Goal: Task Accomplishment & Management: Manage account settings

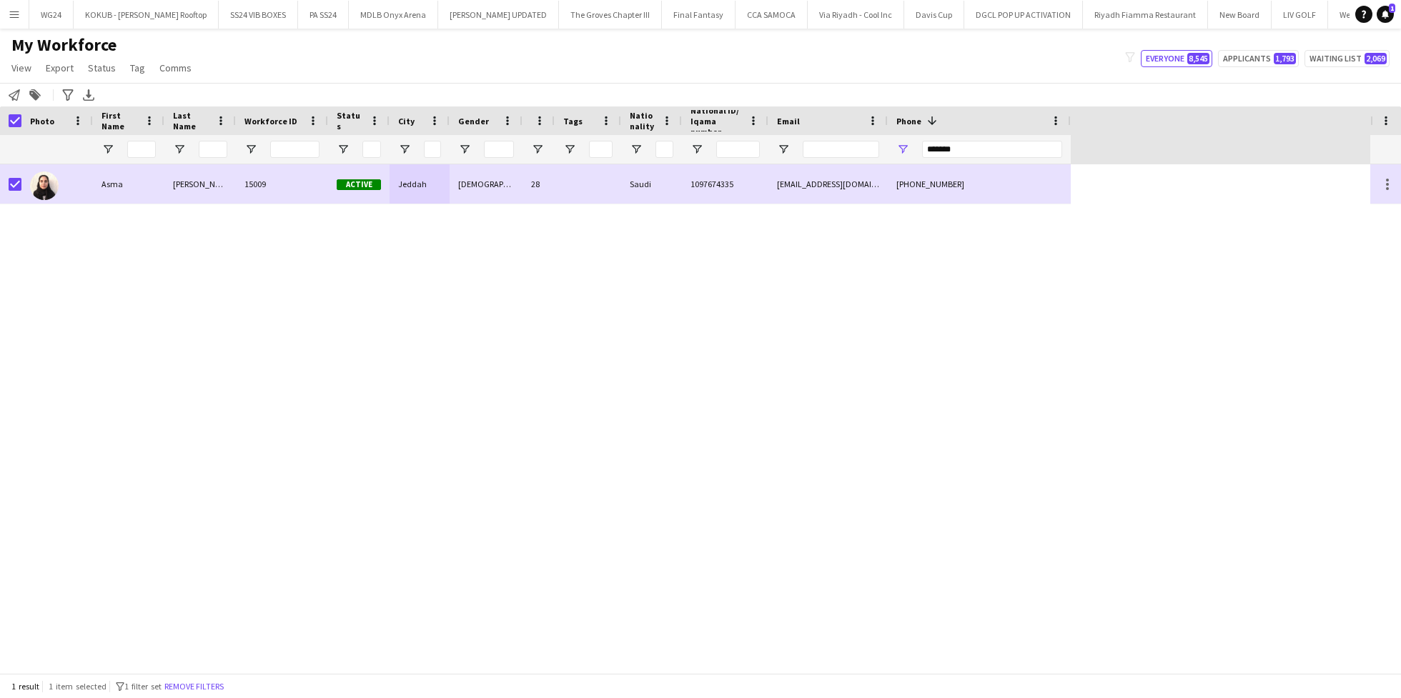
click at [944, 156] on input "*******" at bounding box center [992, 149] width 140 height 17
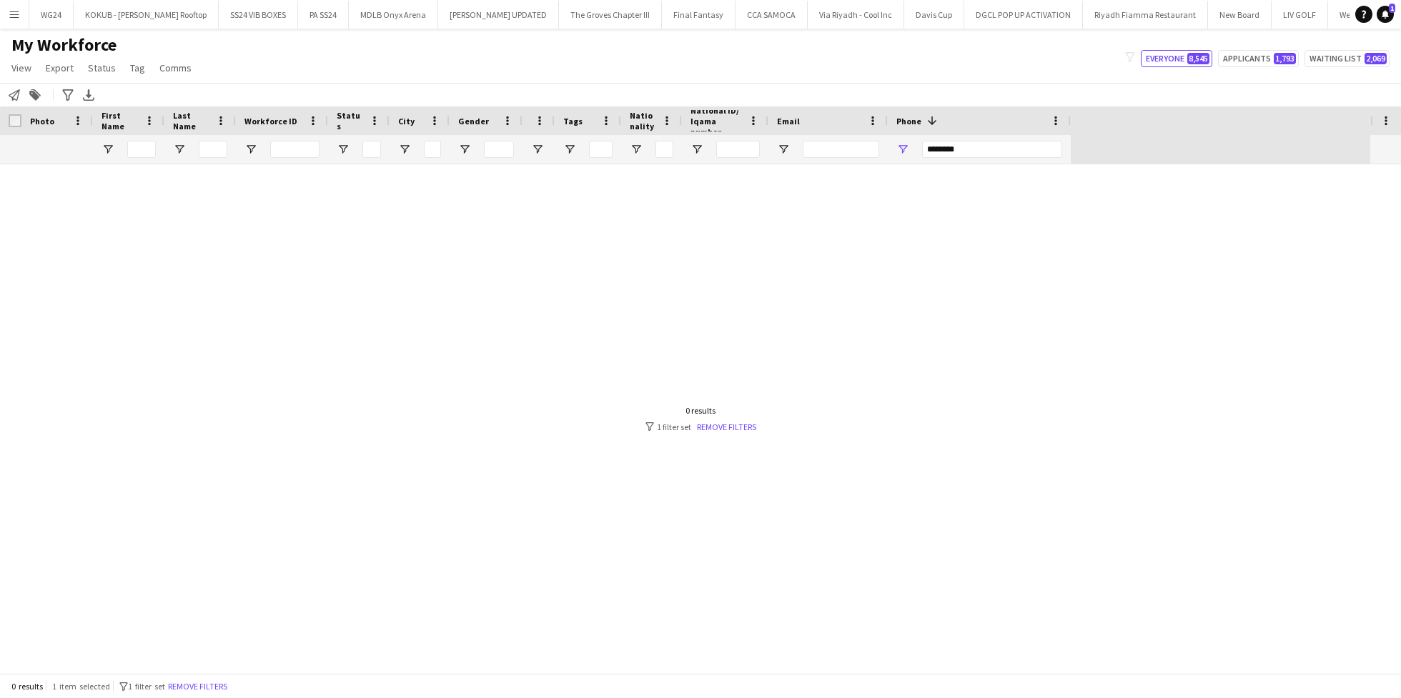
click at [942, 143] on input "********" at bounding box center [992, 149] width 140 height 17
click at [942, 147] on input "********" at bounding box center [992, 149] width 140 height 17
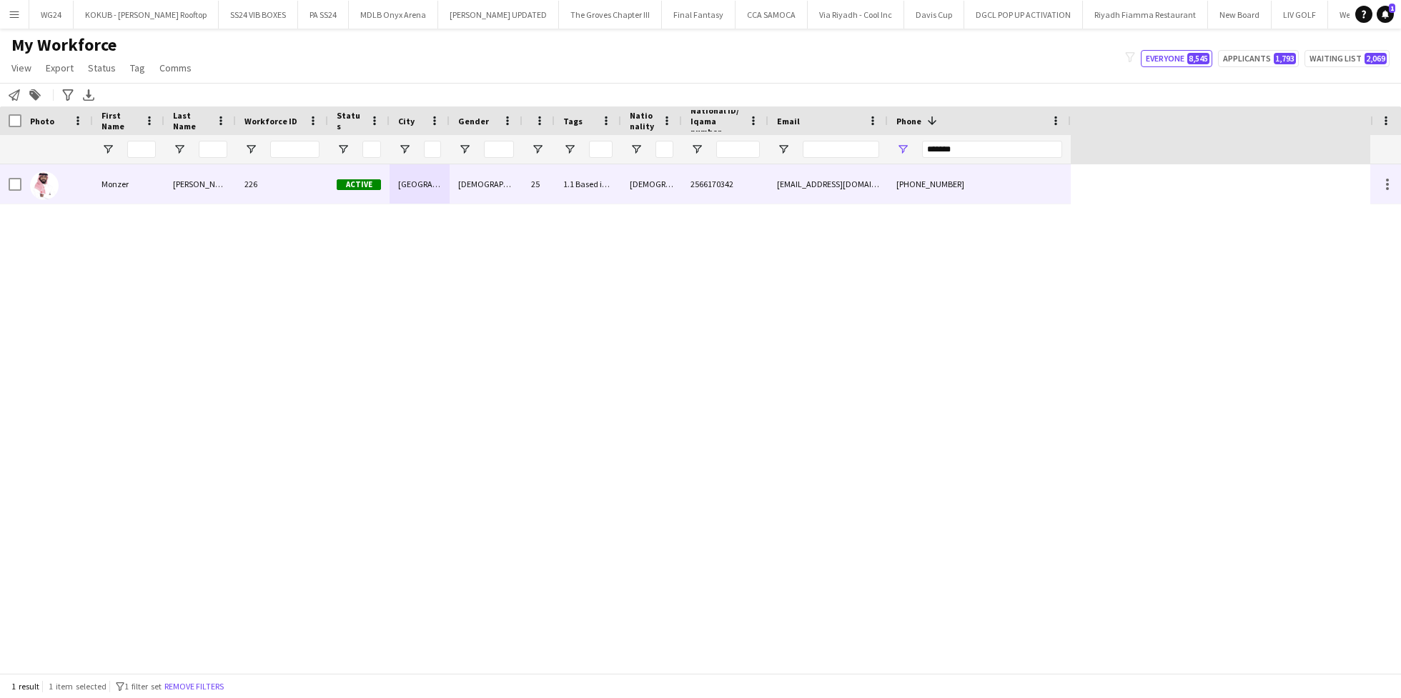
click at [696, 195] on div "2566170342" at bounding box center [725, 183] width 87 height 39
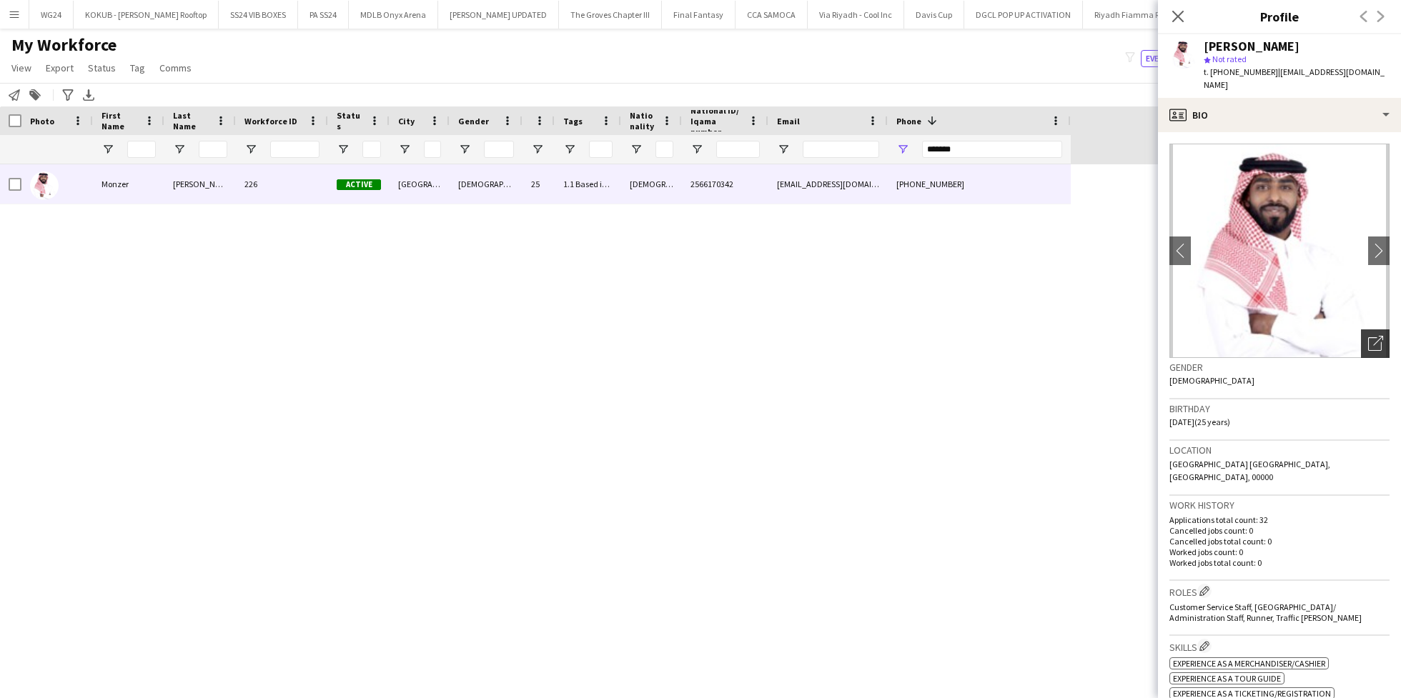
click at [1368, 336] on icon "Open photos pop-in" at bounding box center [1375, 343] width 15 height 15
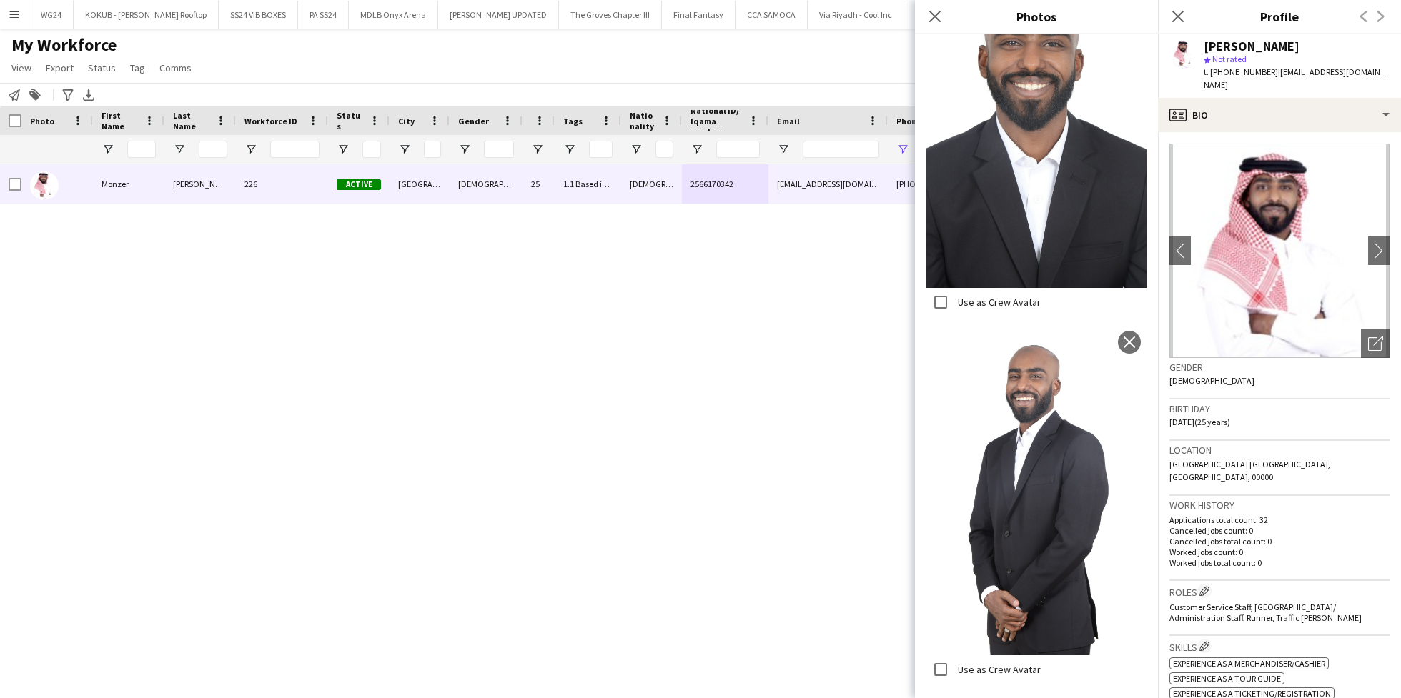
scroll to position [943, 0]
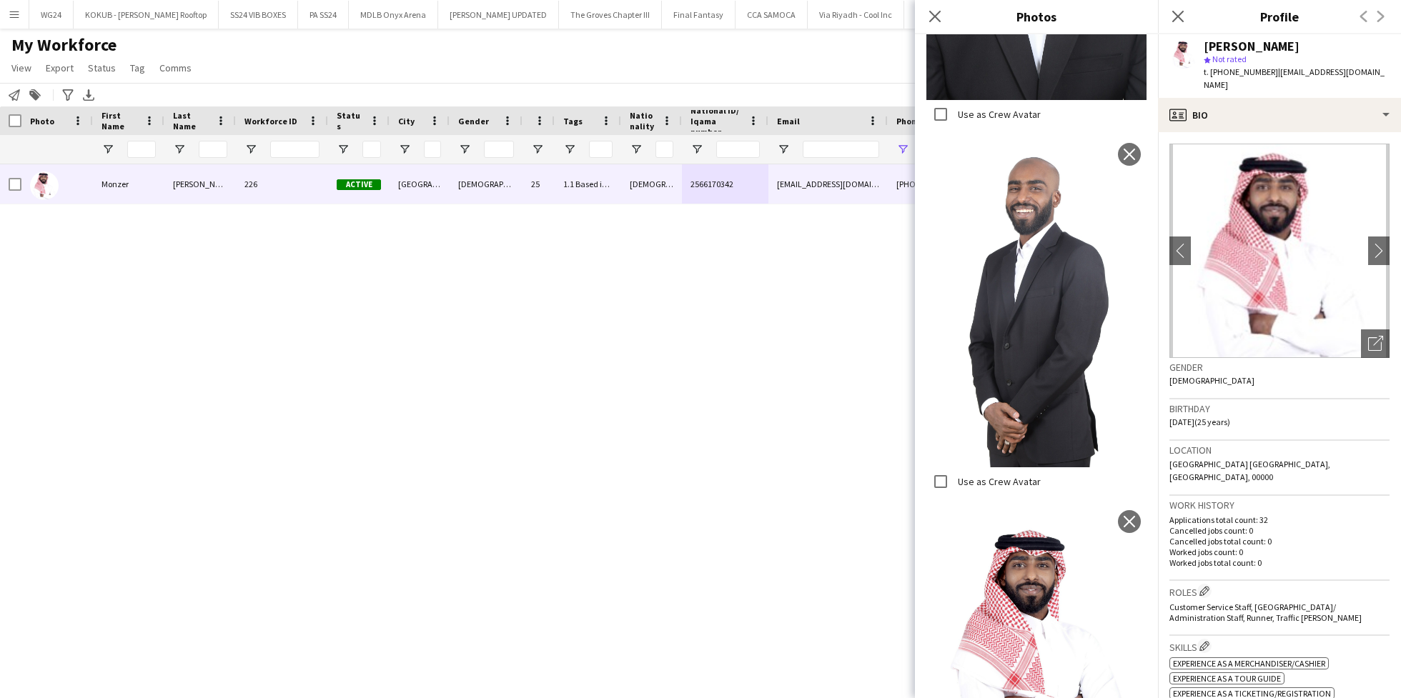
click at [933, 27] on div "Close pop-in" at bounding box center [935, 16] width 40 height 33
click at [937, 9] on app-icon "Close pop-in" at bounding box center [935, 16] width 21 height 21
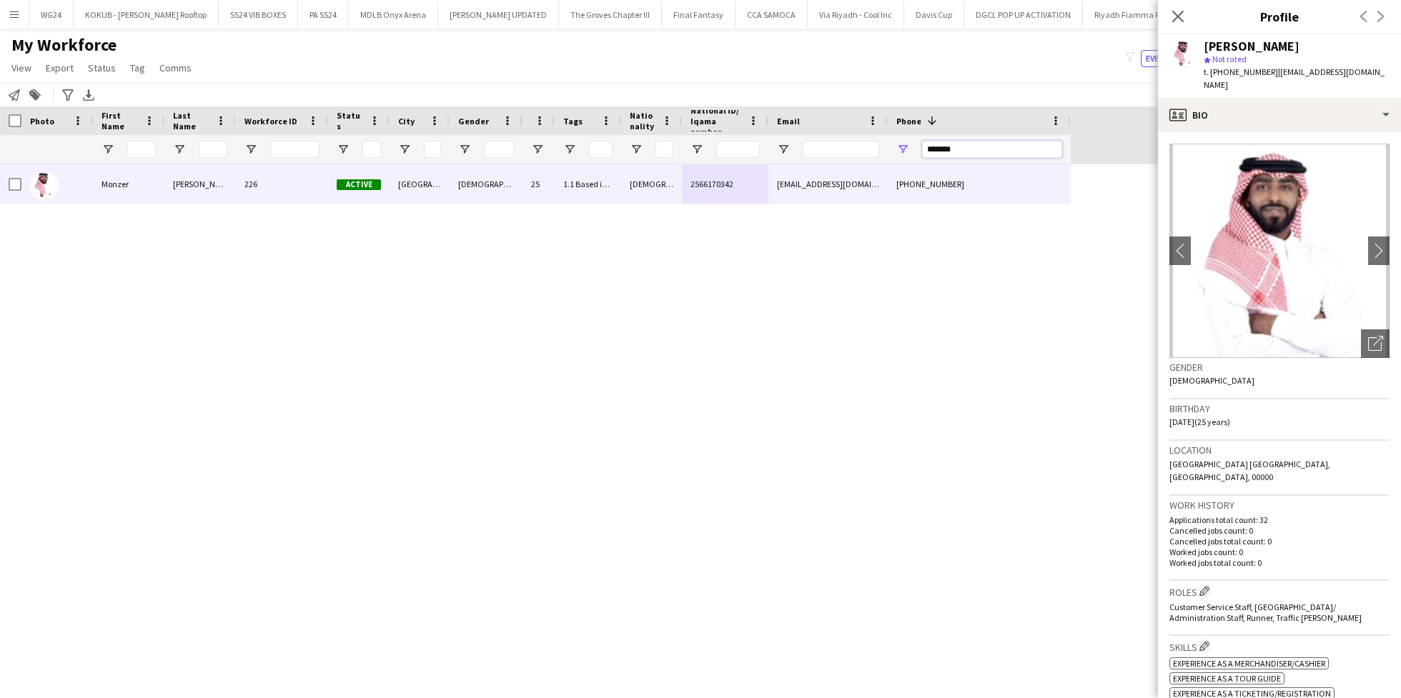
click at [967, 150] on input "*******" at bounding box center [992, 149] width 140 height 17
paste input "*"
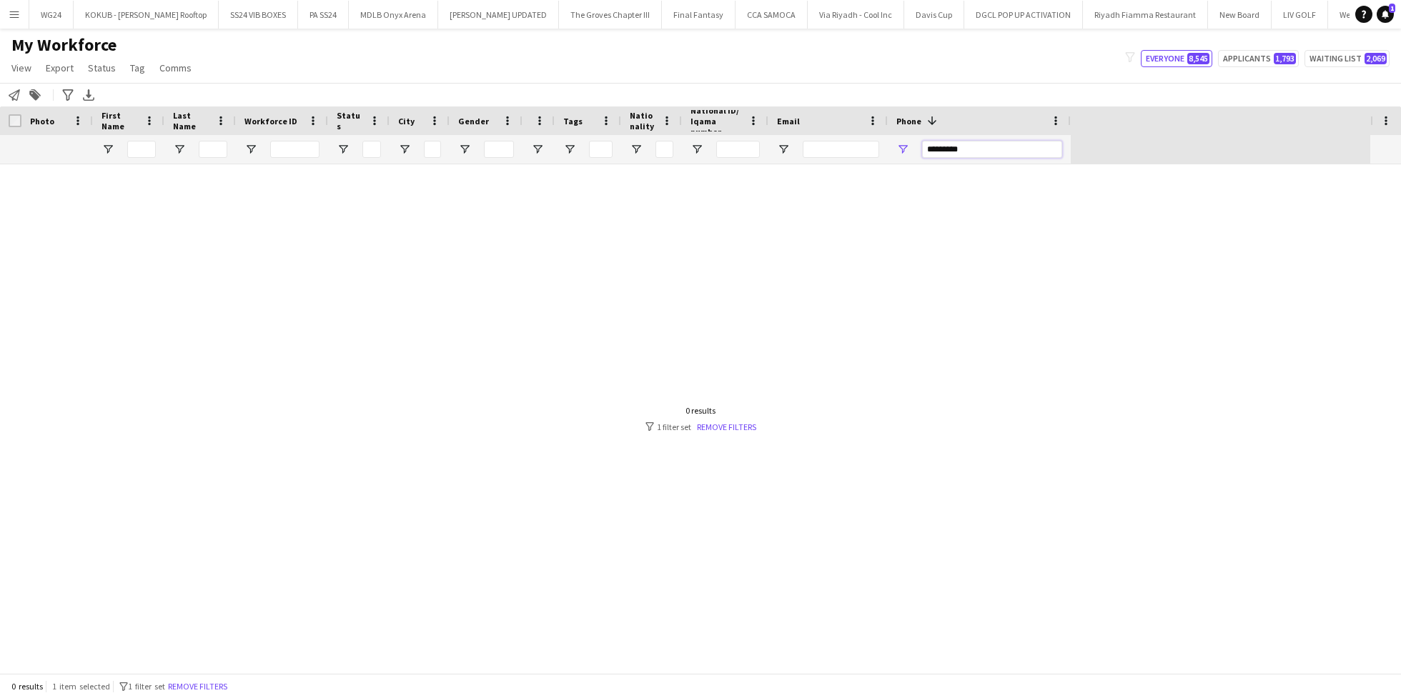
click at [944, 151] on input "********" at bounding box center [992, 149] width 140 height 17
click at [972, 149] on input "*******" at bounding box center [992, 149] width 140 height 17
drag, startPoint x: 927, startPoint y: 149, endPoint x: 902, endPoint y: 149, distance: 25.7
click at [902, 149] on div "*******" at bounding box center [979, 149] width 183 height 29
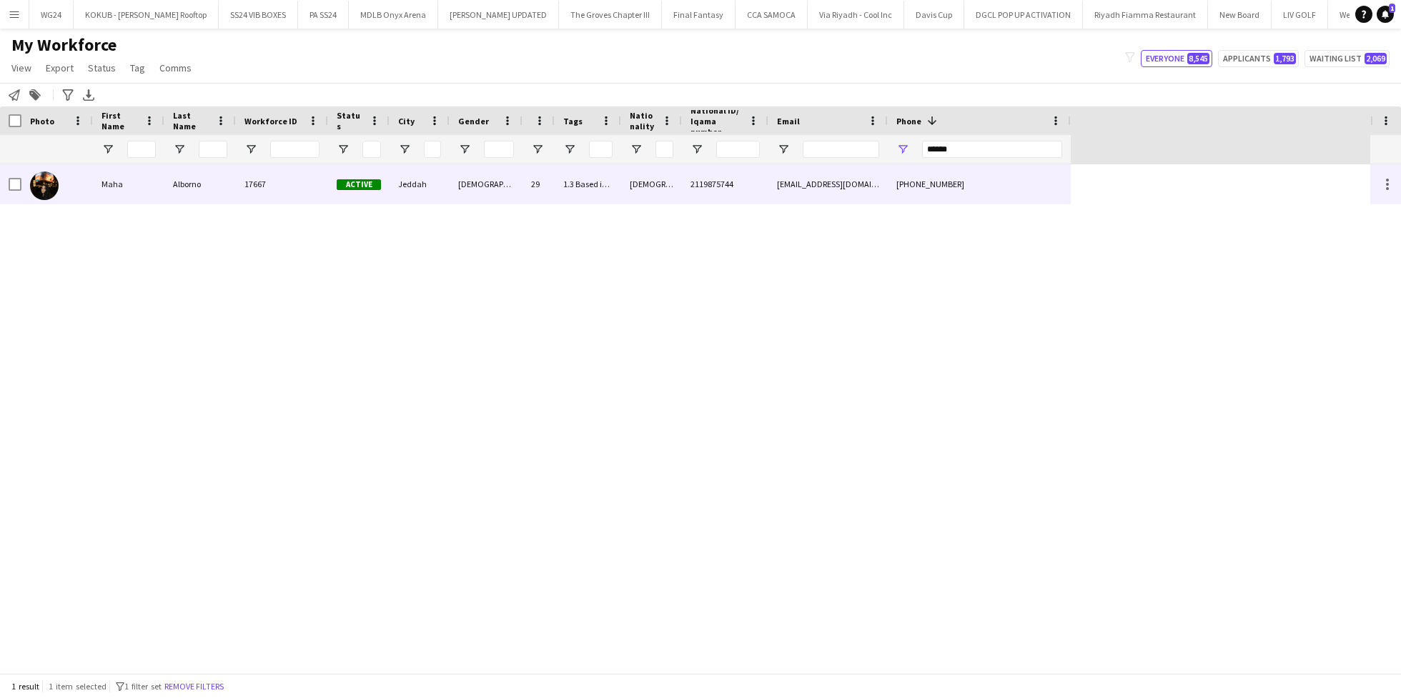
click at [512, 181] on div "[DEMOGRAPHIC_DATA]" at bounding box center [486, 183] width 73 height 39
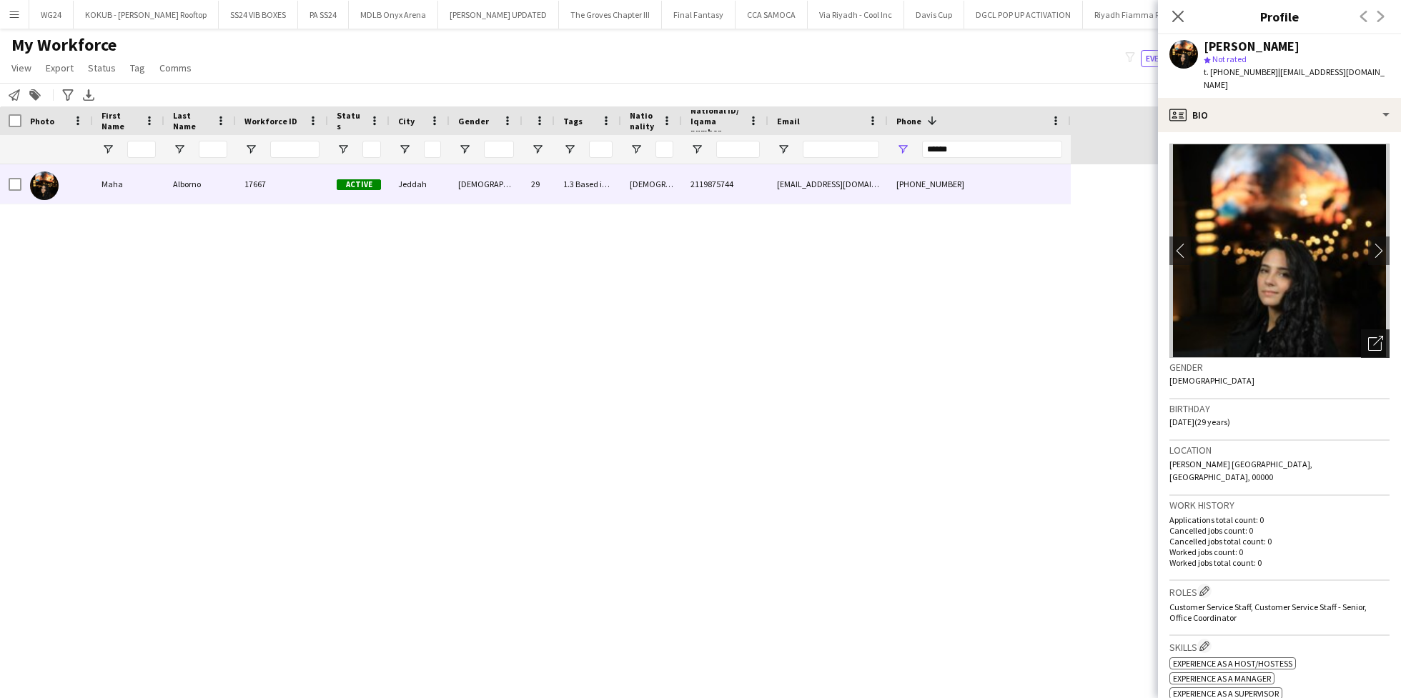
click at [1369, 330] on div "Open photos pop-in" at bounding box center [1375, 344] width 29 height 29
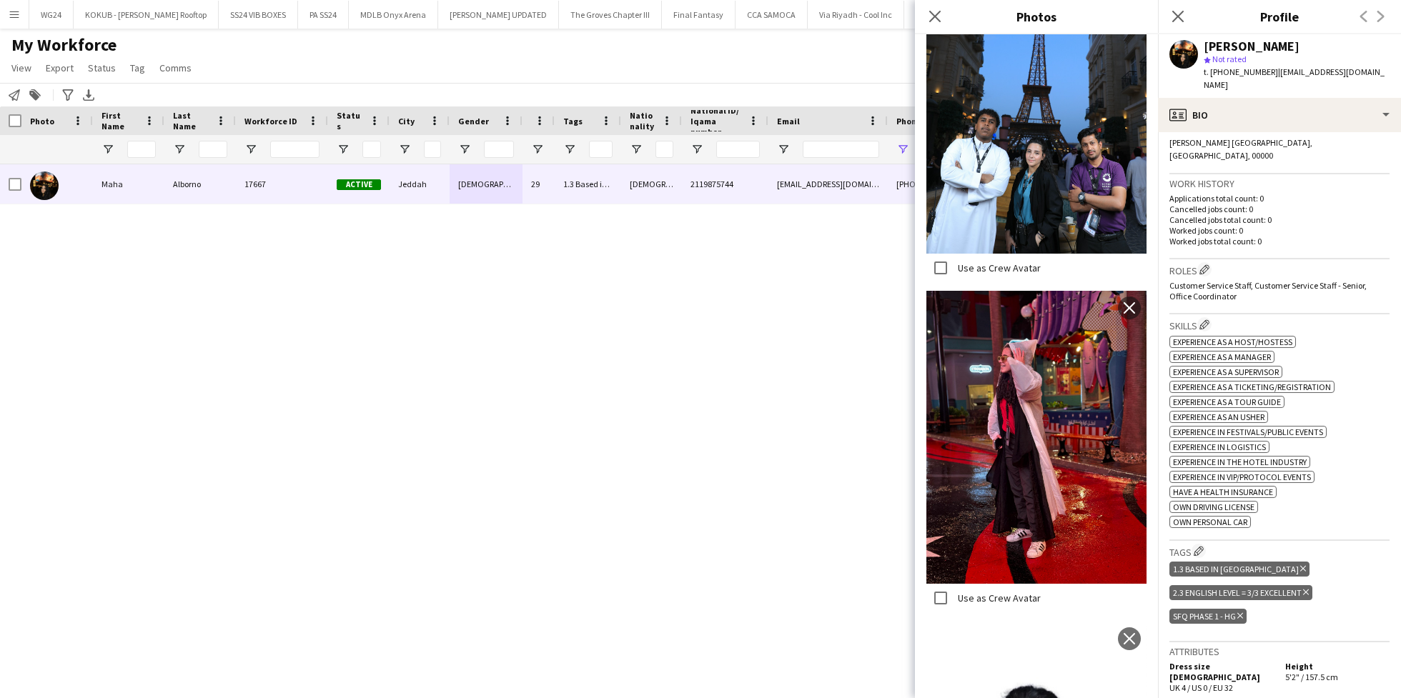
scroll to position [367, 0]
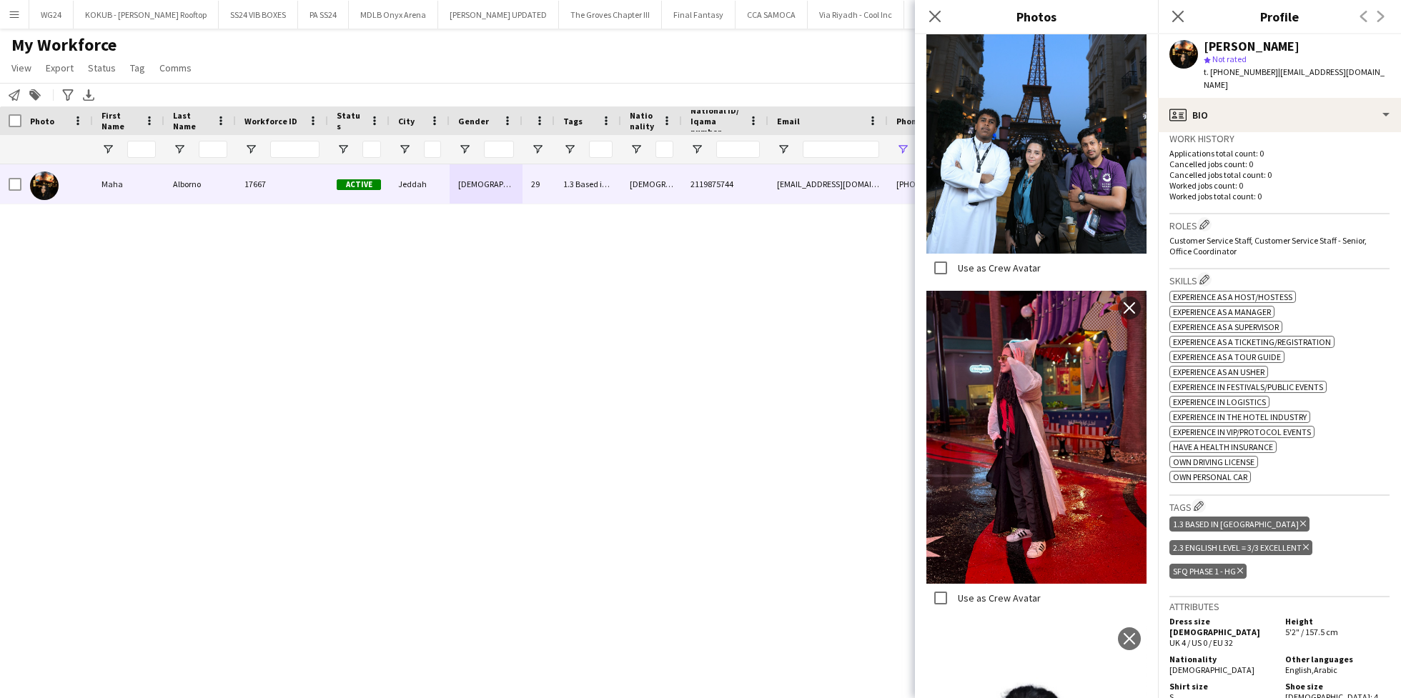
click at [934, 4] on div "Close pop-in" at bounding box center [935, 16] width 40 height 33
click at [934, 18] on icon "Close pop-in" at bounding box center [935, 16] width 14 height 14
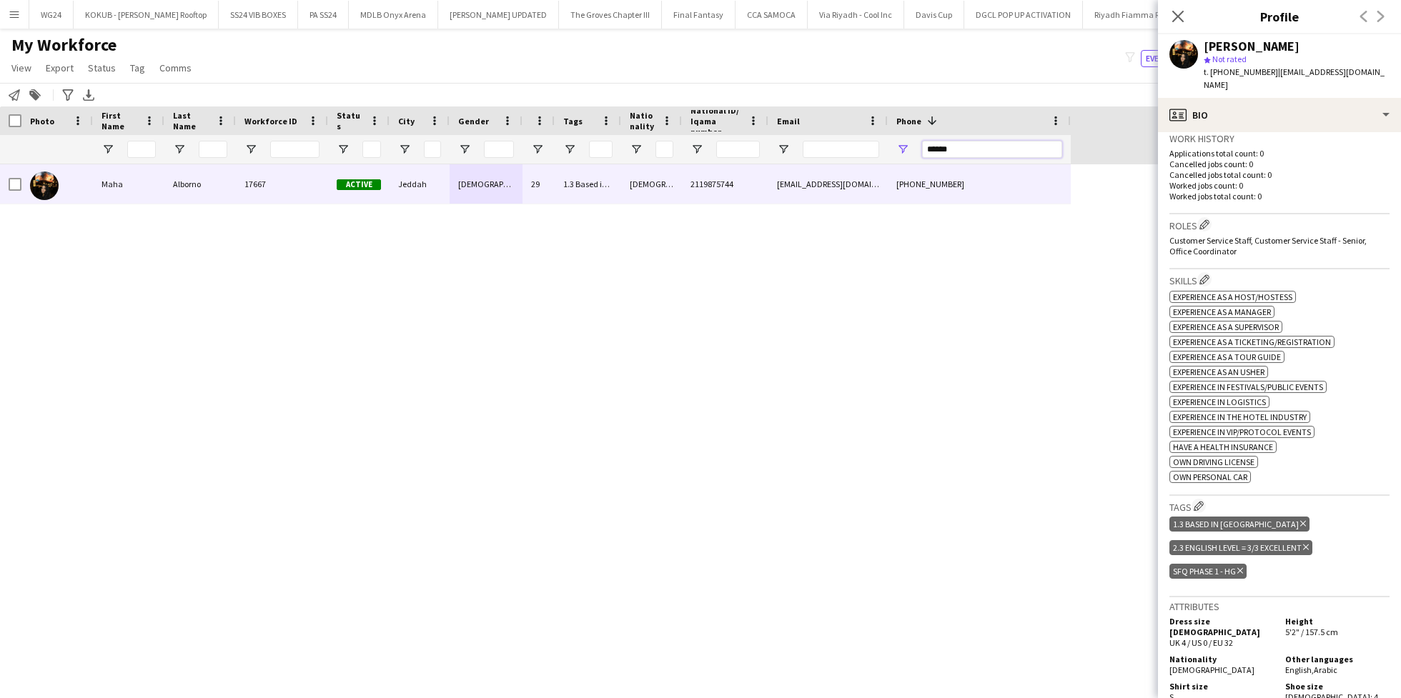
click at [986, 147] on input "******" at bounding box center [992, 149] width 140 height 17
paste input "**"
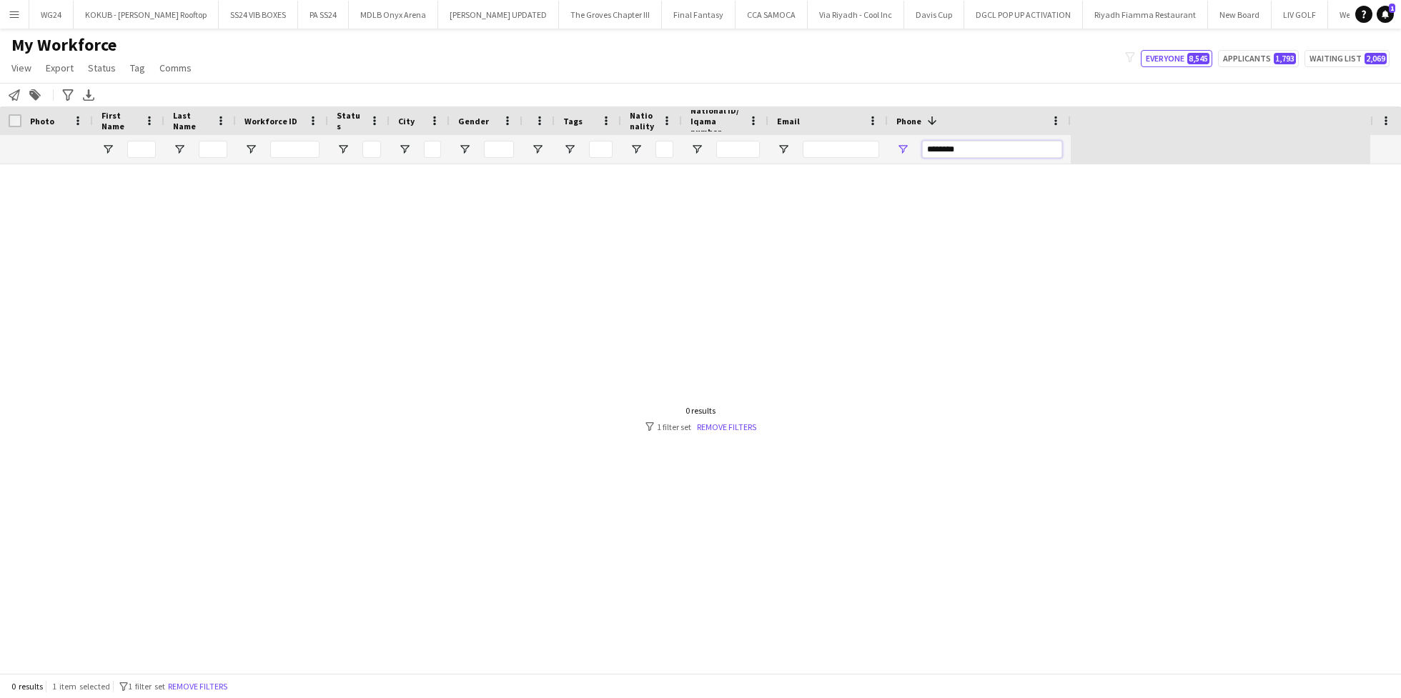
click at [944, 145] on input "********" at bounding box center [992, 149] width 140 height 17
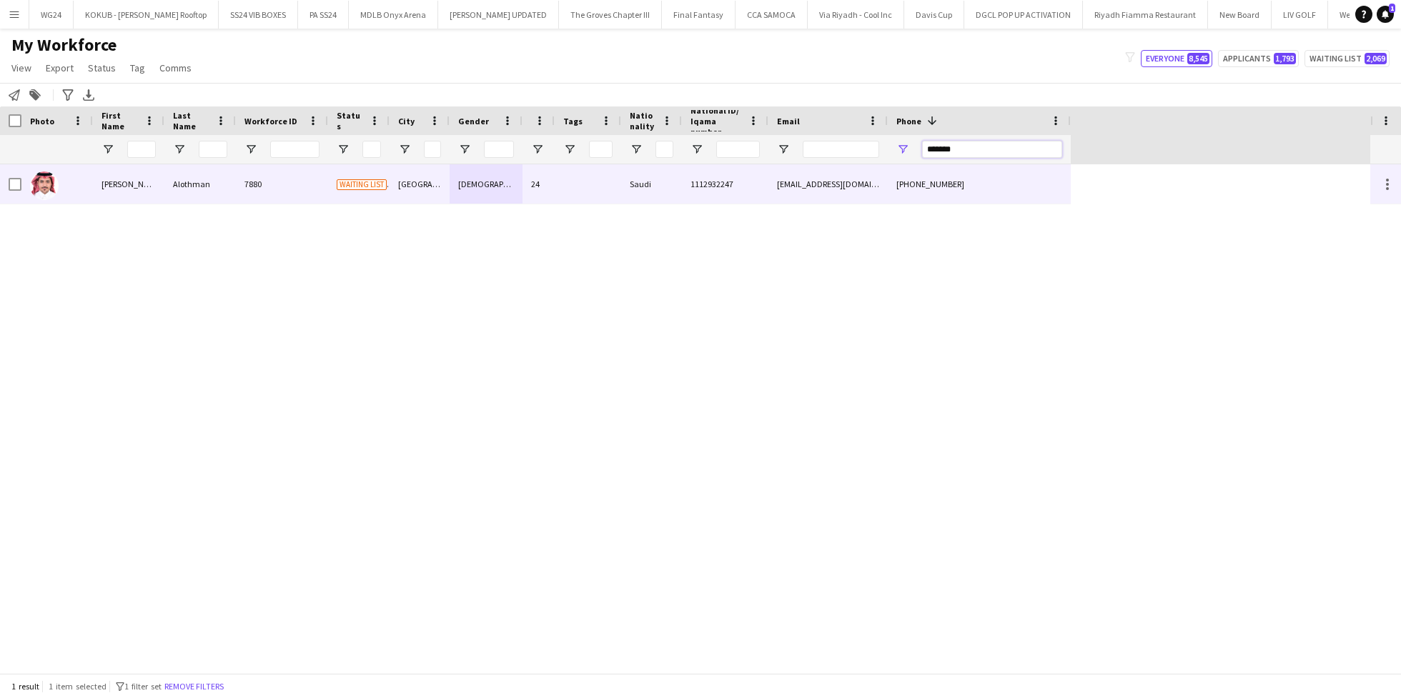
type input "*******"
click at [496, 193] on div "[DEMOGRAPHIC_DATA]" at bounding box center [486, 183] width 73 height 39
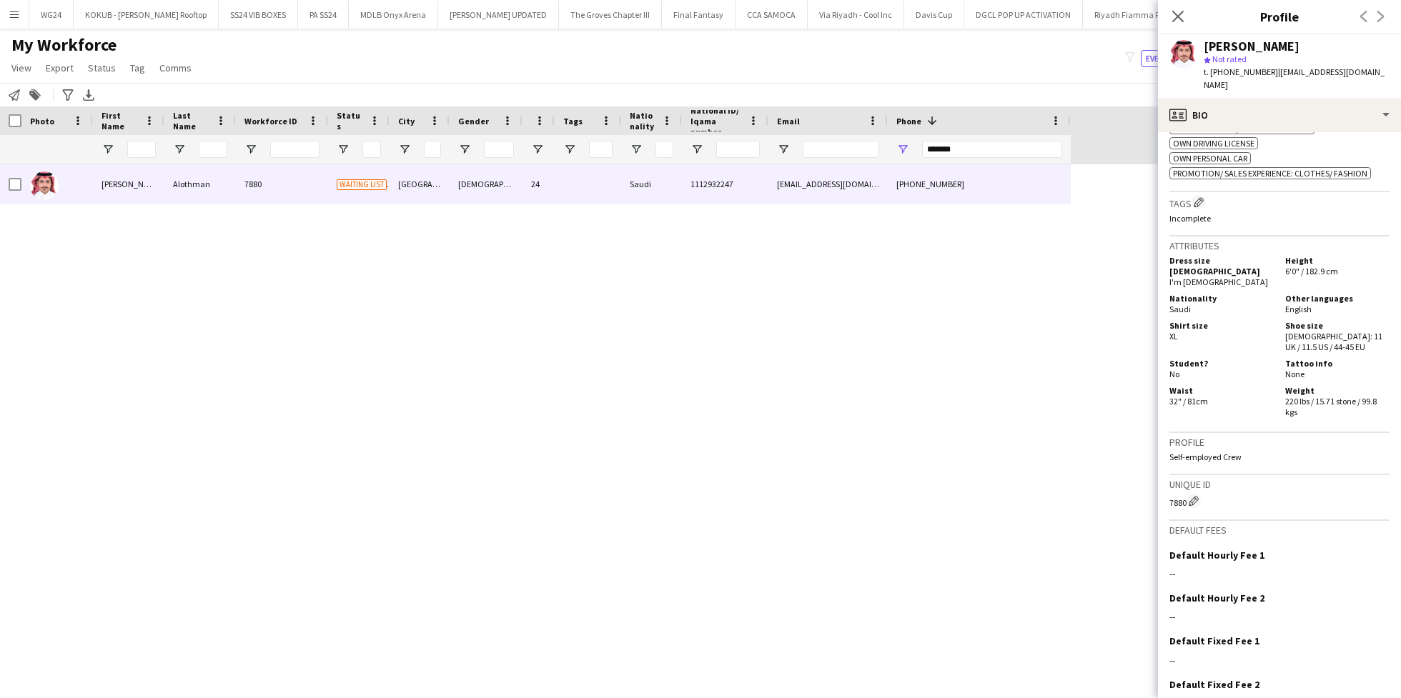
scroll to position [678, 0]
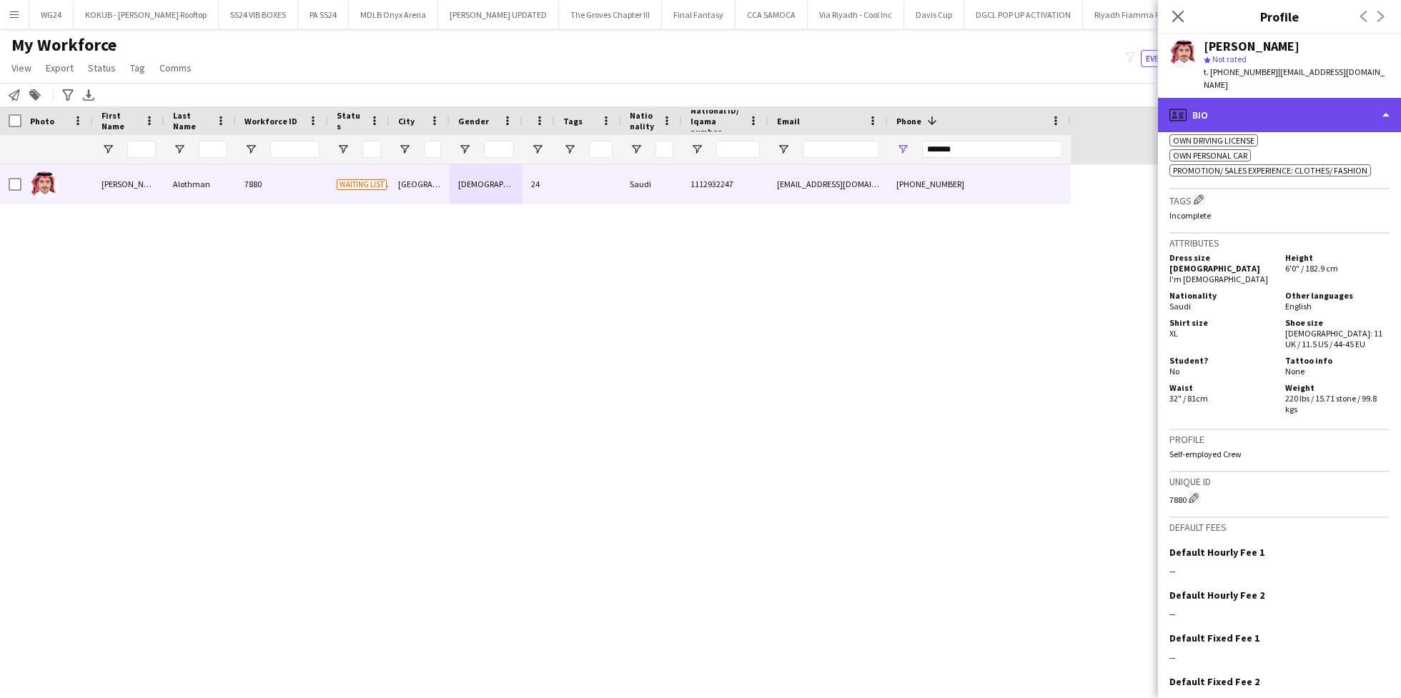
click at [1242, 107] on div "profile Bio" at bounding box center [1279, 115] width 243 height 34
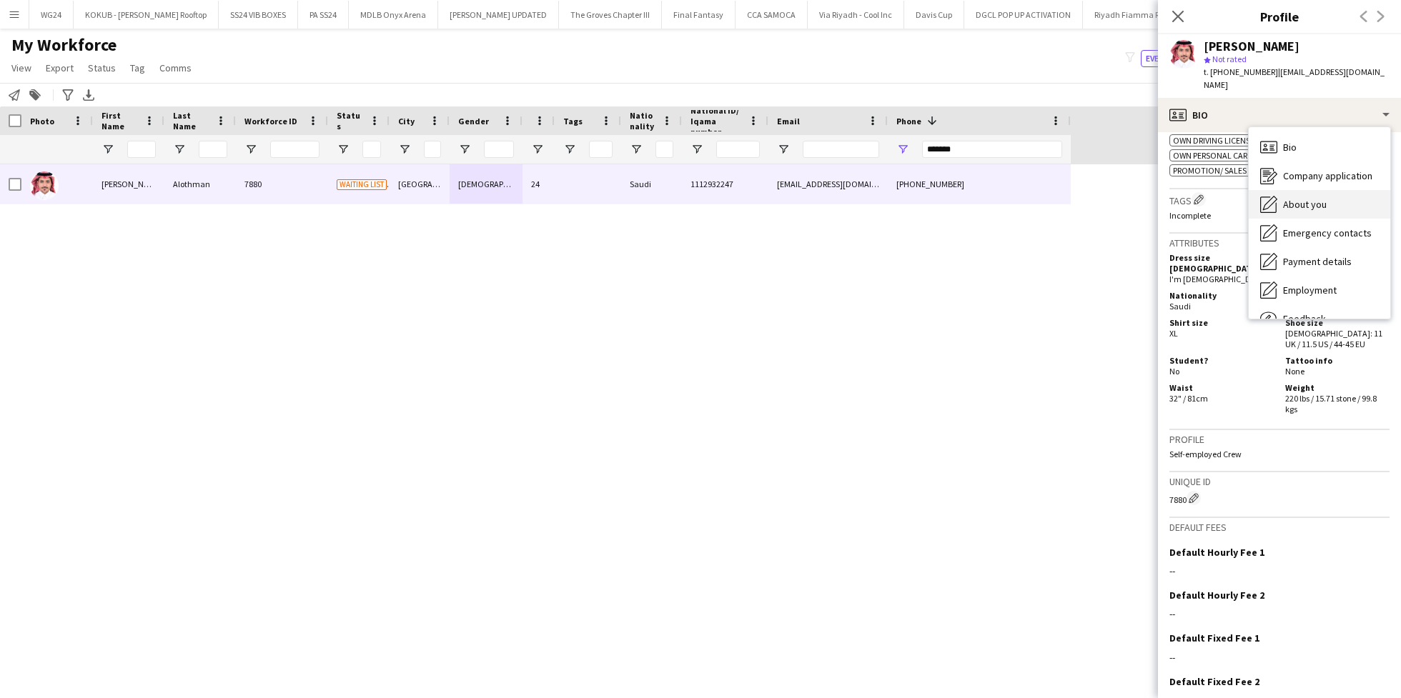
click at [1303, 210] on div "About you About you" at bounding box center [1320, 204] width 142 height 29
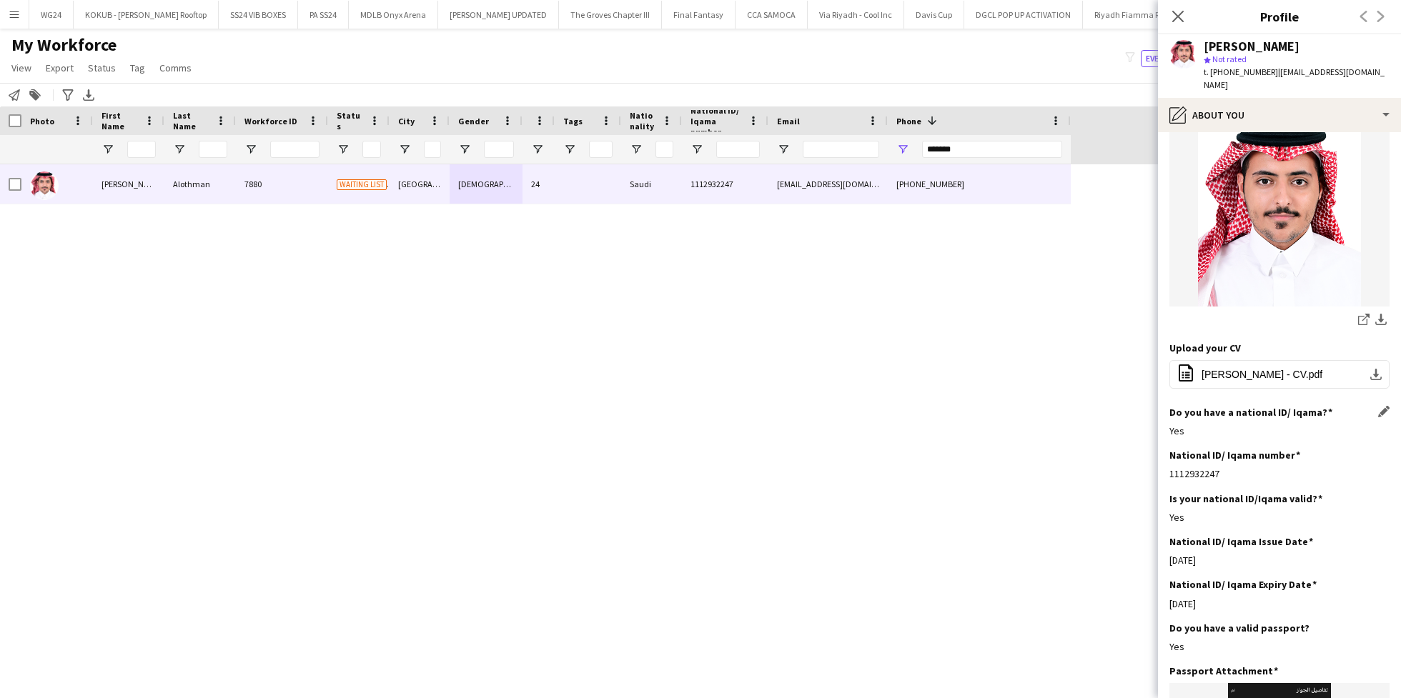
scroll to position [161, 0]
click at [1255, 380] on button "office-file-sheet [PERSON_NAME] - CV.pdf download-bottom" at bounding box center [1280, 374] width 220 height 29
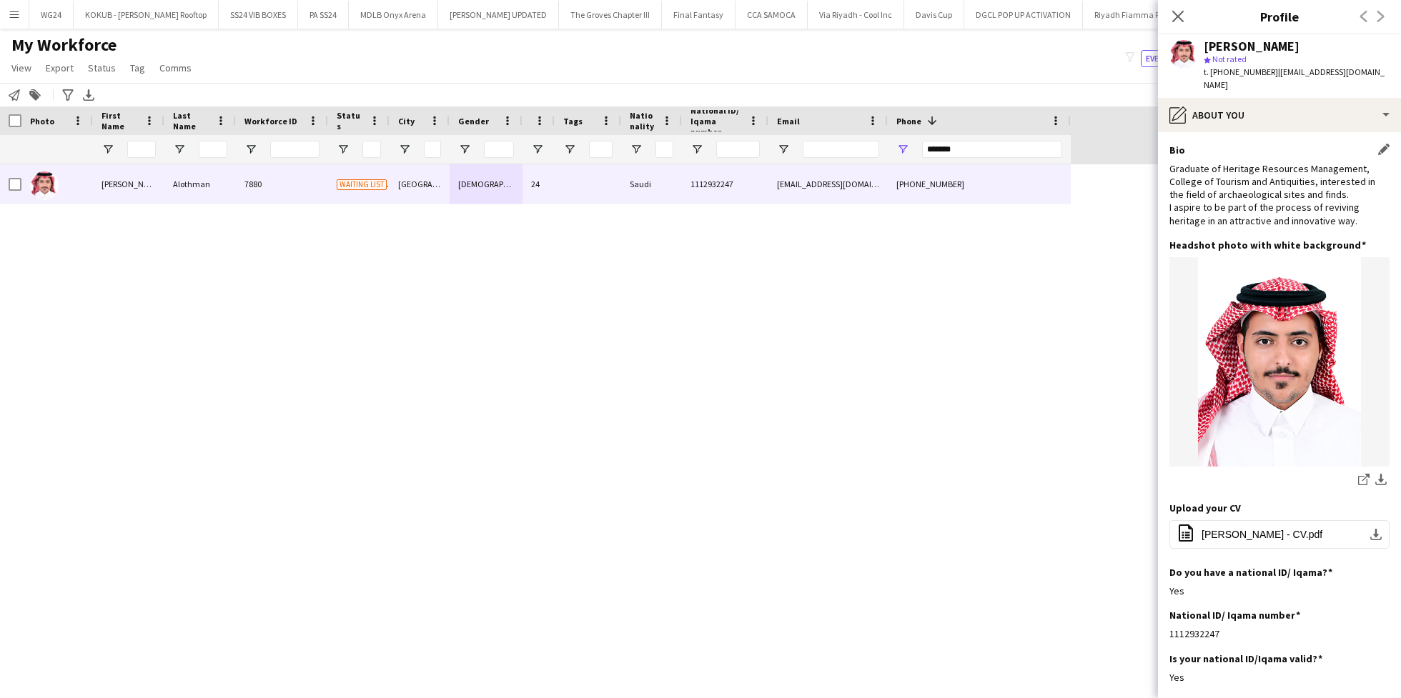
click at [1194, 179] on div "Graduate of Heritage Resources Management, College of Tourism and Antiquities, …" at bounding box center [1280, 194] width 220 height 65
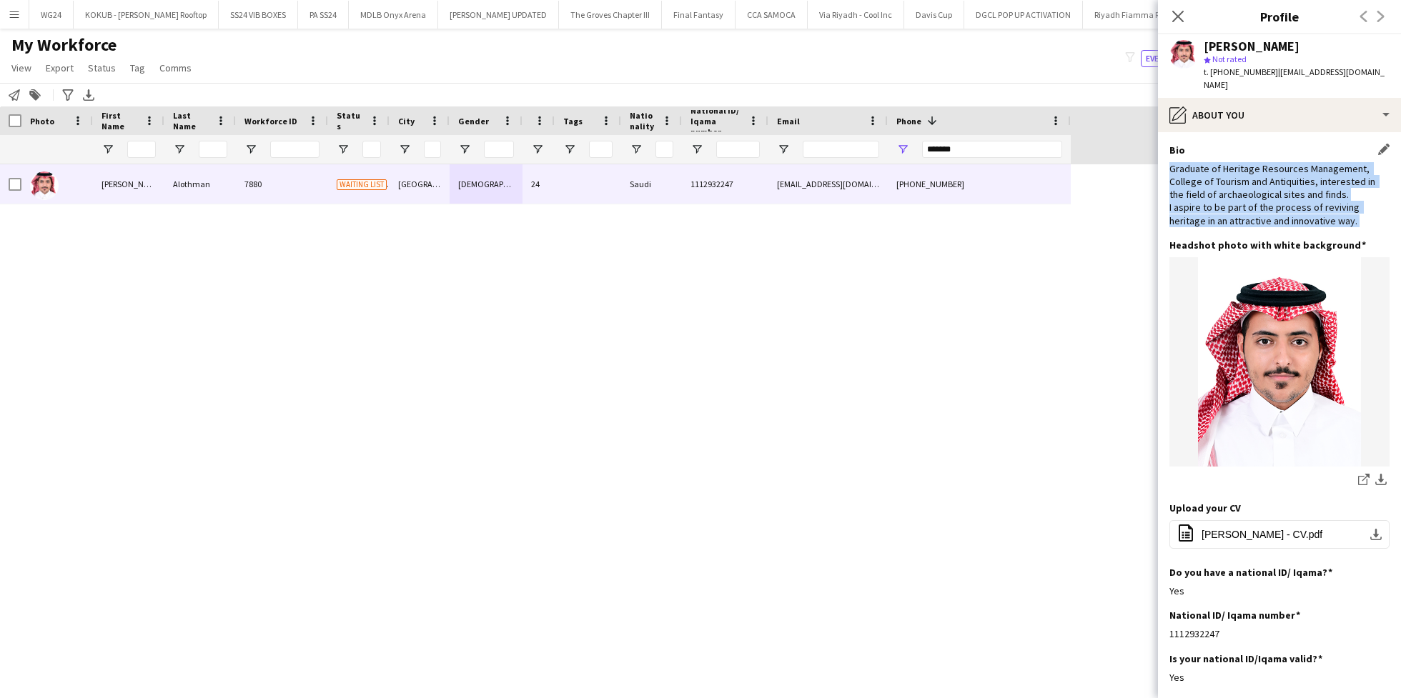
drag, startPoint x: 1194, startPoint y: 179, endPoint x: 1202, endPoint y: 212, distance: 33.8
click at [1202, 212] on div "Graduate of Heritage Resources Management, College of Tourism and Antiquities, …" at bounding box center [1280, 194] width 220 height 65
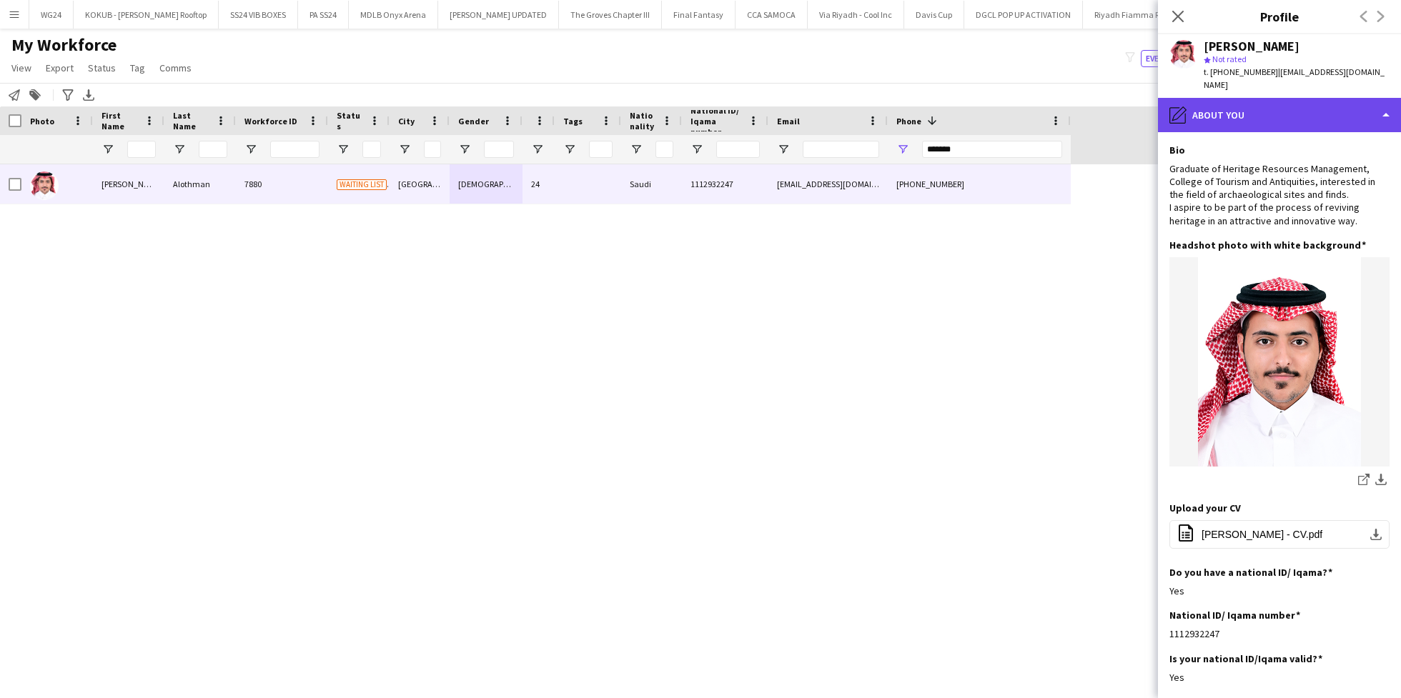
click at [1255, 124] on div "pencil4 About you" at bounding box center [1279, 115] width 243 height 34
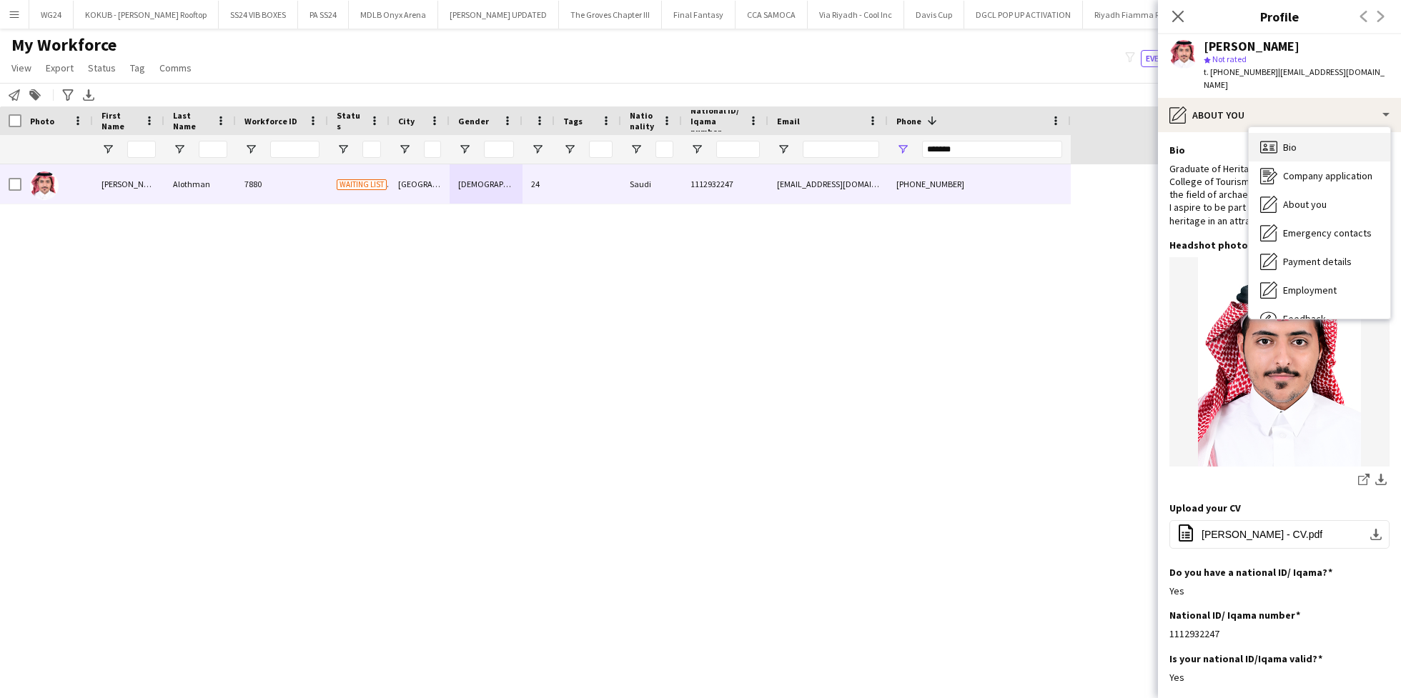
click at [1277, 142] on div "Bio Bio" at bounding box center [1320, 147] width 142 height 29
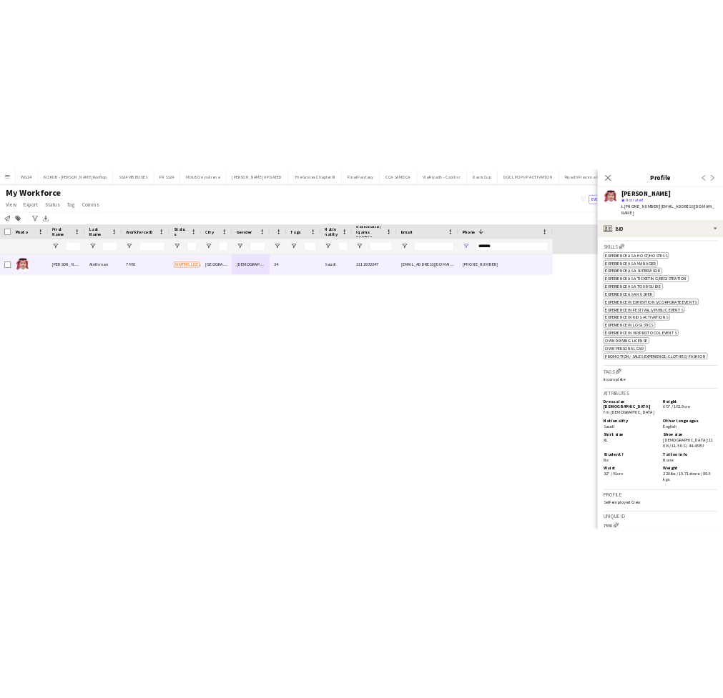
scroll to position [480, 0]
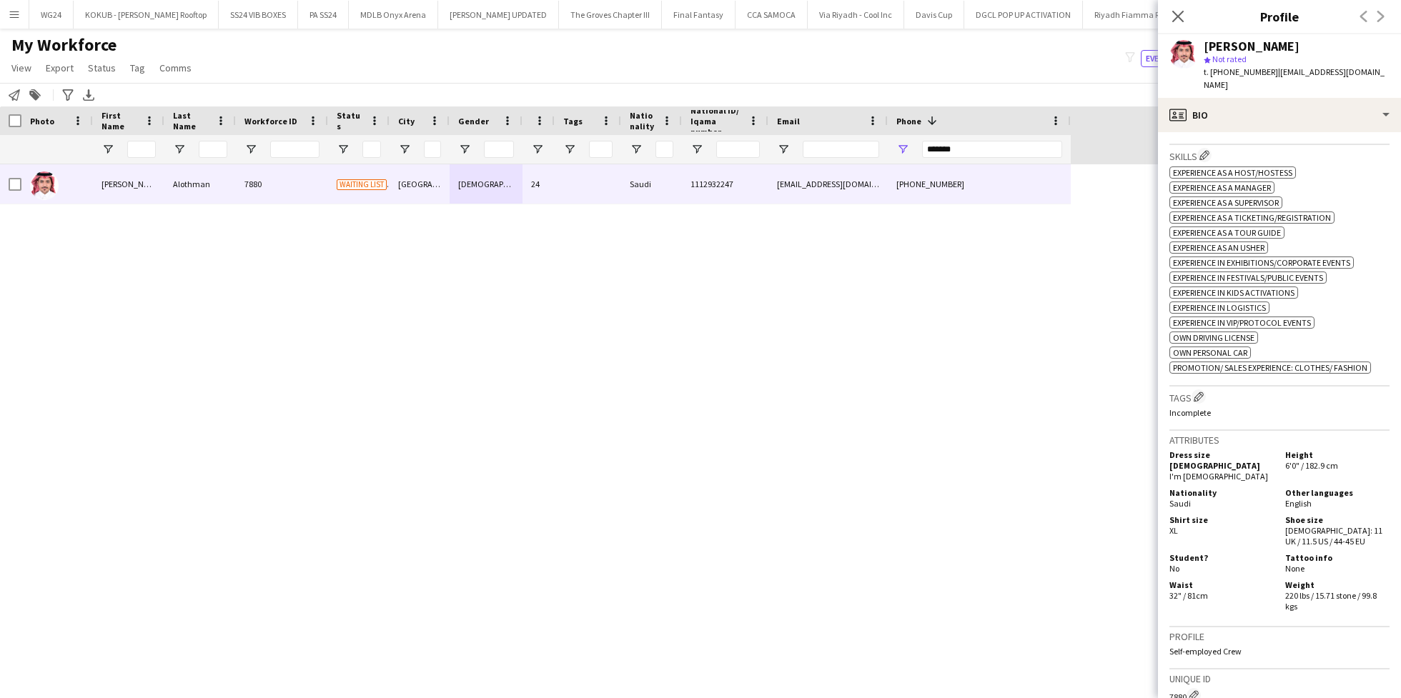
click at [1250, 166] on div "ok-circled2 background Layer 1 cross-circle-red background Layer 1 Experience a…" at bounding box center [1280, 269] width 220 height 210
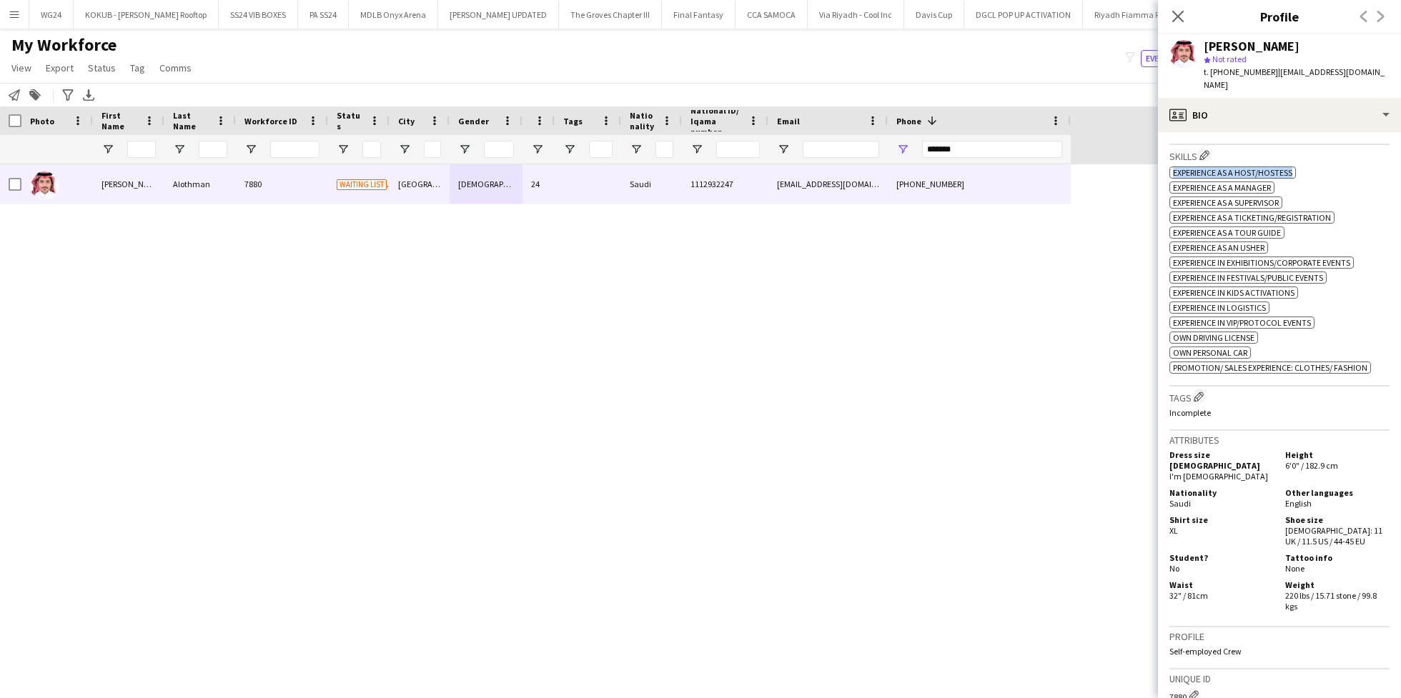
click at [1250, 166] on div "ok-circled2 background Layer 1 cross-circle-red background Layer 1 Experience a…" at bounding box center [1280, 269] width 220 height 210
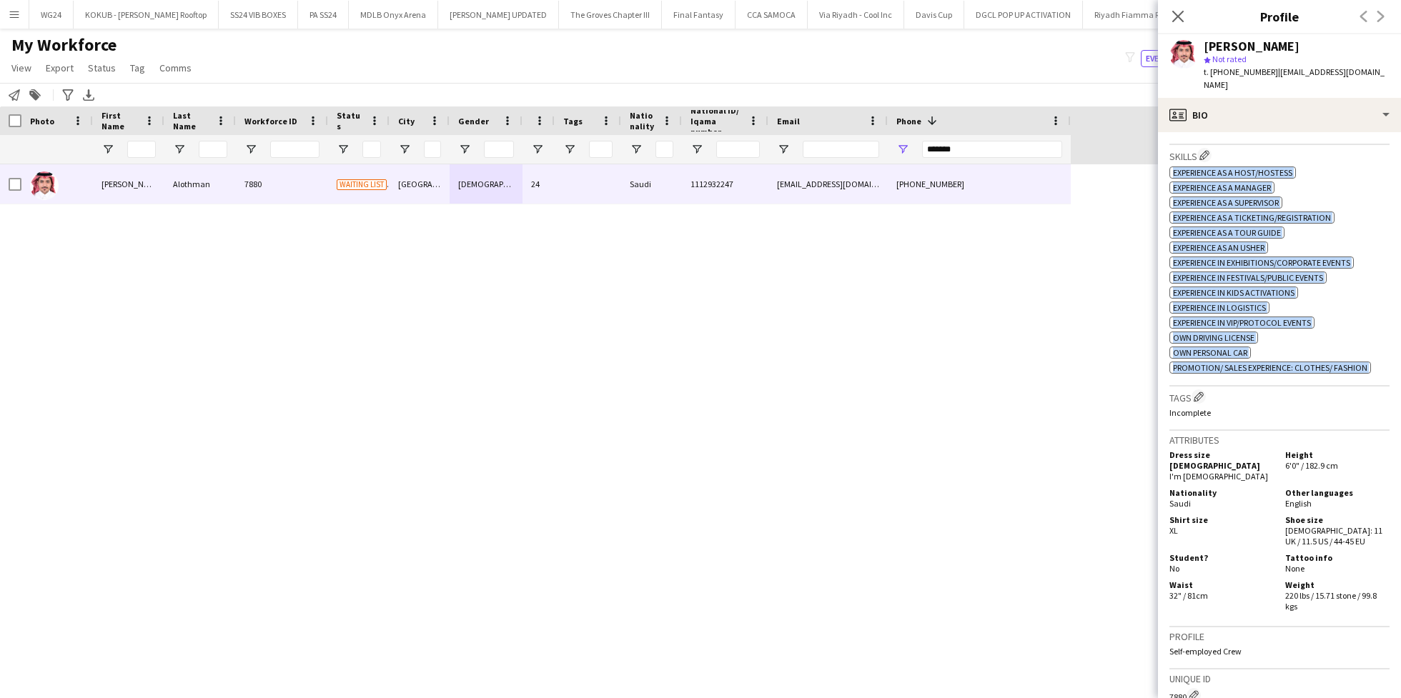
drag, startPoint x: 1250, startPoint y: 166, endPoint x: 1264, endPoint y: 355, distance: 189.3
click at [1264, 355] on div "ok-circled2 background Layer 1 cross-circle-red background Layer 1 Experience a…" at bounding box center [1280, 269] width 220 height 210
click at [1265, 362] on span "Promotion/ Sales Experience: Clothes/ Fashion" at bounding box center [1270, 367] width 194 height 11
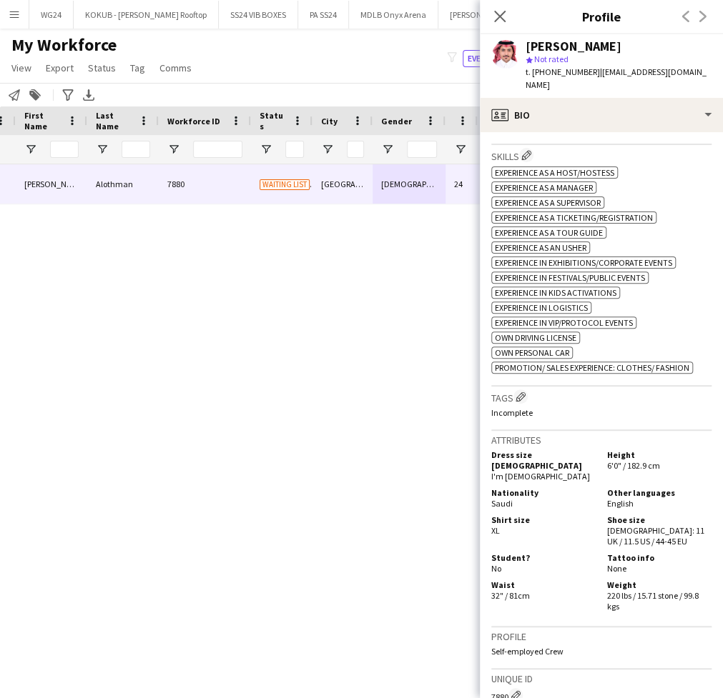
scroll to position [0, 0]
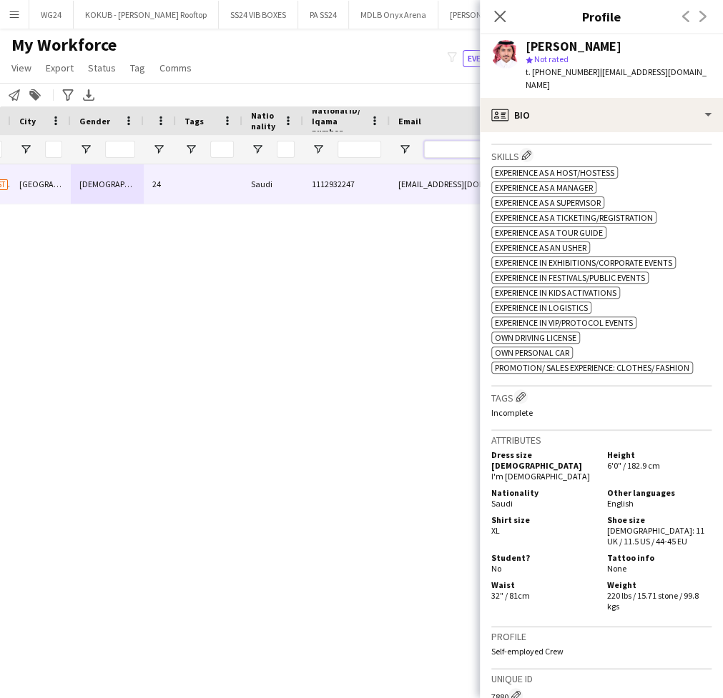
click at [445, 149] on input "Email Filter Input" at bounding box center [462, 149] width 76 height 17
paste input "**********"
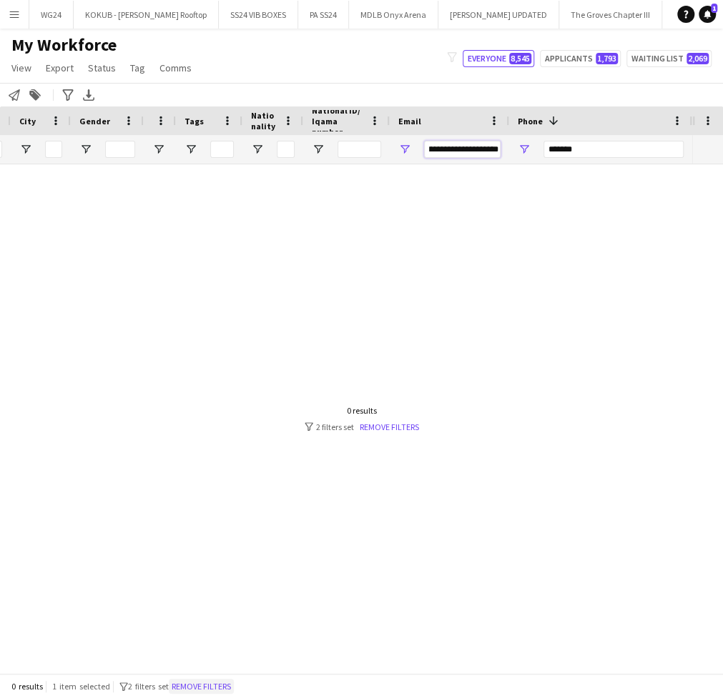
type input "**********"
click at [209, 684] on button "Remove filters" at bounding box center [201, 687] width 65 height 16
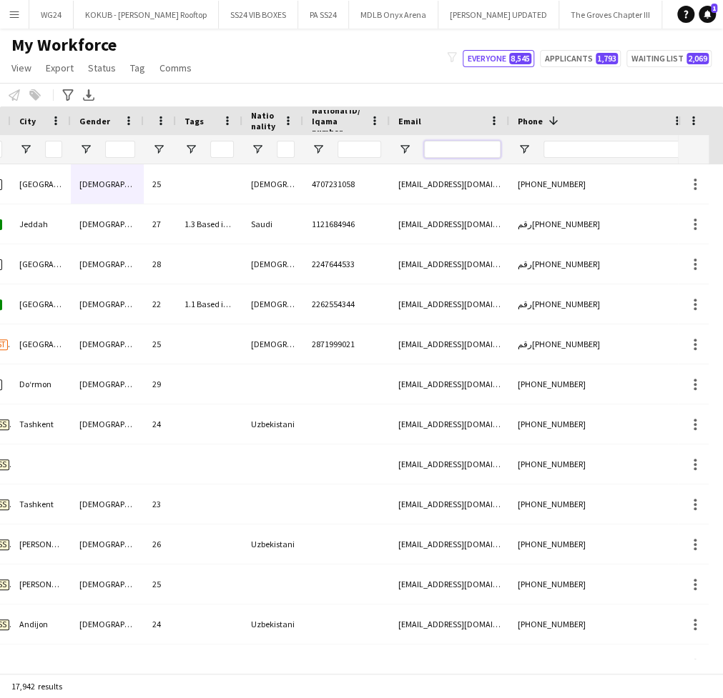
click at [461, 154] on input "Email Filter Input" at bounding box center [462, 149] width 76 height 17
paste input "**********"
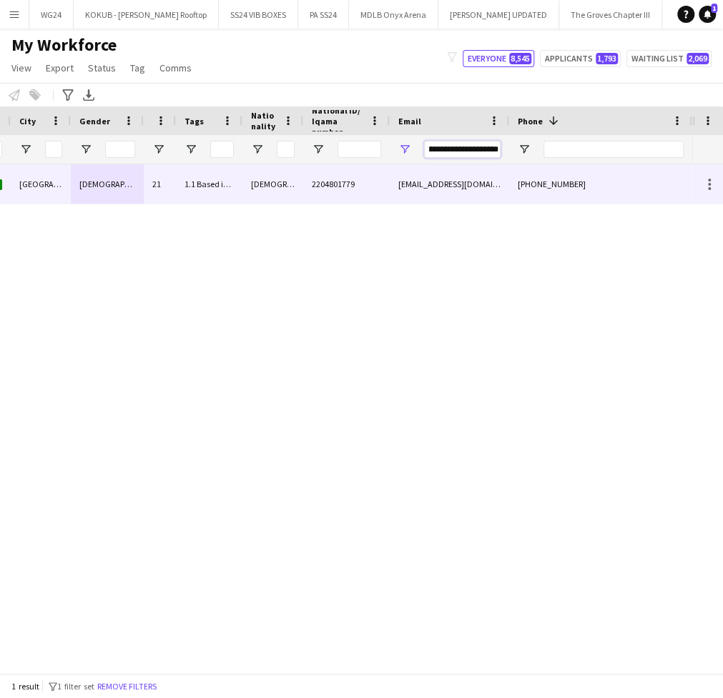
type input "**********"
click at [316, 190] on div "2204801779" at bounding box center [346, 183] width 87 height 39
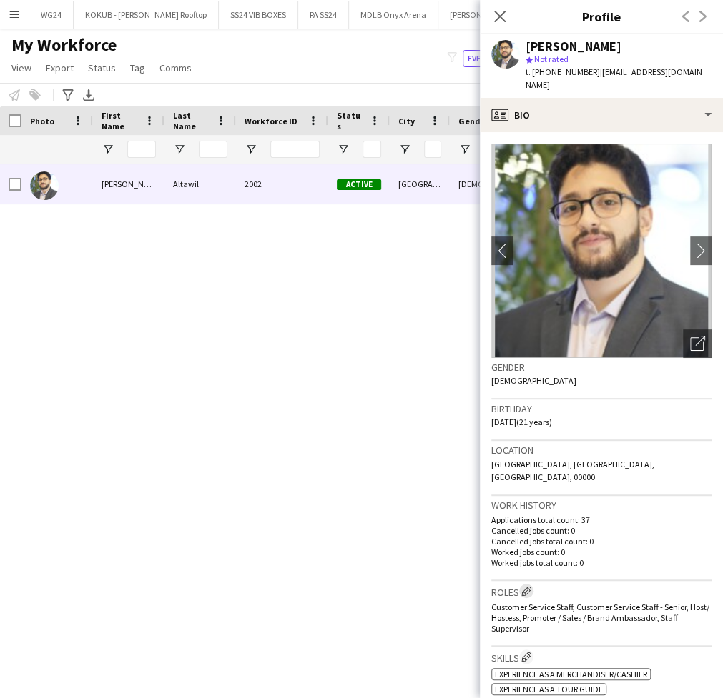
click at [528, 586] on app-icon "Edit crew company roles" at bounding box center [526, 591] width 10 height 10
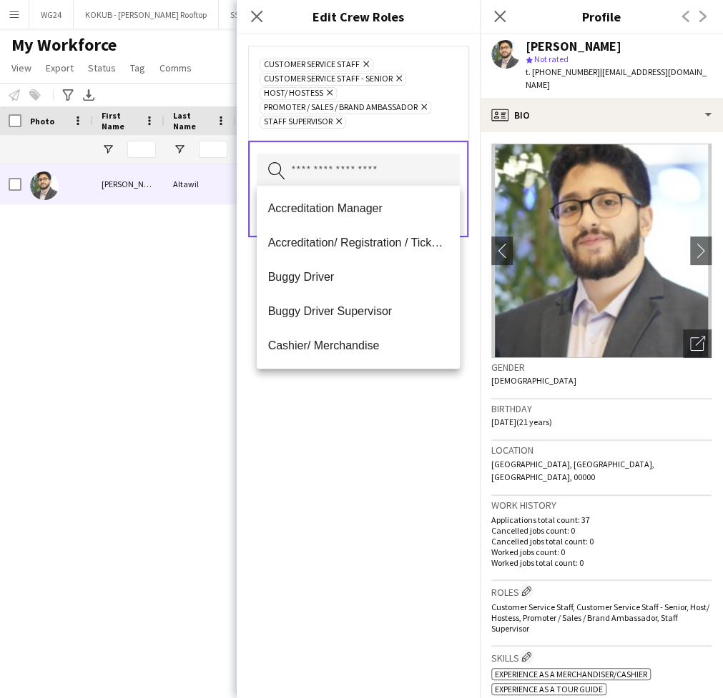
click at [350, 174] on input "text" at bounding box center [358, 172] width 203 height 36
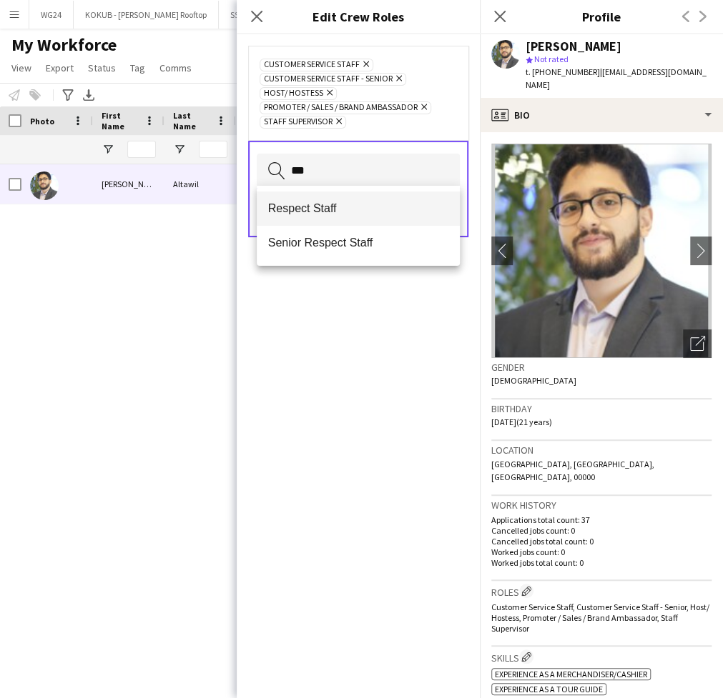
type input "***"
click at [320, 206] on span "Respect Staff" at bounding box center [358, 209] width 180 height 14
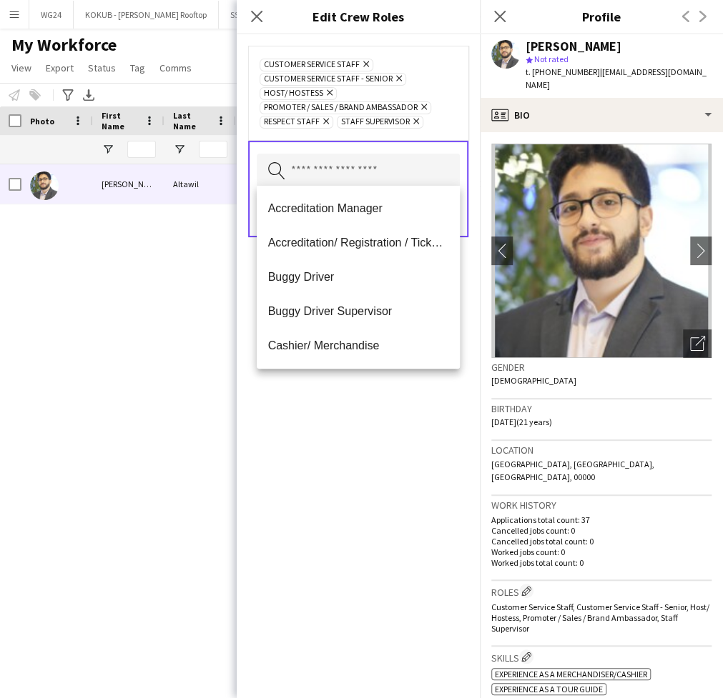
click at [332, 513] on div "Customer Service Staff Remove Customer Service Staff - Senior Remove Host/ Host…" at bounding box center [358, 366] width 243 height 664
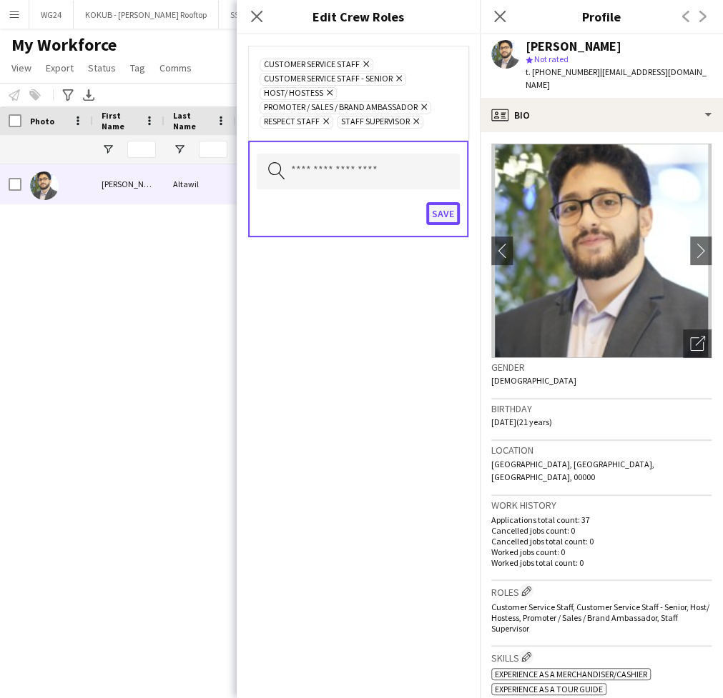
click at [443, 214] on button "Save" at bounding box center [443, 213] width 34 height 23
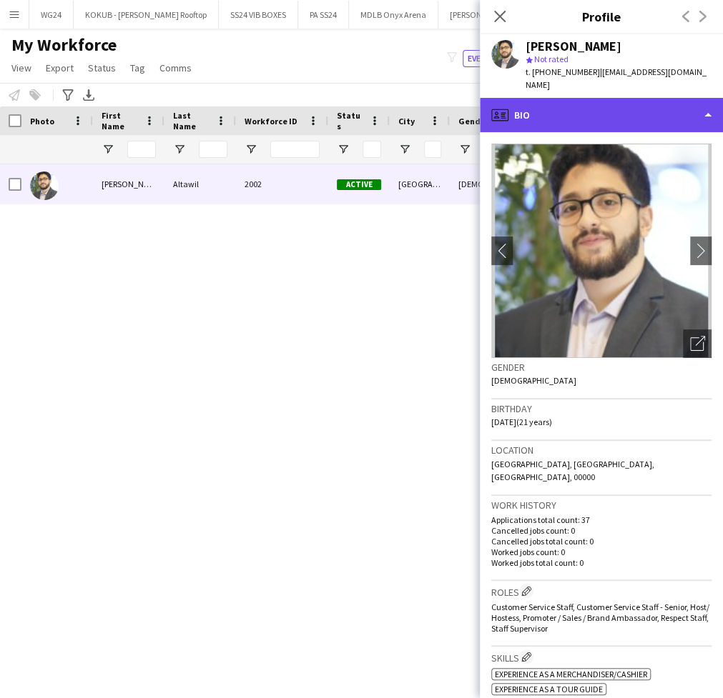
click at [552, 98] on div "profile Bio" at bounding box center [601, 115] width 243 height 34
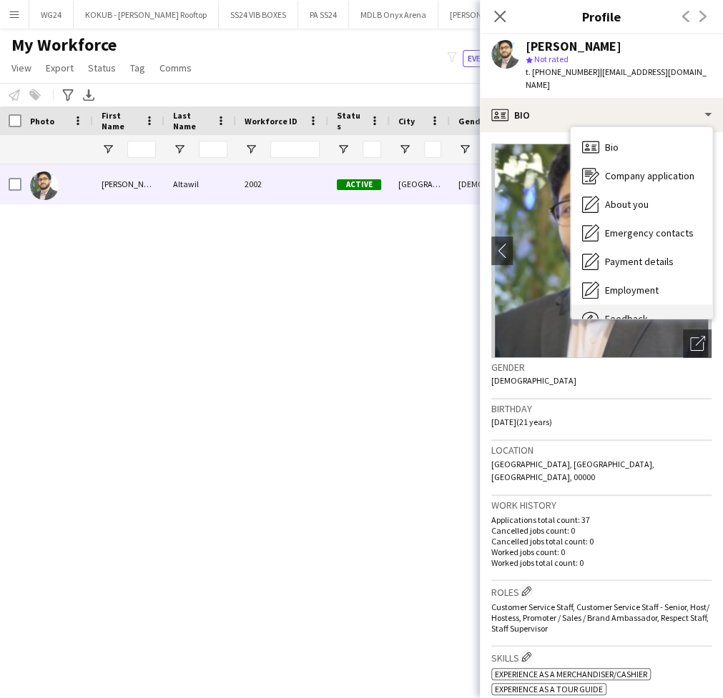
click at [625, 312] on span "Feedback" at bounding box center [626, 318] width 43 height 13
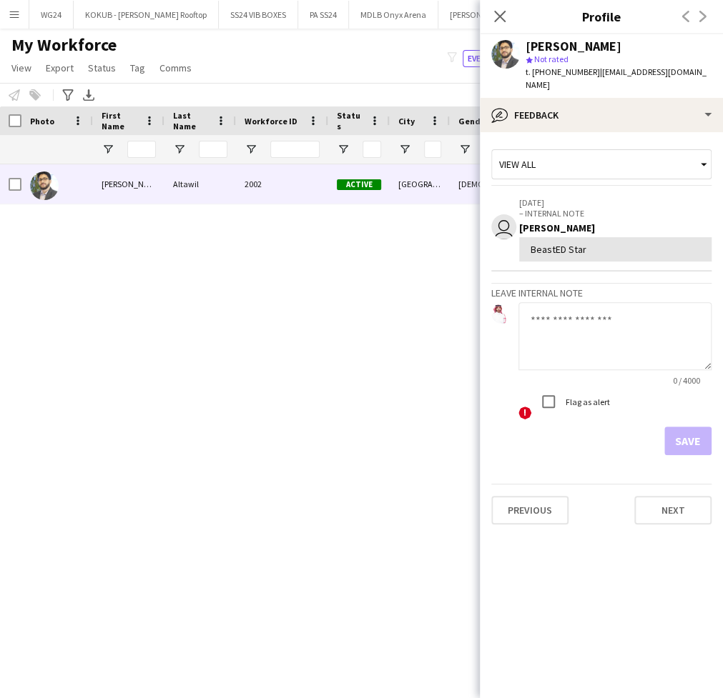
click at [595, 327] on textarea at bounding box center [614, 336] width 193 height 68
paste textarea "********"
click at [531, 305] on textarea "********" at bounding box center [614, 336] width 193 height 68
click at [668, 310] on textarea "**********" at bounding box center [614, 336] width 193 height 68
click at [641, 305] on textarea "**********" at bounding box center [614, 336] width 193 height 68
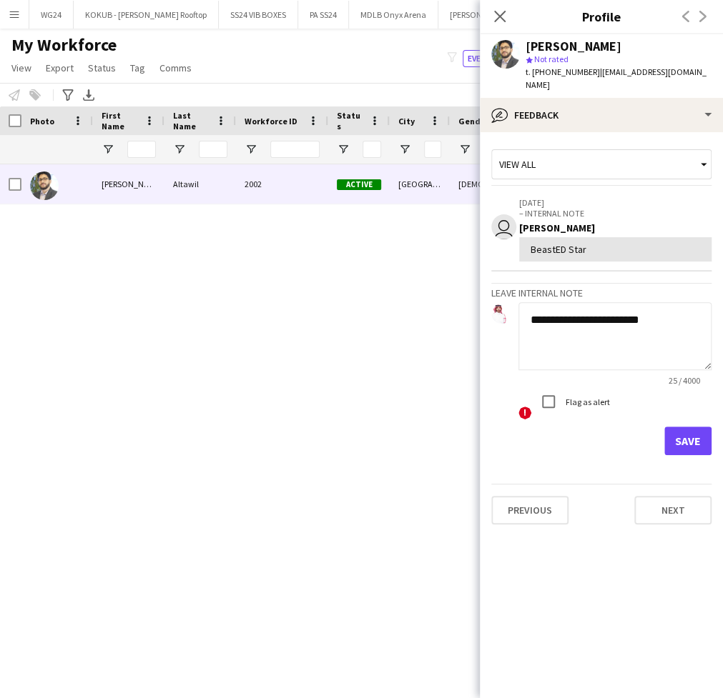
click at [641, 305] on textarea "**********" at bounding box center [614, 336] width 193 height 68
click at [641, 304] on textarea "**********" at bounding box center [614, 336] width 193 height 68
type textarea "**********"
click at [698, 432] on button "Save" at bounding box center [687, 441] width 47 height 29
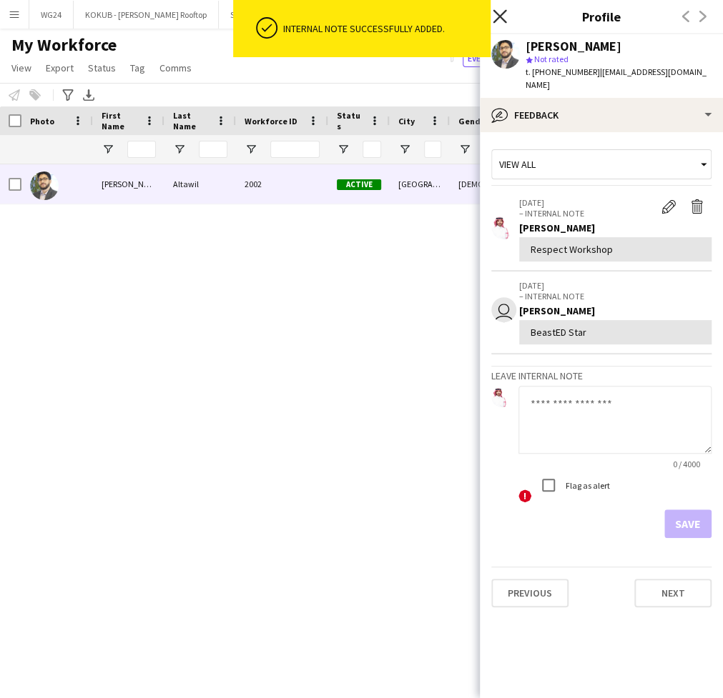
click at [500, 14] on icon "Close pop-in" at bounding box center [500, 16] width 14 height 14
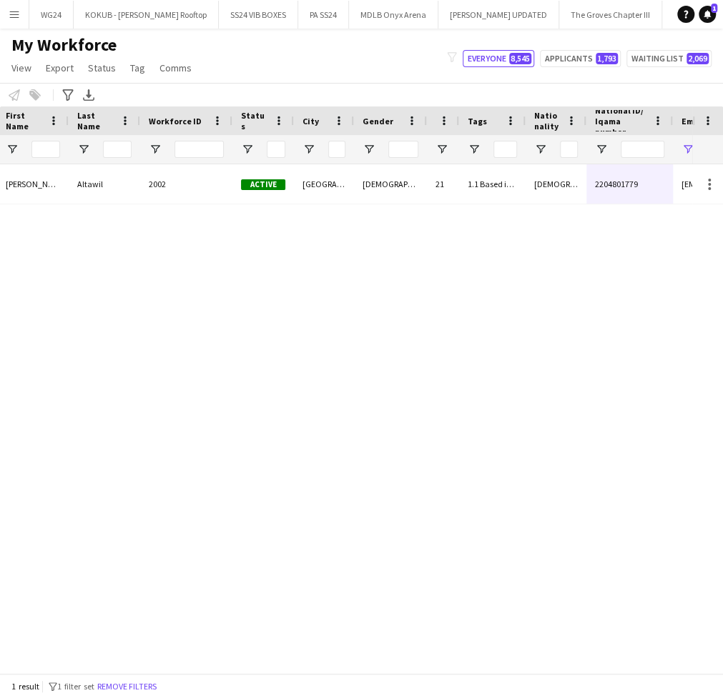
scroll to position [0, 157]
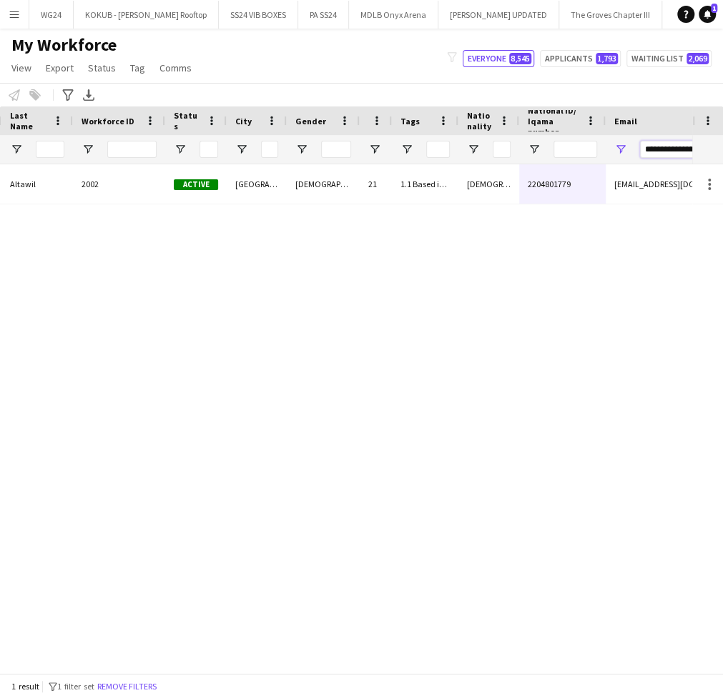
click at [681, 147] on input "**********" at bounding box center [678, 149] width 76 height 17
paste input "**********"
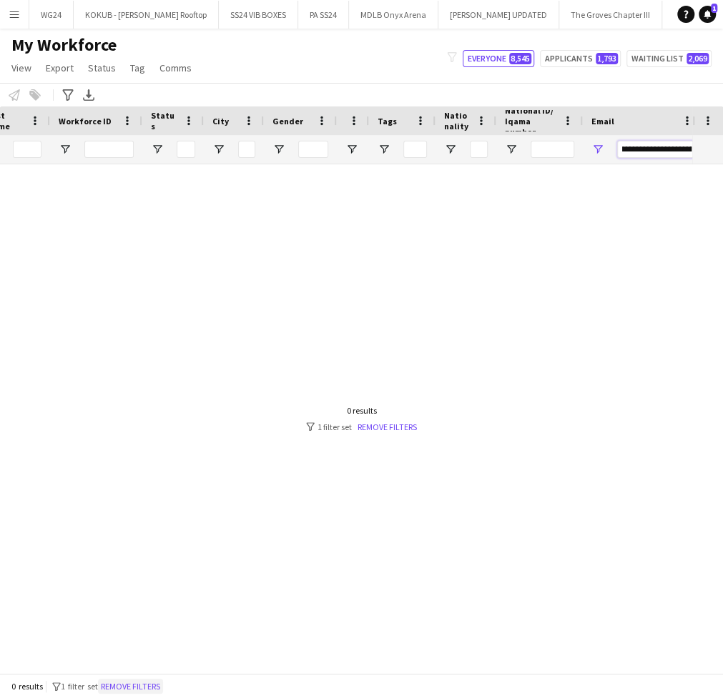
type input "**********"
click at [152, 688] on button "Remove filters" at bounding box center [130, 687] width 65 height 16
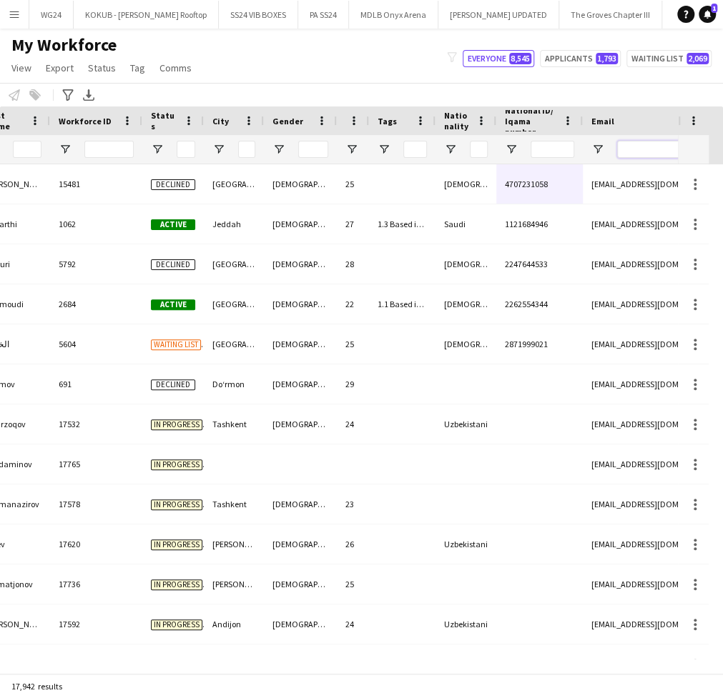
click at [641, 149] on input "Email Filter Input" at bounding box center [655, 149] width 76 height 17
paste input "**********"
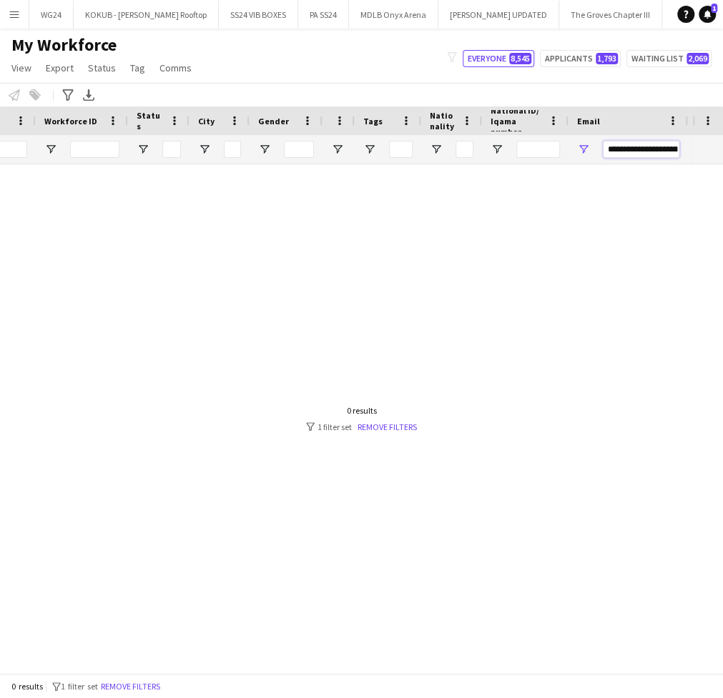
click at [643, 152] on input "**********" at bounding box center [641, 149] width 76 height 17
paste input "Email Filter Input"
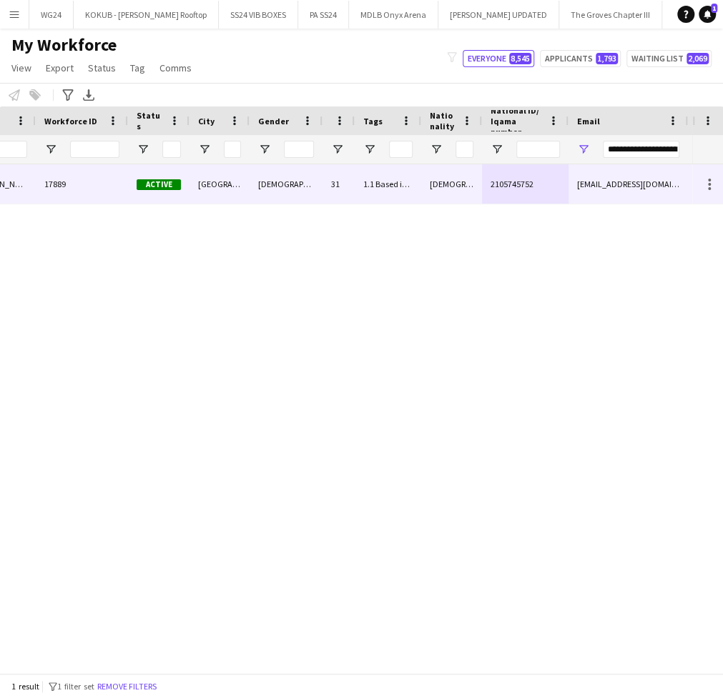
click at [533, 183] on div "2105745752" at bounding box center [525, 183] width 87 height 39
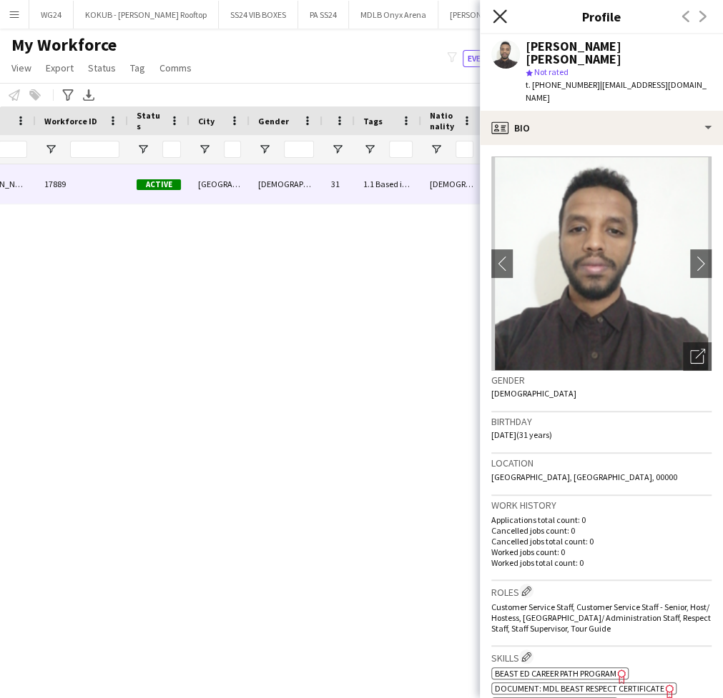
click at [494, 11] on icon at bounding box center [500, 16] width 14 height 14
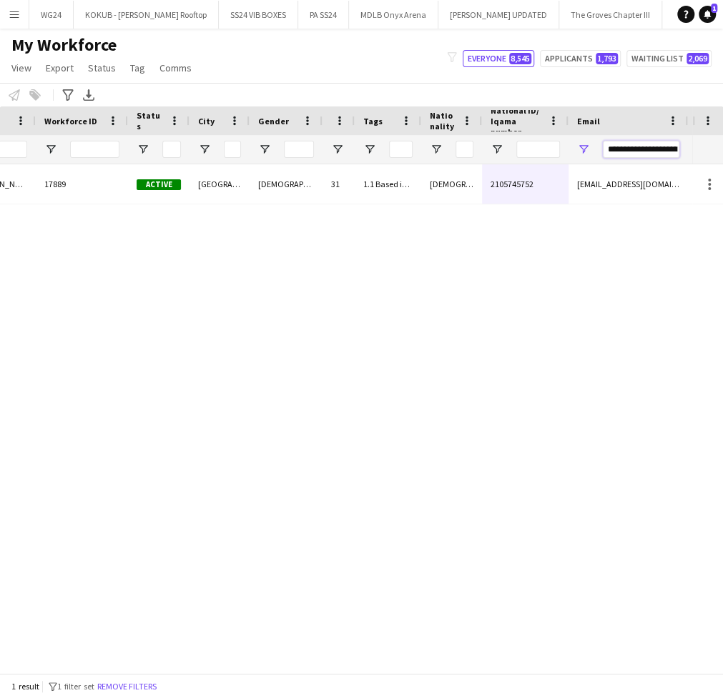
click at [625, 148] on input "**********" at bounding box center [641, 149] width 76 height 17
paste input "Email Filter Input"
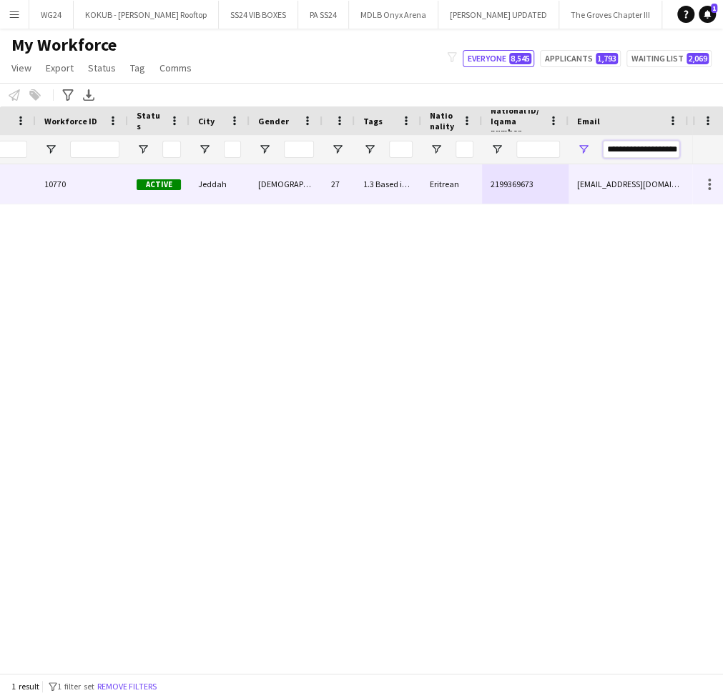
type input "**********"
click at [613, 186] on div "[EMAIL_ADDRESS][DOMAIN_NAME]" at bounding box center [627, 183] width 119 height 39
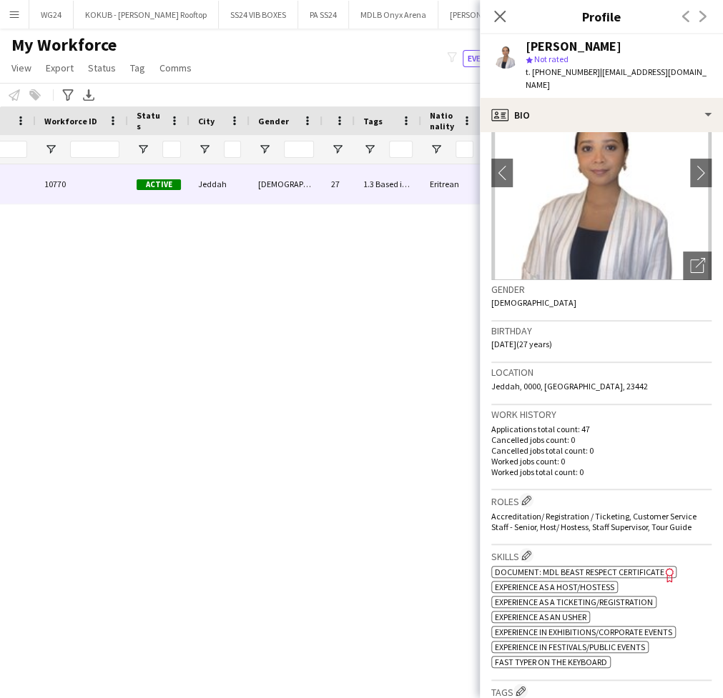
scroll to position [87, 0]
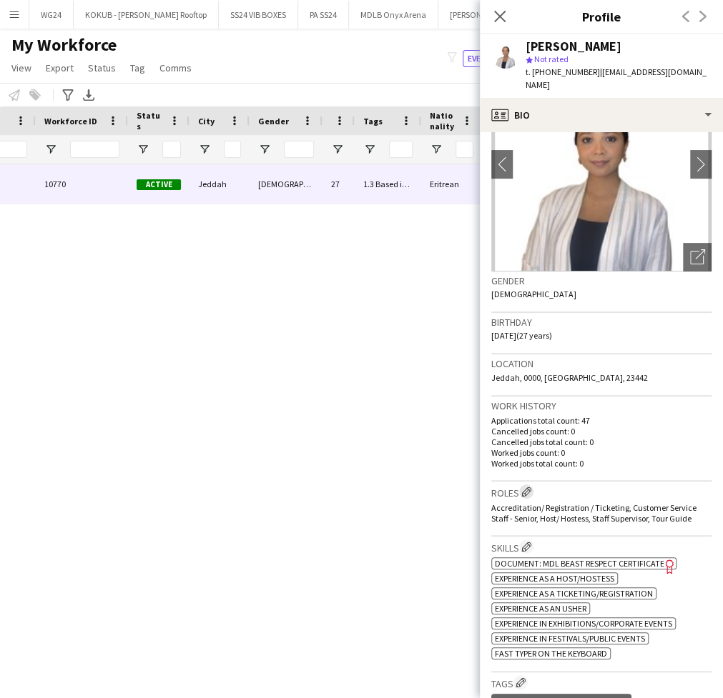
click at [529, 487] on app-icon "Edit crew company roles" at bounding box center [526, 492] width 10 height 10
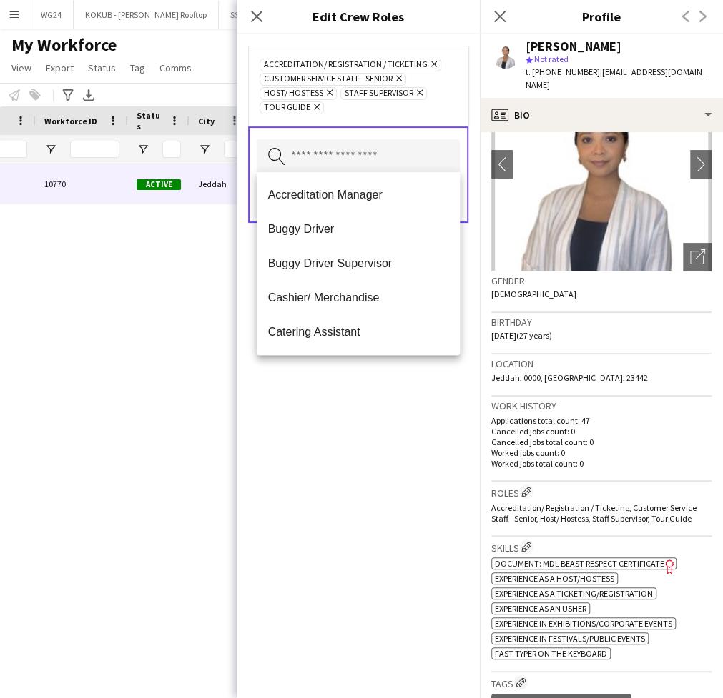
click at [374, 160] on input "text" at bounding box center [358, 157] width 203 height 36
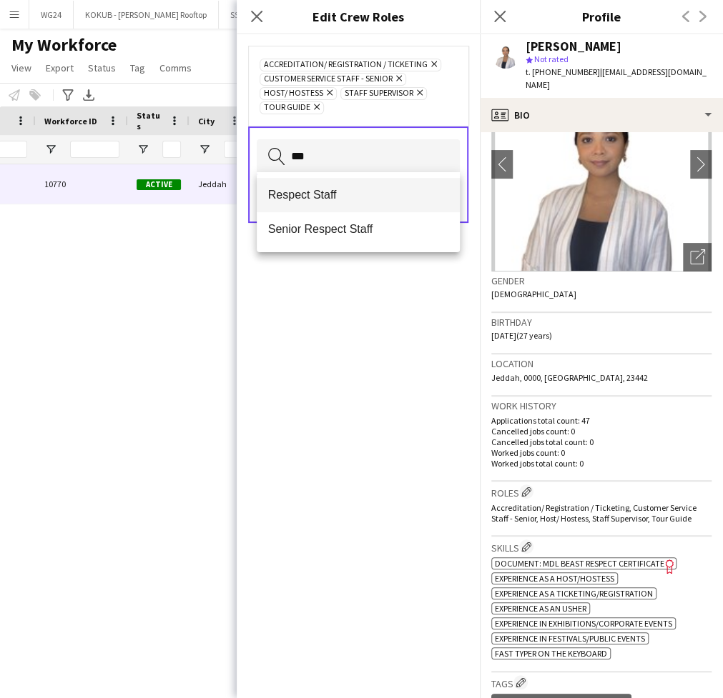
type input "***"
click at [360, 188] on span "Respect Staff" at bounding box center [358, 195] width 180 height 14
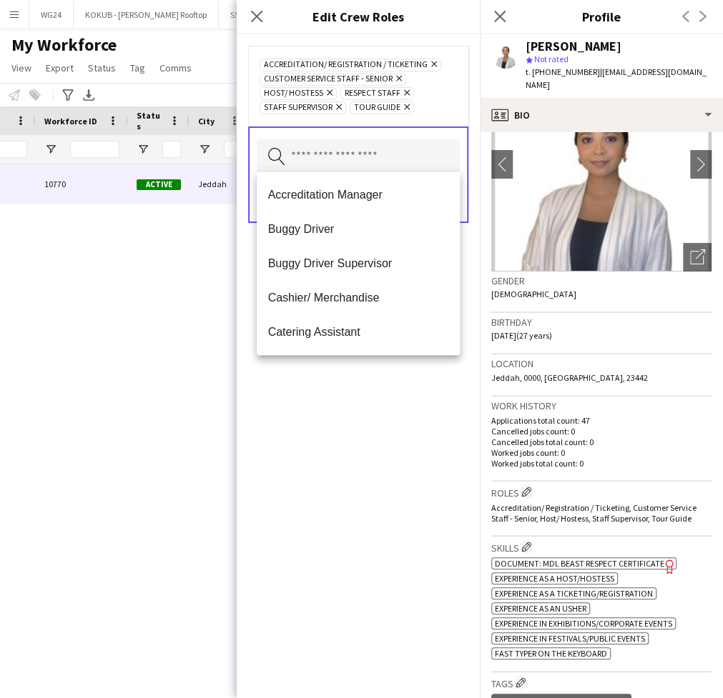
click at [303, 445] on div "Accreditation/ Registration / Ticketing Remove Customer Service Staff - Senior …" at bounding box center [358, 366] width 243 height 664
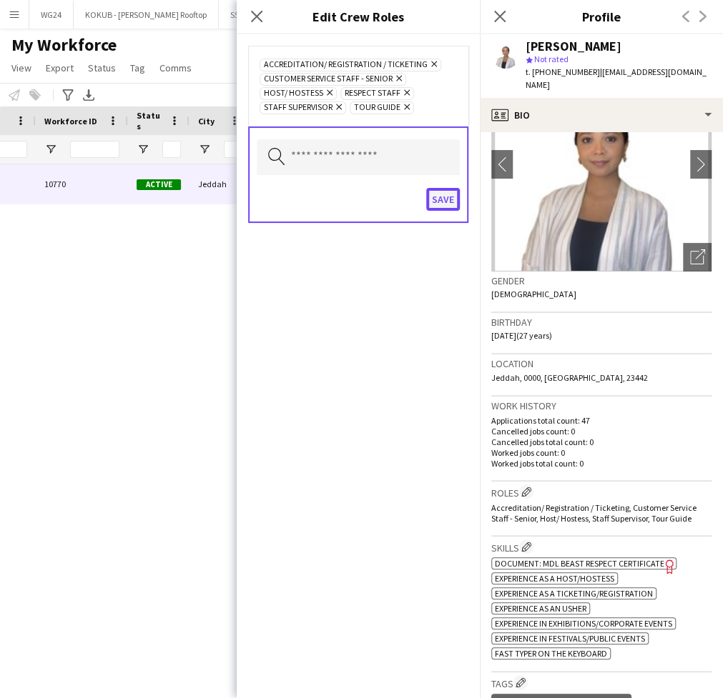
click at [449, 193] on button "Save" at bounding box center [443, 199] width 34 height 23
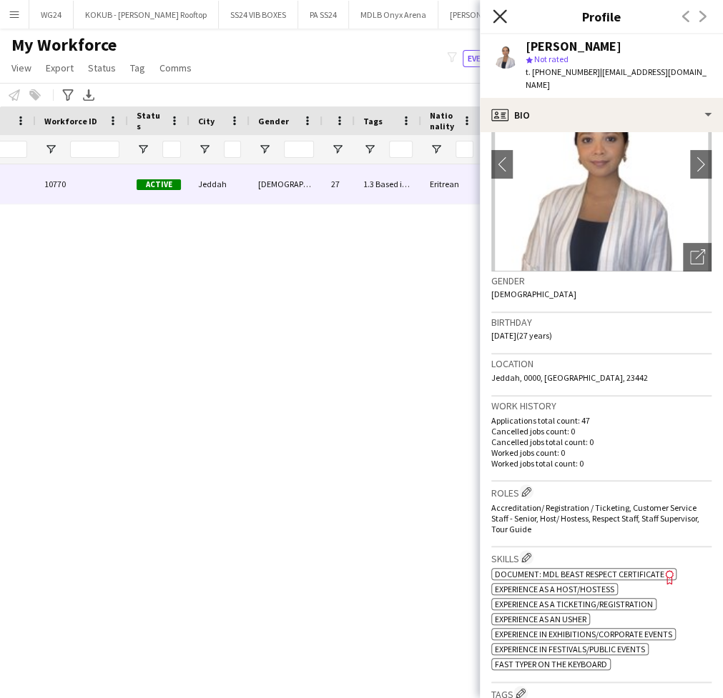
click at [500, 14] on icon "Close pop-in" at bounding box center [500, 16] width 14 height 14
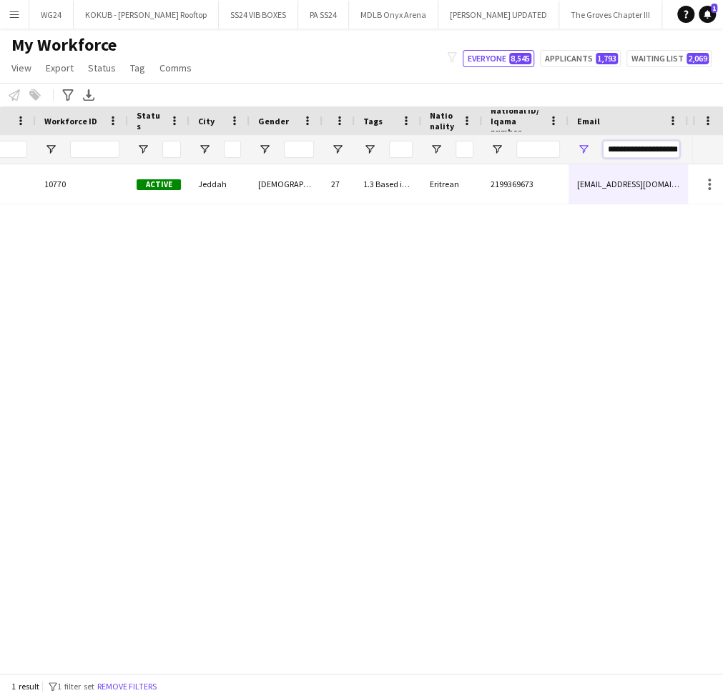
click at [618, 151] on input "**********" at bounding box center [641, 149] width 76 height 17
paste input "****"
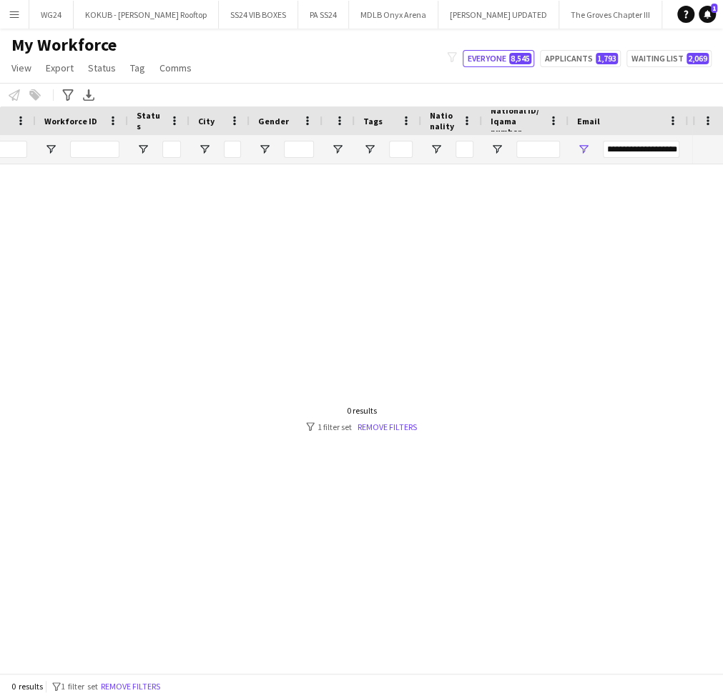
scroll to position [0, 0]
click at [643, 147] on input "**********" at bounding box center [641, 149] width 76 height 17
paste input "Email Filter Input"
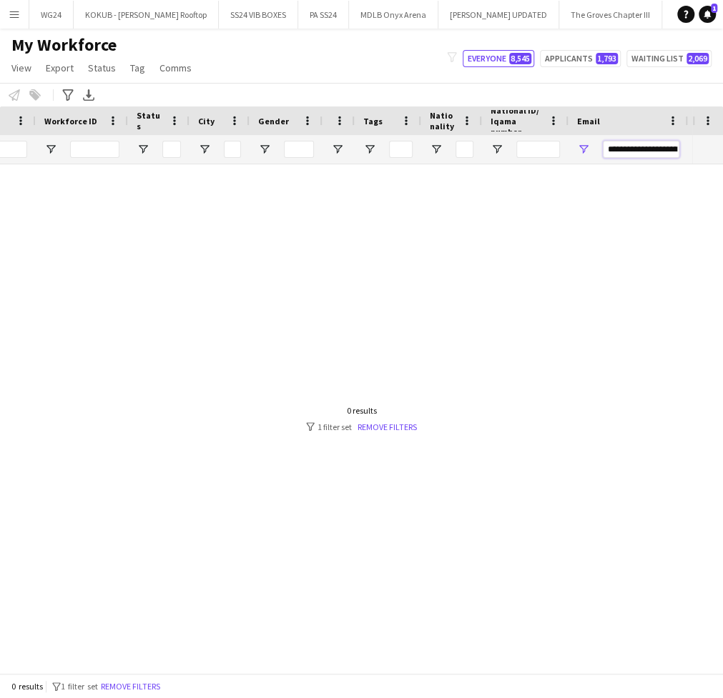
scroll to position [0, 32]
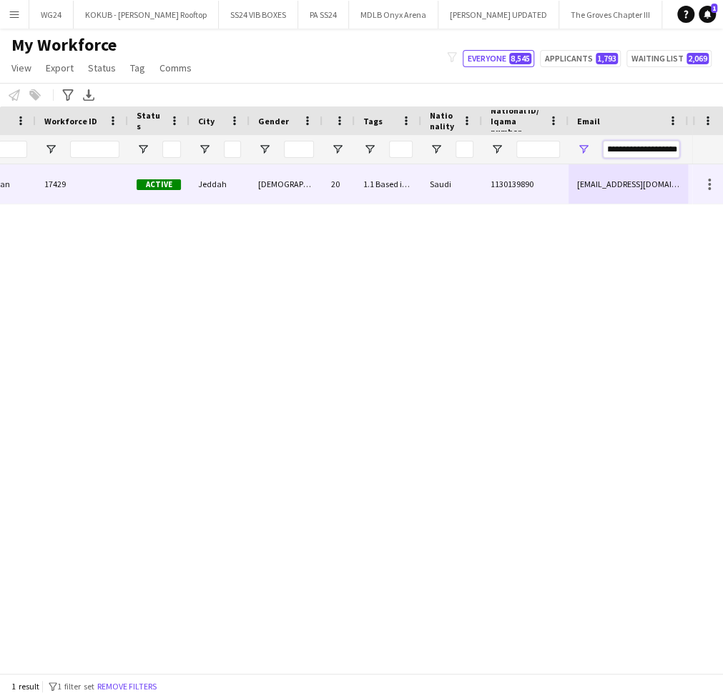
type input "**********"
click at [612, 189] on div "[EMAIL_ADDRESS][DOMAIN_NAME]" at bounding box center [627, 183] width 119 height 39
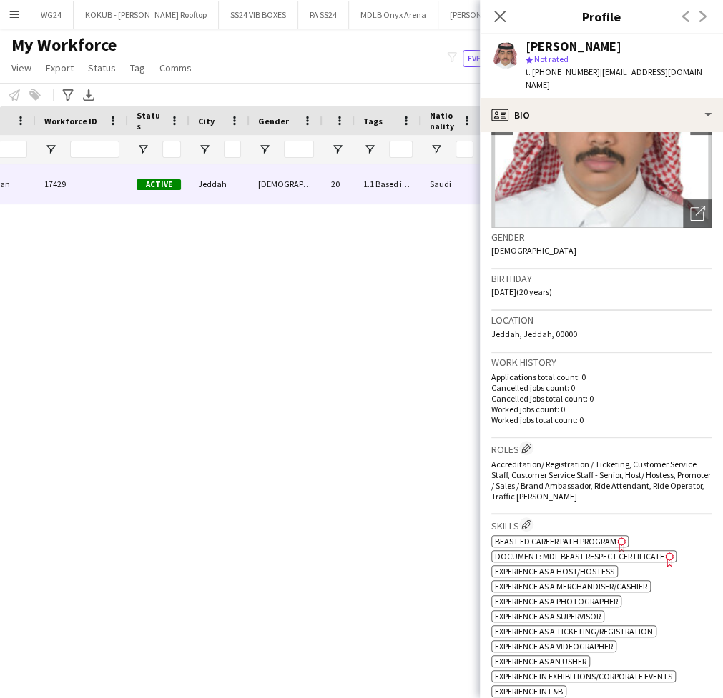
scroll to position [132, 0]
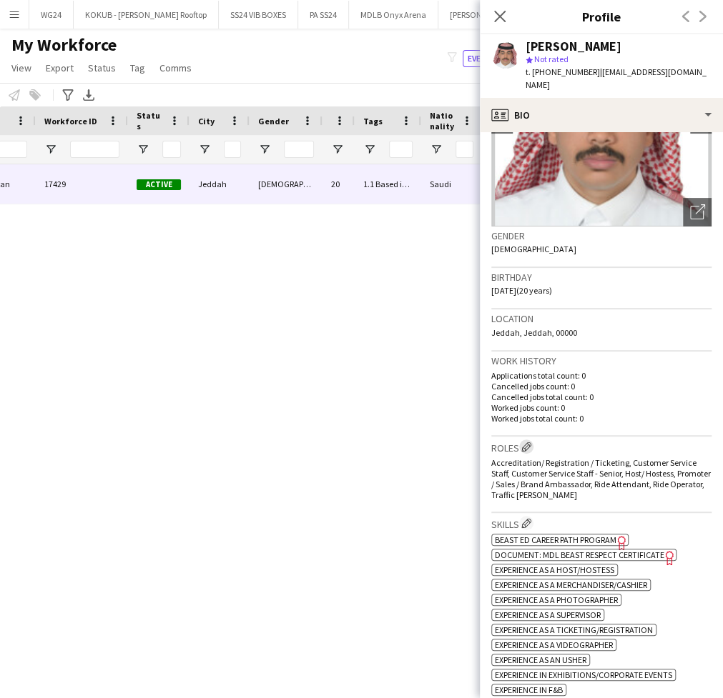
click at [530, 442] on app-icon "Edit crew company roles" at bounding box center [526, 447] width 10 height 10
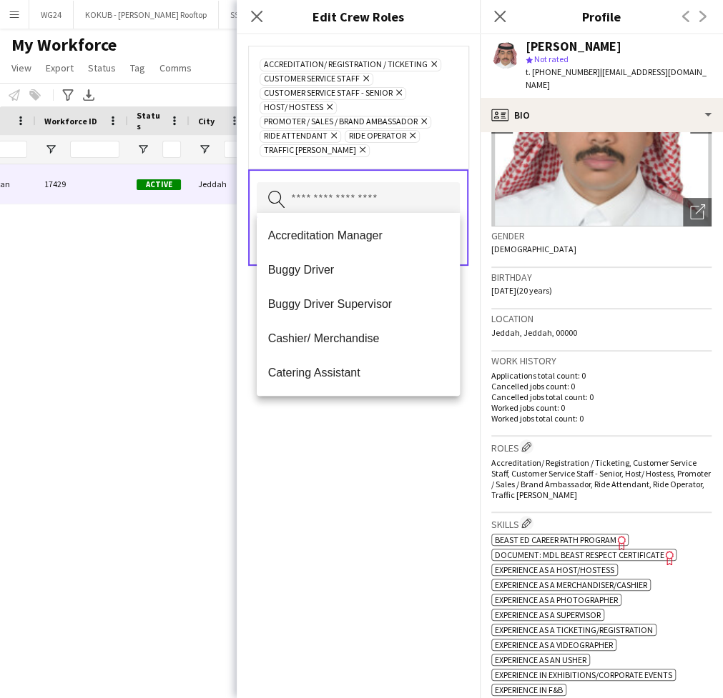
click at [365, 202] on input "text" at bounding box center [358, 200] width 203 height 36
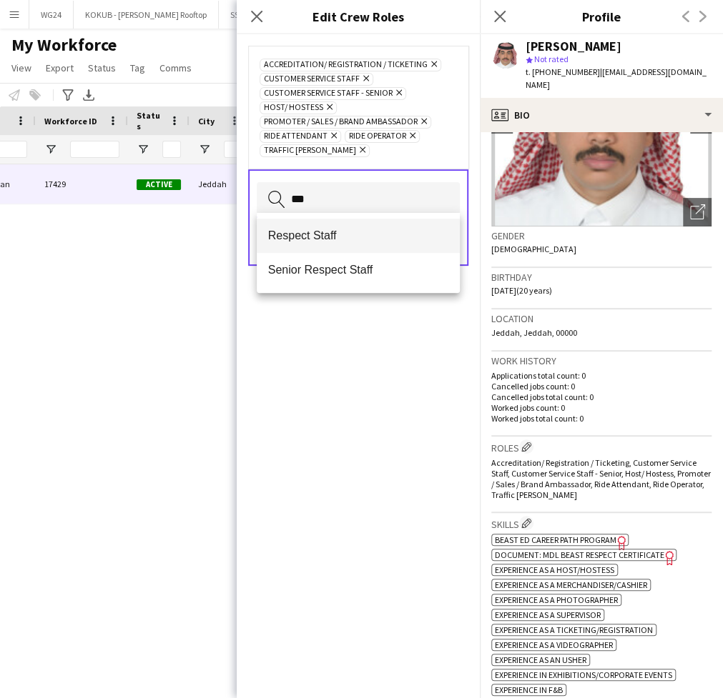
type input "***"
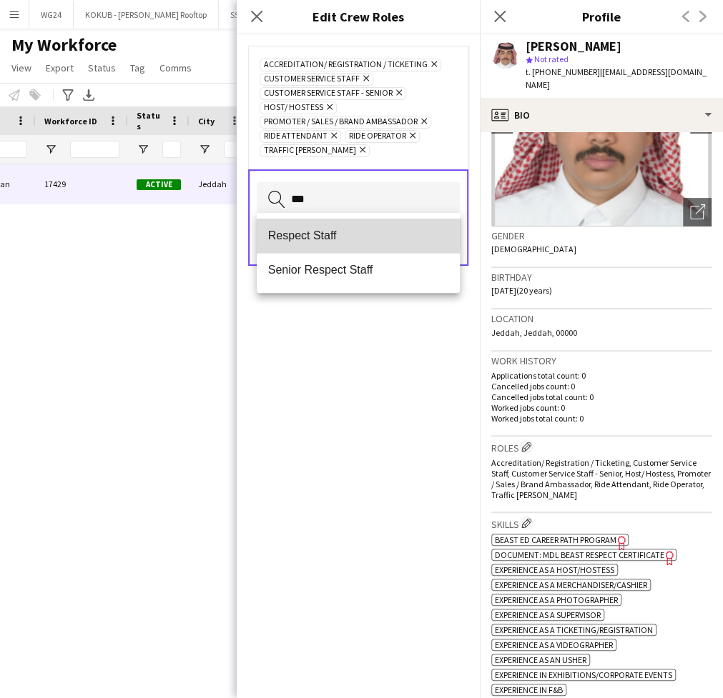
click at [329, 228] on mat-option "Respect Staff" at bounding box center [358, 236] width 203 height 34
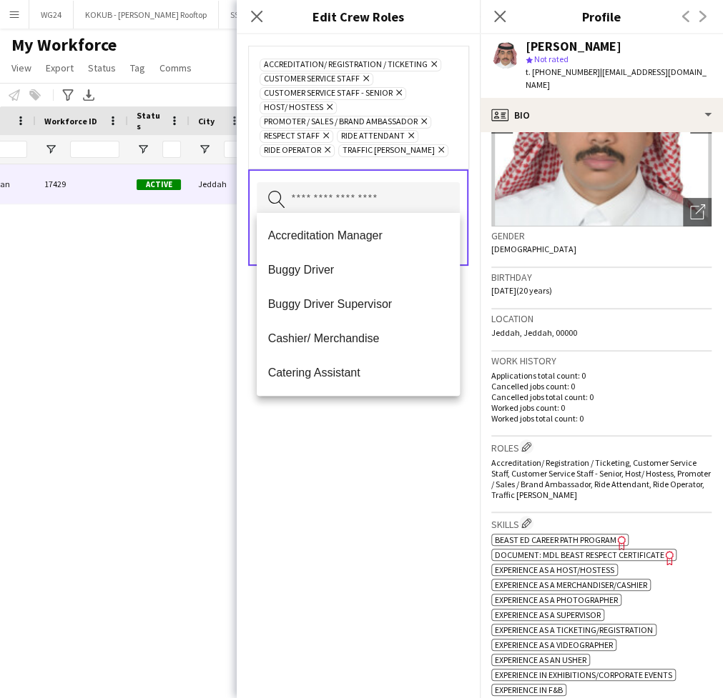
click at [314, 483] on div "Accreditation/ Registration / Ticketing Remove Customer Service Staff Remove Cu…" at bounding box center [358, 366] width 243 height 664
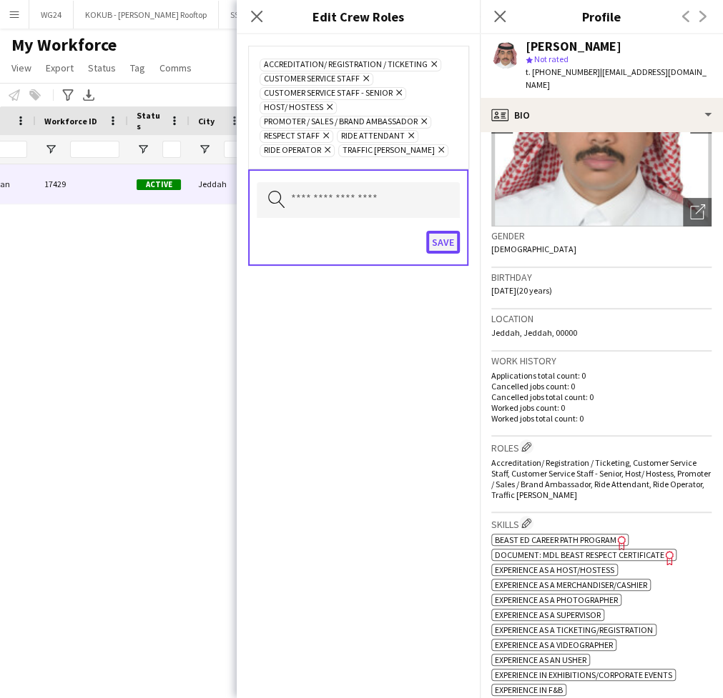
click at [450, 238] on button "Save" at bounding box center [443, 242] width 34 height 23
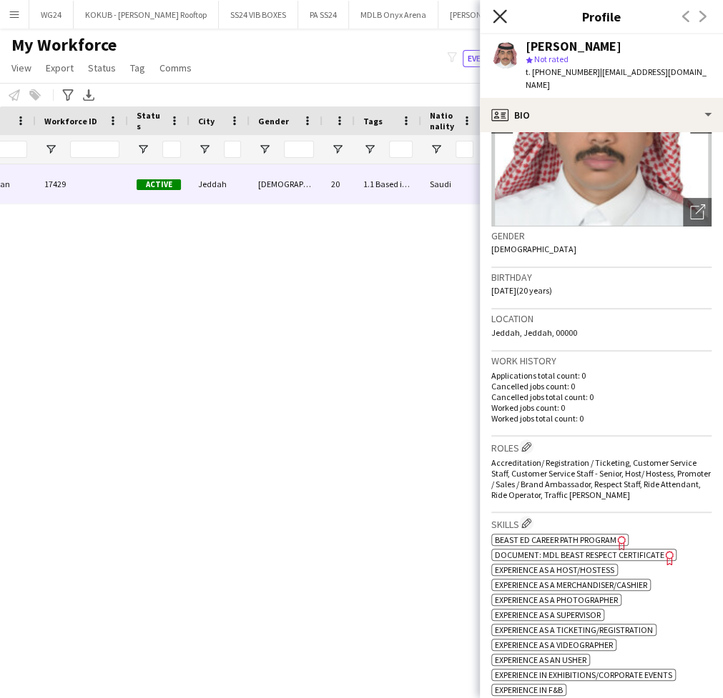
click at [498, 21] on icon "Close pop-in" at bounding box center [500, 16] width 14 height 14
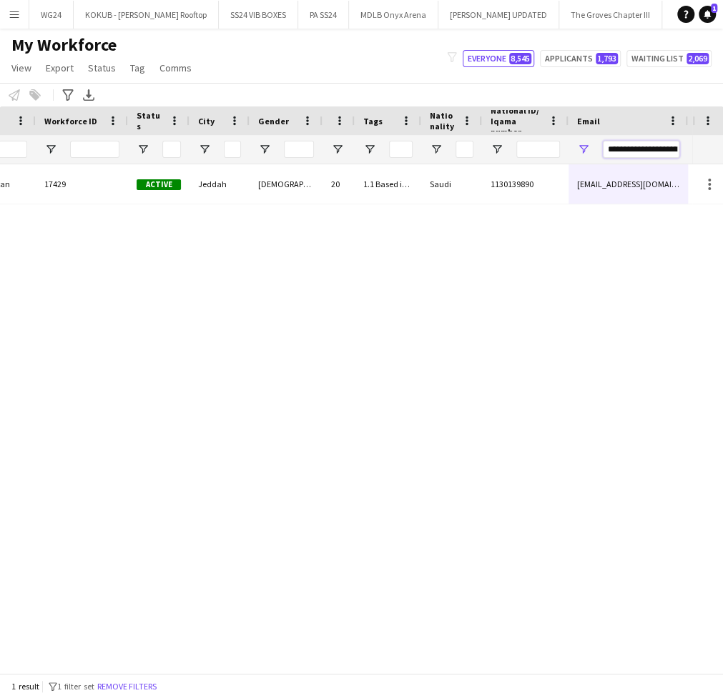
click at [620, 152] on input "**********" at bounding box center [641, 149] width 76 height 17
paste input "***"
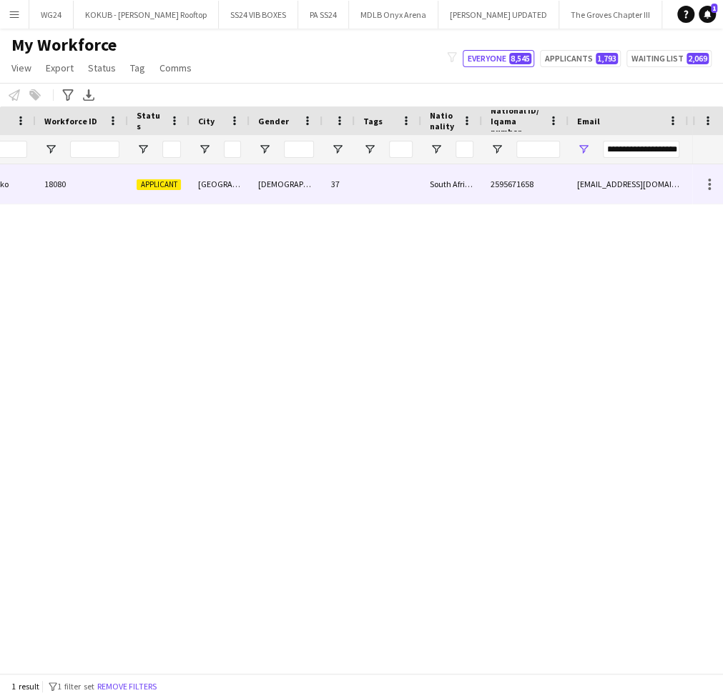
scroll to position [0, 0]
click at [571, 194] on div "[EMAIL_ADDRESS][DOMAIN_NAME]" at bounding box center [627, 183] width 119 height 39
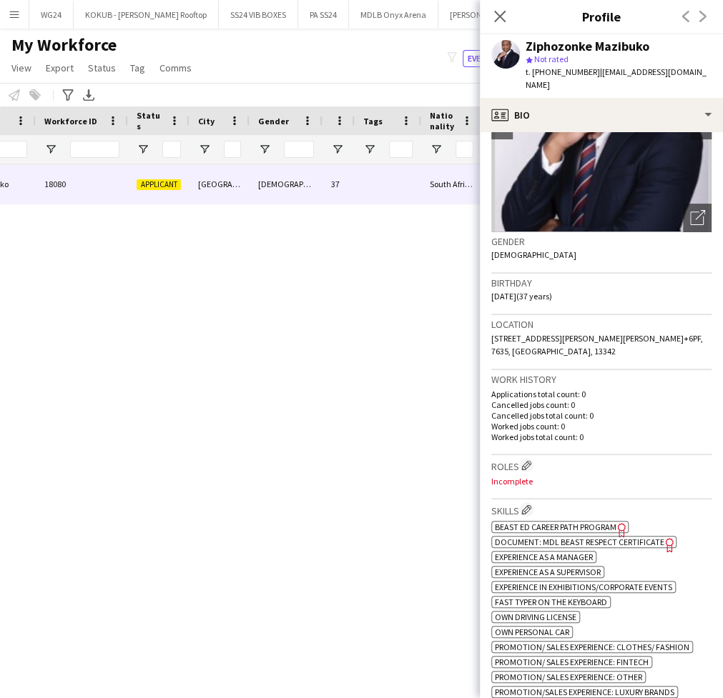
scroll to position [129, 0]
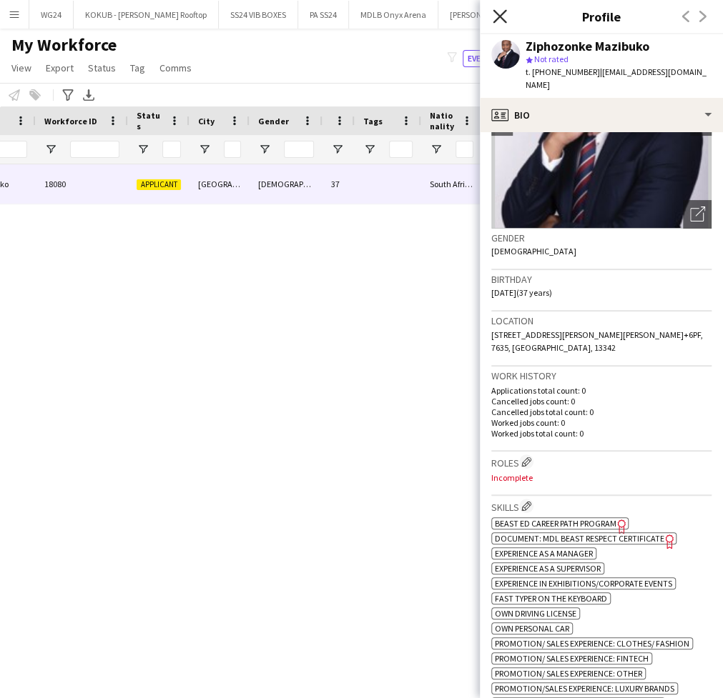
click at [499, 13] on icon "Close pop-in" at bounding box center [500, 16] width 14 height 14
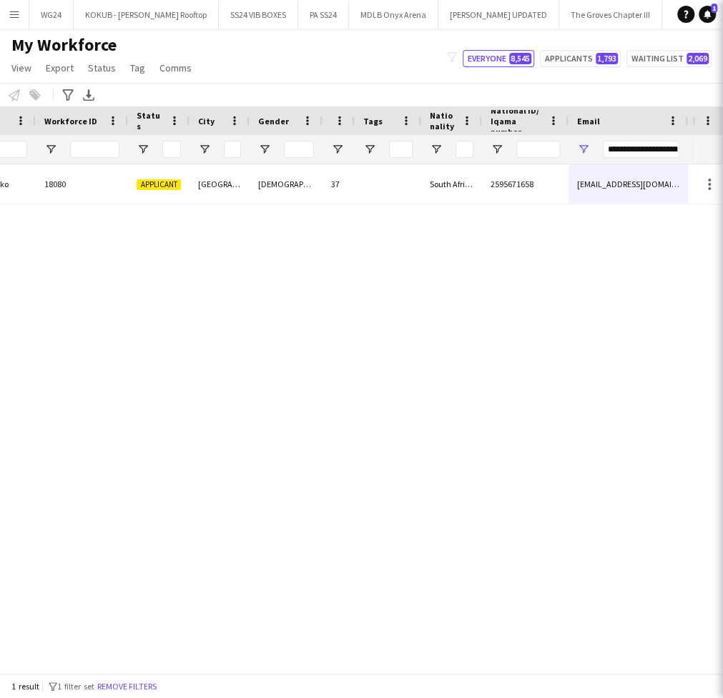
click at [622, 143] on input "**********" at bounding box center [641, 149] width 76 height 17
paste input "Email Filter Input"
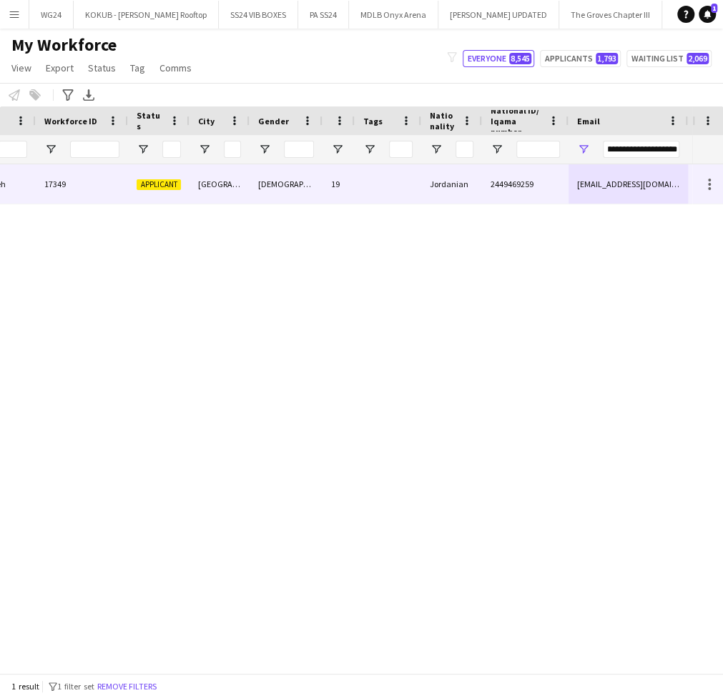
scroll to position [0, 0]
click at [443, 193] on div "Jordanian" at bounding box center [451, 183] width 61 height 39
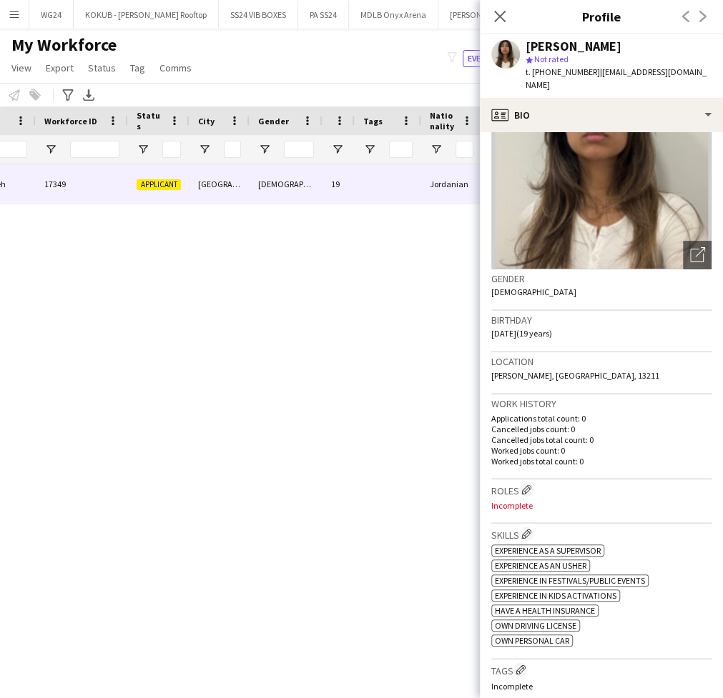
scroll to position [106, 0]
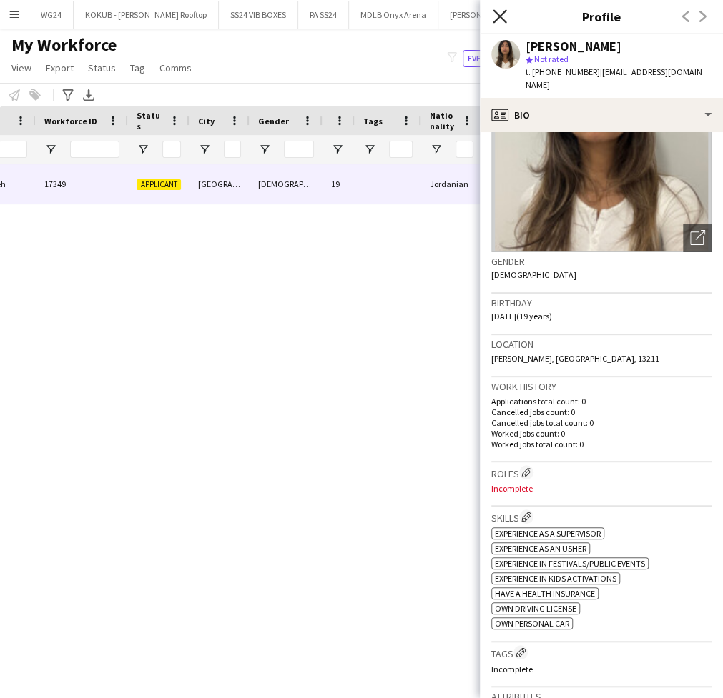
click at [501, 16] on icon "Close pop-in" at bounding box center [500, 16] width 14 height 14
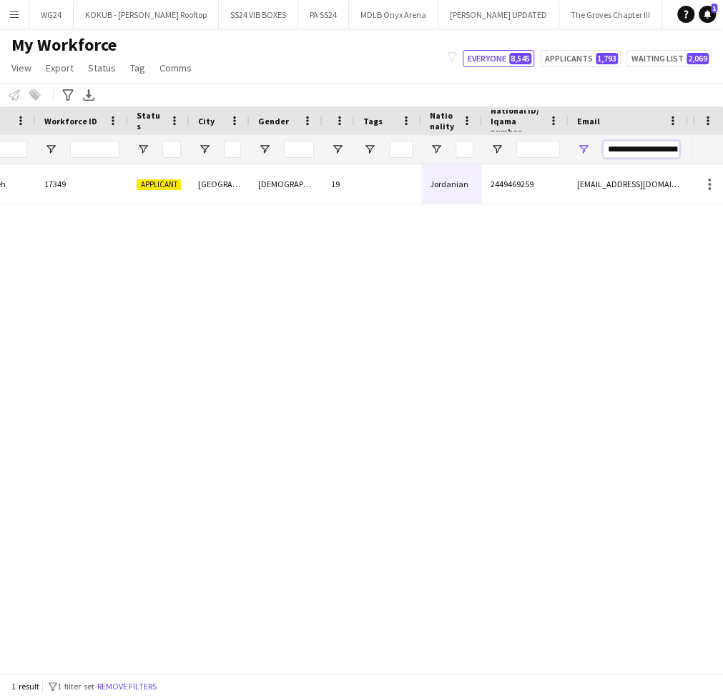
click at [629, 146] on input "**********" at bounding box center [641, 149] width 76 height 17
paste input "********"
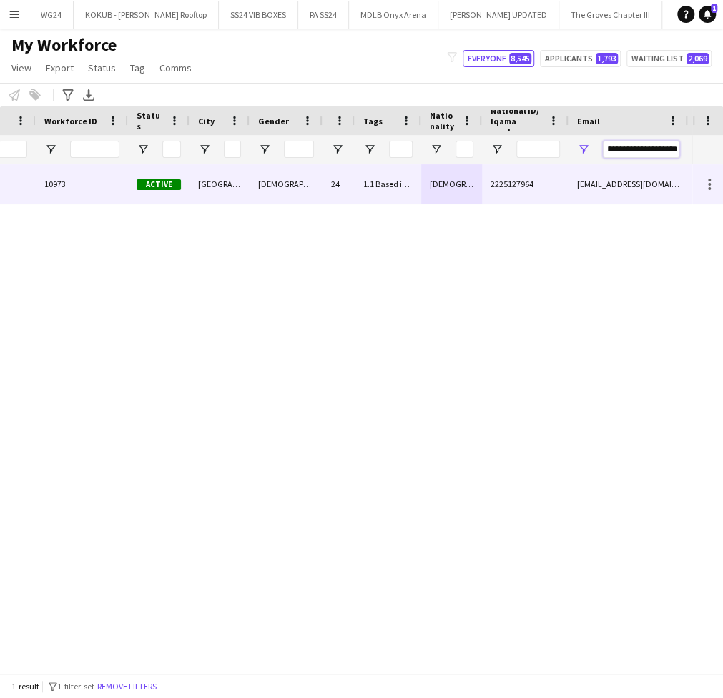
type input "**********"
click at [490, 196] on div "2225127964" at bounding box center [525, 183] width 87 height 39
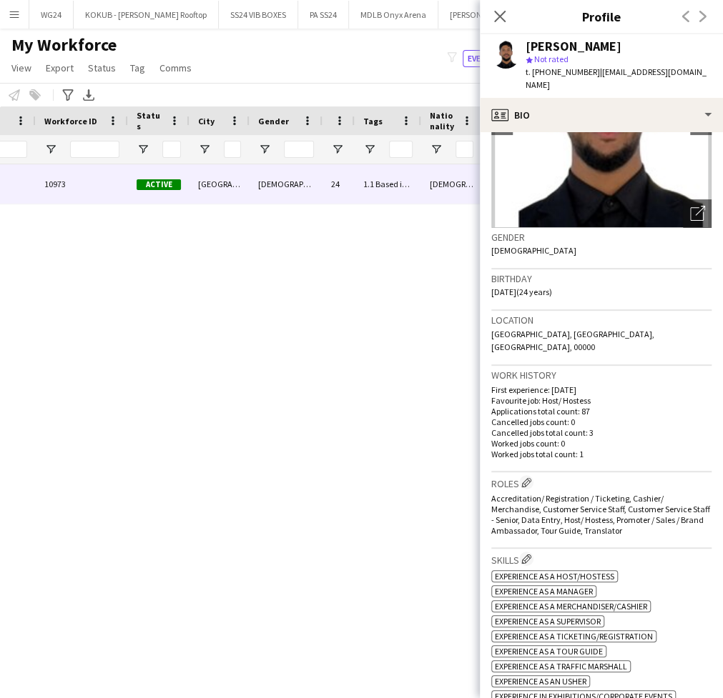
scroll to position [164, 0]
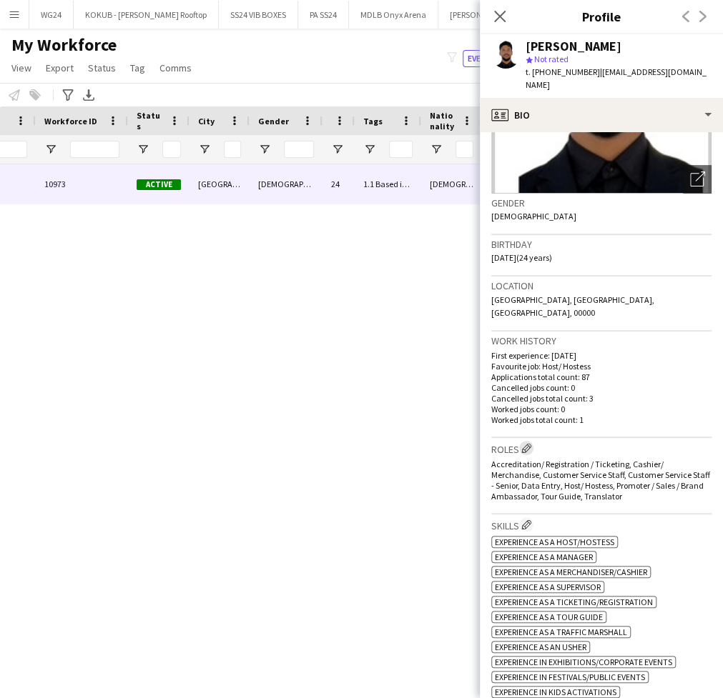
click at [525, 441] on button "Edit crew company roles" at bounding box center [526, 448] width 14 height 14
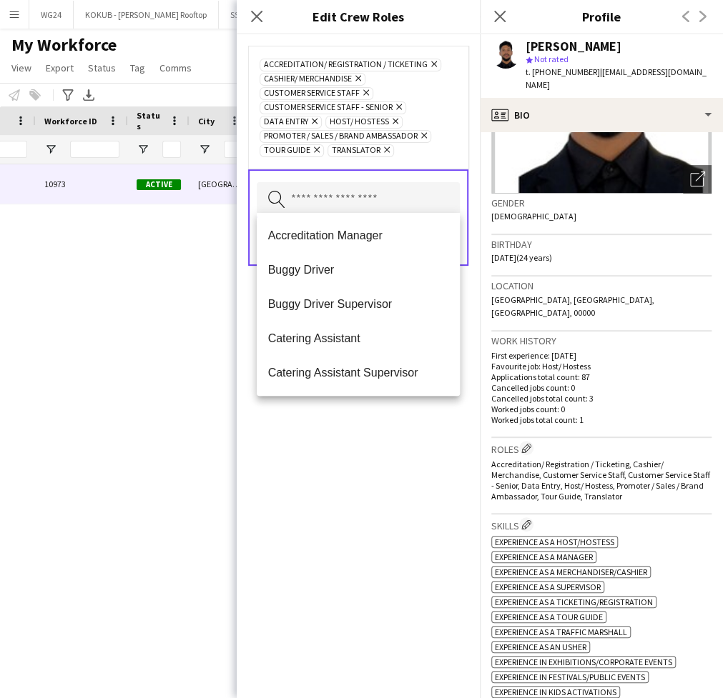
click at [308, 182] on input "text" at bounding box center [358, 200] width 203 height 36
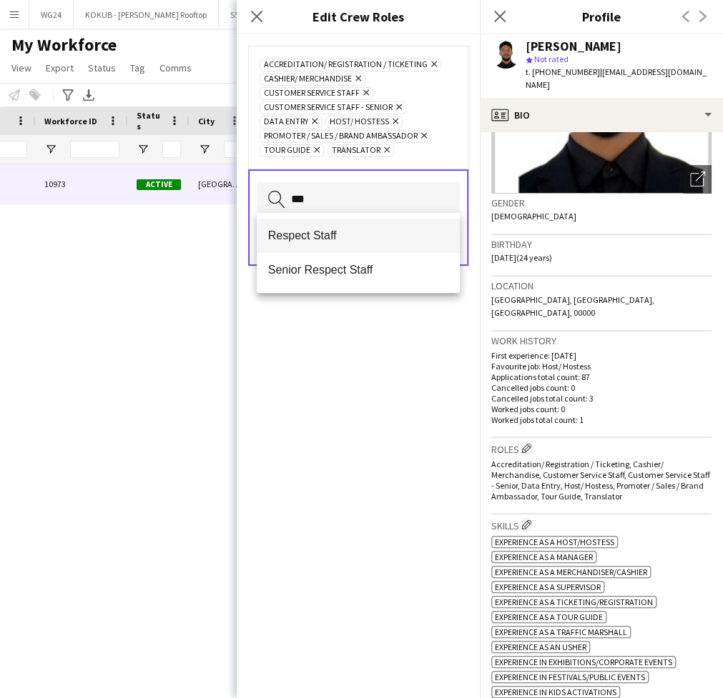
type input "***"
click at [306, 232] on span "Respect Staff" at bounding box center [358, 236] width 180 height 14
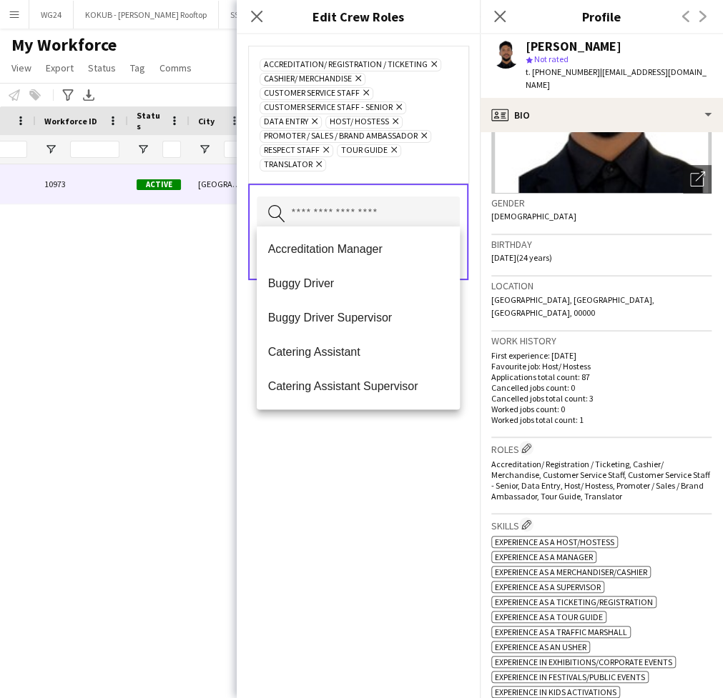
click at [329, 483] on div "Accreditation/ Registration / Ticketing Remove Cashier/ Merchandise Remove Cust…" at bounding box center [358, 366] width 243 height 664
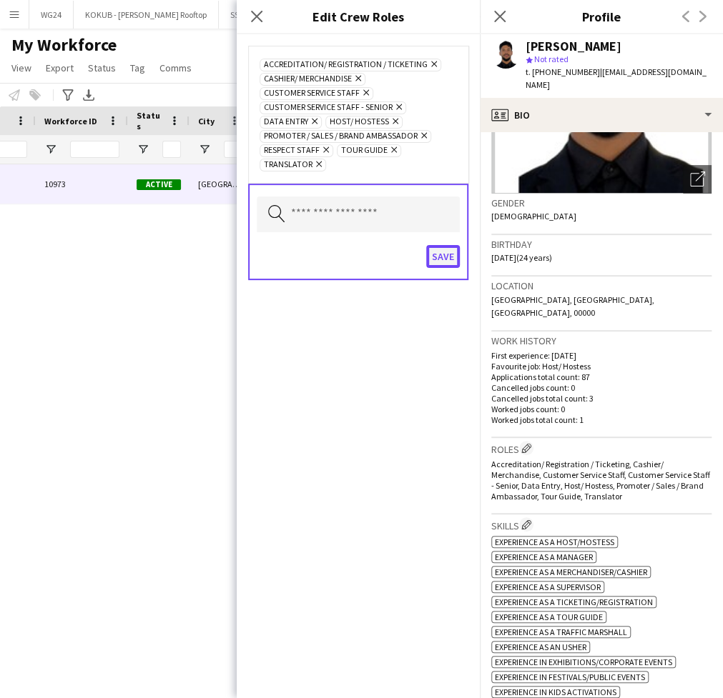
click at [445, 252] on button "Save" at bounding box center [443, 256] width 34 height 23
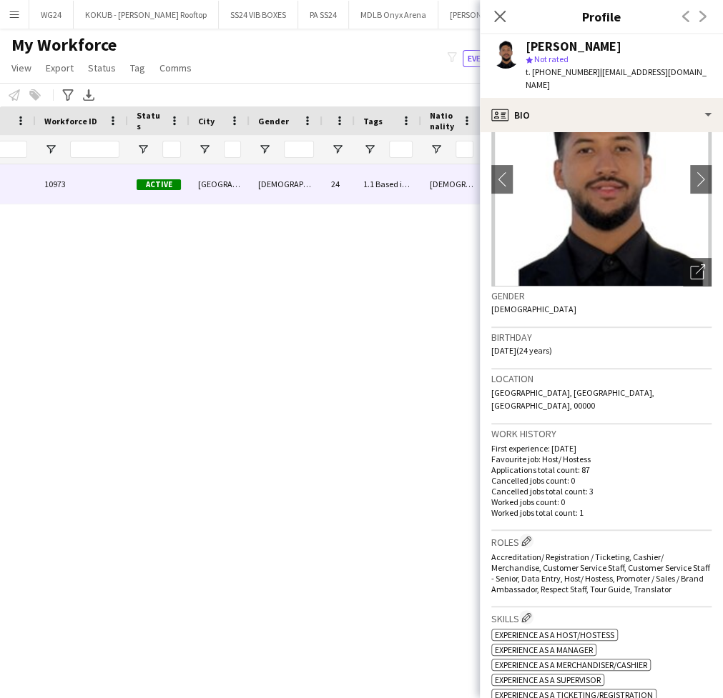
scroll to position [0, 0]
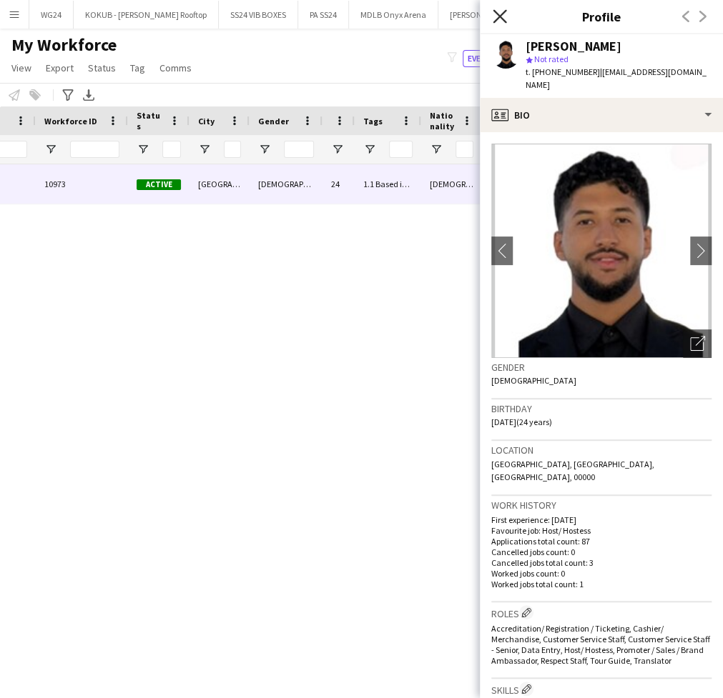
click at [503, 14] on icon at bounding box center [500, 16] width 14 height 14
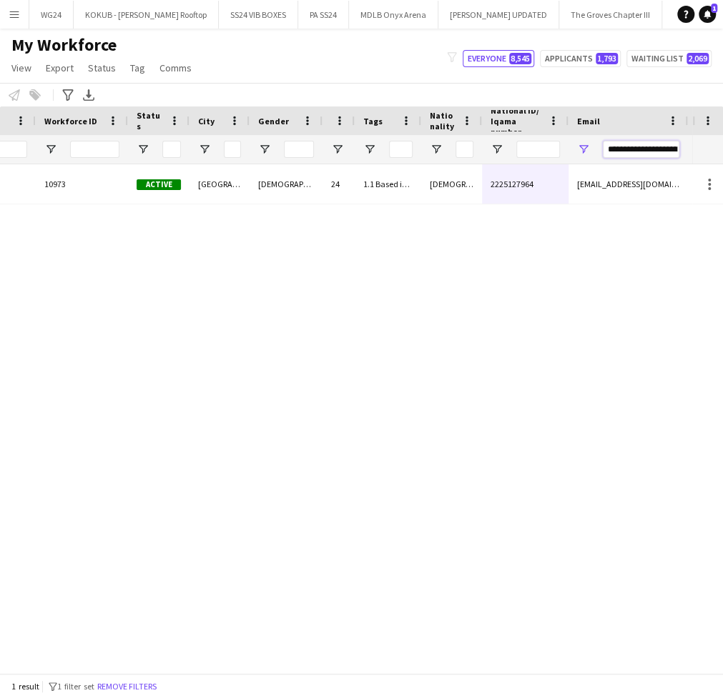
click at [646, 147] on input "**********" at bounding box center [641, 149] width 76 height 17
paste input "Email Filter Input"
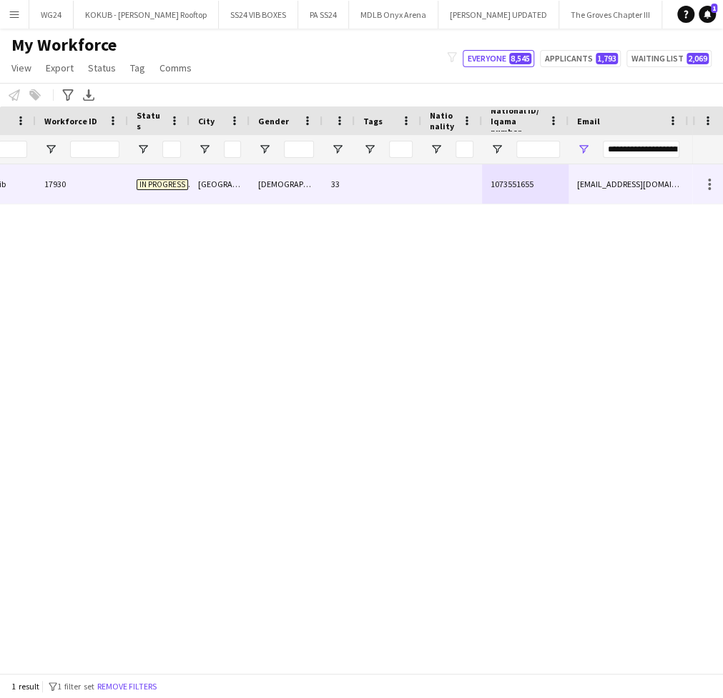
click at [533, 190] on div "1073551655" at bounding box center [525, 183] width 87 height 39
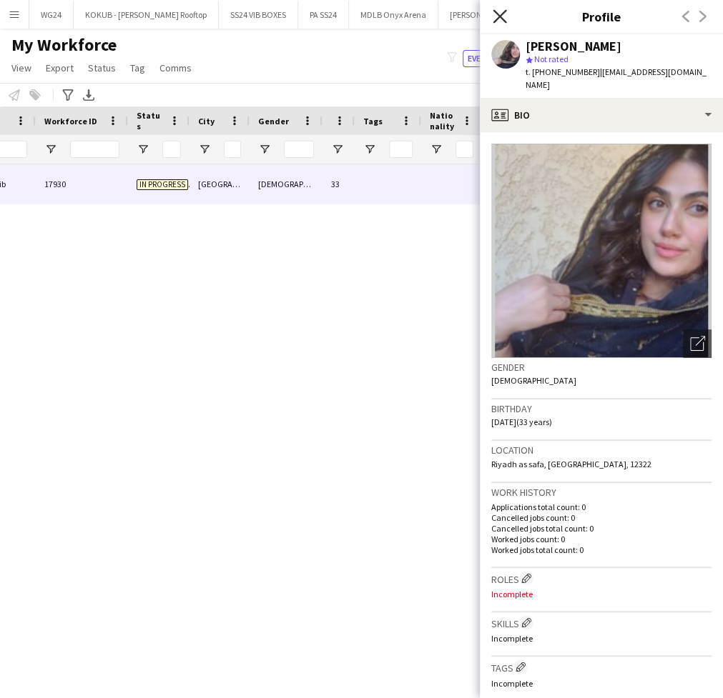
click at [495, 19] on icon at bounding box center [500, 16] width 14 height 14
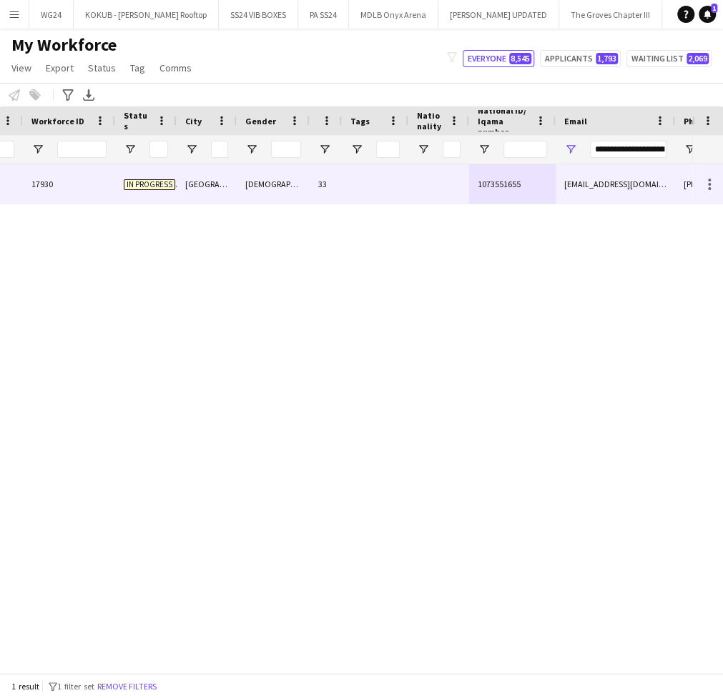
scroll to position [0, 219]
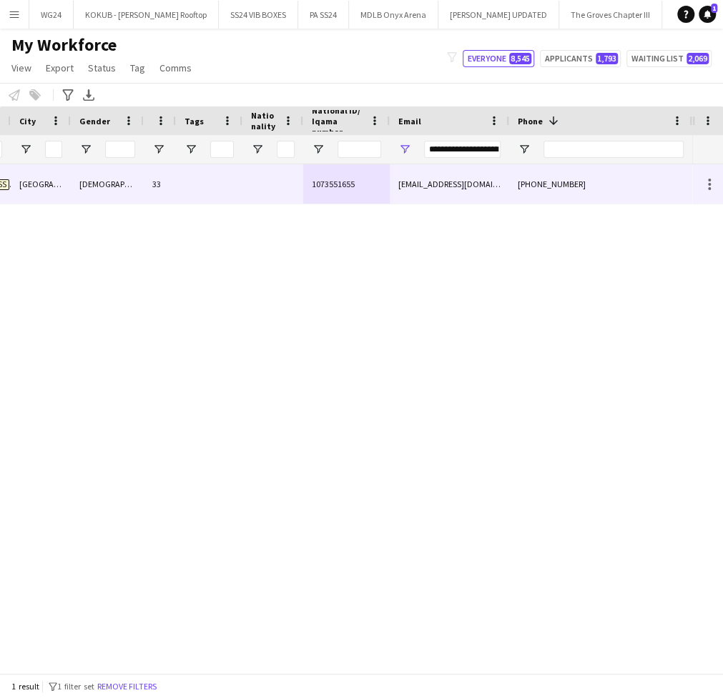
click at [482, 189] on div "[EMAIL_ADDRESS][DOMAIN_NAME]" at bounding box center [449, 183] width 119 height 39
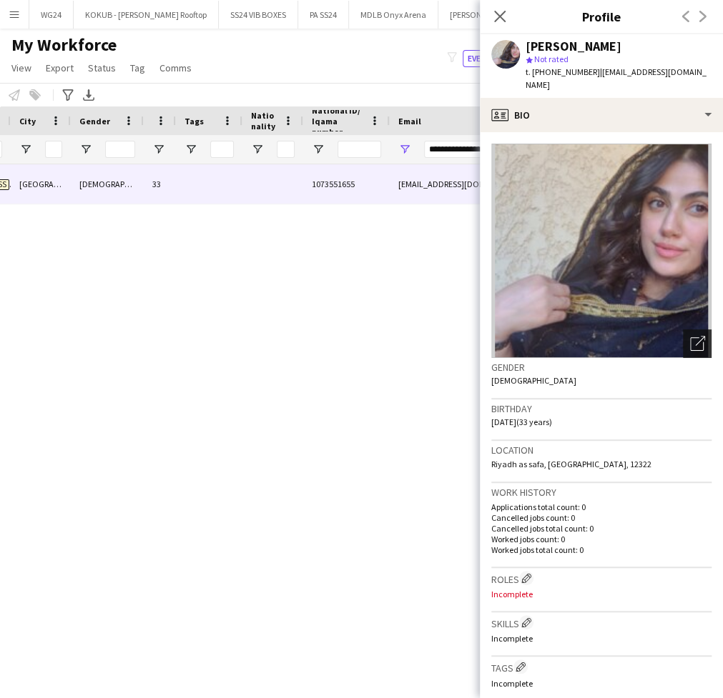
click at [691, 335] on div "Open photos pop-in" at bounding box center [697, 344] width 29 height 29
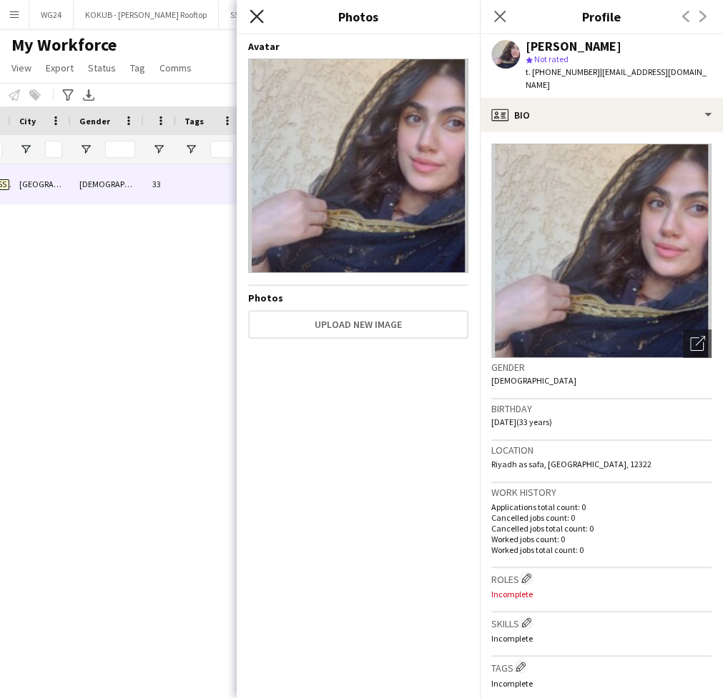
click at [260, 14] on icon "Close pop-in" at bounding box center [257, 16] width 14 height 14
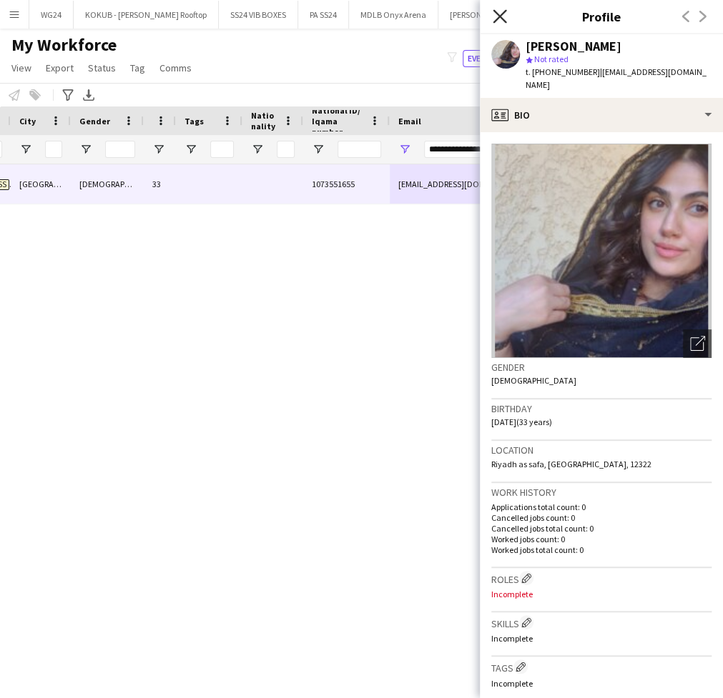
click at [496, 14] on icon at bounding box center [500, 16] width 14 height 14
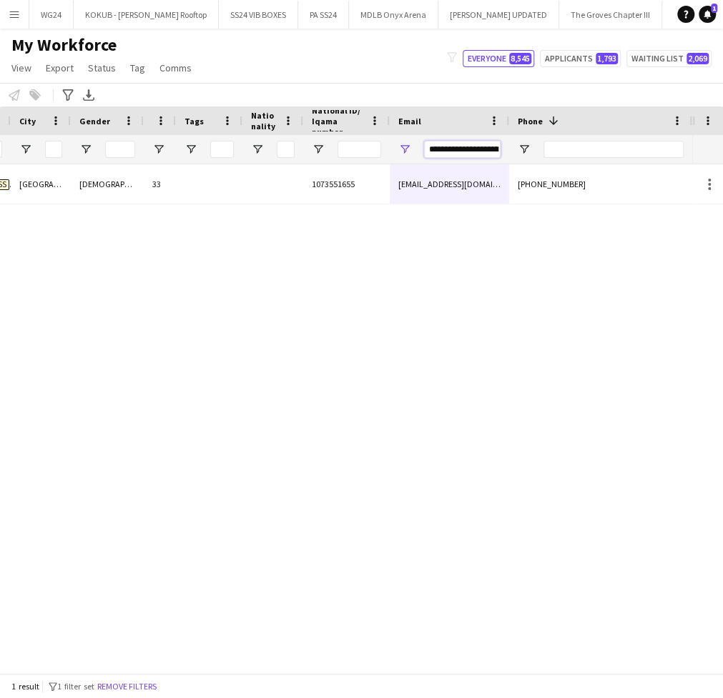
click at [464, 157] on input "**********" at bounding box center [462, 149] width 76 height 17
paste input "Email Filter Input"
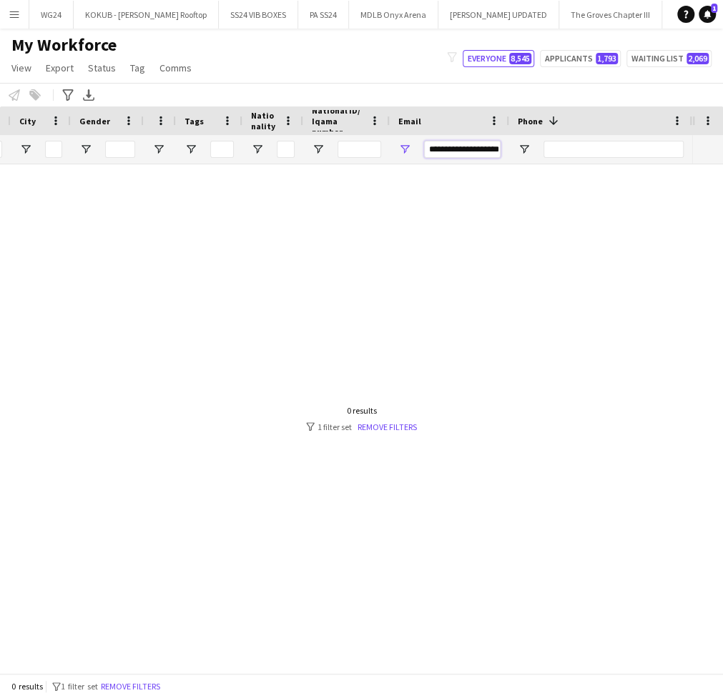
click at [464, 147] on input "**********" at bounding box center [462, 149] width 76 height 17
paste input "Email Filter Input"
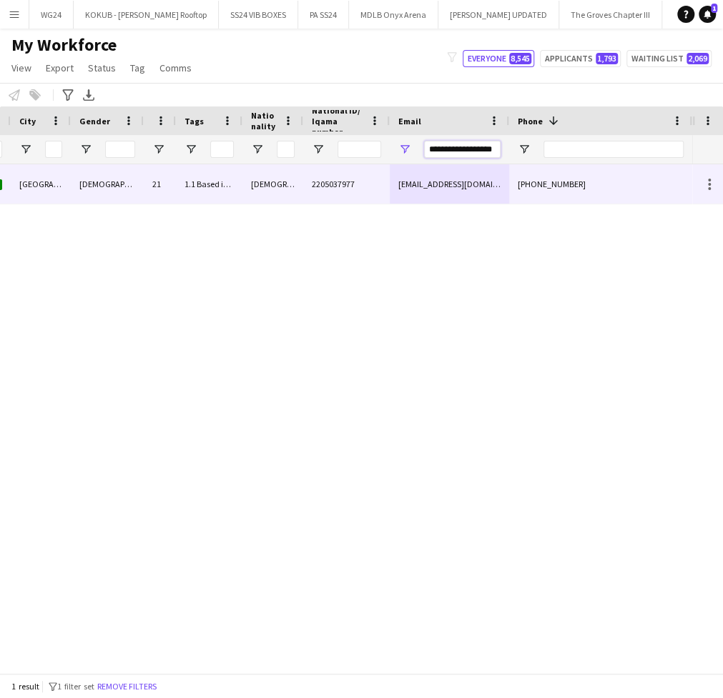
type input "**********"
click at [405, 184] on div "[EMAIL_ADDRESS][DOMAIN_NAME]" at bounding box center [449, 183] width 119 height 39
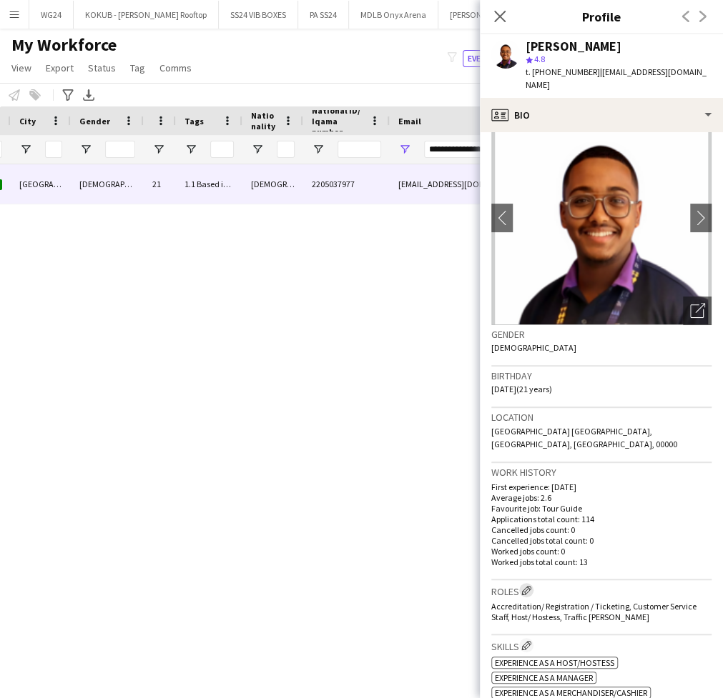
click at [521, 583] on button "Edit crew company roles" at bounding box center [526, 590] width 14 height 14
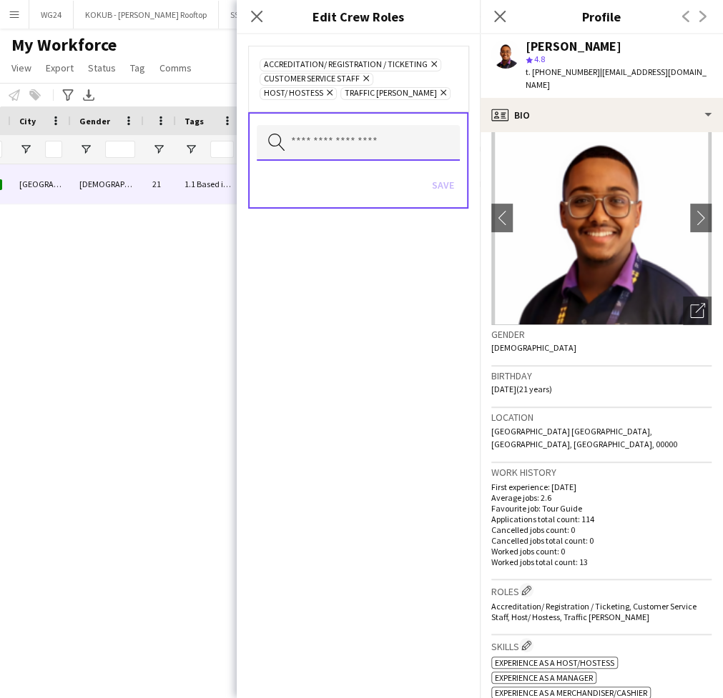
click at [370, 142] on input "text" at bounding box center [358, 143] width 203 height 36
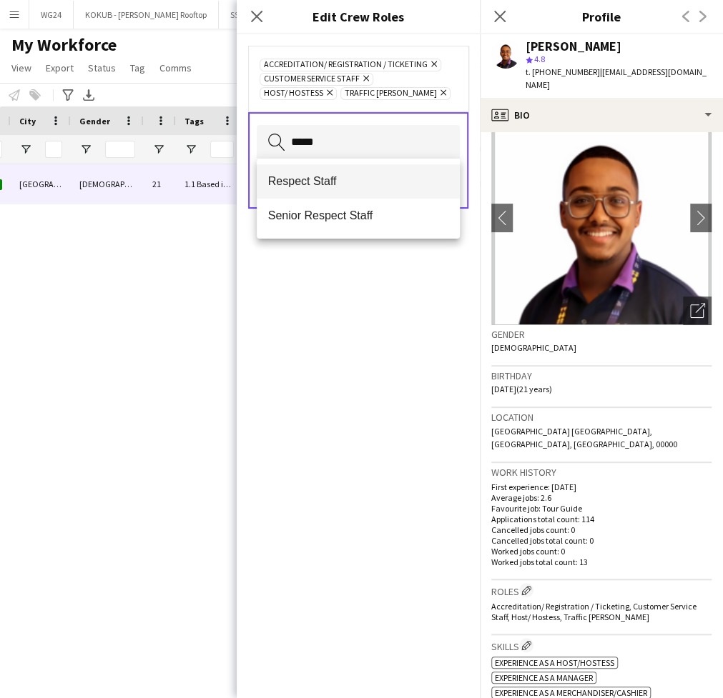
type input "*****"
click at [343, 186] on span "Respect Staff" at bounding box center [358, 181] width 180 height 14
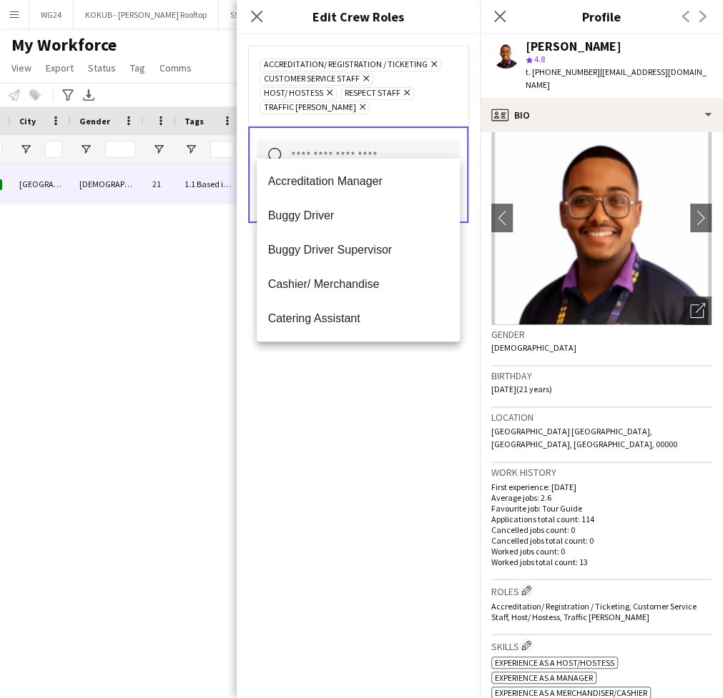
click at [334, 418] on div "Accreditation/ Registration / Ticketing Remove Customer Service Staff Remove Ho…" at bounding box center [358, 366] width 243 height 664
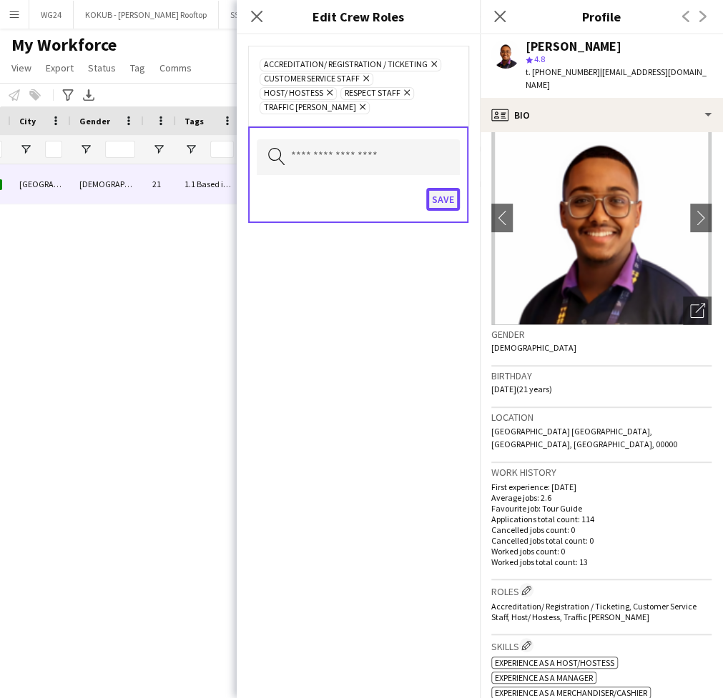
click at [452, 188] on button "Save" at bounding box center [443, 199] width 34 height 23
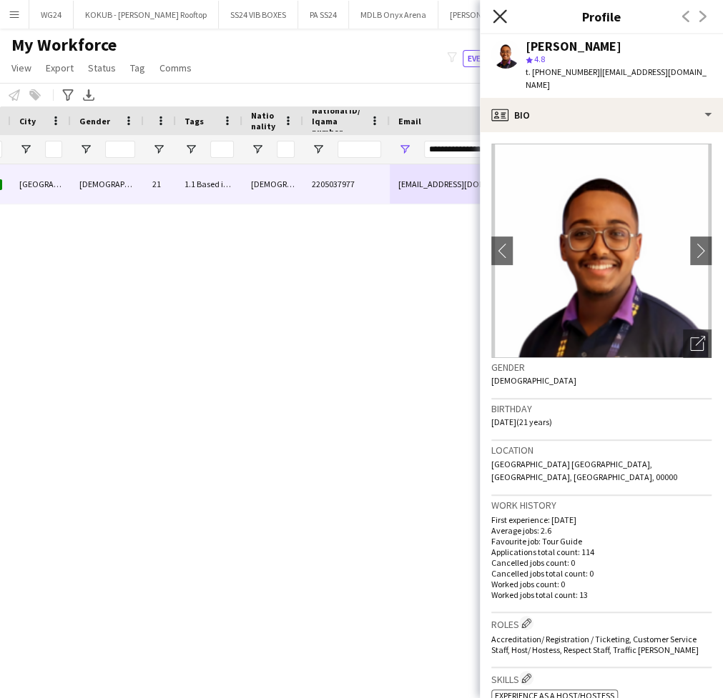
click at [500, 19] on icon "Close pop-in" at bounding box center [500, 16] width 14 height 14
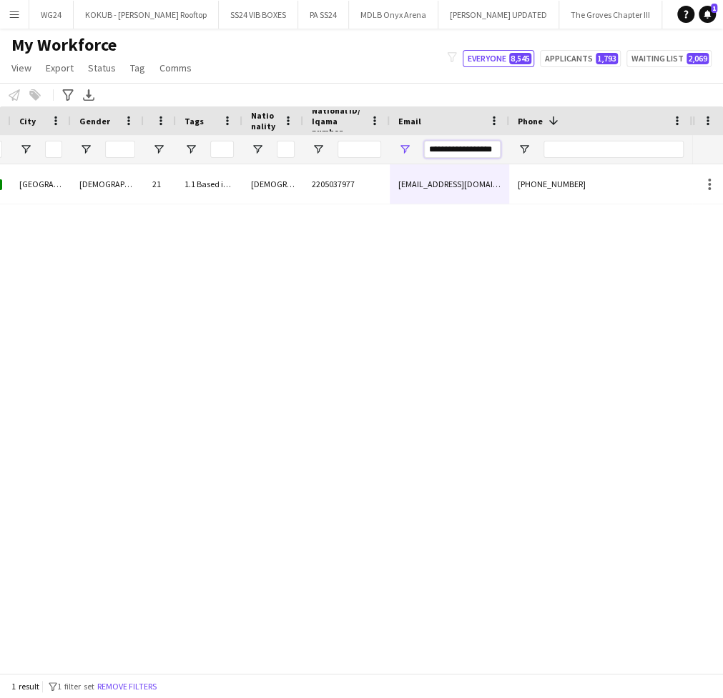
click at [453, 146] on input "**********" at bounding box center [462, 149] width 76 height 17
paste input "****"
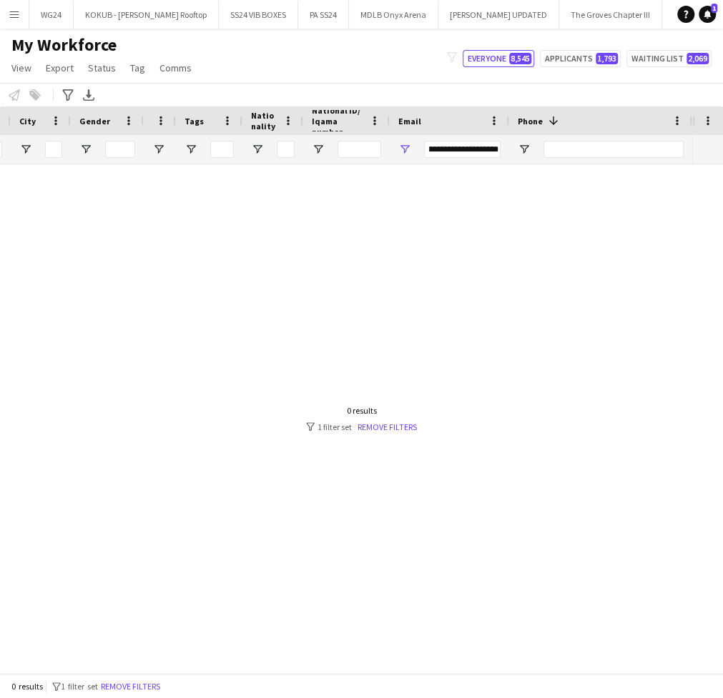
scroll to position [0, 0]
click at [485, 145] on input "**********" at bounding box center [462, 149] width 76 height 17
paste input "Email Filter Input"
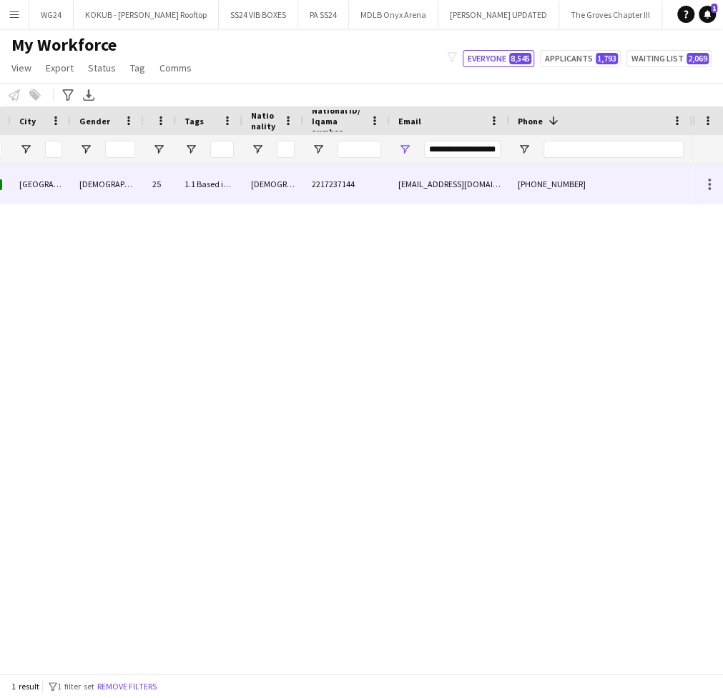
click at [383, 187] on div "2217237144" at bounding box center [346, 183] width 87 height 39
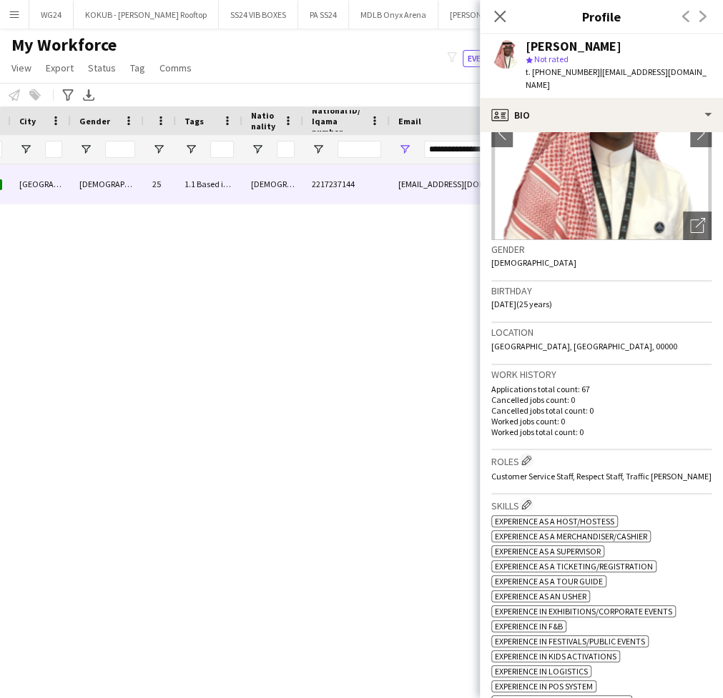
scroll to position [126, 0]
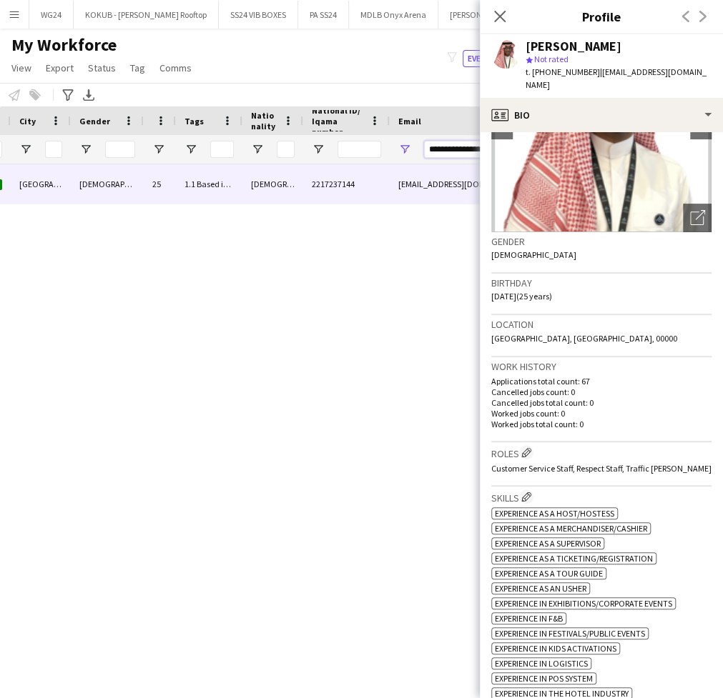
click at [459, 149] on input "**********" at bounding box center [462, 149] width 76 height 17
paste input "**"
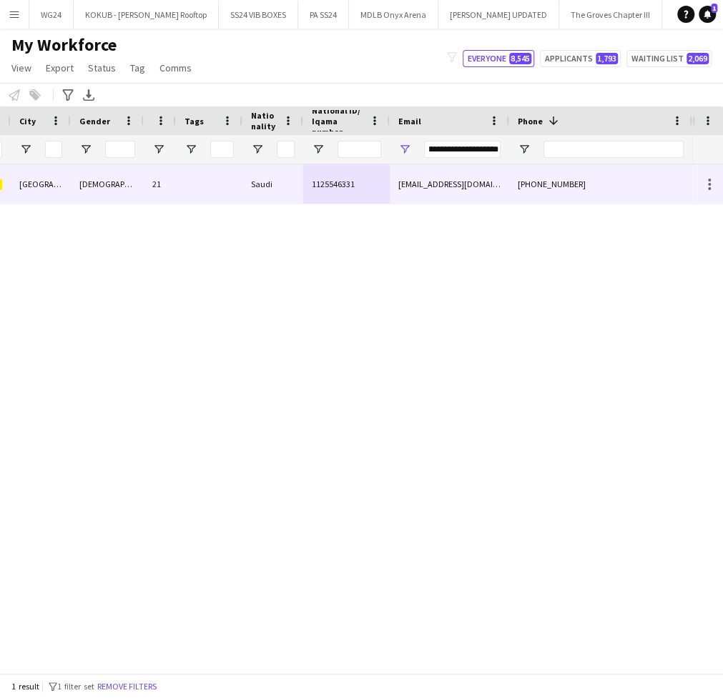
click at [442, 191] on div "[EMAIL_ADDRESS][DOMAIN_NAME]" at bounding box center [449, 183] width 119 height 39
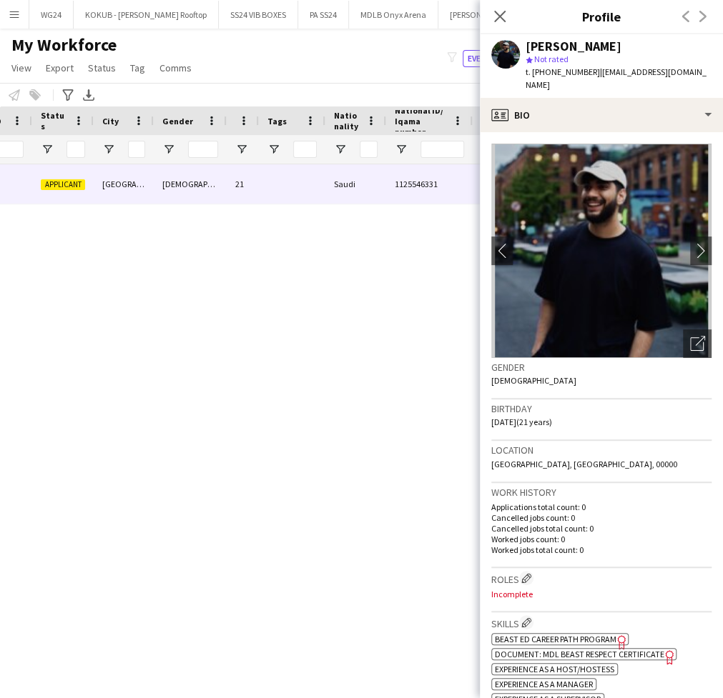
scroll to position [0, 160]
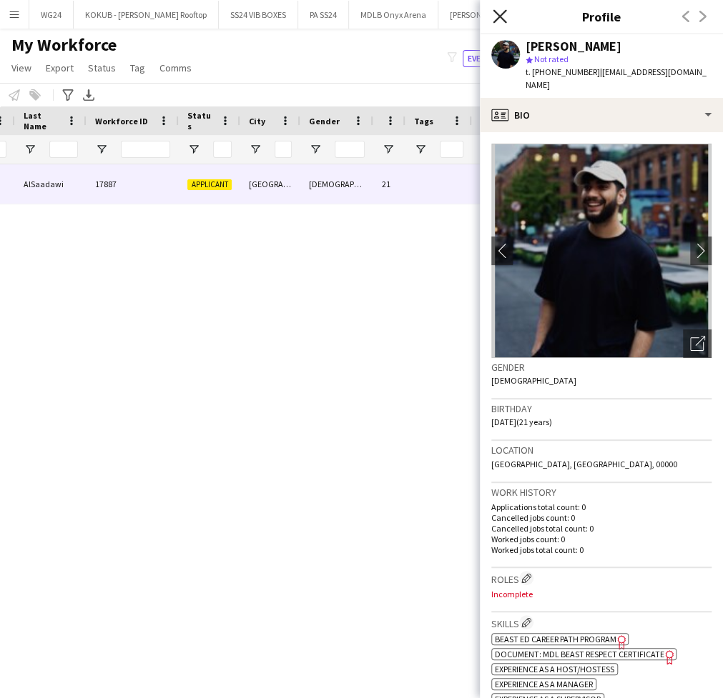
click at [495, 10] on icon "Close pop-in" at bounding box center [500, 16] width 14 height 14
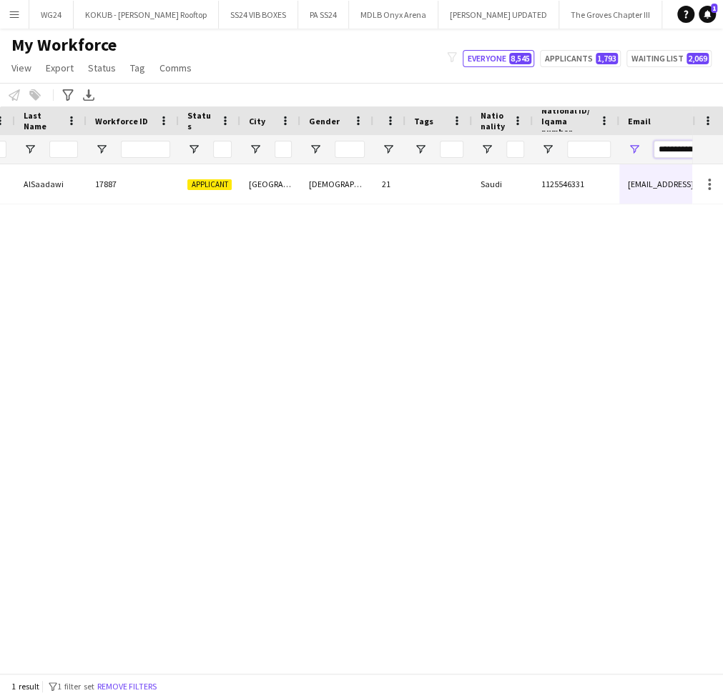
click at [662, 147] on input "**********" at bounding box center [691, 149] width 76 height 17
paste input "**"
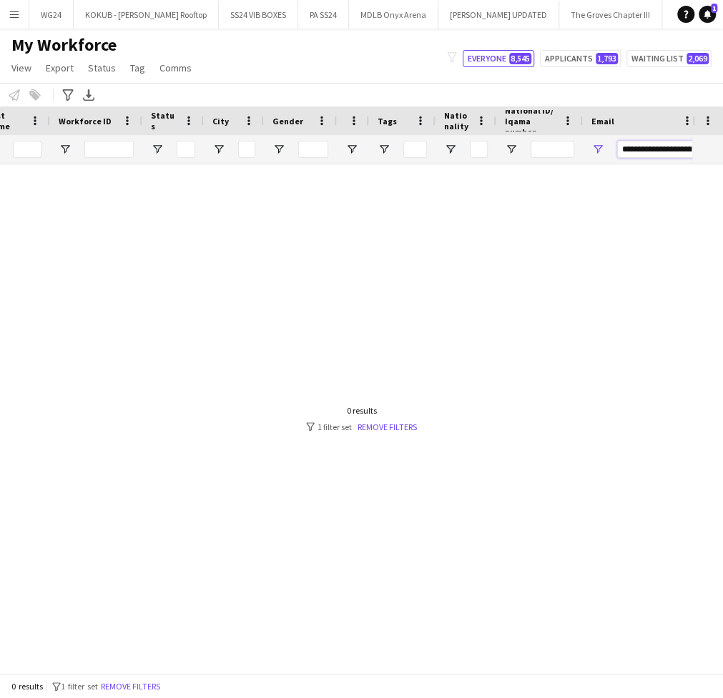
click at [655, 151] on input "**********" at bounding box center [655, 149] width 76 height 17
paste input "Email Filter Input"
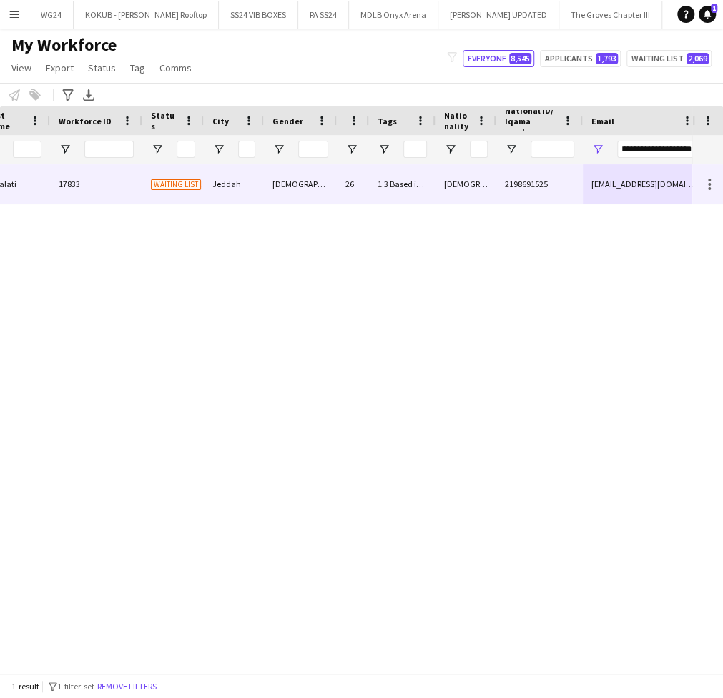
click at [390, 178] on div "1.3 Based in [GEOGRAPHIC_DATA], 2.3 English Level = 3/3 Excellent" at bounding box center [402, 183] width 66 height 39
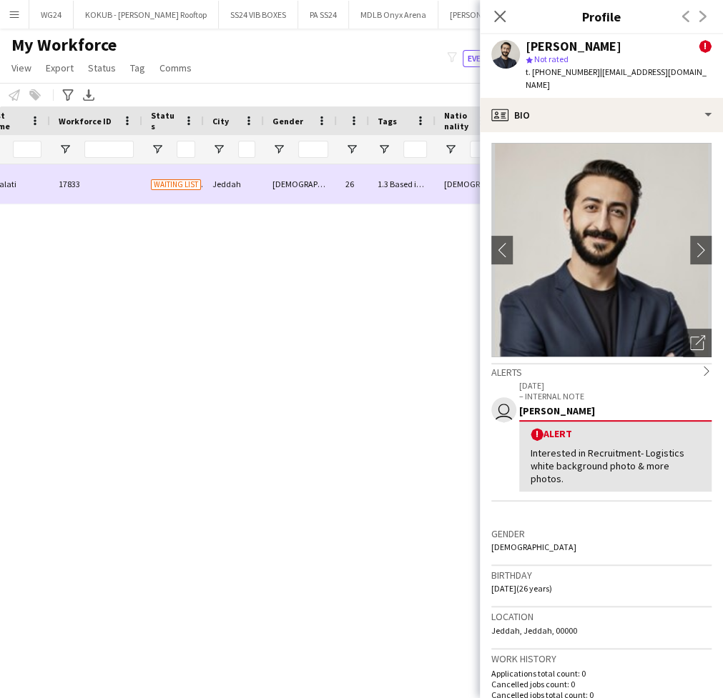
click at [115, 190] on div "17833" at bounding box center [96, 183] width 92 height 39
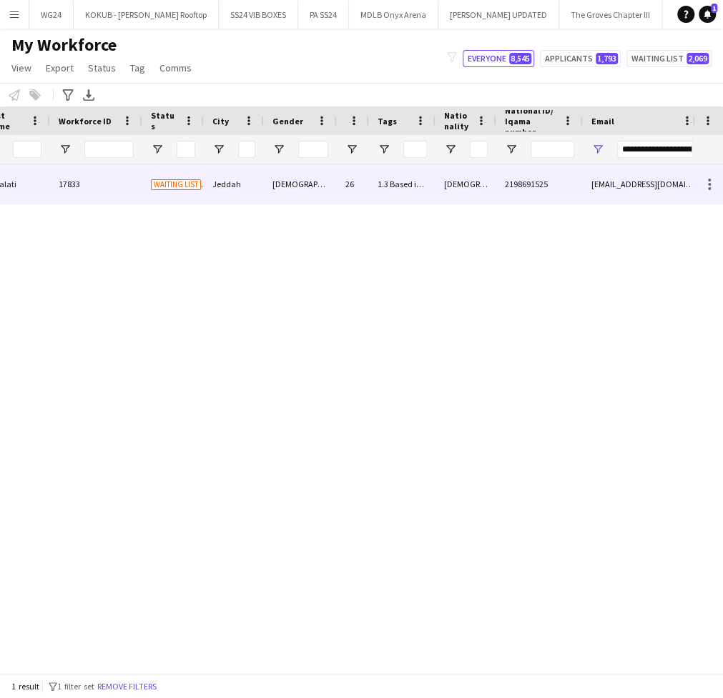
scroll to position [0, 0]
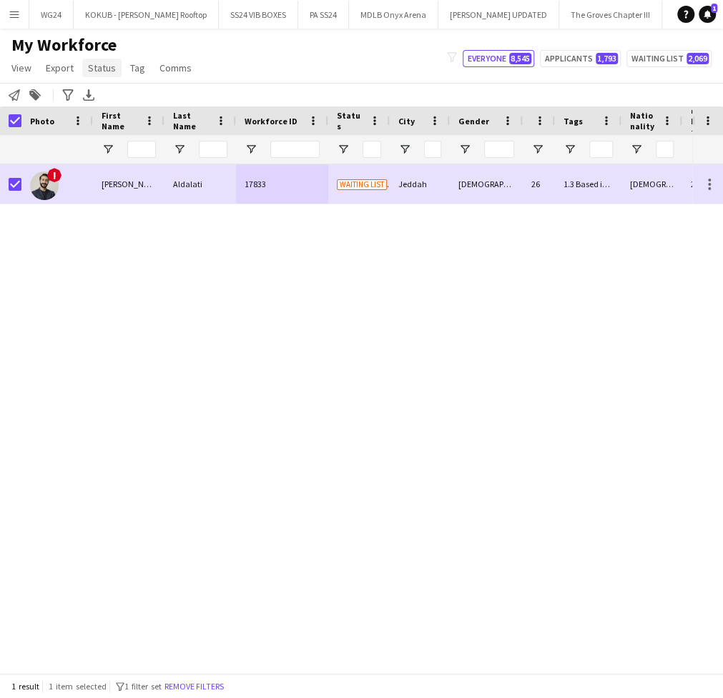
click at [103, 69] on span "Status" at bounding box center [102, 67] width 28 height 13
click at [127, 99] on link "Edit" at bounding box center [132, 99] width 100 height 30
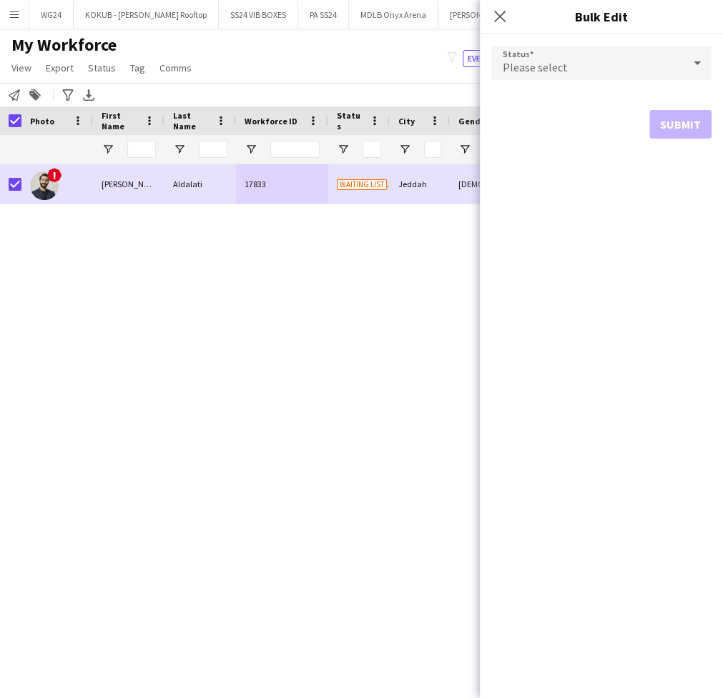
click at [622, 68] on div "Please select" at bounding box center [587, 63] width 192 height 34
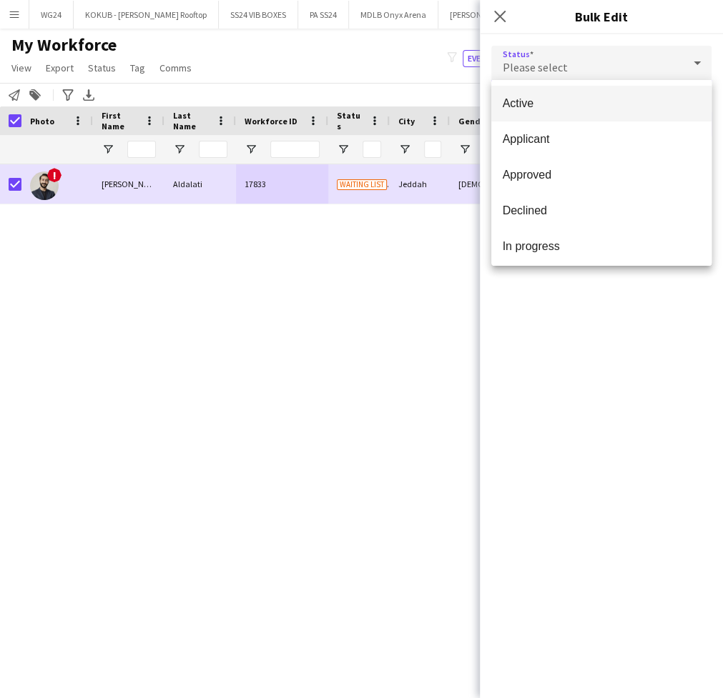
click at [602, 109] on span "Active" at bounding box center [601, 104] width 197 height 14
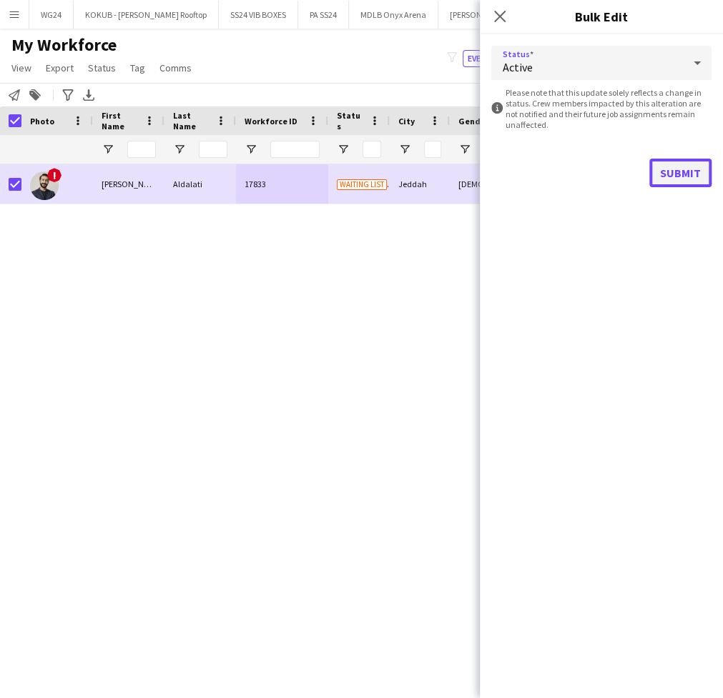
click at [689, 173] on button "Submit" at bounding box center [680, 173] width 62 height 29
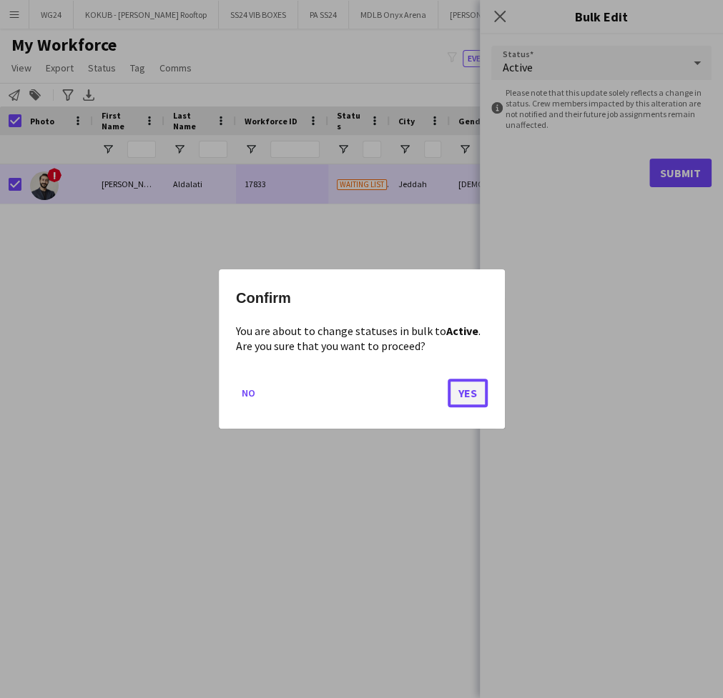
click at [462, 393] on button "Yes" at bounding box center [468, 393] width 40 height 29
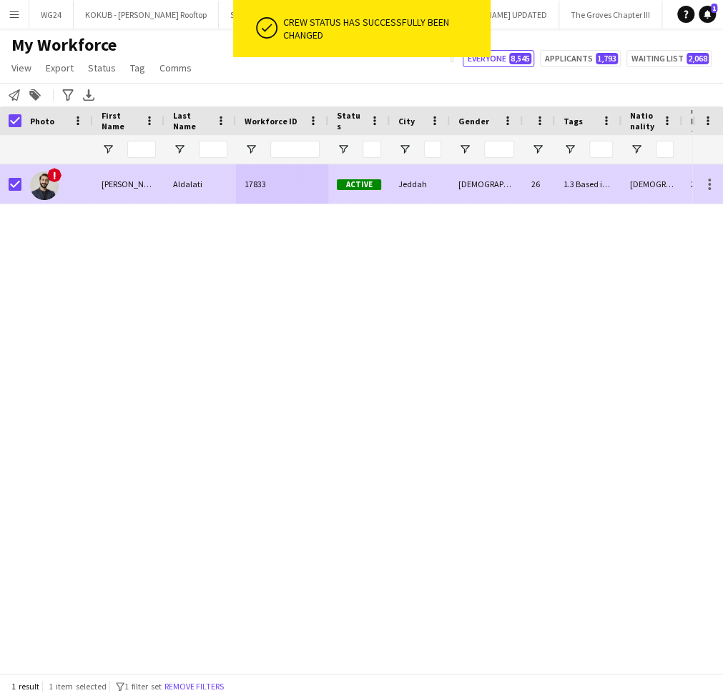
click at [173, 192] on div "Aldalati" at bounding box center [199, 183] width 71 height 39
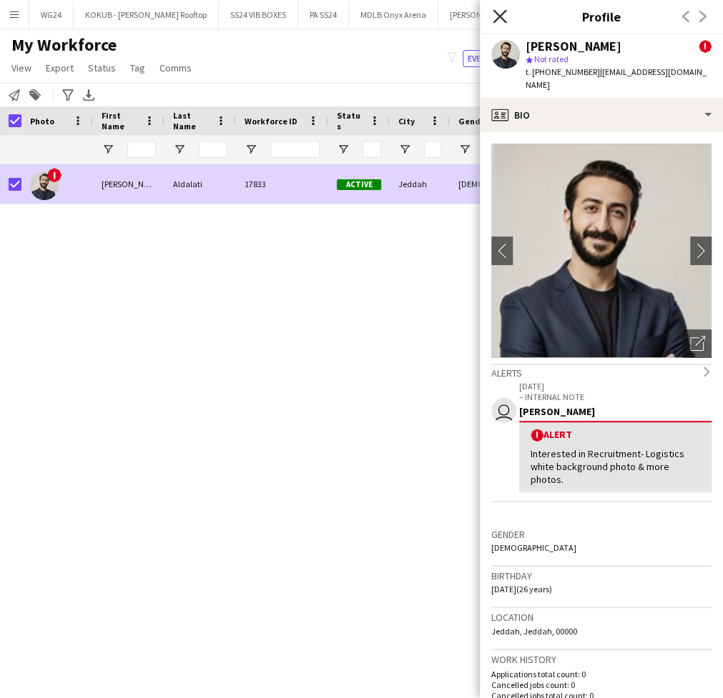
click at [498, 14] on icon "Close pop-in" at bounding box center [500, 16] width 14 height 14
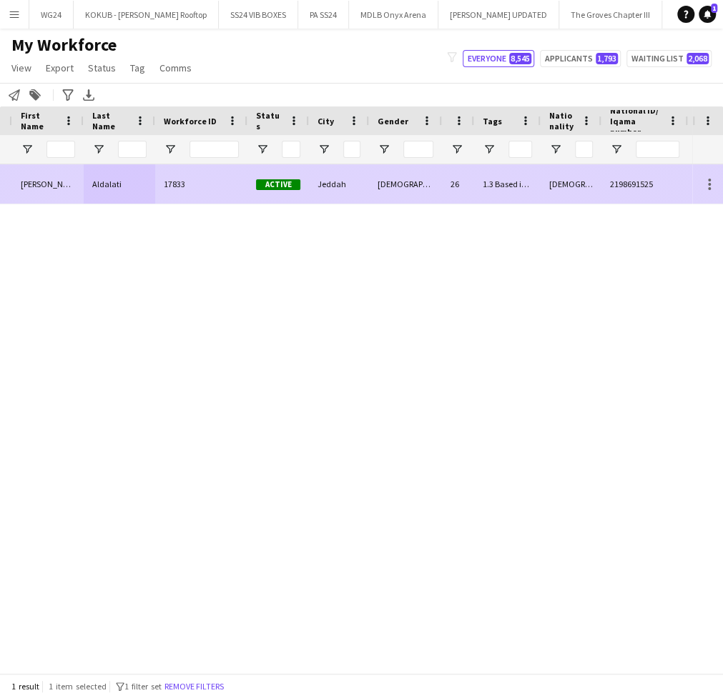
scroll to position [0, 149]
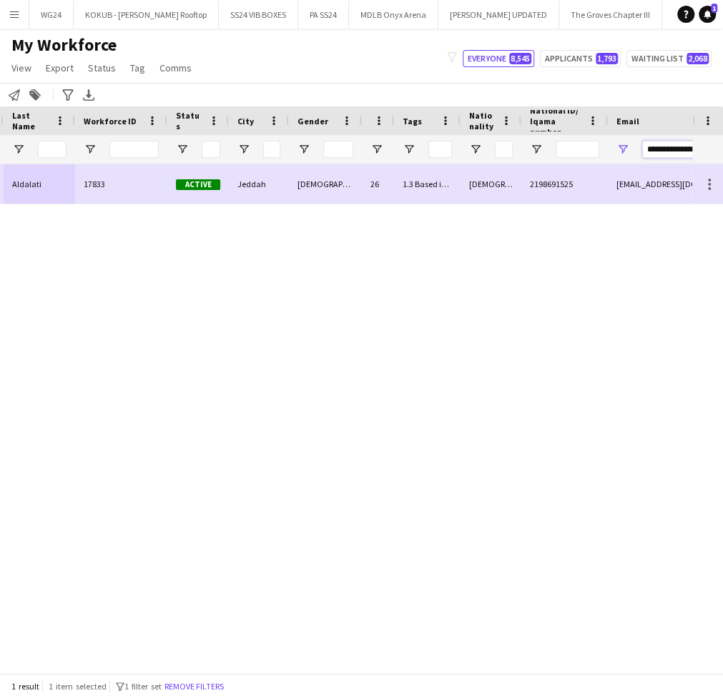
click at [666, 148] on input "**********" at bounding box center [680, 149] width 76 height 17
paste input "Email Filter Input"
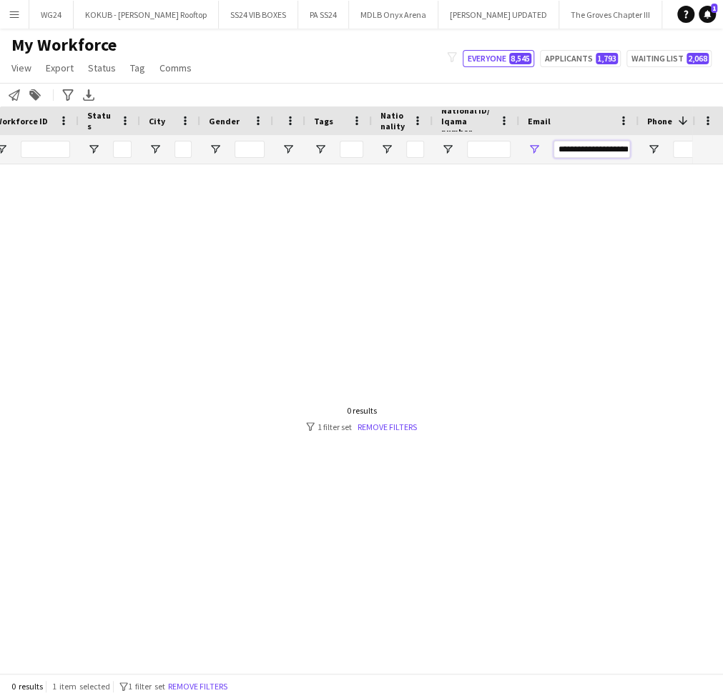
click at [606, 141] on input "**********" at bounding box center [591, 149] width 76 height 17
click at [604, 141] on input "**********" at bounding box center [591, 149] width 76 height 17
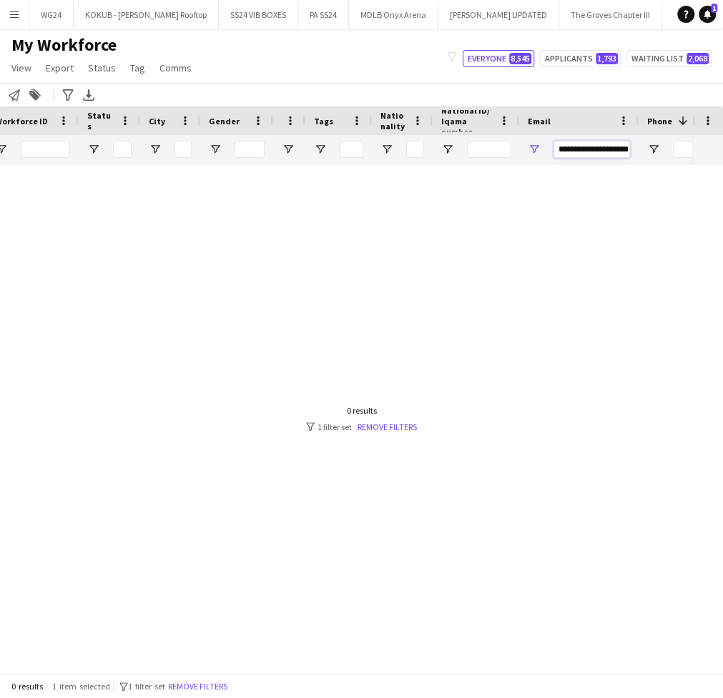
paste input "**"
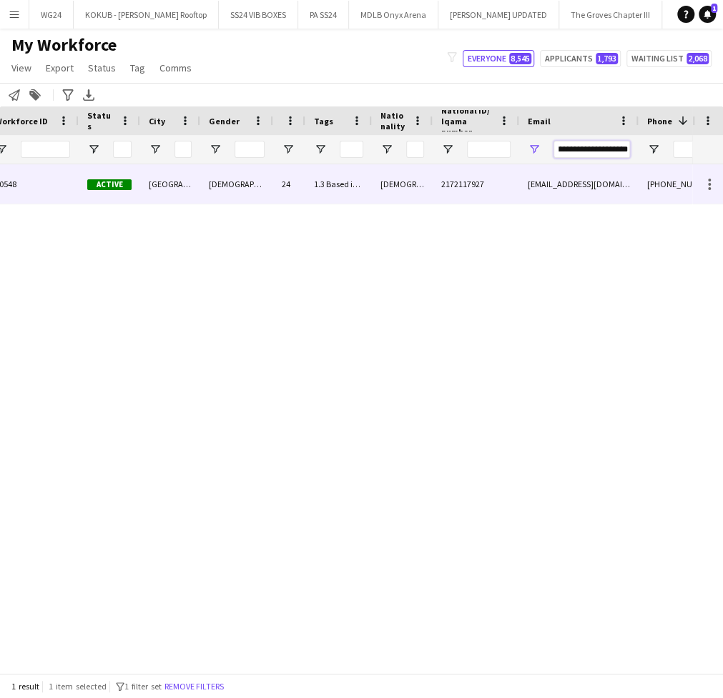
type input "**********"
click at [423, 187] on div "[DEMOGRAPHIC_DATA]" at bounding box center [402, 183] width 61 height 39
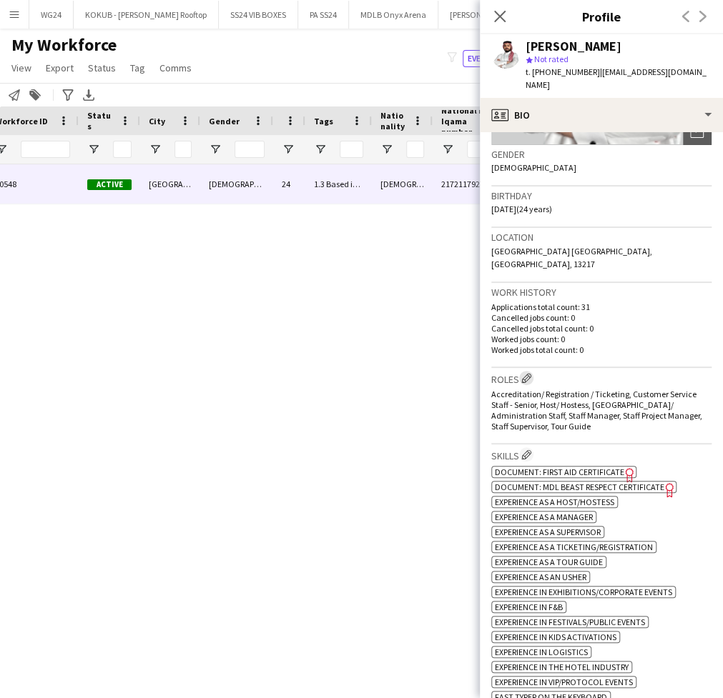
click at [528, 373] on app-icon "Edit crew company roles" at bounding box center [526, 378] width 10 height 10
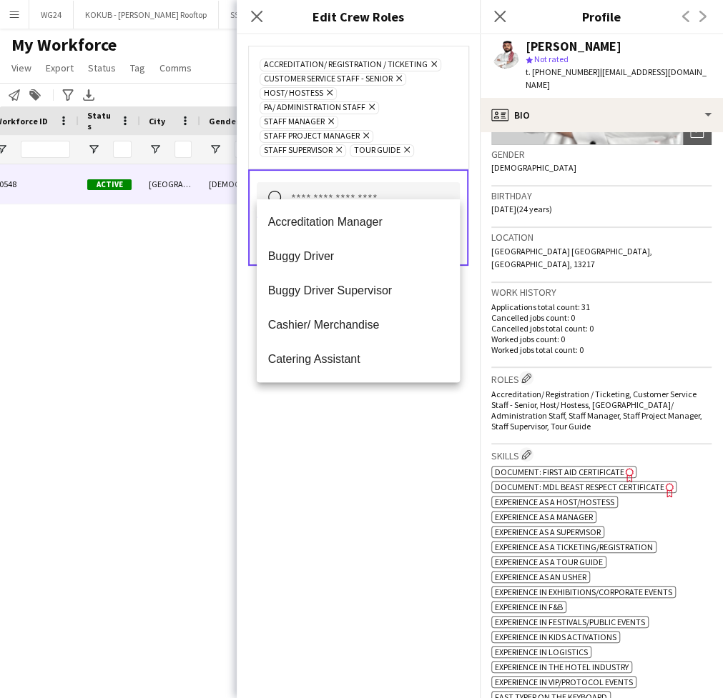
click at [350, 182] on input "text" at bounding box center [358, 200] width 203 height 36
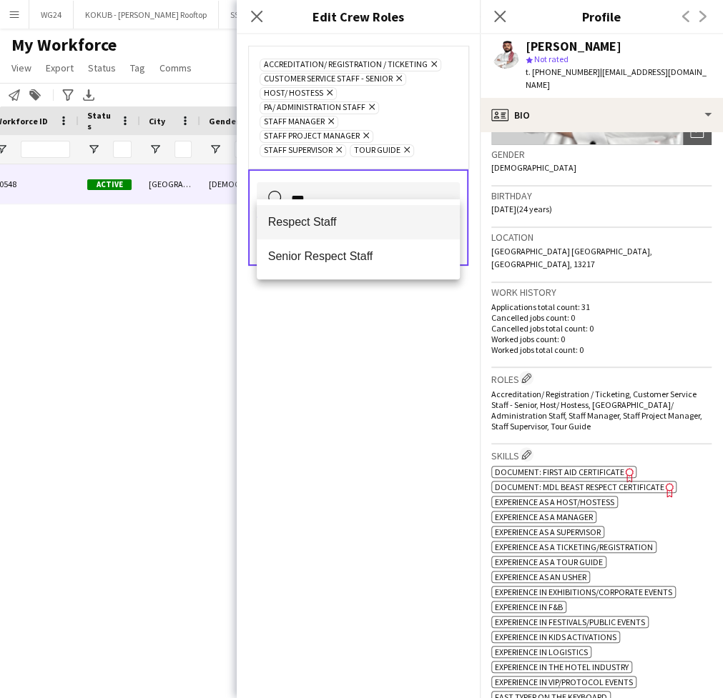
type input "***"
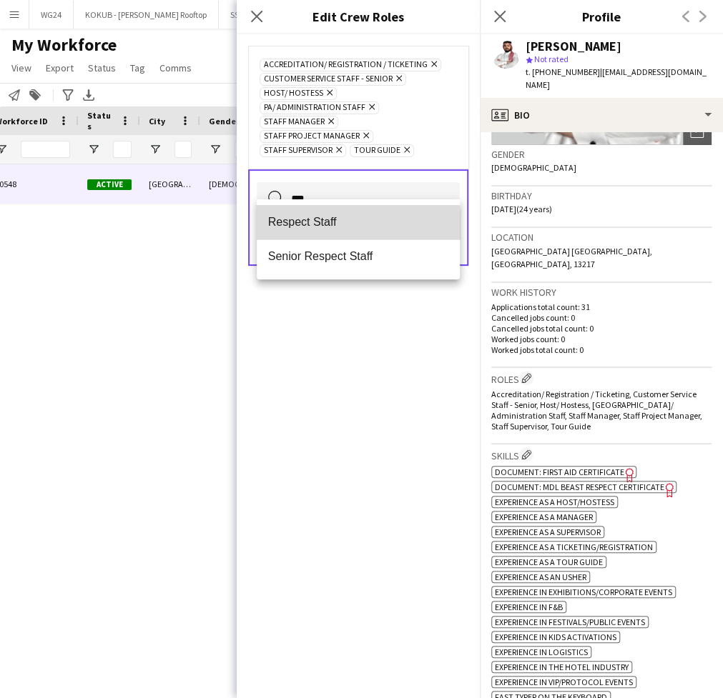
click at [327, 227] on span "Respect Staff" at bounding box center [358, 222] width 180 height 14
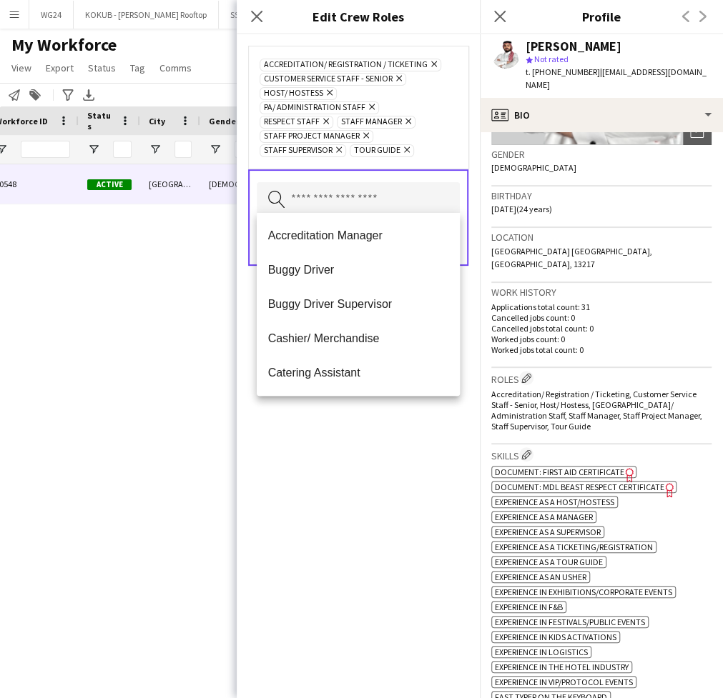
click at [314, 465] on div "Accreditation/ Registration / Ticketing Remove Customer Service Staff - Senior …" at bounding box center [358, 366] width 243 height 664
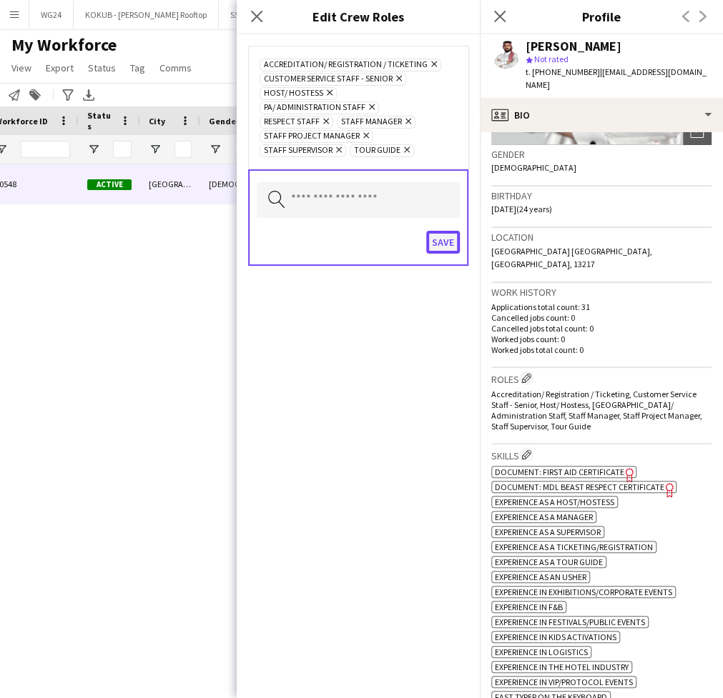
click at [444, 238] on button "Save" at bounding box center [443, 242] width 34 height 23
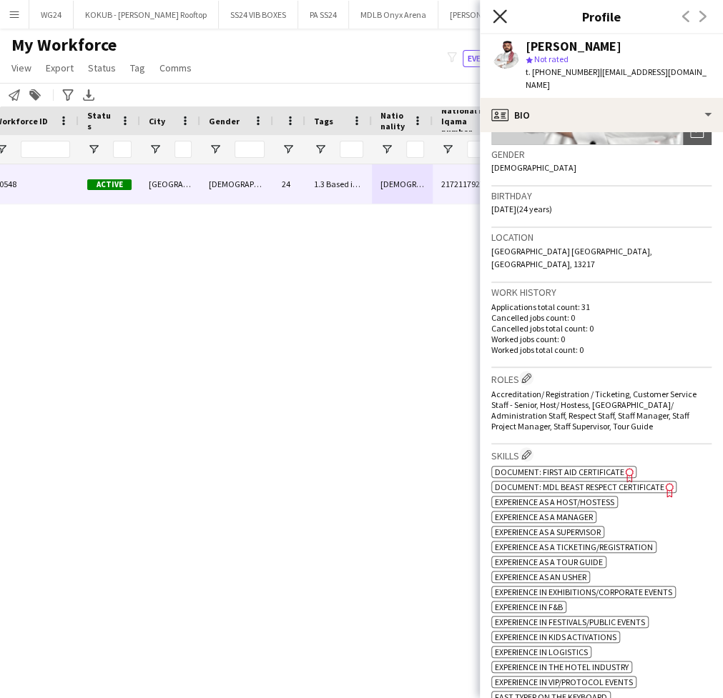
click at [499, 11] on icon "Close pop-in" at bounding box center [500, 16] width 14 height 14
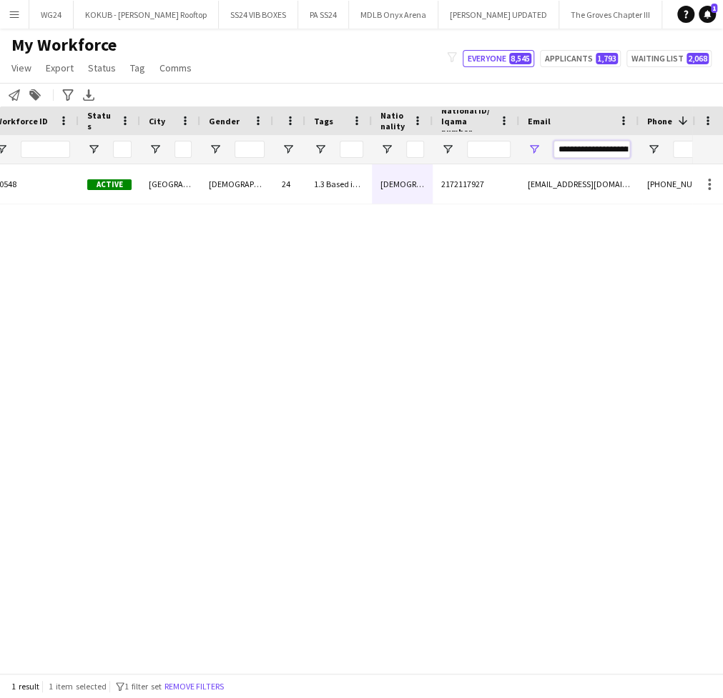
click at [600, 144] on input "**********" at bounding box center [591, 149] width 76 height 17
paste input "Email Filter Input"
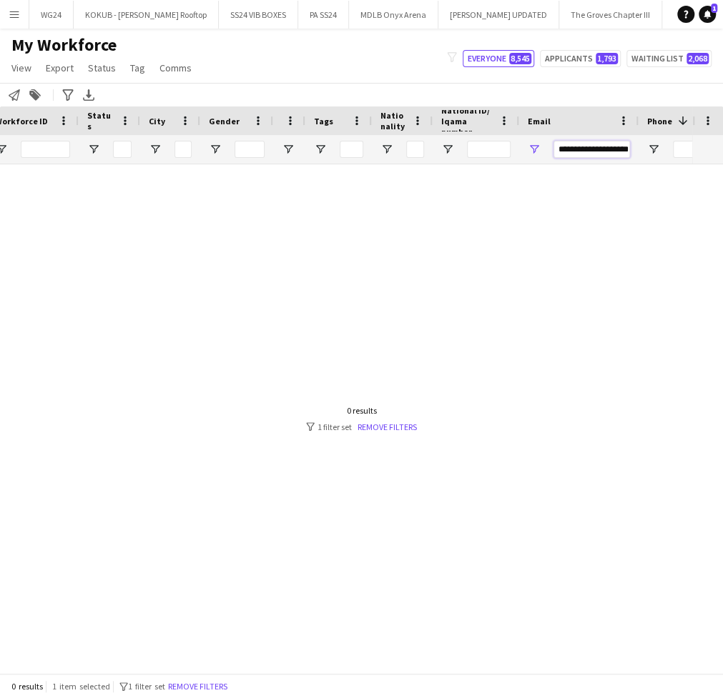
click at [596, 147] on input "**********" at bounding box center [591, 149] width 76 height 17
paste input "******"
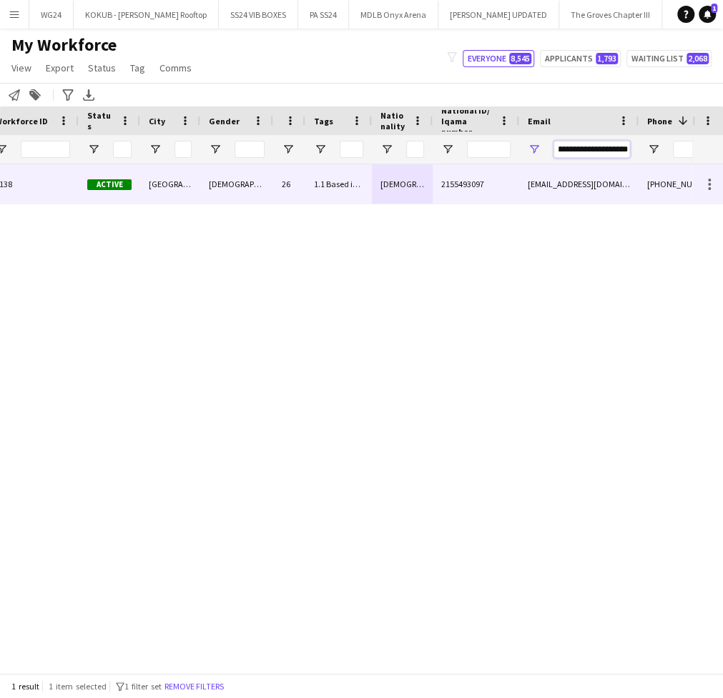
type input "**********"
click at [433, 185] on div "2155493097" at bounding box center [476, 183] width 87 height 39
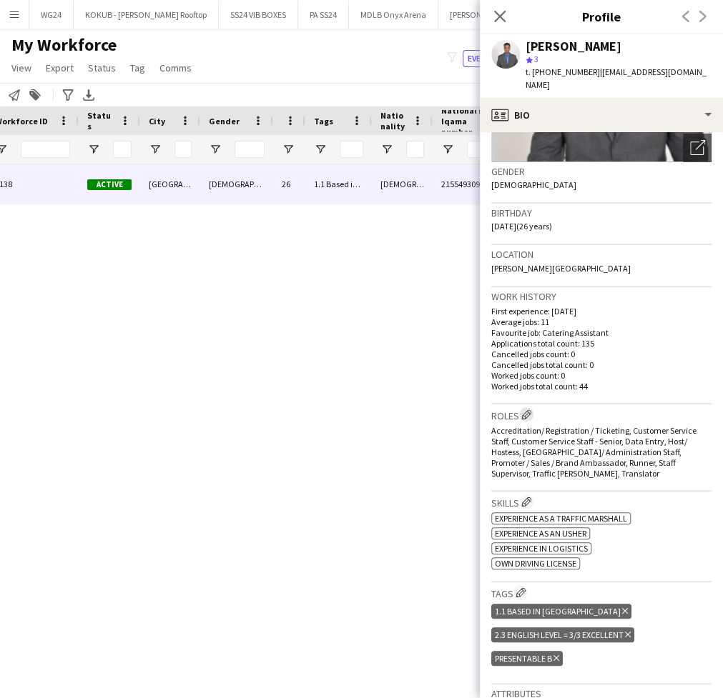
click at [525, 417] on app-icon "Edit crew company roles" at bounding box center [526, 415] width 10 height 10
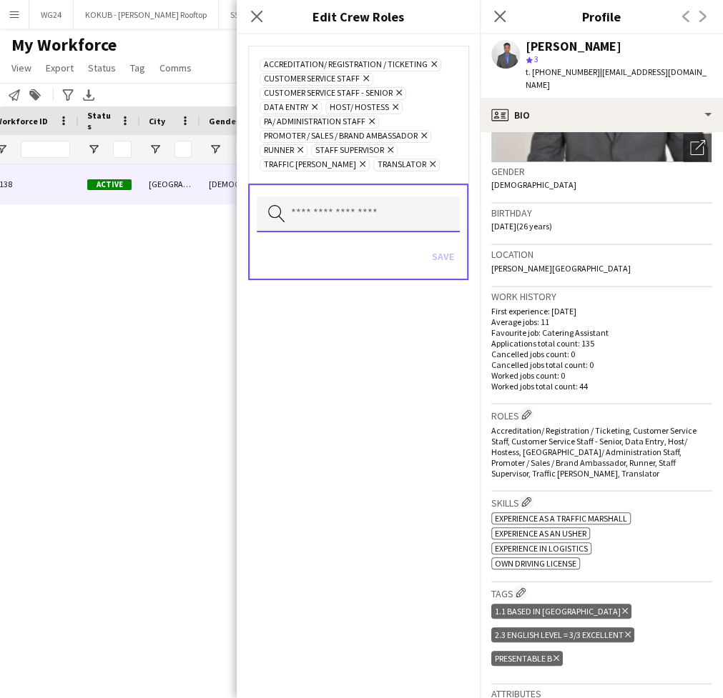
click at [383, 217] on input "text" at bounding box center [358, 215] width 203 height 36
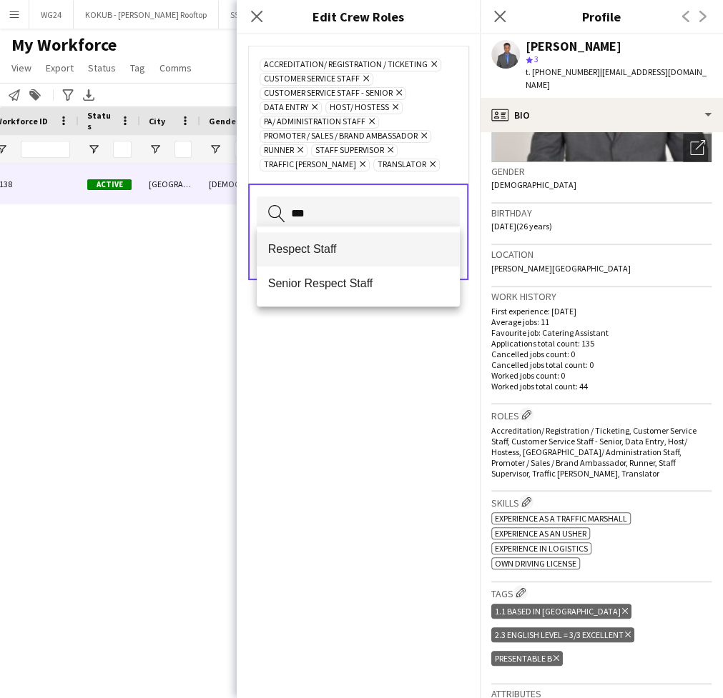
type input "***"
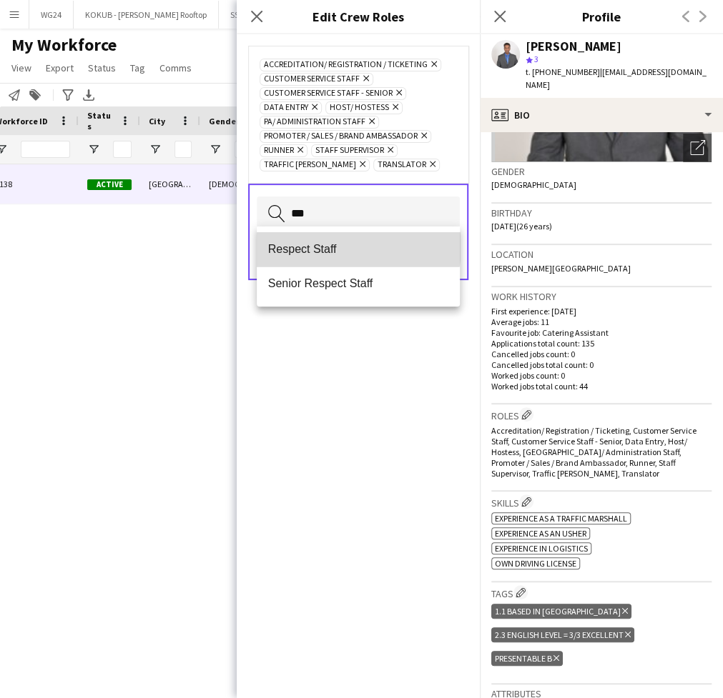
click at [327, 246] on span "Respect Staff" at bounding box center [358, 249] width 180 height 14
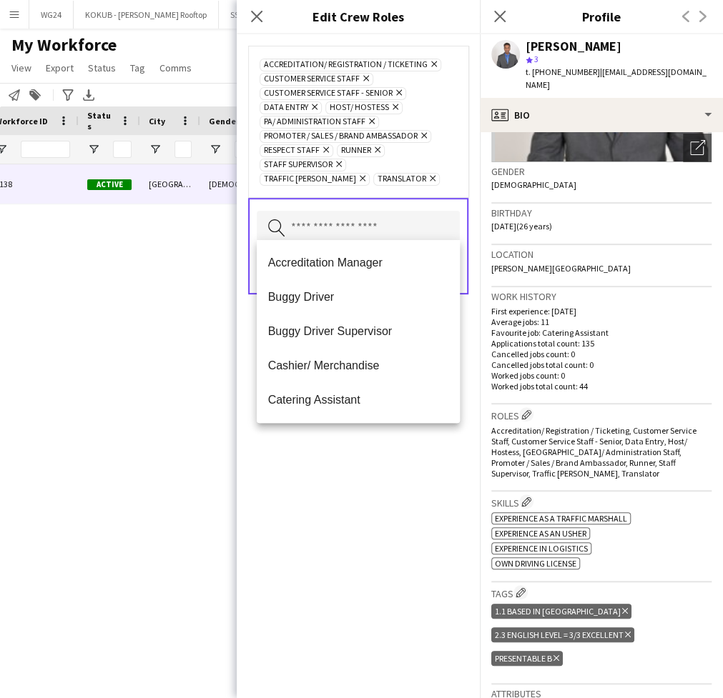
click at [328, 492] on div "Accreditation/ Registration / Ticketing Remove Customer Service Staff Remove Cu…" at bounding box center [358, 366] width 243 height 664
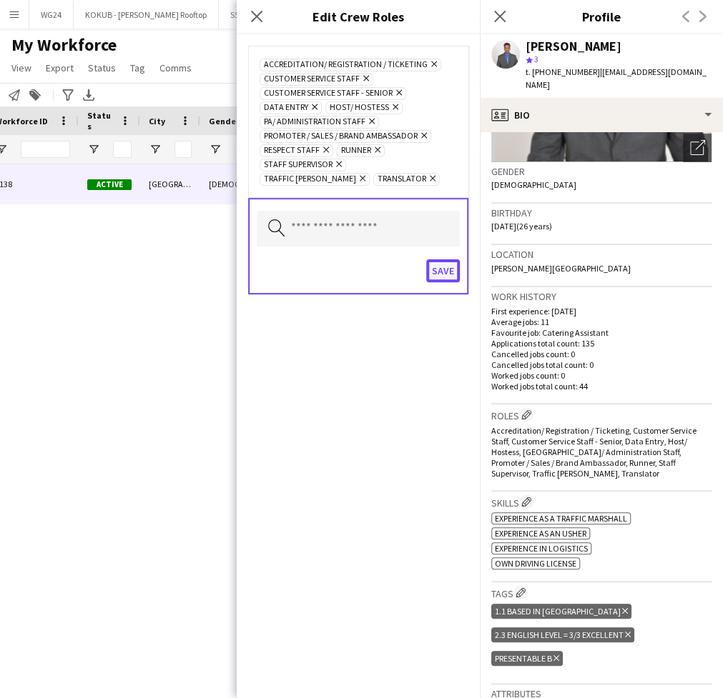
click at [443, 260] on button "Save" at bounding box center [443, 271] width 34 height 23
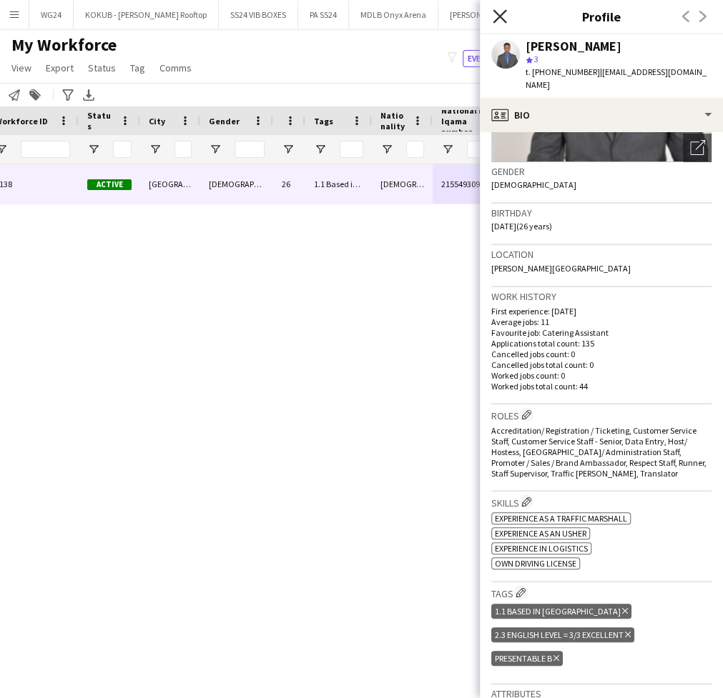
click at [500, 16] on icon at bounding box center [500, 16] width 14 height 14
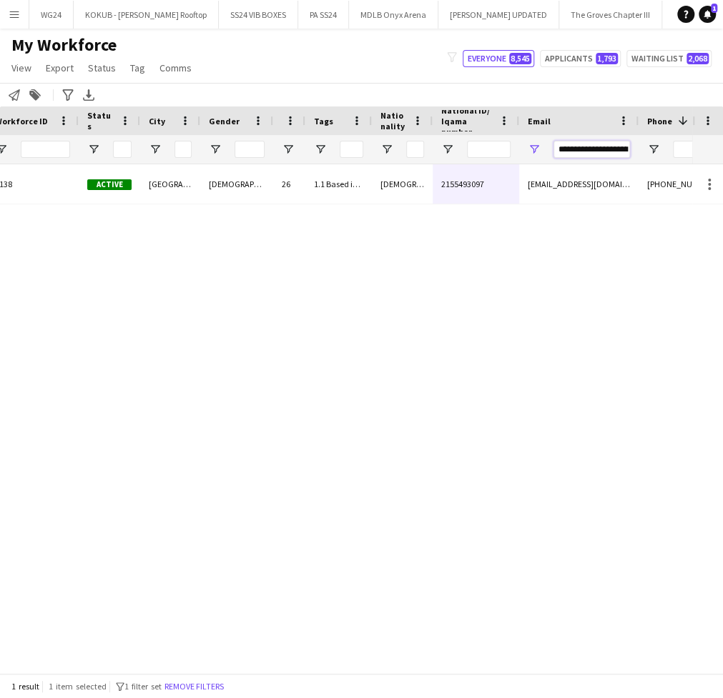
click at [606, 151] on input "**********" at bounding box center [591, 149] width 76 height 17
paste input "Email Filter Input"
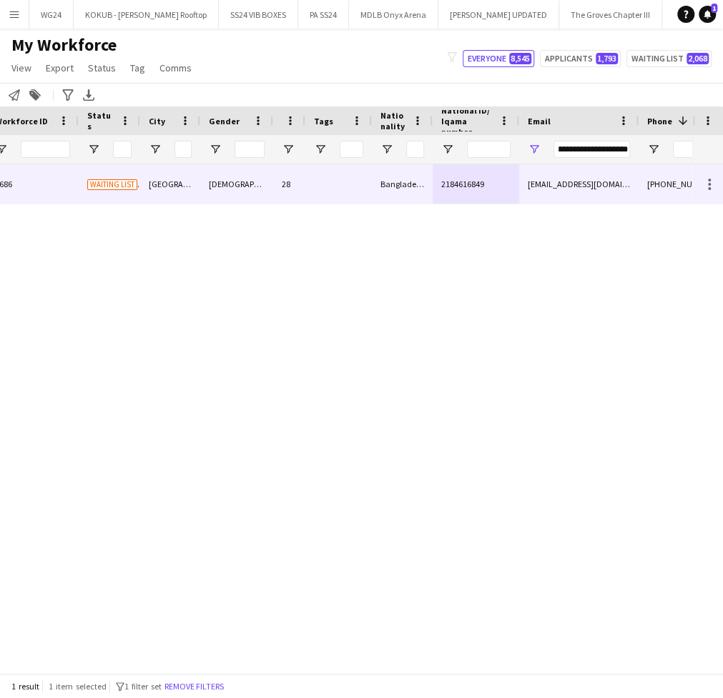
scroll to position [0, 0]
click at [493, 184] on div "2184616849" at bounding box center [476, 183] width 87 height 39
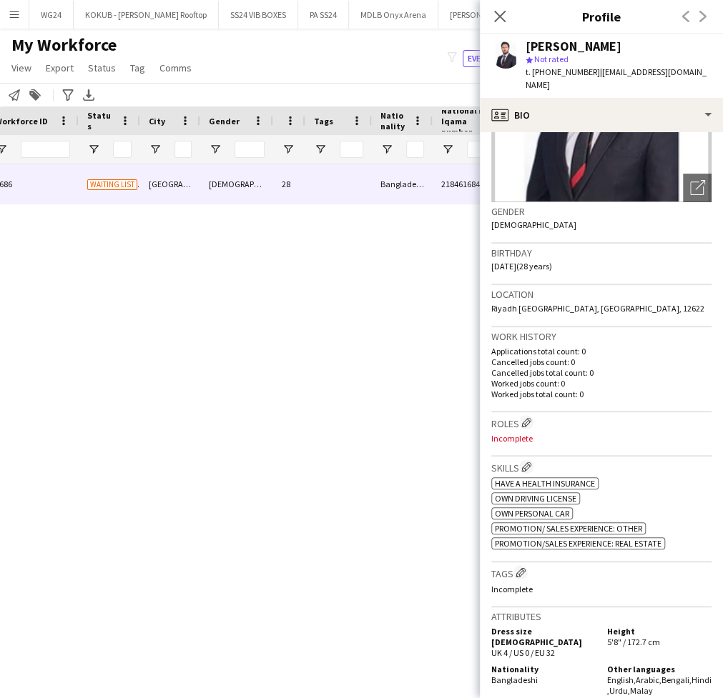
scroll to position [305, 0]
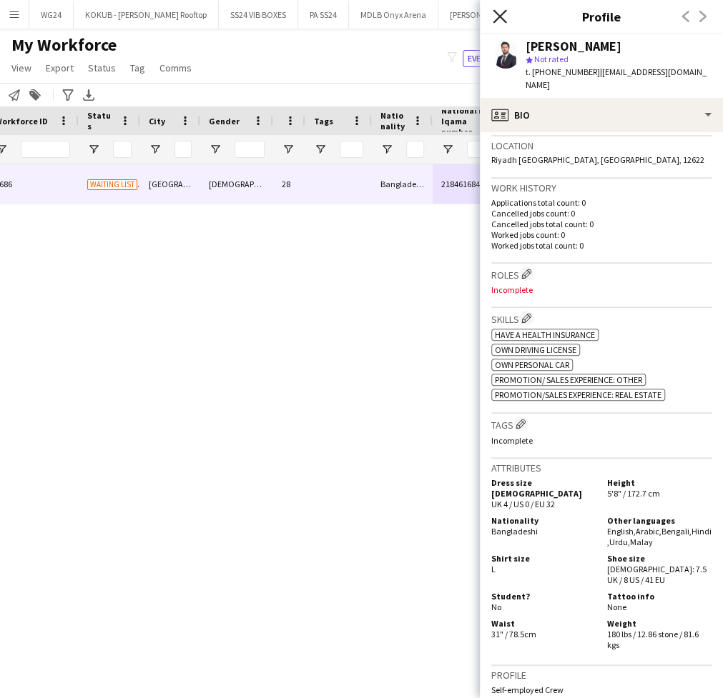
click at [497, 16] on icon "Close pop-in" at bounding box center [500, 16] width 14 height 14
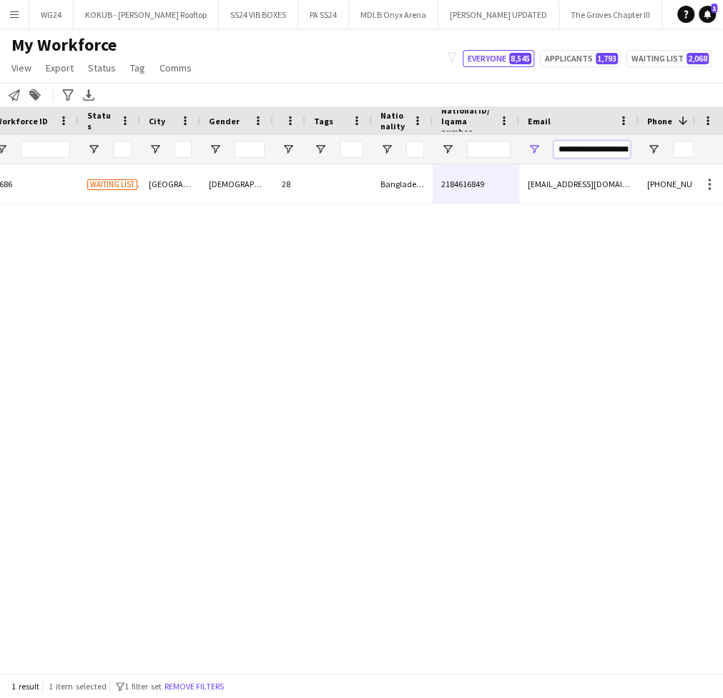
click at [591, 143] on input "**********" at bounding box center [591, 149] width 76 height 17
paste input "Email Filter Input"
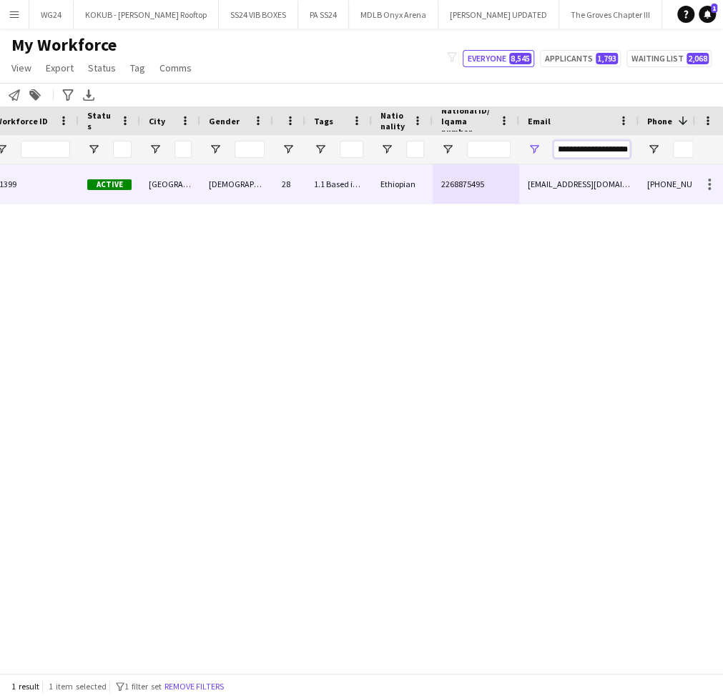
type input "**********"
click at [505, 181] on div "2268875495" at bounding box center [476, 183] width 87 height 39
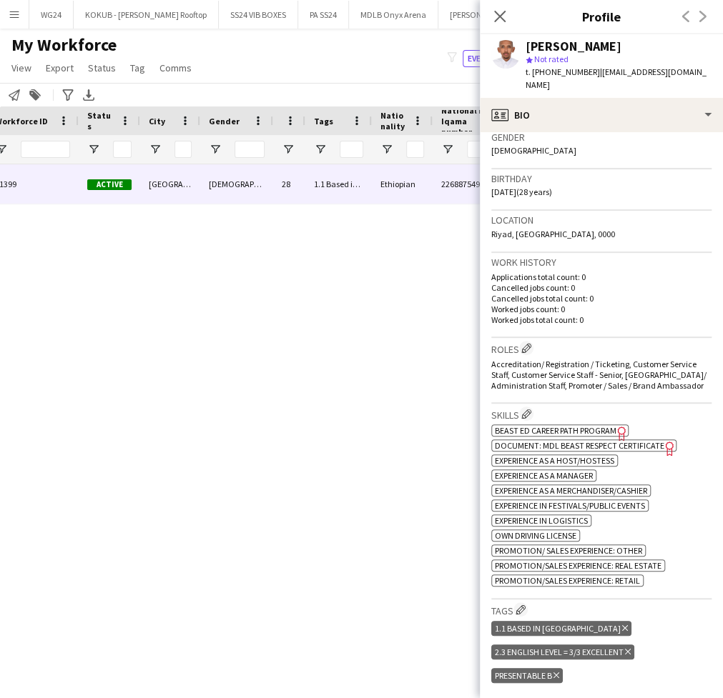
scroll to position [235, 0]
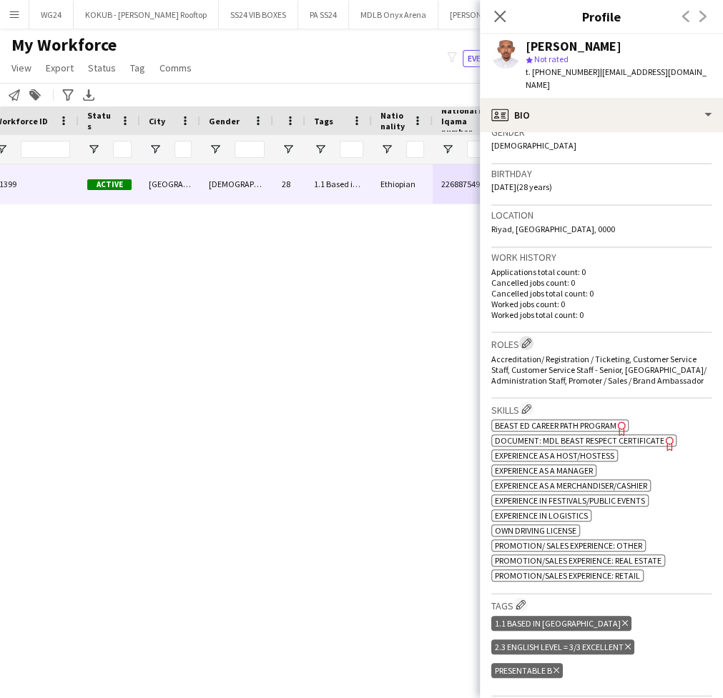
click at [529, 338] on app-icon "Edit crew company roles" at bounding box center [526, 343] width 10 height 10
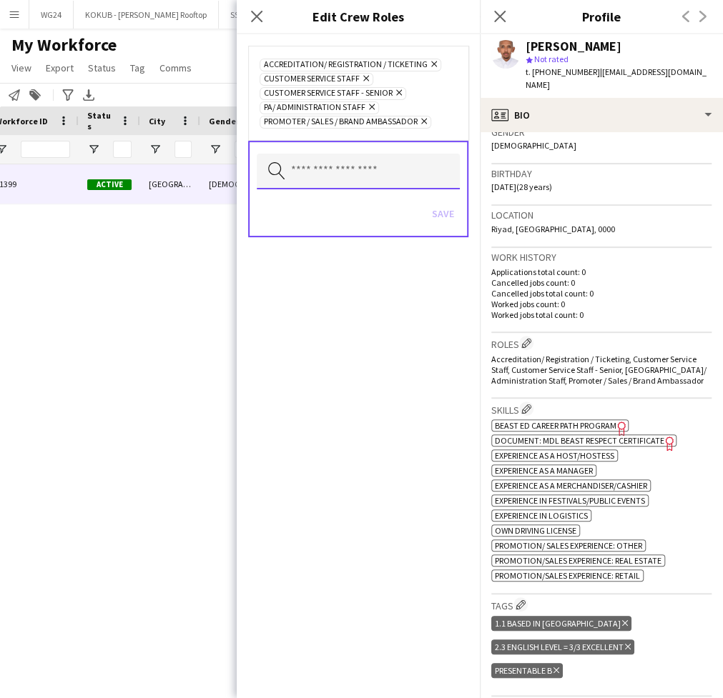
click at [368, 167] on input "text" at bounding box center [358, 172] width 203 height 36
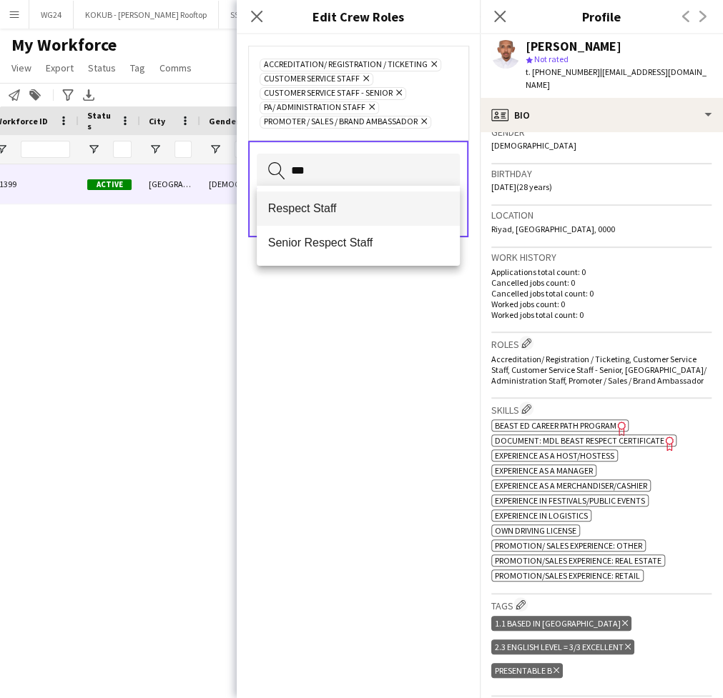
type input "***"
click at [322, 210] on span "Respect Staff" at bounding box center [358, 209] width 180 height 14
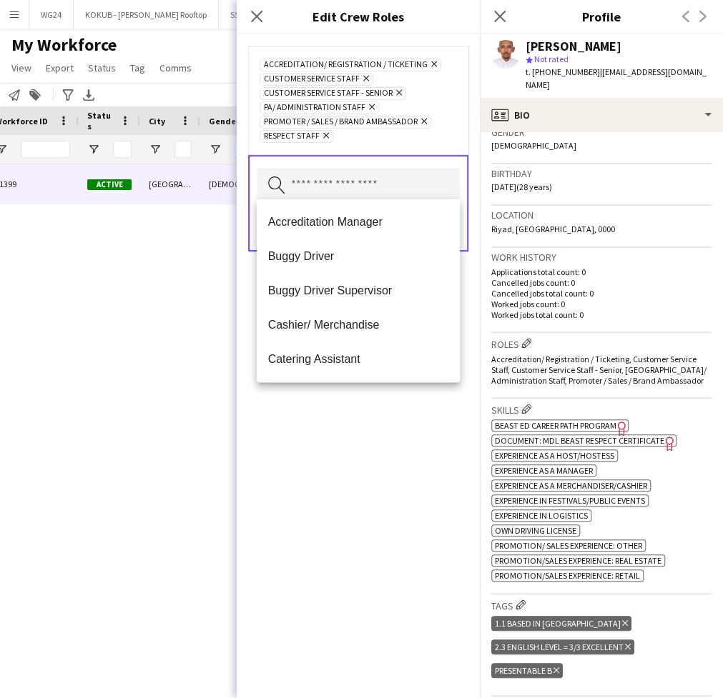
click at [367, 469] on div "Accreditation/ Registration / Ticketing Remove Customer Service Staff Remove Cu…" at bounding box center [358, 366] width 243 height 664
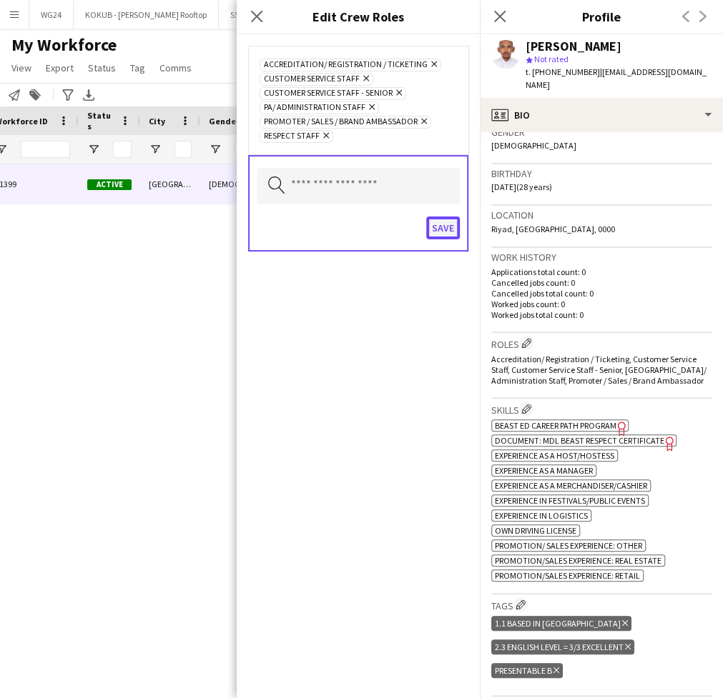
click at [442, 227] on button "Save" at bounding box center [443, 228] width 34 height 23
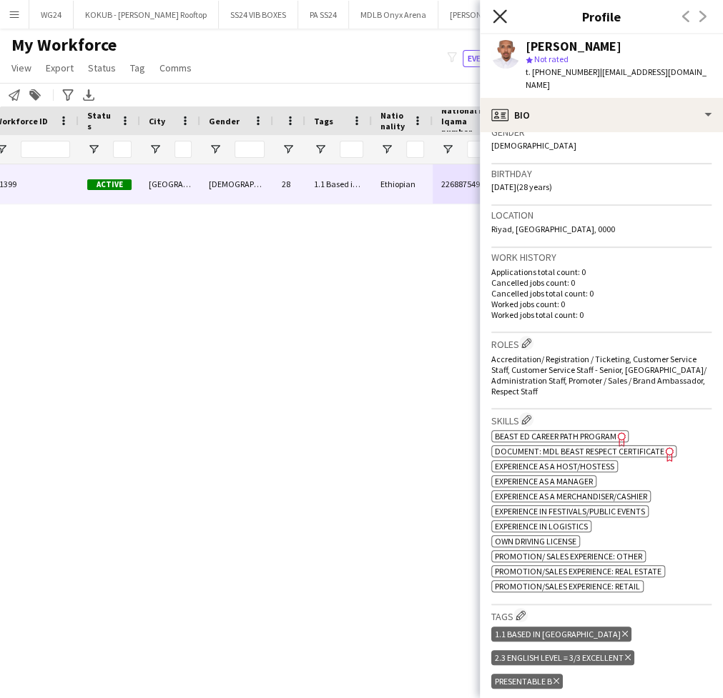
click at [502, 19] on icon at bounding box center [500, 16] width 14 height 14
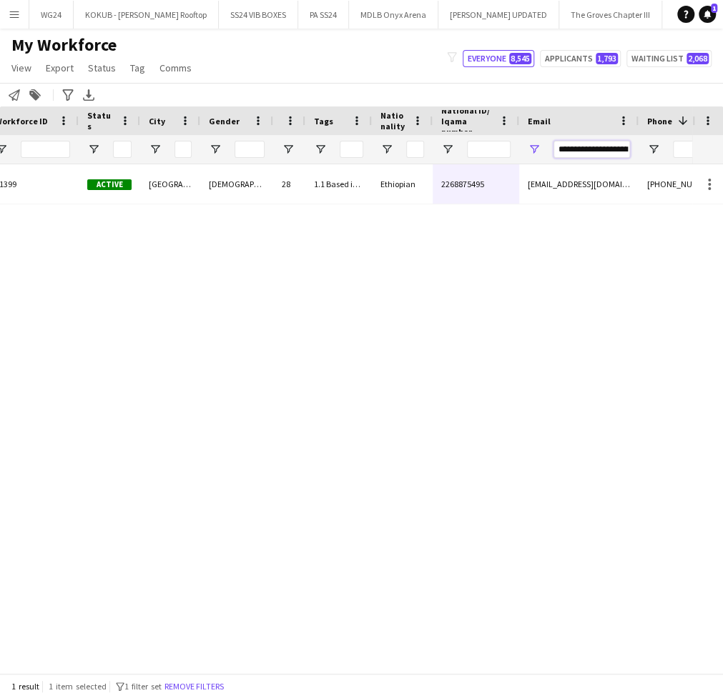
click at [588, 144] on input "**********" at bounding box center [591, 149] width 76 height 17
paste input "Email Filter Input"
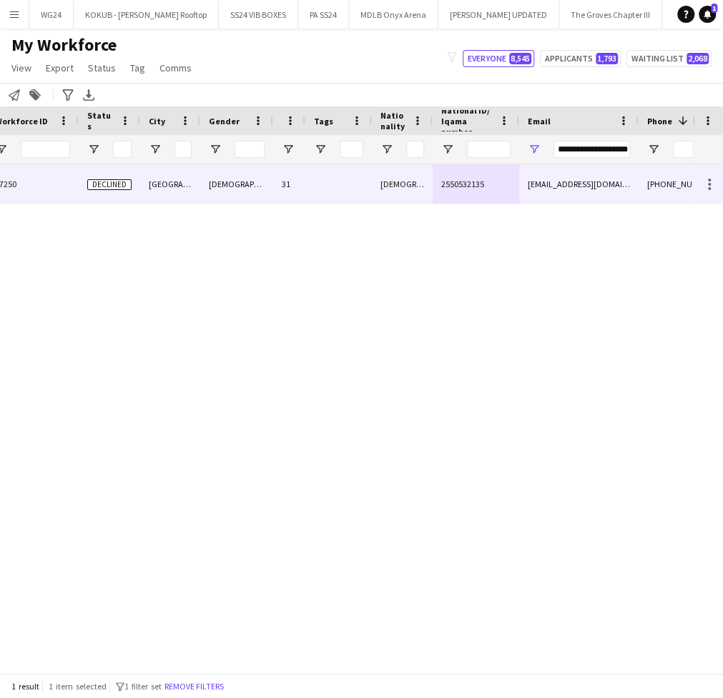
scroll to position [0, 0]
click at [433, 180] on div "2550532135" at bounding box center [476, 183] width 87 height 39
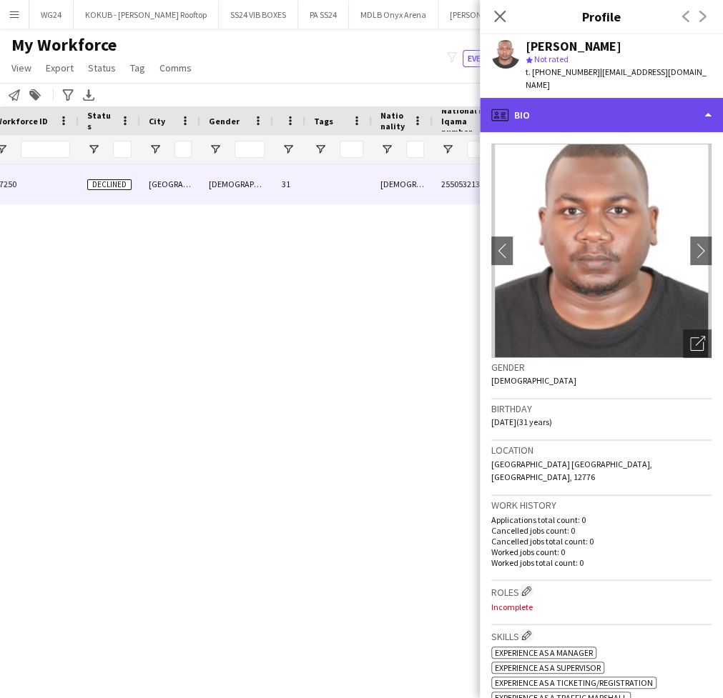
click at [583, 98] on div "profile Bio" at bounding box center [601, 115] width 243 height 34
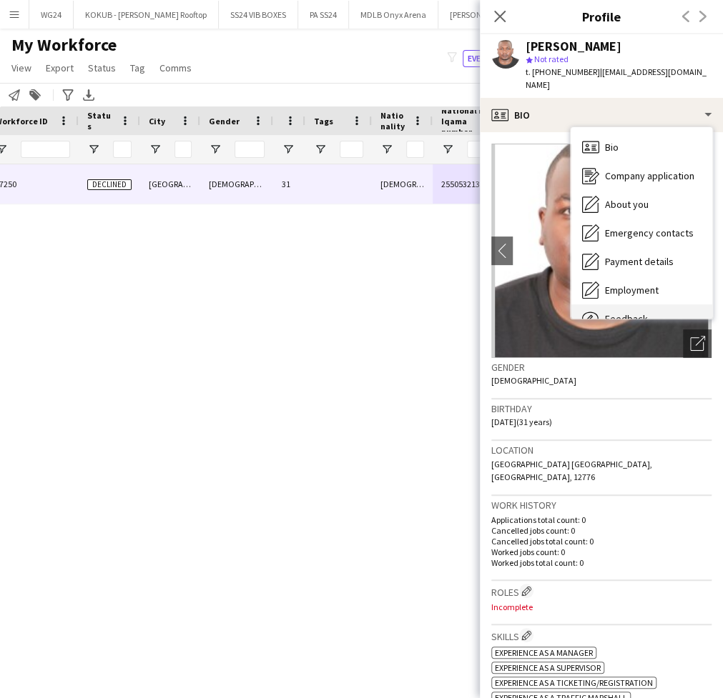
click at [634, 312] on span "Feedback" at bounding box center [626, 318] width 43 height 13
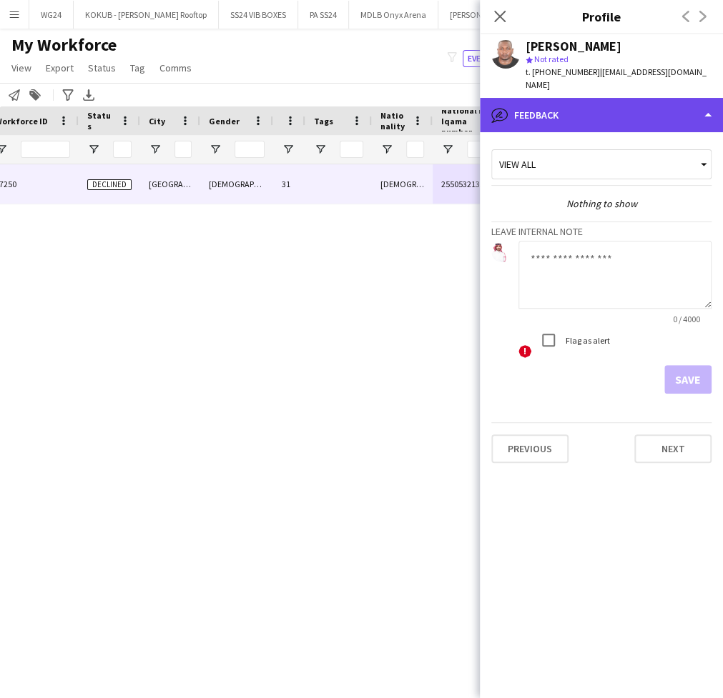
click at [591, 104] on div "bubble-pencil Feedback" at bounding box center [601, 115] width 243 height 34
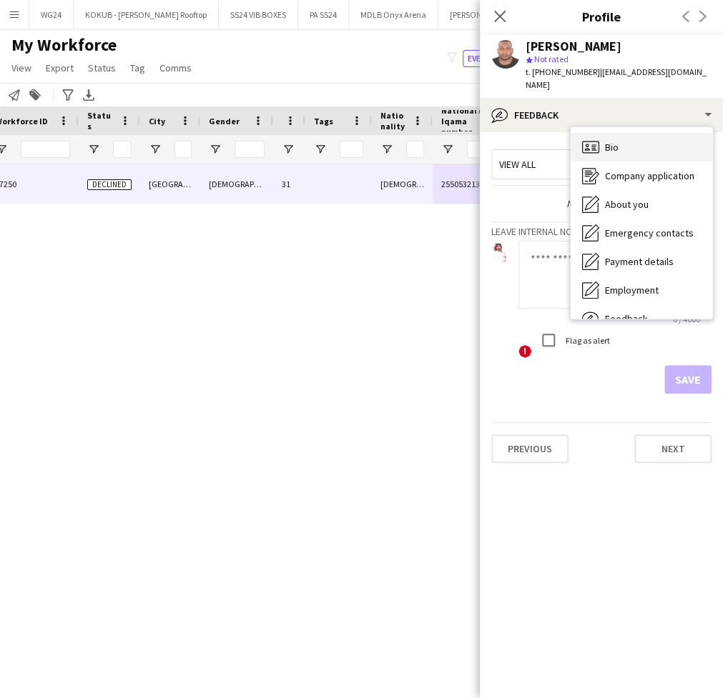
click at [623, 135] on div "Bio Bio" at bounding box center [642, 147] width 142 height 29
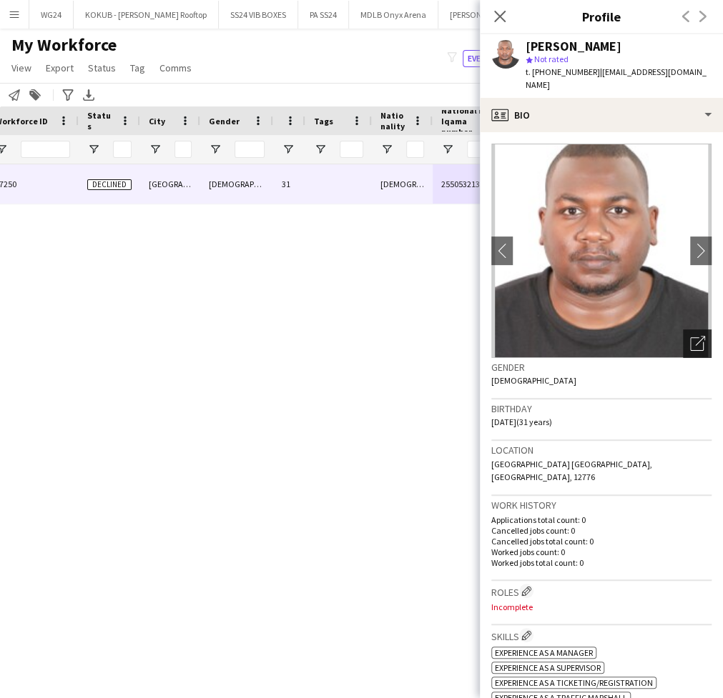
click at [690, 336] on icon "Open photos pop-in" at bounding box center [697, 343] width 15 height 15
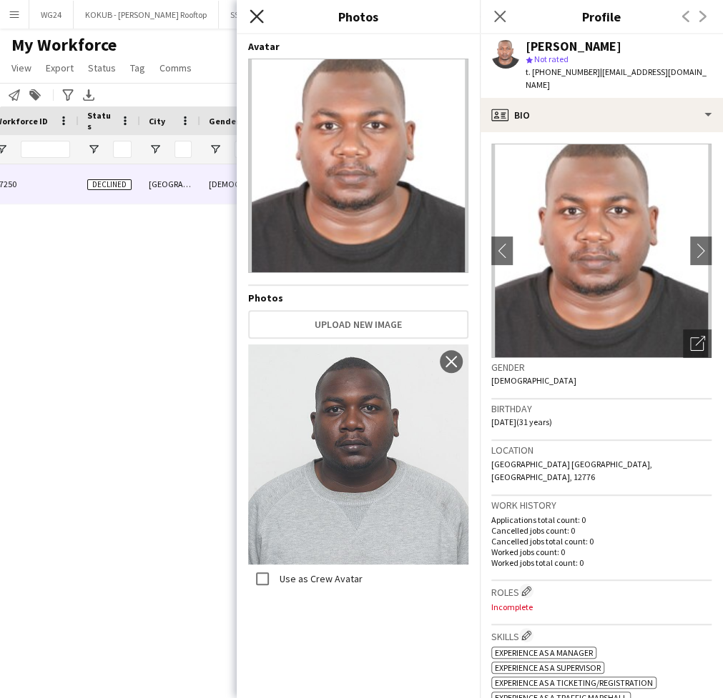
click at [257, 14] on icon "Close pop-in" at bounding box center [257, 16] width 14 height 14
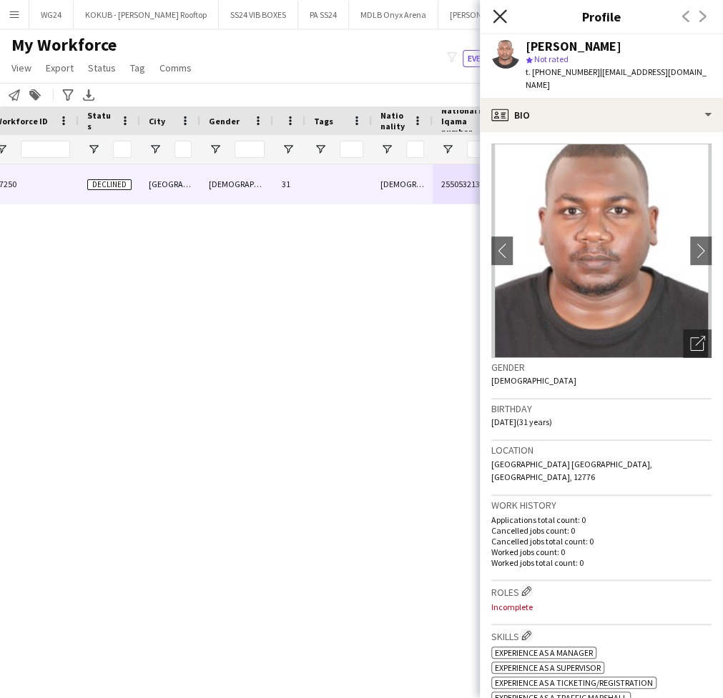
click at [499, 16] on icon at bounding box center [500, 16] width 14 height 14
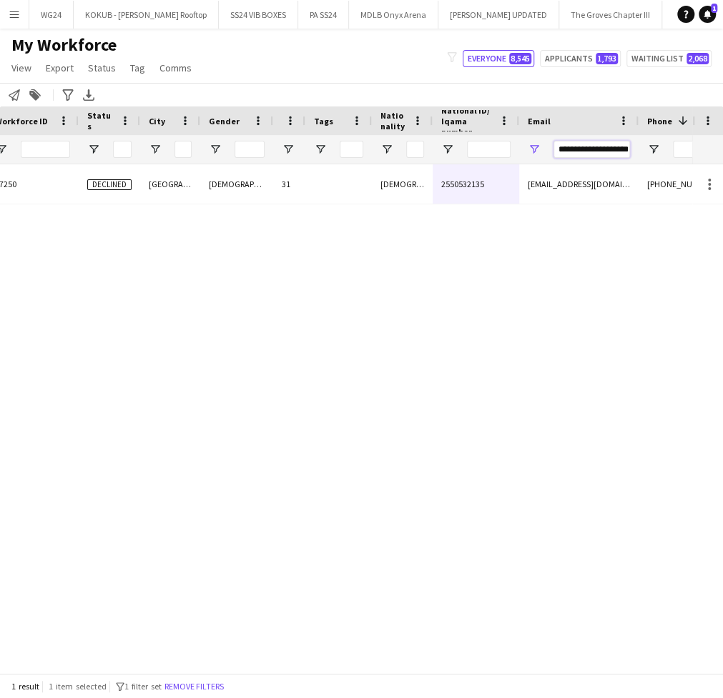
click at [587, 152] on input "**********" at bounding box center [591, 149] width 76 height 17
paste input "Email Filter Input"
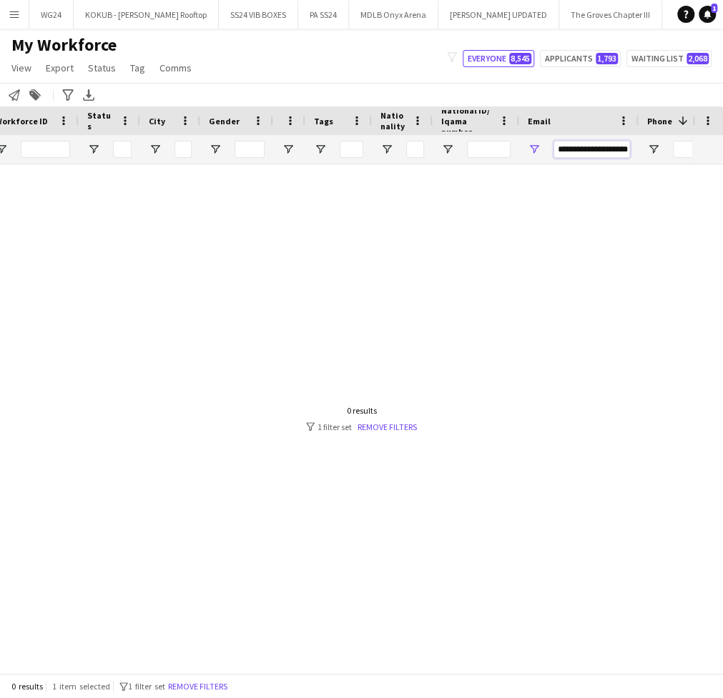
click at [584, 150] on input "**********" at bounding box center [591, 149] width 76 height 17
paste input "Email Filter Input"
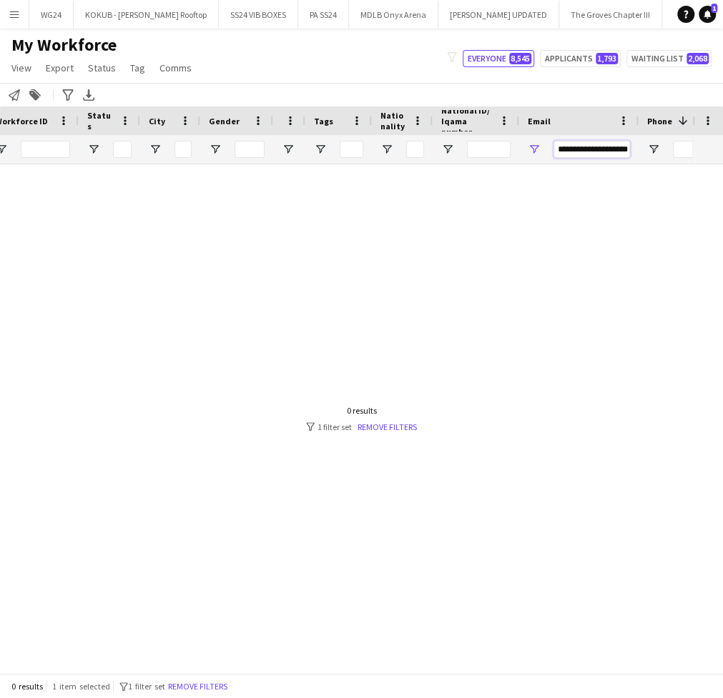
type input "**********"
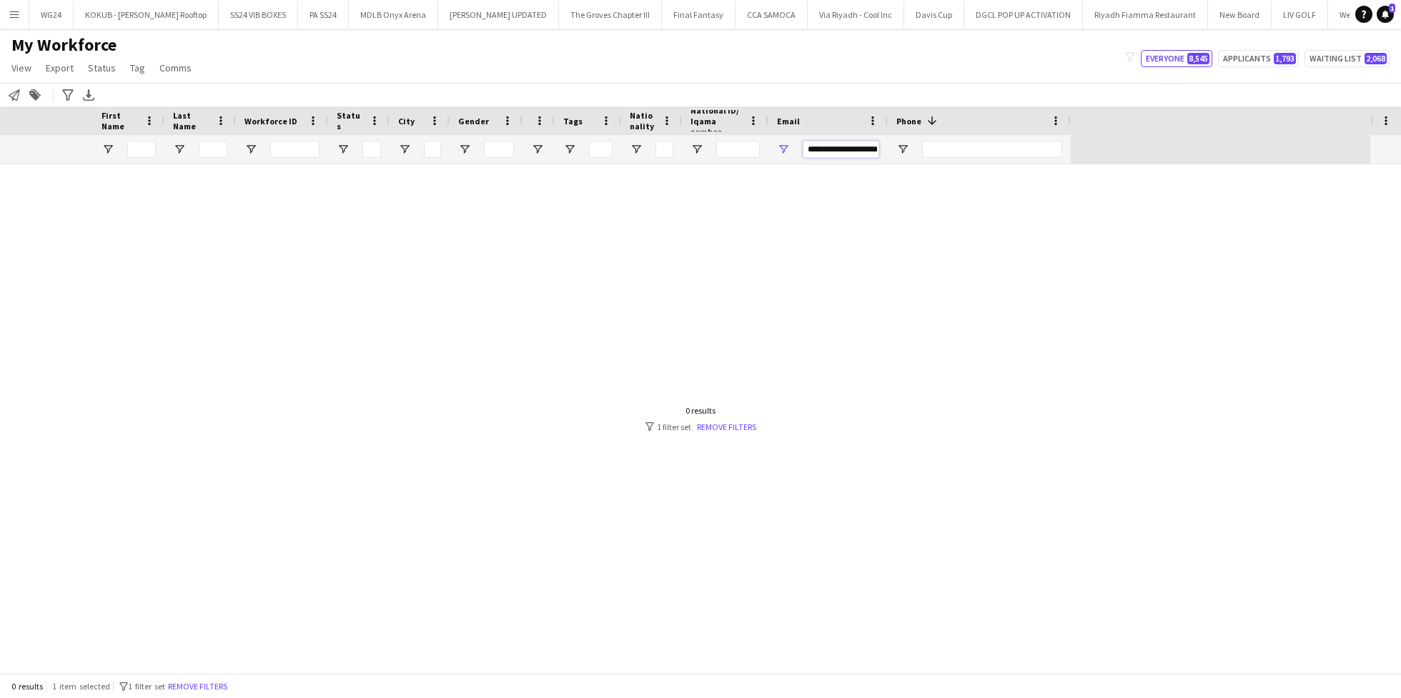
scroll to position [0, 0]
click at [822, 149] on input "**********" at bounding box center [841, 149] width 76 height 17
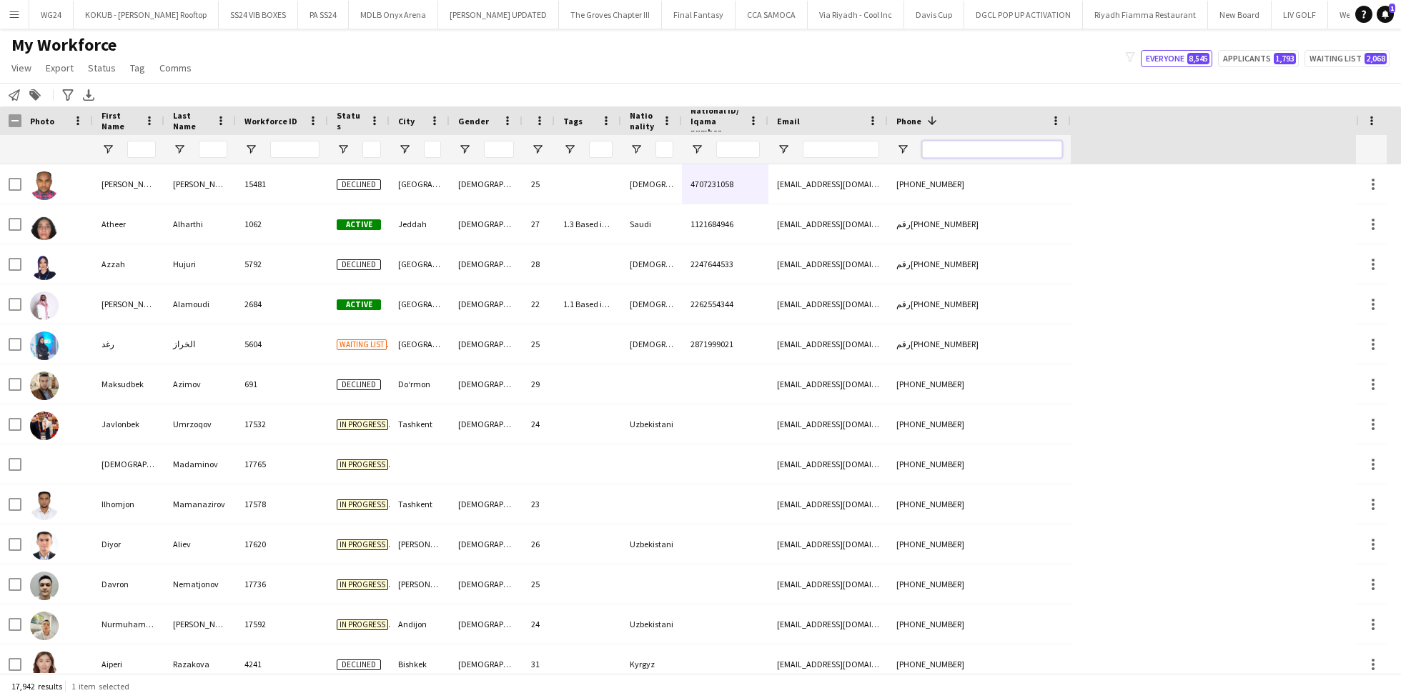
click at [968, 154] on input "Phone Filter Input" at bounding box center [992, 149] width 140 height 17
paste input "**********"
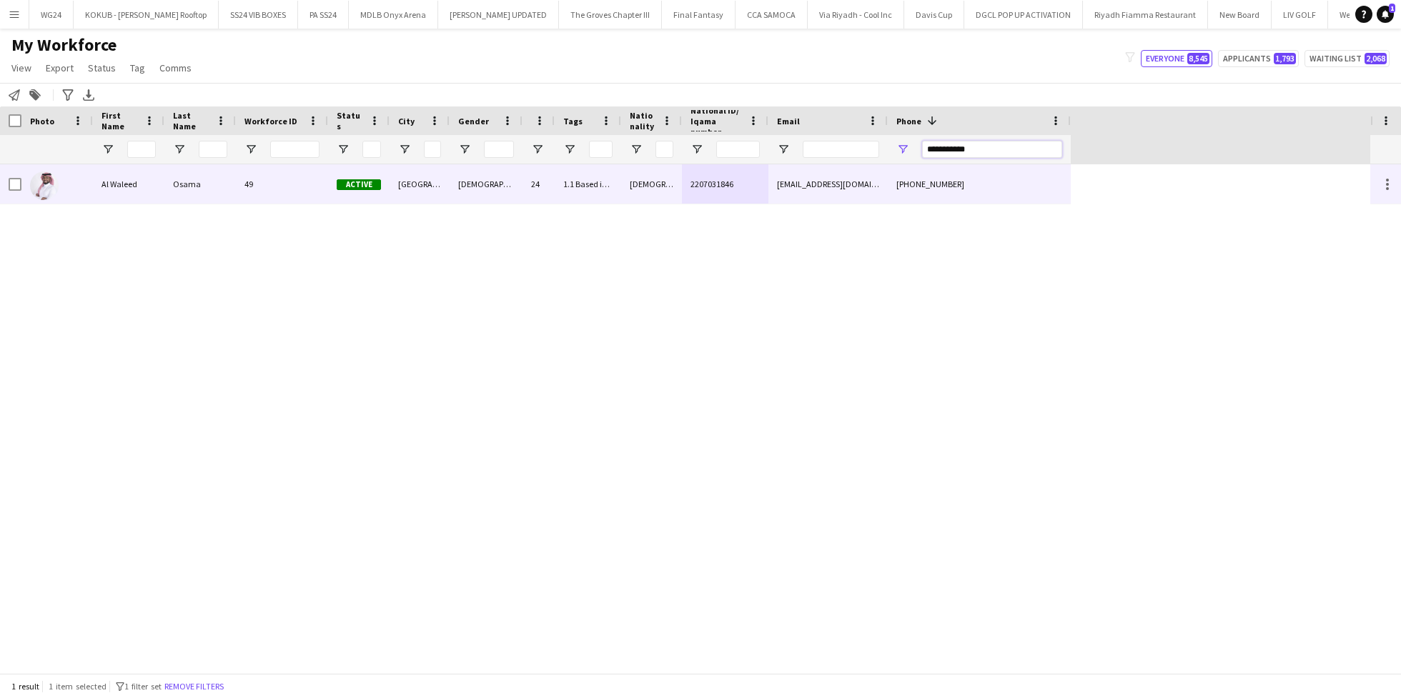
type input "**********"
click at [644, 196] on div "[DEMOGRAPHIC_DATA]" at bounding box center [651, 183] width 61 height 39
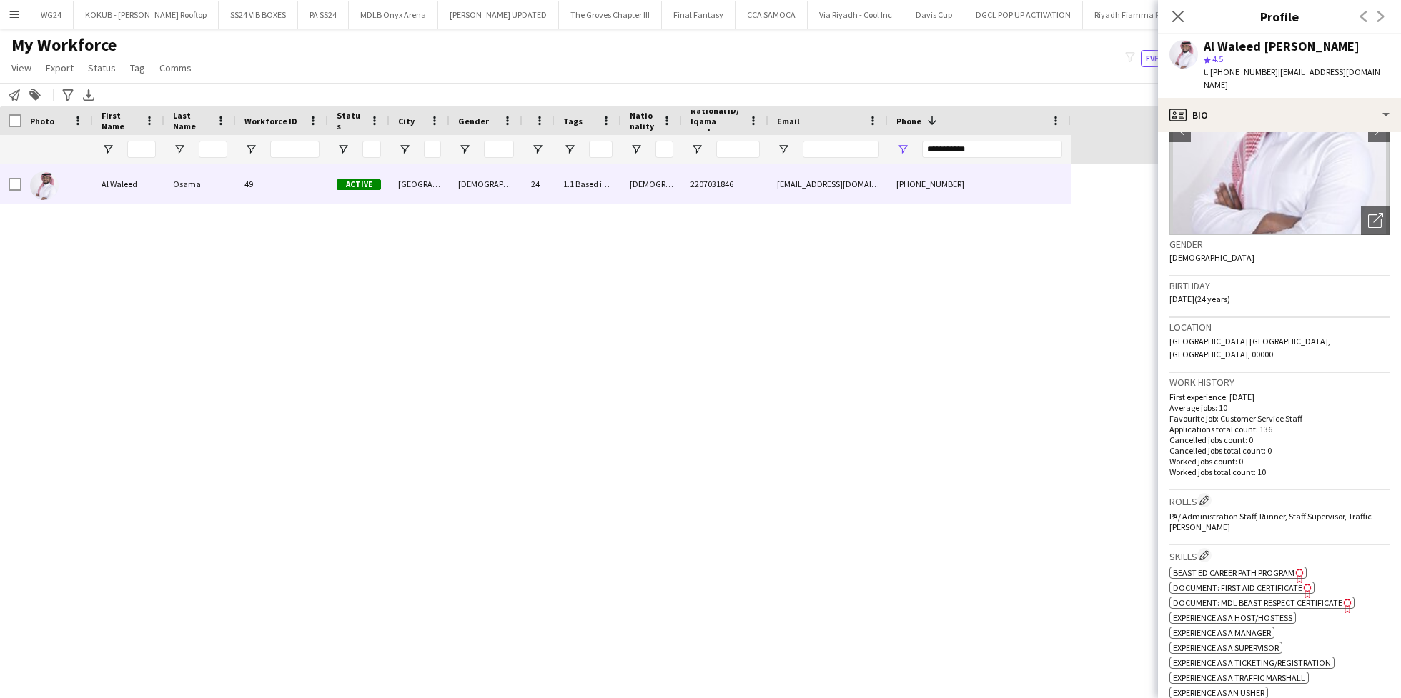
scroll to position [124, 0]
click at [1210, 494] on app-icon "Edit crew company roles" at bounding box center [1205, 499] width 10 height 10
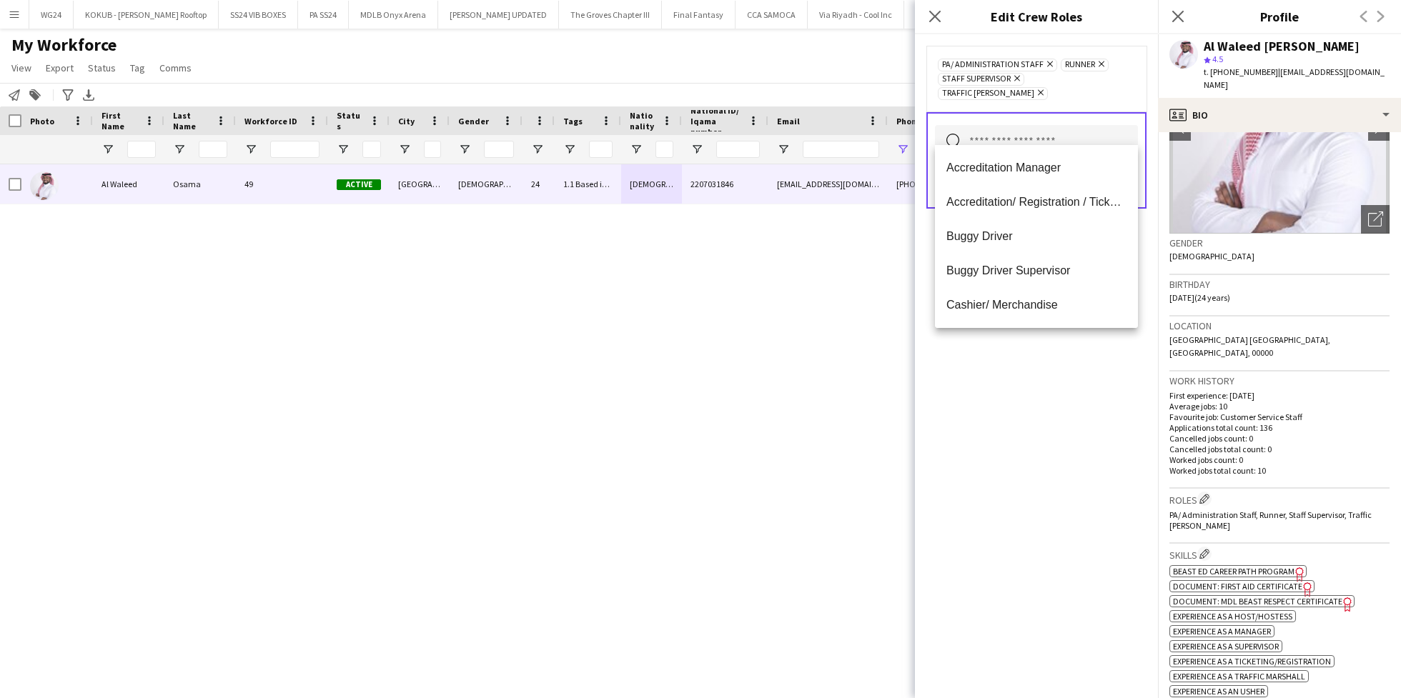
click at [1022, 137] on input "text" at bounding box center [1036, 143] width 203 height 36
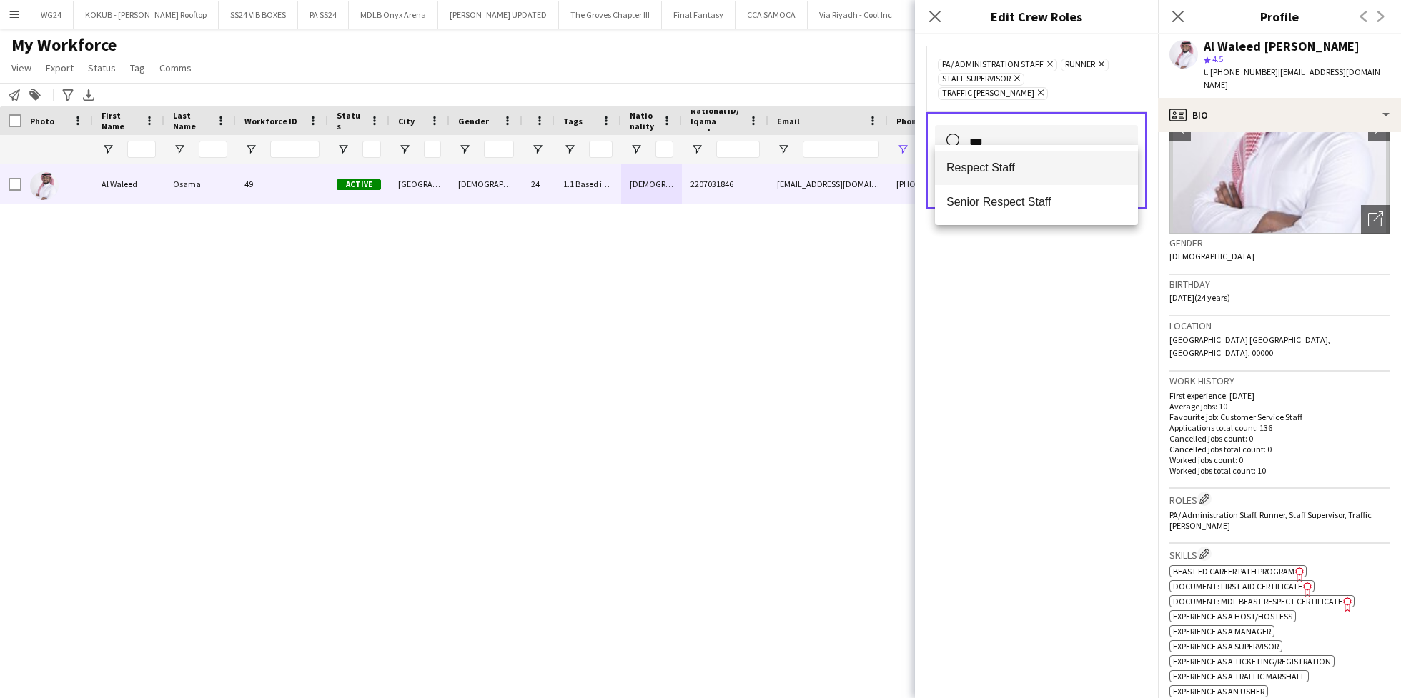
type input "***"
click at [1002, 166] on span "Respect Staff" at bounding box center [1037, 168] width 180 height 14
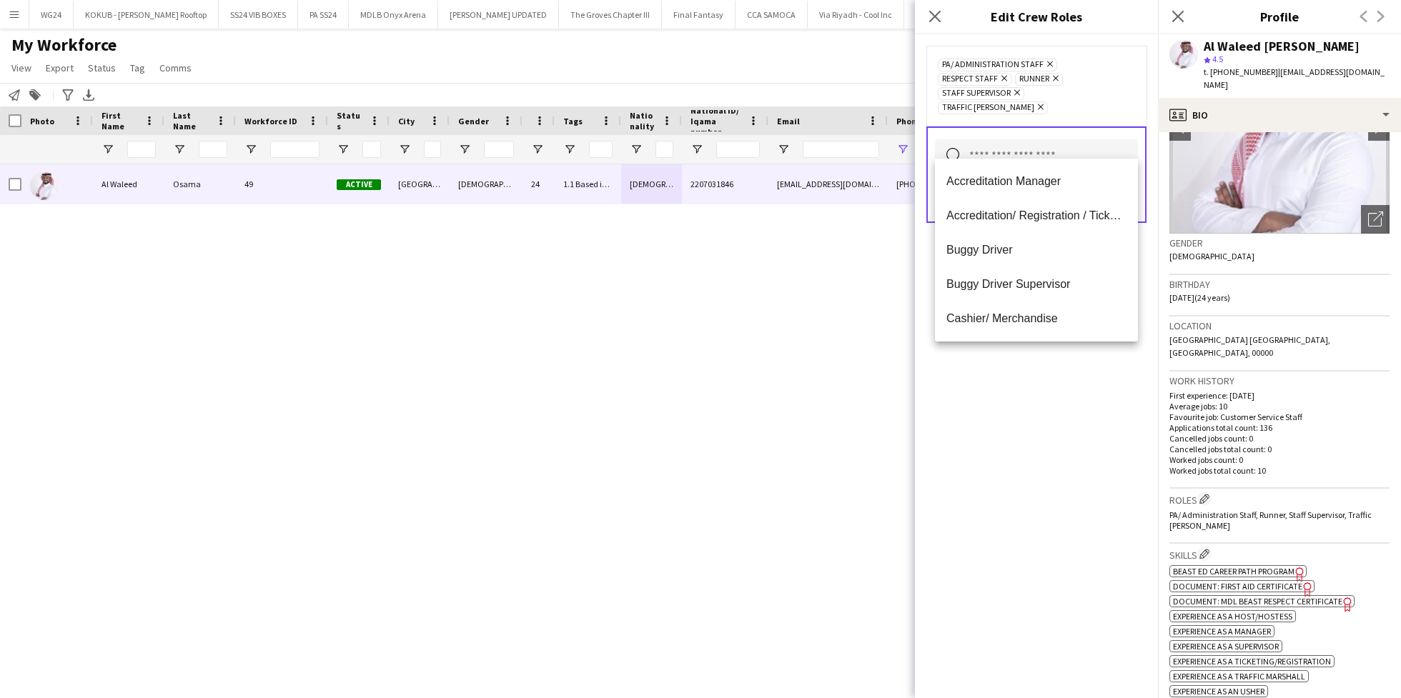
click at [1052, 433] on div "PA/ Administration Staff Remove Respect Staff Remove Runner Remove Staff Superv…" at bounding box center [1036, 366] width 243 height 664
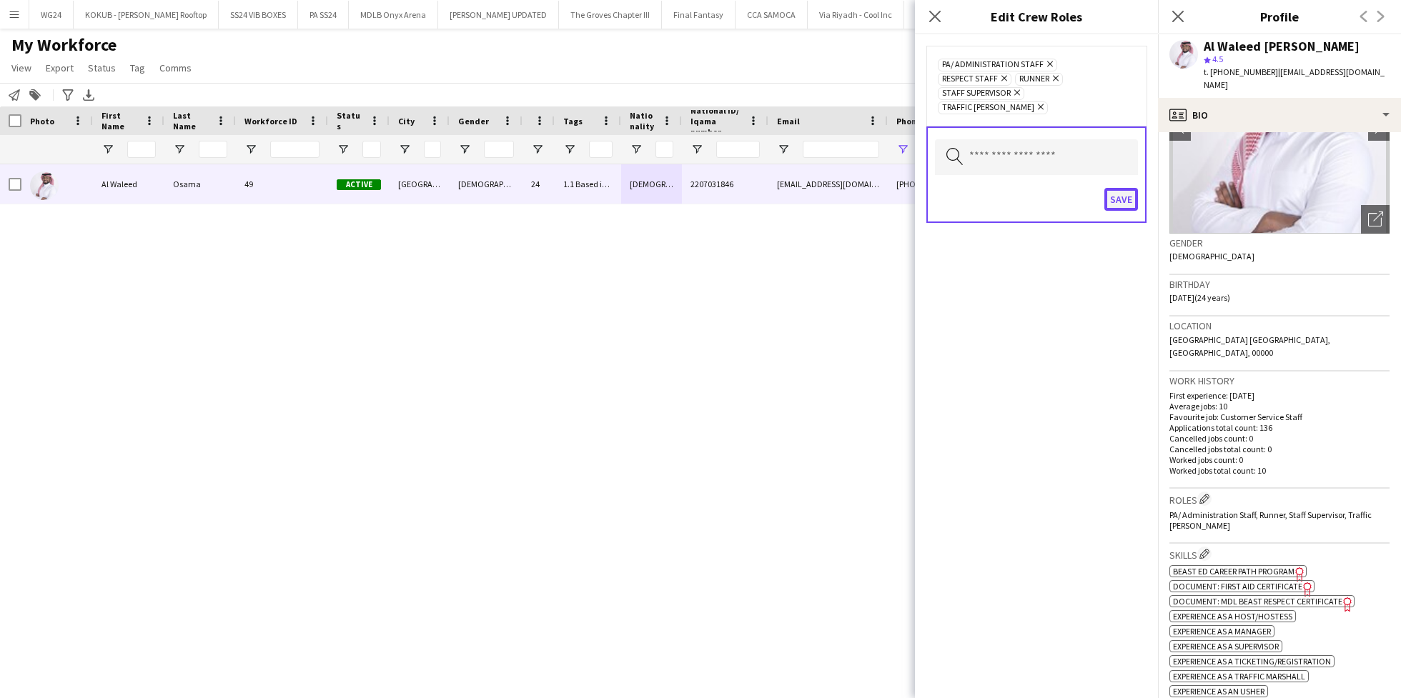
click at [1129, 188] on button "Save" at bounding box center [1122, 199] width 34 height 23
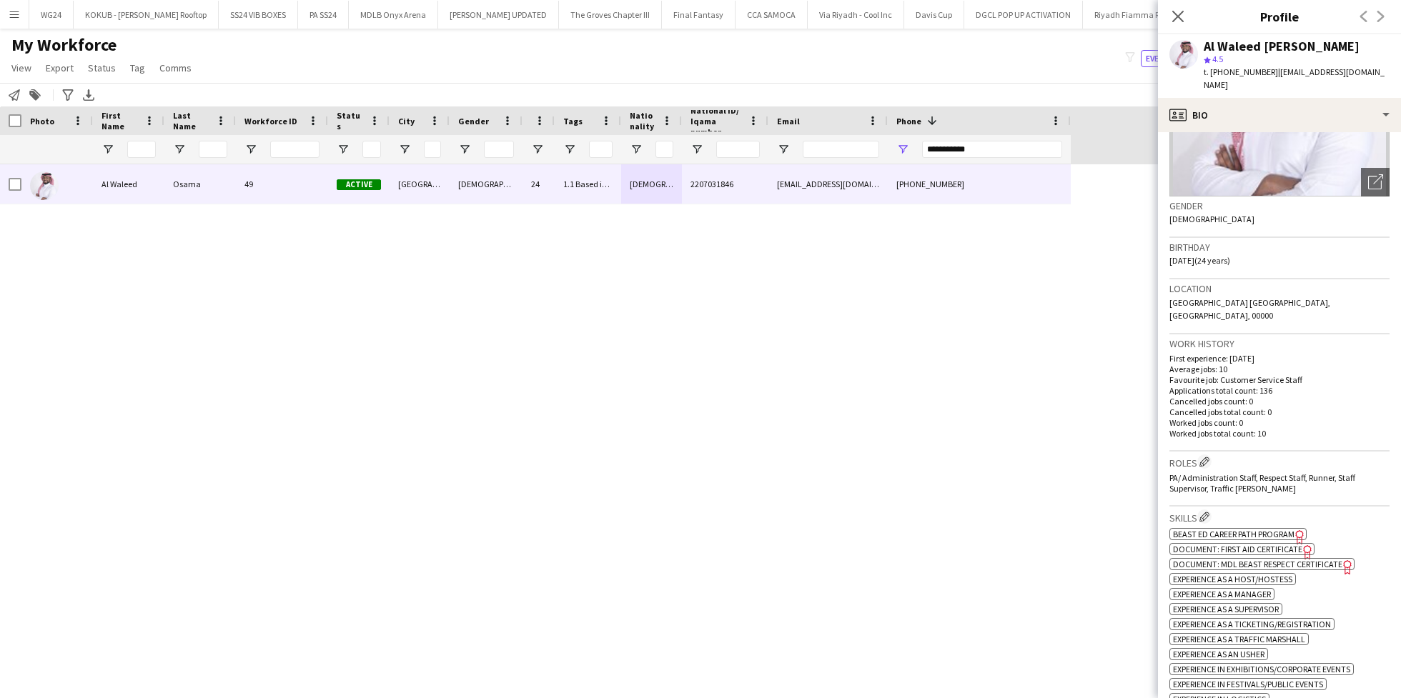
scroll to position [0, 0]
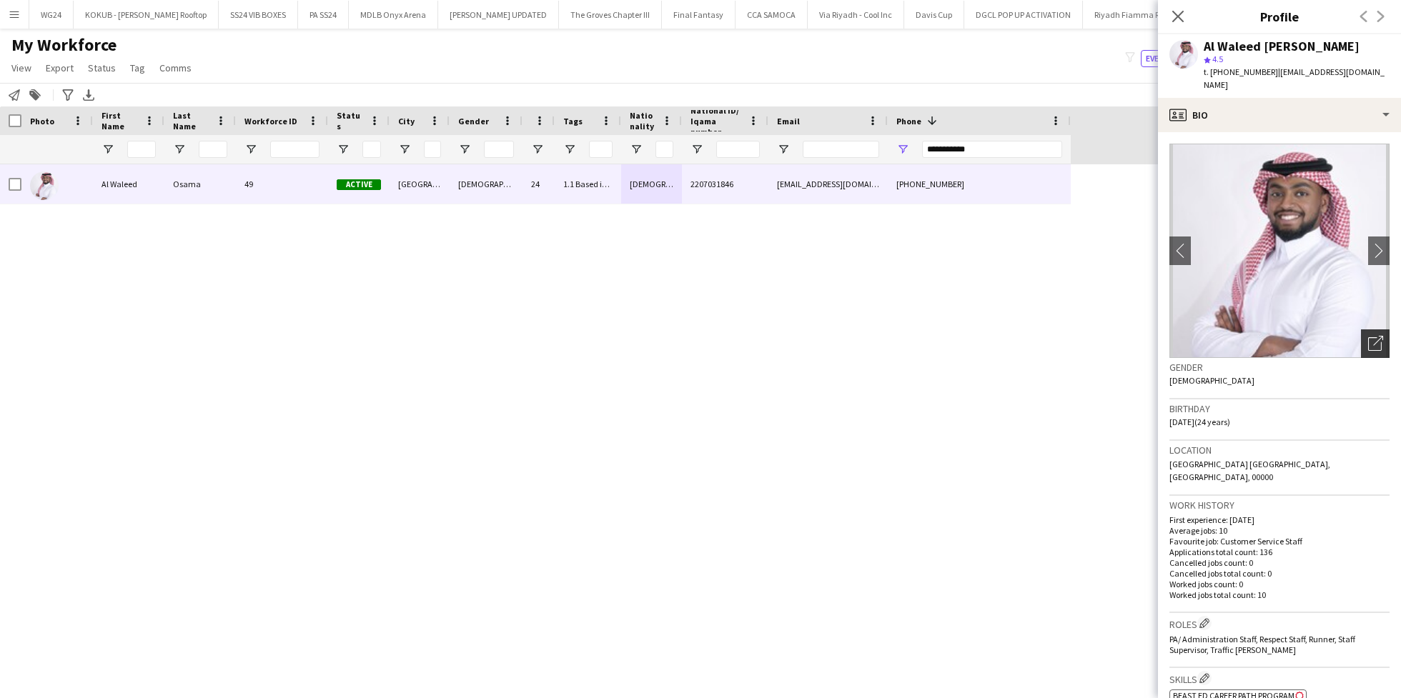
click at [1368, 336] on icon "Open photos pop-in" at bounding box center [1375, 343] width 15 height 15
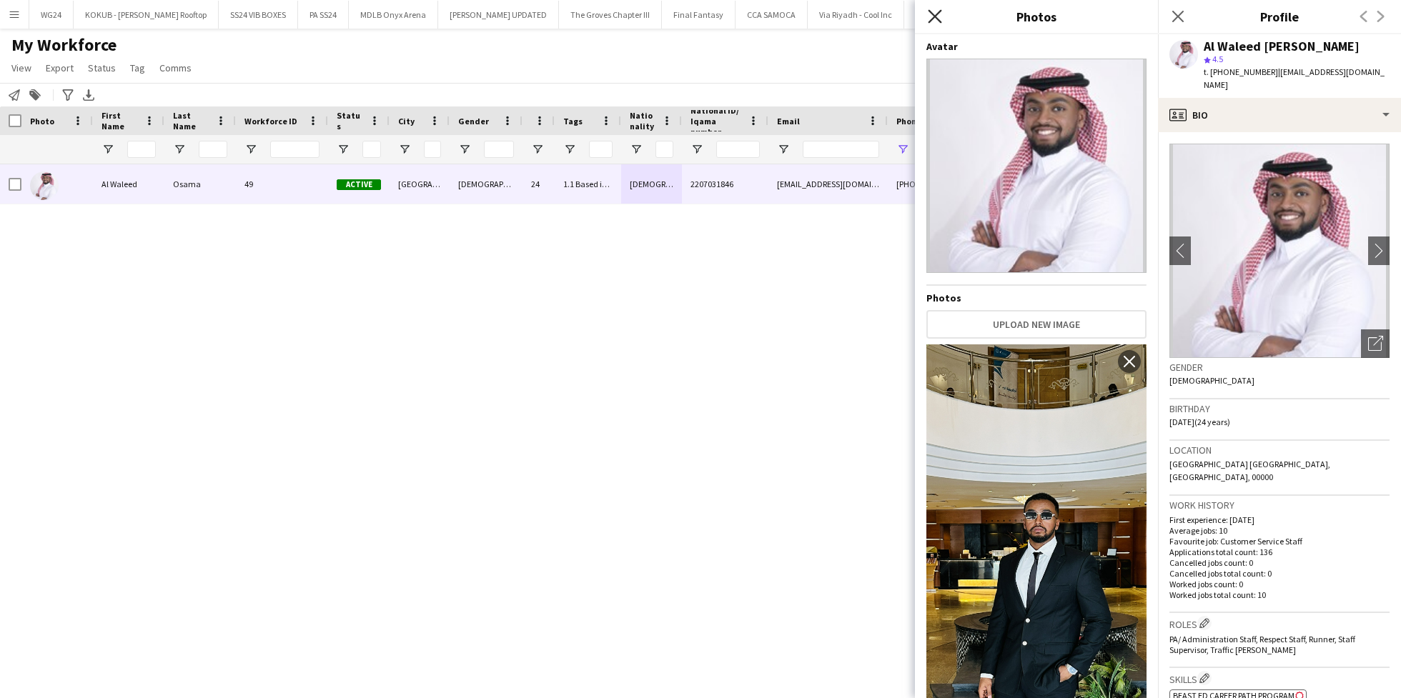
click at [933, 20] on icon "Close pop-in" at bounding box center [935, 16] width 14 height 14
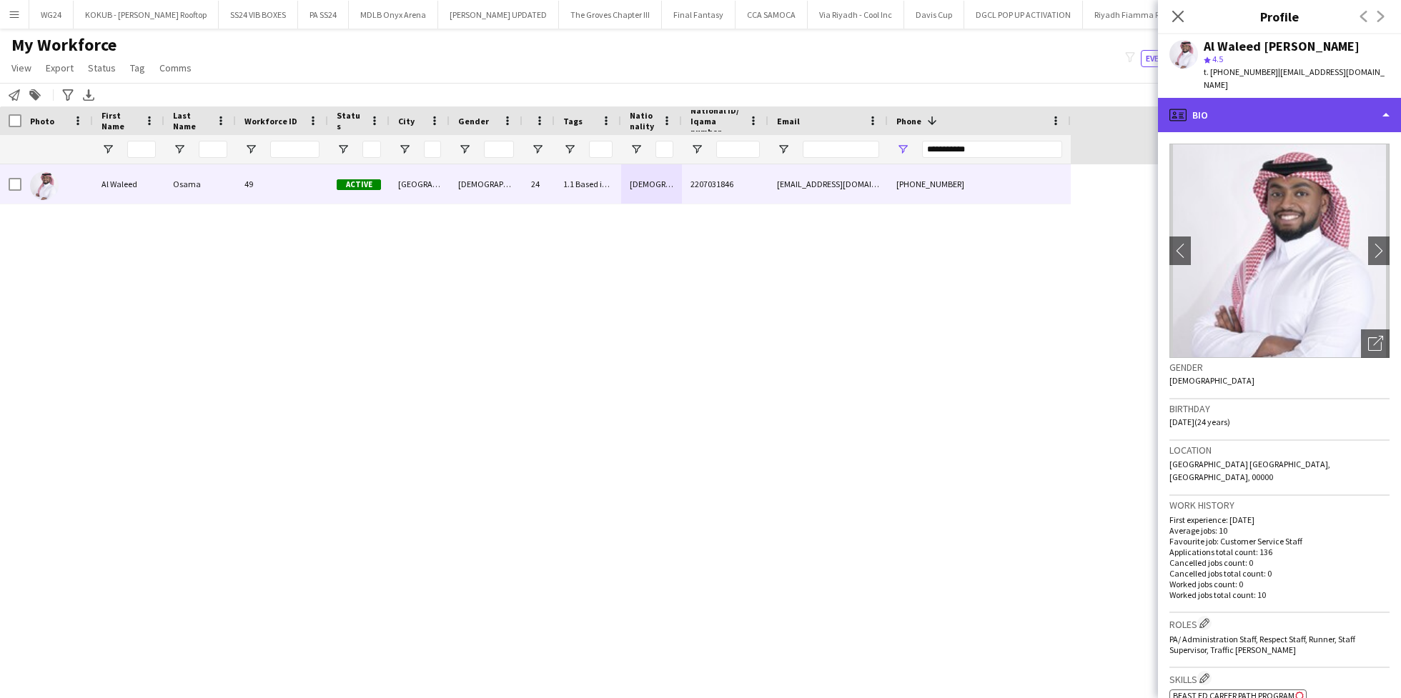
click at [1278, 98] on div "profile Bio" at bounding box center [1279, 115] width 243 height 34
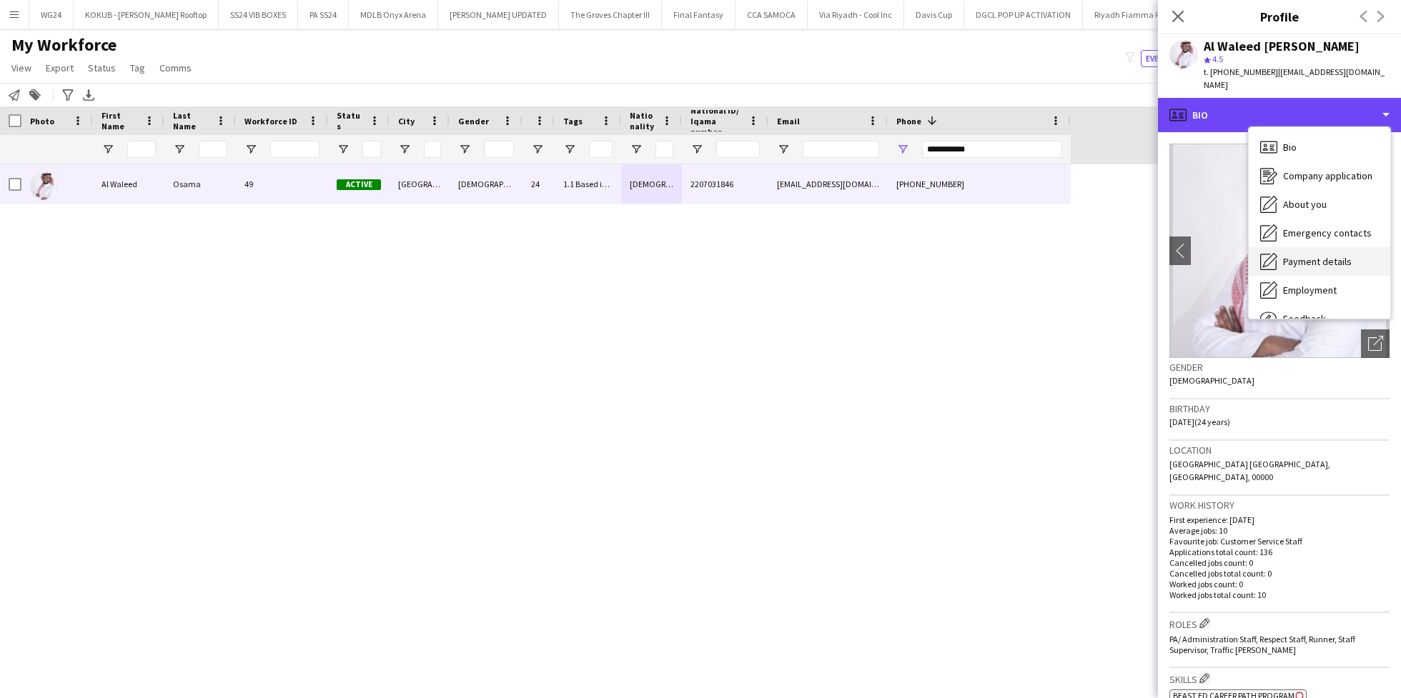
scroll to position [49, 0]
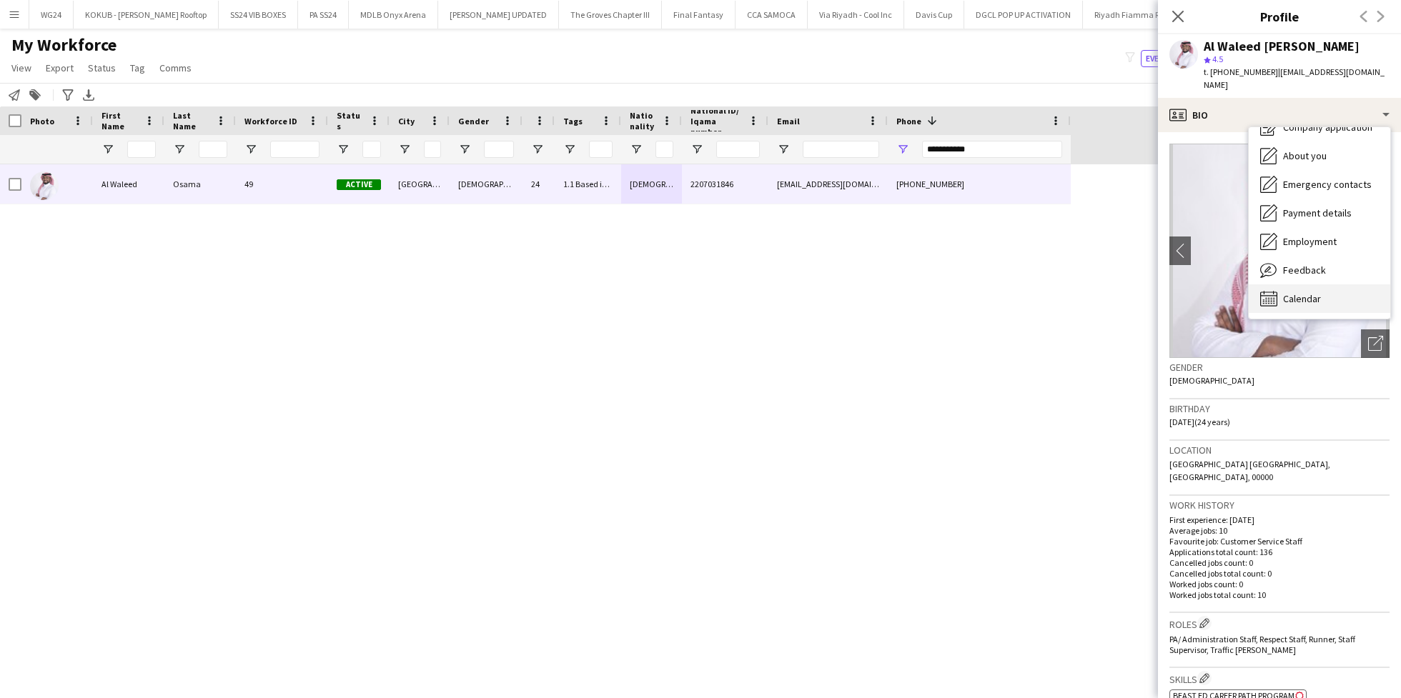
click at [1316, 285] on div "Calendar Calendar" at bounding box center [1320, 299] width 142 height 29
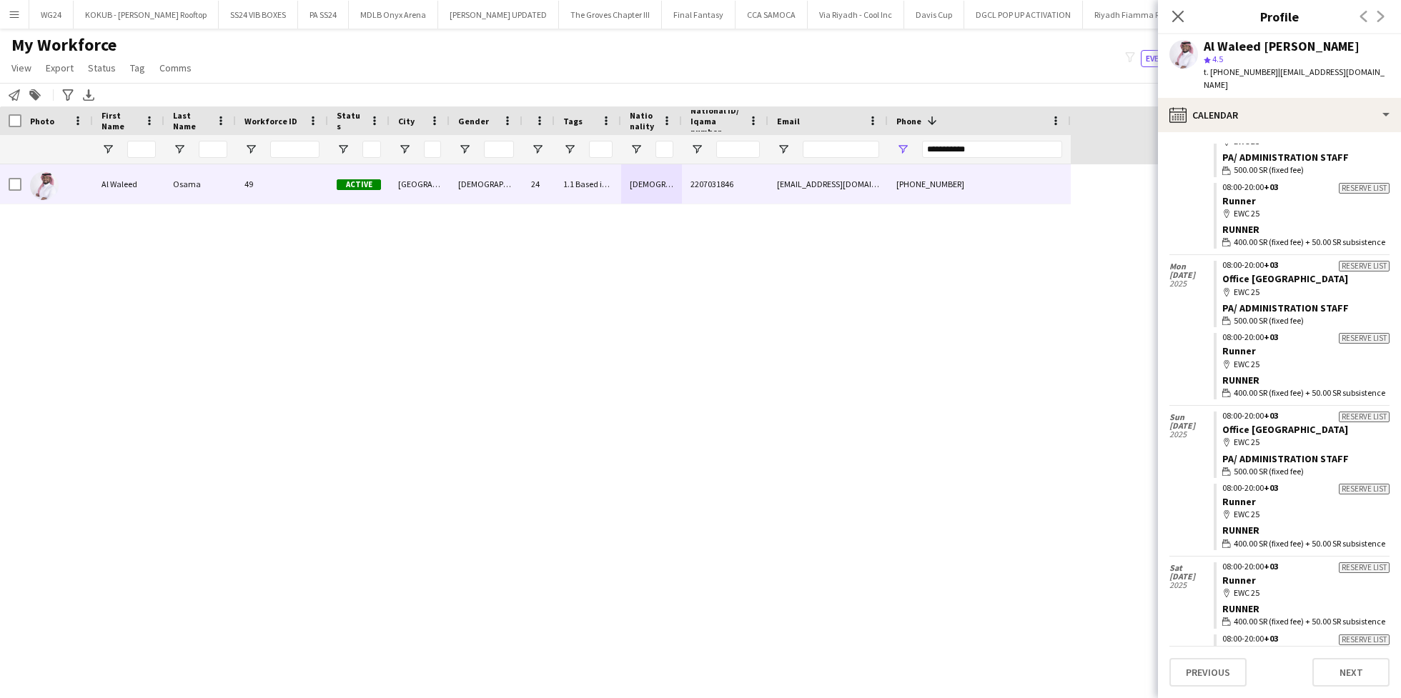
scroll to position [0, 0]
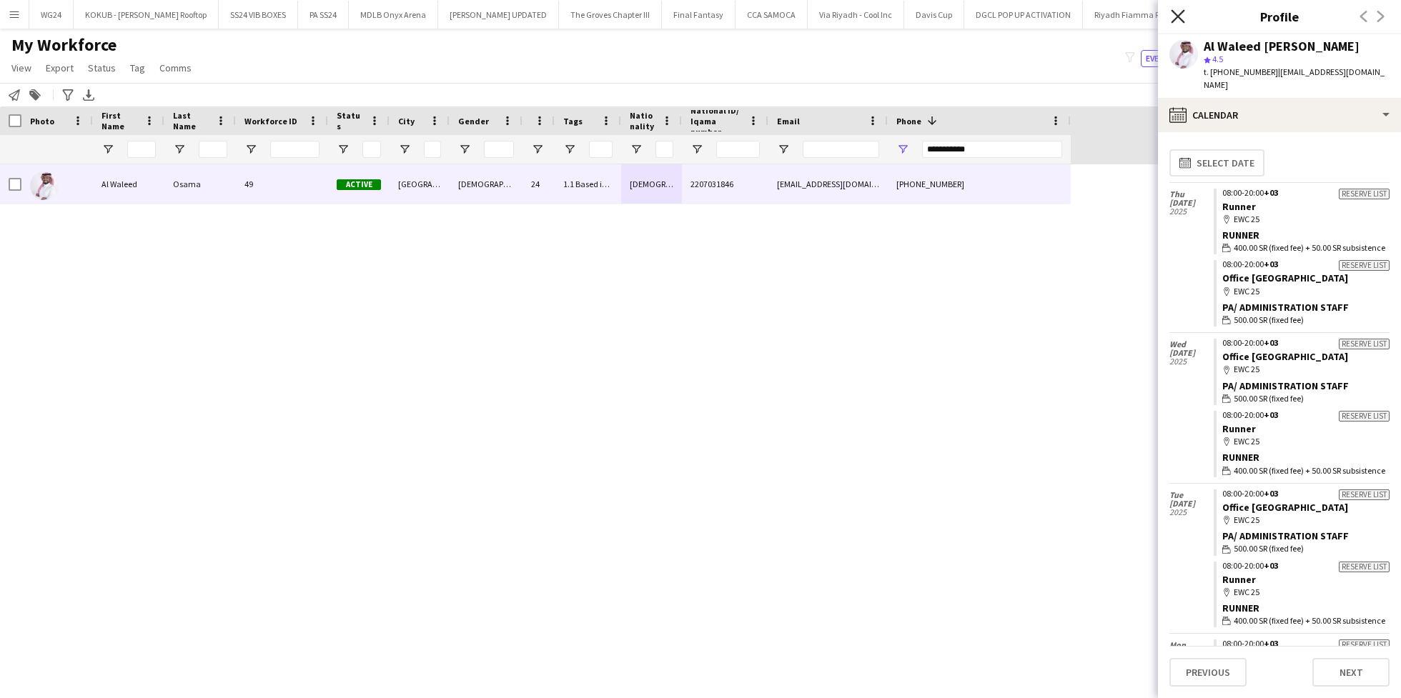
click at [1183, 9] on icon "Close pop-in" at bounding box center [1178, 16] width 14 height 14
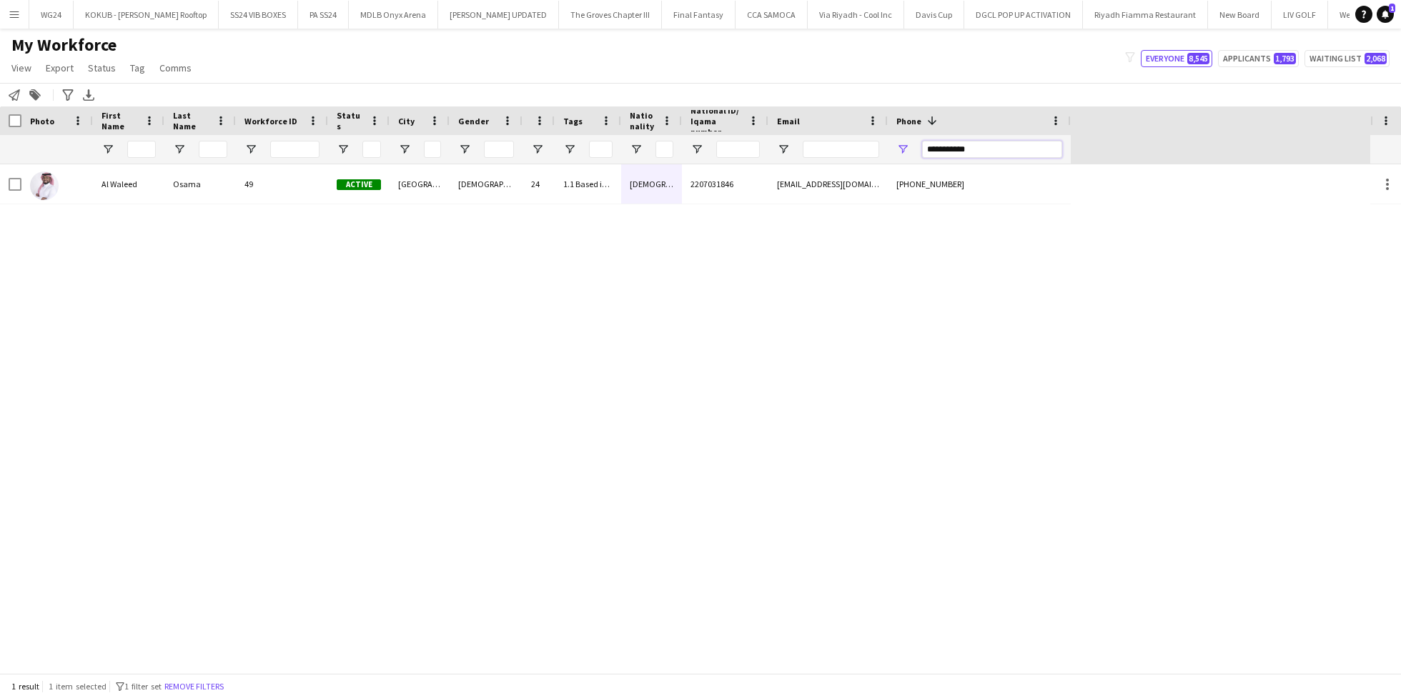
click at [984, 147] on input "**********" at bounding box center [992, 149] width 140 height 17
paste input "Phone Filter Input"
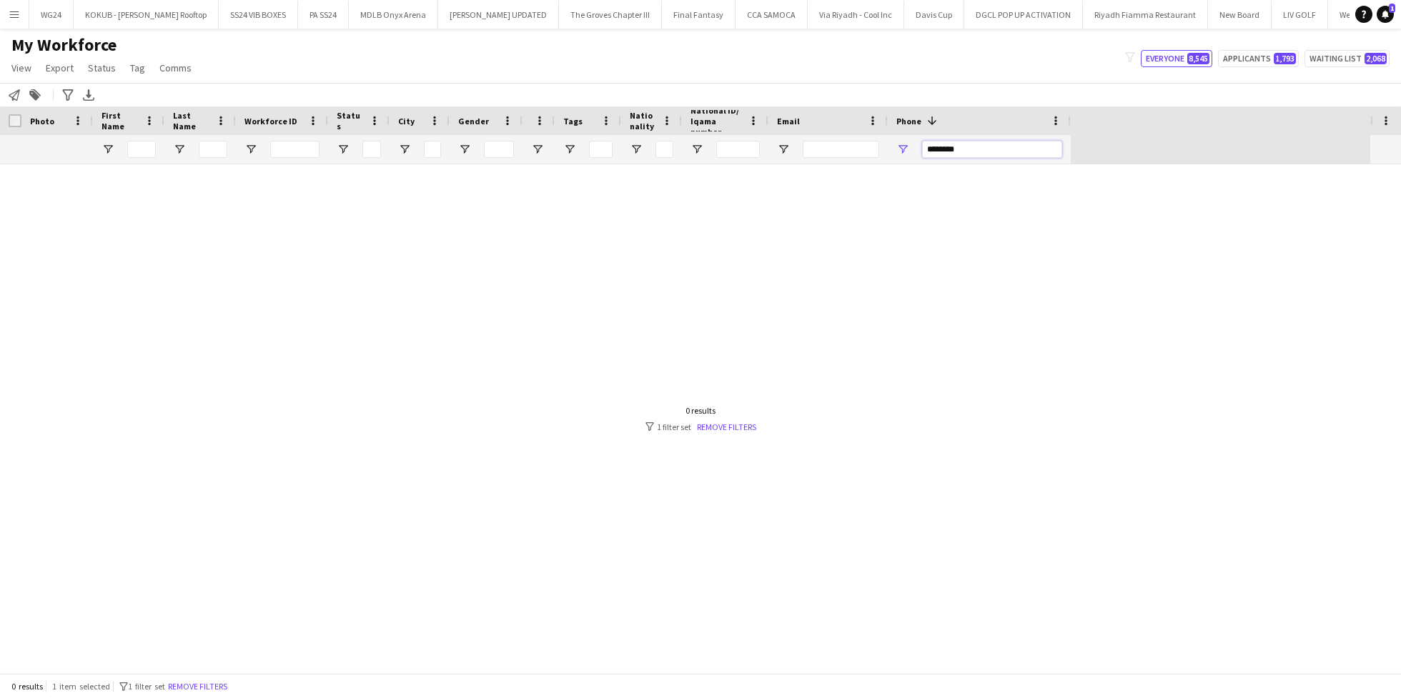
click at [942, 146] on input "********" at bounding box center [992, 149] width 140 height 17
click at [967, 147] on input "*******" at bounding box center [992, 149] width 140 height 17
drag, startPoint x: 929, startPoint y: 147, endPoint x: 902, endPoint y: 147, distance: 27.2
click at [902, 147] on div "*******" at bounding box center [979, 149] width 183 height 29
click at [950, 147] on input "*******" at bounding box center [992, 149] width 140 height 17
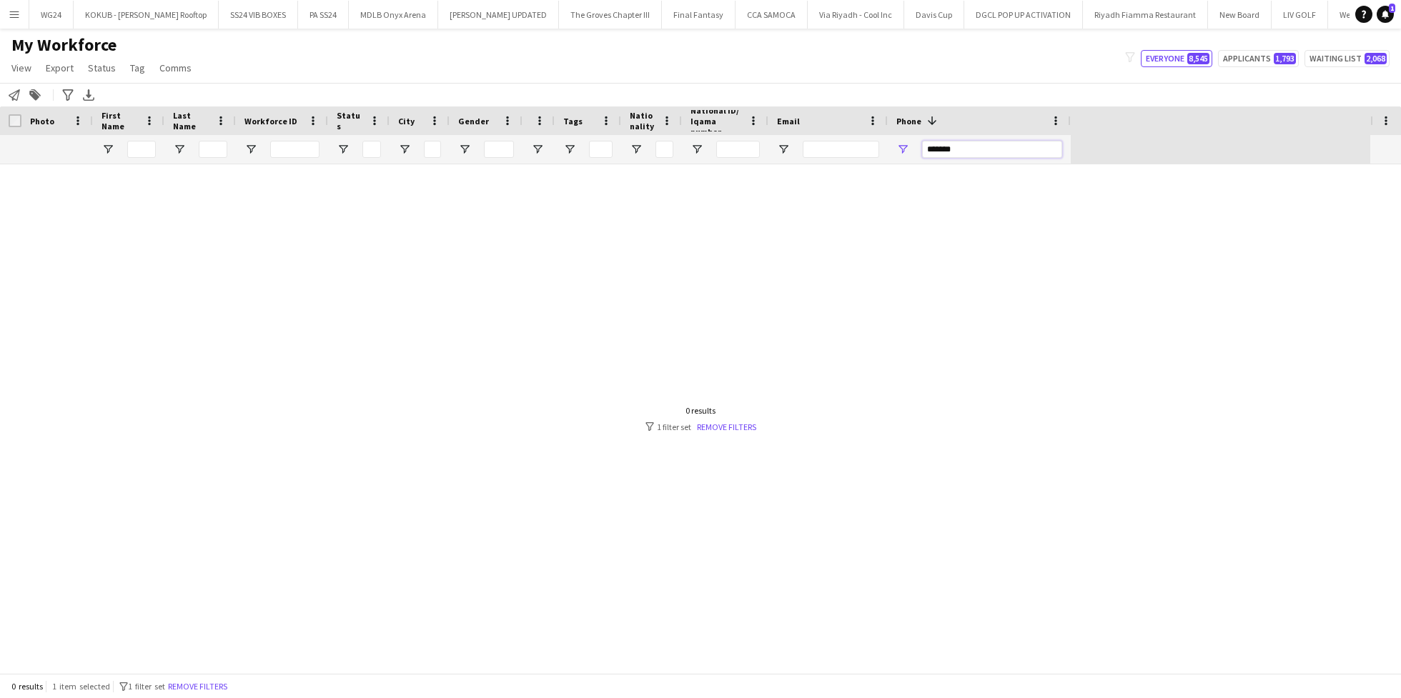
click at [950, 147] on input "*******" at bounding box center [992, 149] width 140 height 17
paste input "*"
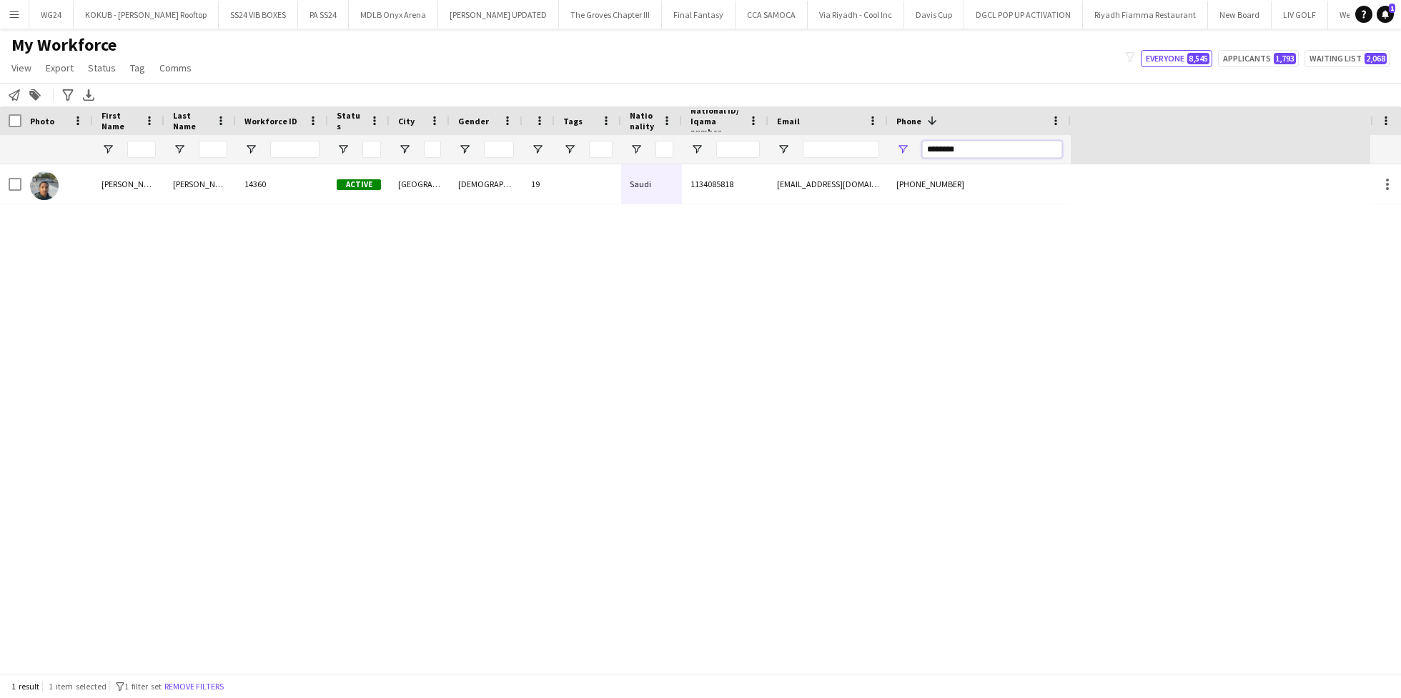
click at [963, 149] on input "********" at bounding box center [992, 149] width 140 height 17
paste input "Phone Filter Input"
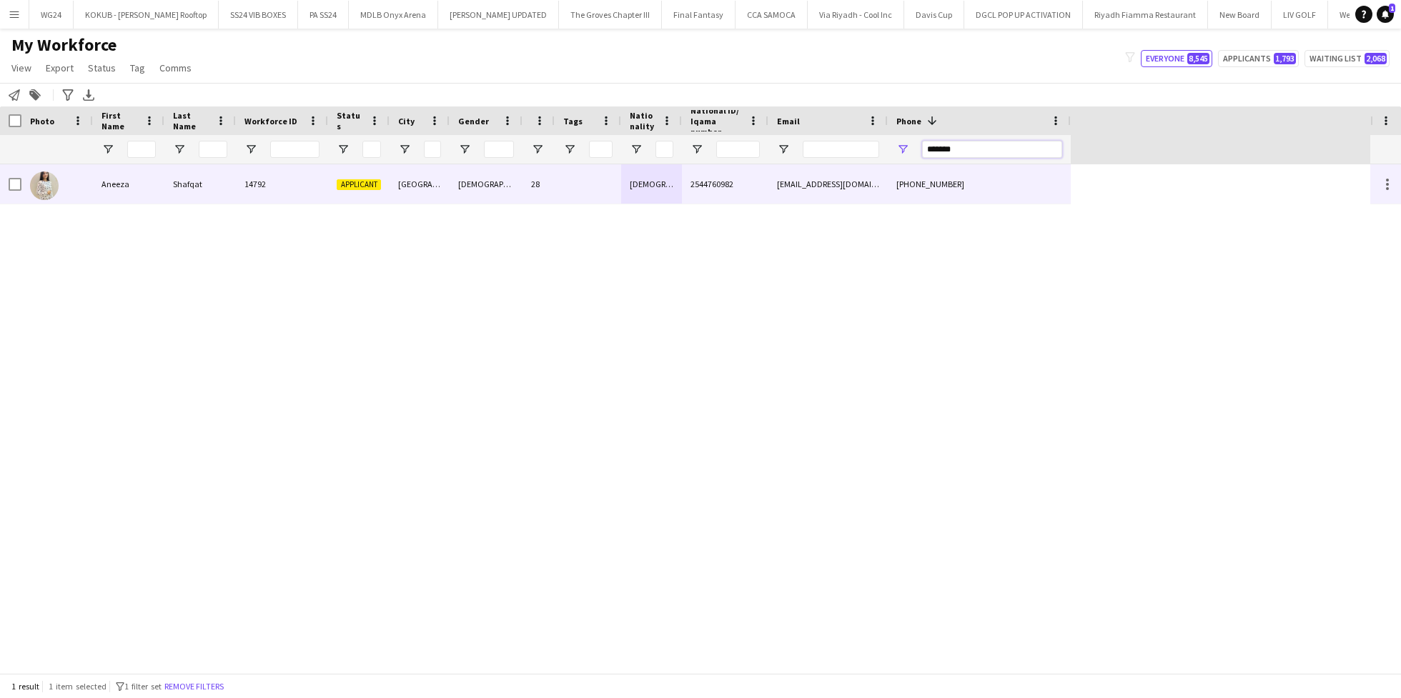
type input "*******"
click at [706, 168] on div "2544760982" at bounding box center [725, 183] width 87 height 39
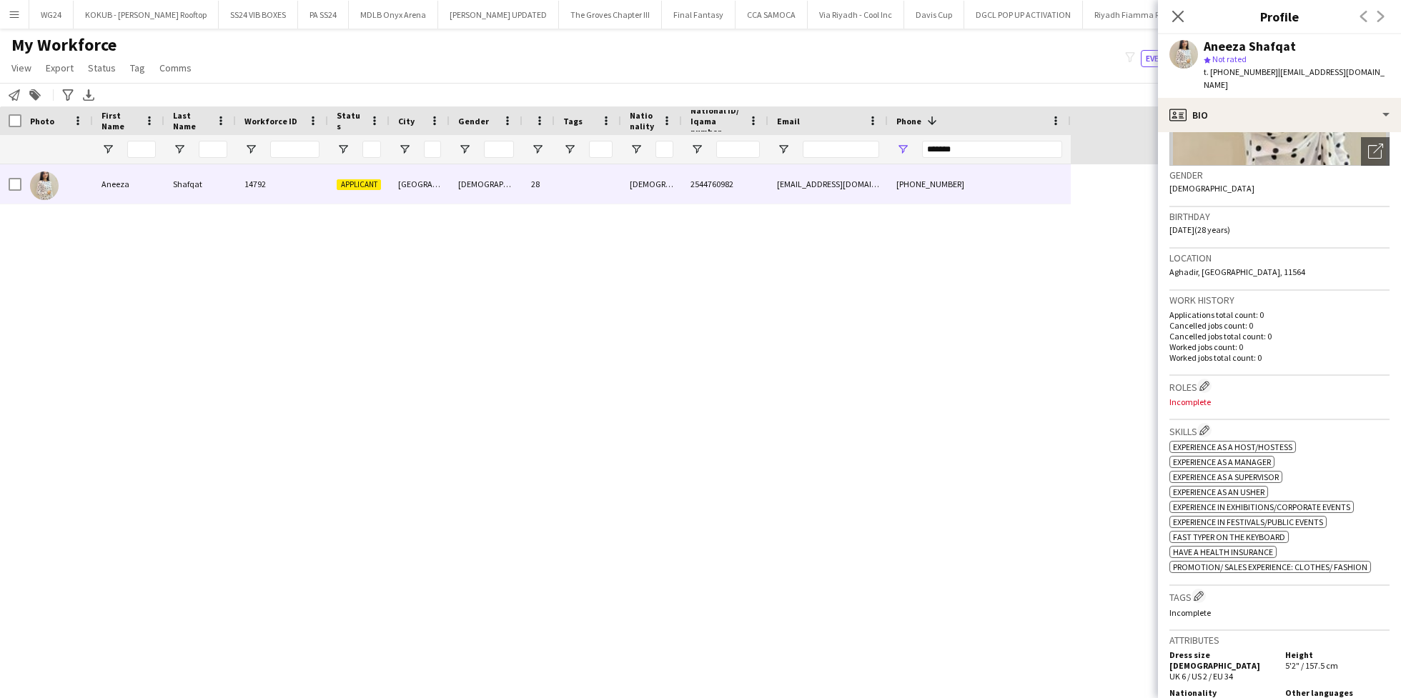
scroll to position [247, 0]
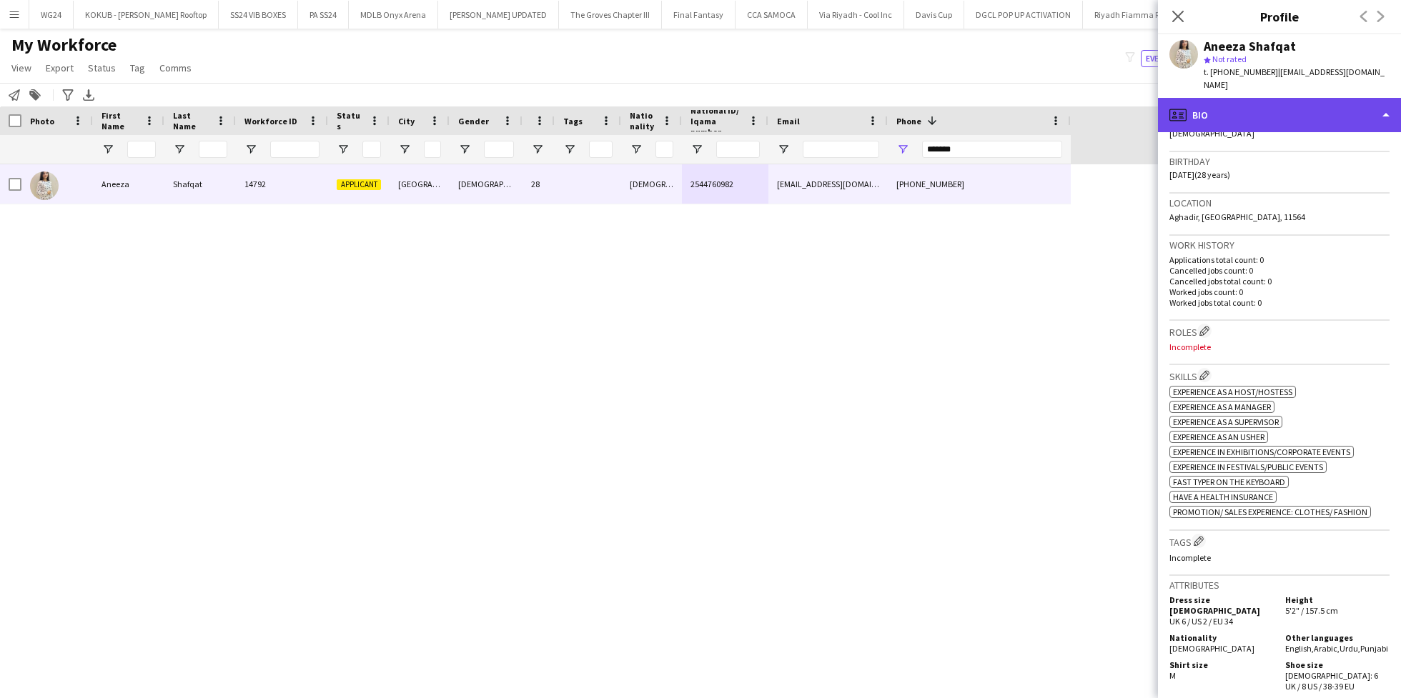
click at [1247, 98] on div "profile Bio" at bounding box center [1279, 115] width 243 height 34
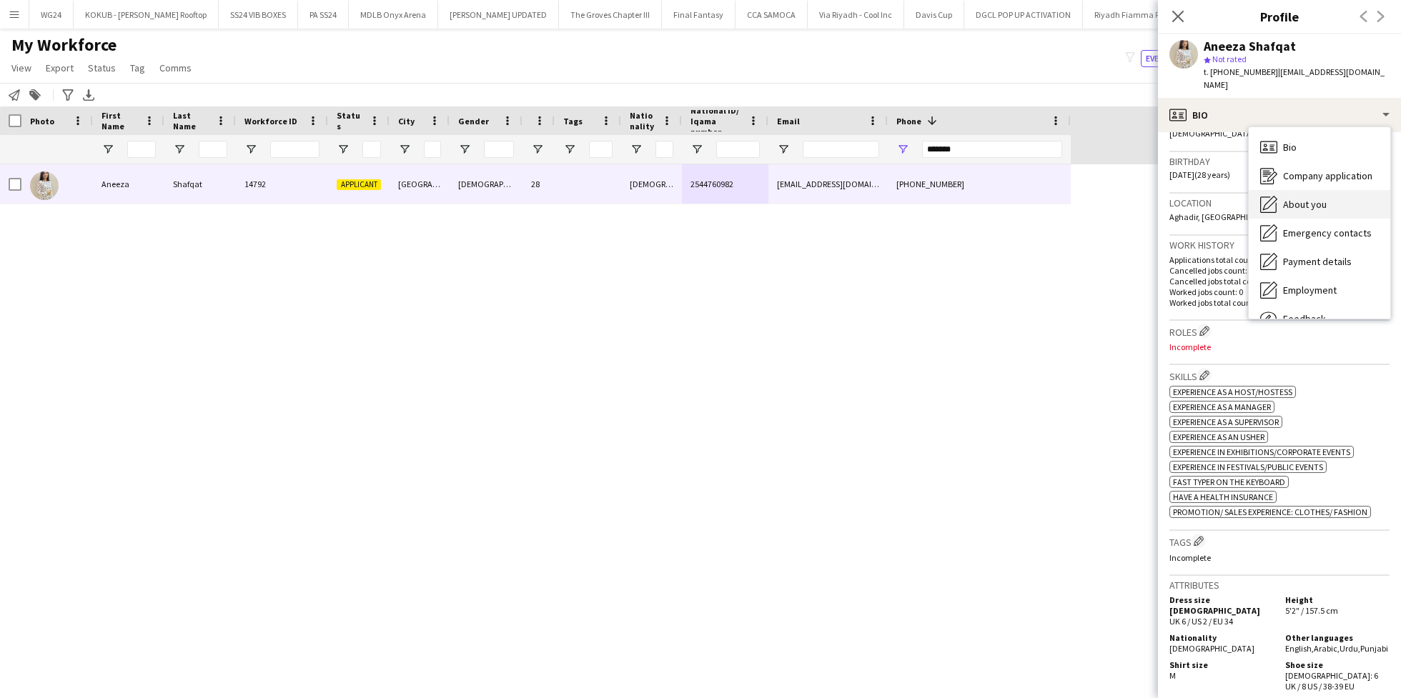
click at [1309, 198] on span "About you" at bounding box center [1305, 204] width 44 height 13
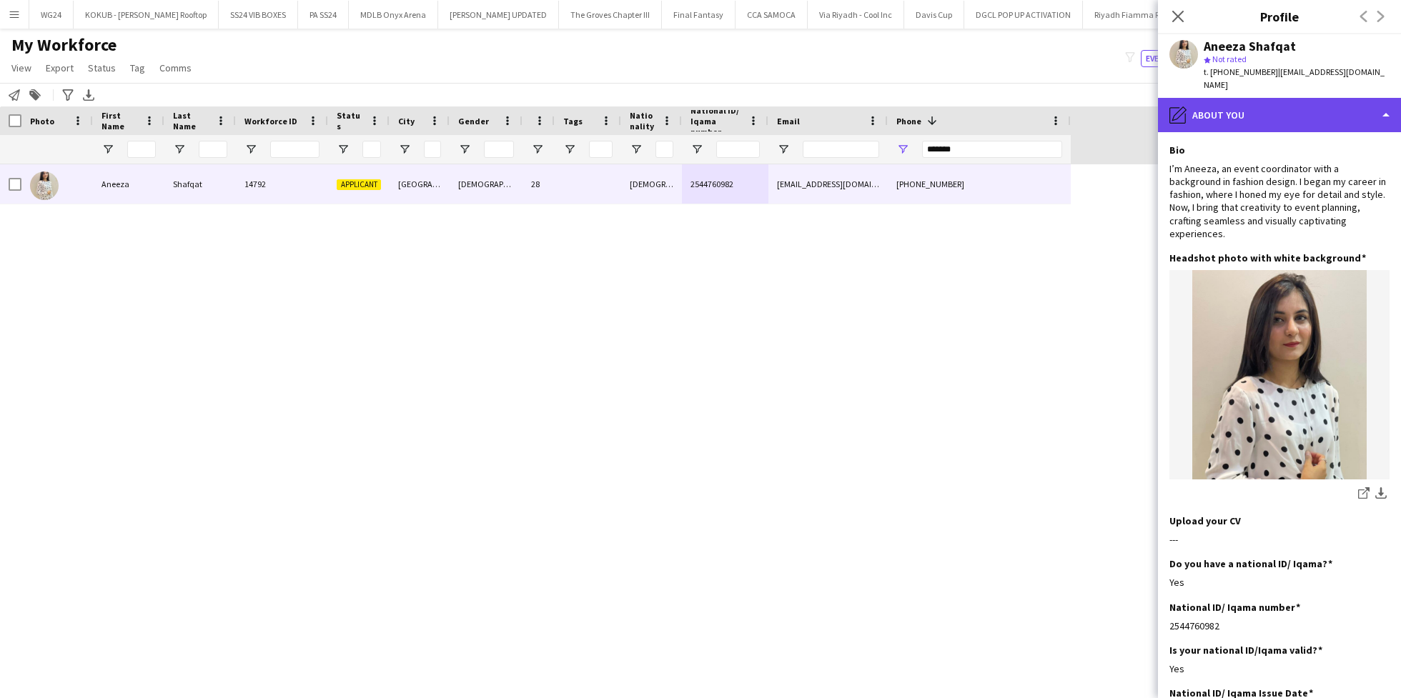
click at [1267, 99] on div "pencil4 About you" at bounding box center [1279, 115] width 243 height 34
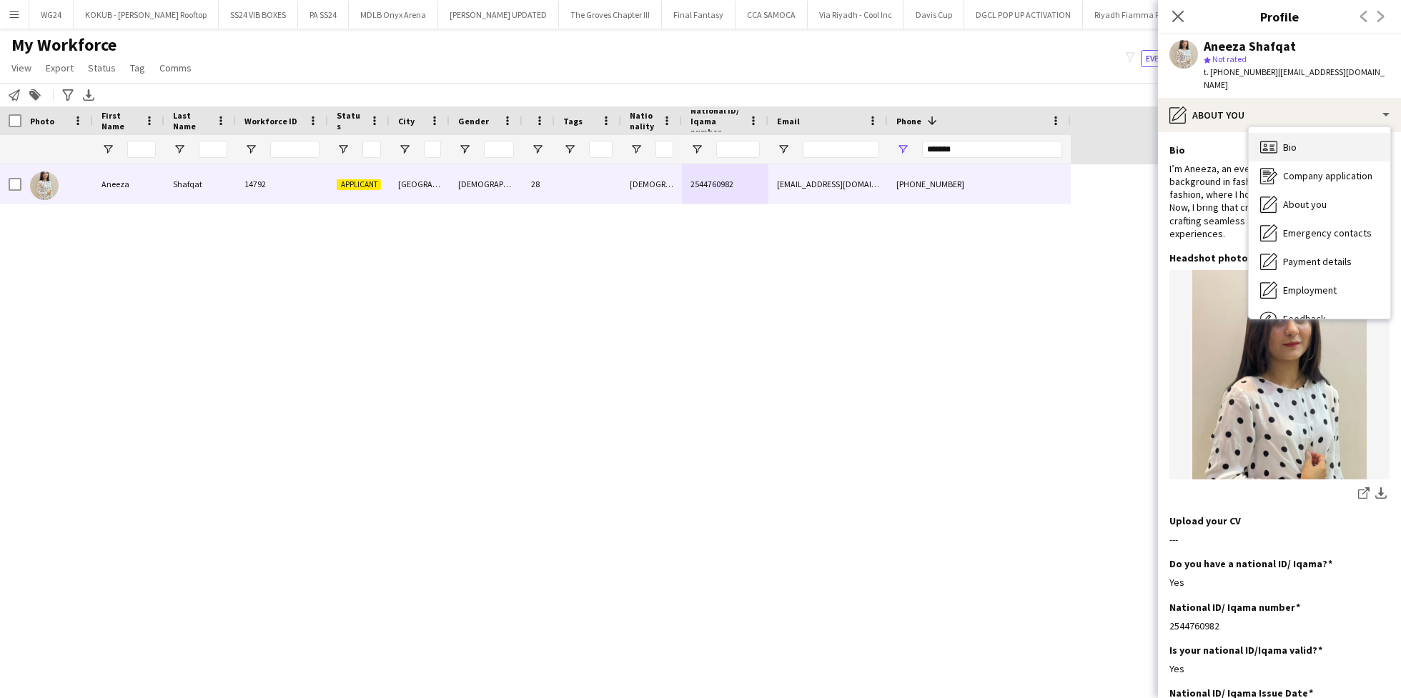
click at [1303, 133] on div "Bio Bio" at bounding box center [1320, 147] width 142 height 29
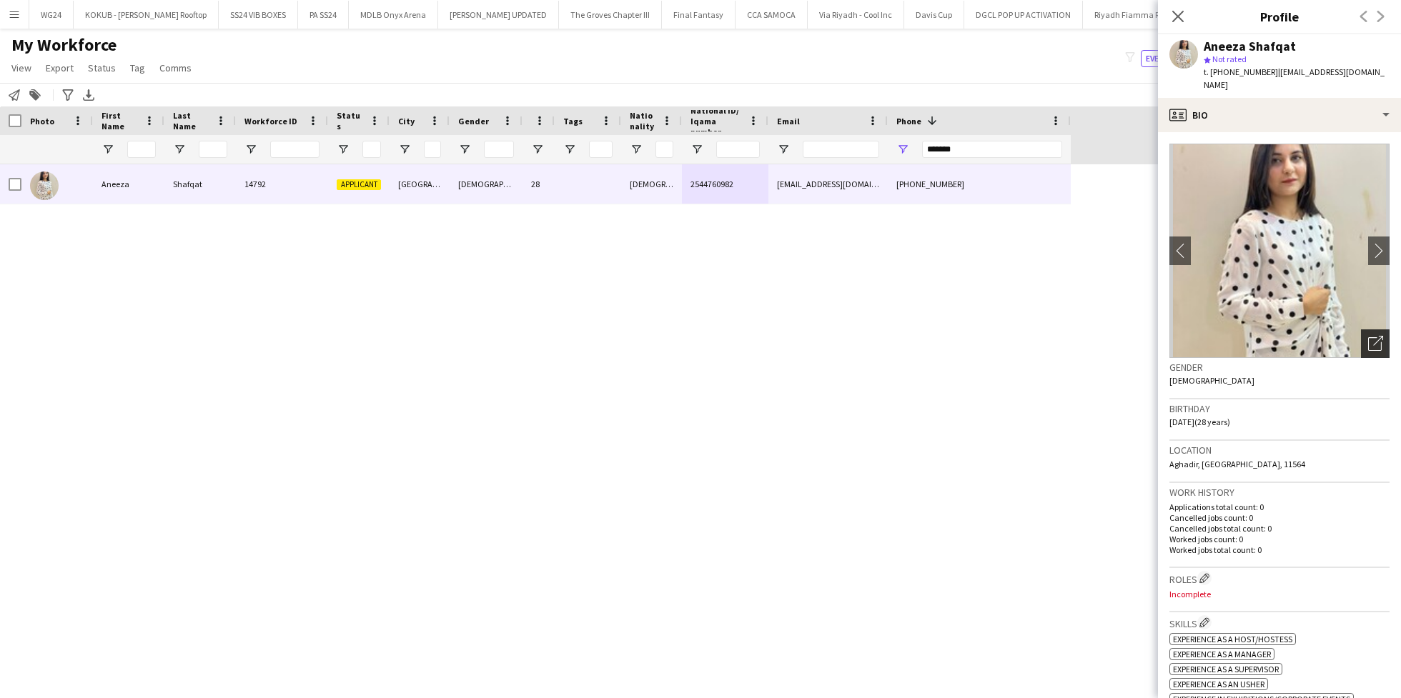
click at [1363, 330] on div "Open photos pop-in" at bounding box center [1375, 344] width 29 height 29
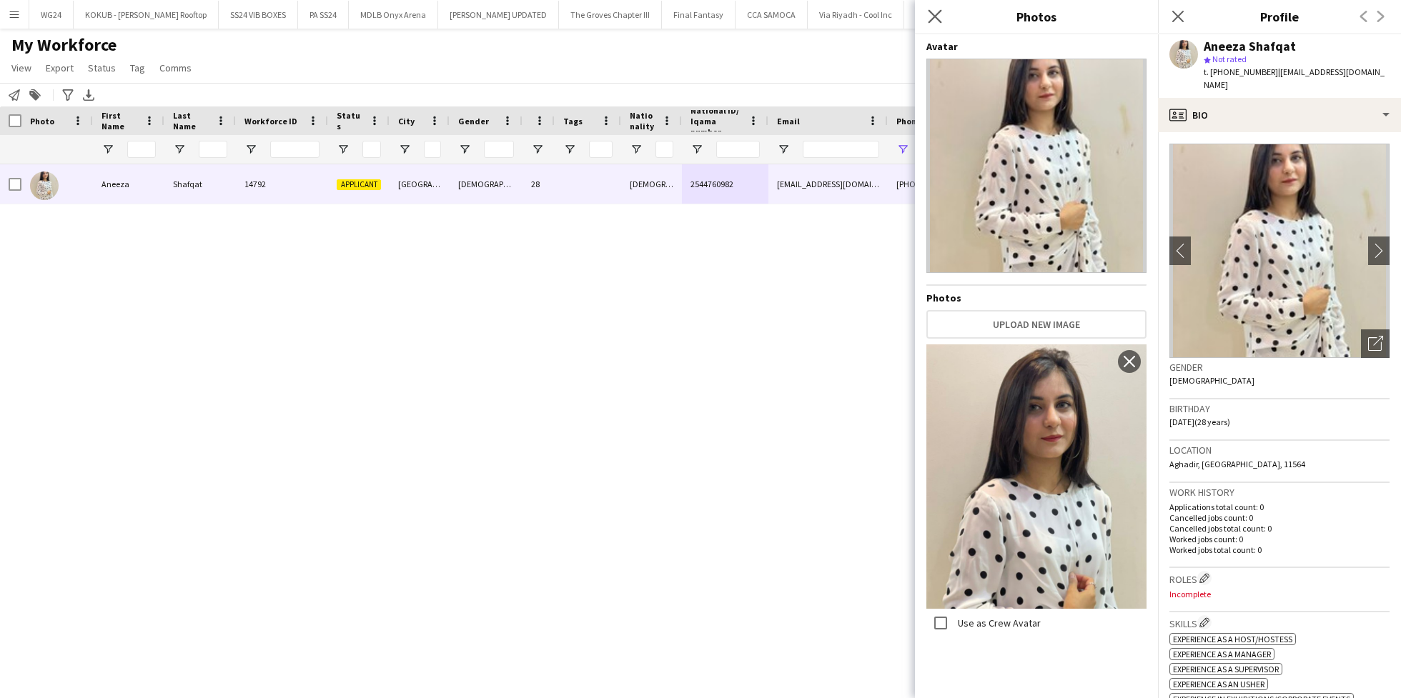
click at [936, 24] on app-icon "Close pop-in" at bounding box center [935, 16] width 21 height 21
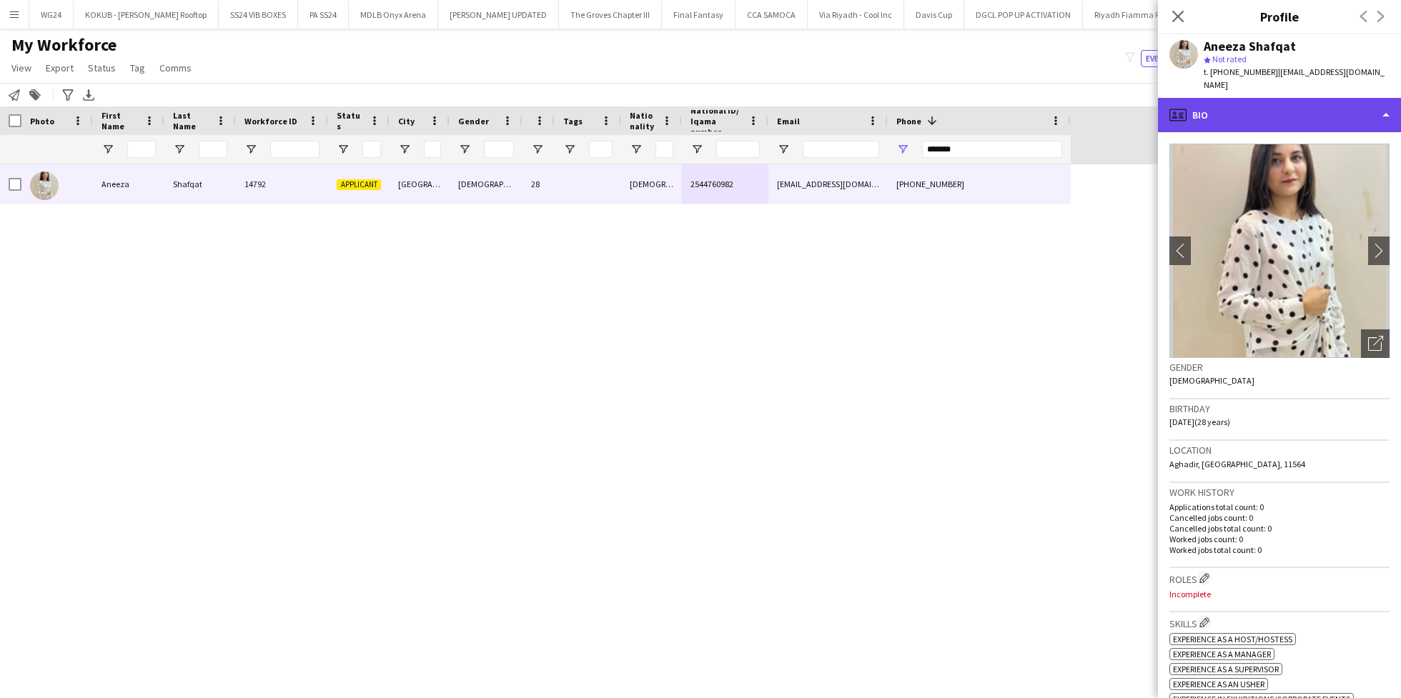
click at [1310, 106] on div "profile Bio" at bounding box center [1279, 115] width 243 height 34
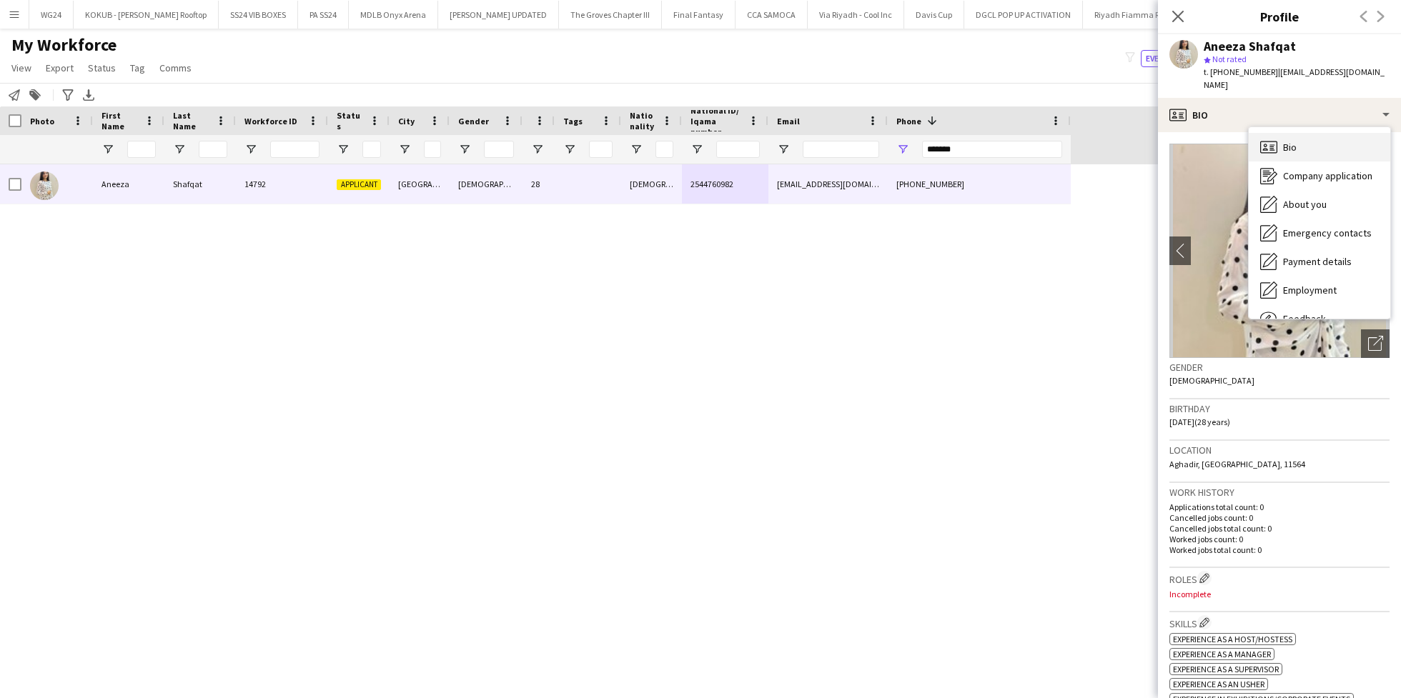
click at [1328, 146] on div "Bio Bio" at bounding box center [1320, 147] width 142 height 29
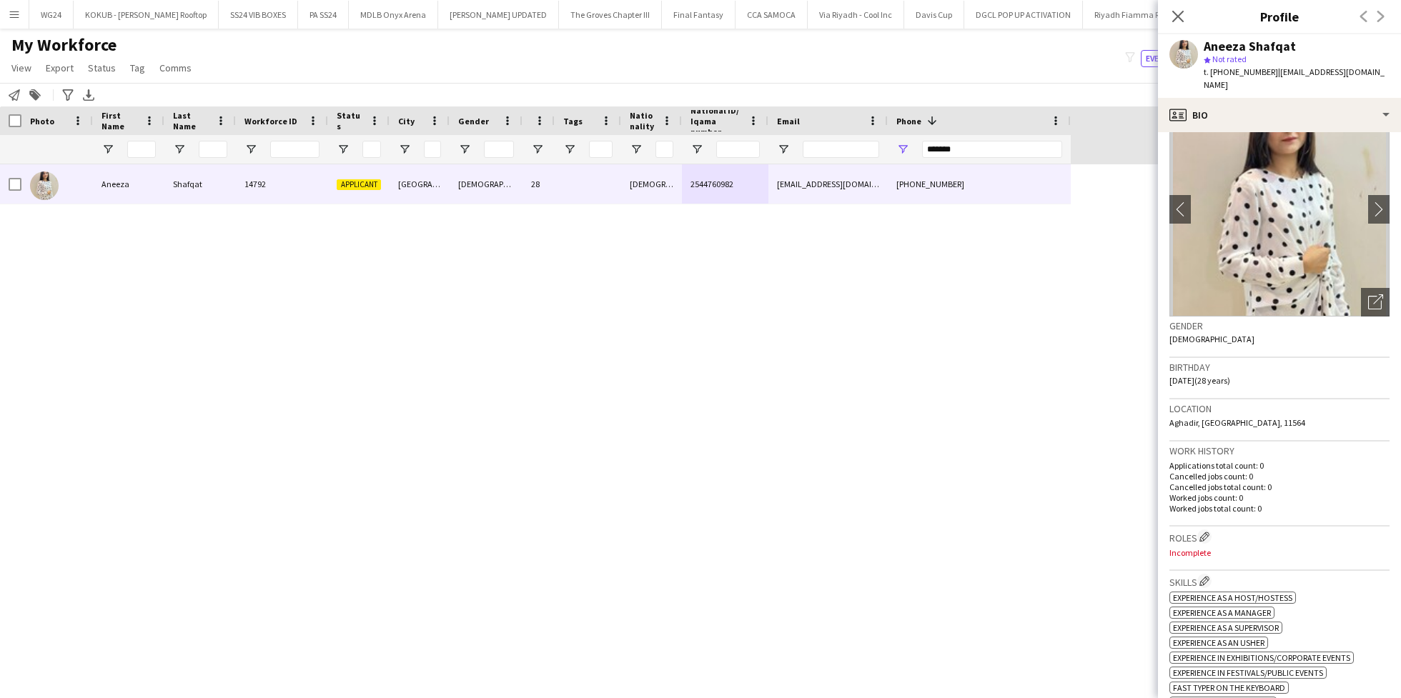
scroll to position [0, 0]
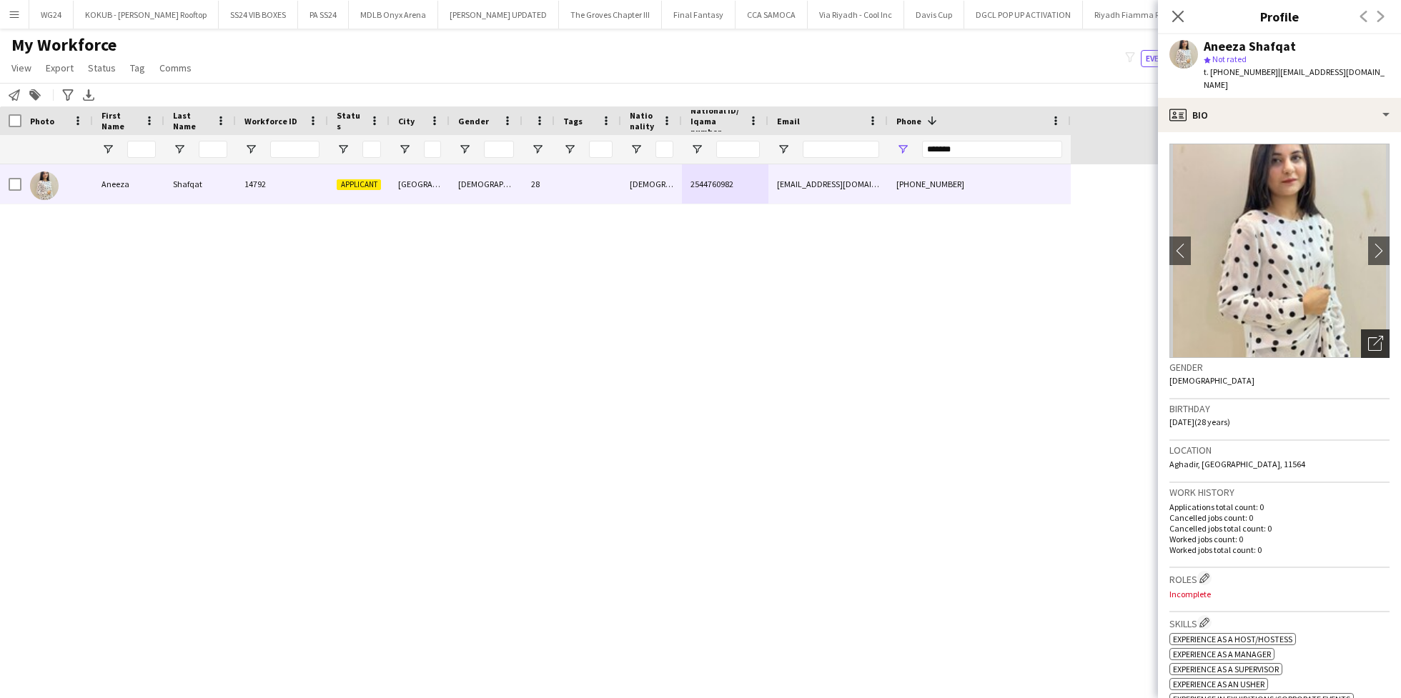
click at [1368, 336] on icon "Open photos pop-in" at bounding box center [1375, 343] width 15 height 15
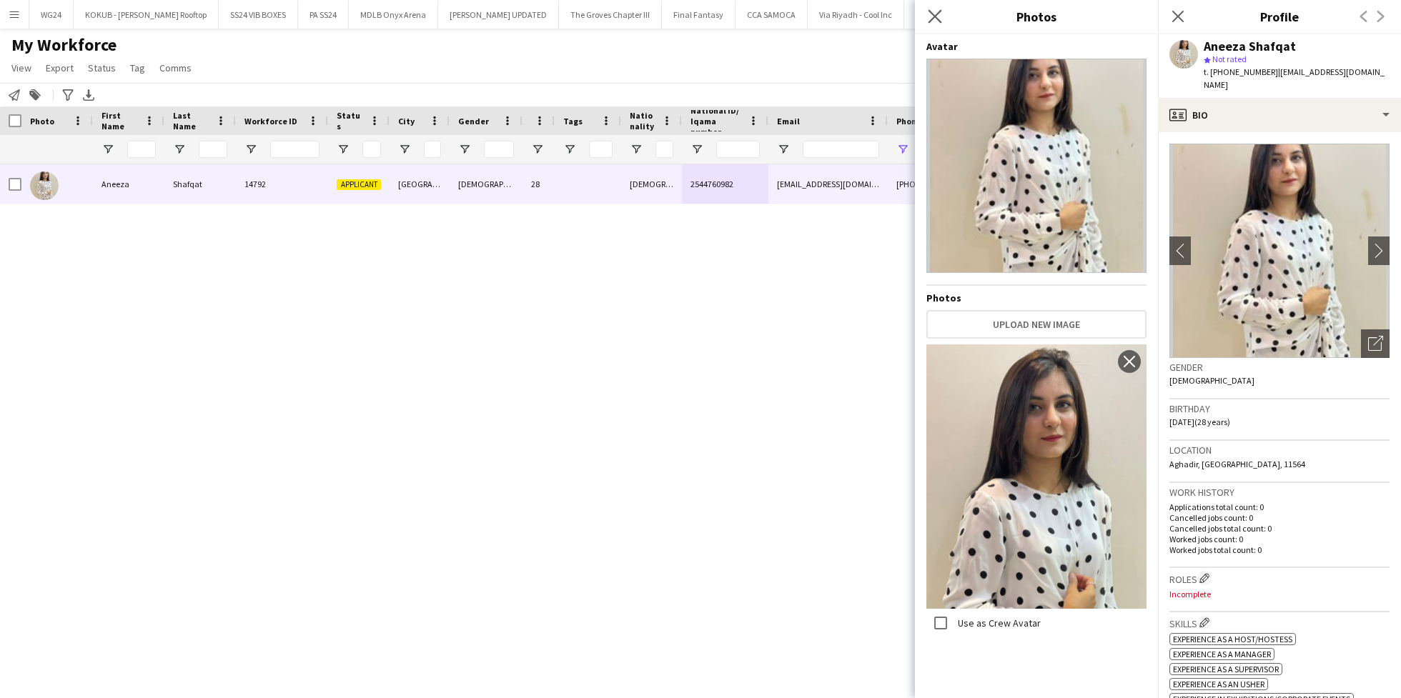
click at [942, 12] on app-icon "Close pop-in" at bounding box center [935, 16] width 21 height 21
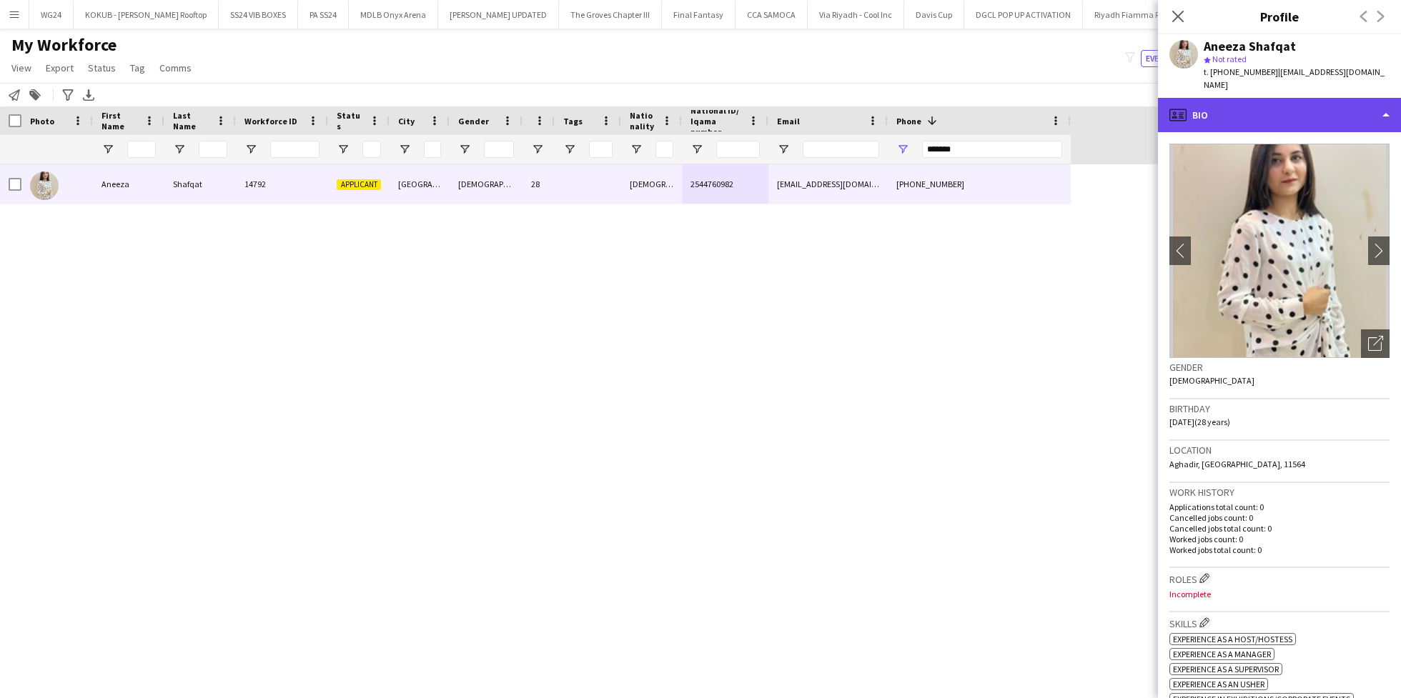
click at [1269, 101] on div "profile Bio" at bounding box center [1279, 115] width 243 height 34
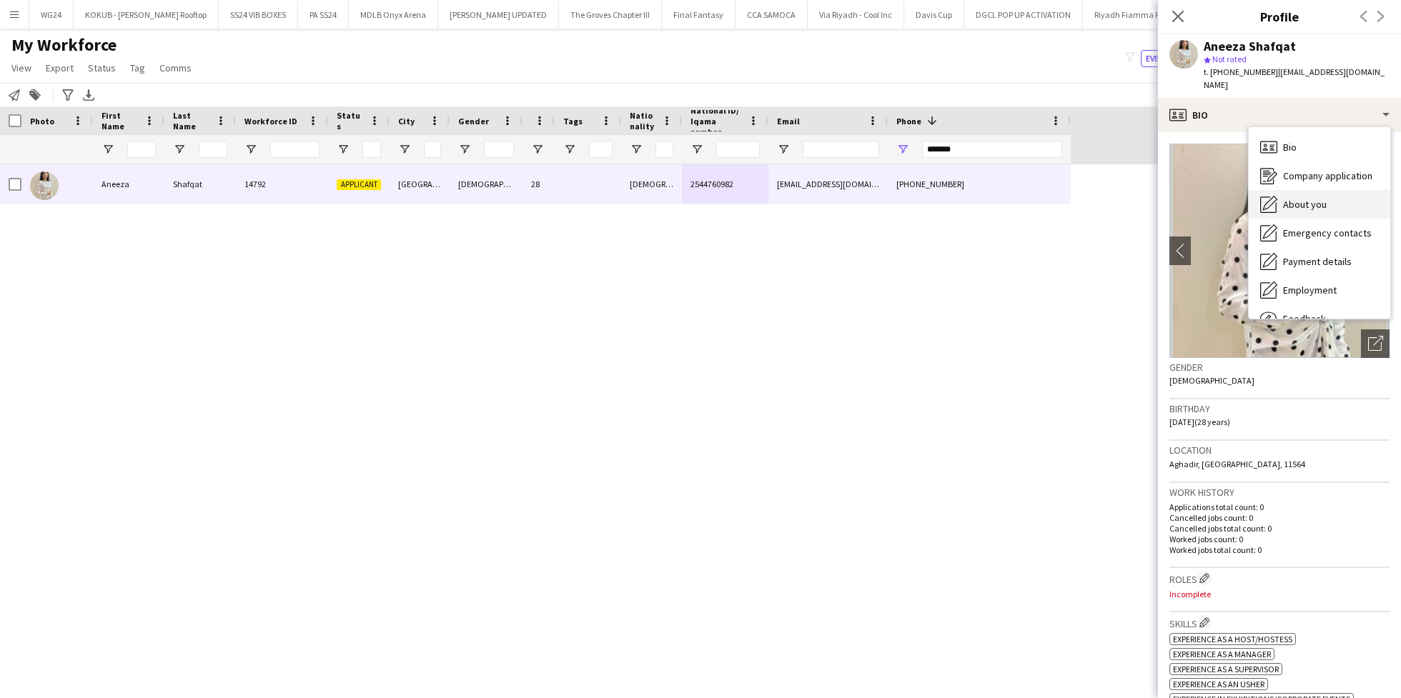
click at [1301, 203] on div "About you About you" at bounding box center [1320, 204] width 142 height 29
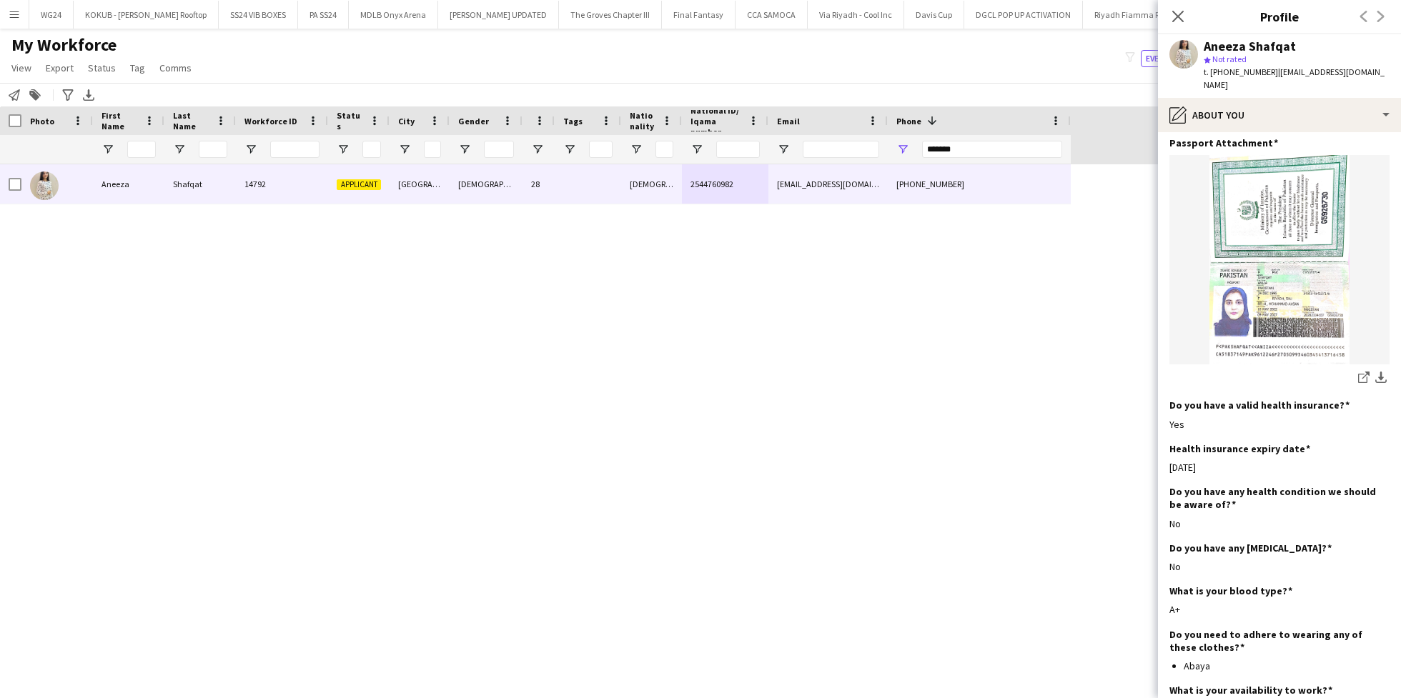
scroll to position [776, 0]
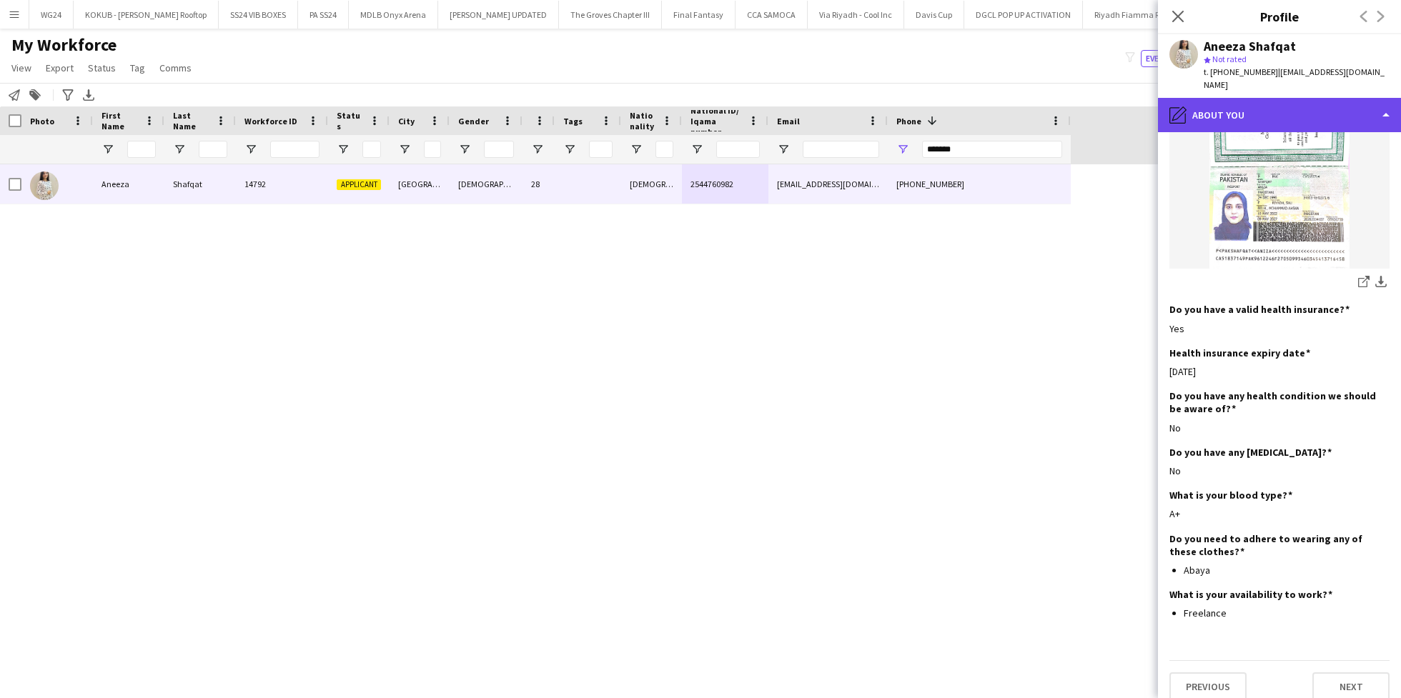
click at [1241, 98] on div "pencil4 About you" at bounding box center [1279, 115] width 243 height 34
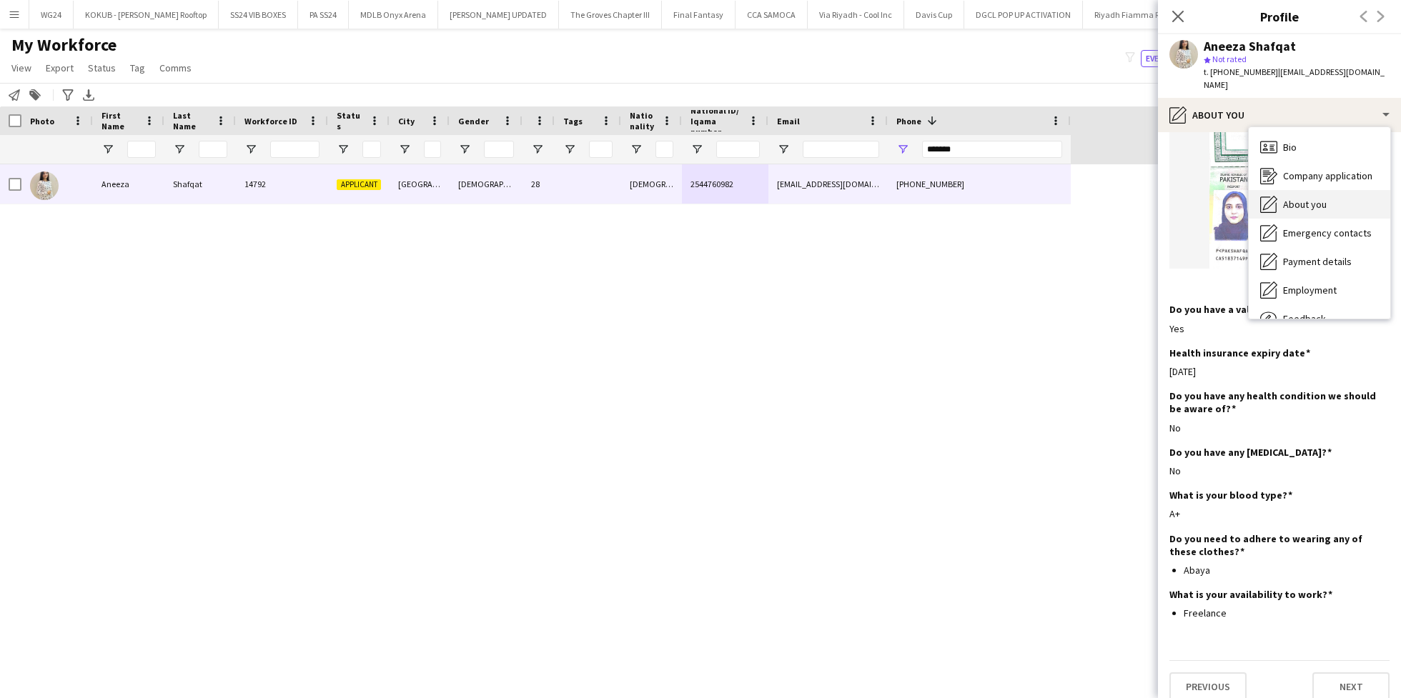
click at [1297, 198] on span "About you" at bounding box center [1305, 204] width 44 height 13
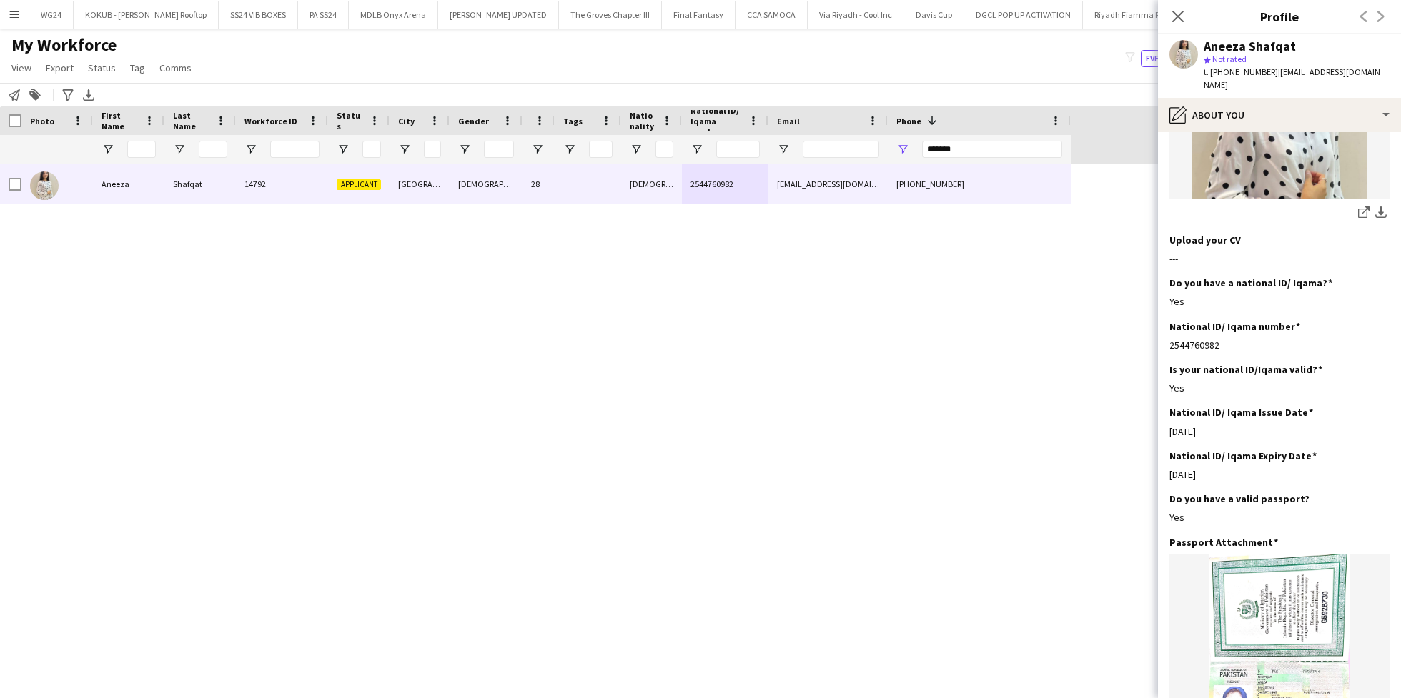
scroll to position [326, 0]
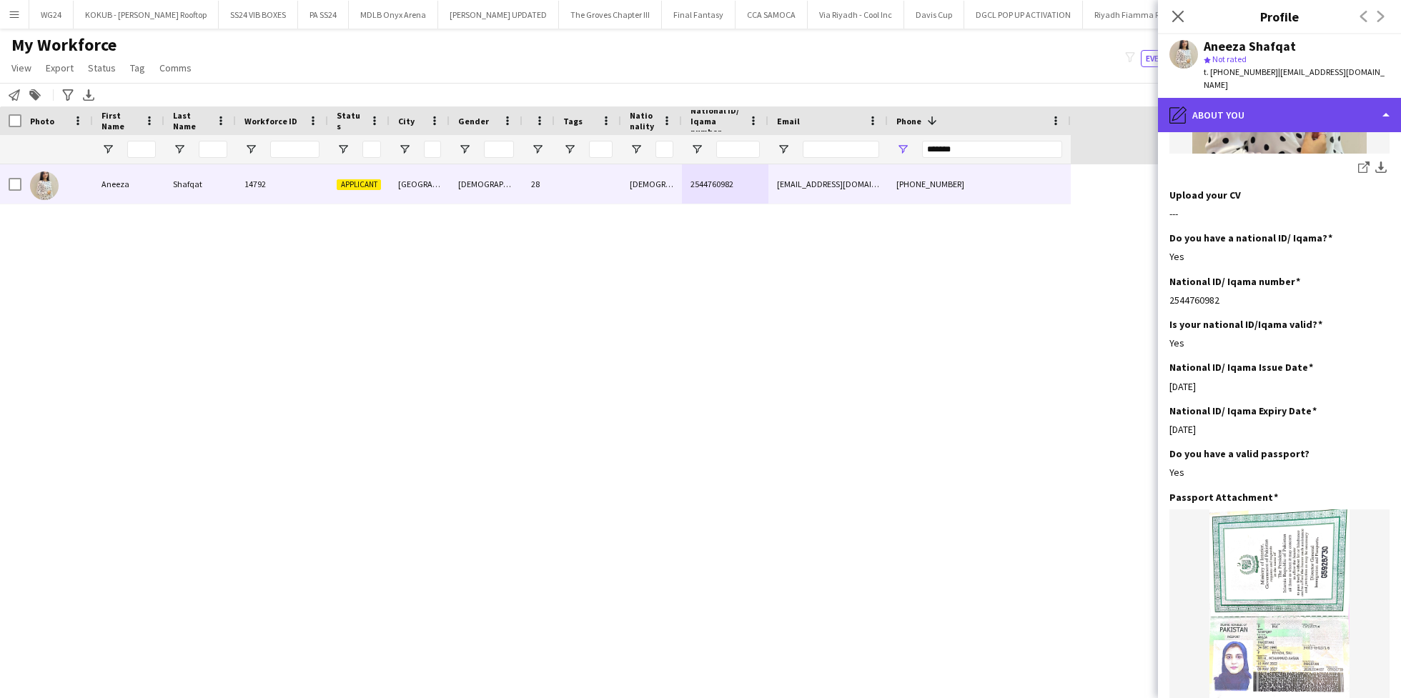
click at [1235, 98] on div "pencil4 About you" at bounding box center [1279, 115] width 243 height 34
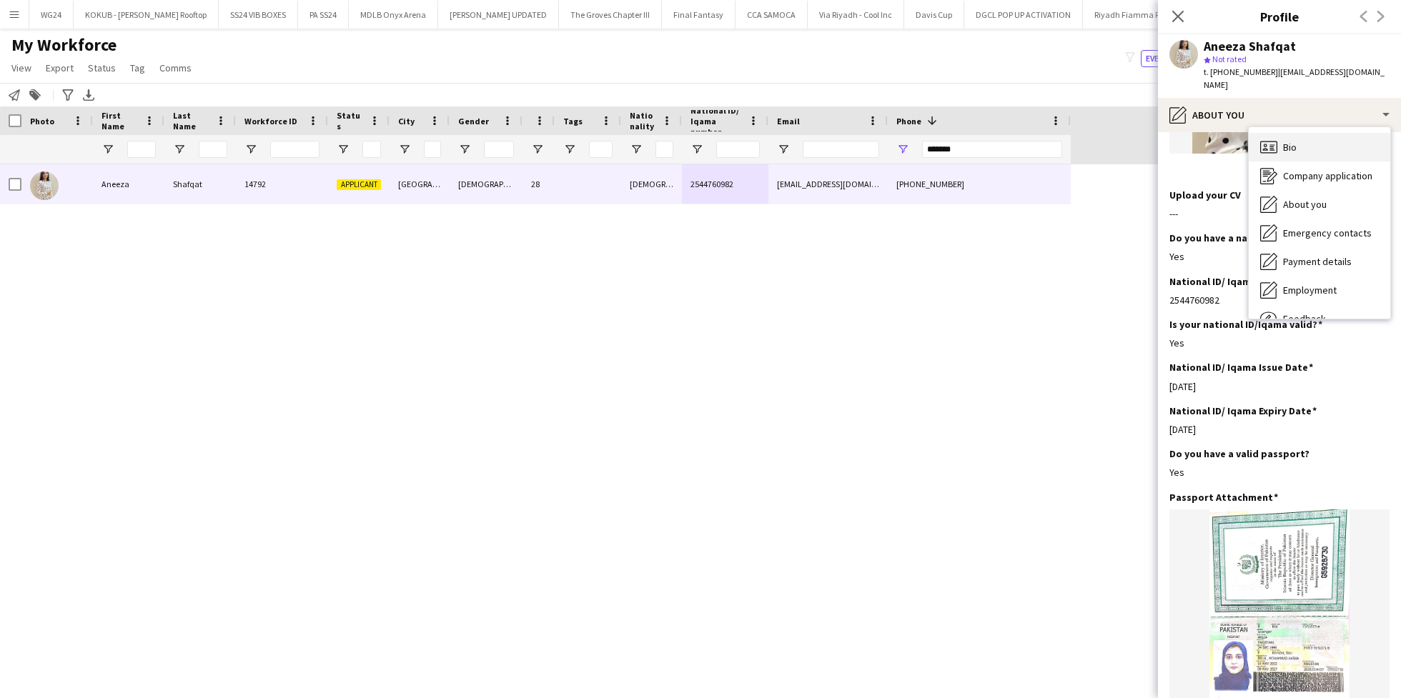
click at [1280, 133] on div "Bio Bio" at bounding box center [1320, 147] width 142 height 29
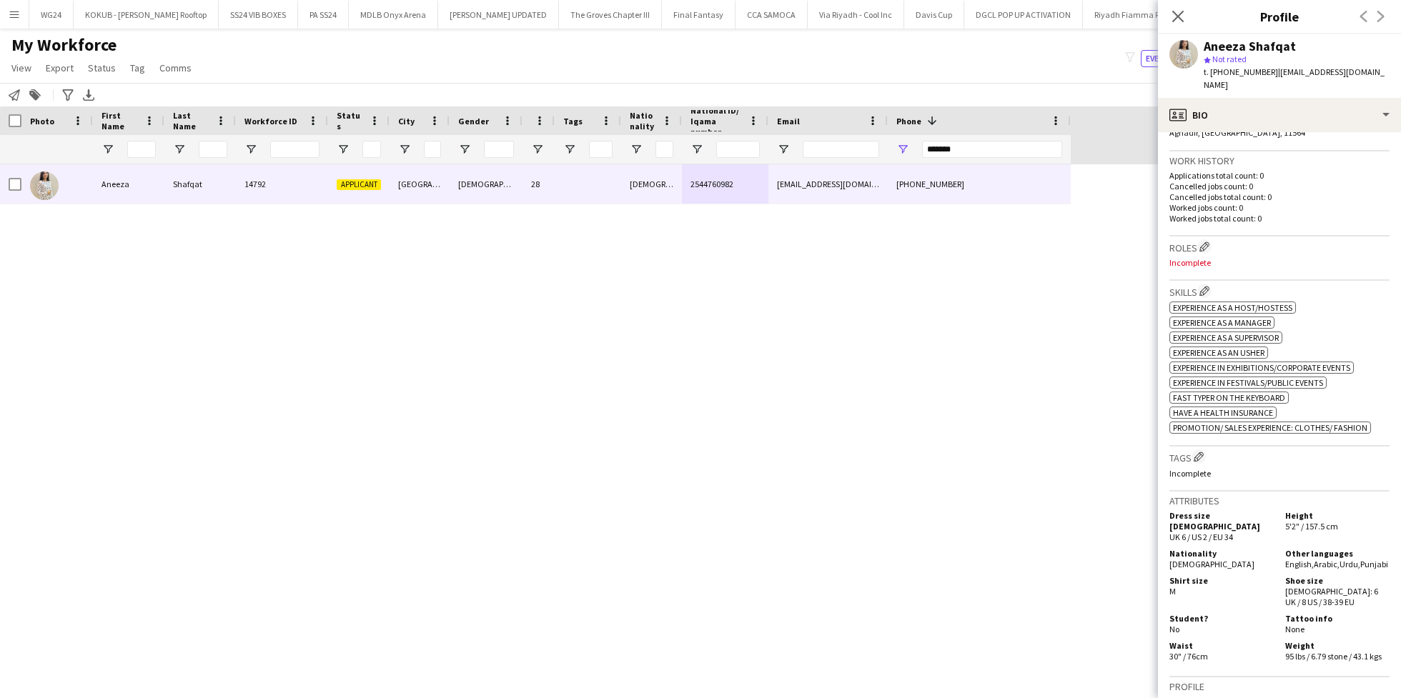
scroll to position [342, 0]
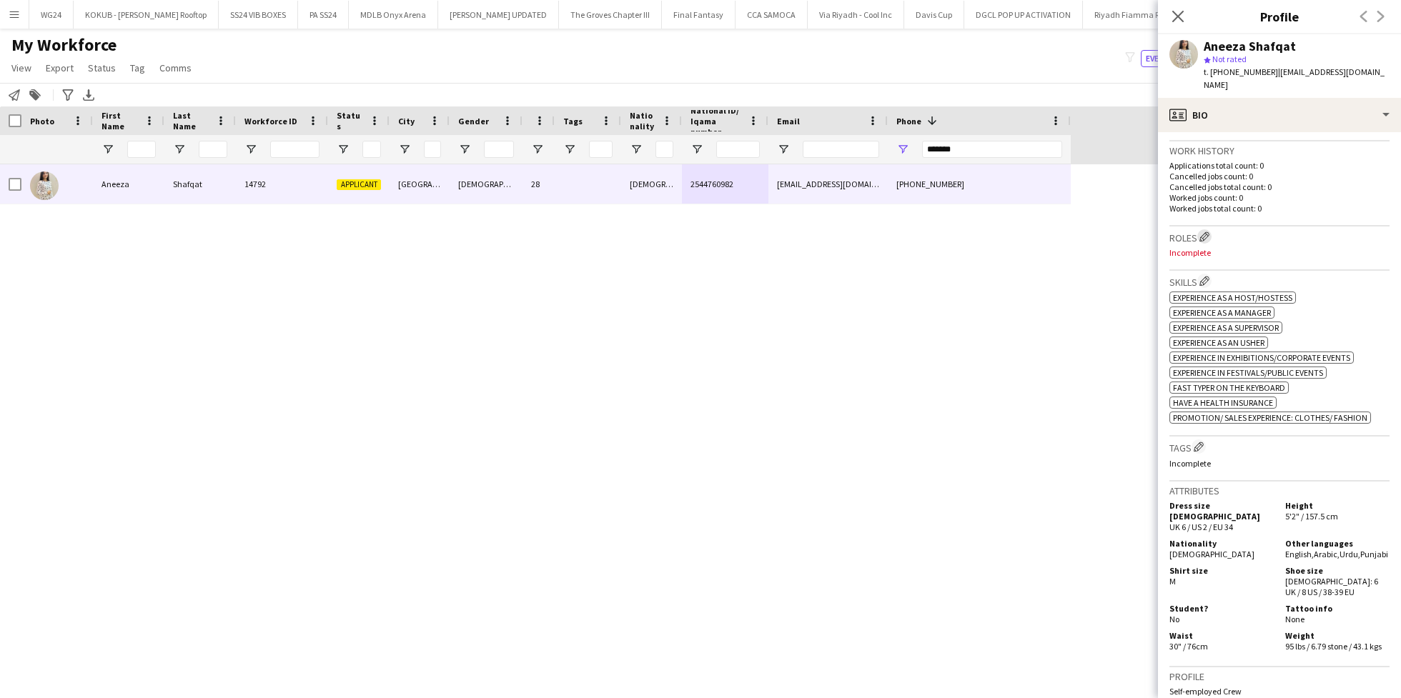
click at [1211, 229] on button "Edit crew company roles" at bounding box center [1205, 236] width 14 height 14
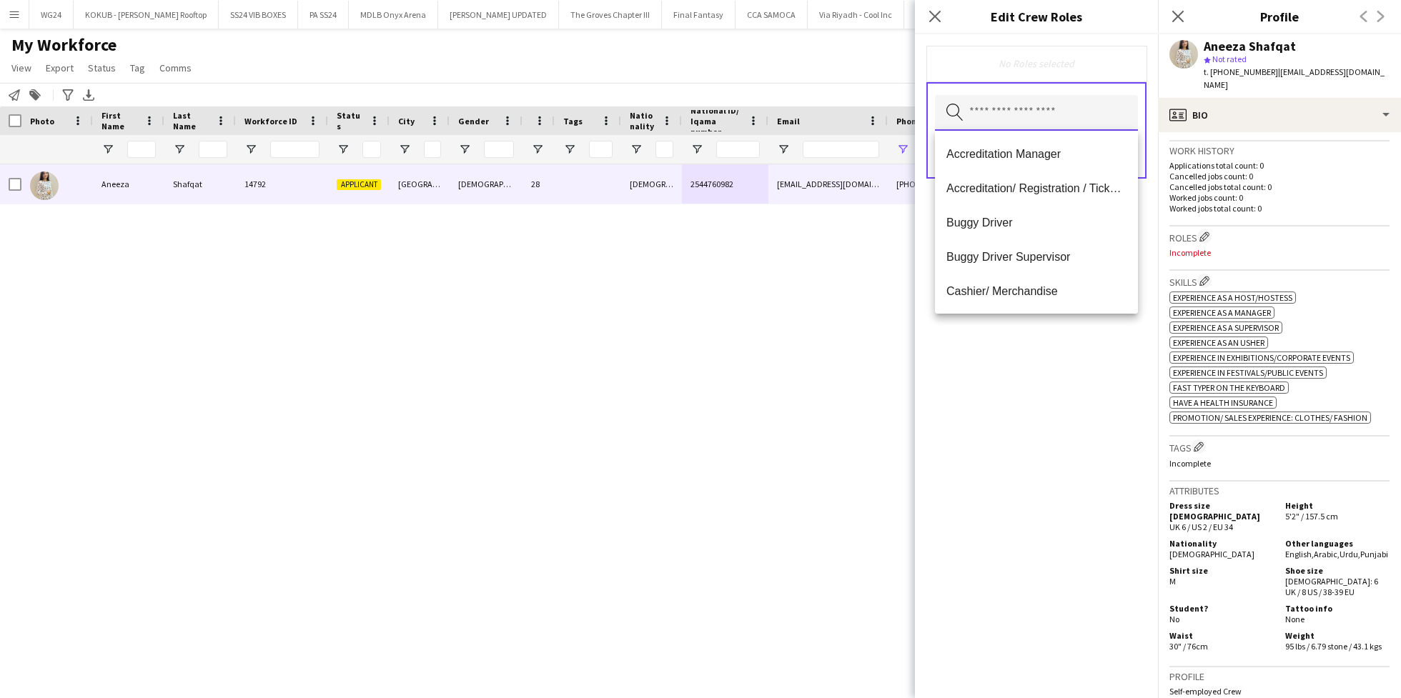
click at [995, 121] on input "text" at bounding box center [1036, 113] width 203 height 36
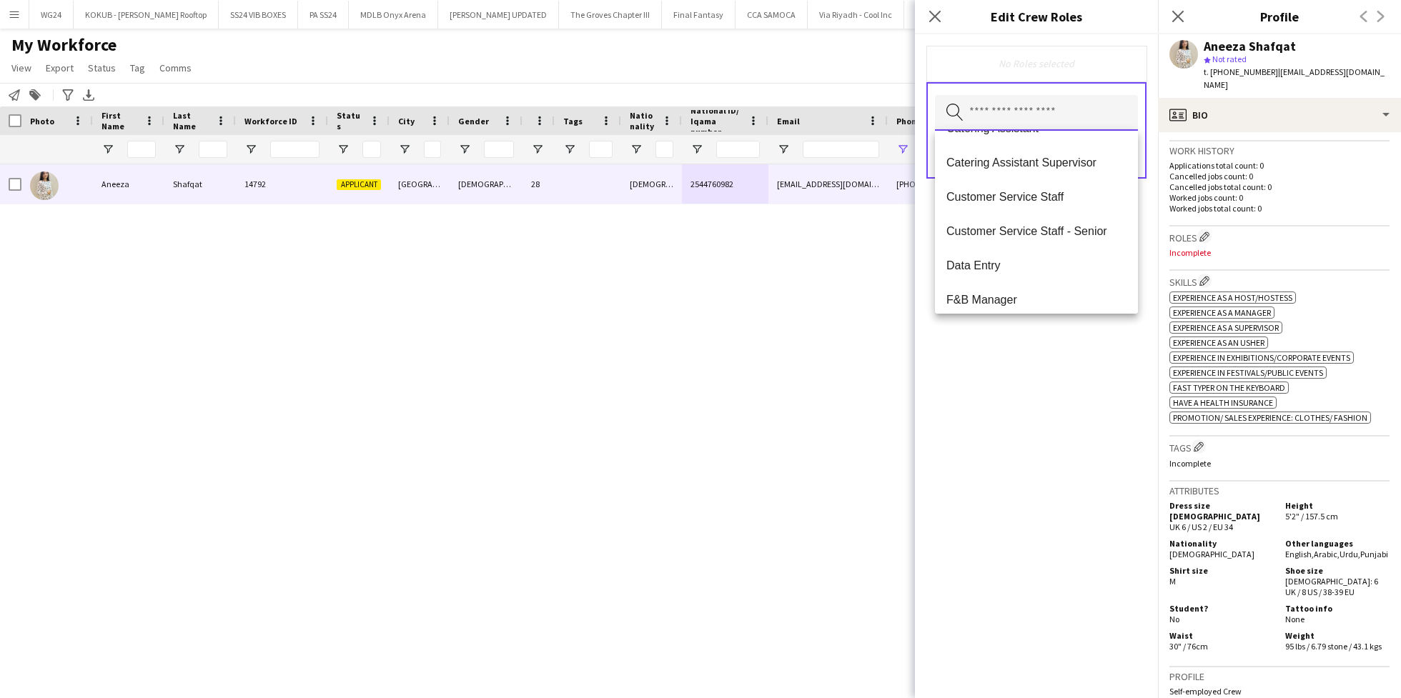
scroll to position [199, 0]
click at [1052, 198] on span "Customer Service Staff" at bounding box center [1037, 196] width 180 height 14
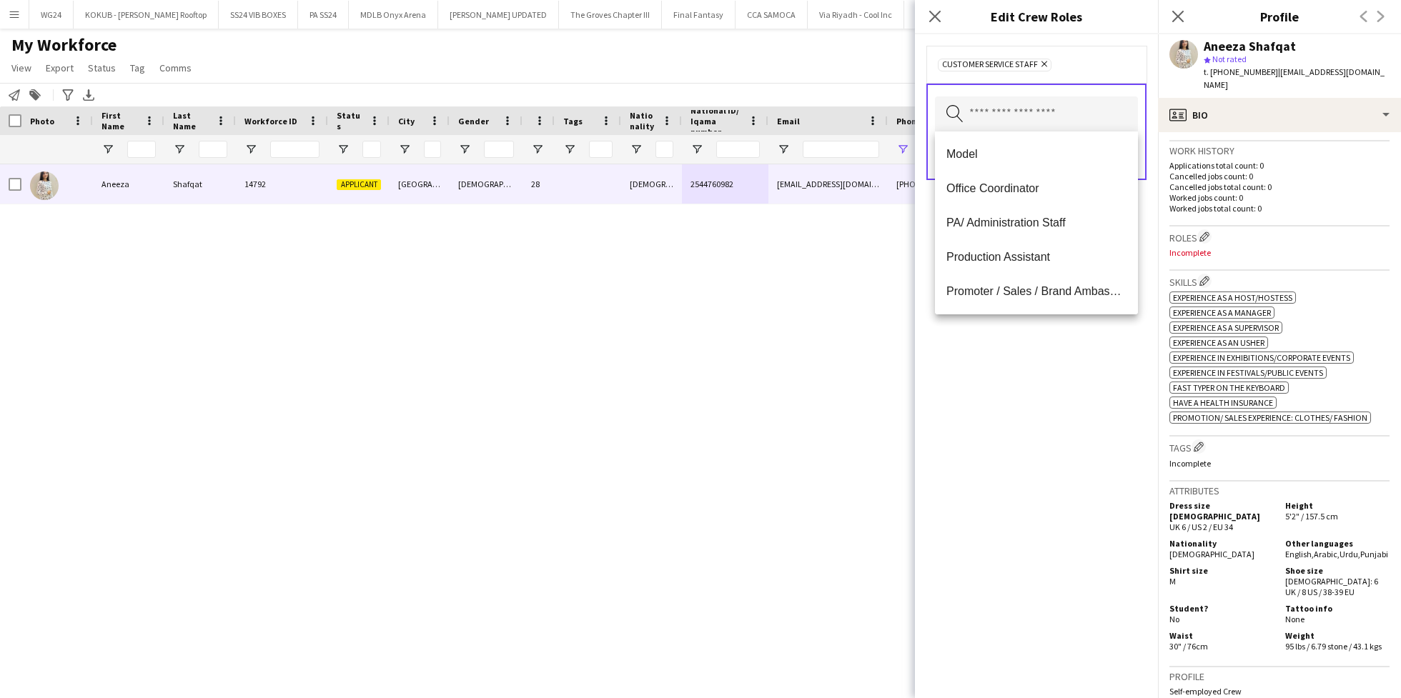
click at [1052, 198] on mat-option "Office Coordinator" at bounding box center [1036, 189] width 203 height 34
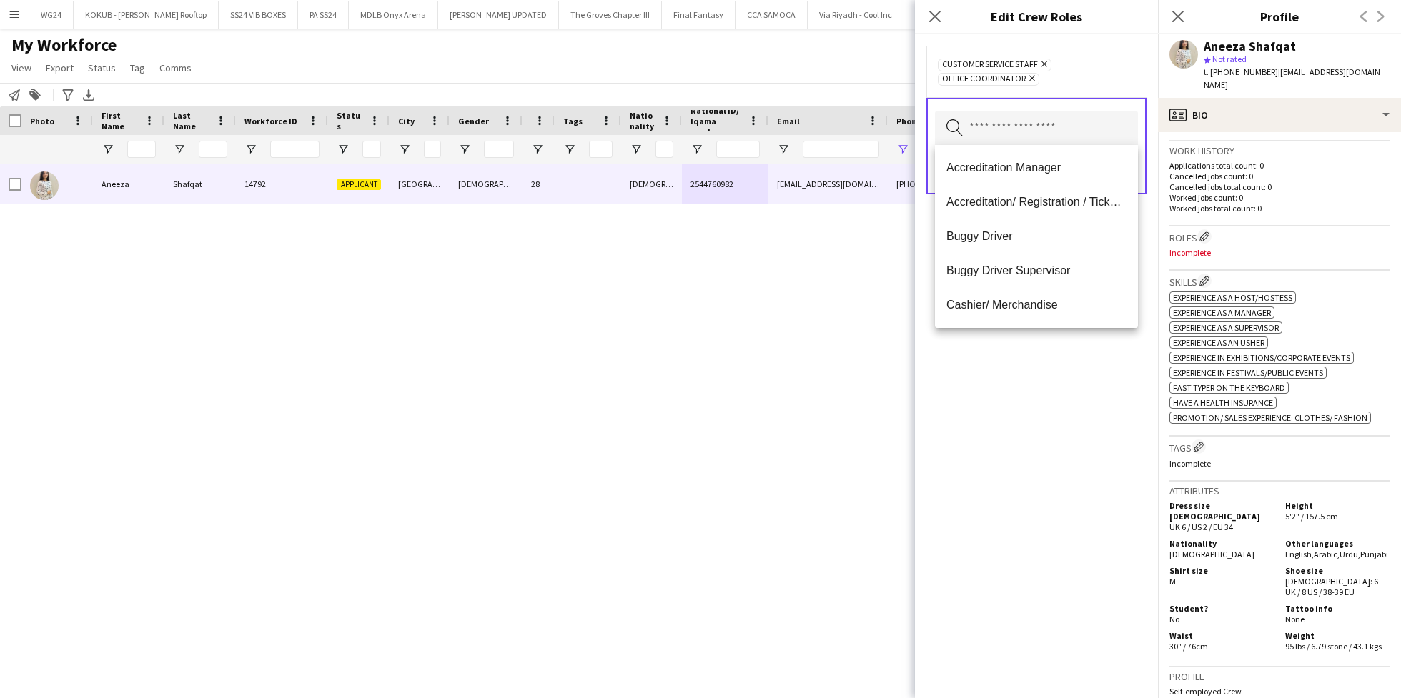
click at [1047, 434] on div "Customer Service Staff Remove Office Coordinator Remove Search by role type Save" at bounding box center [1036, 366] width 243 height 664
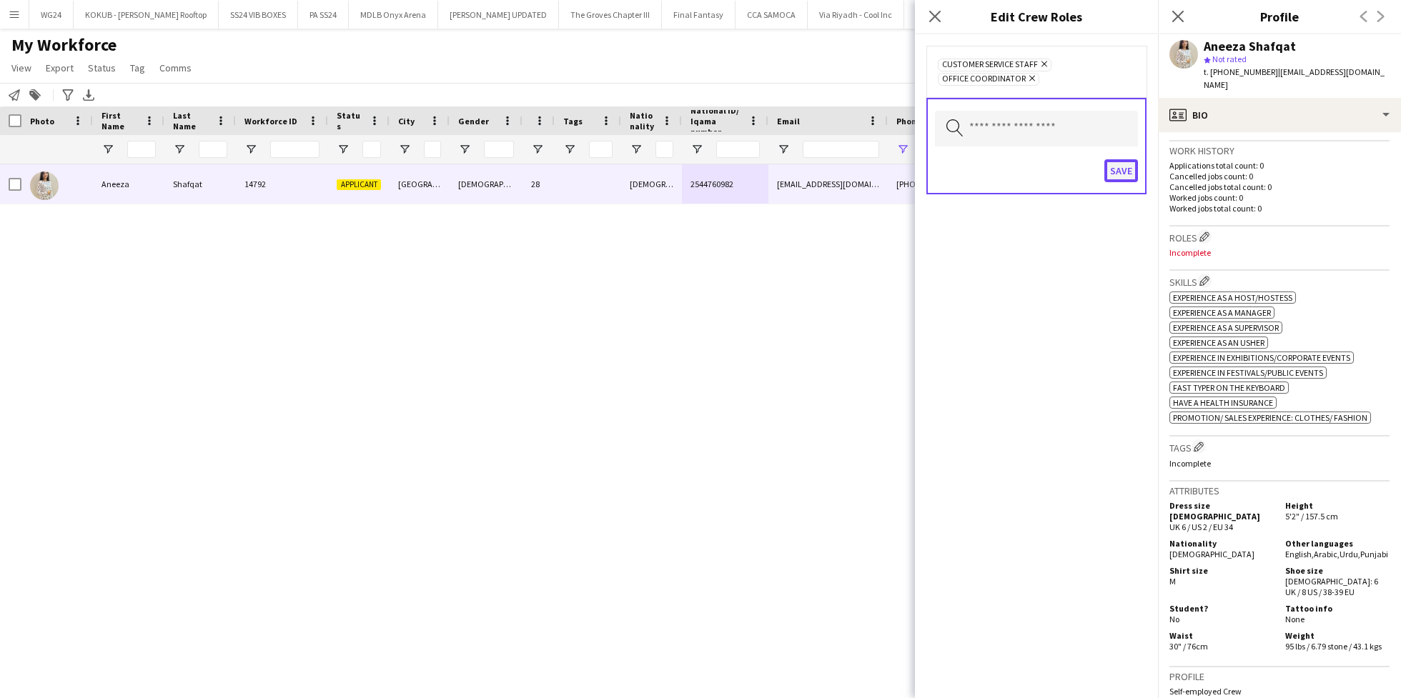
click at [1120, 170] on button "Save" at bounding box center [1122, 170] width 34 height 23
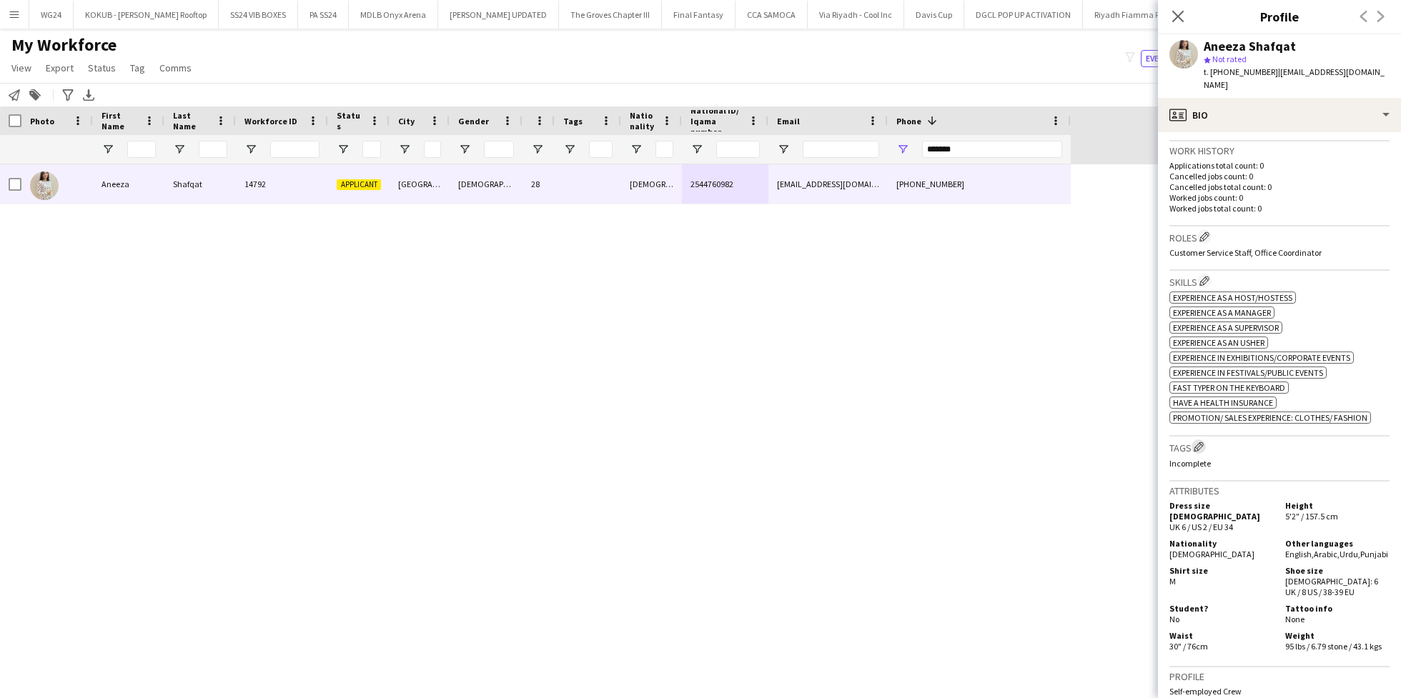
click at [1203, 442] on app-icon "Edit crew company tags" at bounding box center [1199, 447] width 10 height 10
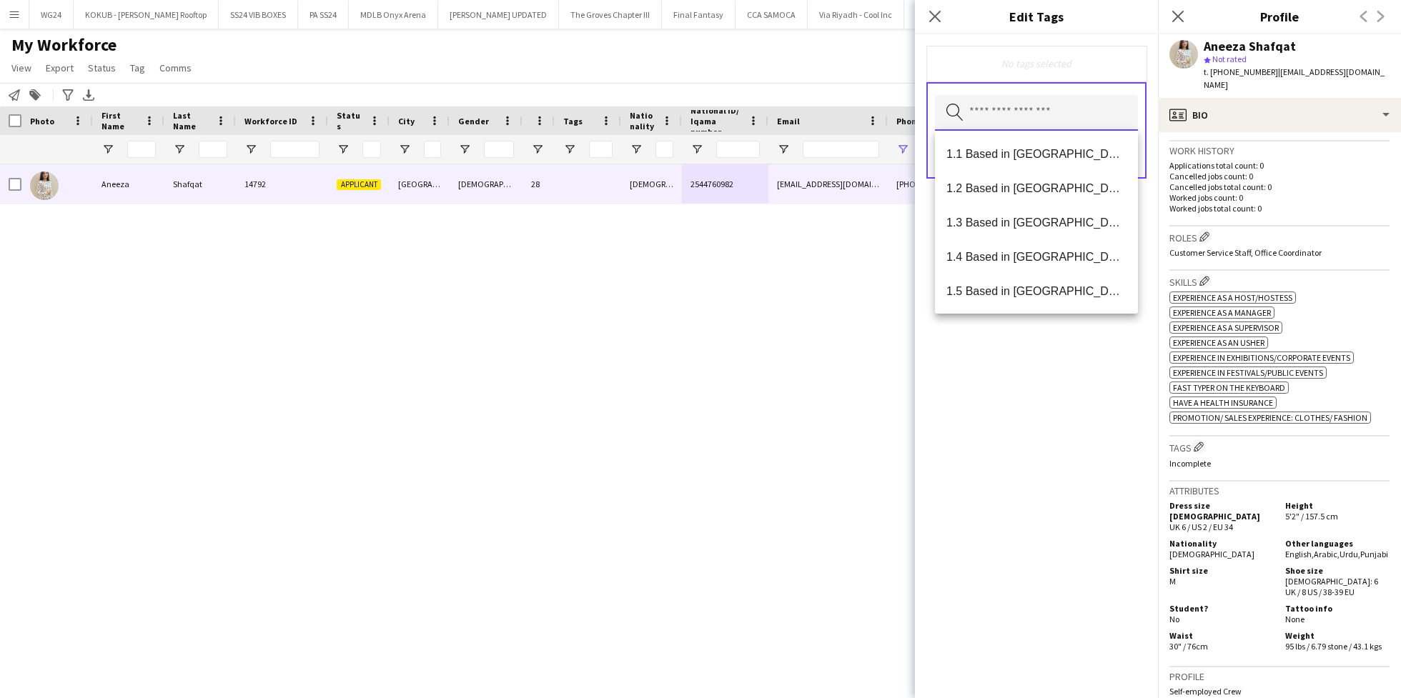
click at [1062, 104] on input "text" at bounding box center [1036, 113] width 203 height 36
click at [1055, 145] on mat-option "1.1 Based in [GEOGRAPHIC_DATA]" at bounding box center [1036, 154] width 203 height 34
click at [1050, 282] on mat-option "2.3 English Level = 3/3 Excellent" at bounding box center [1036, 290] width 203 height 34
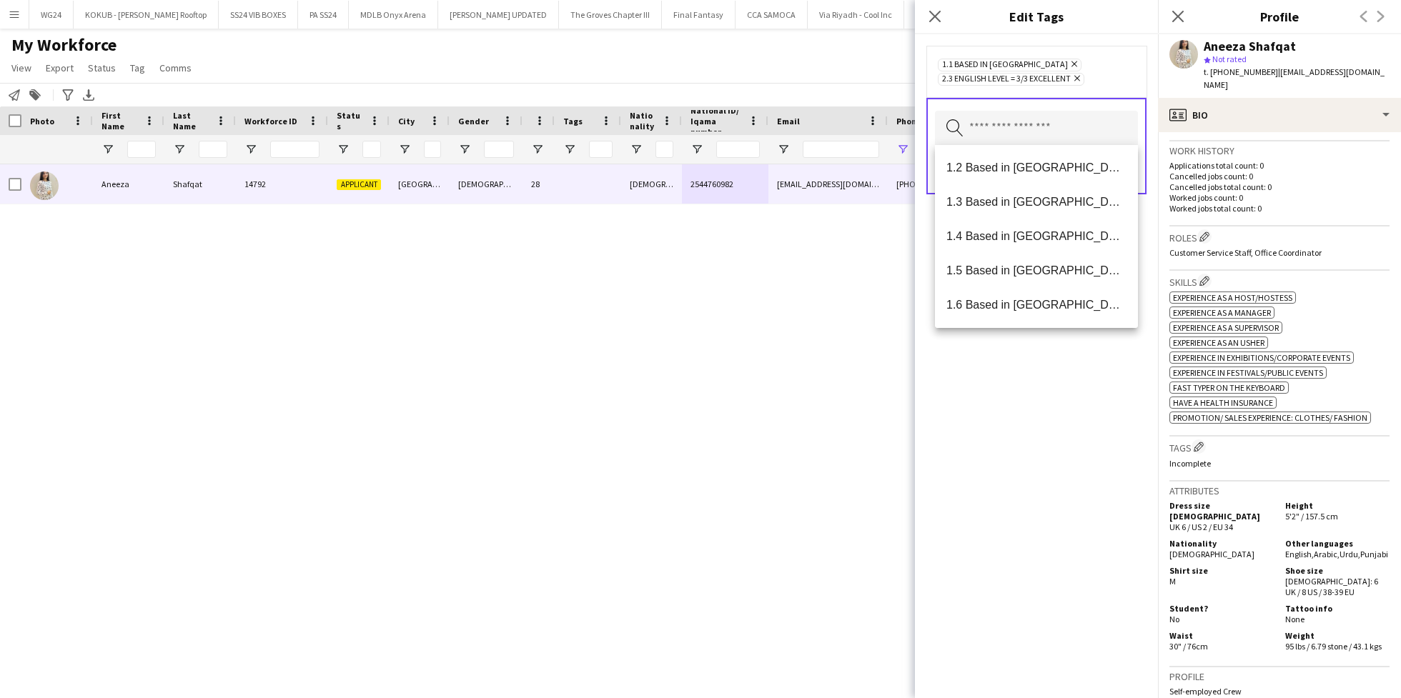
click at [1040, 376] on div "1.1 Based in [GEOGRAPHIC_DATA] Remove 2.3 English Level = 3/3 Excellent Remove …" at bounding box center [1036, 366] width 243 height 664
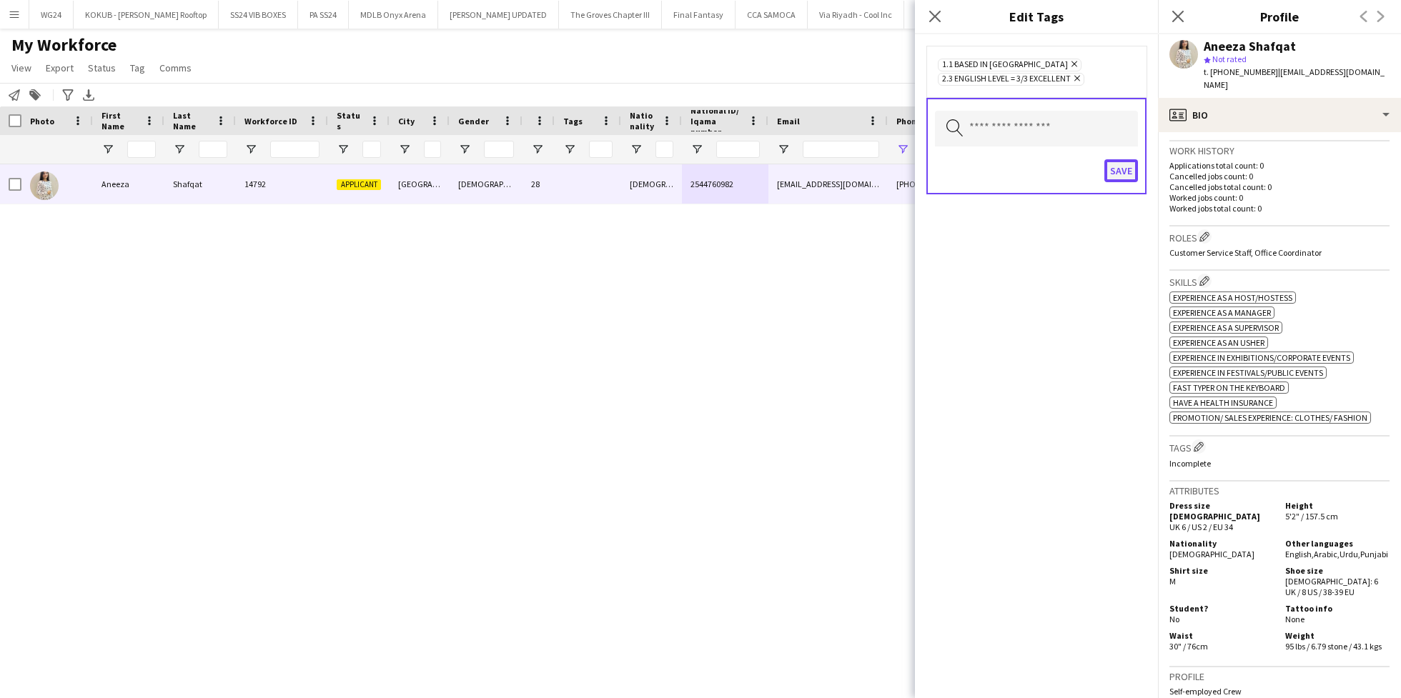
click at [1120, 174] on button "Save" at bounding box center [1122, 170] width 34 height 23
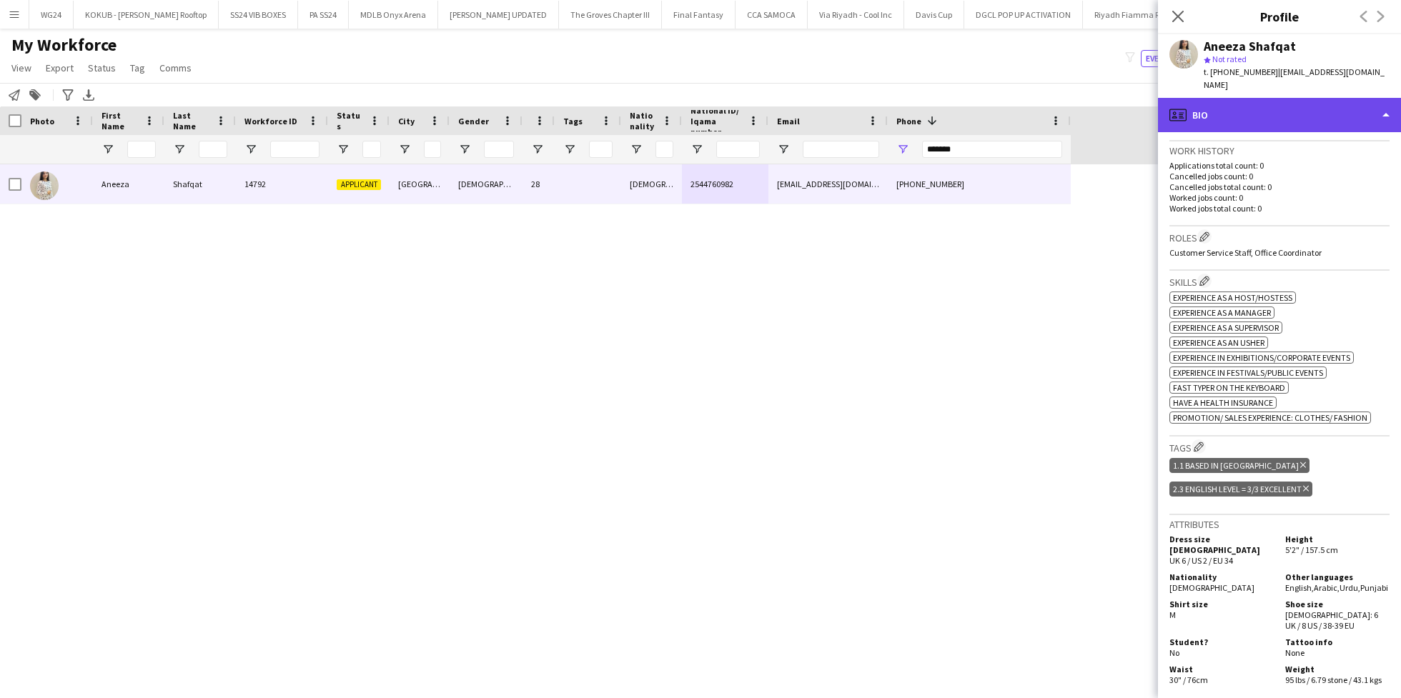
click at [1223, 98] on div "profile Bio" at bounding box center [1279, 115] width 243 height 34
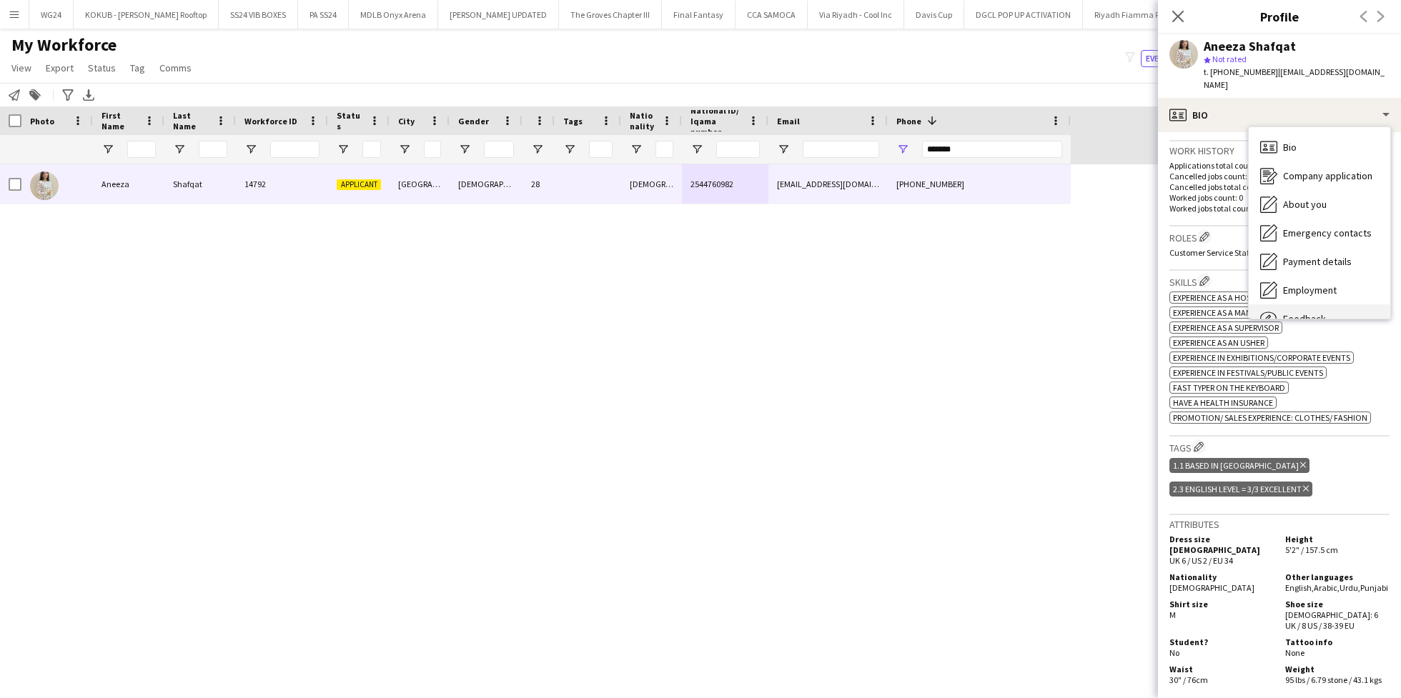
click at [1296, 312] on span "Feedback" at bounding box center [1304, 318] width 43 height 13
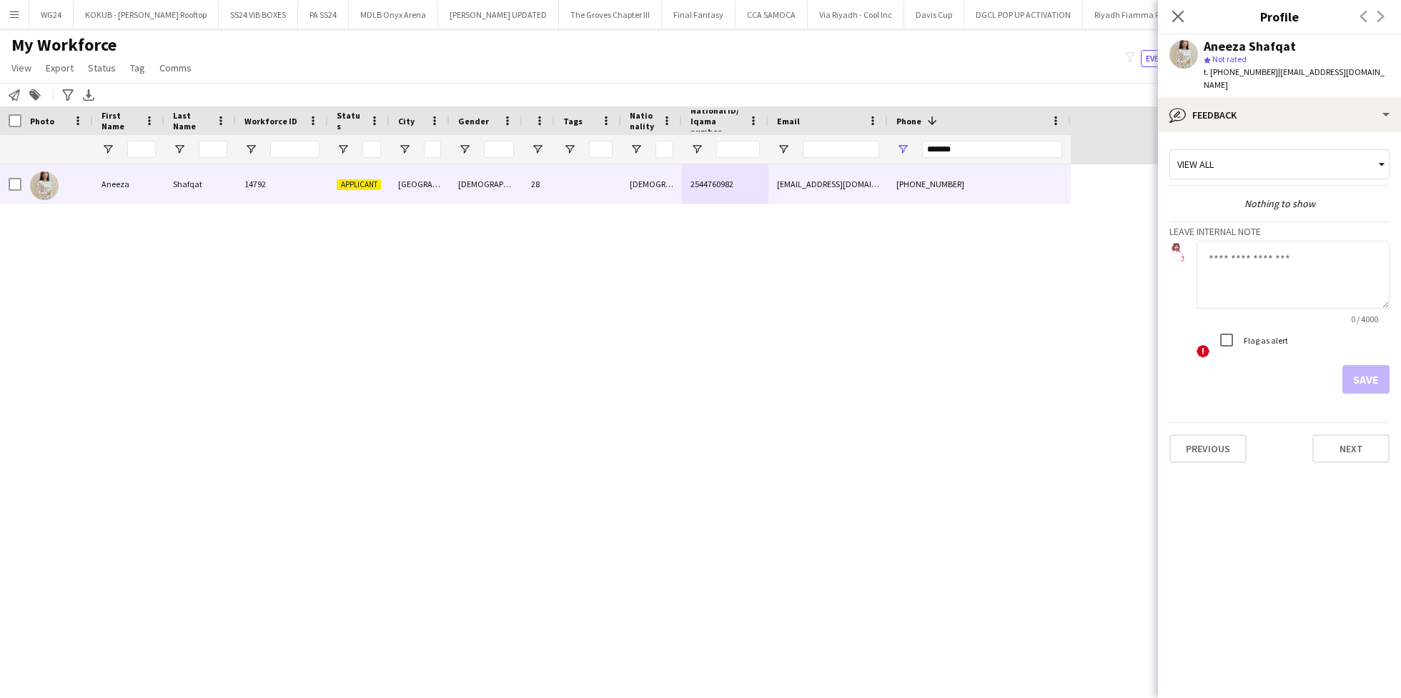
click at [1250, 255] on textarea at bounding box center [1293, 275] width 193 height 68
type textarea "**********"
click at [1369, 376] on button "Save" at bounding box center [1366, 379] width 47 height 29
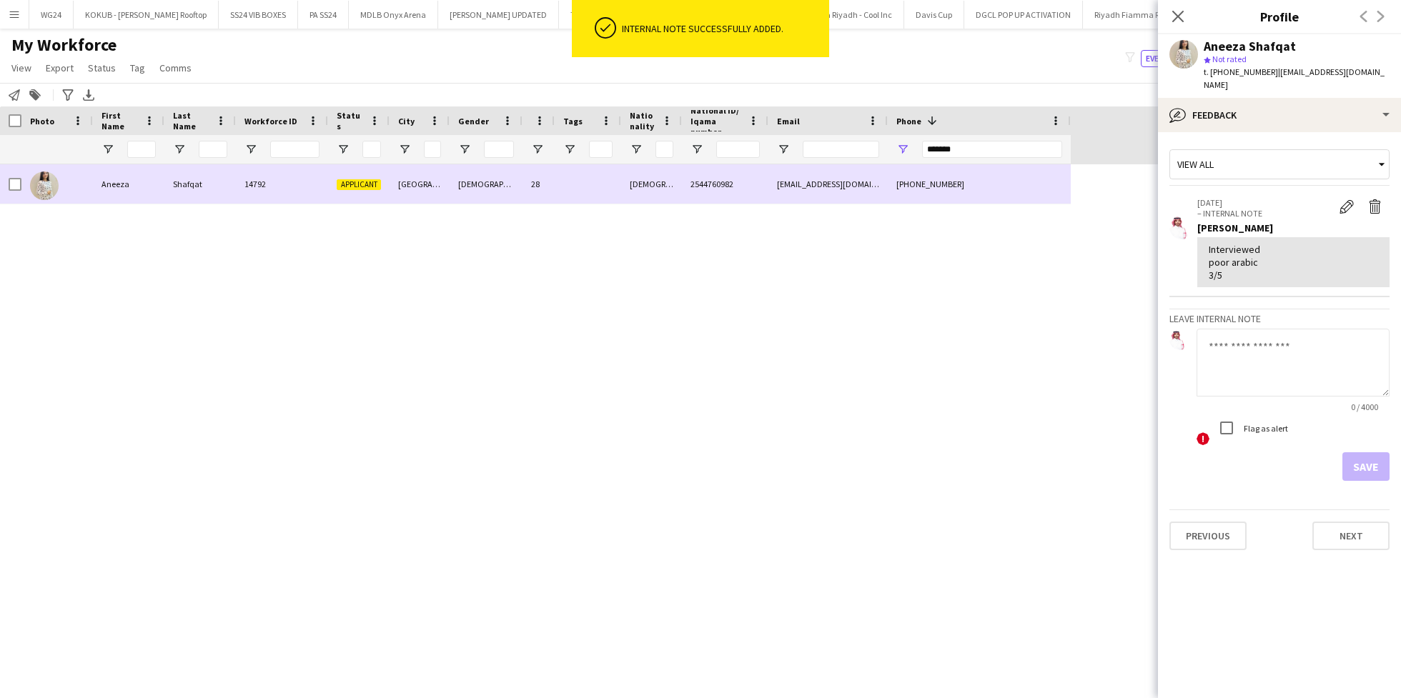
click at [6, 187] on div at bounding box center [10, 183] width 21 height 39
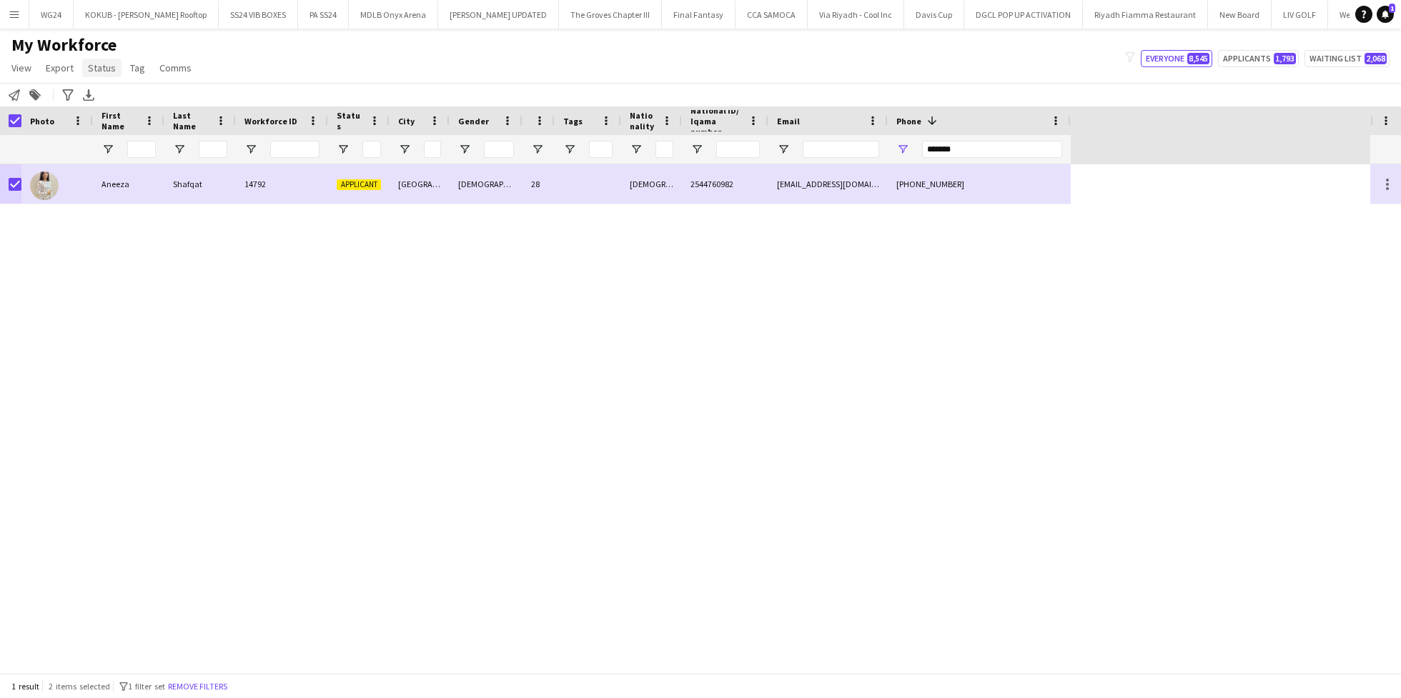
click at [99, 69] on span "Status" at bounding box center [102, 67] width 28 height 13
click at [141, 97] on link "Edit" at bounding box center [132, 99] width 100 height 30
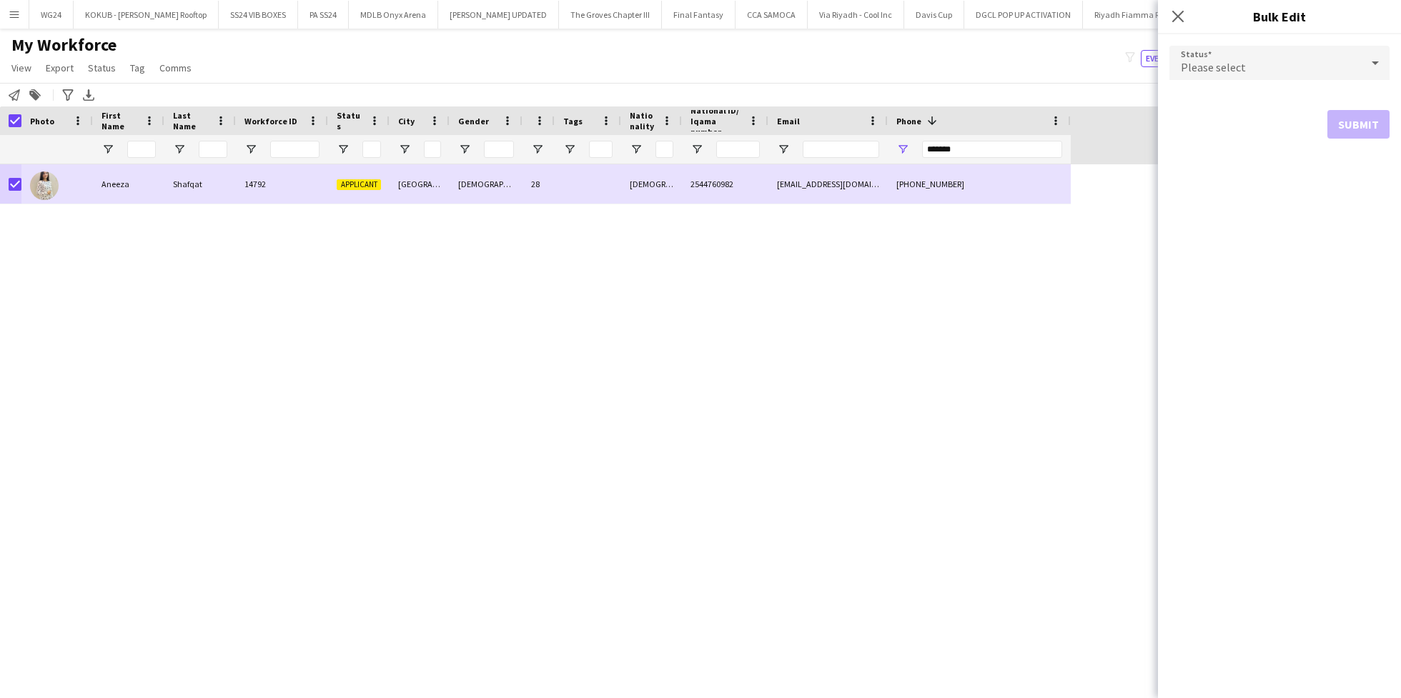
click at [1287, 75] on div "Please select" at bounding box center [1266, 63] width 192 height 34
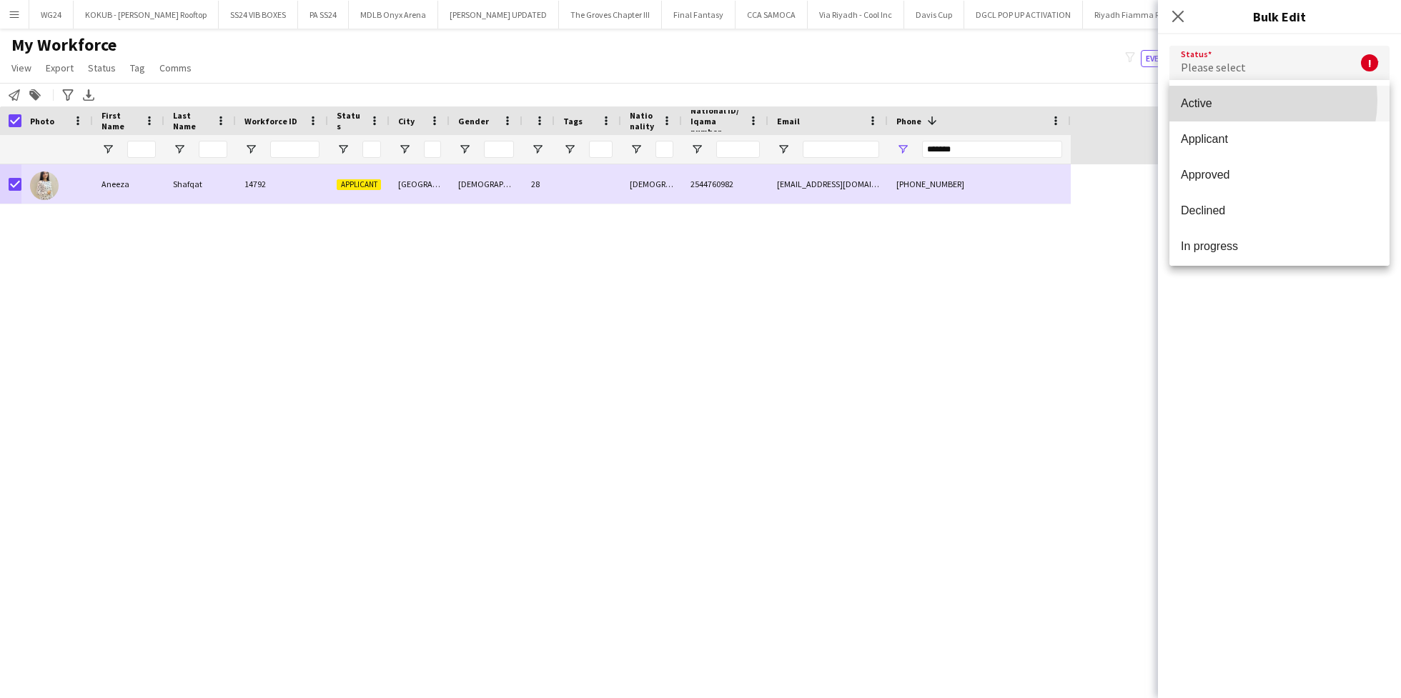
click at [1250, 100] on span "Active" at bounding box center [1279, 104] width 197 height 14
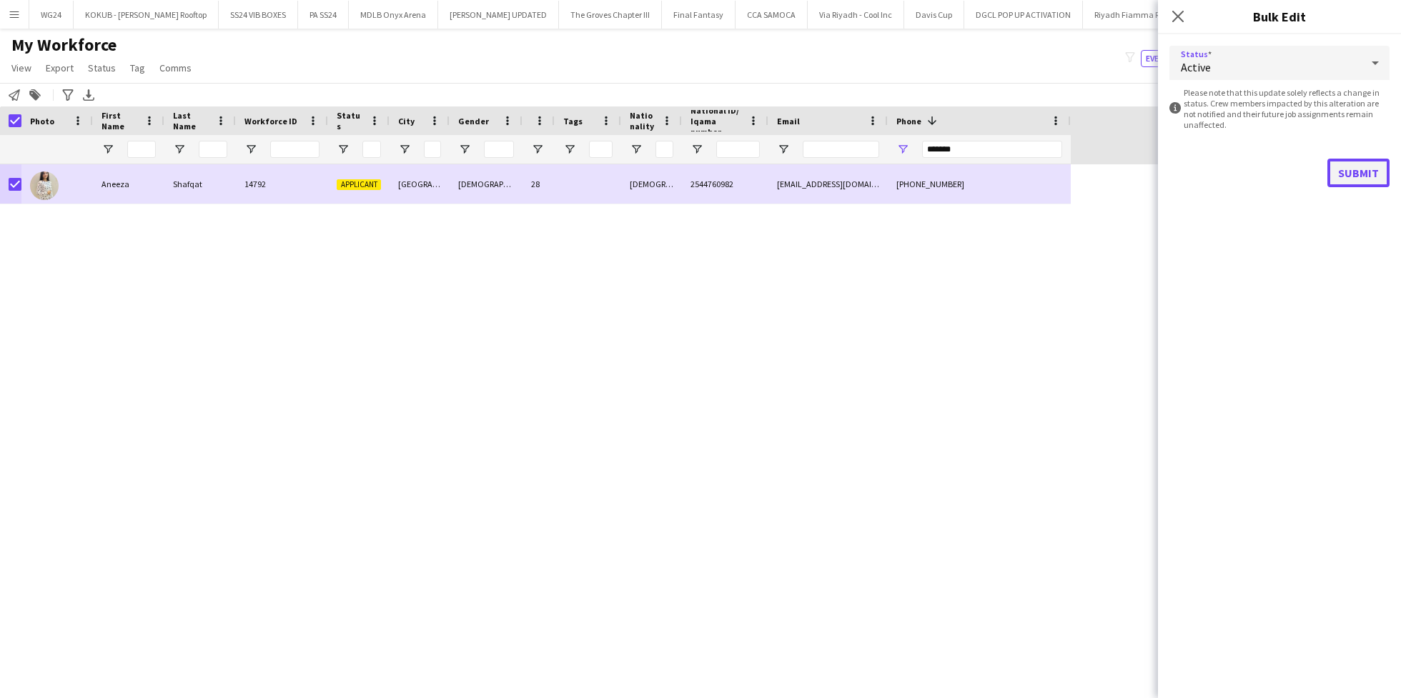
click at [1346, 165] on button "Submit" at bounding box center [1359, 173] width 62 height 29
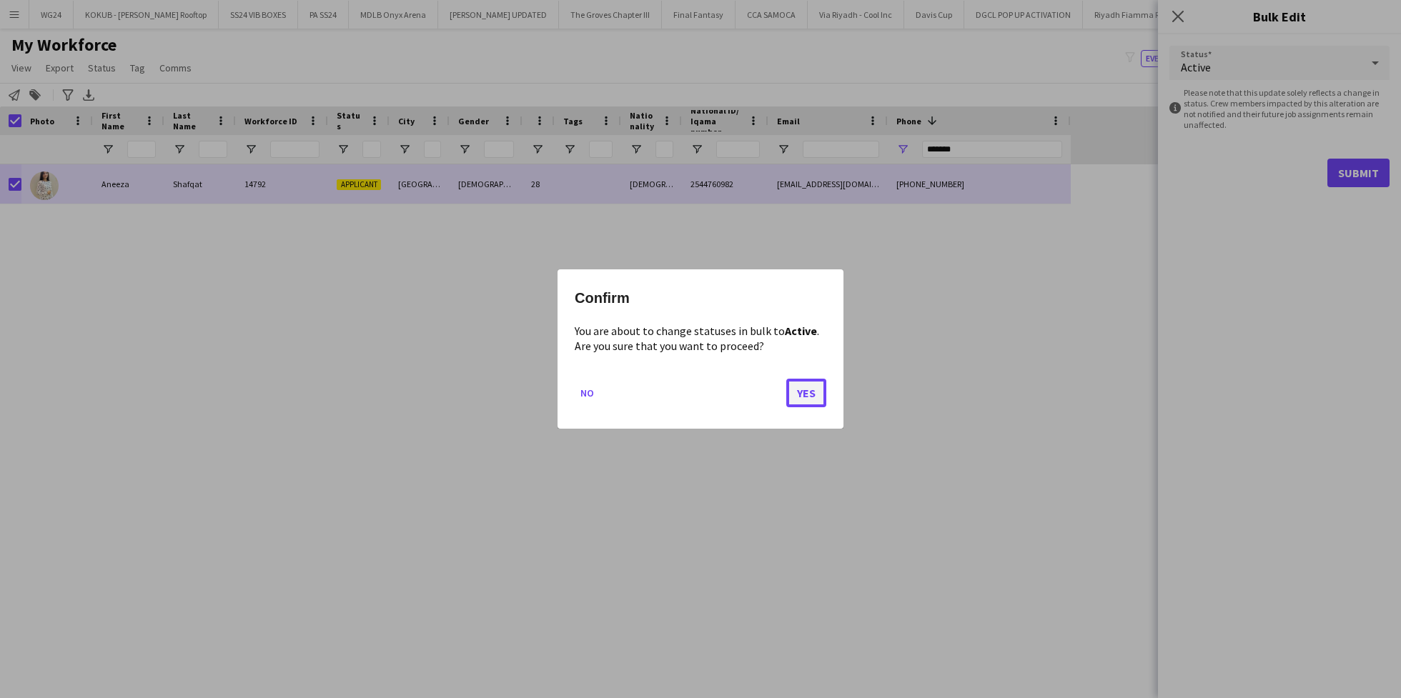
click at [792, 394] on button "Yes" at bounding box center [806, 393] width 40 height 29
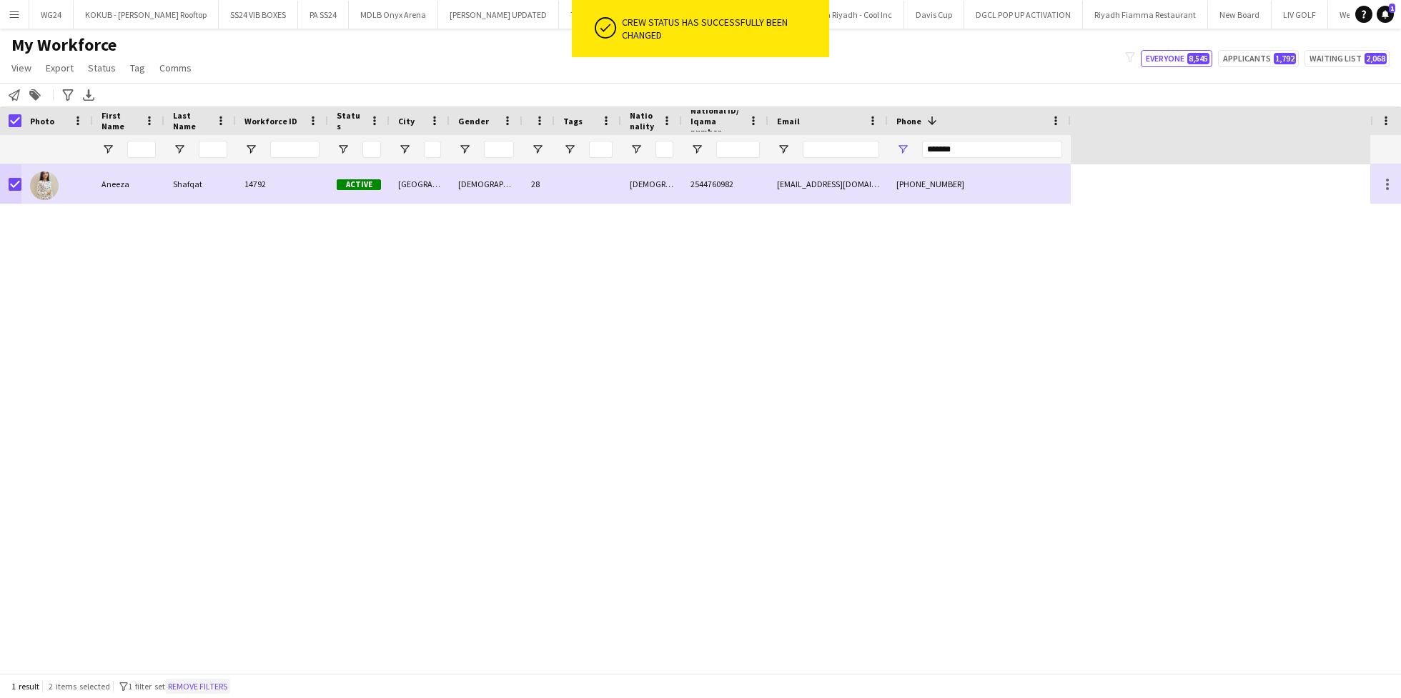
click at [189, 686] on button "Remove filters" at bounding box center [197, 687] width 65 height 16
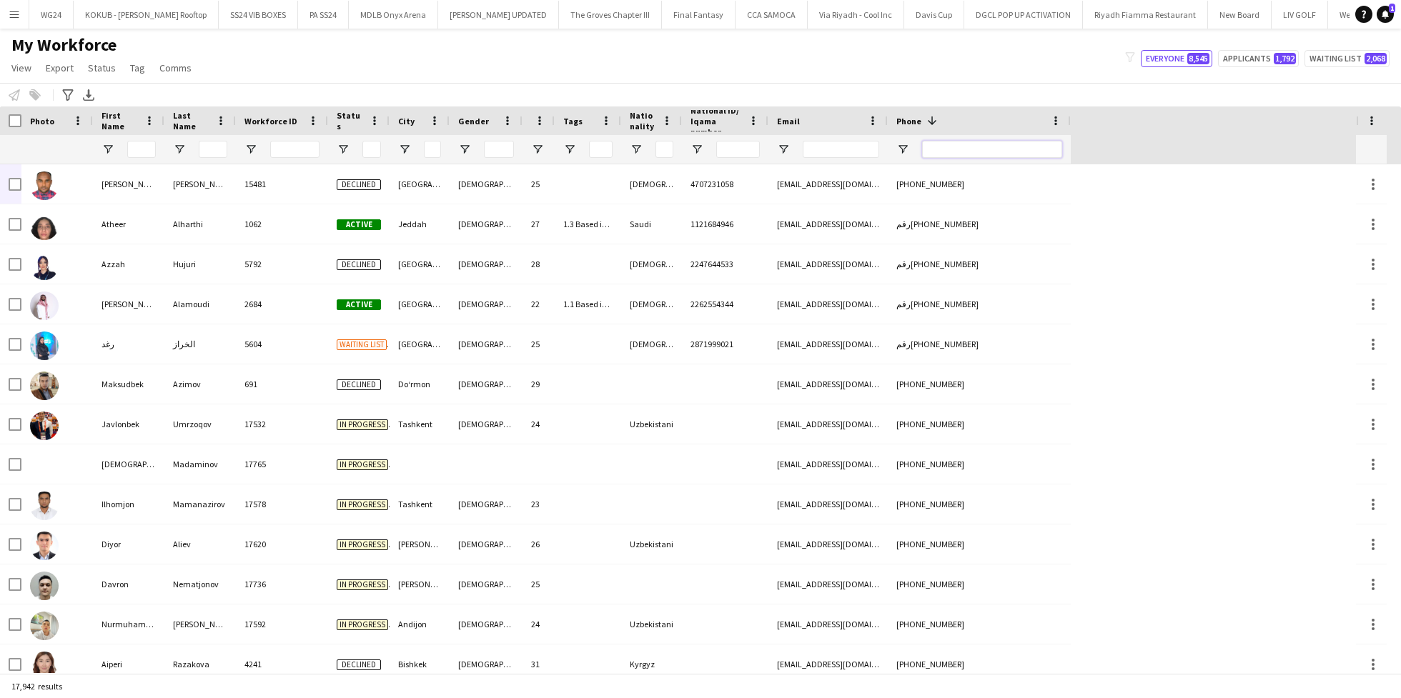
click at [947, 148] on input "Phone Filter Input" at bounding box center [992, 149] width 140 height 17
paste input "*********"
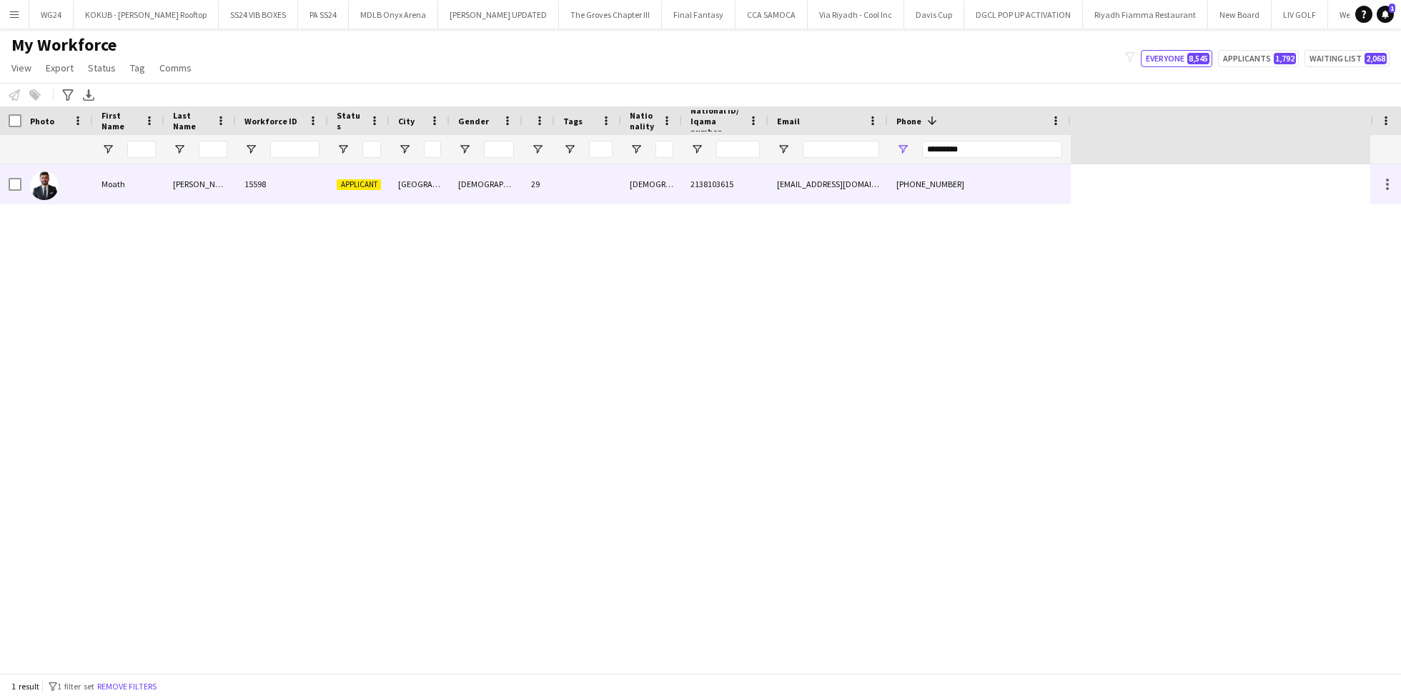
click at [614, 189] on div at bounding box center [588, 183] width 66 height 39
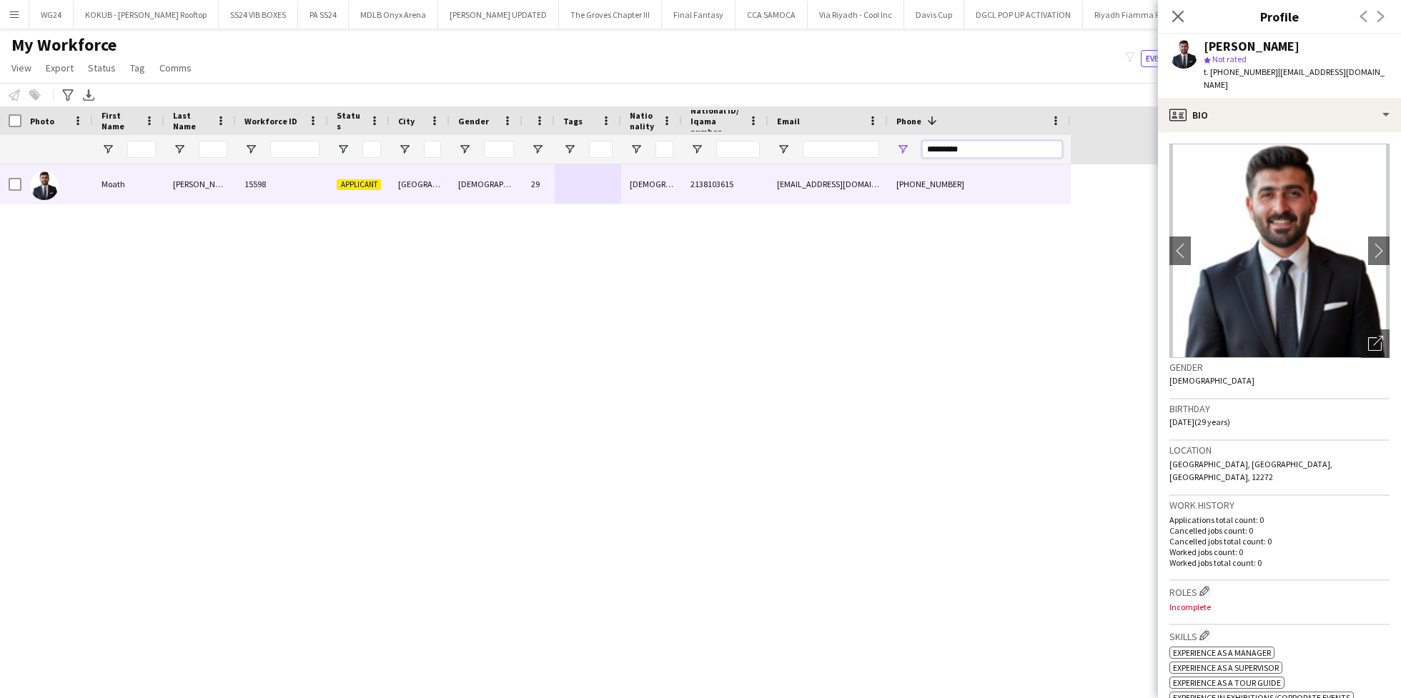
click at [976, 148] on input "*********" at bounding box center [992, 149] width 140 height 17
paste input "Phone Filter Input"
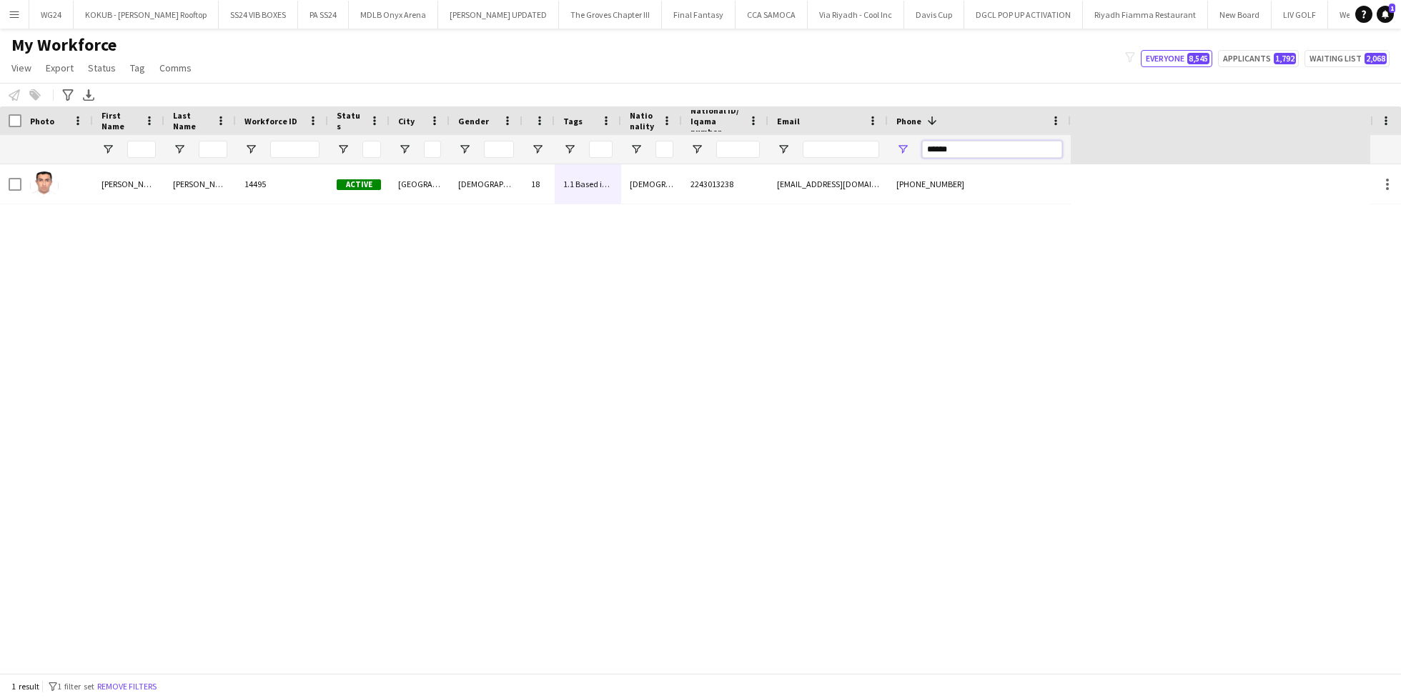
click at [976, 149] on input "******" at bounding box center [992, 149] width 140 height 17
paste input "*"
click at [933, 156] on input "*******" at bounding box center [992, 149] width 140 height 17
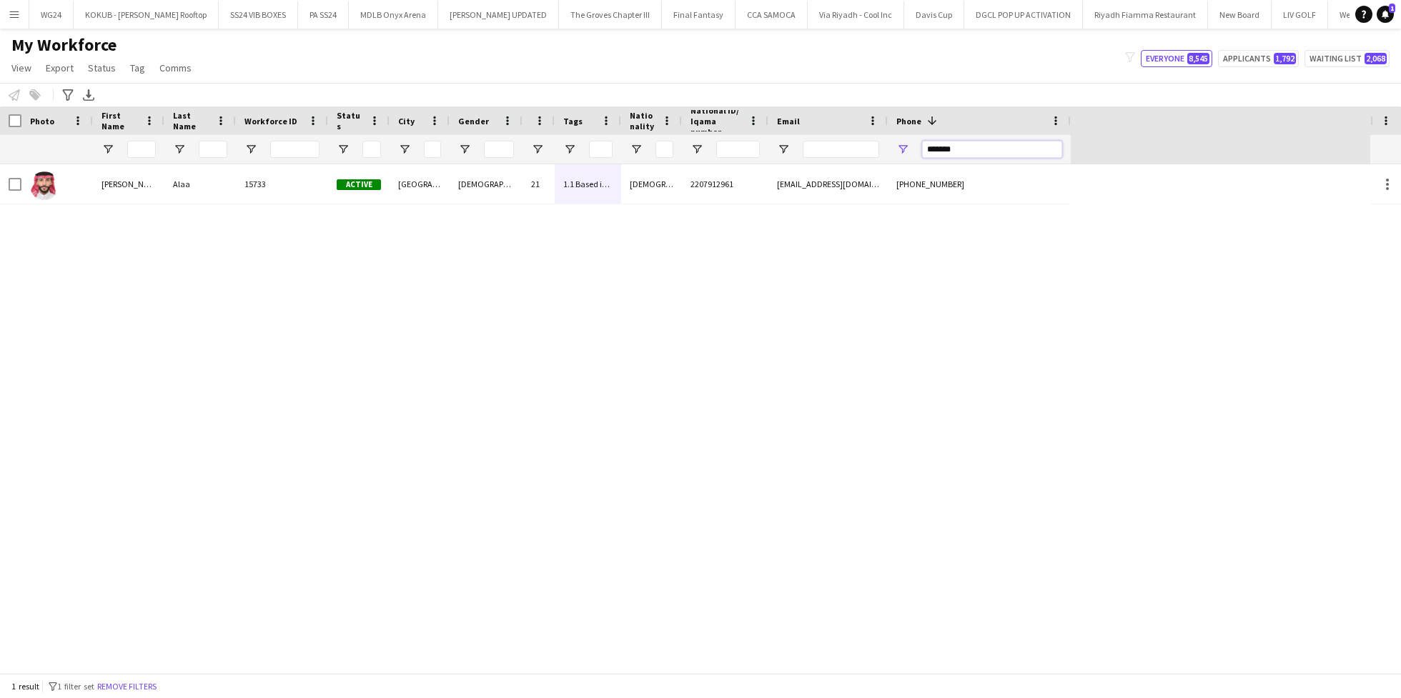
paste input "Phone Filter Input"
click at [951, 149] on input "******" at bounding box center [992, 149] width 140 height 17
paste input "**"
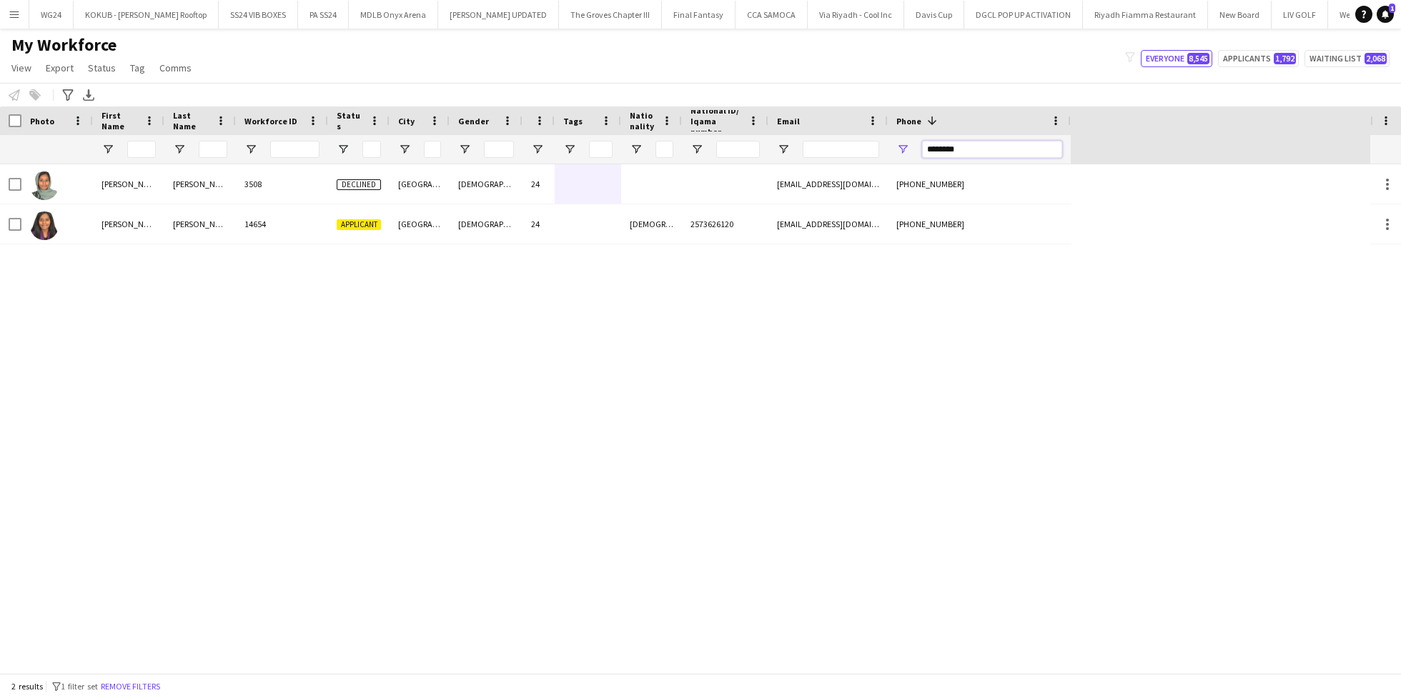
click at [976, 146] on input "********" at bounding box center [992, 149] width 140 height 17
paste input "Phone Filter Input"
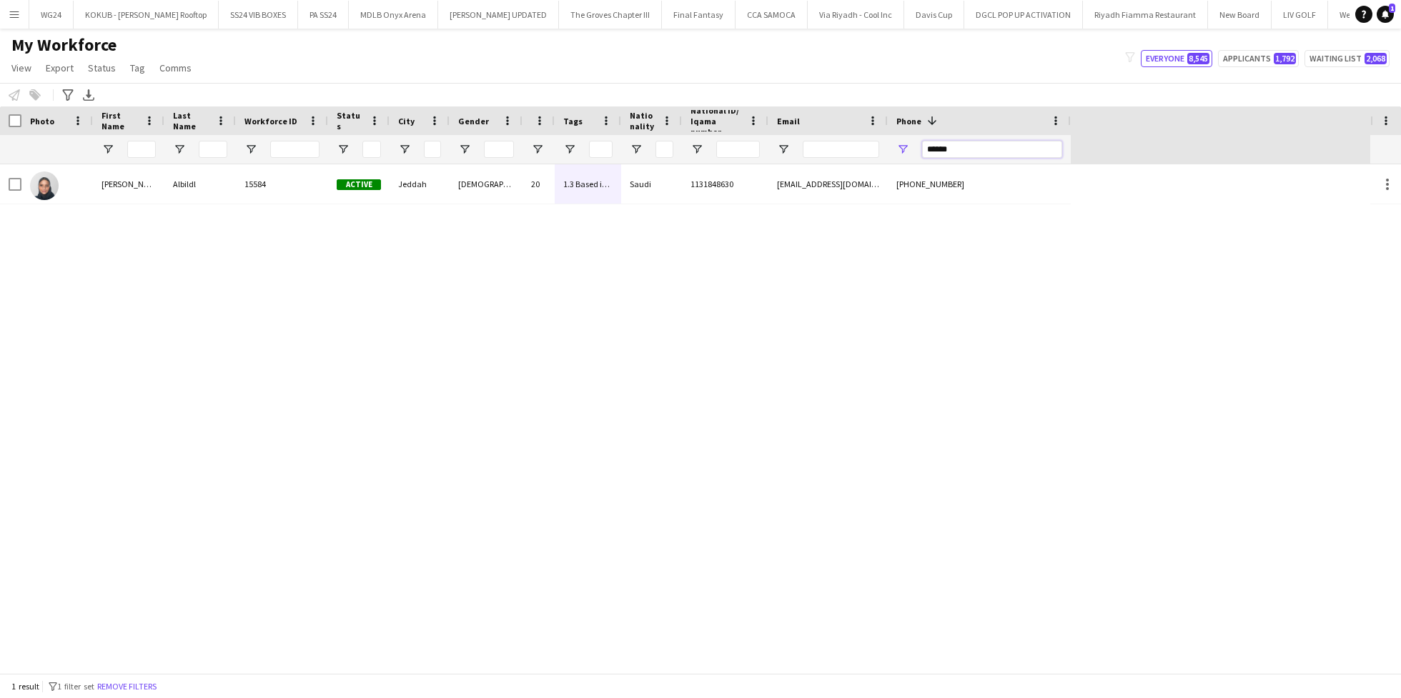
click at [947, 146] on input "******" at bounding box center [992, 149] width 140 height 17
paste input "Phone Filter Input"
click at [949, 147] on input "******" at bounding box center [992, 149] width 140 height 17
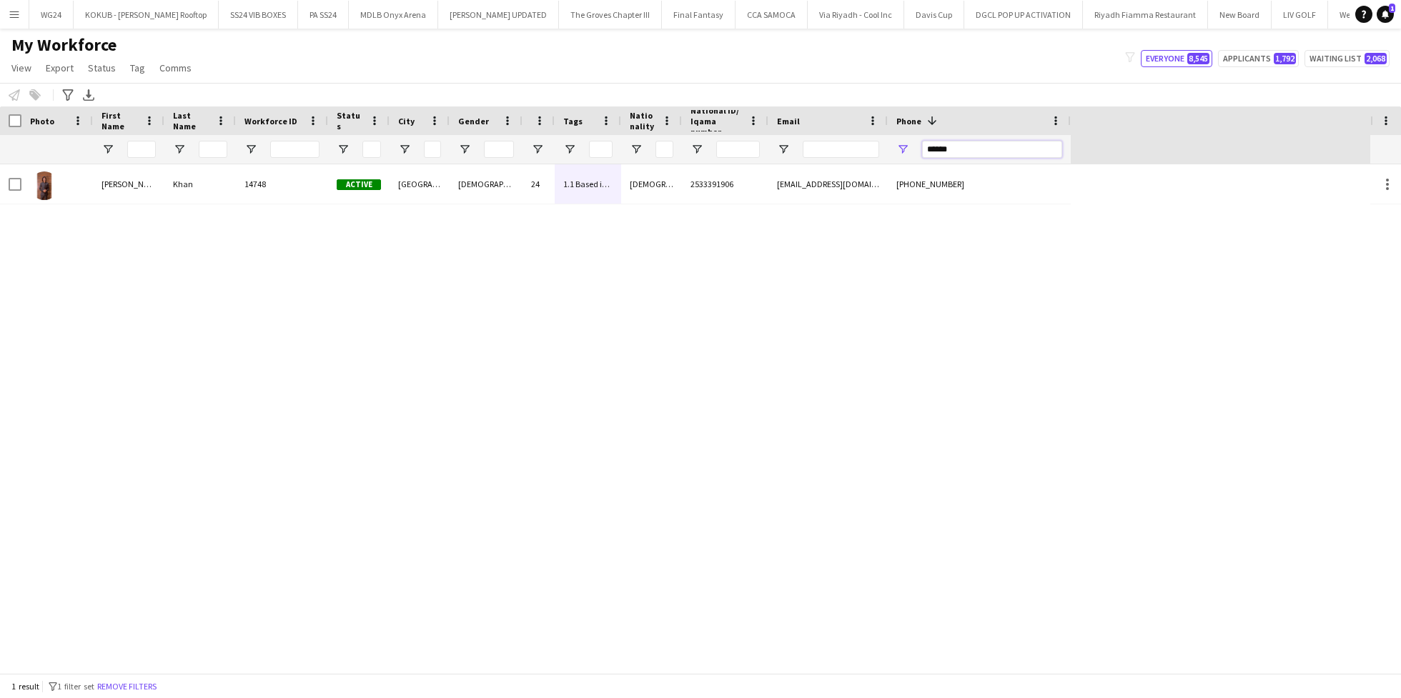
paste input "*"
click at [953, 141] on input "*******" at bounding box center [992, 149] width 140 height 17
paste input "Phone Filter Input"
click at [959, 147] on input "******" at bounding box center [992, 149] width 140 height 17
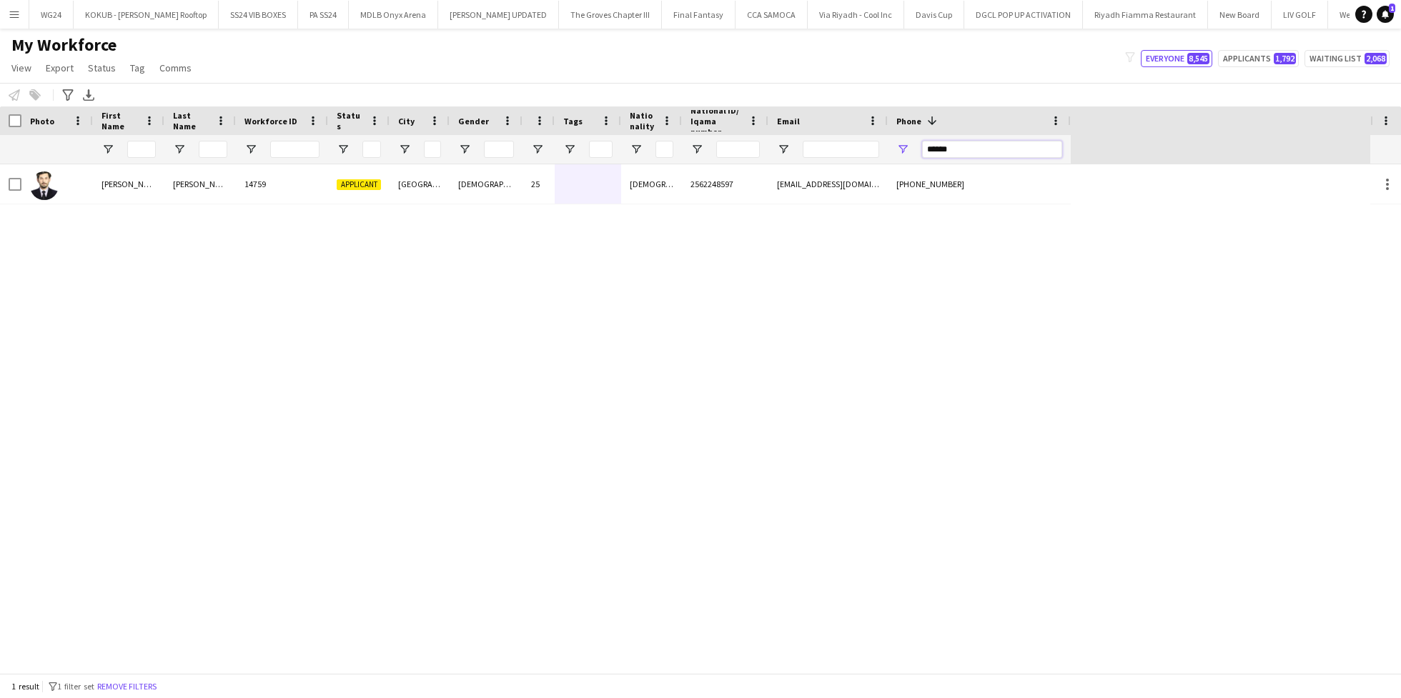
click at [959, 147] on input "******" at bounding box center [992, 149] width 140 height 17
paste input "Phone Filter Input"
click at [964, 149] on input "******" at bounding box center [992, 149] width 140 height 17
paste input "Phone Filter Input"
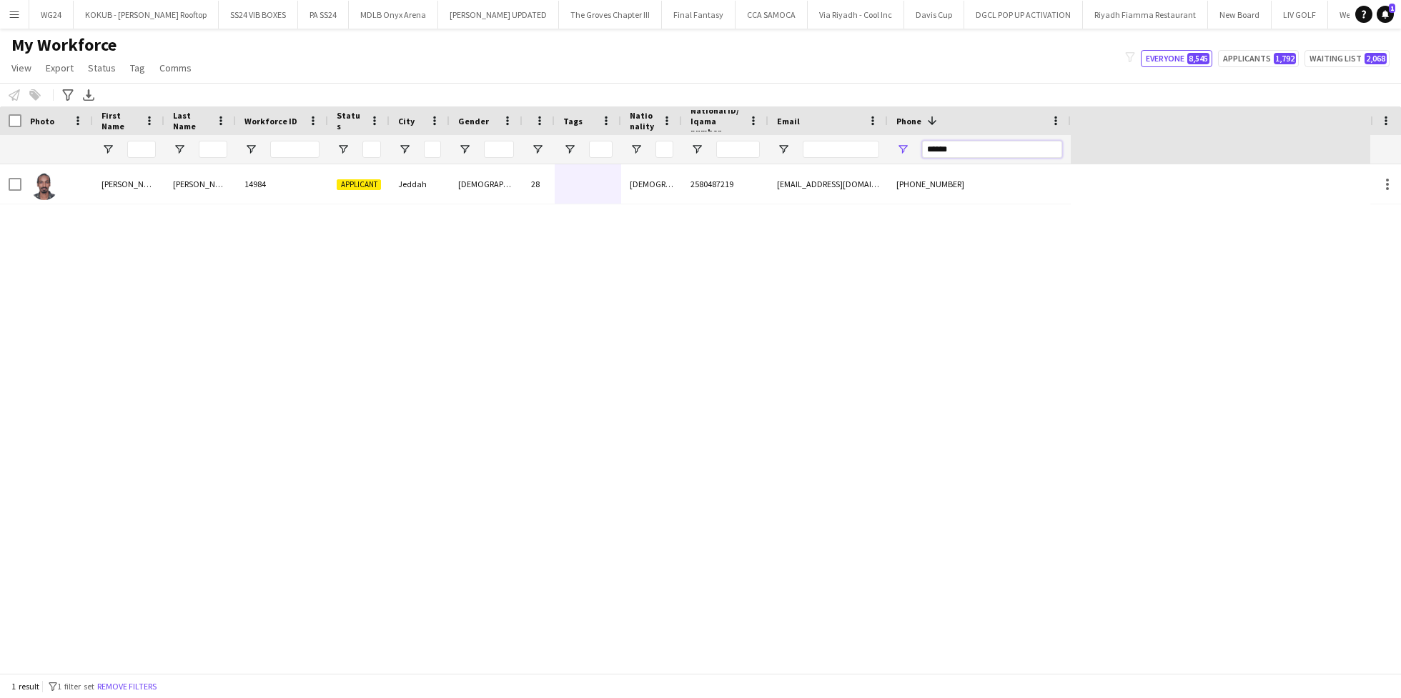
click at [939, 144] on input "******" at bounding box center [992, 149] width 140 height 17
paste input "**"
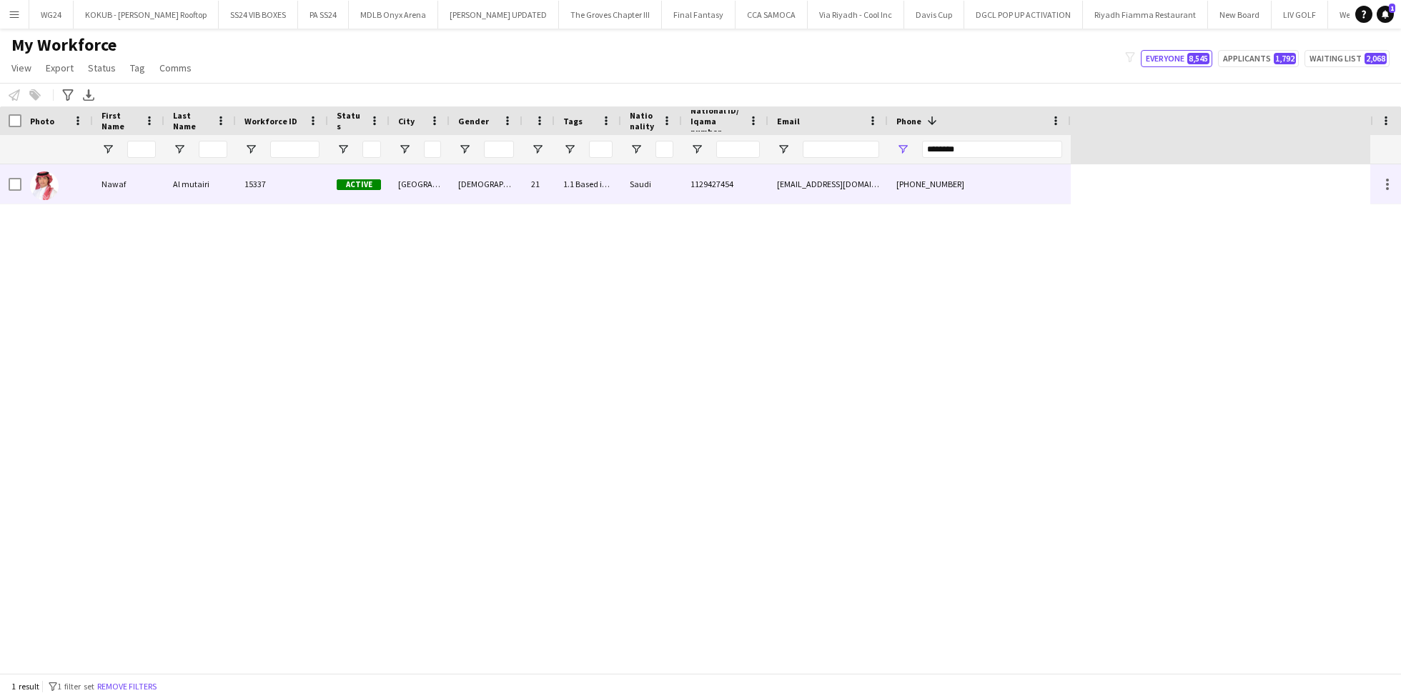
click at [356, 185] on span "Active" at bounding box center [359, 184] width 44 height 11
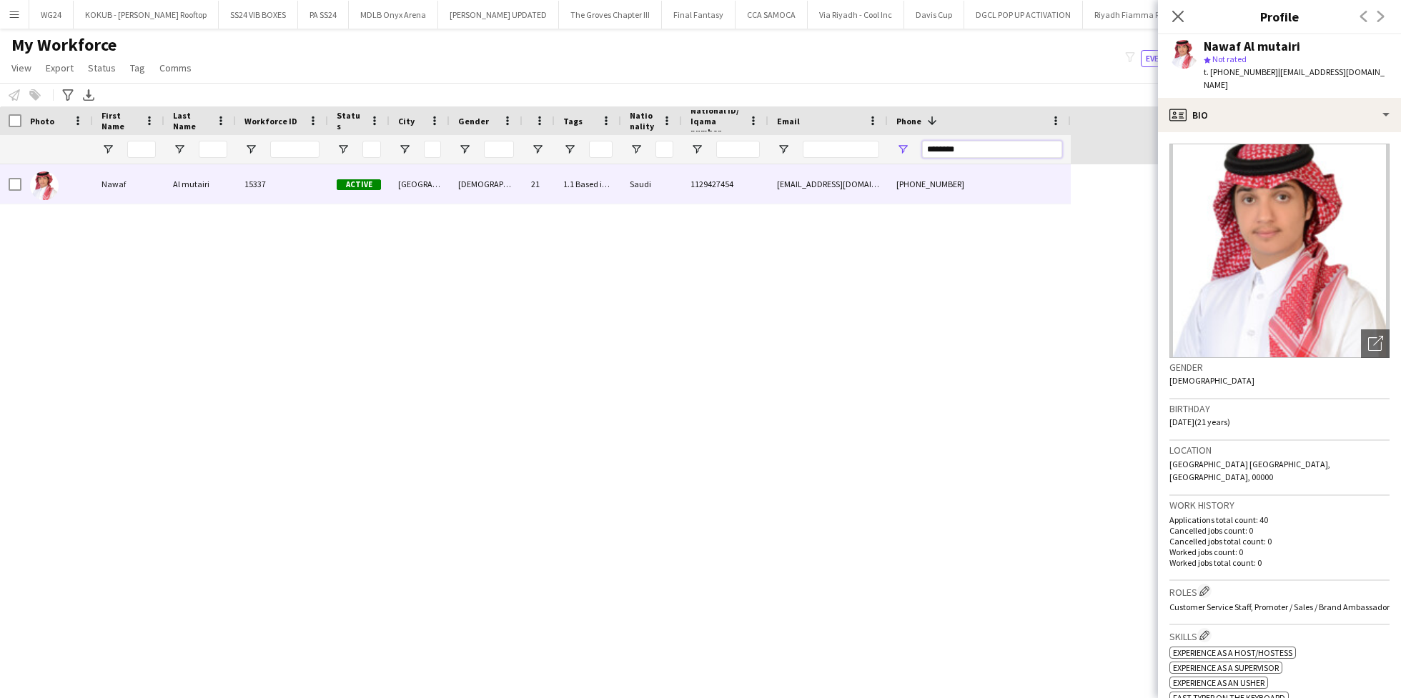
click at [971, 148] on input "********" at bounding box center [992, 149] width 140 height 17
paste input "Phone Filter Input"
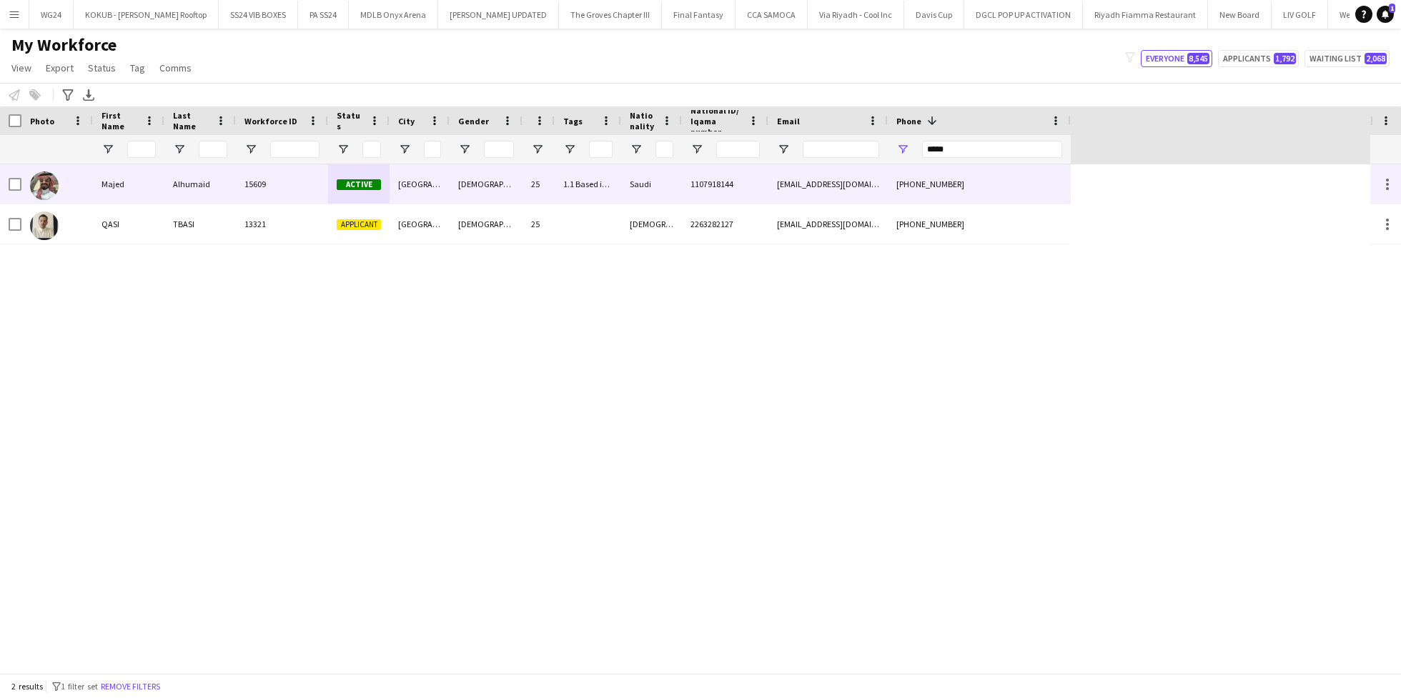
click at [218, 185] on div "Alhumaid" at bounding box center [199, 183] width 71 height 39
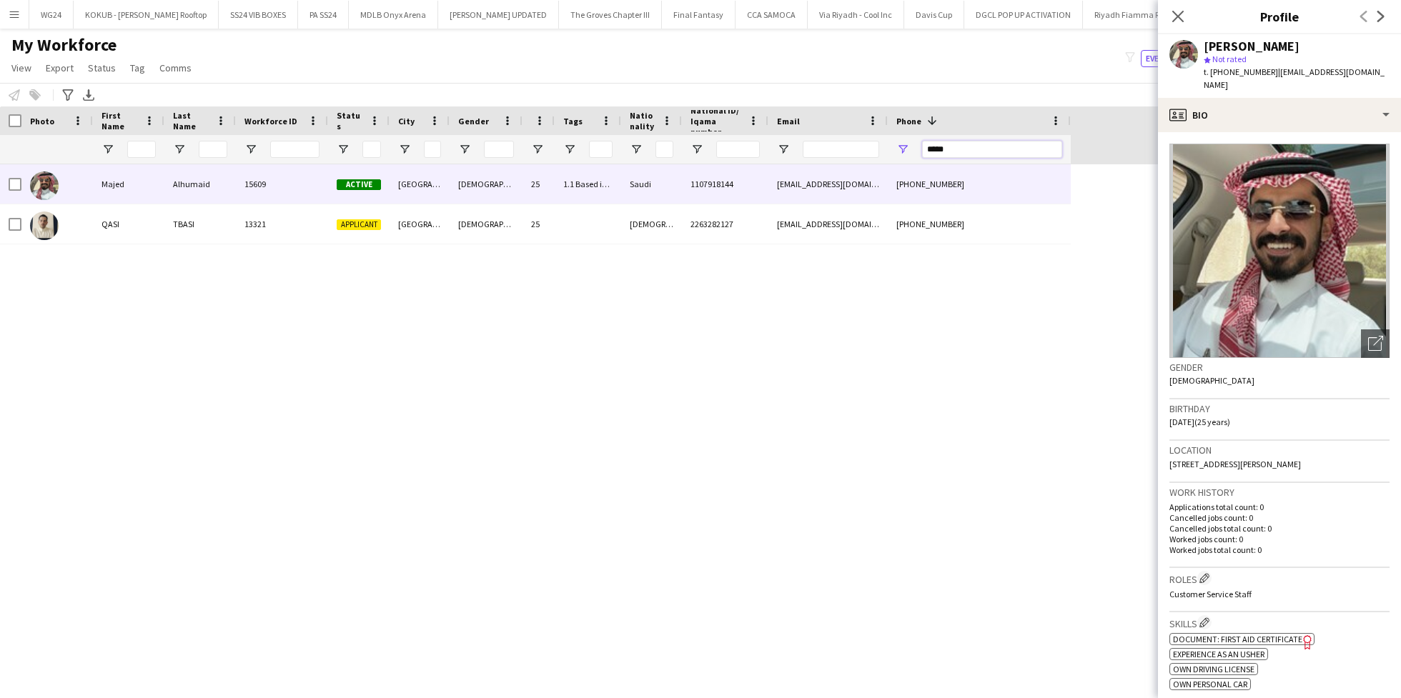
click at [974, 149] on input "*****" at bounding box center [992, 149] width 140 height 17
paste input "Phone Filter Input"
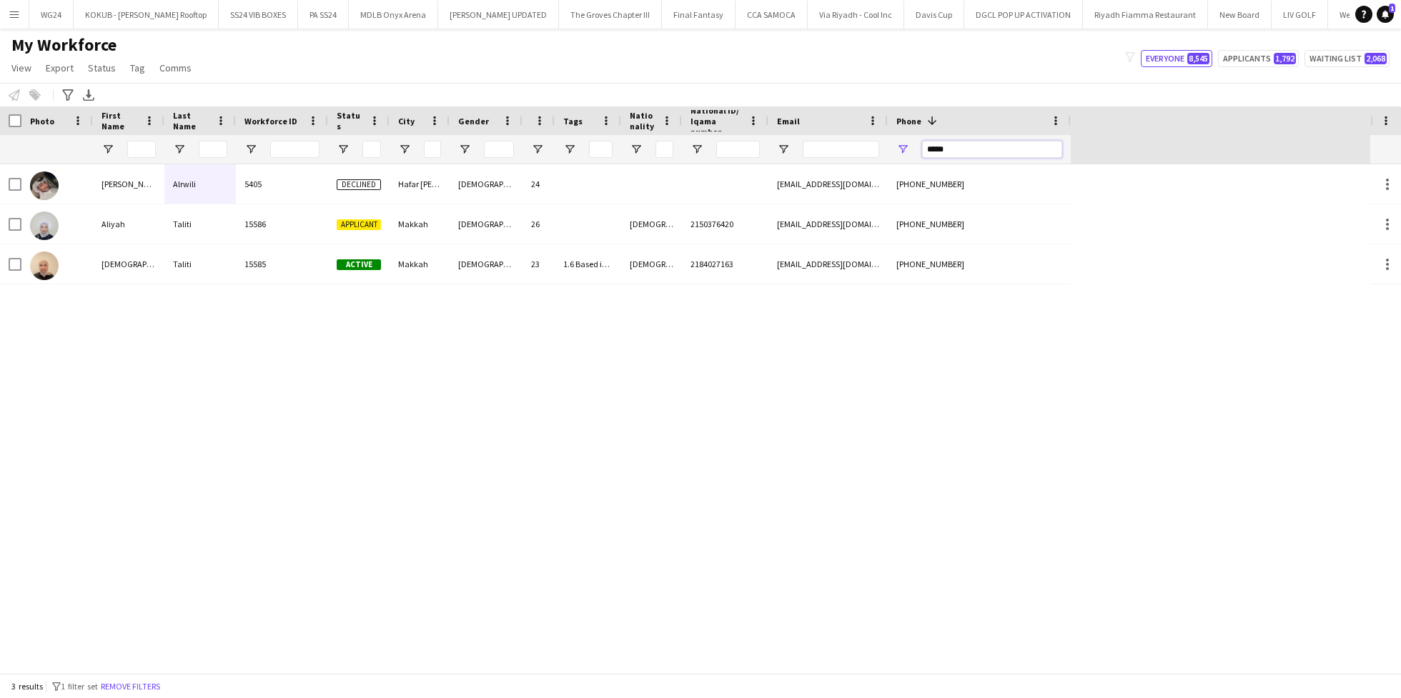
click at [956, 152] on input "*****" at bounding box center [992, 149] width 140 height 17
paste input "**"
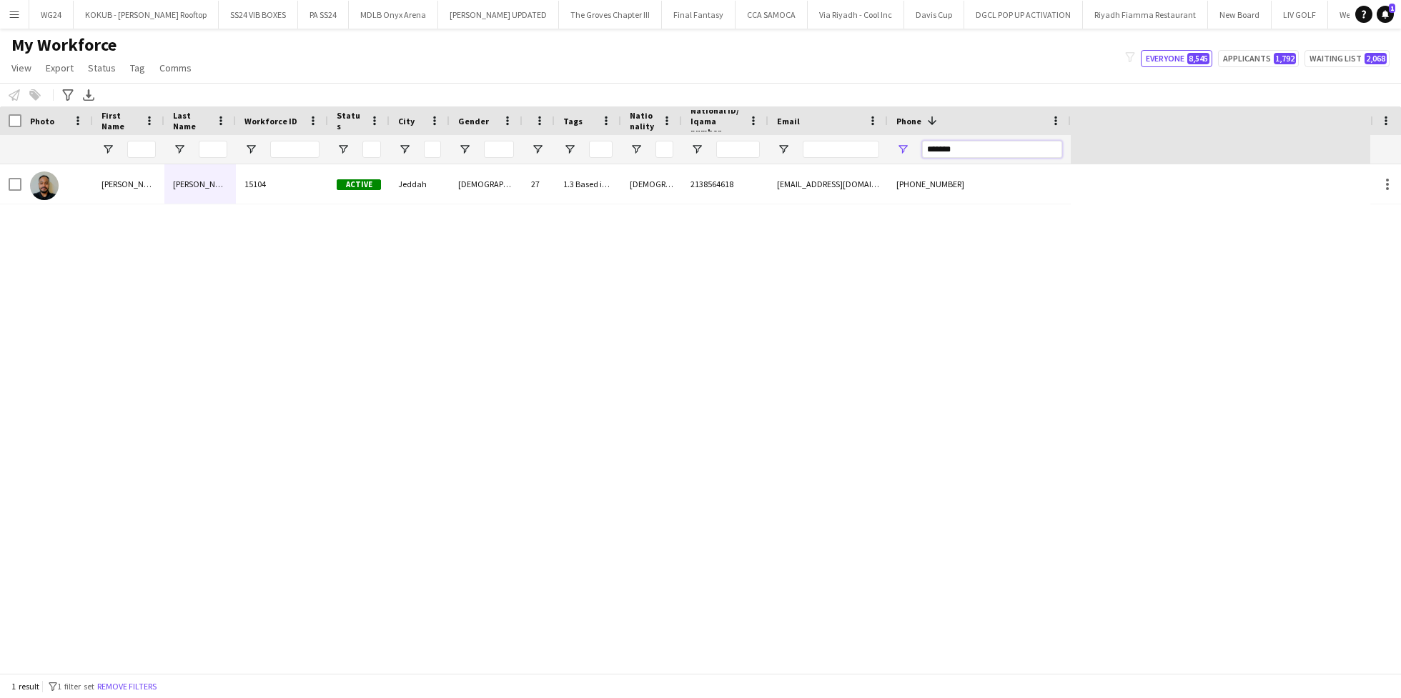
click at [983, 144] on input "*******" at bounding box center [992, 149] width 140 height 17
paste input "*"
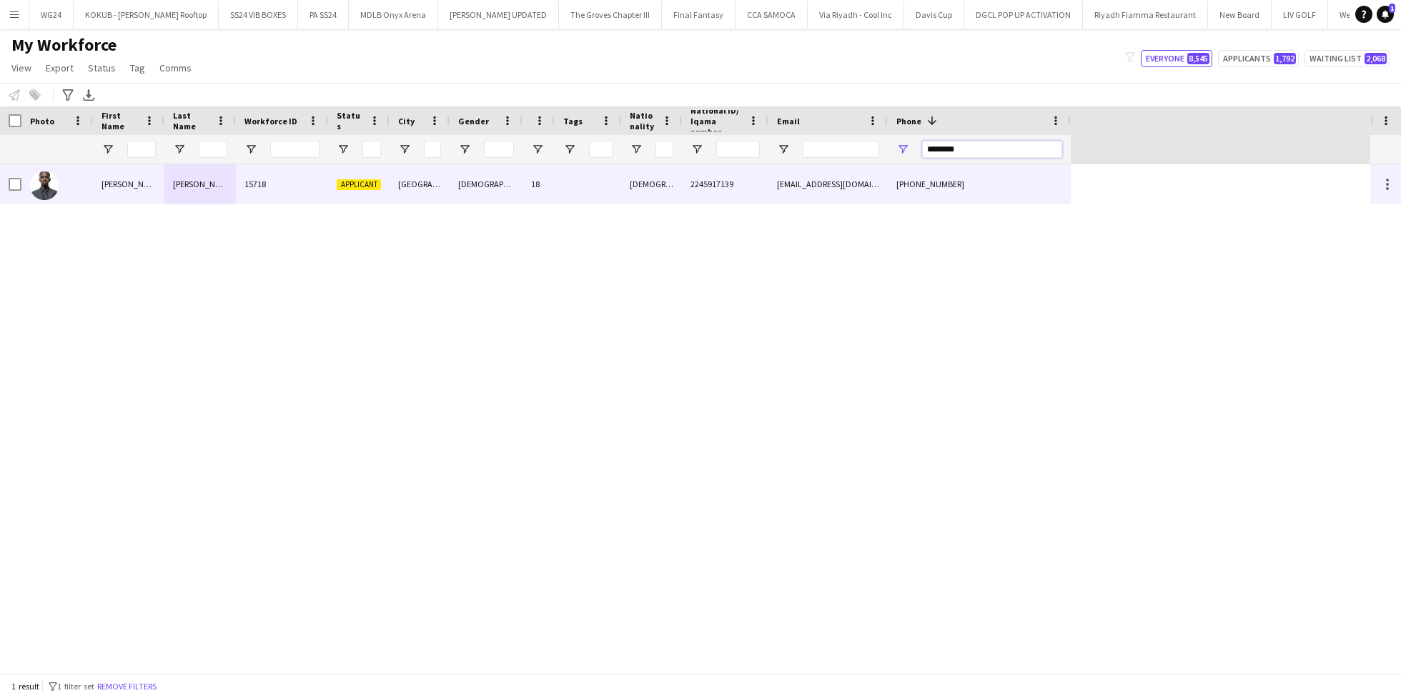
type input "********"
click at [612, 192] on div at bounding box center [588, 183] width 66 height 39
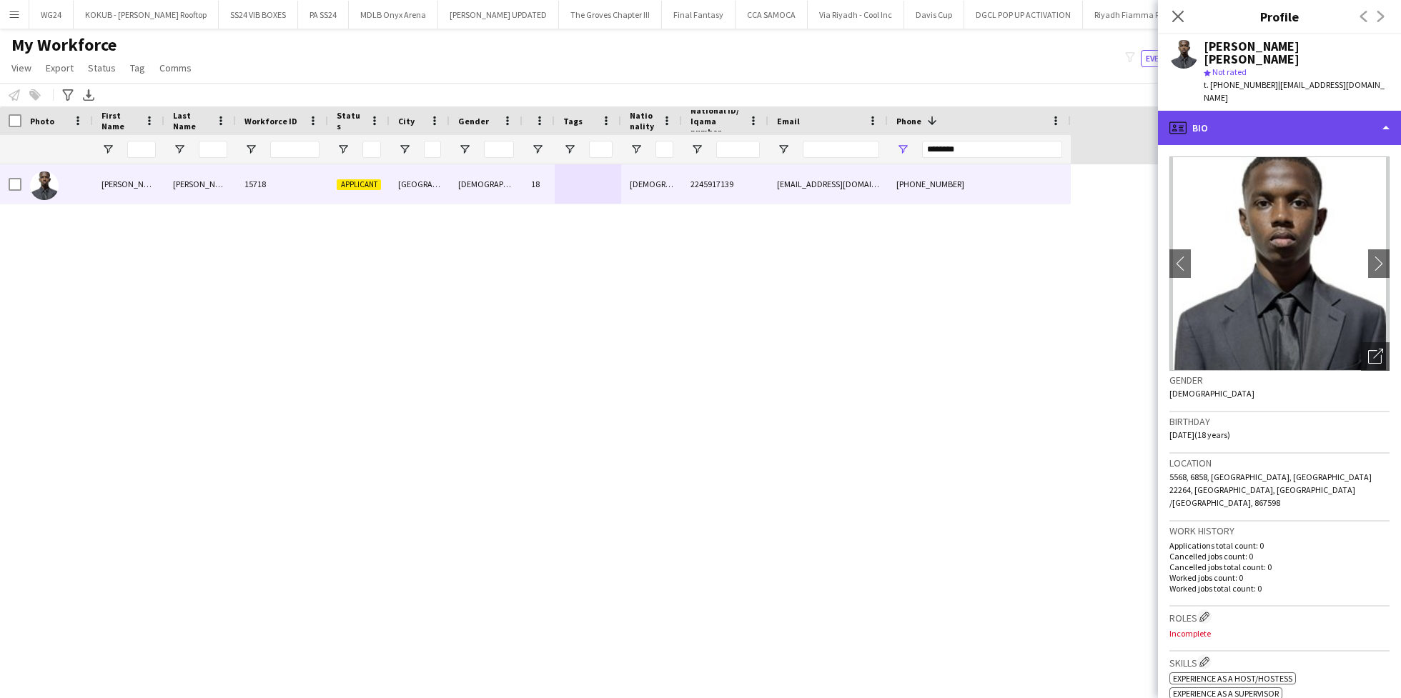
click at [1256, 111] on div "profile Bio" at bounding box center [1279, 128] width 243 height 34
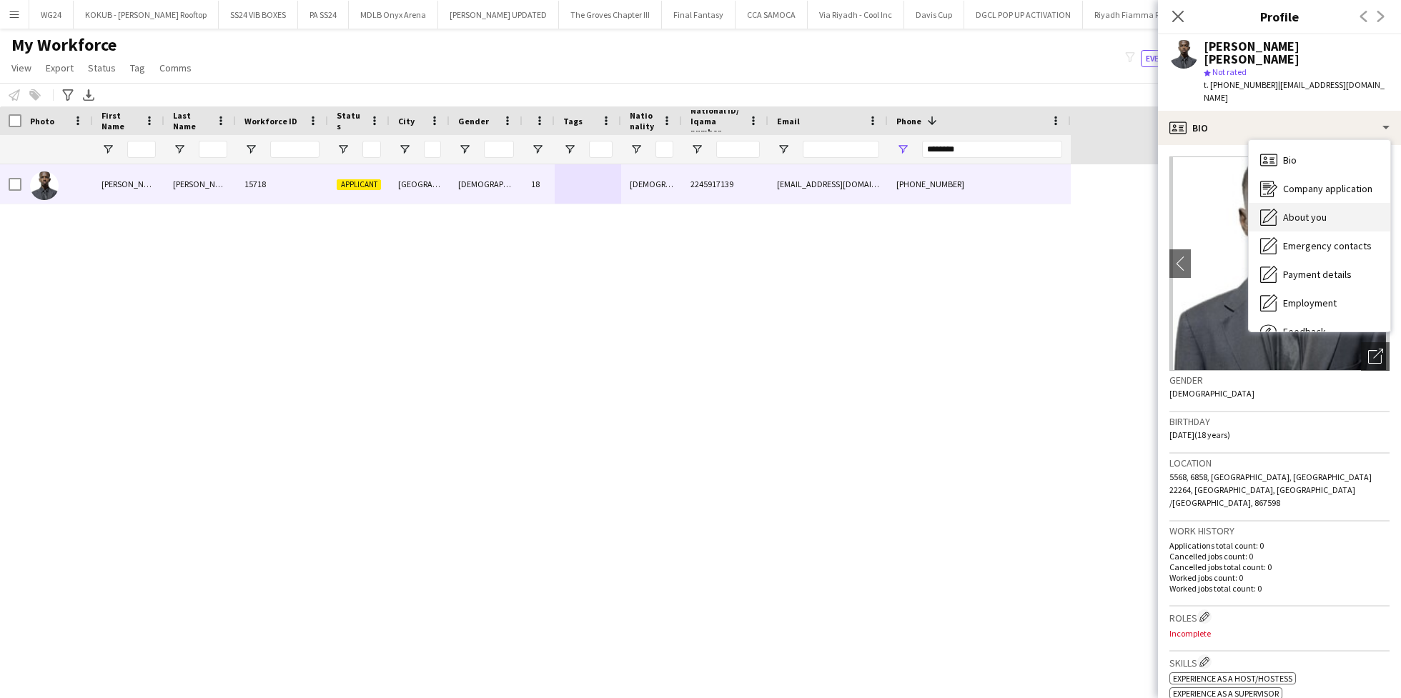
click at [1323, 203] on div "About you About you" at bounding box center [1320, 217] width 142 height 29
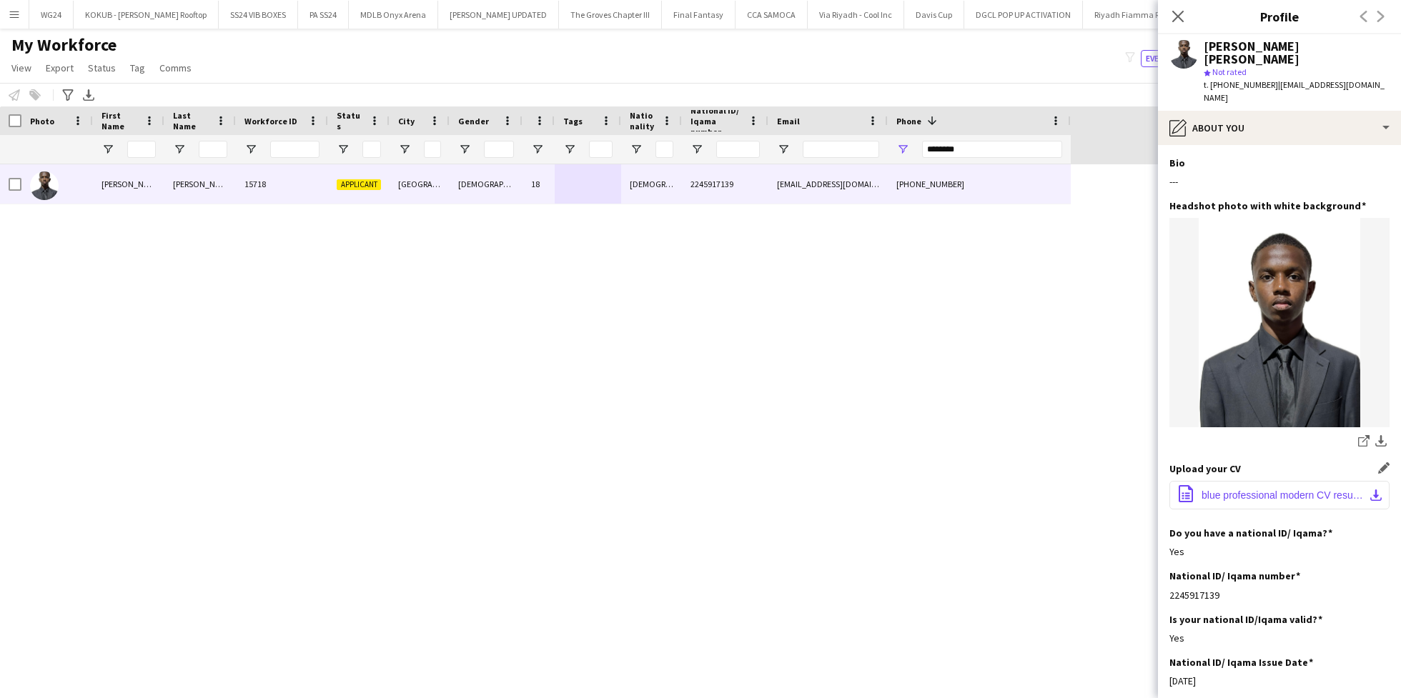
click at [1251, 490] on span "blue professional modern CV resume.pdf.pdf.pdf.pdf.pdf" at bounding box center [1283, 495] width 162 height 11
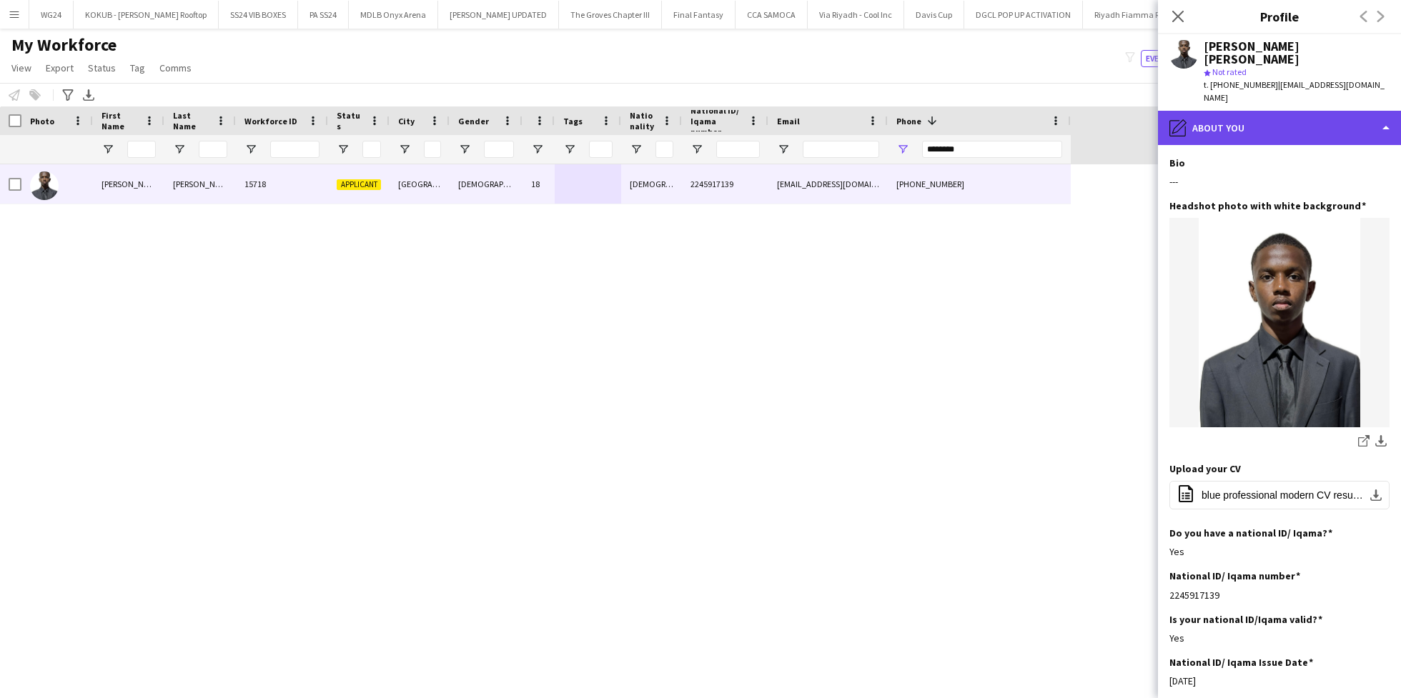
click at [1251, 111] on div "pencil4 About you" at bounding box center [1279, 128] width 243 height 34
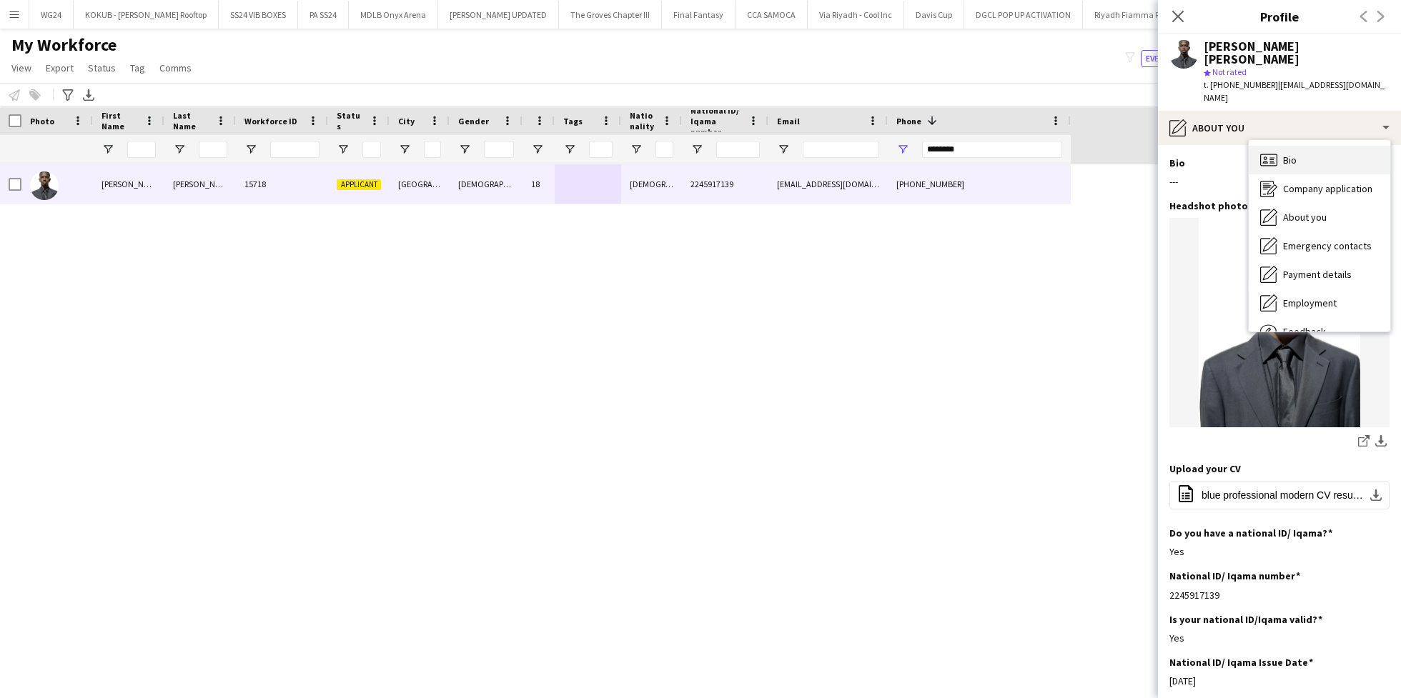
click at [1323, 146] on div "Bio Bio" at bounding box center [1320, 160] width 142 height 29
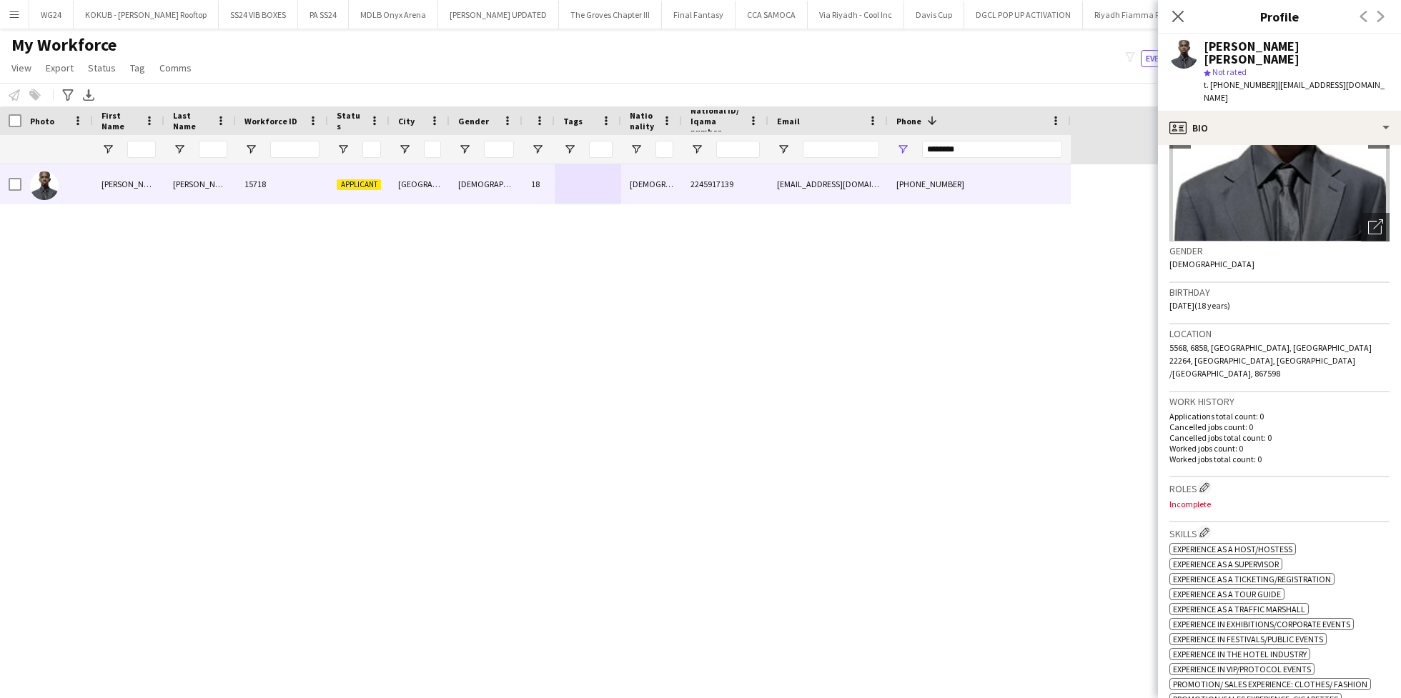
scroll to position [130, 0]
click at [1209, 482] on app-icon "Edit crew company roles" at bounding box center [1205, 487] width 10 height 10
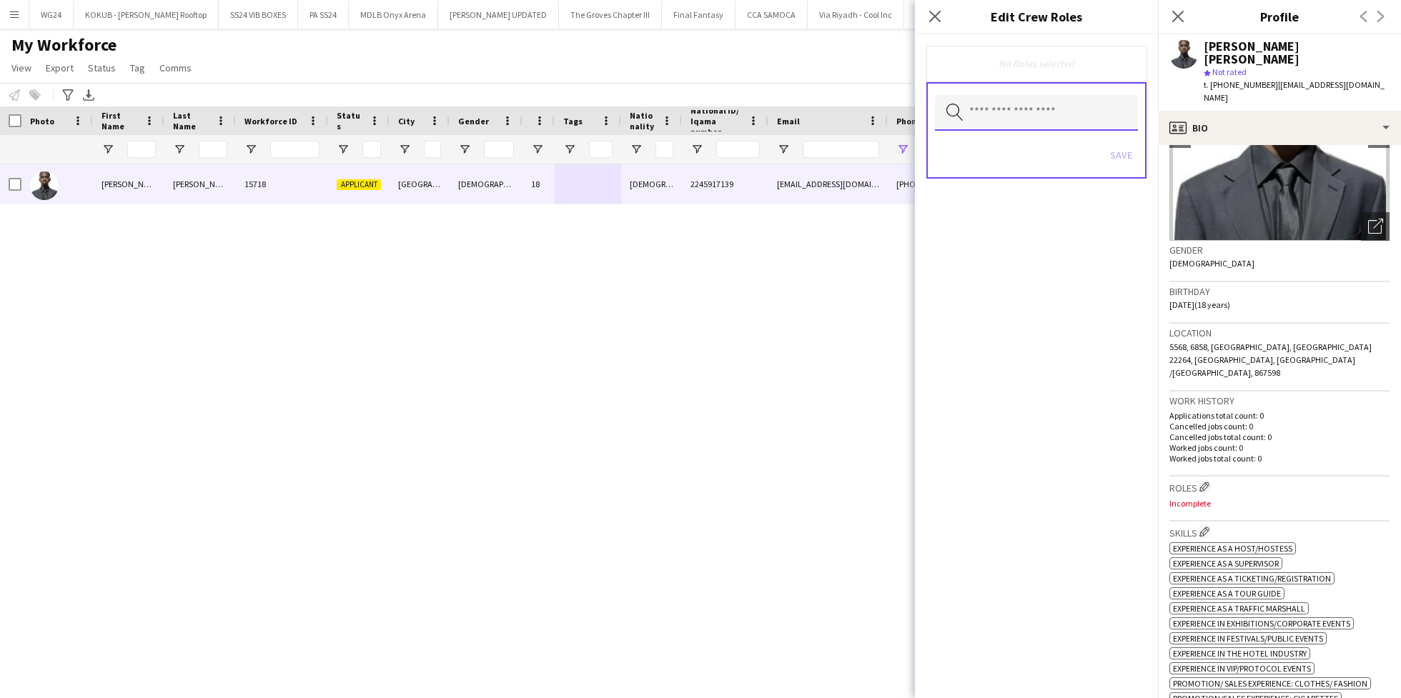
click at [1025, 104] on input "text" at bounding box center [1036, 113] width 203 height 36
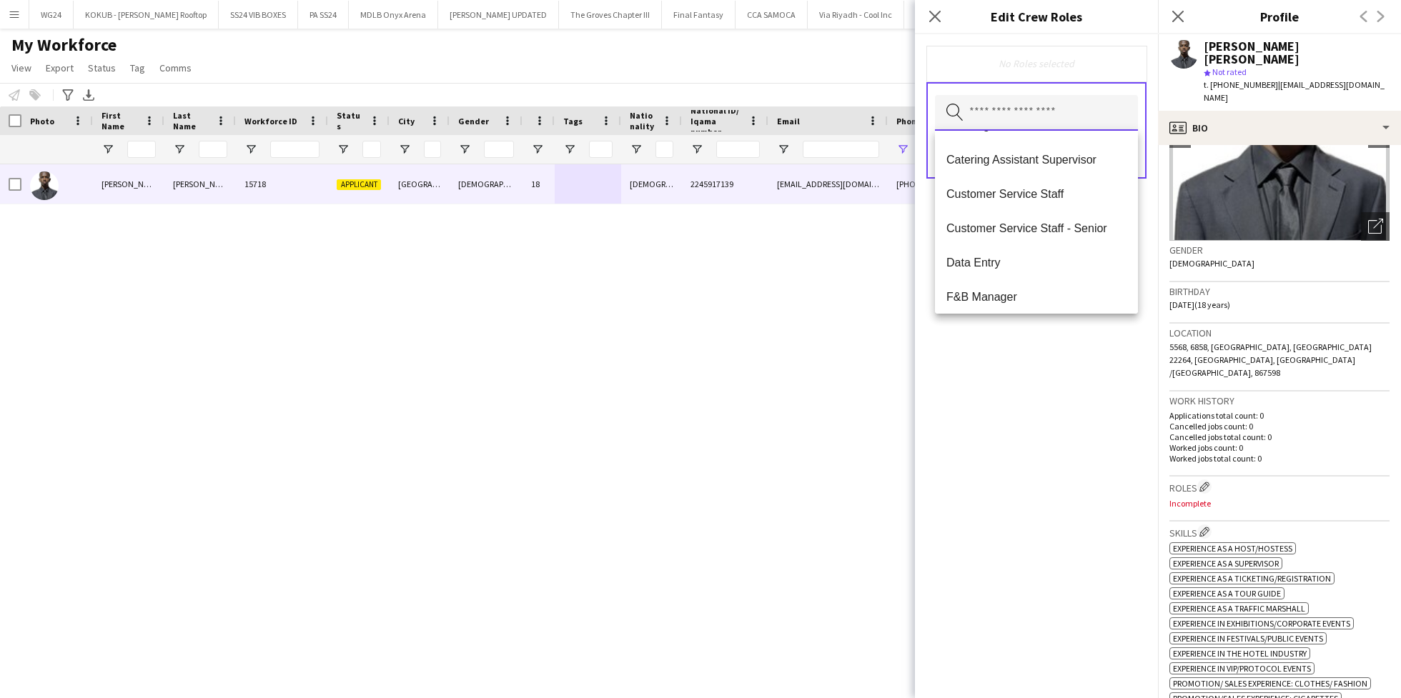
scroll to position [192, 0]
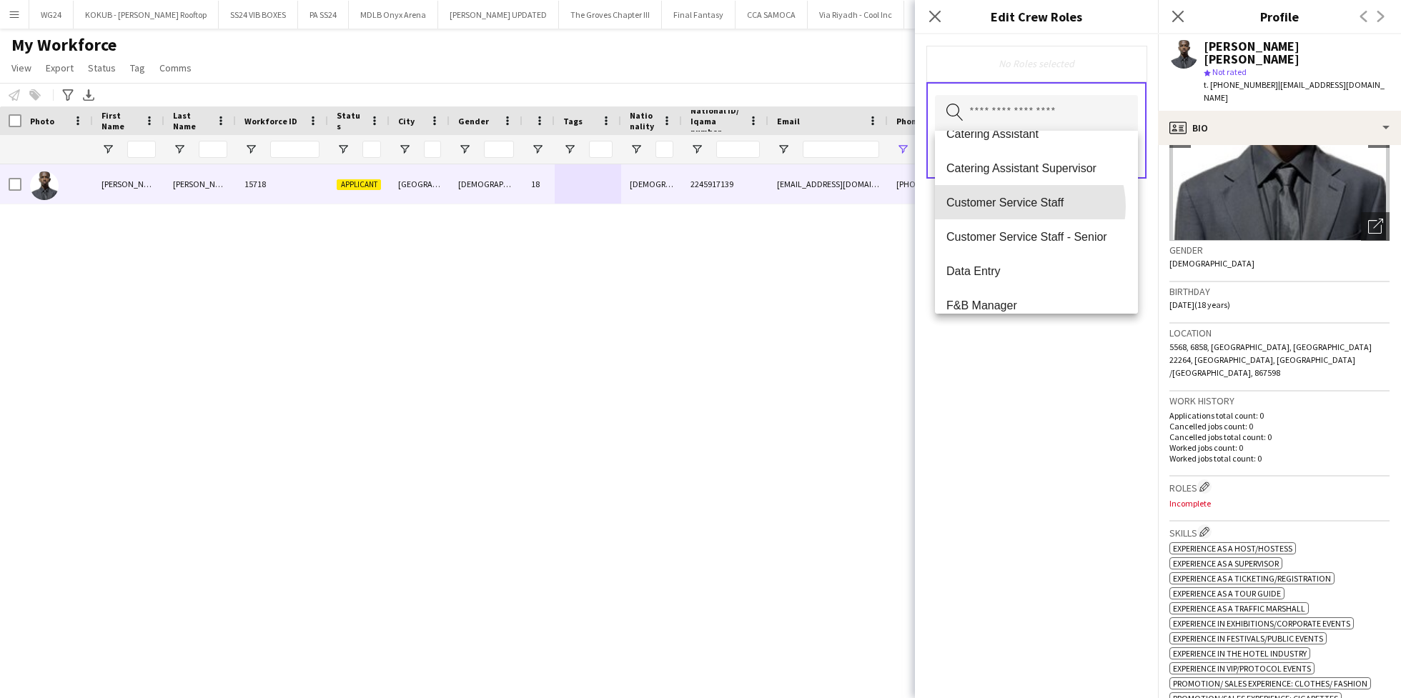
click at [1028, 207] on span "Customer Service Staff" at bounding box center [1037, 203] width 180 height 14
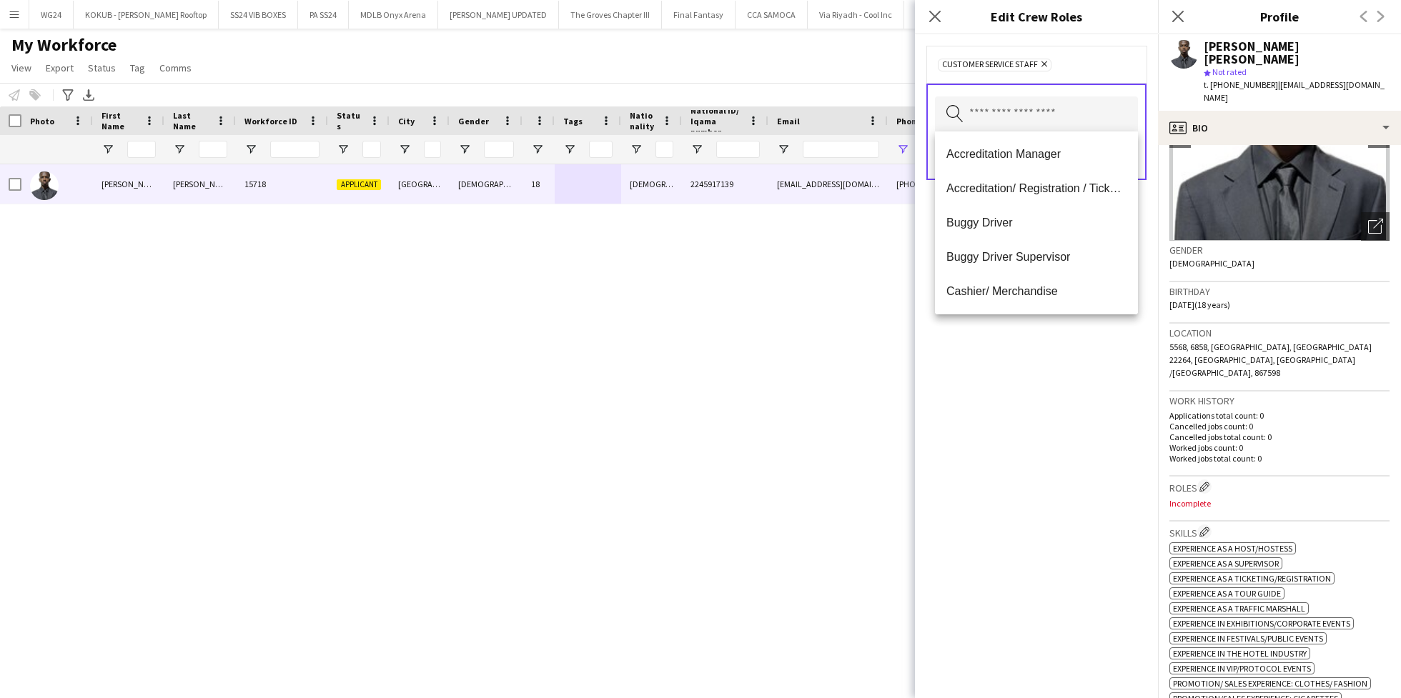
click at [1037, 404] on div "Customer Service Staff Remove Search by role type Save" at bounding box center [1036, 366] width 243 height 664
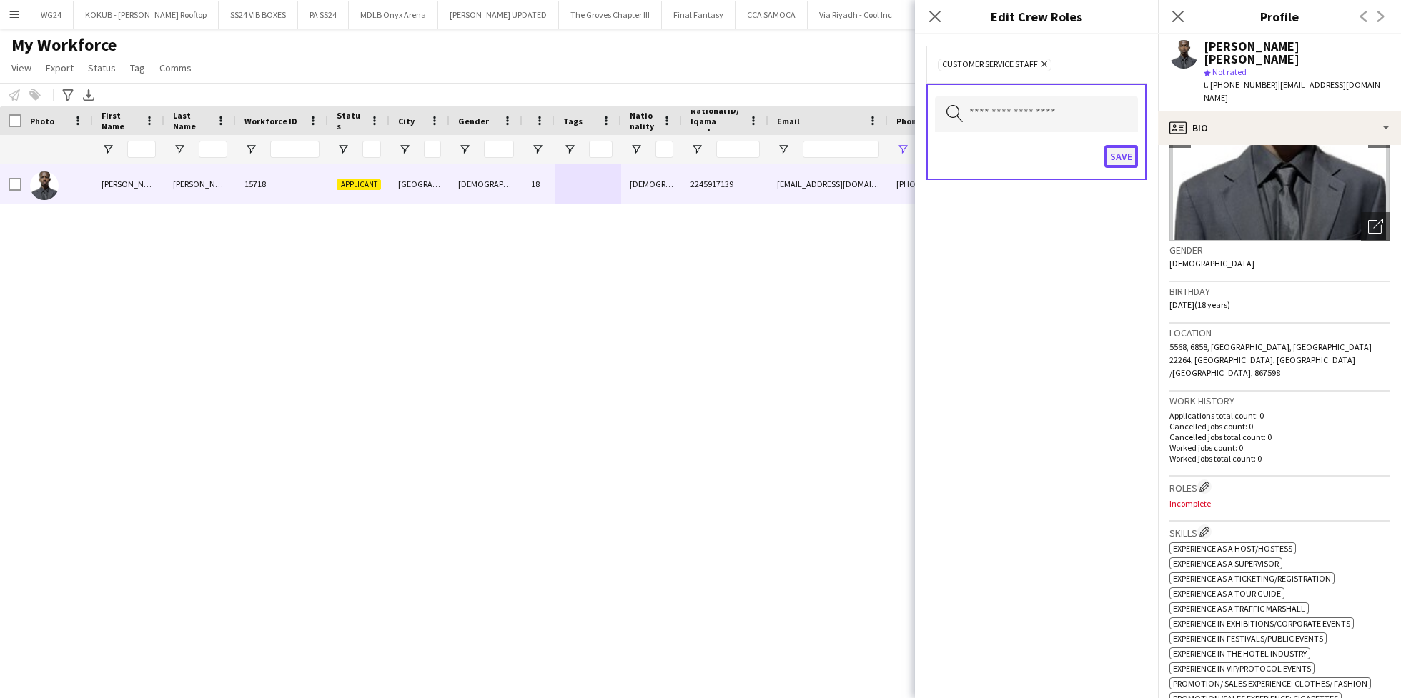
click at [1118, 151] on button "Save" at bounding box center [1122, 156] width 34 height 23
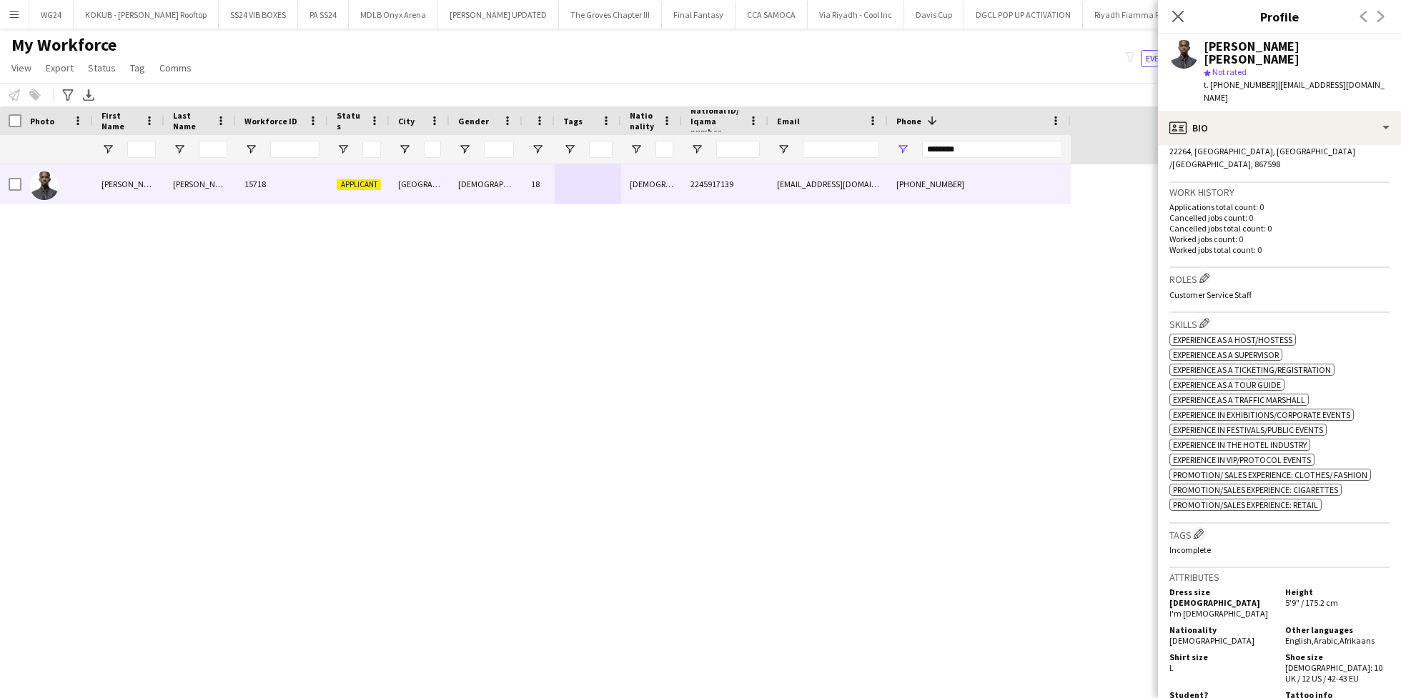
scroll to position [352, 0]
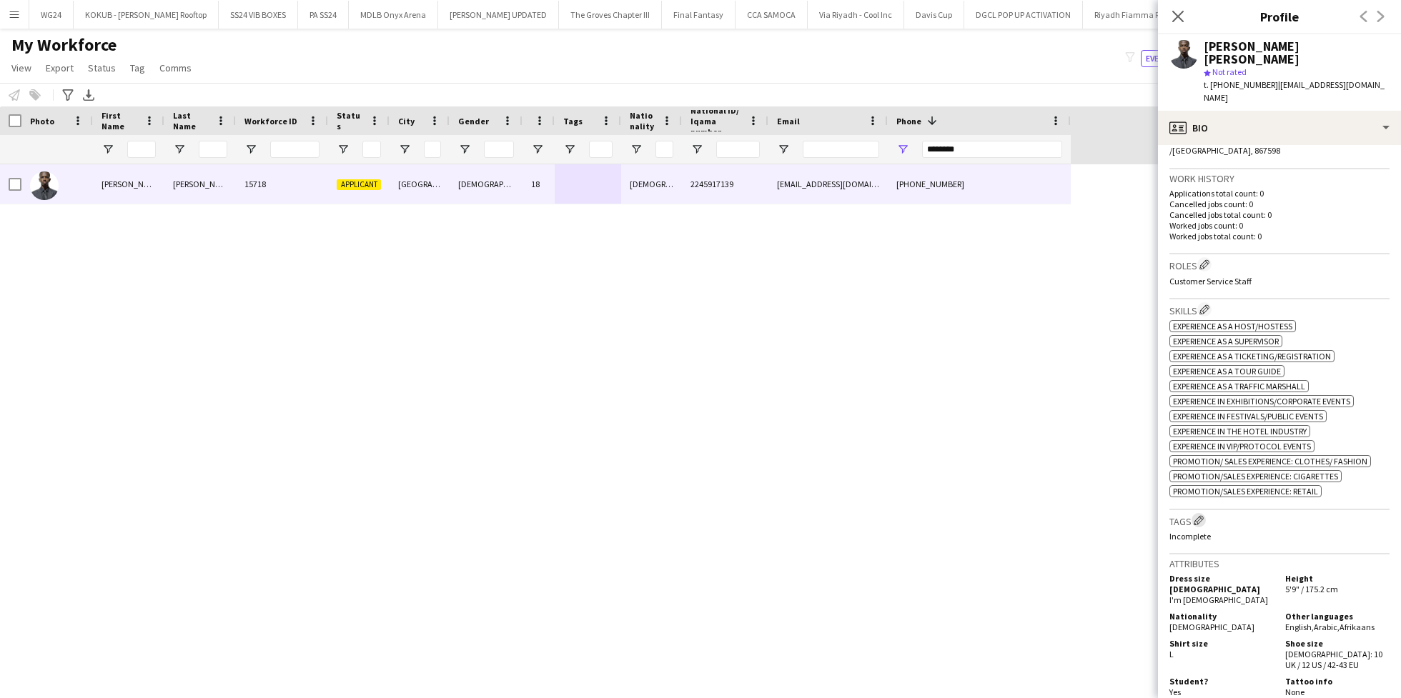
click at [1206, 513] on button "Edit crew company tags" at bounding box center [1199, 520] width 14 height 14
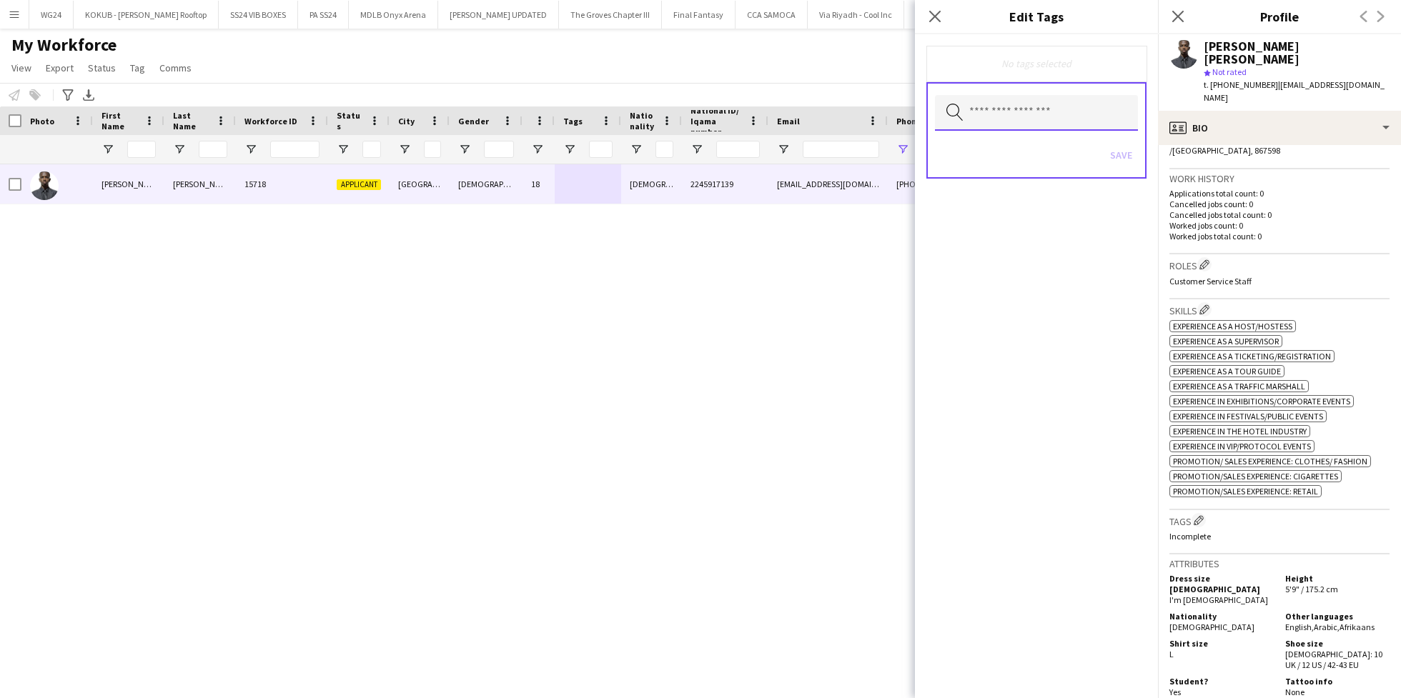
click at [1031, 116] on input "text" at bounding box center [1036, 113] width 203 height 36
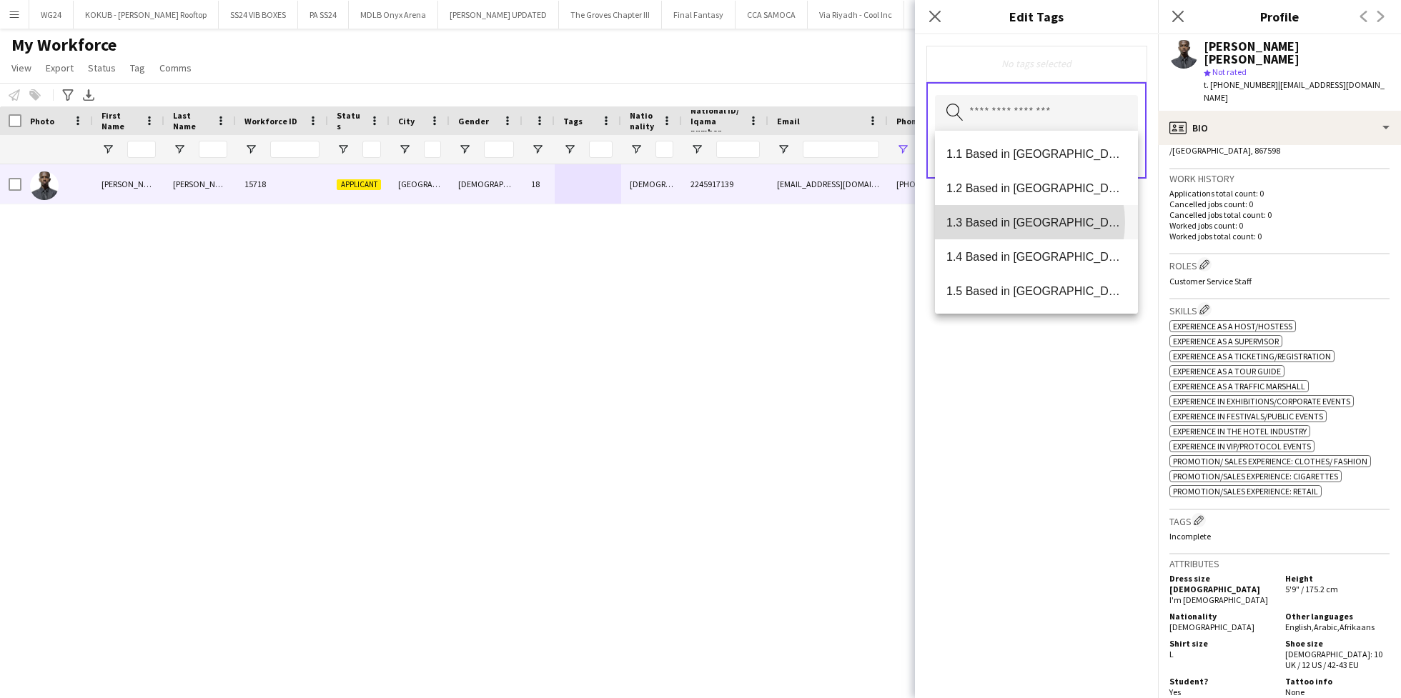
click at [1017, 222] on span "1.3 Based in [GEOGRAPHIC_DATA]" at bounding box center [1037, 223] width 180 height 14
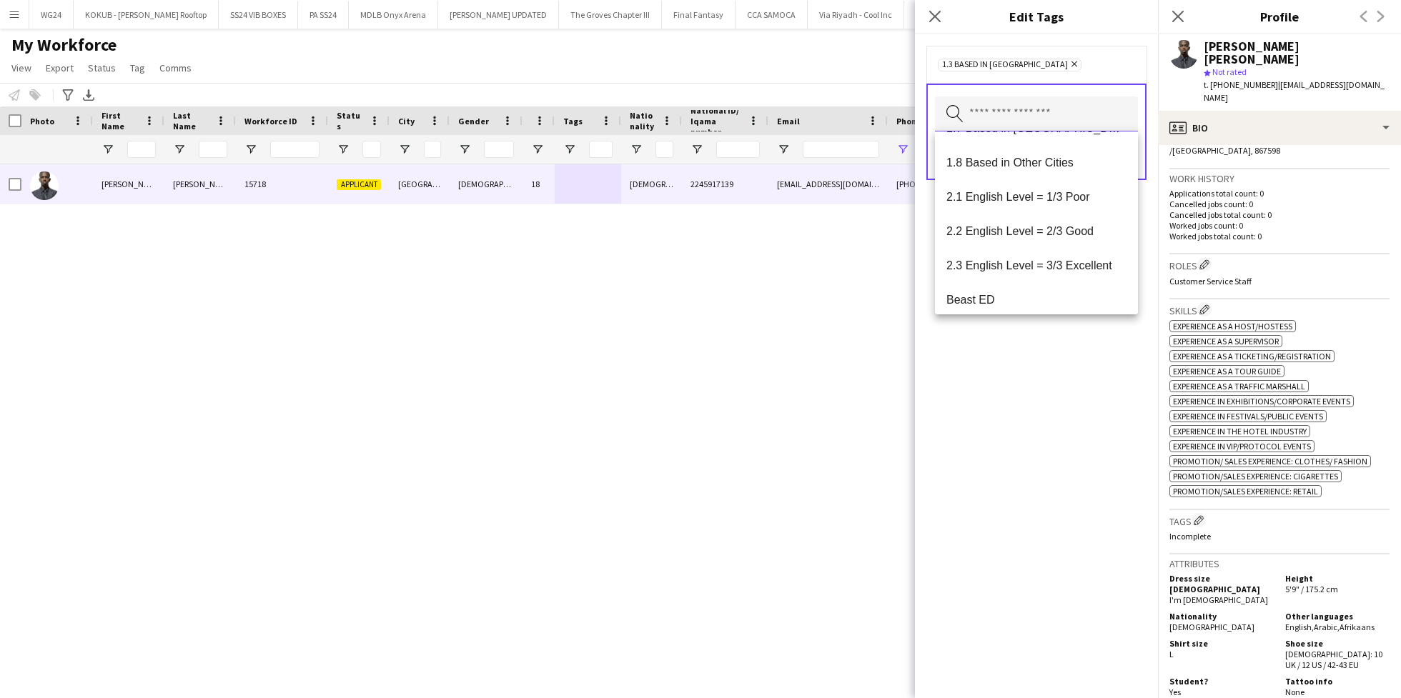
scroll to position [199, 0]
click at [1022, 186] on mat-option "2.1 English Level = 1/3 Poor" at bounding box center [1036, 196] width 203 height 34
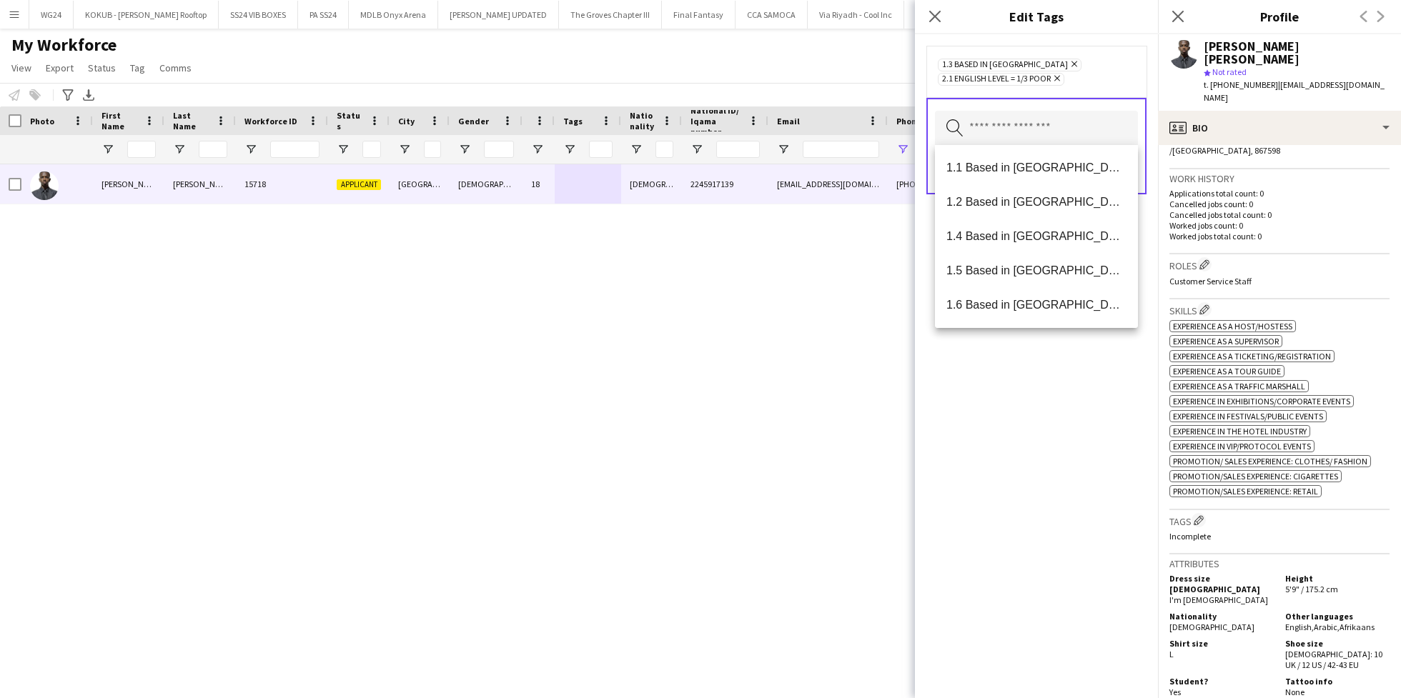
click at [1010, 414] on div "1.3 Based in [GEOGRAPHIC_DATA] Remove 2.1 English Level = 1/3 Poor Remove Searc…" at bounding box center [1036, 366] width 243 height 664
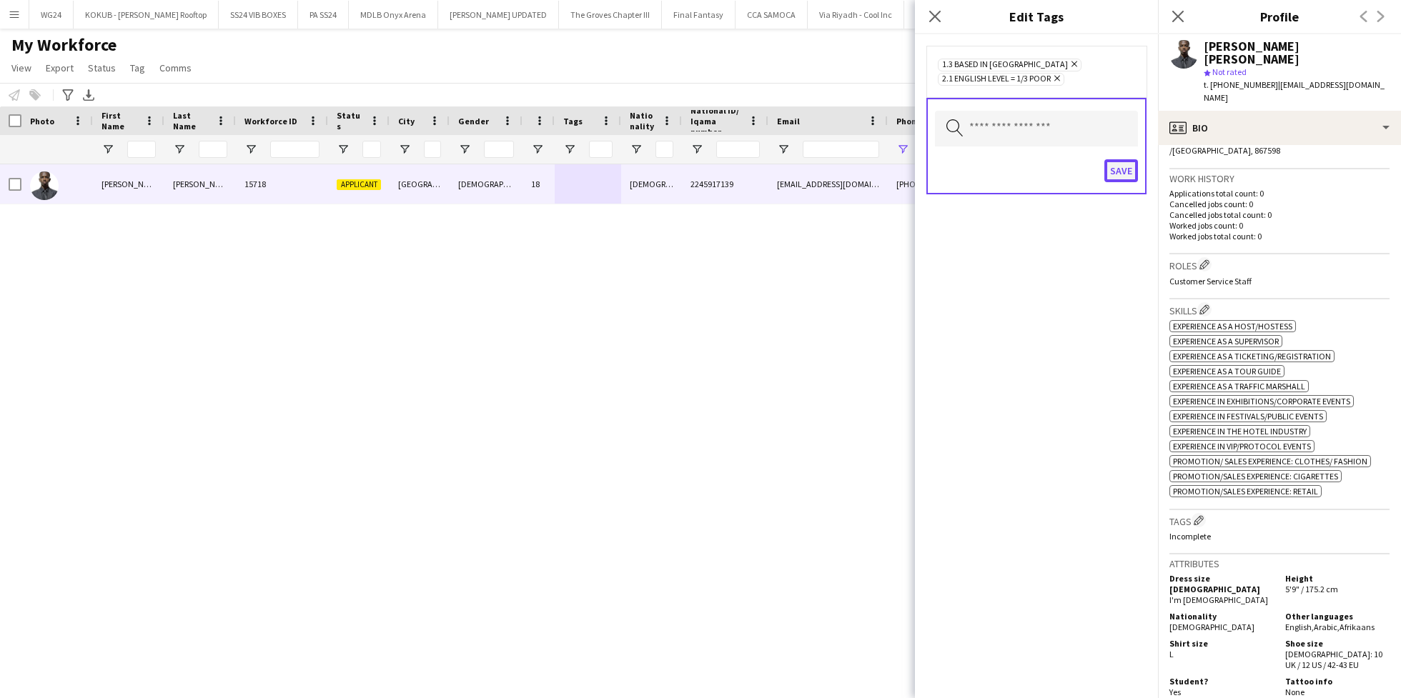
click at [1117, 165] on button "Save" at bounding box center [1122, 170] width 34 height 23
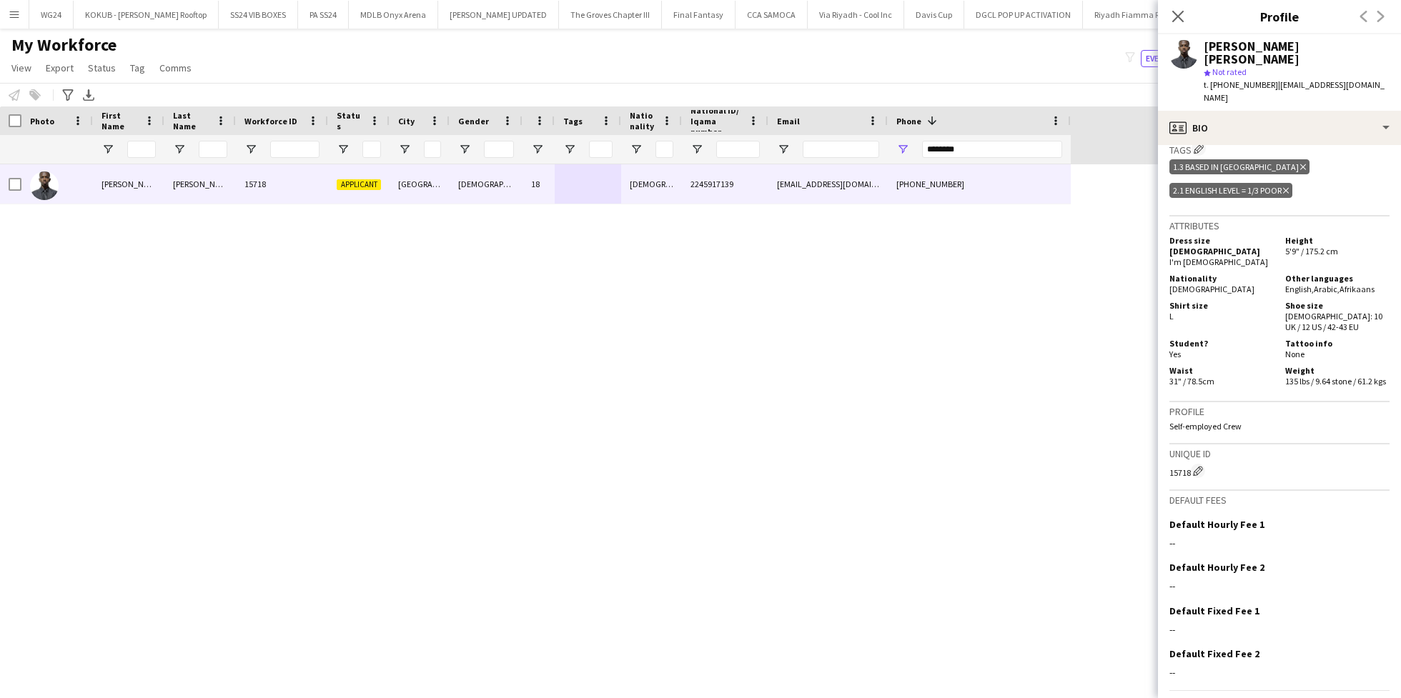
scroll to position [729, 0]
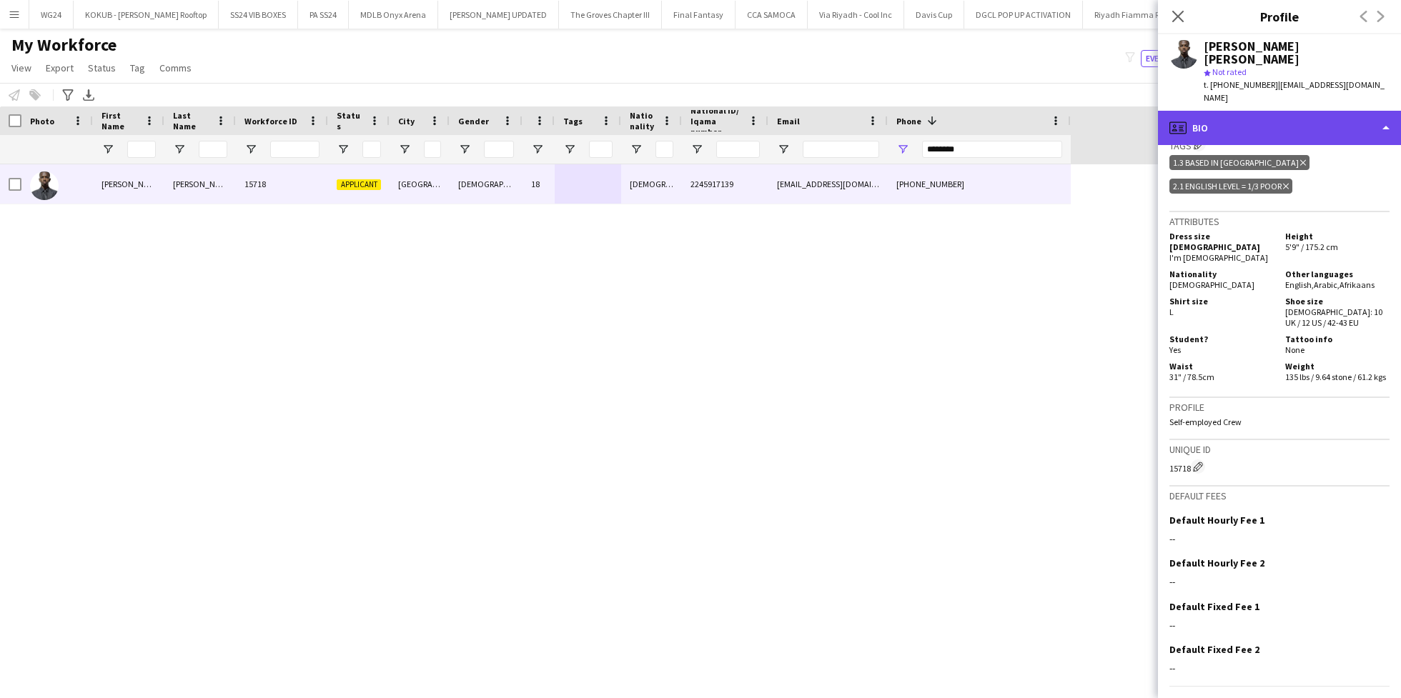
click at [1253, 111] on div "profile Bio" at bounding box center [1279, 128] width 243 height 34
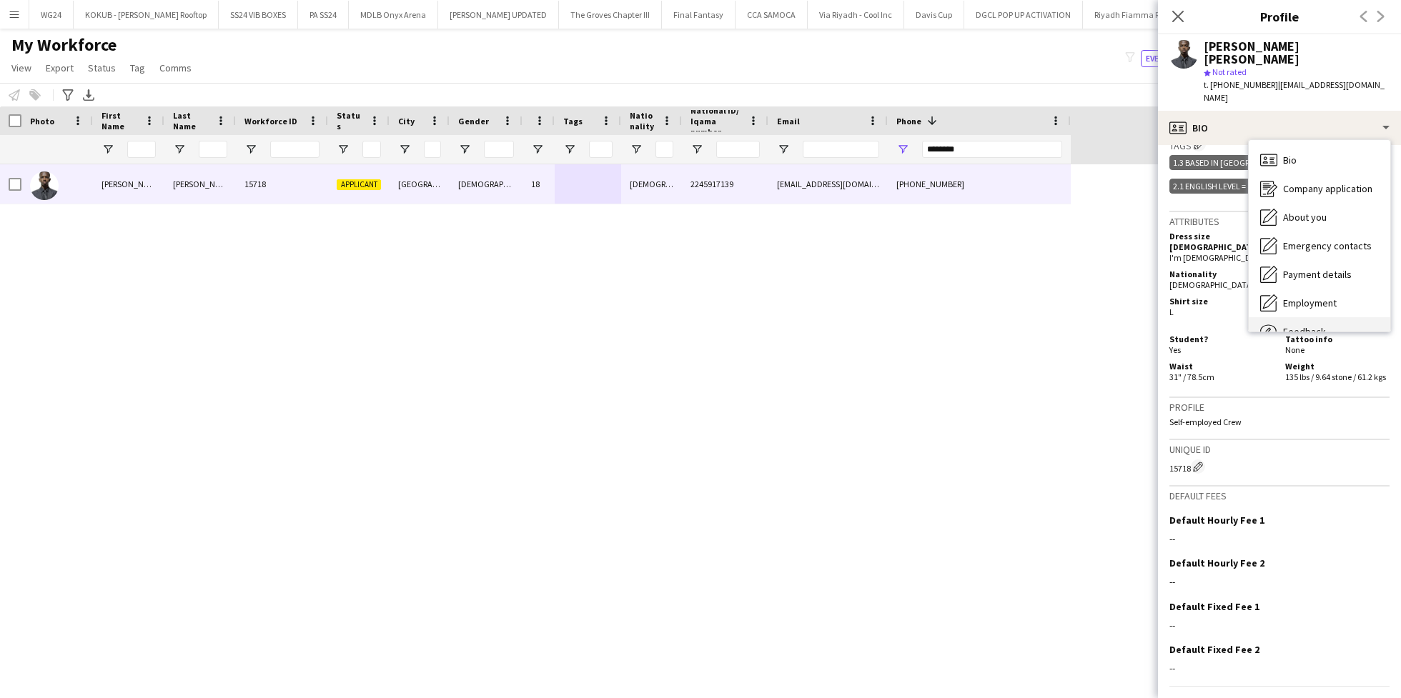
click at [1313, 325] on span "Feedback" at bounding box center [1304, 331] width 43 height 13
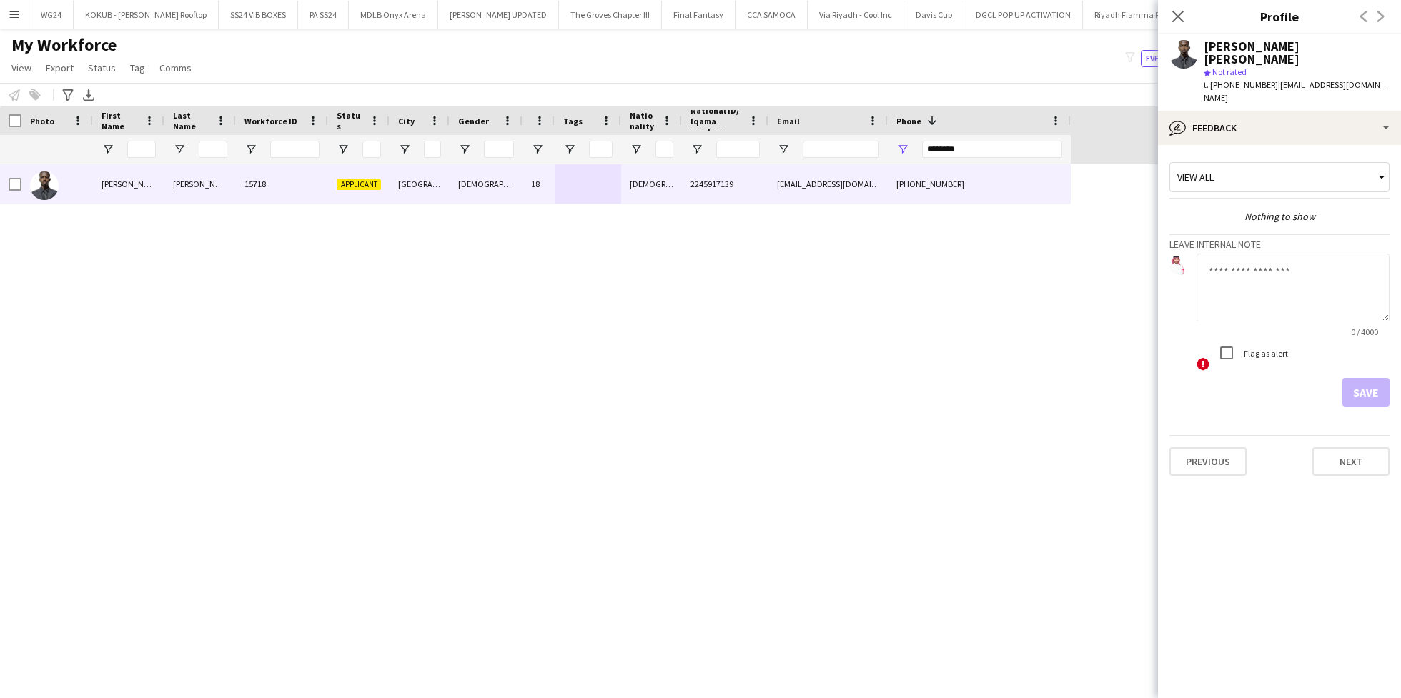
click at [1245, 259] on textarea at bounding box center [1293, 288] width 193 height 68
type textarea "**********"
click at [1372, 378] on button "Save" at bounding box center [1366, 392] width 47 height 29
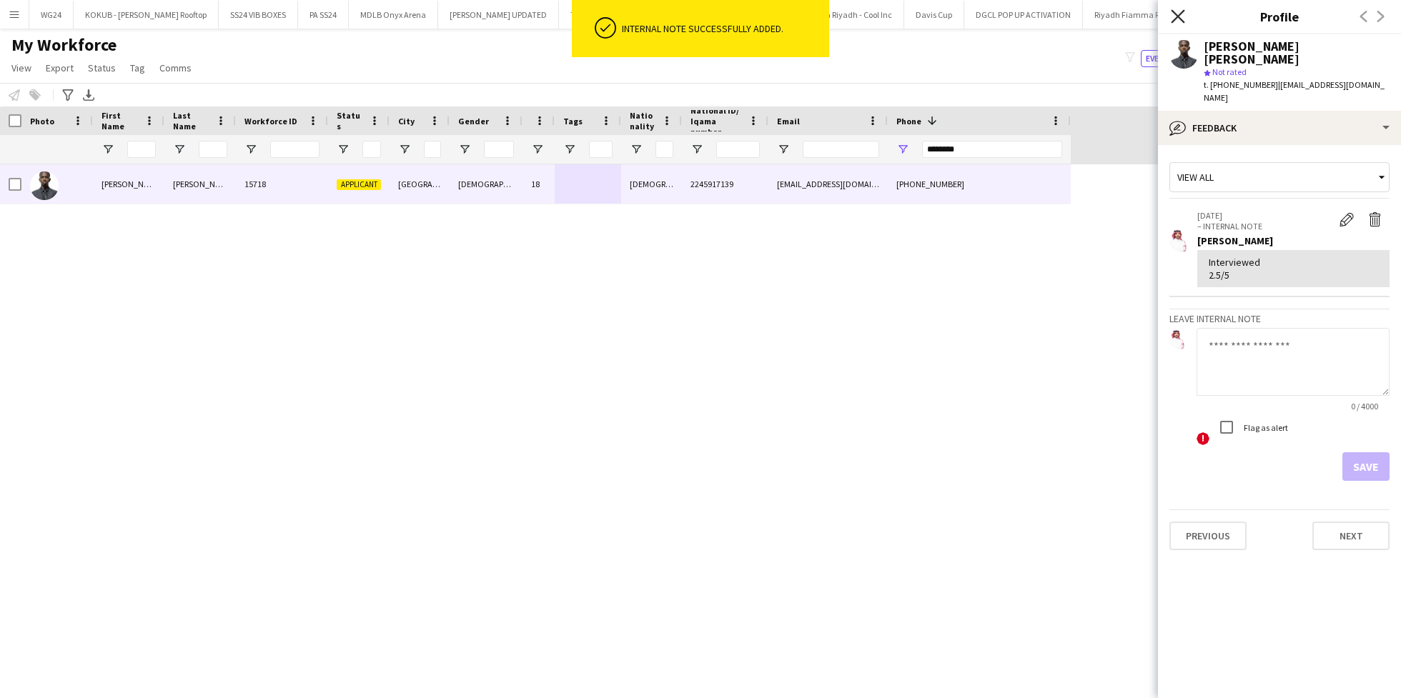
click at [1178, 16] on icon at bounding box center [1178, 16] width 14 height 14
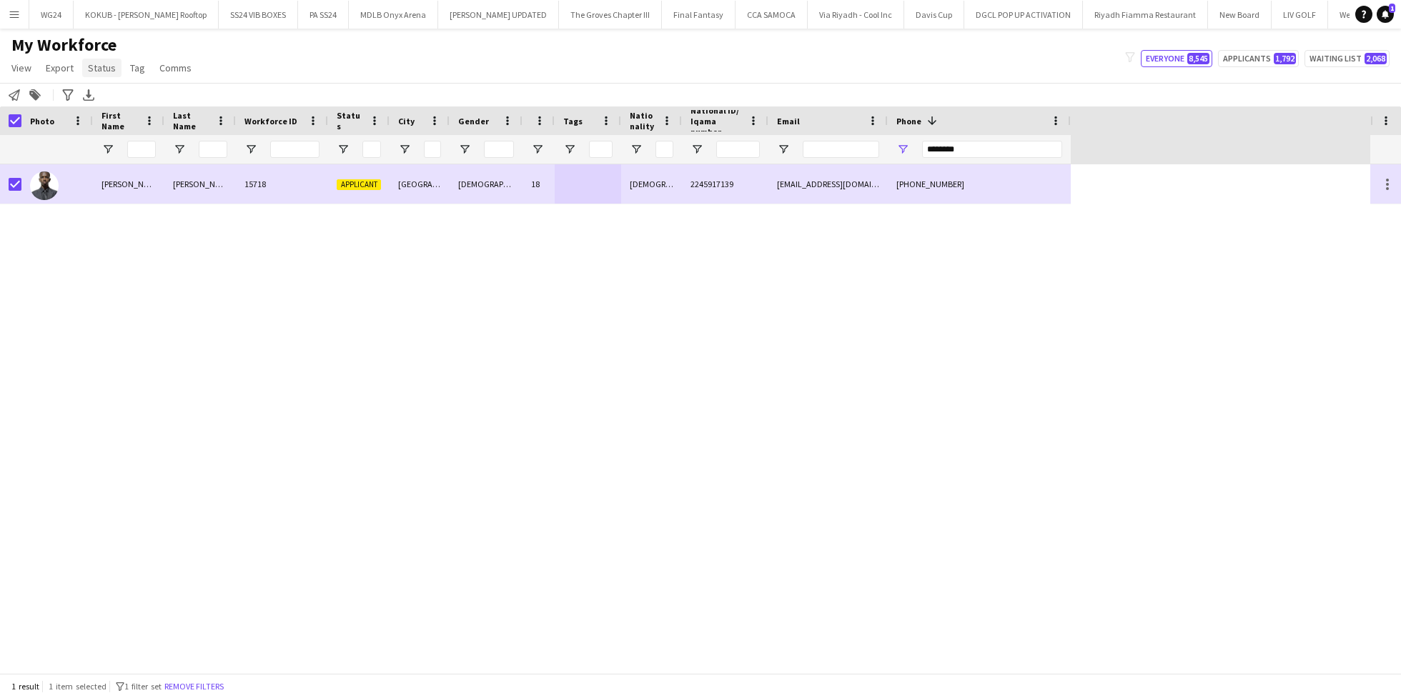
click at [108, 69] on span "Status" at bounding box center [102, 67] width 28 height 13
click at [123, 105] on link "Edit" at bounding box center [132, 99] width 100 height 30
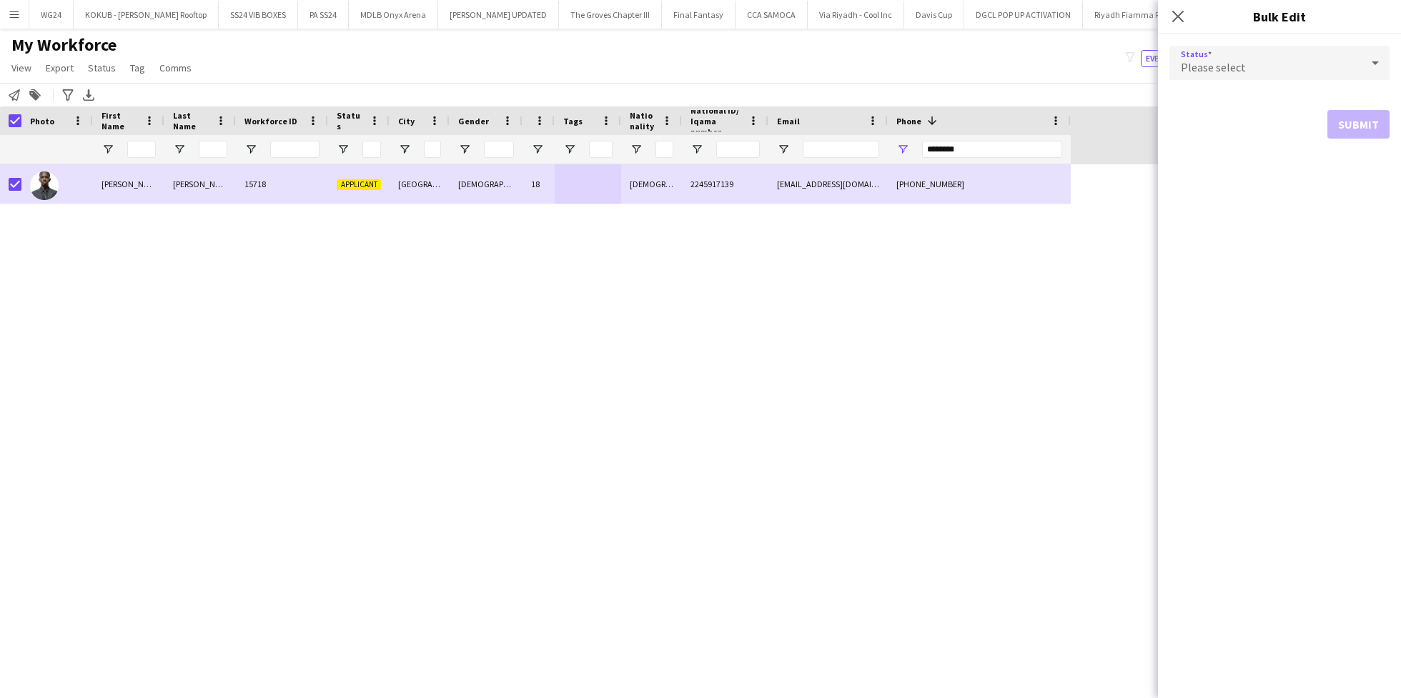
click at [1345, 73] on div "Please select" at bounding box center [1266, 63] width 192 height 34
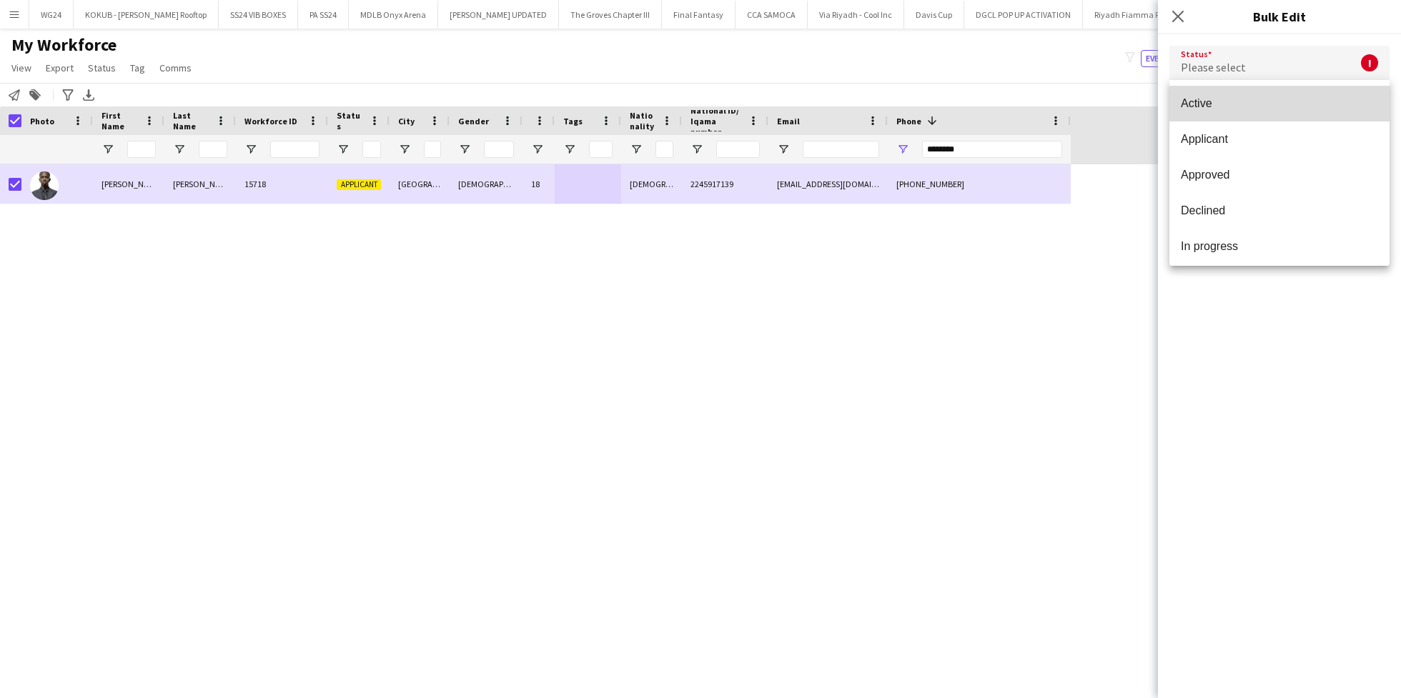
click at [1318, 102] on span "Active" at bounding box center [1279, 104] width 197 height 14
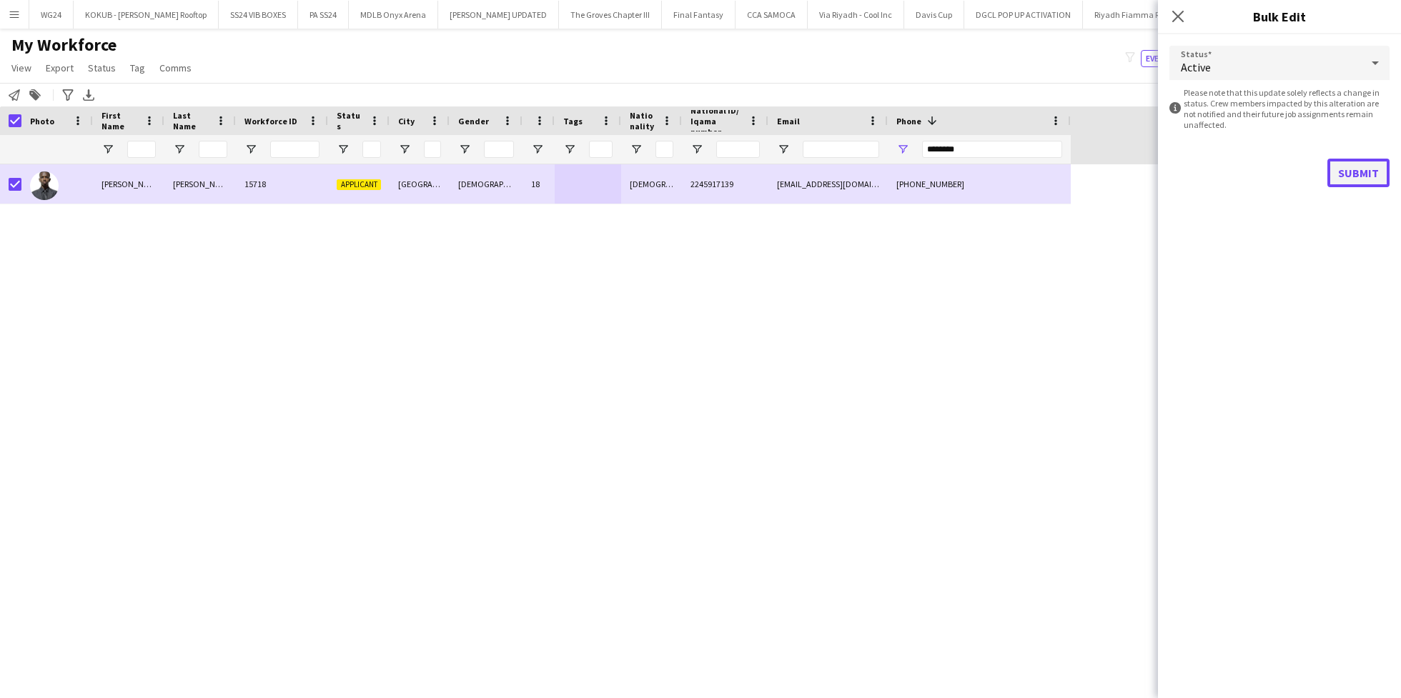
click at [1370, 167] on button "Submit" at bounding box center [1359, 173] width 62 height 29
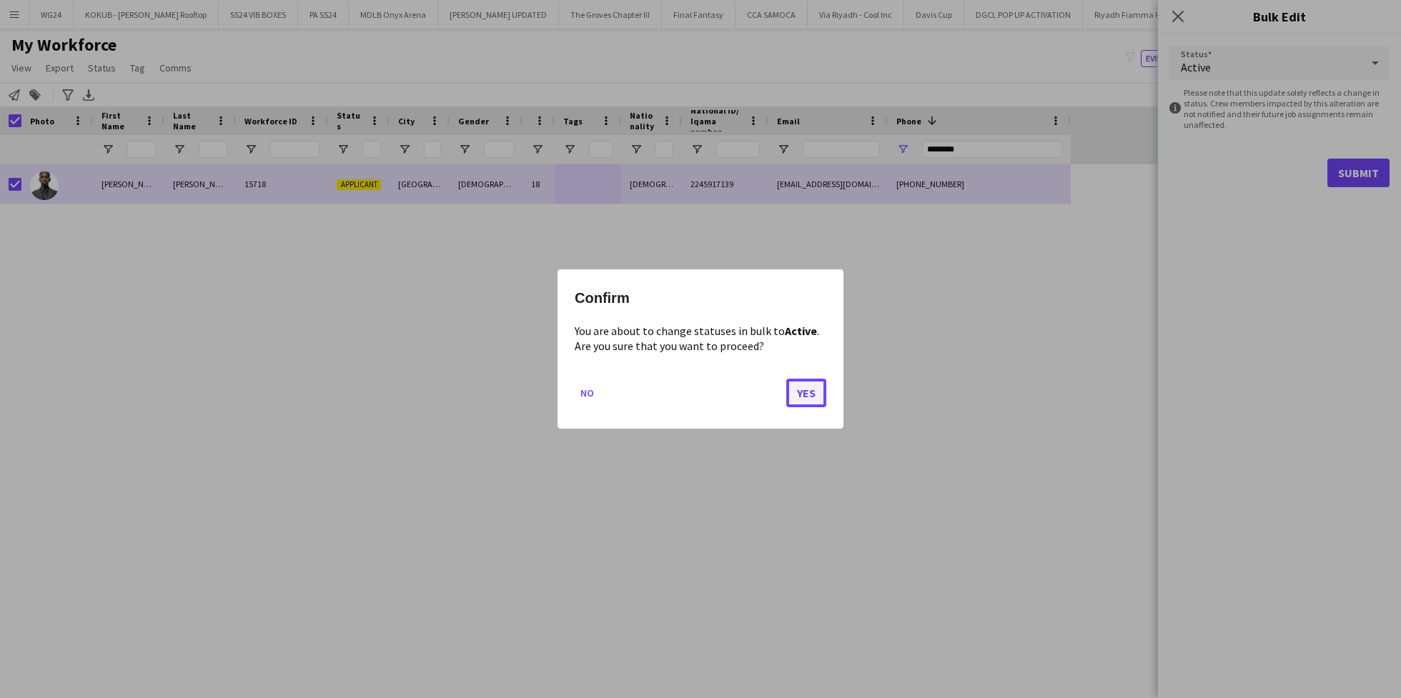
click at [807, 394] on button "Yes" at bounding box center [806, 393] width 40 height 29
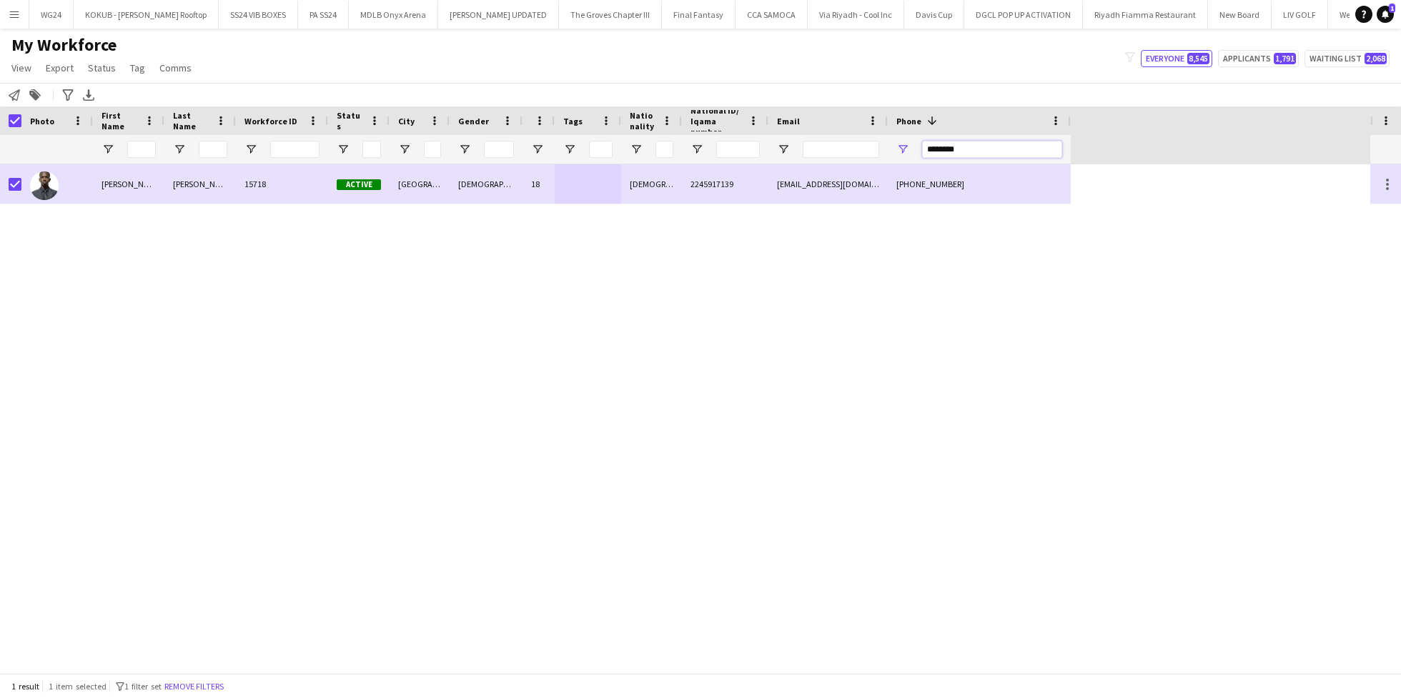
click at [965, 152] on input "********" at bounding box center [992, 149] width 140 height 17
paste input "*"
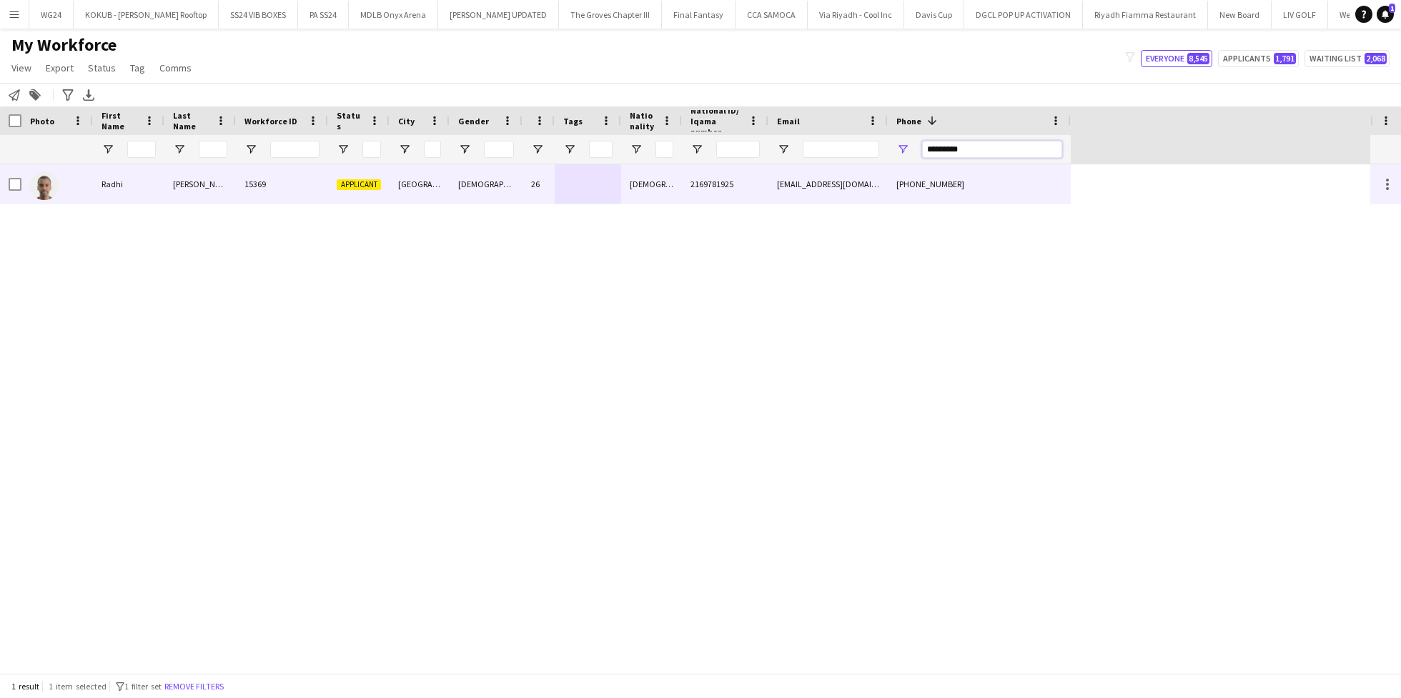
type input "*********"
click at [470, 187] on div "[DEMOGRAPHIC_DATA]" at bounding box center [486, 183] width 73 height 39
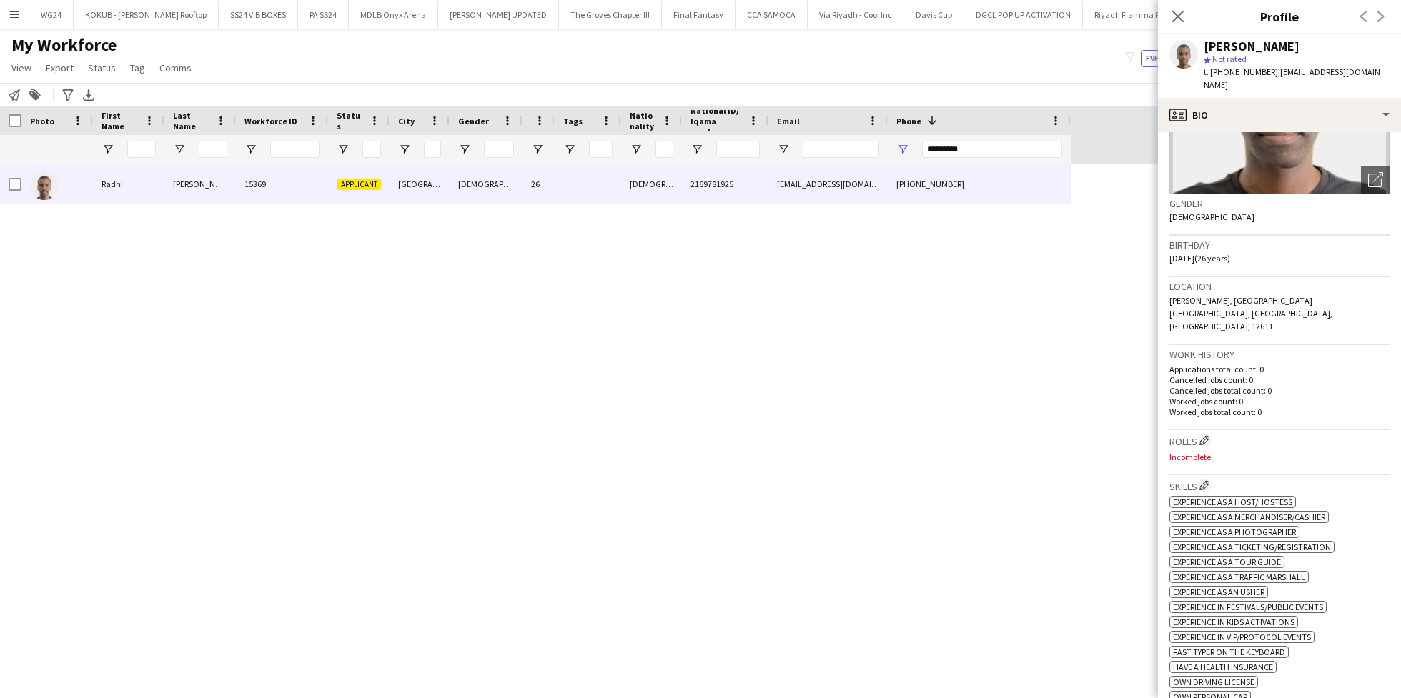
scroll to position [178, 0]
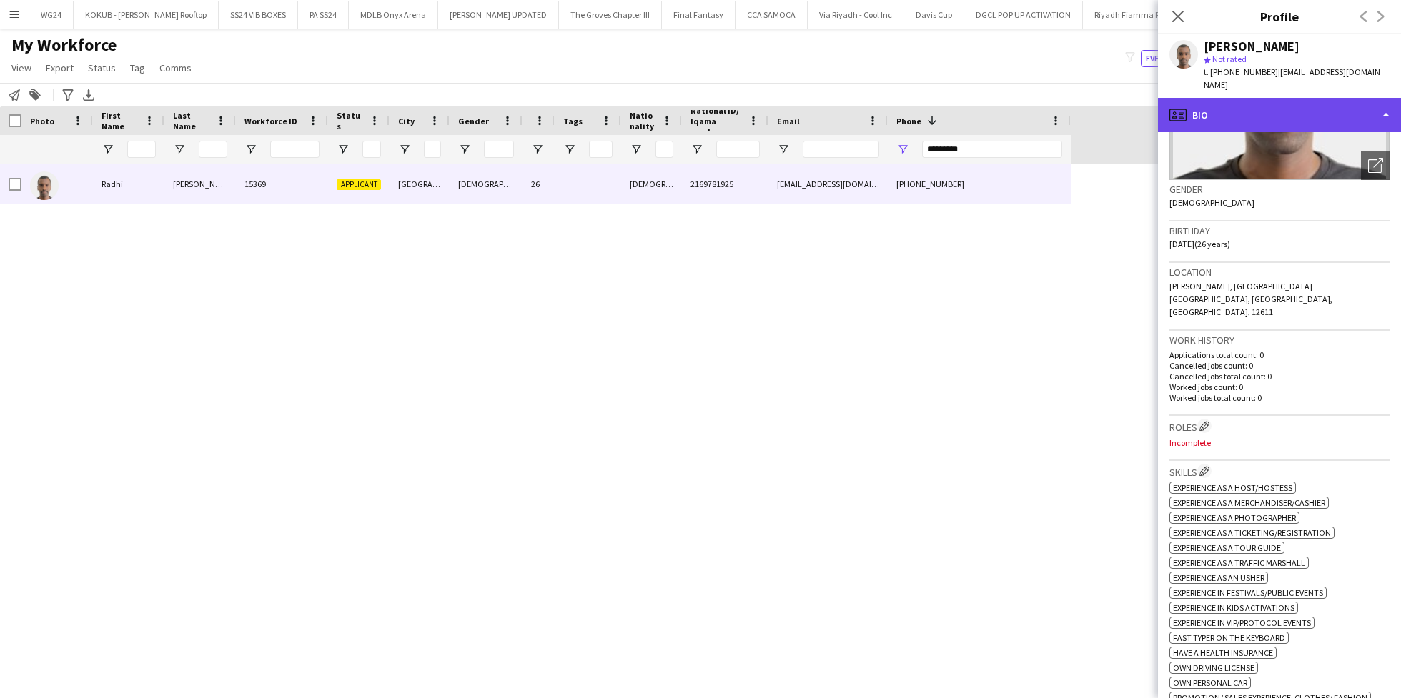
click at [1255, 98] on div "profile Bio" at bounding box center [1279, 115] width 243 height 34
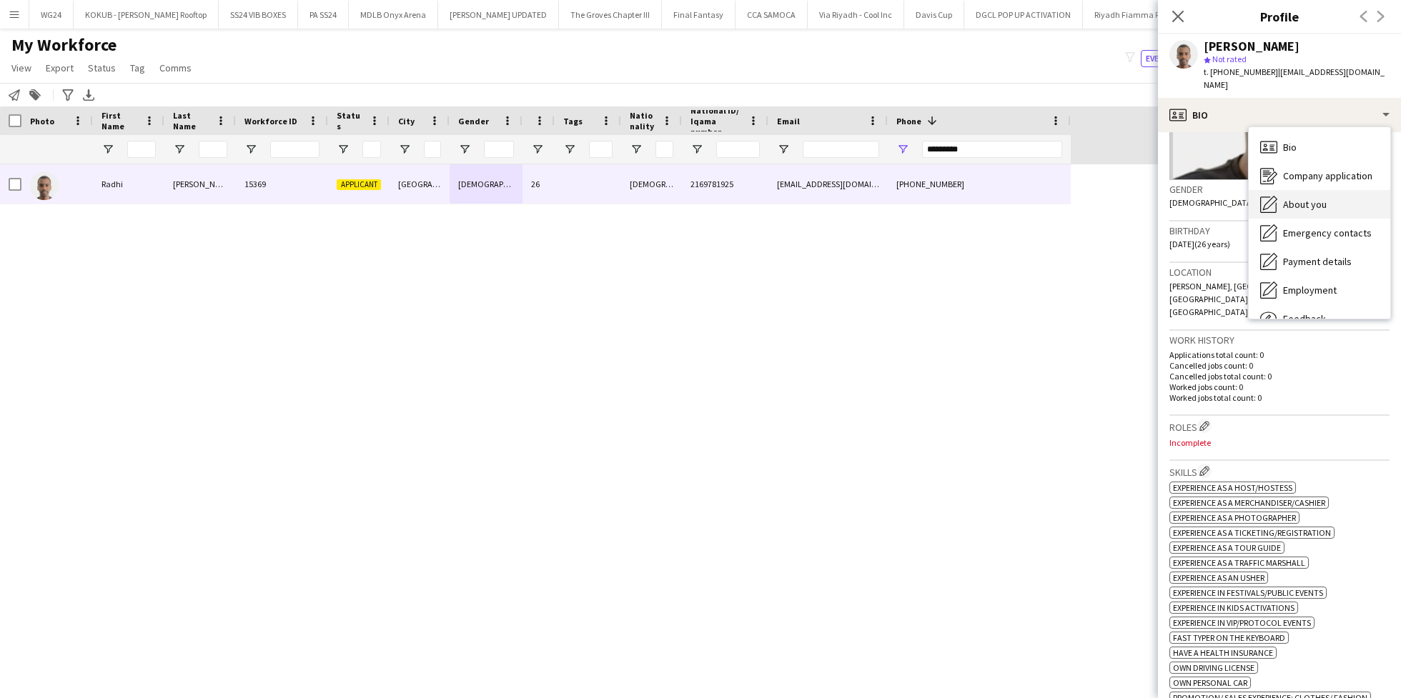
click at [1308, 202] on div "About you About you" at bounding box center [1320, 204] width 142 height 29
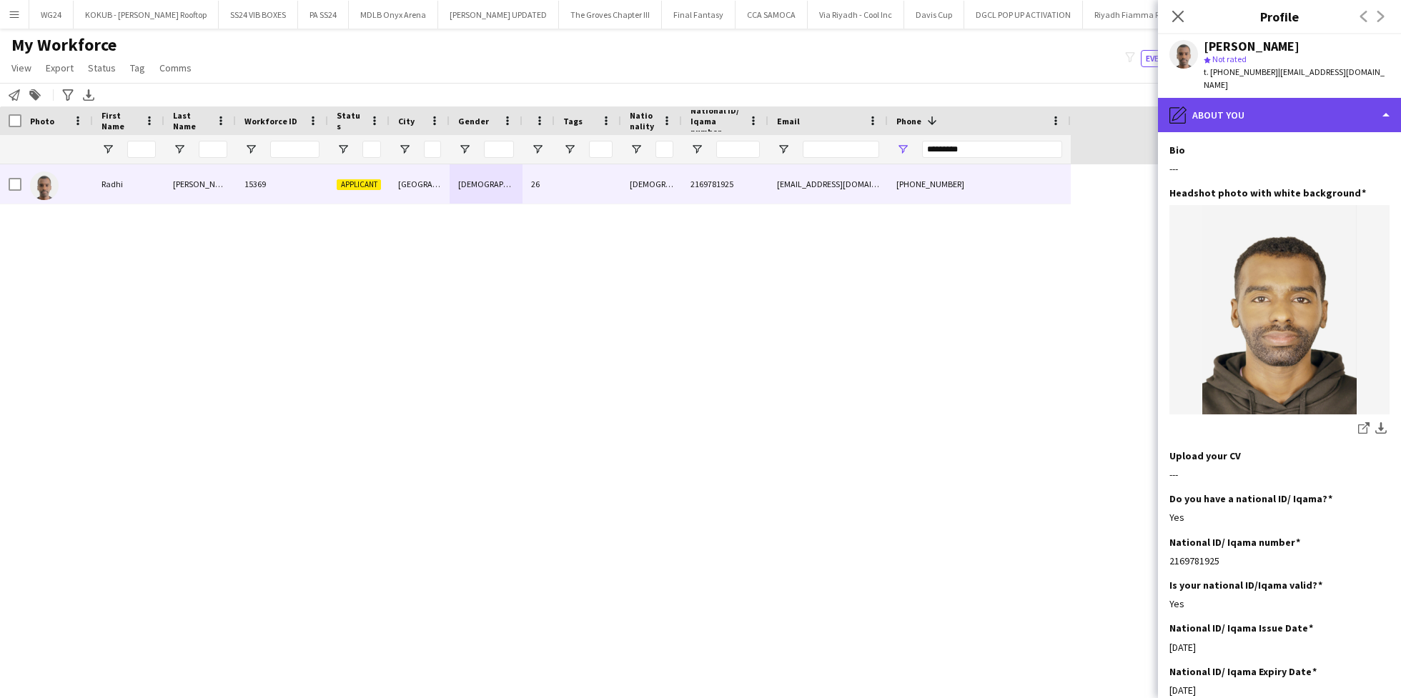
click at [1223, 105] on div "pencil4 About you" at bounding box center [1279, 115] width 243 height 34
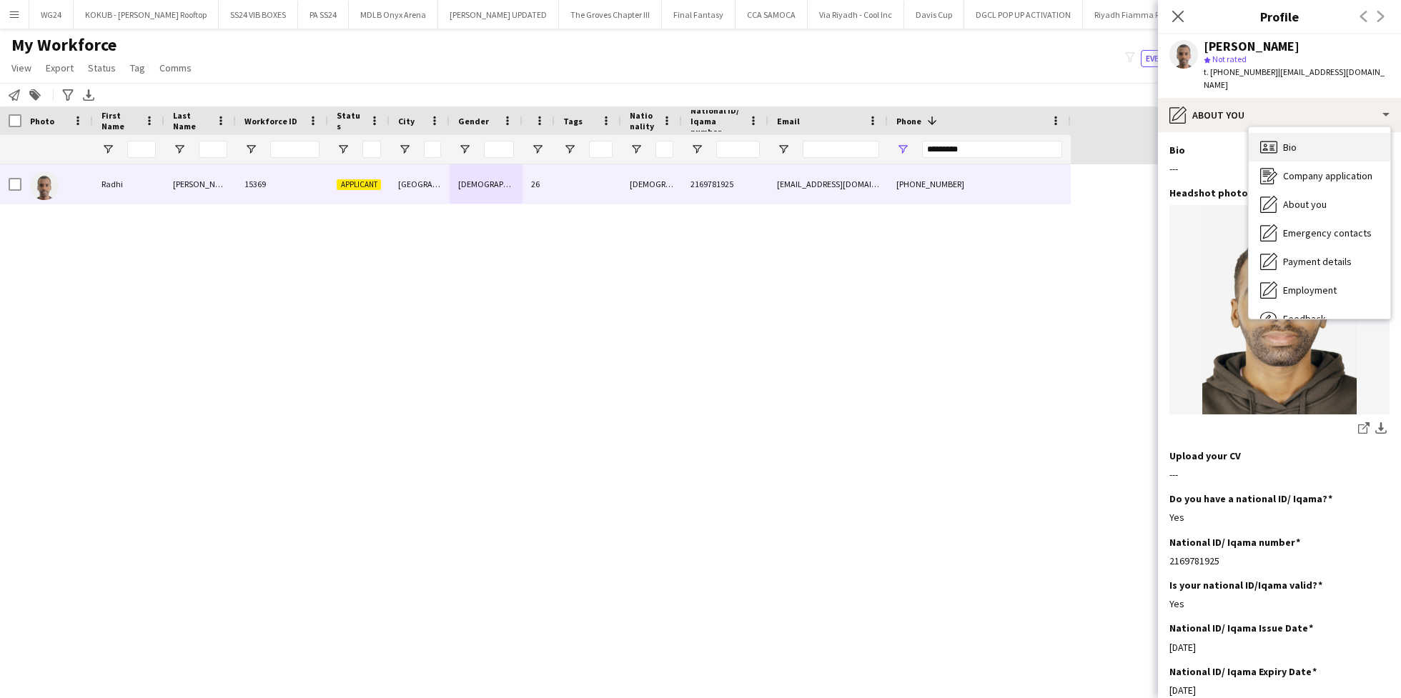
click at [1285, 146] on div "Bio Bio" at bounding box center [1320, 147] width 142 height 29
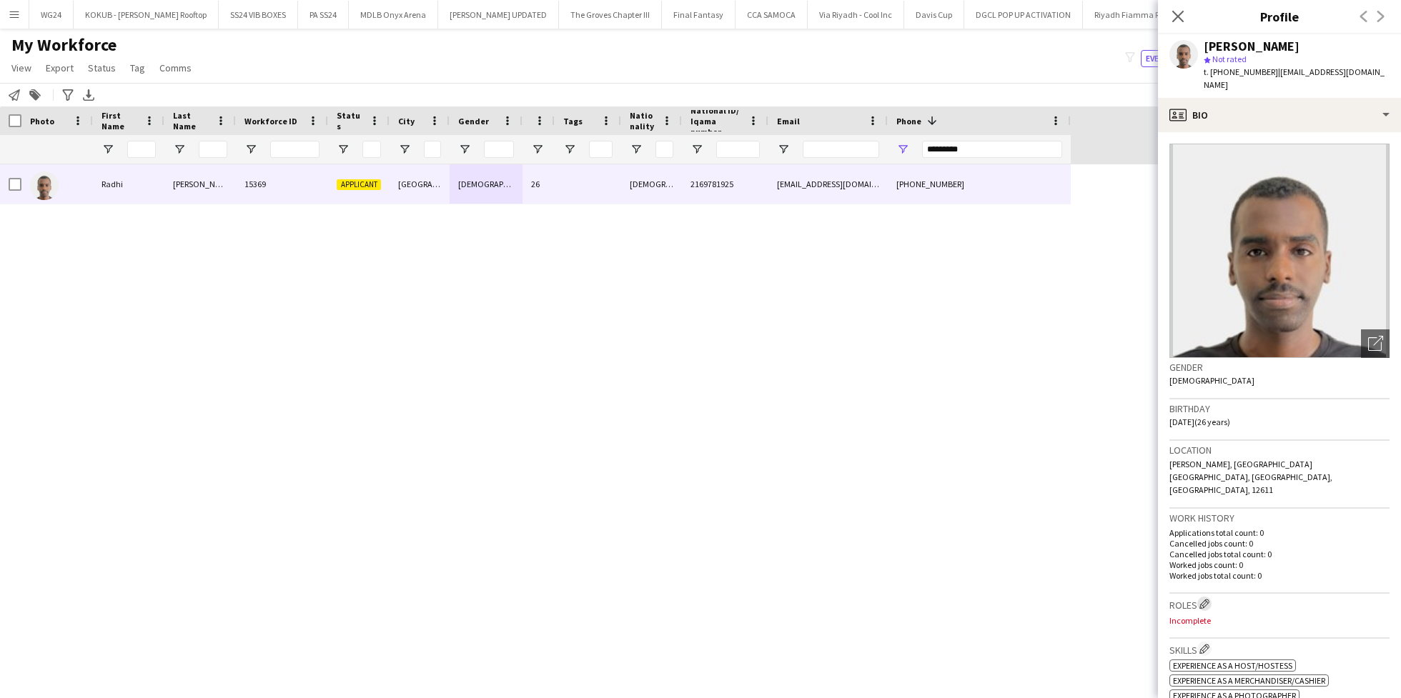
click at [1208, 599] on app-icon "Edit crew company roles" at bounding box center [1205, 604] width 10 height 10
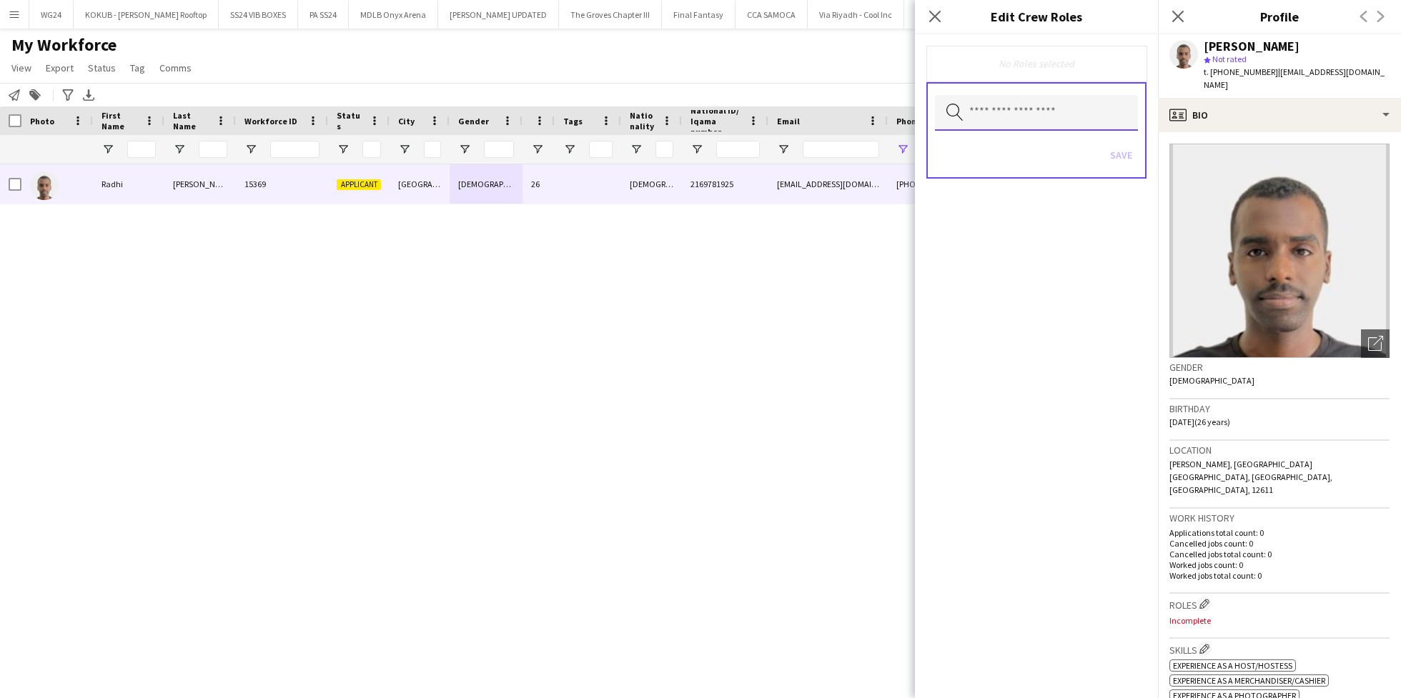
click at [1009, 119] on input "text" at bounding box center [1036, 113] width 203 height 36
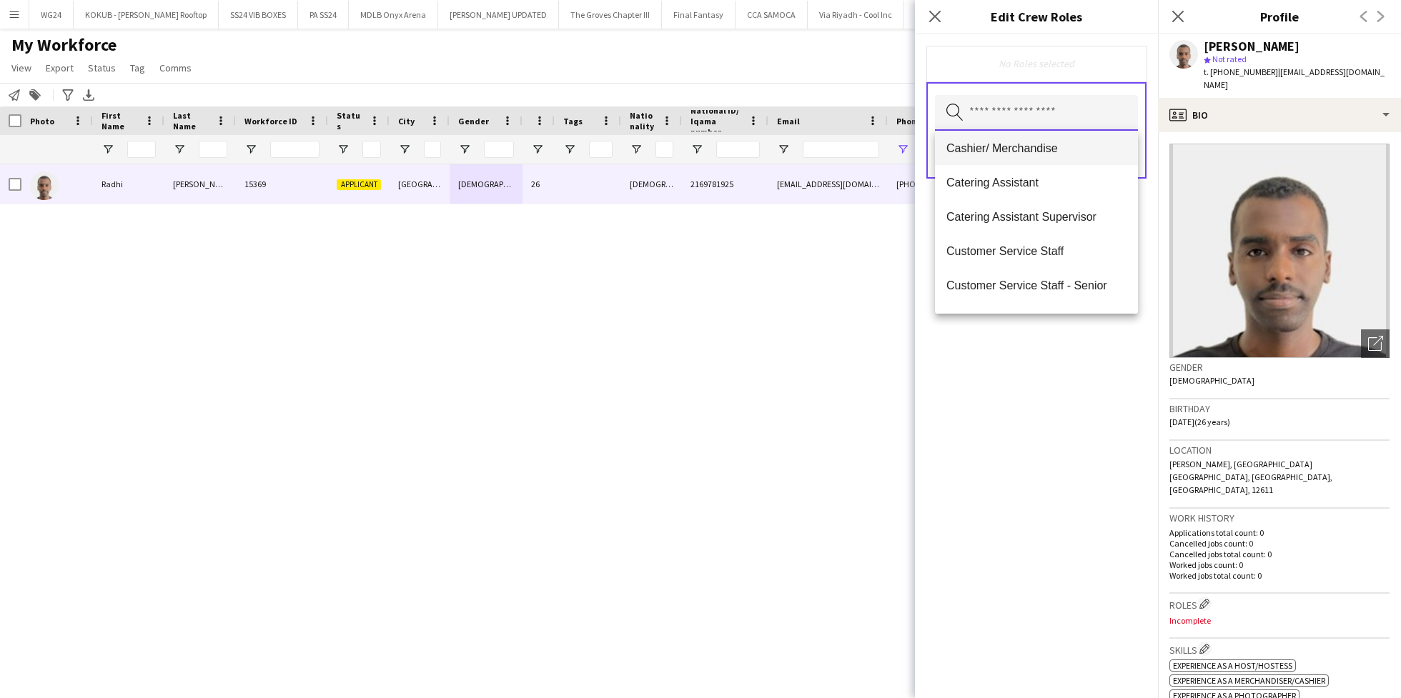
scroll to position [149, 0]
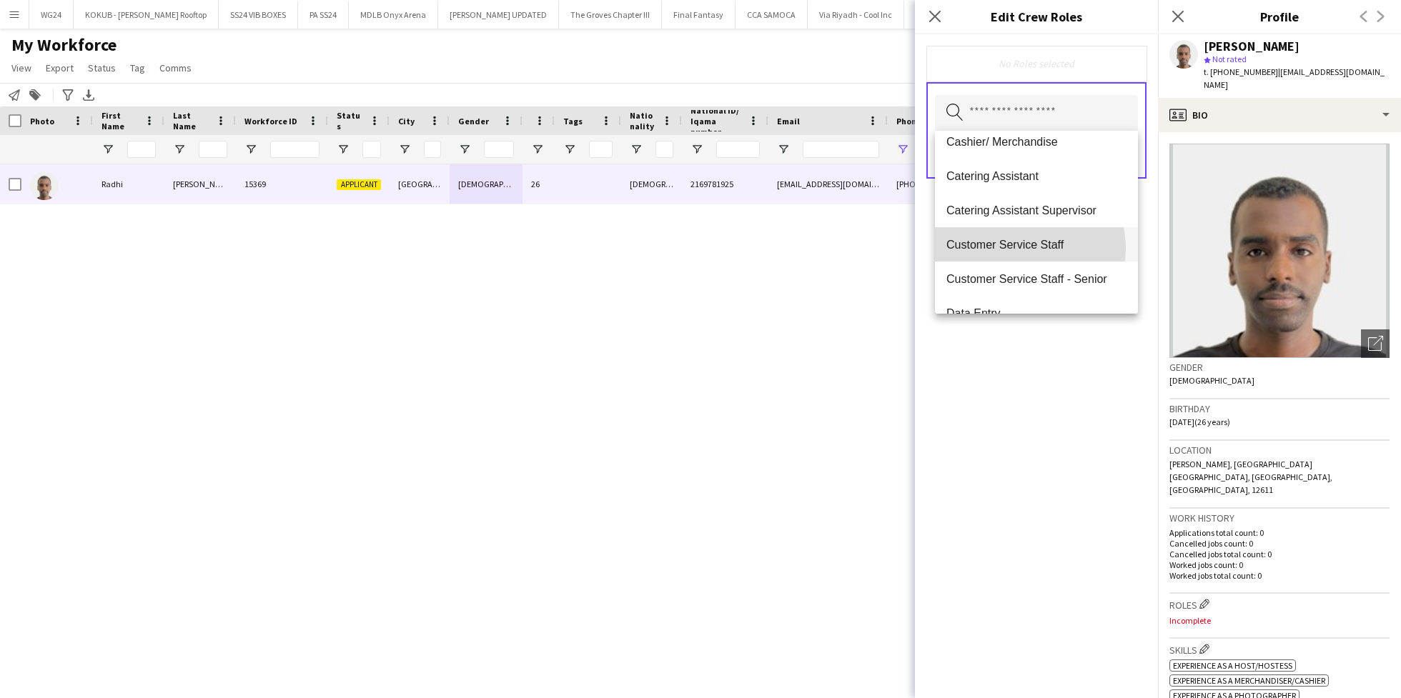
click at [1017, 248] on span "Customer Service Staff" at bounding box center [1037, 245] width 180 height 14
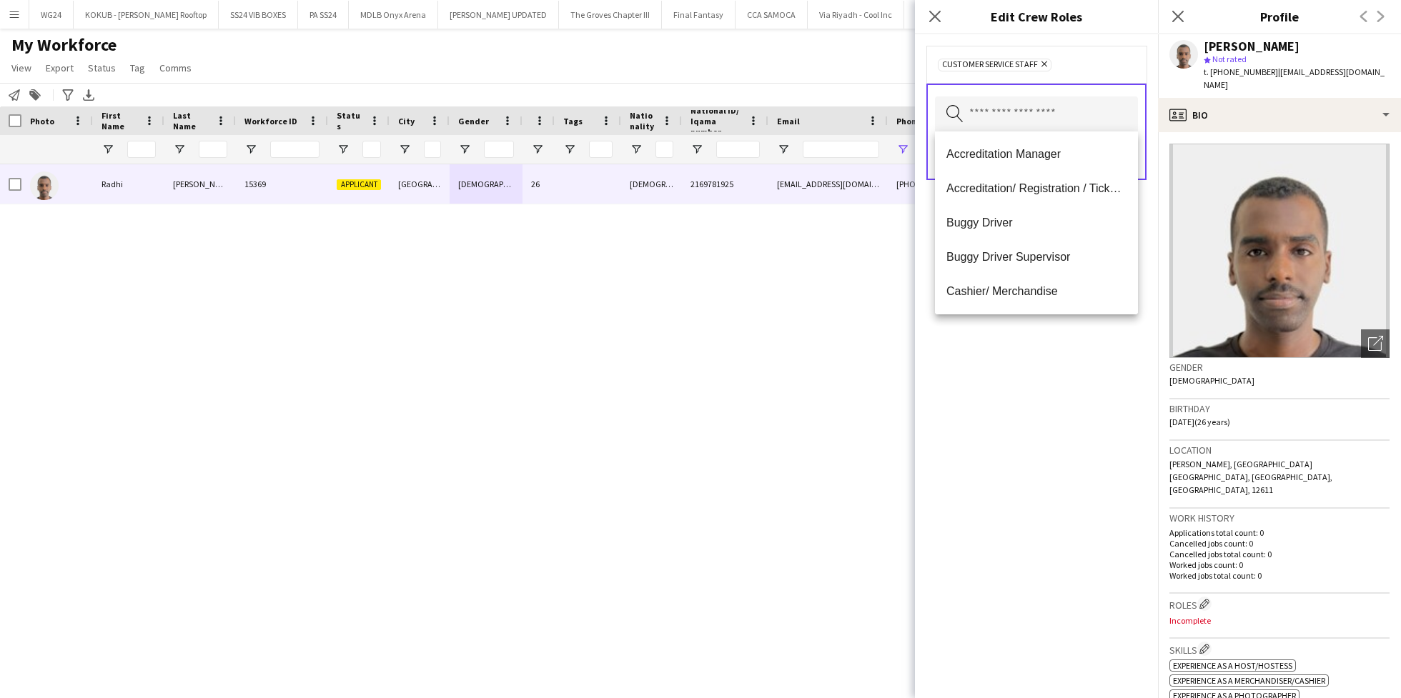
click at [1015, 433] on div "Customer Service Staff Remove Search by role type Save" at bounding box center [1036, 366] width 243 height 664
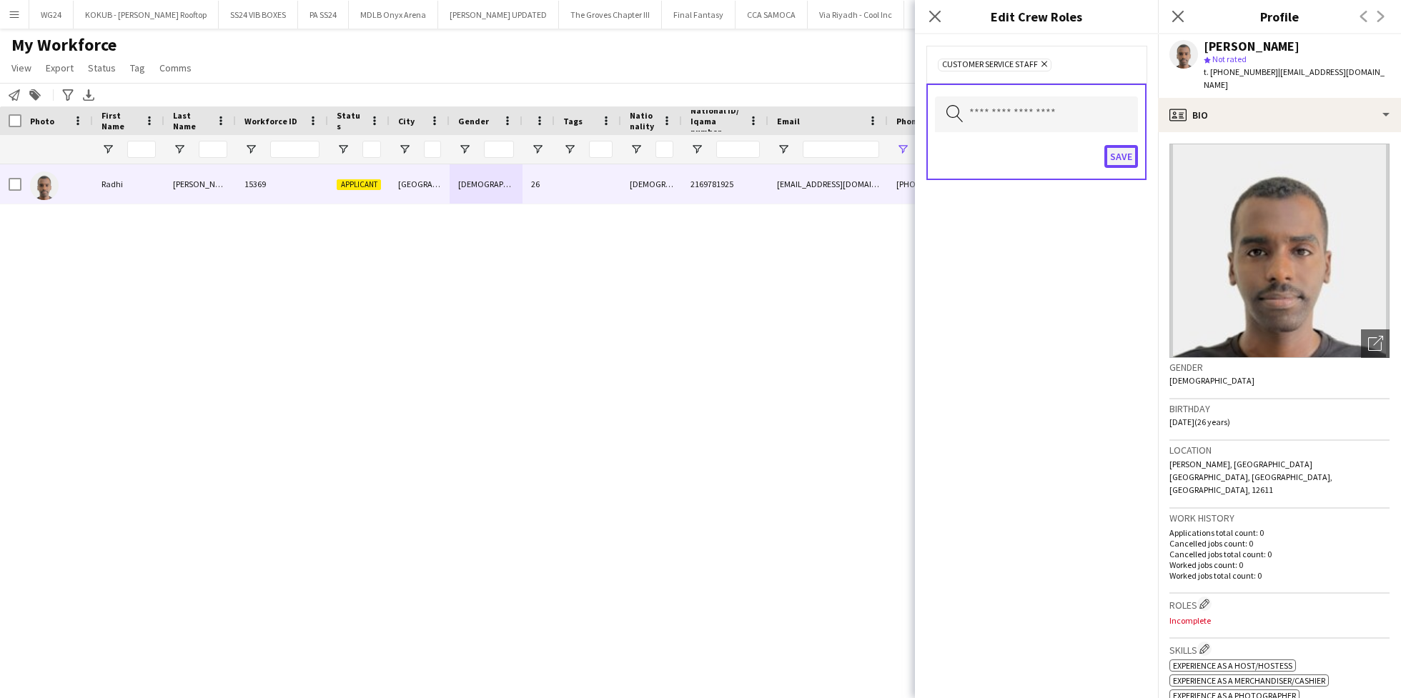
click at [1127, 162] on button "Save" at bounding box center [1122, 156] width 34 height 23
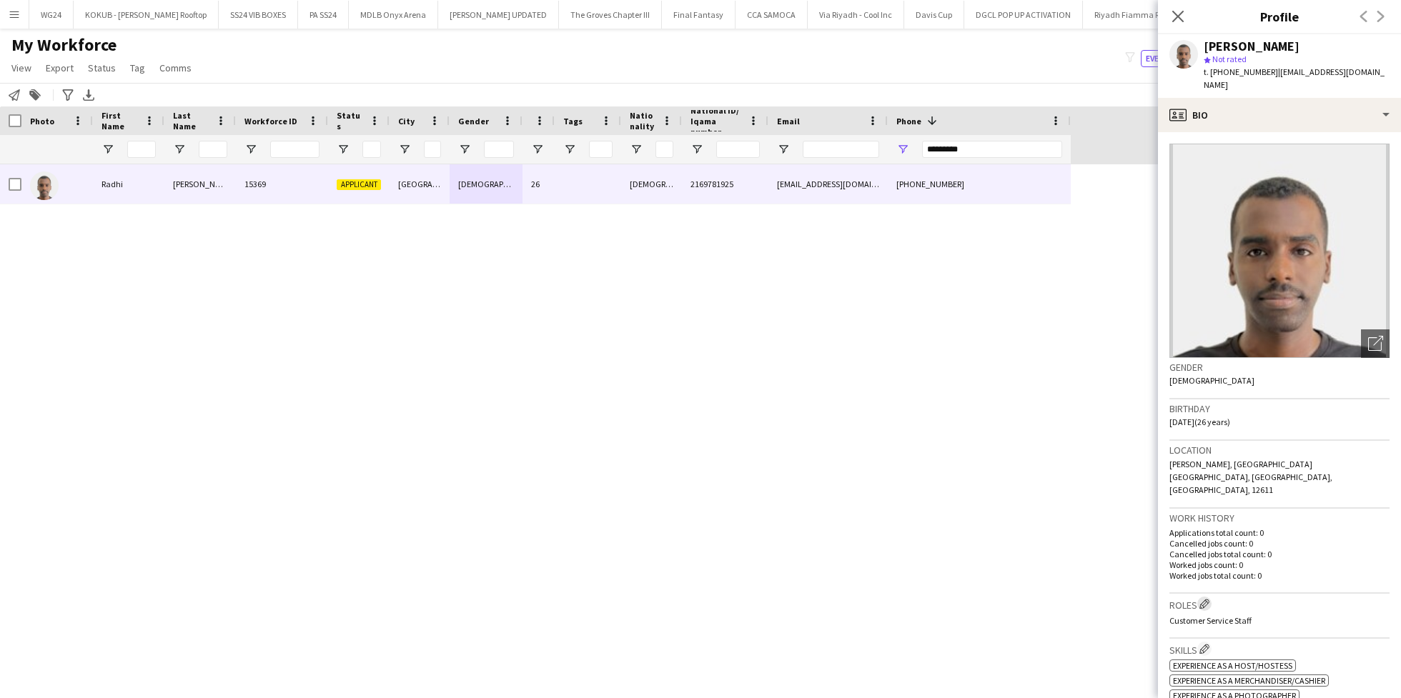
click at [1210, 599] on app-icon "Edit crew company roles" at bounding box center [1205, 604] width 10 height 10
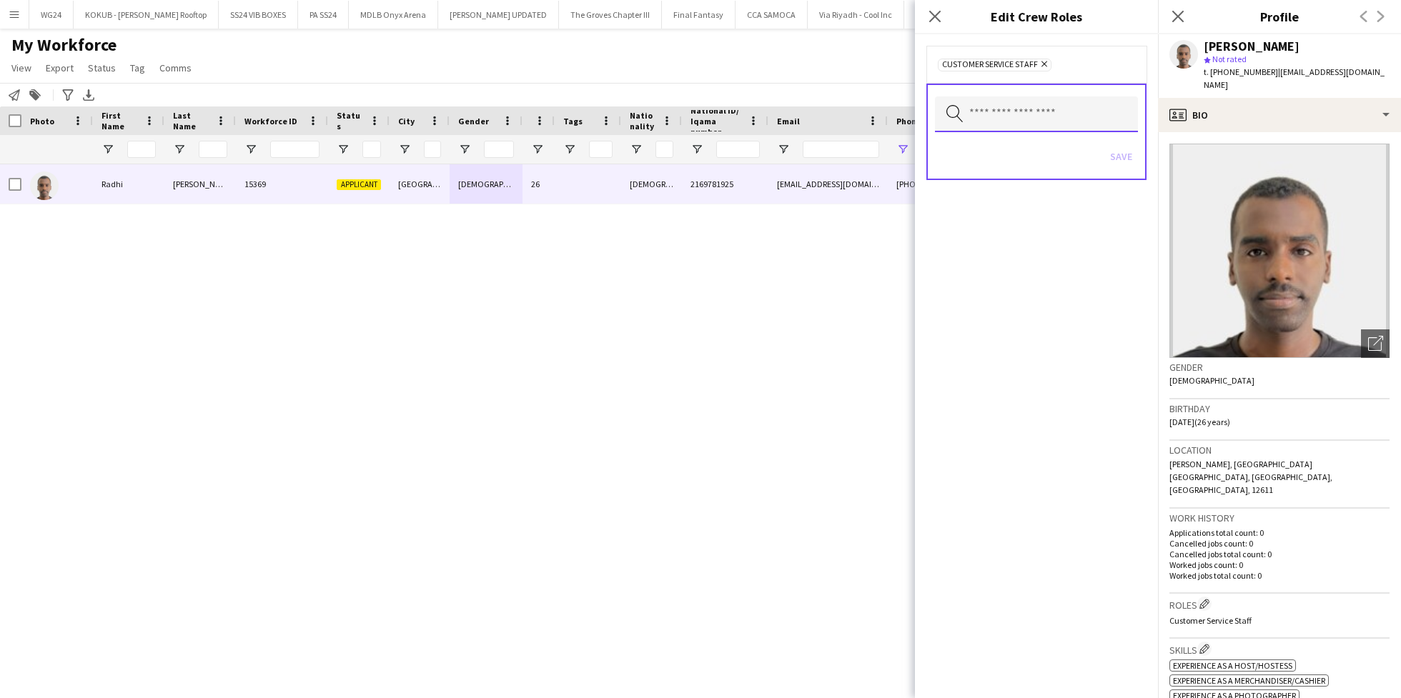
click at [1040, 105] on input "text" at bounding box center [1036, 115] width 203 height 36
type input "*****"
click at [1008, 144] on mat-option "Traffic [PERSON_NAME]" at bounding box center [1036, 154] width 203 height 34
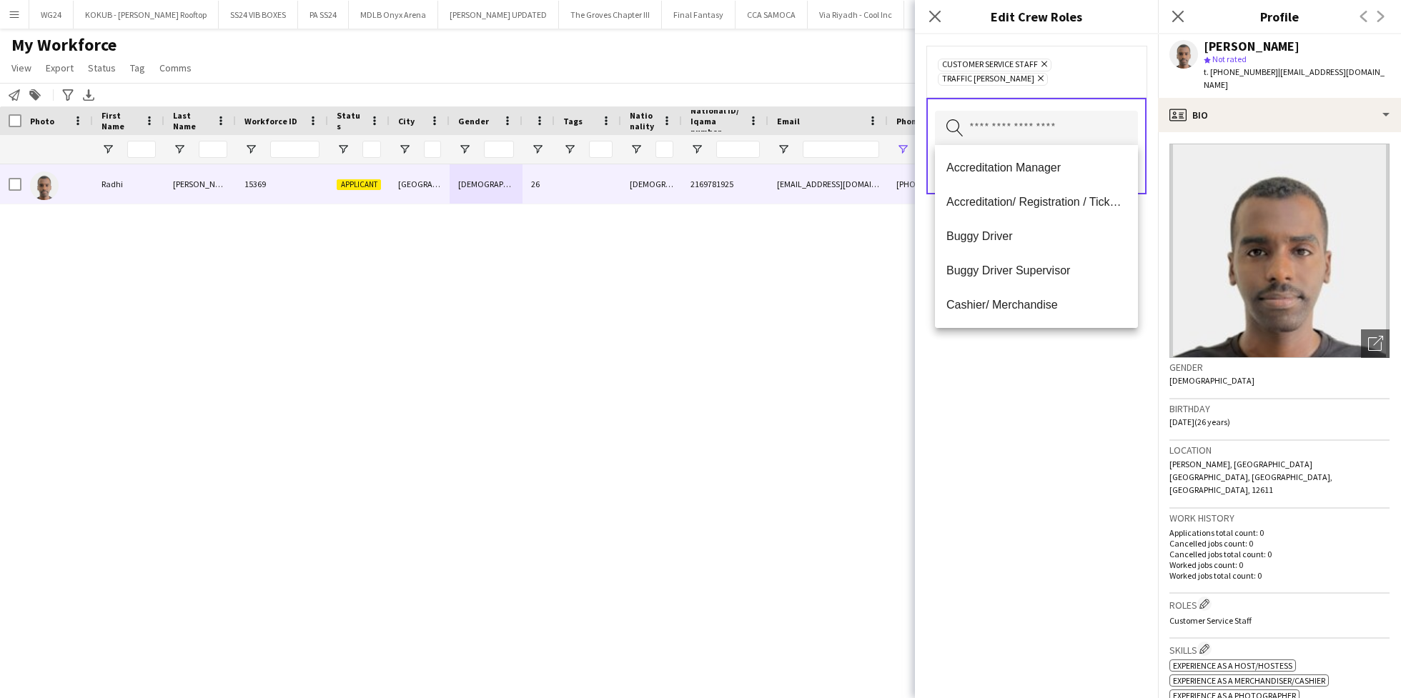
click at [1027, 379] on div "Customer Service Staff Remove Traffic [PERSON_NAME] Remove Search by role type …" at bounding box center [1036, 366] width 243 height 664
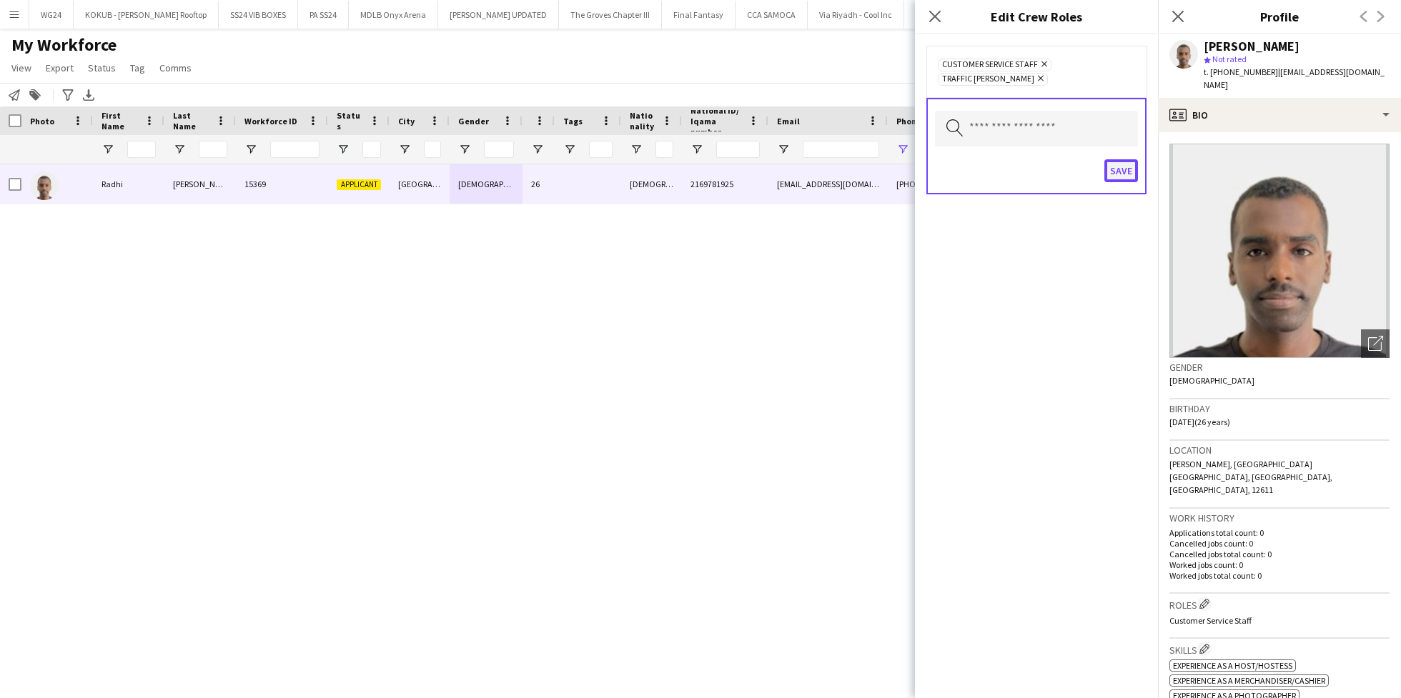
click at [1129, 171] on button "Save" at bounding box center [1122, 170] width 34 height 23
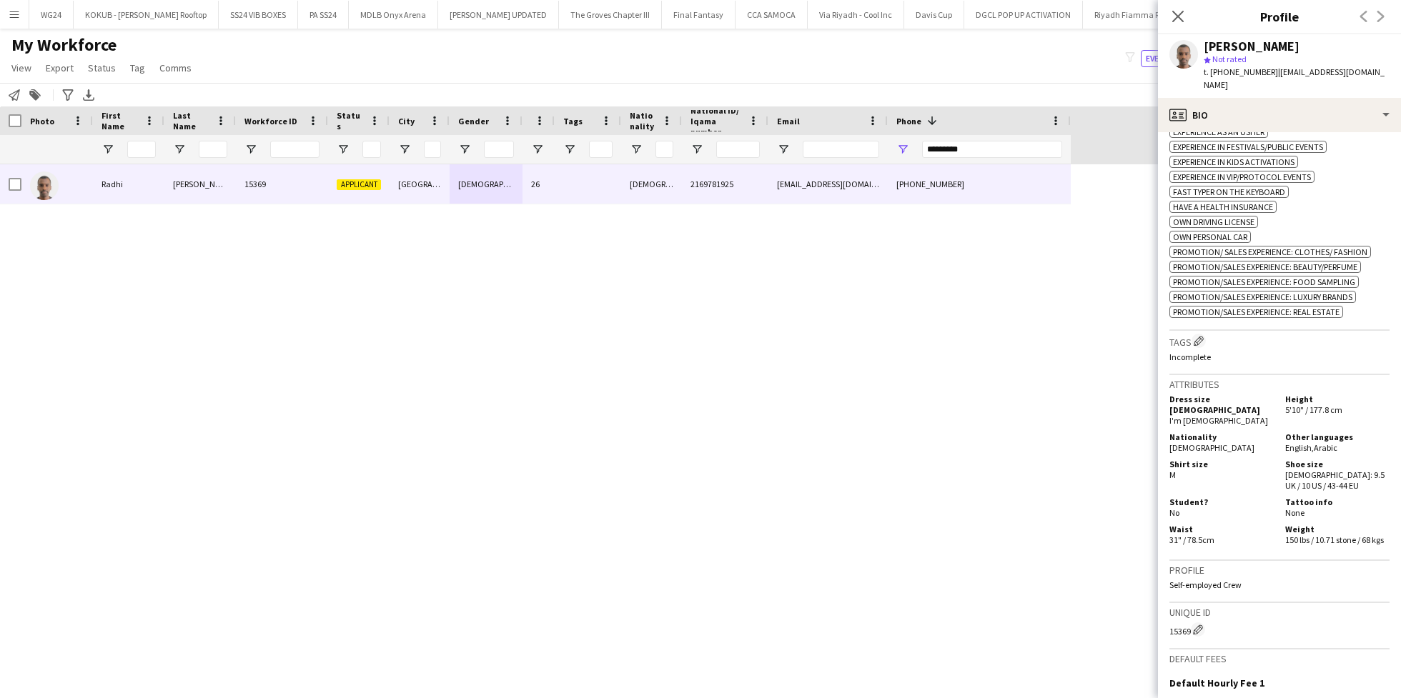
scroll to position [615, 0]
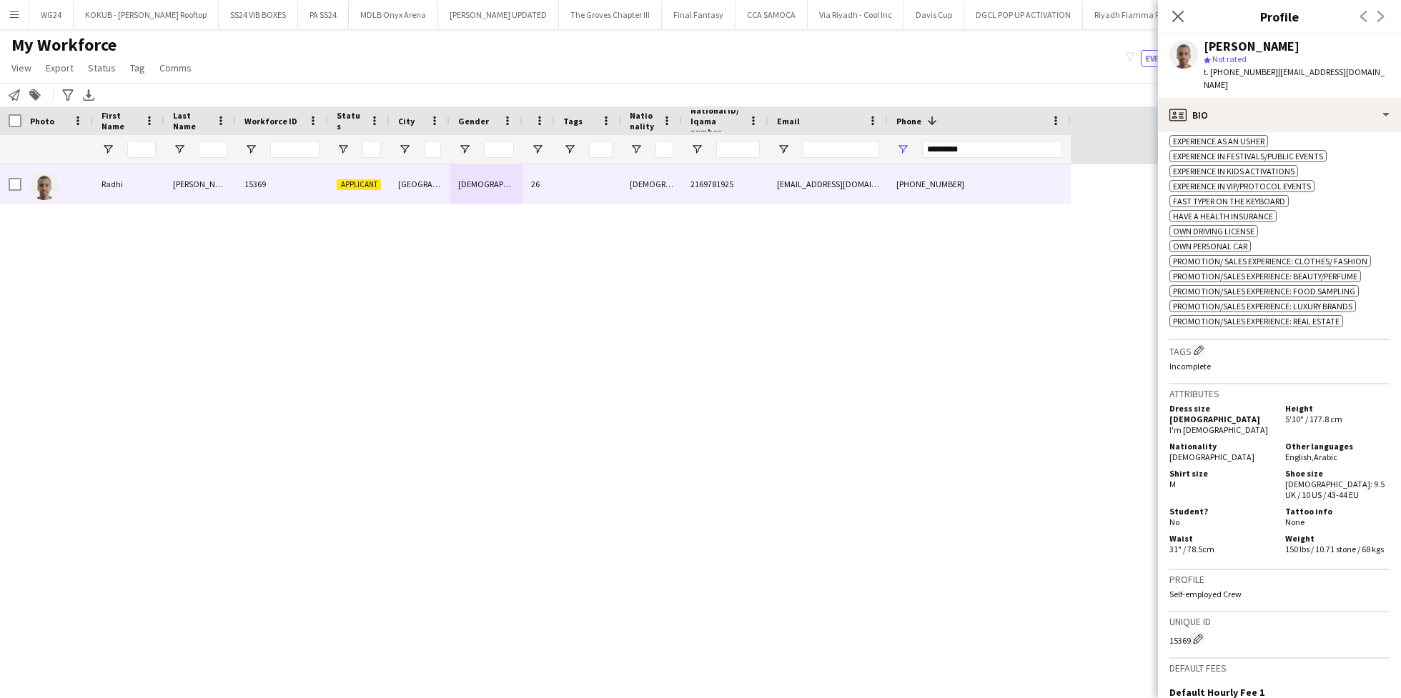
click at [1202, 361] on p "Incomplete" at bounding box center [1280, 366] width 220 height 11
click at [1202, 345] on app-icon "Edit crew company tags" at bounding box center [1199, 350] width 10 height 10
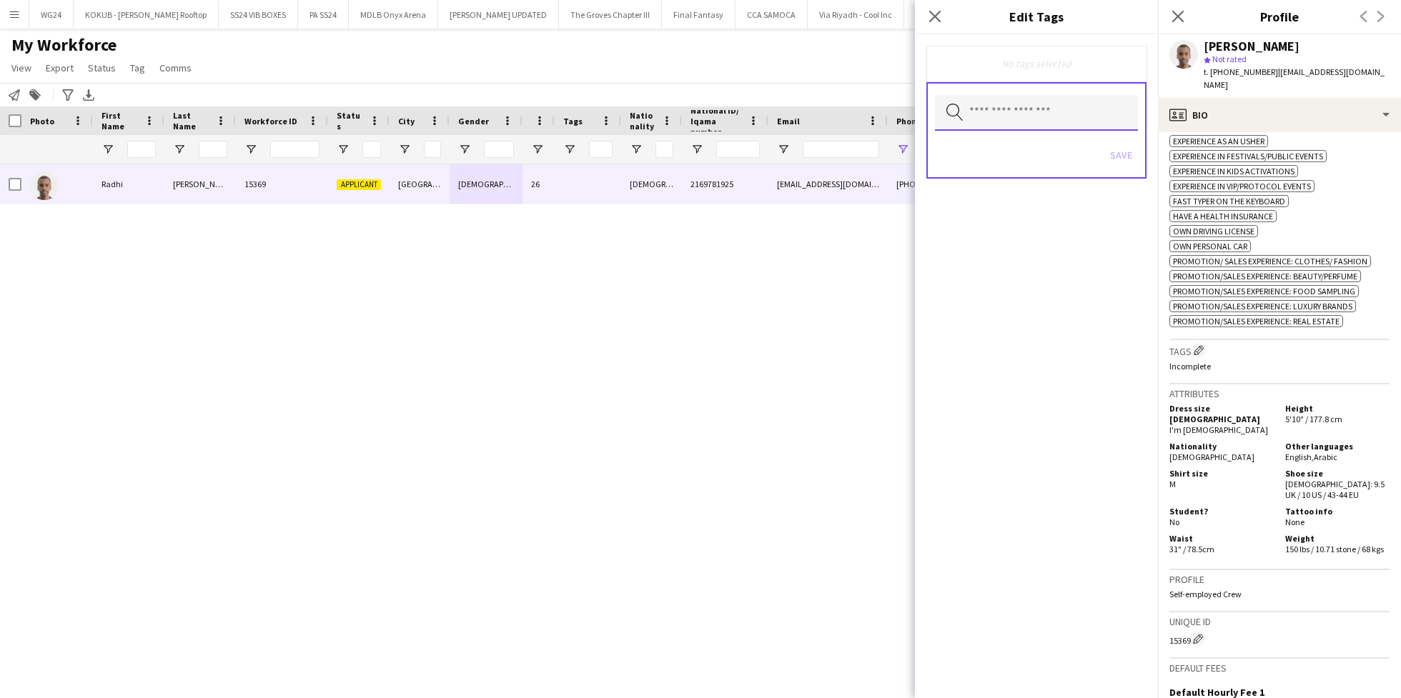
click at [1016, 116] on input "text" at bounding box center [1036, 113] width 203 height 36
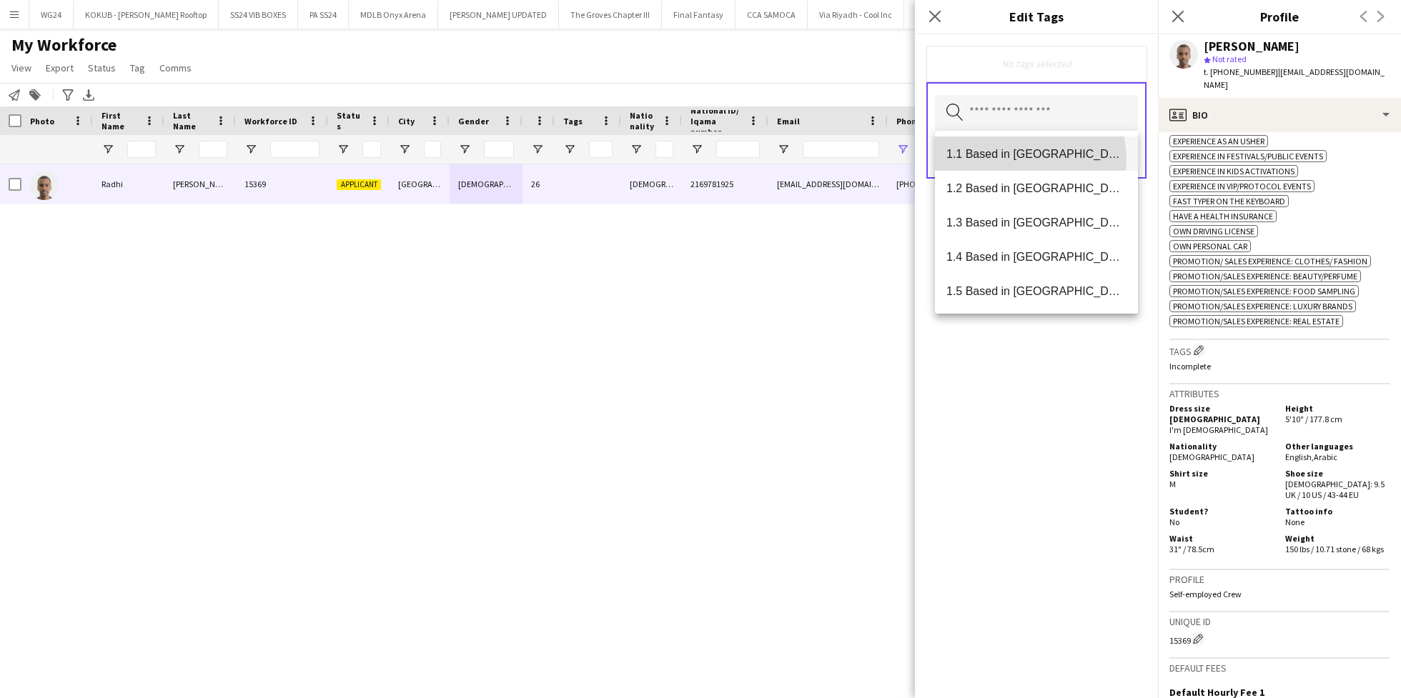
click at [1022, 159] on span "1.1 Based in [GEOGRAPHIC_DATA]" at bounding box center [1037, 154] width 180 height 14
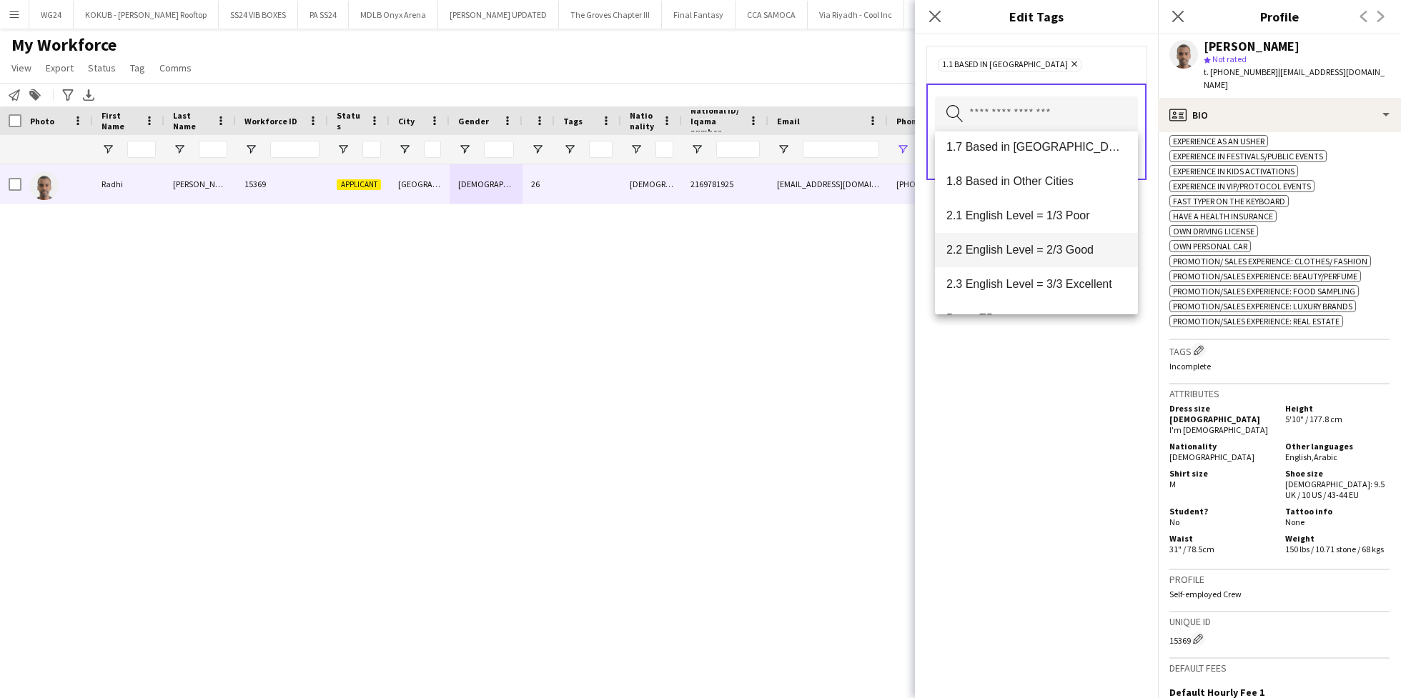
click at [1063, 243] on span "2.2 English Level = 2/3 Good" at bounding box center [1037, 250] width 180 height 14
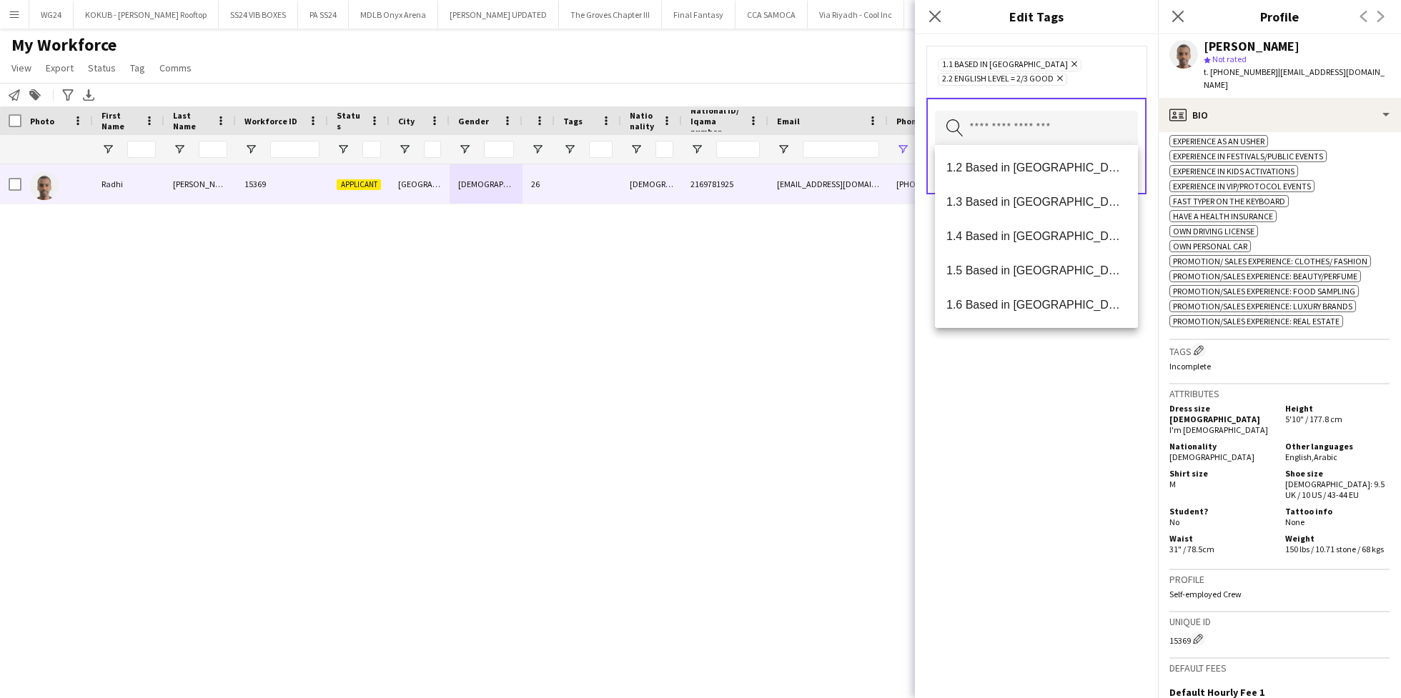
click at [1057, 410] on div "1.1 Based in [GEOGRAPHIC_DATA] Remove 2.2 English Level = 2/3 Good Remove Searc…" at bounding box center [1036, 366] width 243 height 664
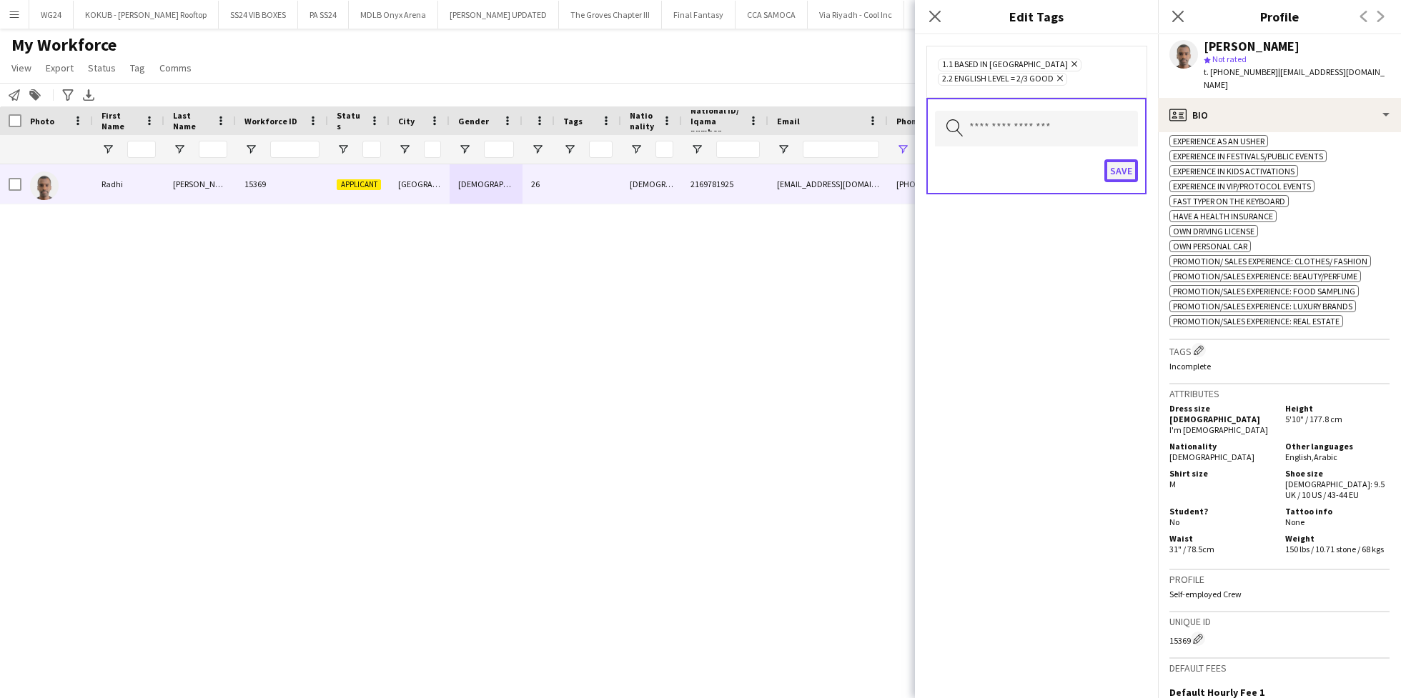
click at [1122, 169] on button "Save" at bounding box center [1122, 170] width 34 height 23
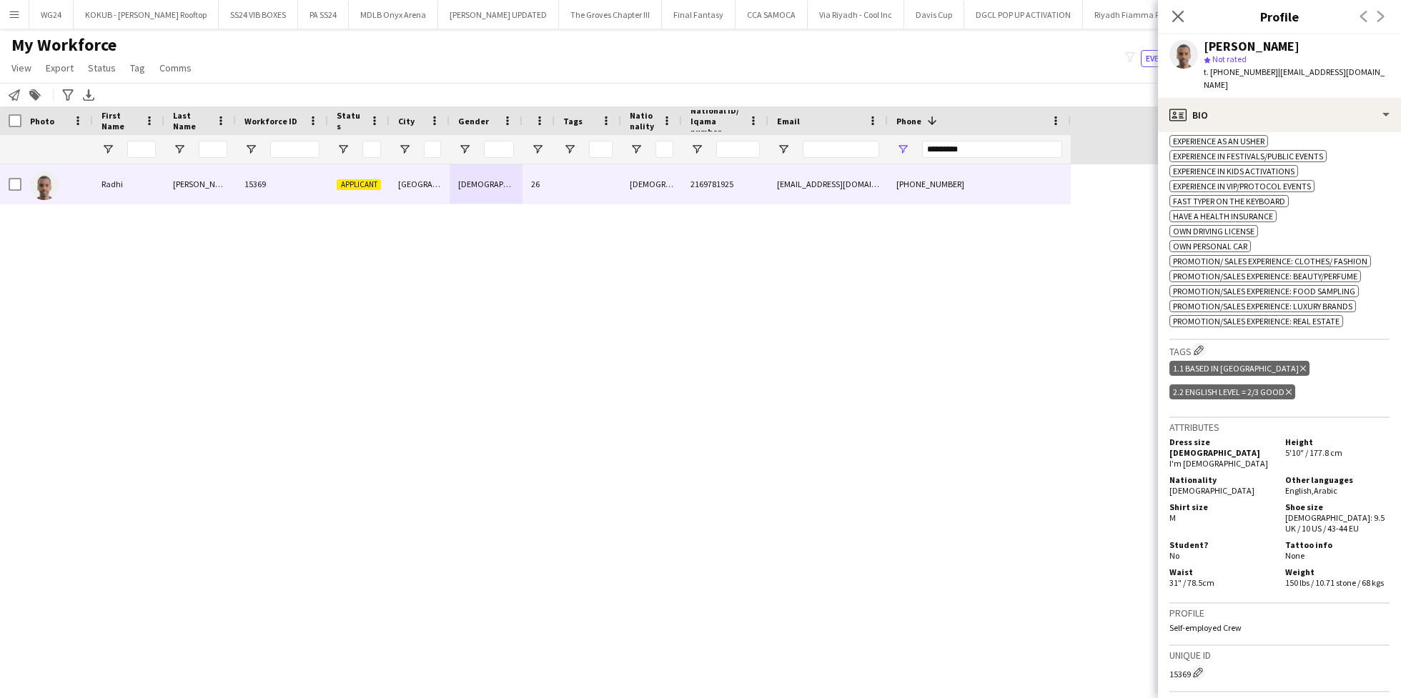
scroll to position [821, 0]
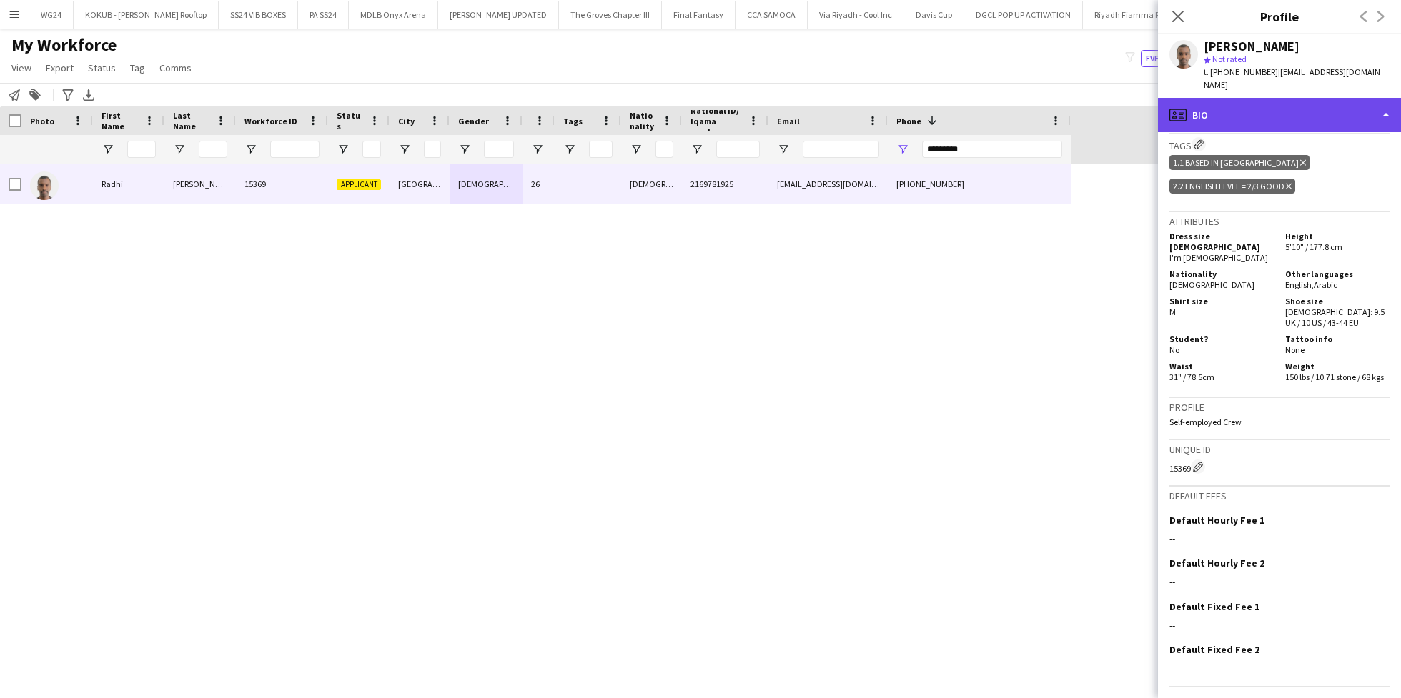
click at [1255, 102] on div "profile Bio" at bounding box center [1279, 115] width 243 height 34
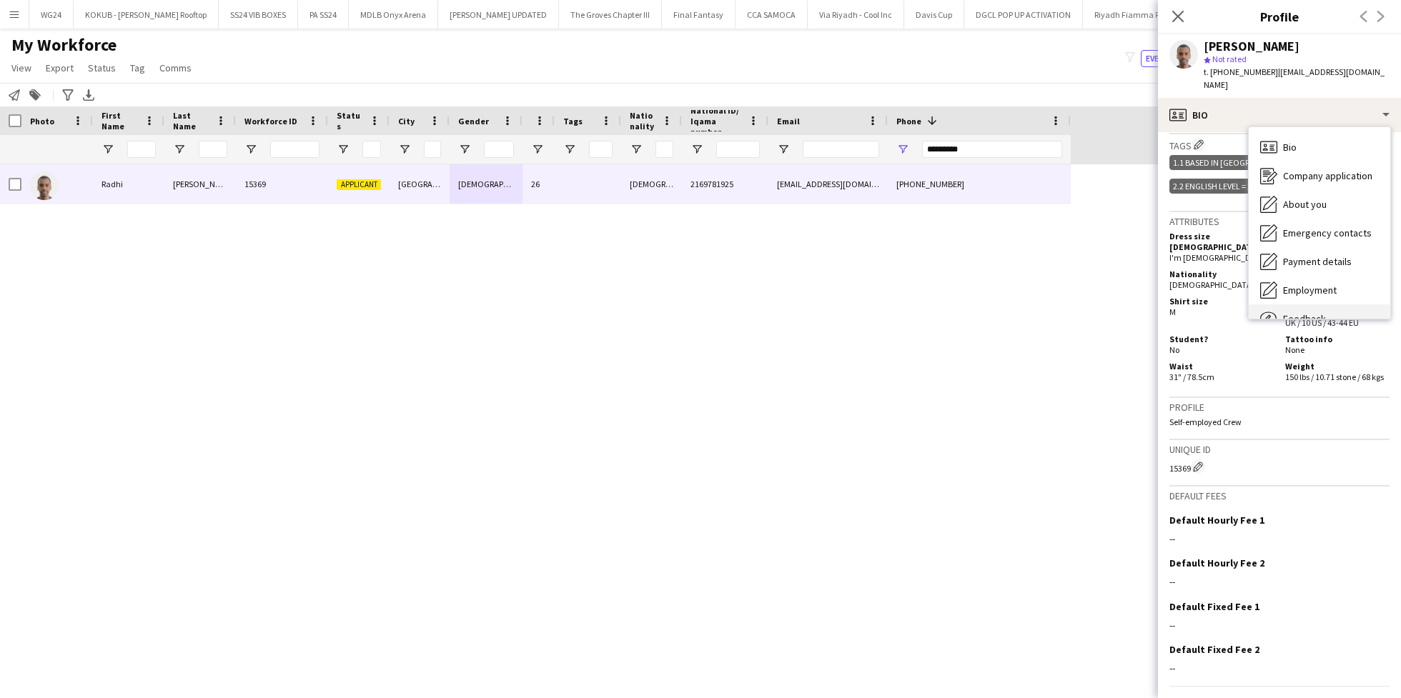
click at [1309, 305] on div "Feedback Feedback" at bounding box center [1320, 319] width 142 height 29
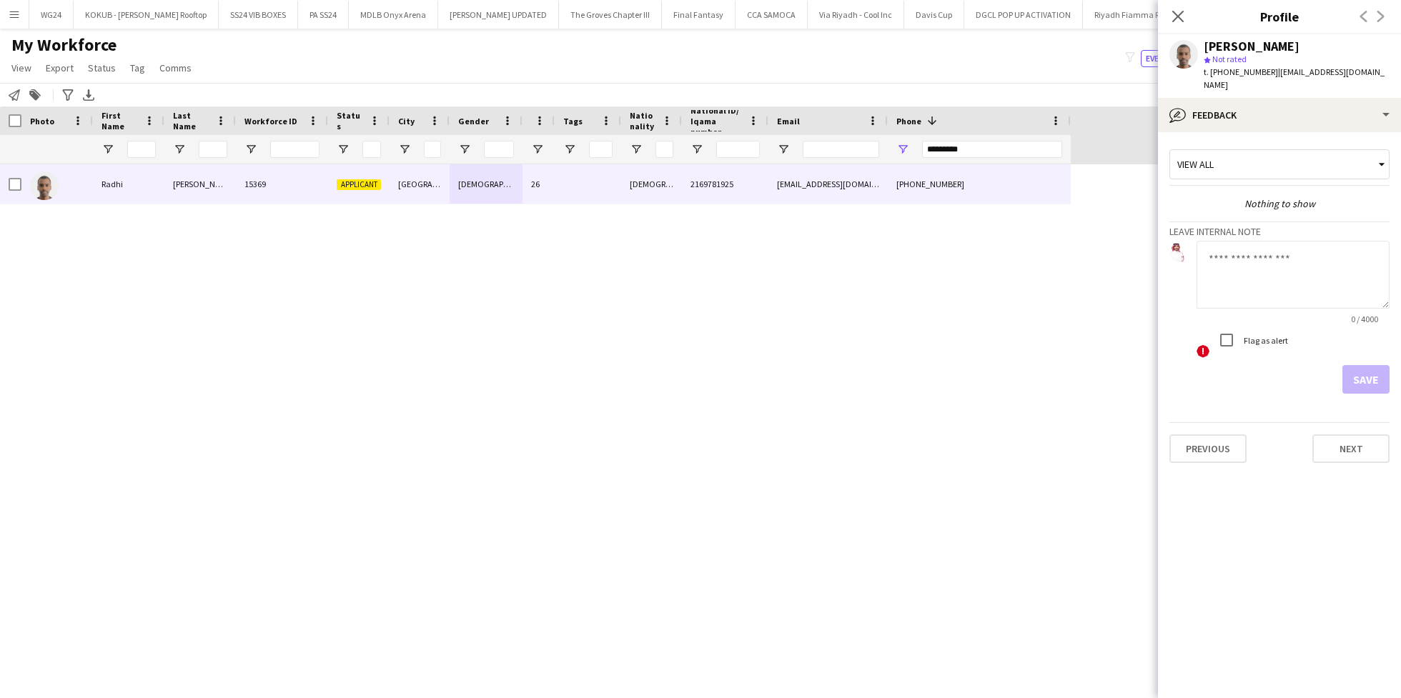
click at [1258, 258] on textarea at bounding box center [1293, 275] width 193 height 68
type textarea "**********"
click at [1366, 365] on button "Save" at bounding box center [1366, 379] width 47 height 29
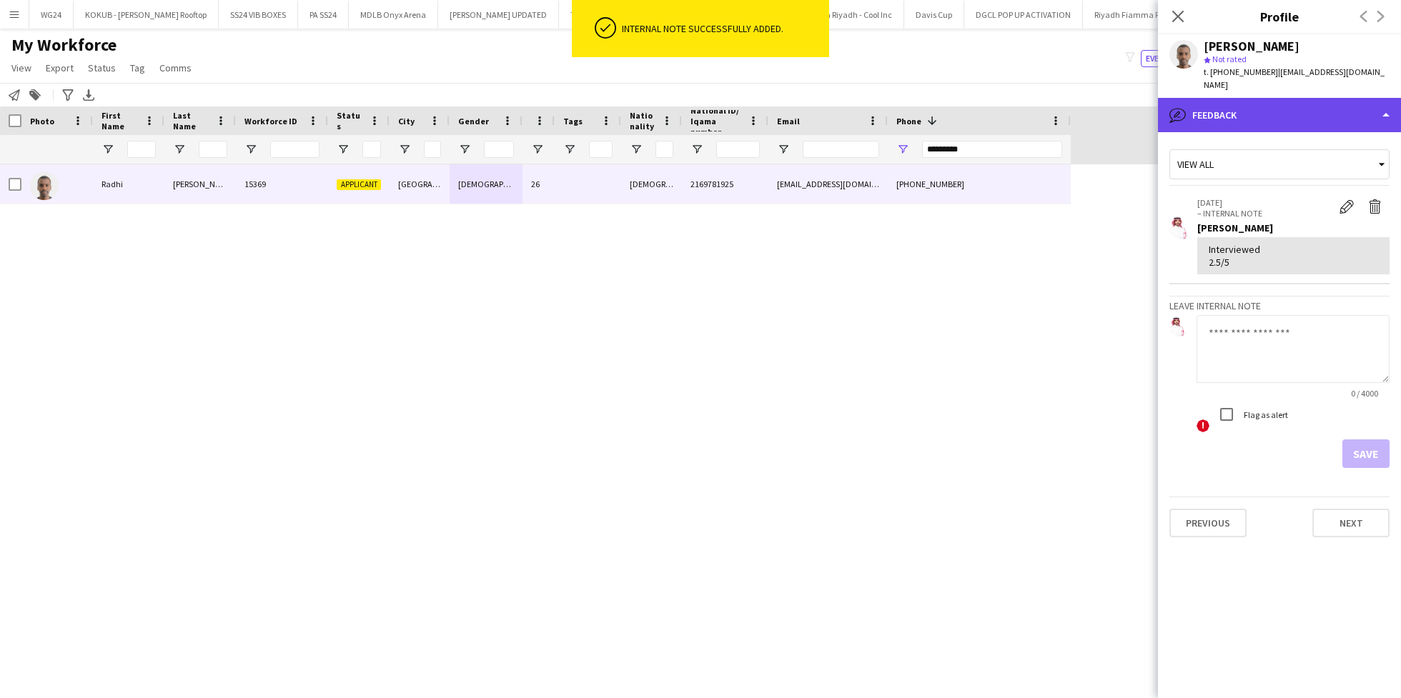
click at [1215, 98] on div "bubble-pencil Feedback" at bounding box center [1279, 115] width 243 height 34
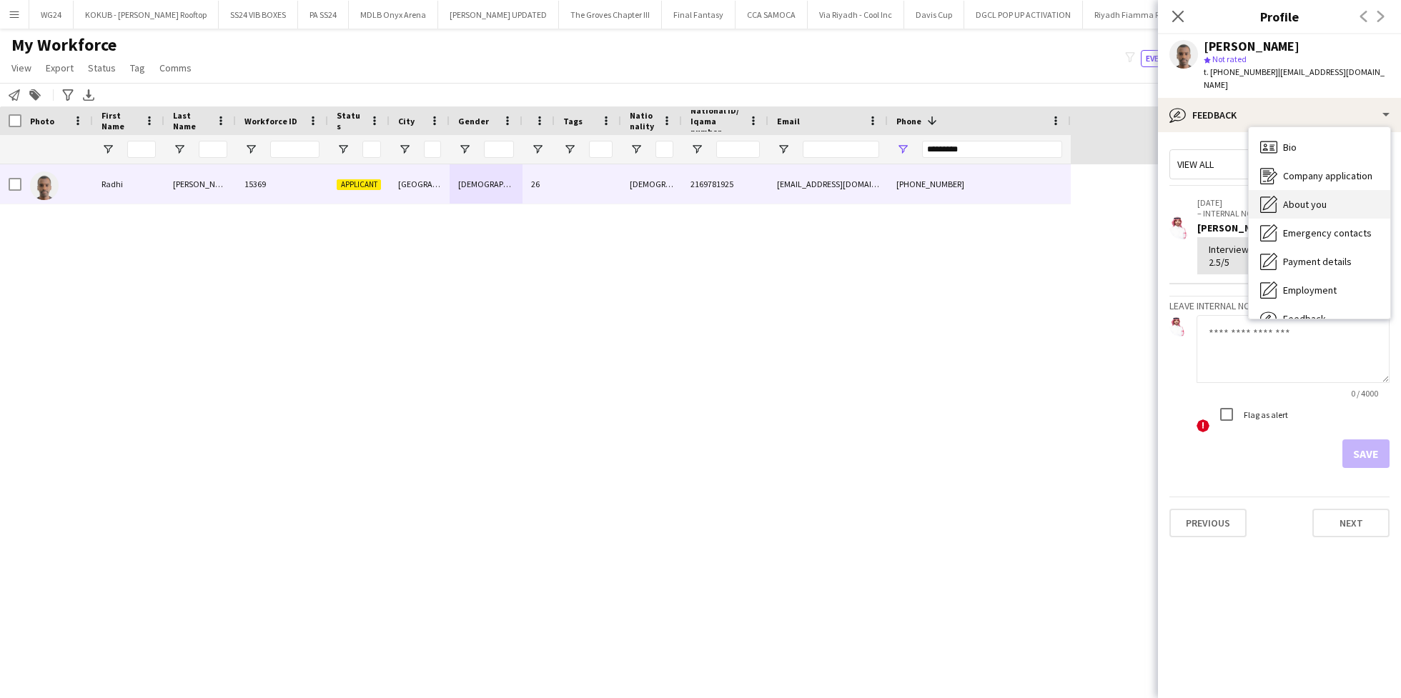
click at [1292, 198] on span "About you" at bounding box center [1305, 204] width 44 height 13
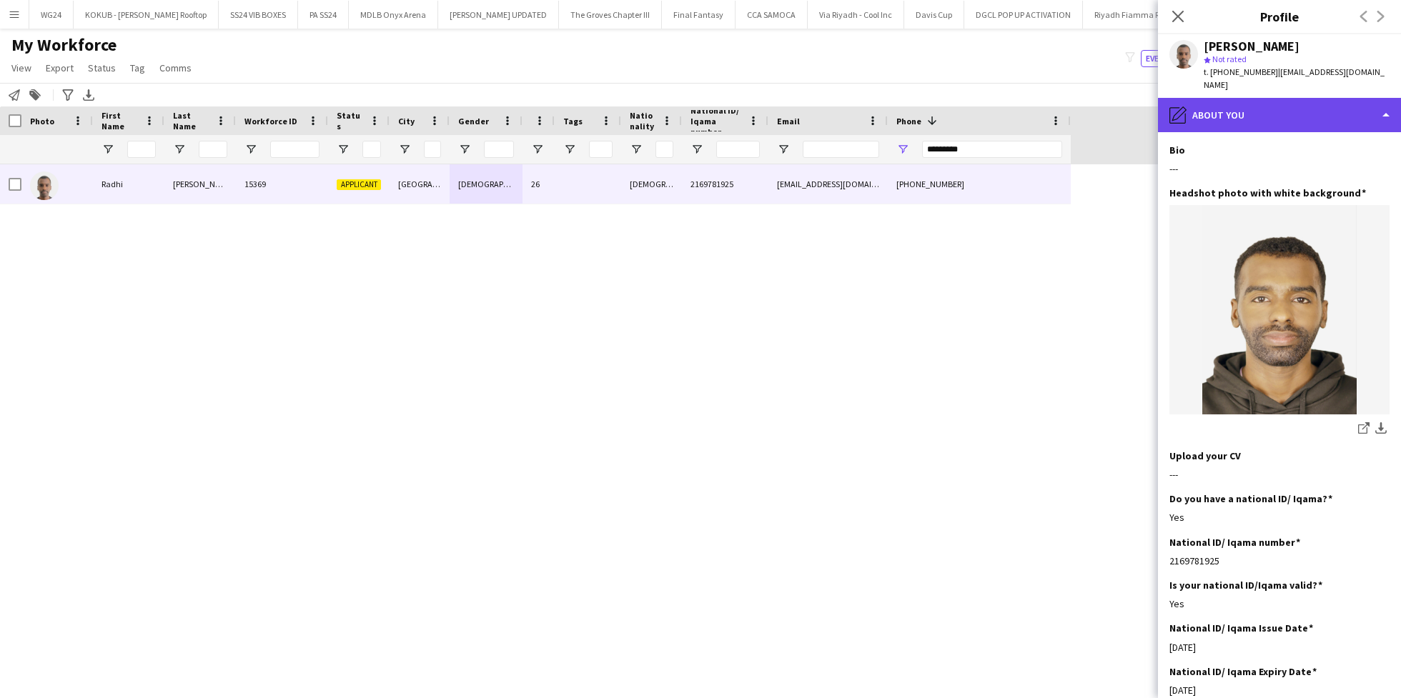
click at [1254, 101] on div "pencil4 About you" at bounding box center [1279, 115] width 243 height 34
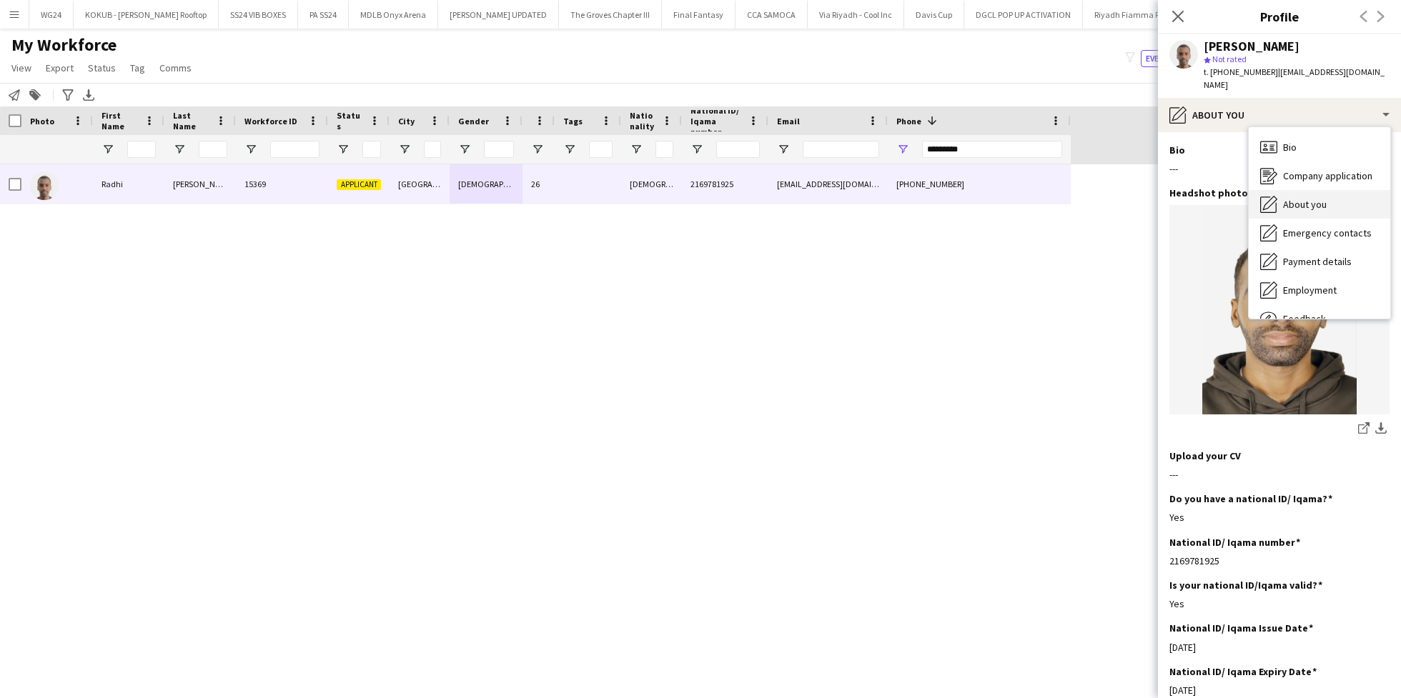
click at [1315, 198] on span "About you" at bounding box center [1305, 204] width 44 height 13
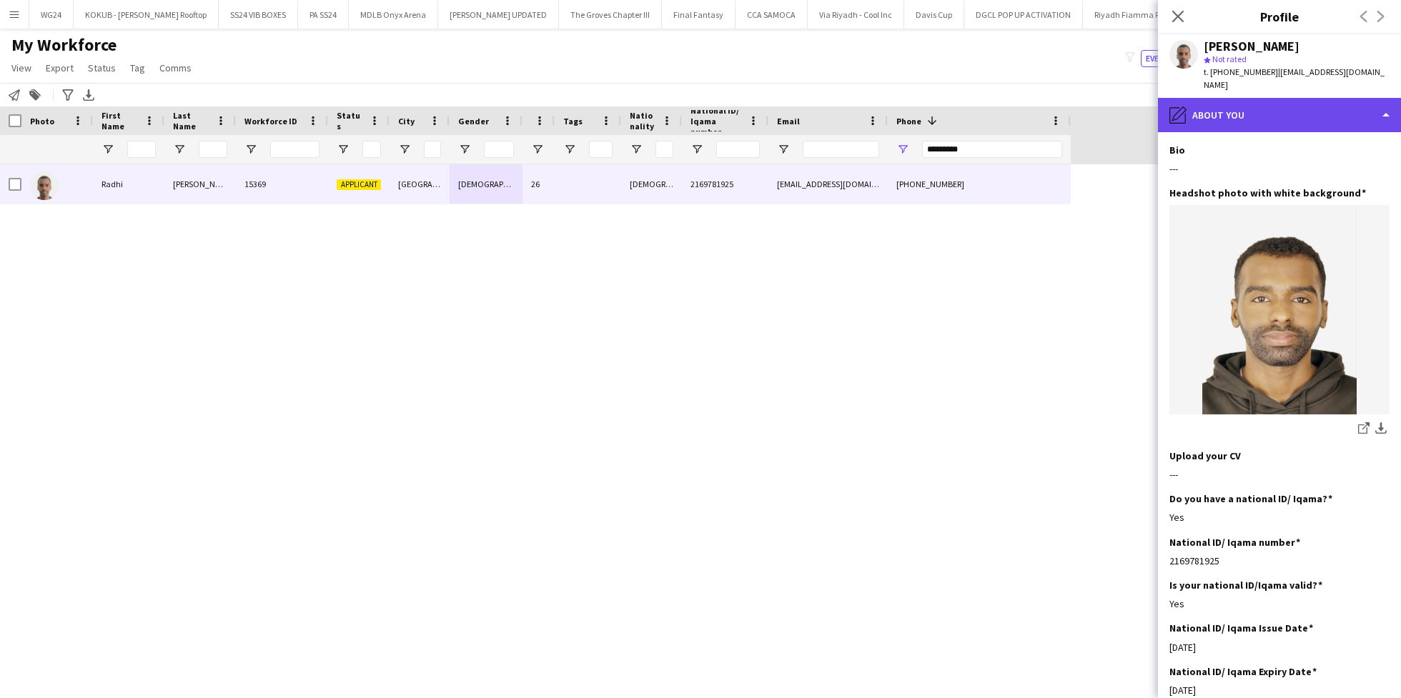
click at [1210, 109] on div "pencil4 About you" at bounding box center [1279, 115] width 243 height 34
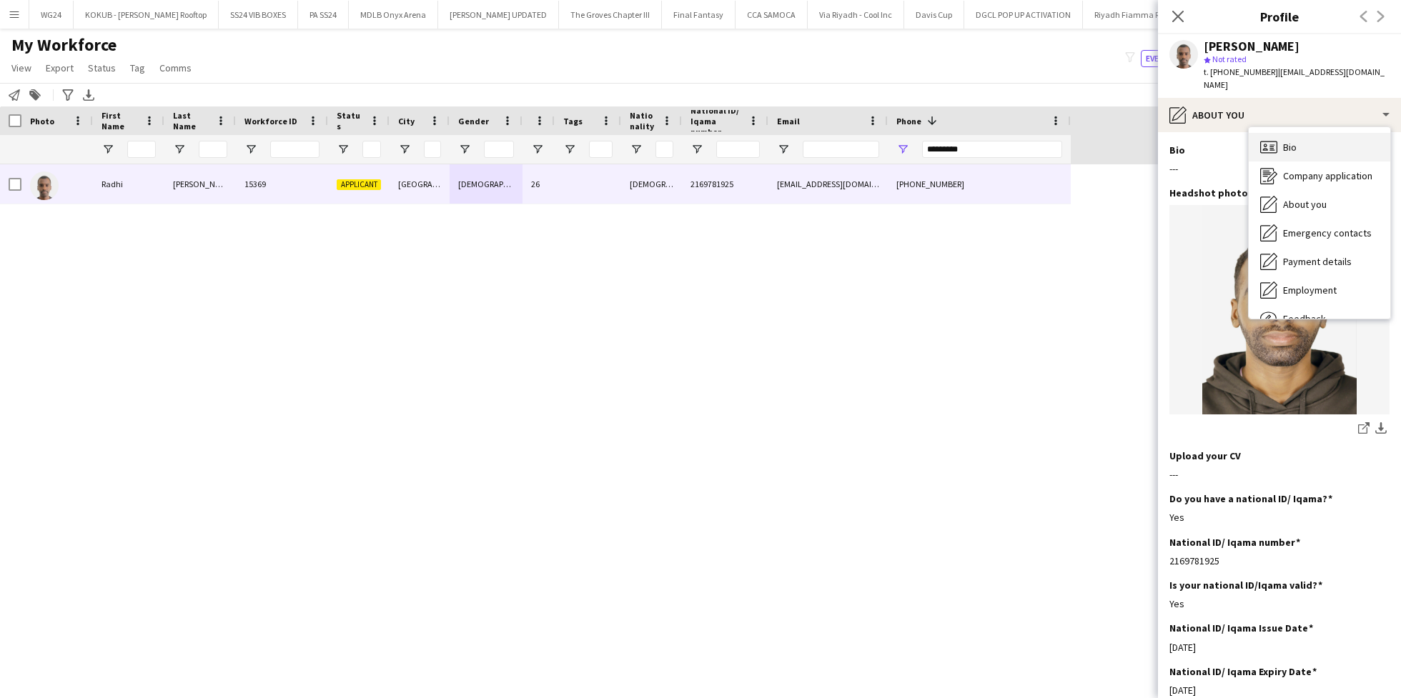
click at [1289, 141] on span "Bio" at bounding box center [1290, 147] width 14 height 13
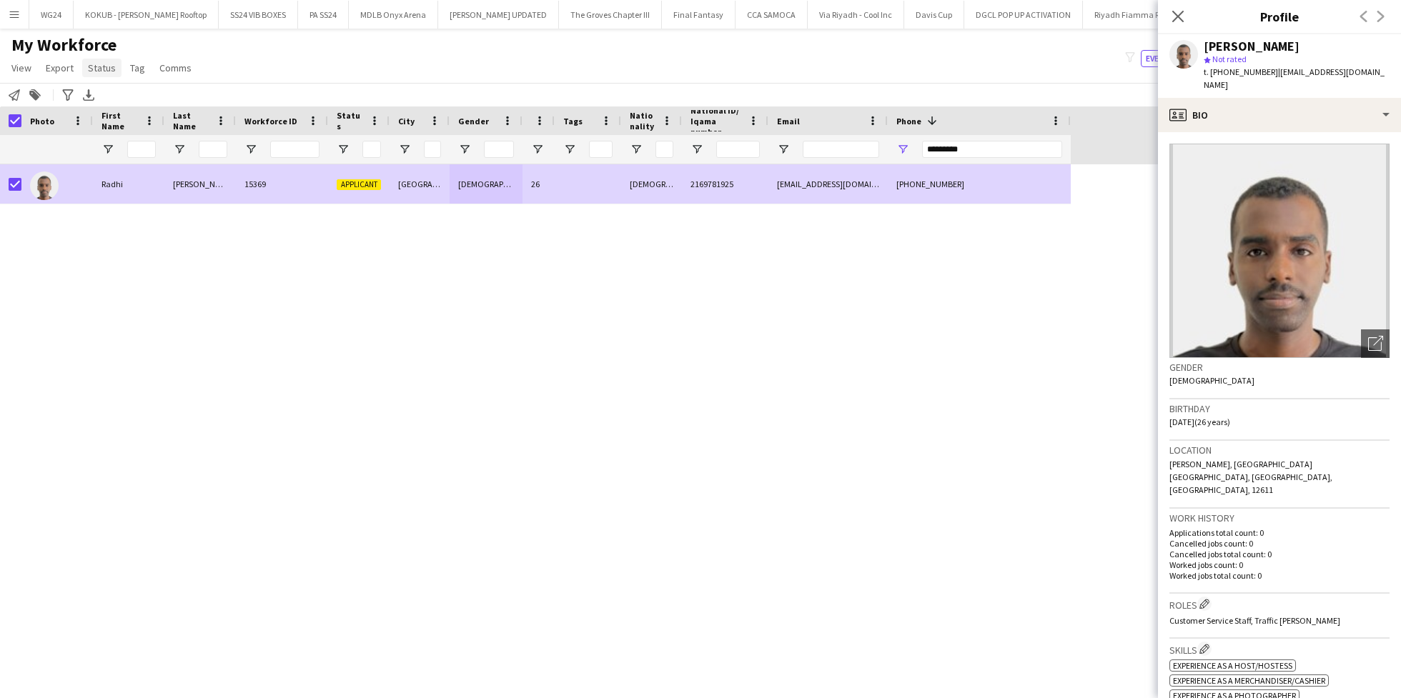
click at [101, 67] on span "Status" at bounding box center [102, 67] width 28 height 13
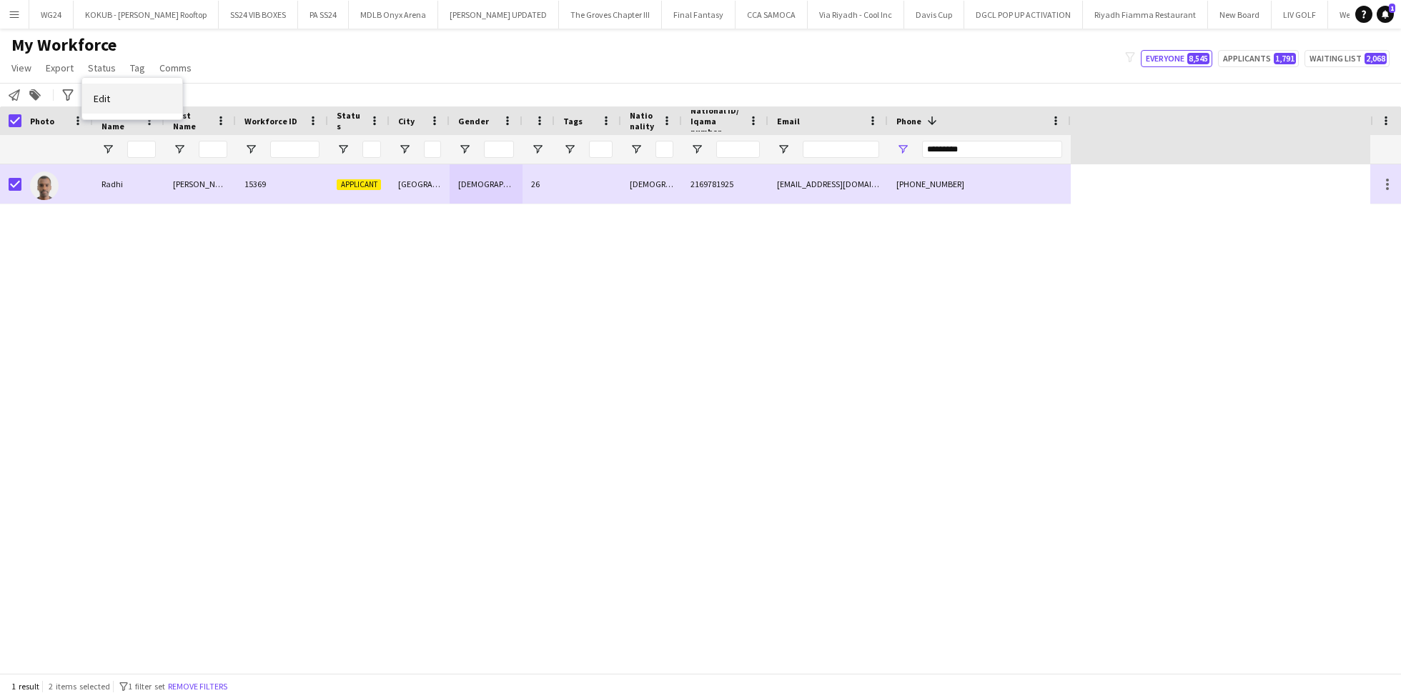
click at [147, 94] on link "Edit" at bounding box center [132, 99] width 100 height 30
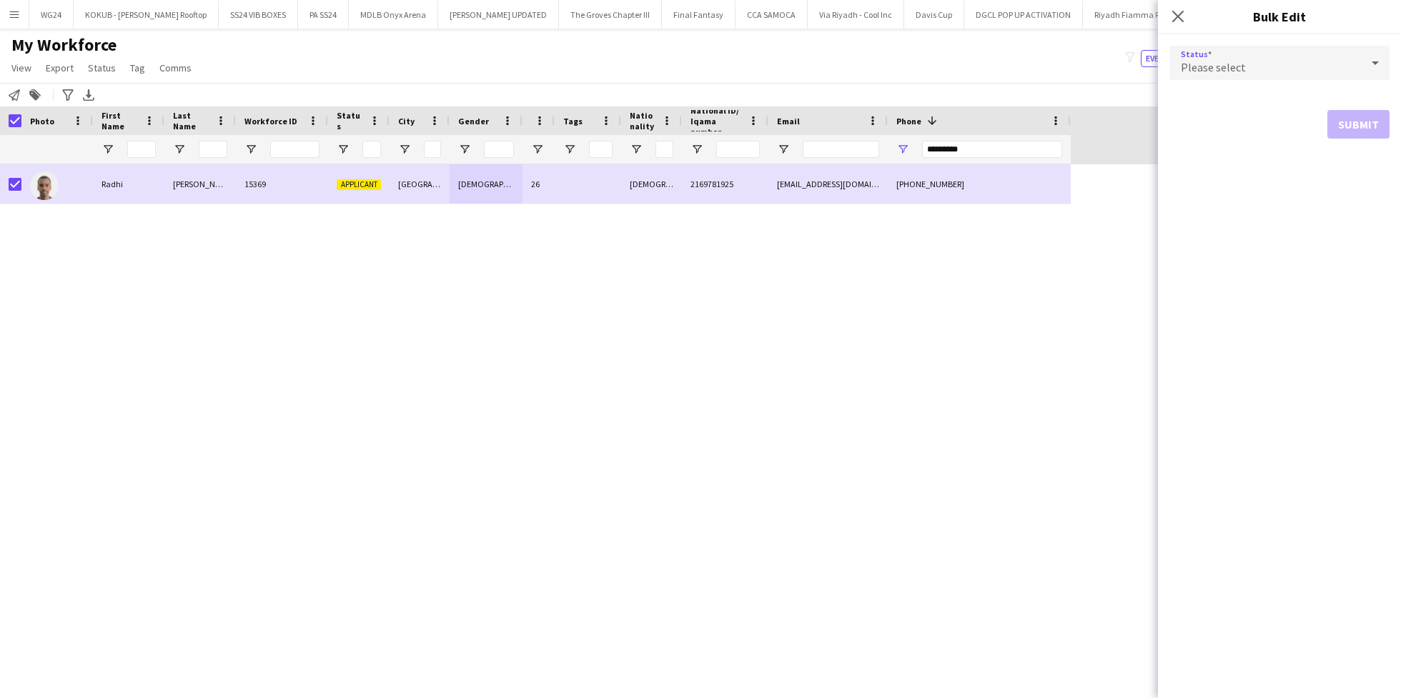
click at [1254, 76] on div "Please select" at bounding box center [1266, 63] width 192 height 34
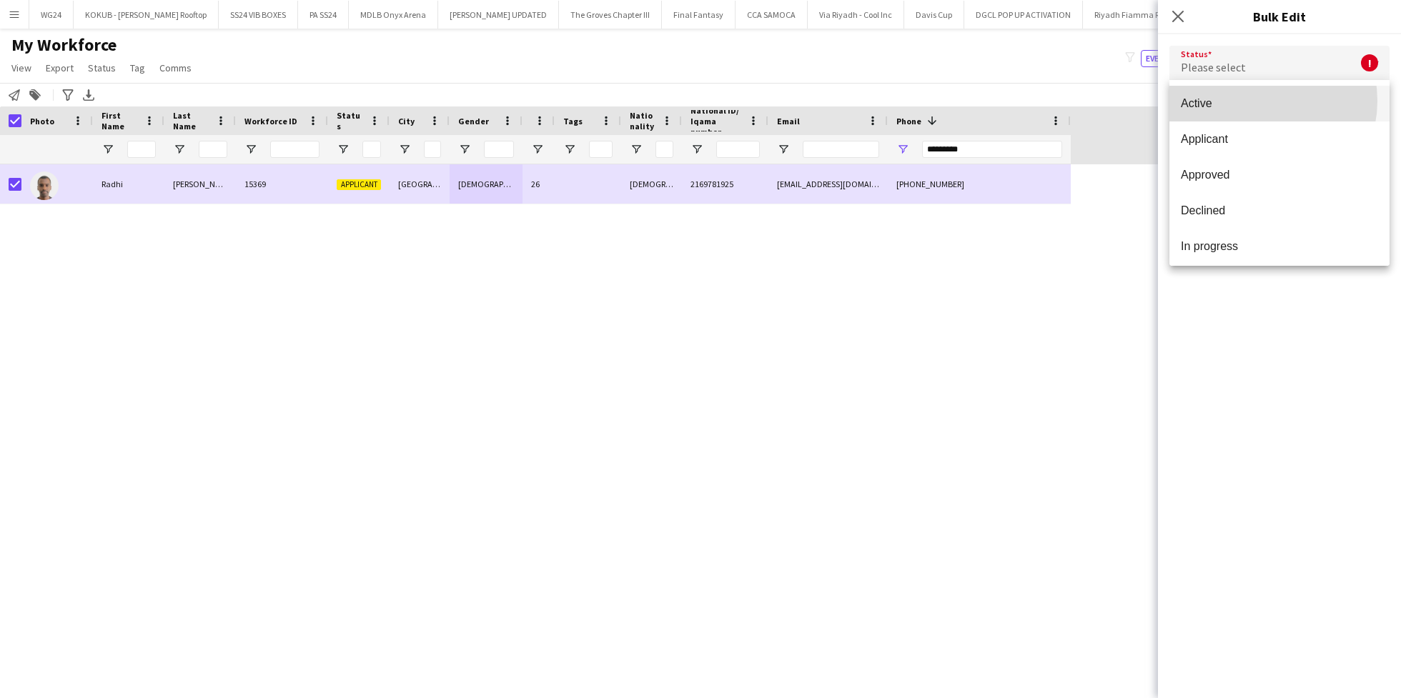
click at [1258, 101] on span "Active" at bounding box center [1279, 104] width 197 height 14
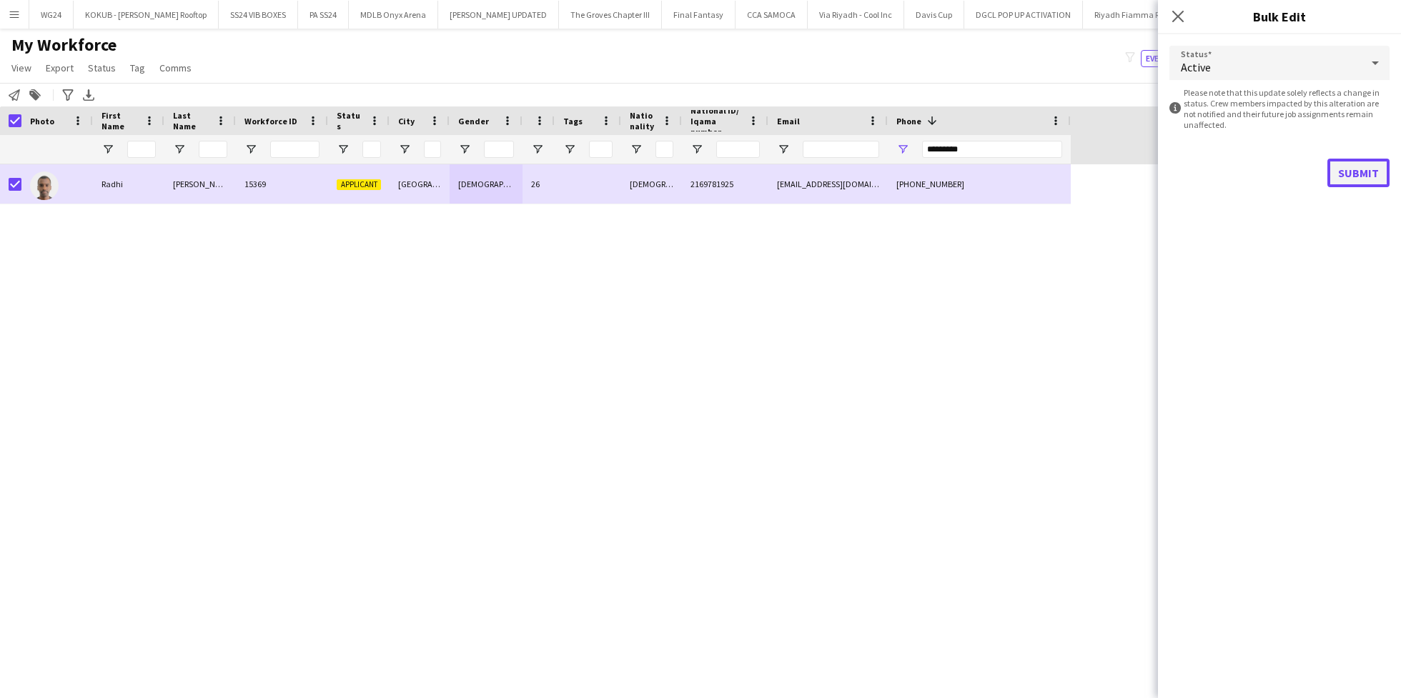
click at [1370, 182] on button "Submit" at bounding box center [1359, 173] width 62 height 29
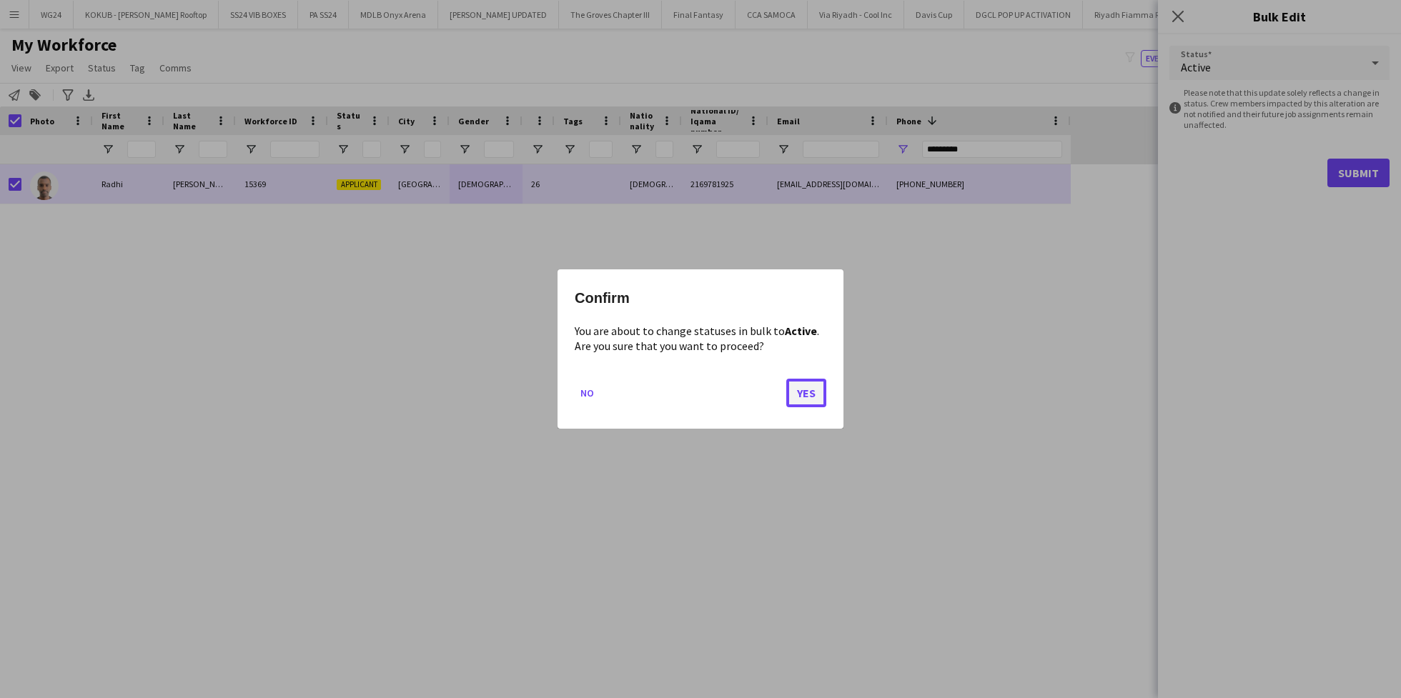
click at [806, 398] on button "Yes" at bounding box center [806, 393] width 40 height 29
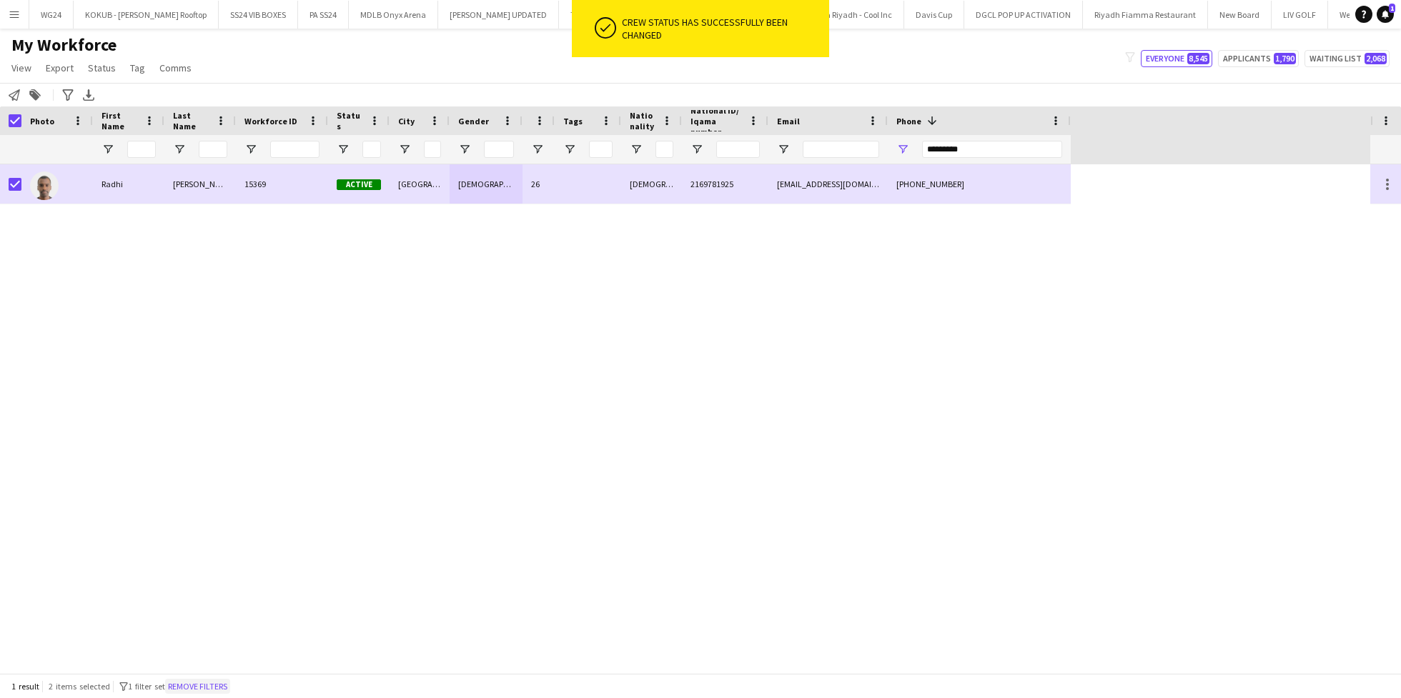
click at [194, 683] on button "Remove filters" at bounding box center [197, 687] width 65 height 16
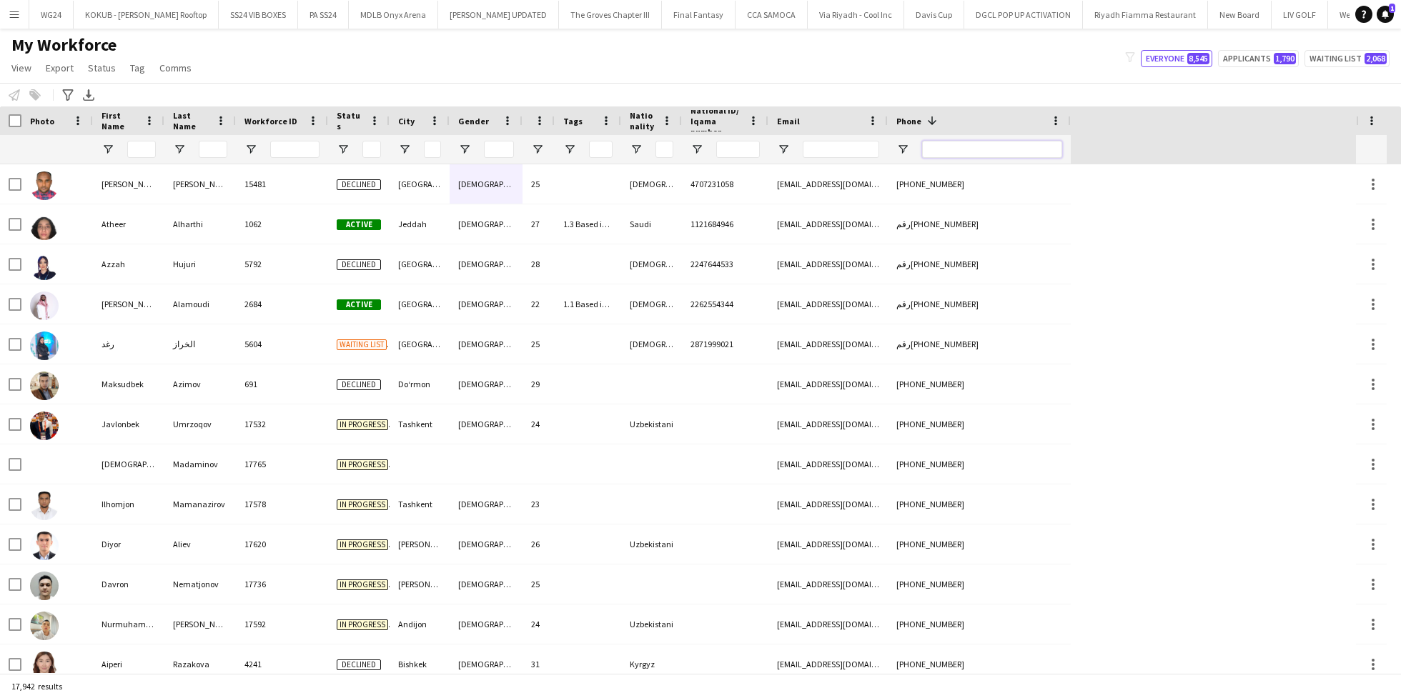
click at [950, 152] on input "Phone Filter Input" at bounding box center [992, 149] width 140 height 17
paste input "*******"
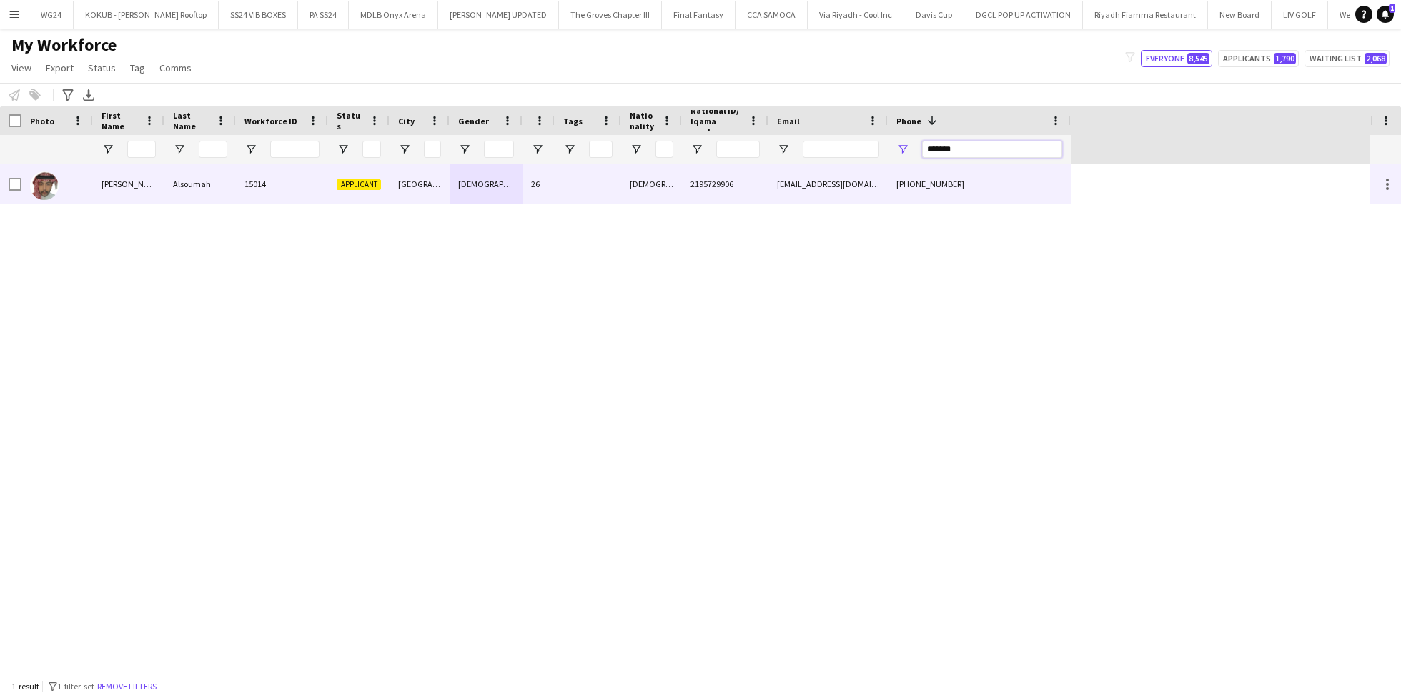
type input "*******"
click at [682, 175] on div "2195729906" at bounding box center [725, 183] width 87 height 39
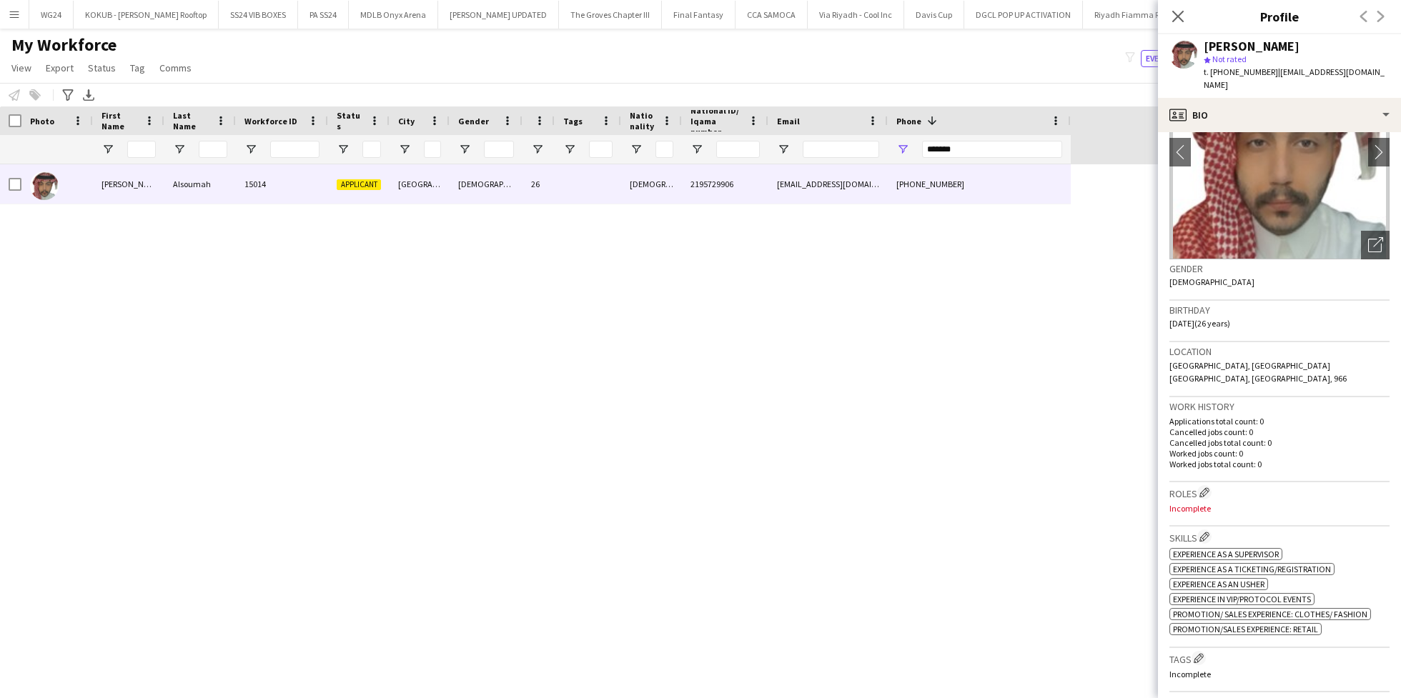
scroll to position [101, 0]
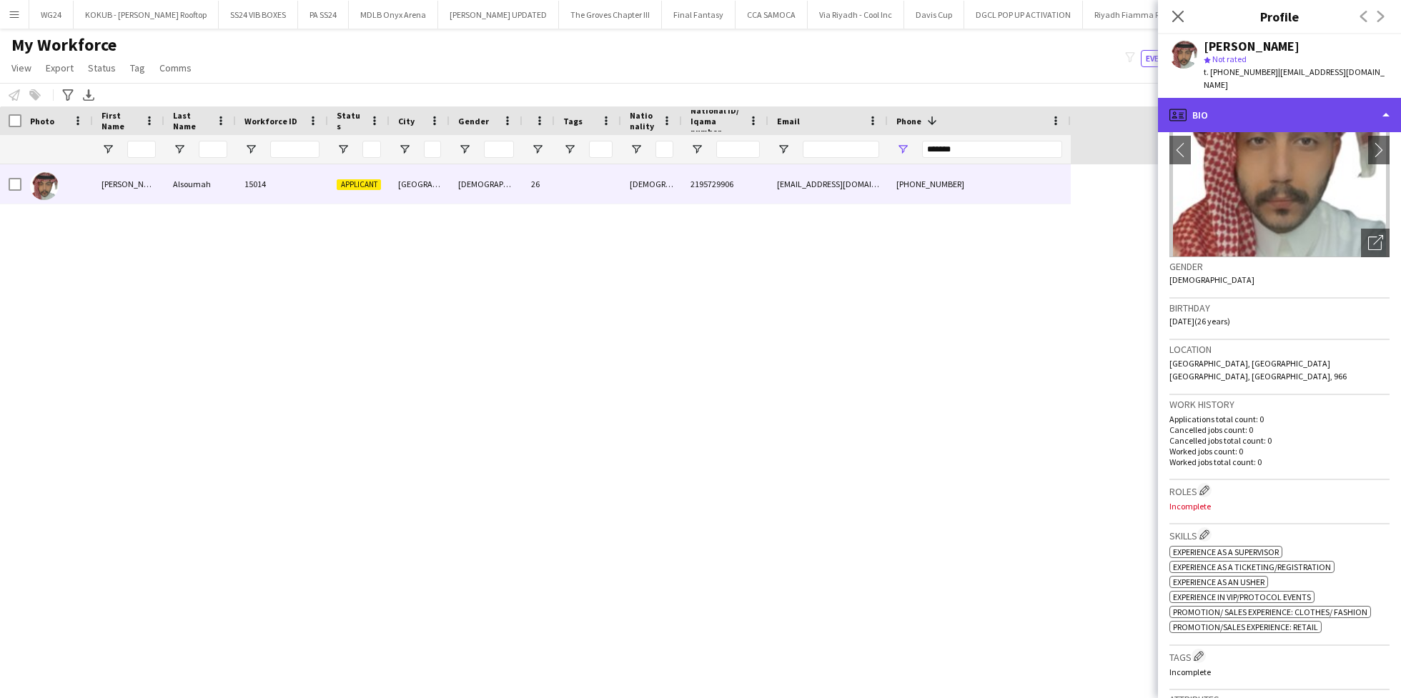
click at [1273, 109] on div "profile Bio" at bounding box center [1279, 115] width 243 height 34
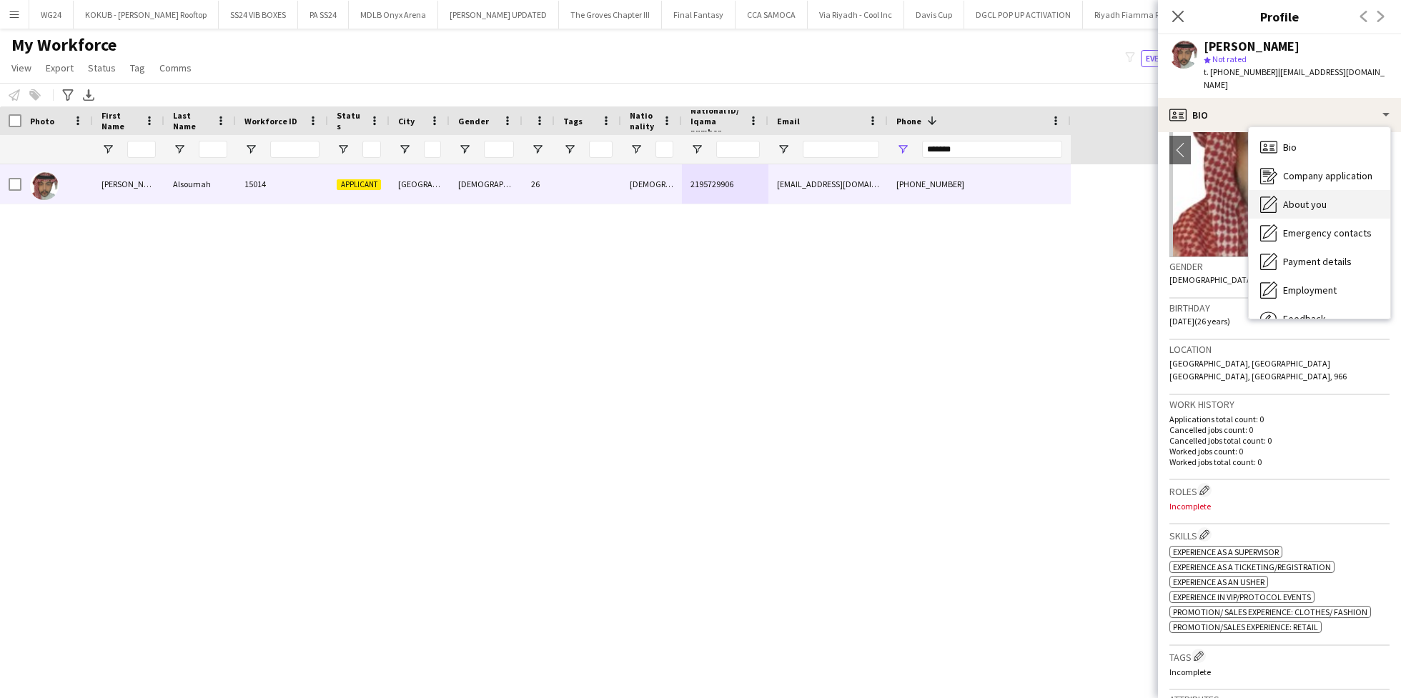
click at [1305, 198] on span "About you" at bounding box center [1305, 204] width 44 height 13
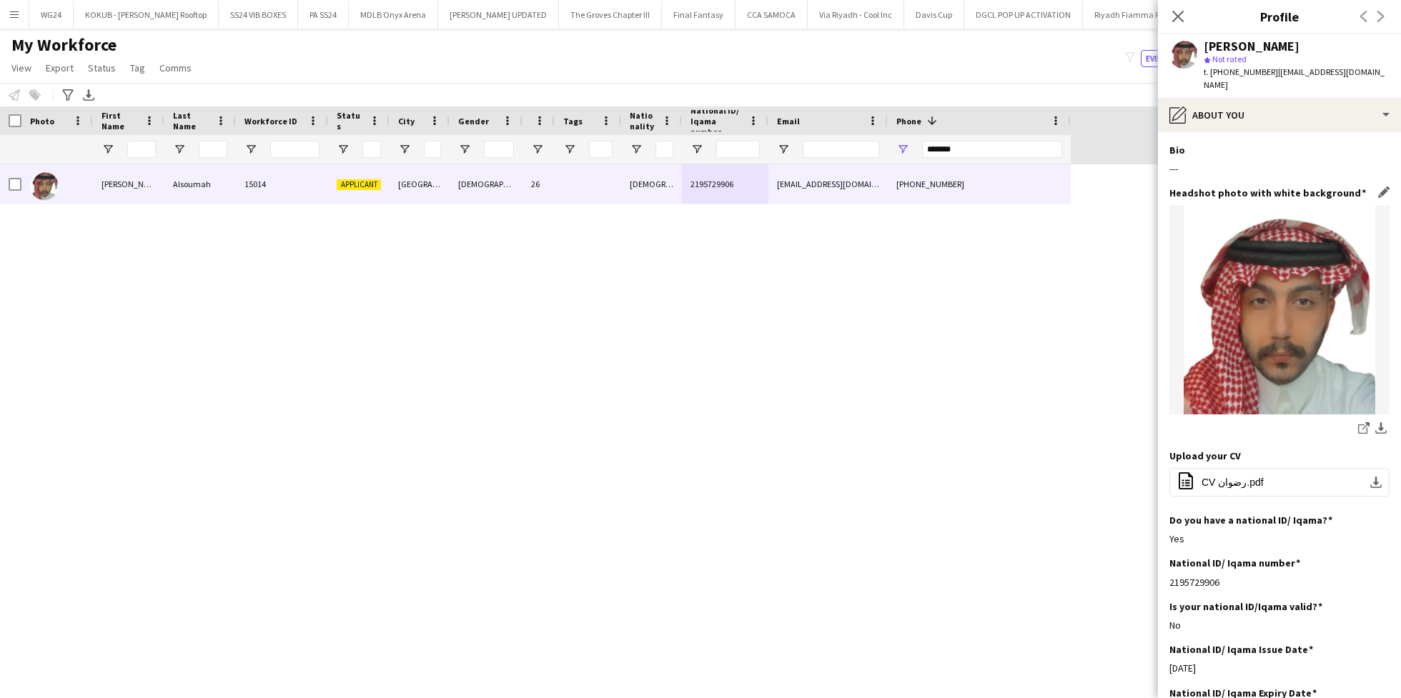
scroll to position [93, 0]
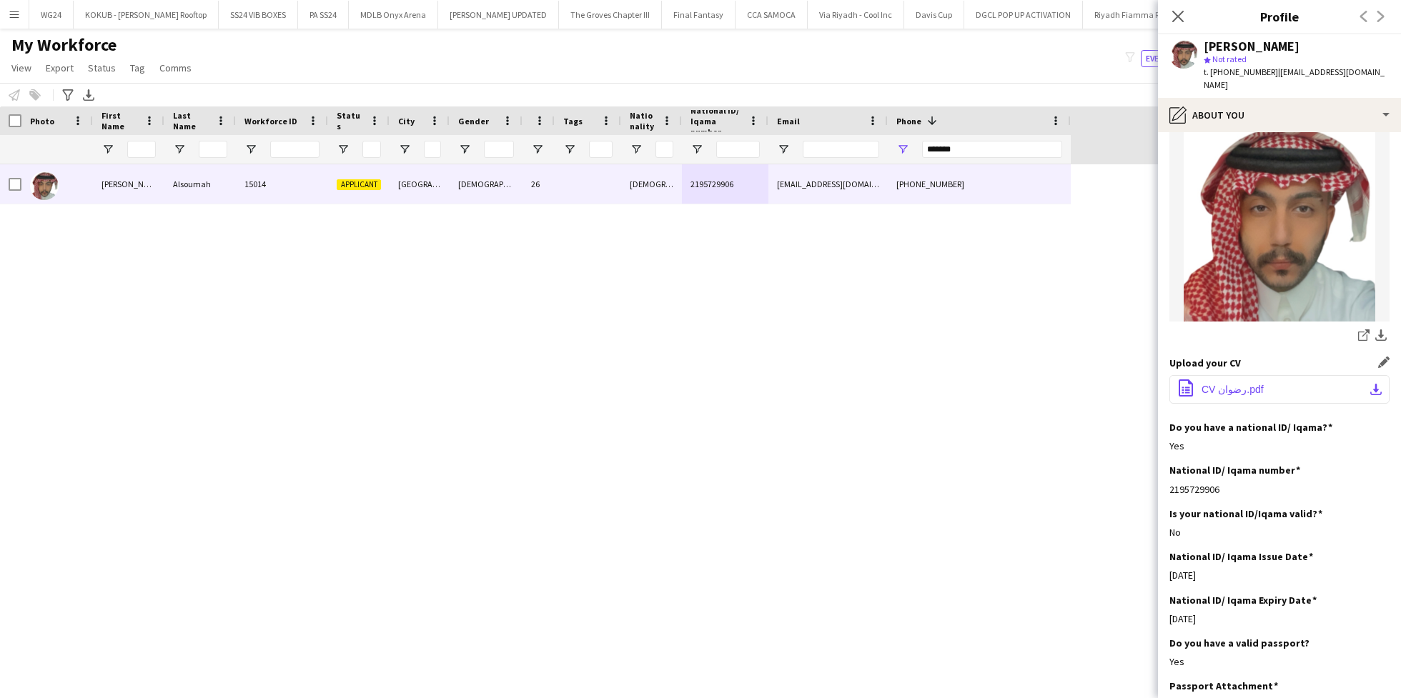
click at [1226, 384] on span "CV رضوان.pdf" at bounding box center [1233, 389] width 62 height 11
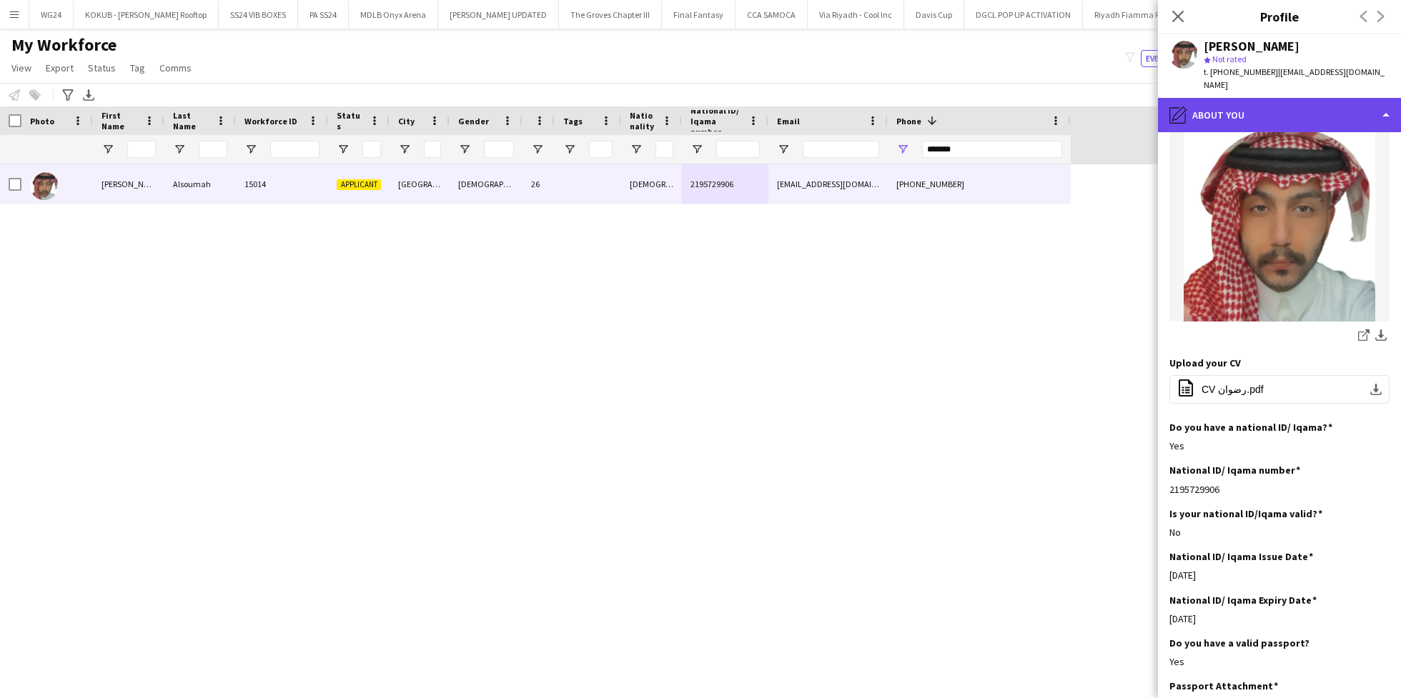
click at [1238, 98] on div "pencil4 About you" at bounding box center [1279, 115] width 243 height 34
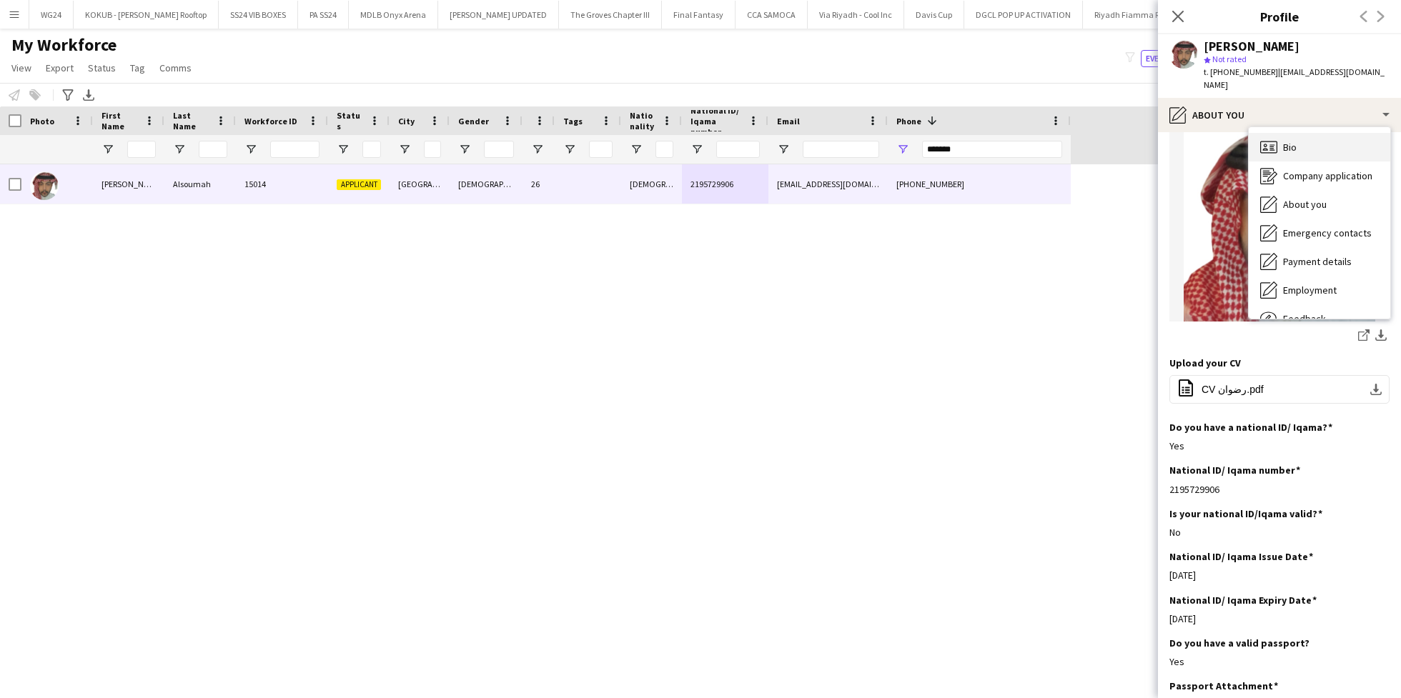
click at [1300, 134] on div "Bio Bio" at bounding box center [1320, 147] width 142 height 29
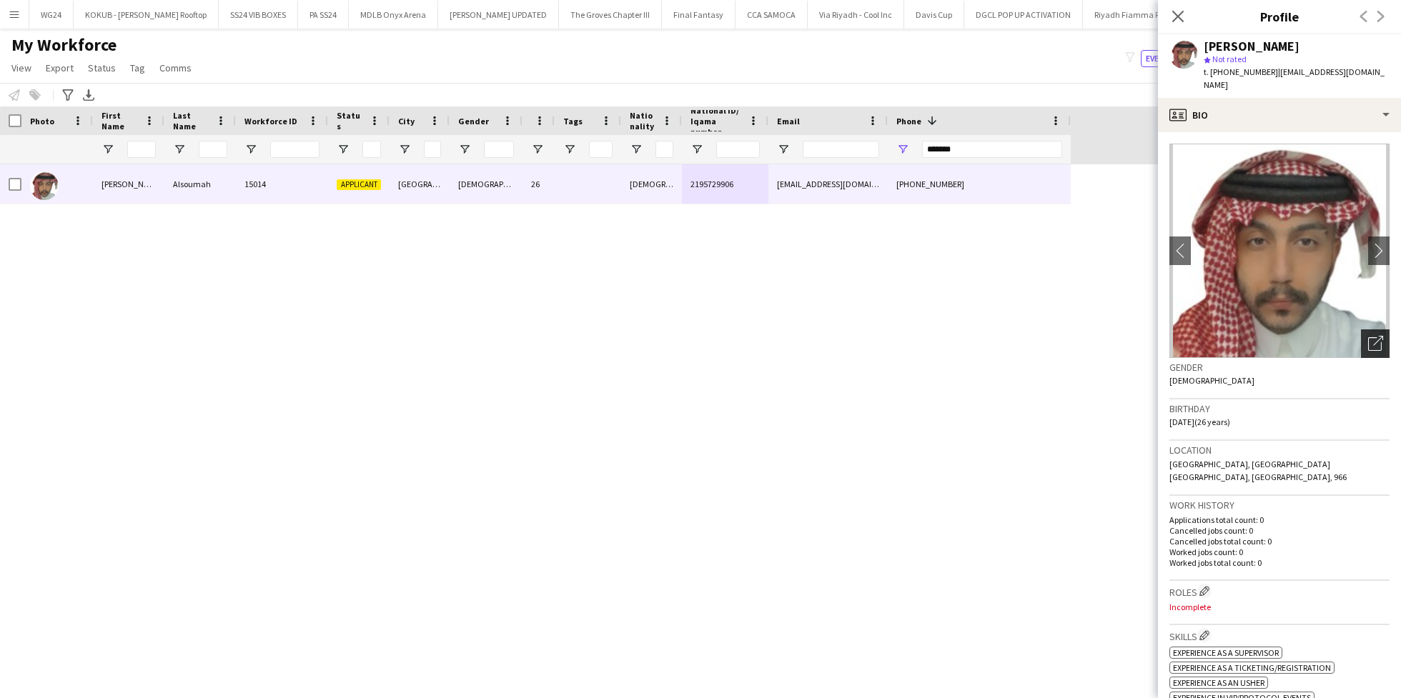
click at [1368, 336] on icon "Open photos pop-in" at bounding box center [1375, 343] width 15 height 15
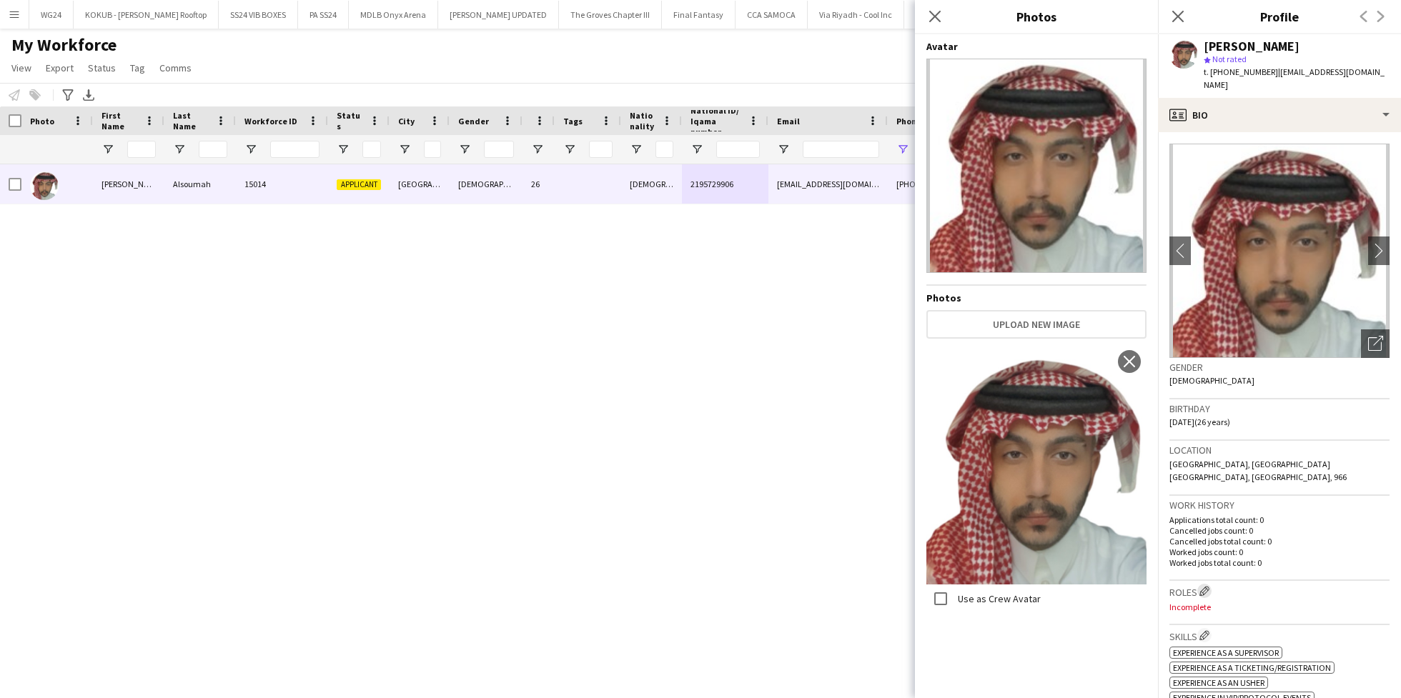
click at [1209, 586] on app-icon "Edit crew company roles" at bounding box center [1205, 591] width 10 height 10
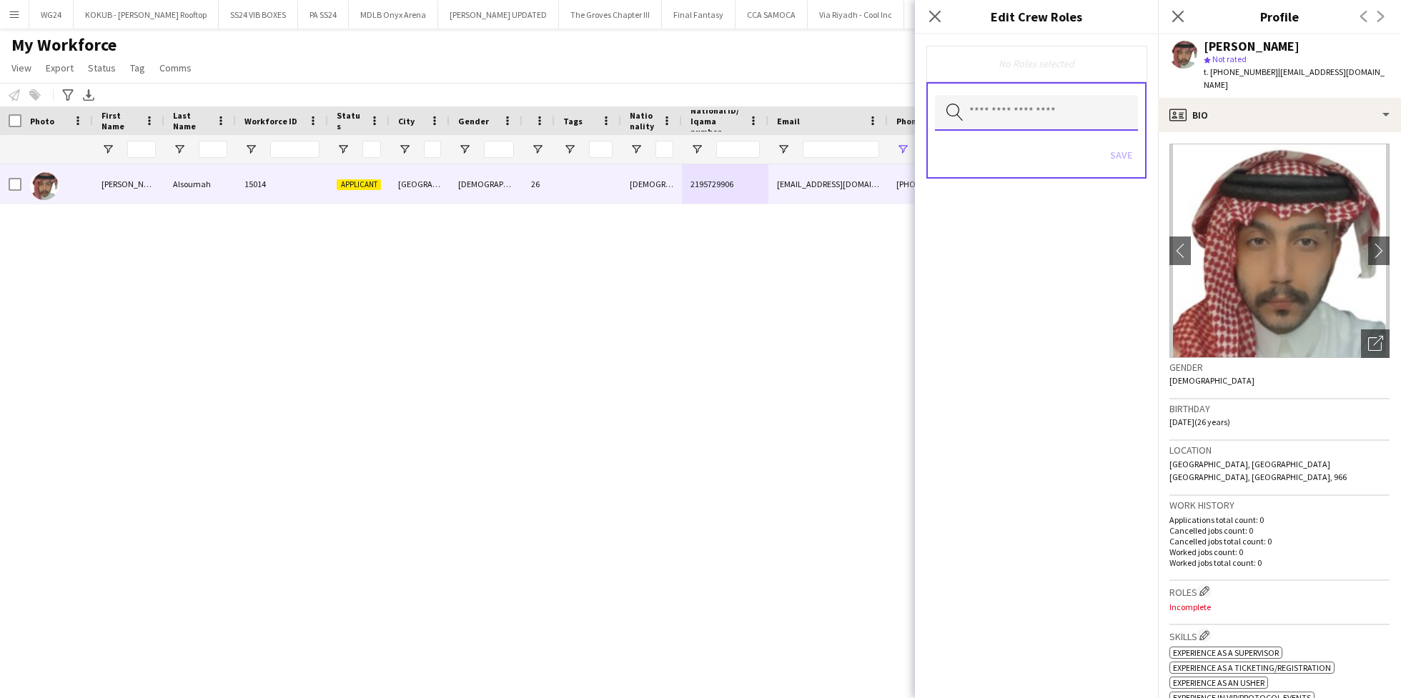
click at [1049, 104] on input "text" at bounding box center [1036, 113] width 203 height 36
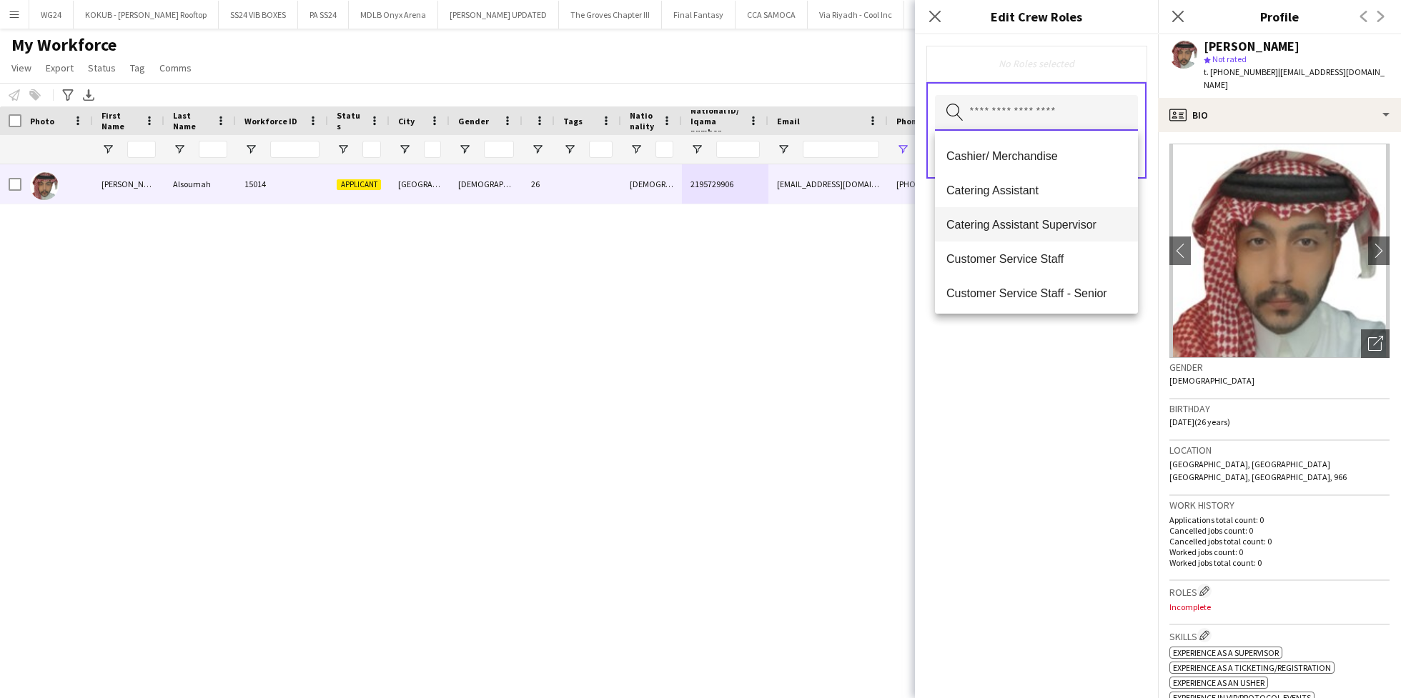
scroll to position [139, 0]
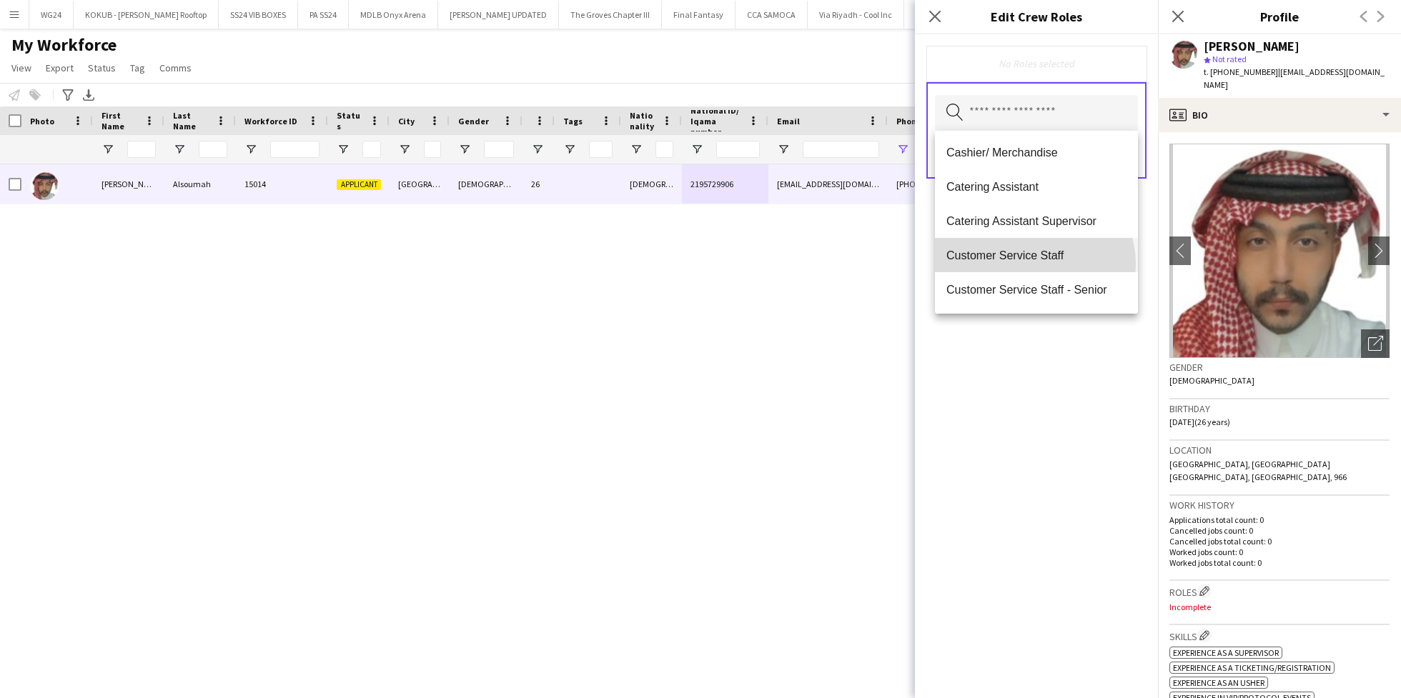
click at [1034, 264] on mat-option "Customer Service Staff" at bounding box center [1036, 255] width 203 height 34
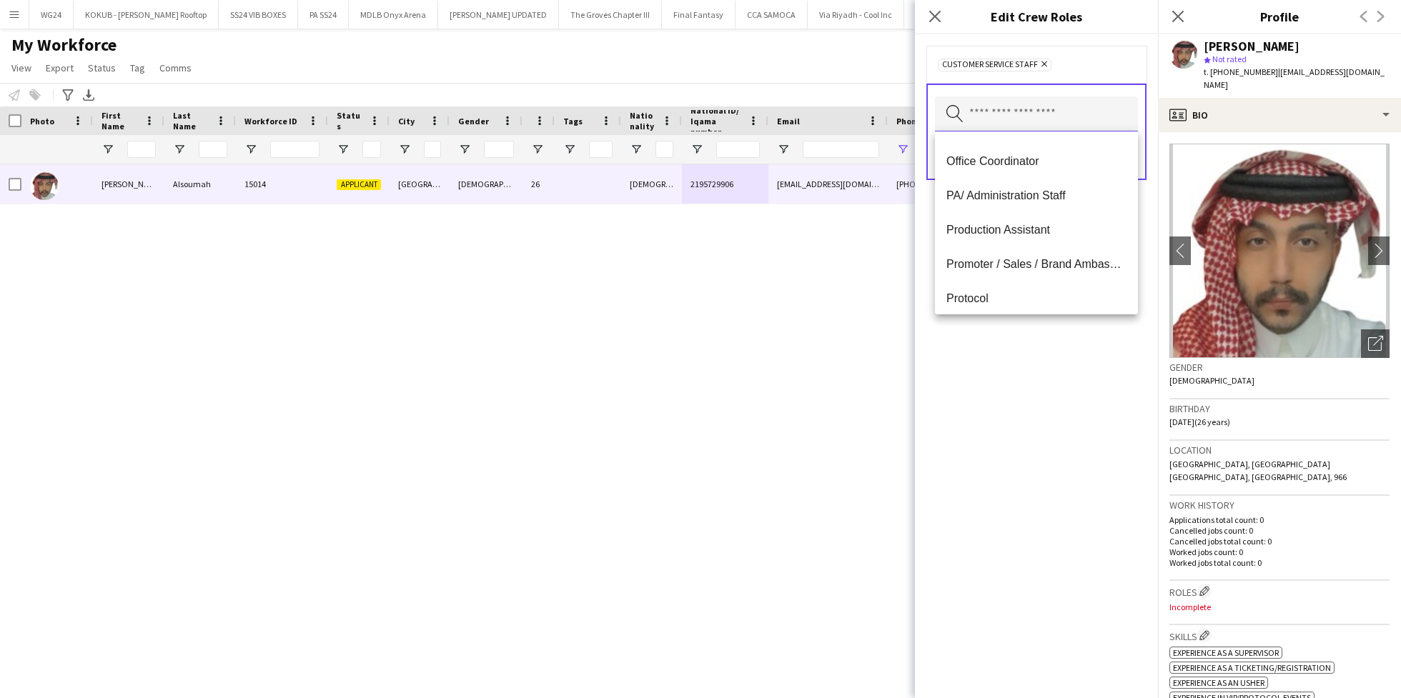
scroll to position [647, 0]
click at [1025, 185] on mat-option "PA/ Administration Staff" at bounding box center [1036, 194] width 203 height 34
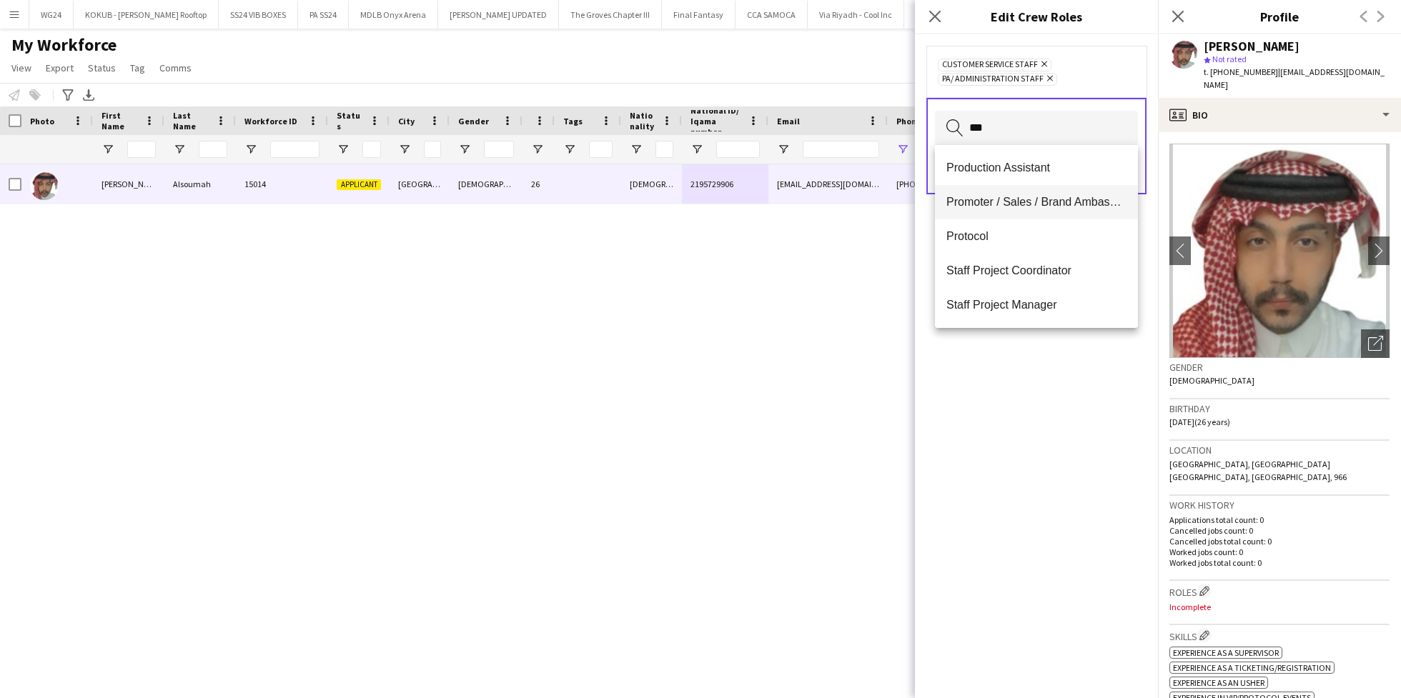
type input "***"
click at [1038, 207] on span "Promoter / Sales / Brand Ambassador" at bounding box center [1037, 202] width 180 height 14
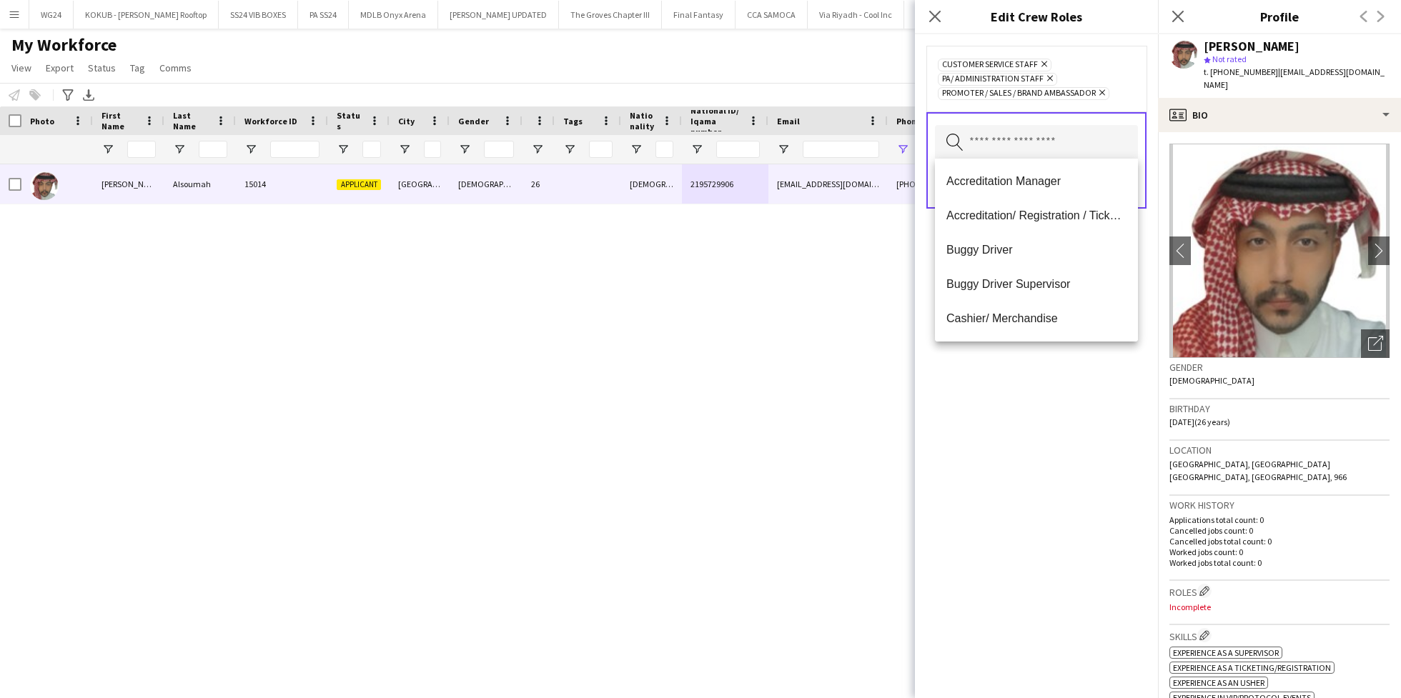
click at [1050, 74] on icon "Remove" at bounding box center [1048, 78] width 9 height 9
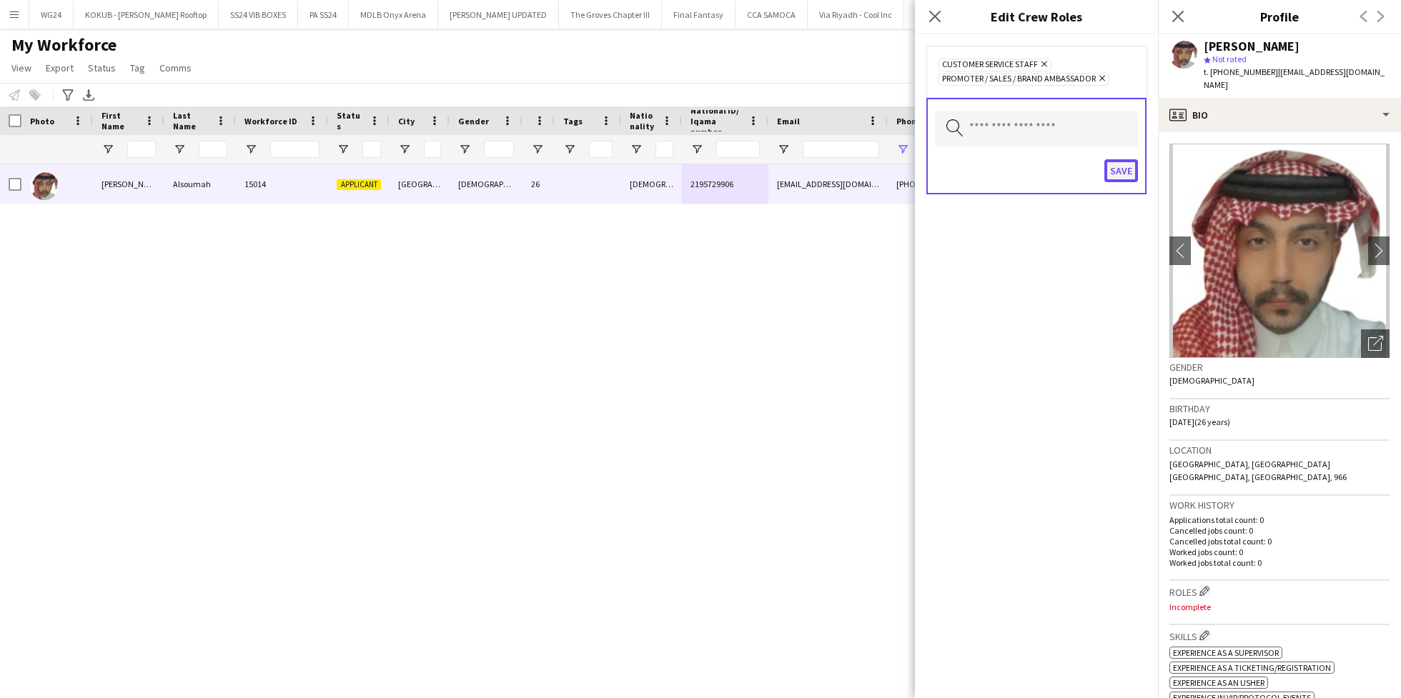
click at [1126, 173] on button "Save" at bounding box center [1122, 170] width 34 height 23
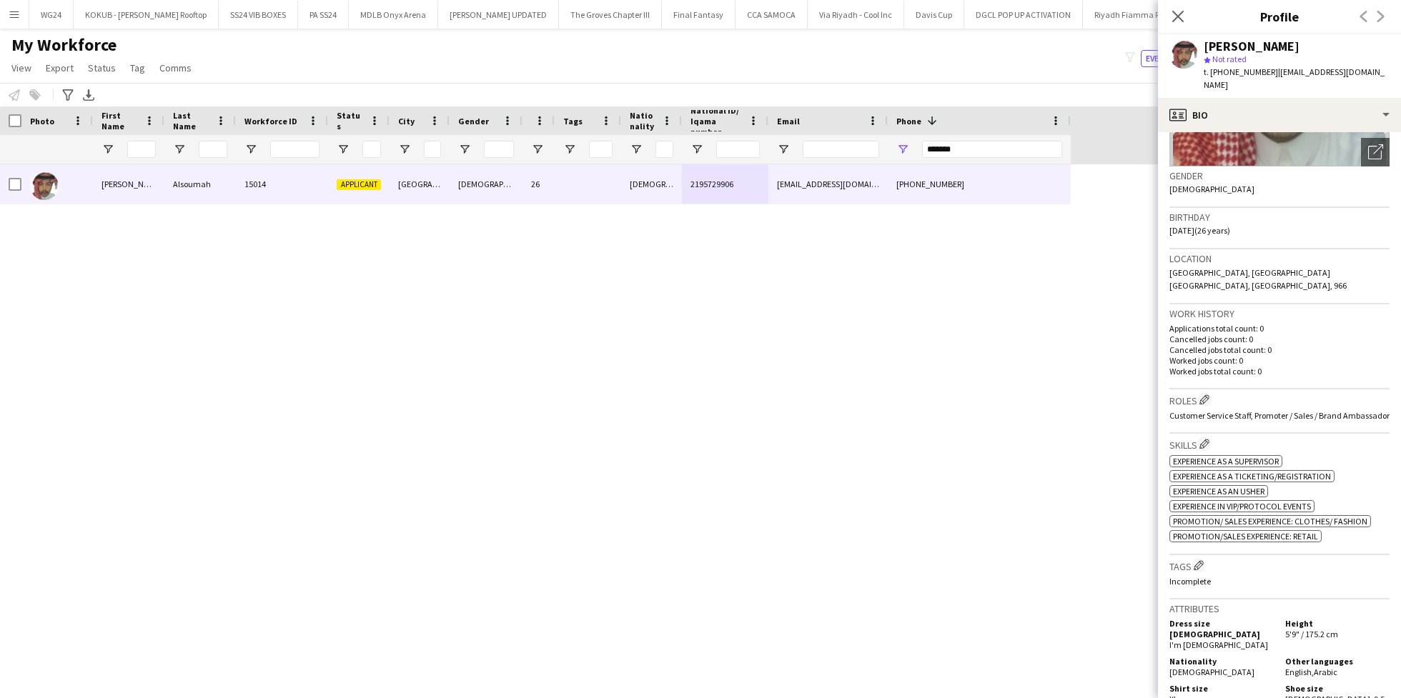
scroll to position [240, 0]
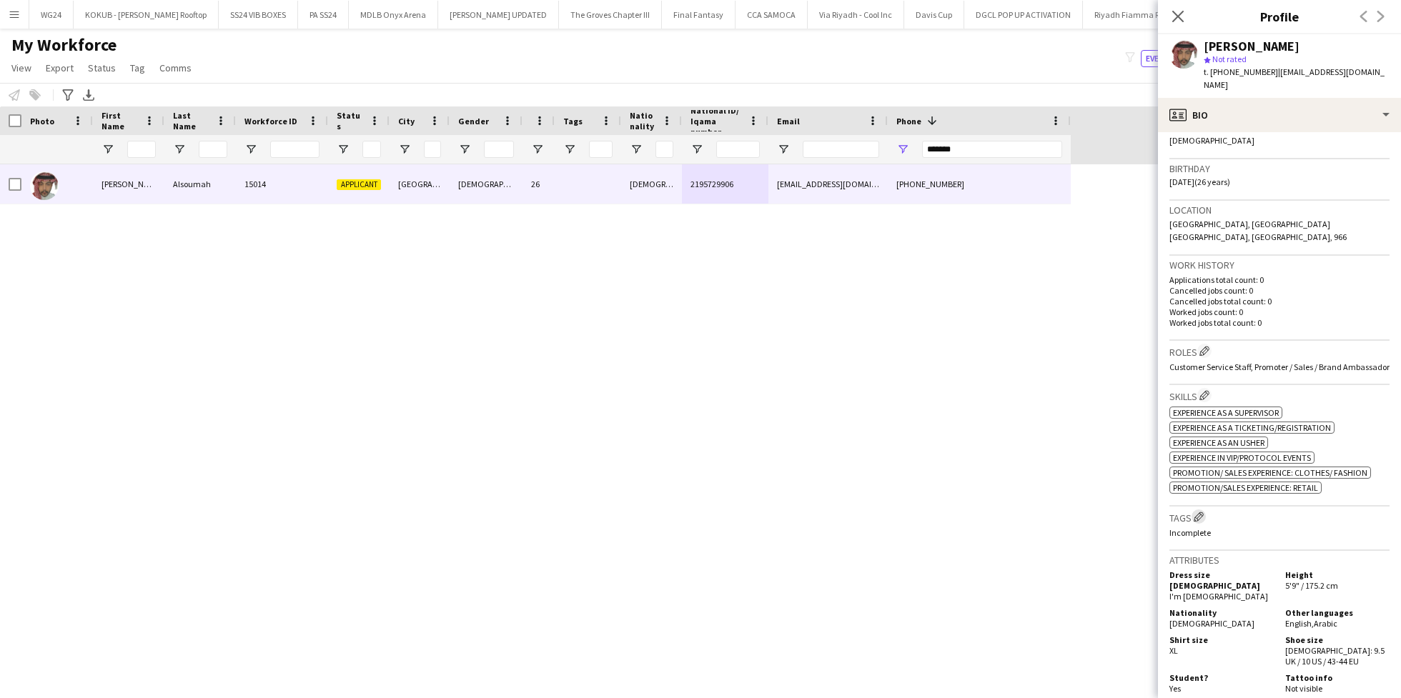
click at [1200, 512] on app-icon "Edit crew company tags" at bounding box center [1199, 517] width 10 height 10
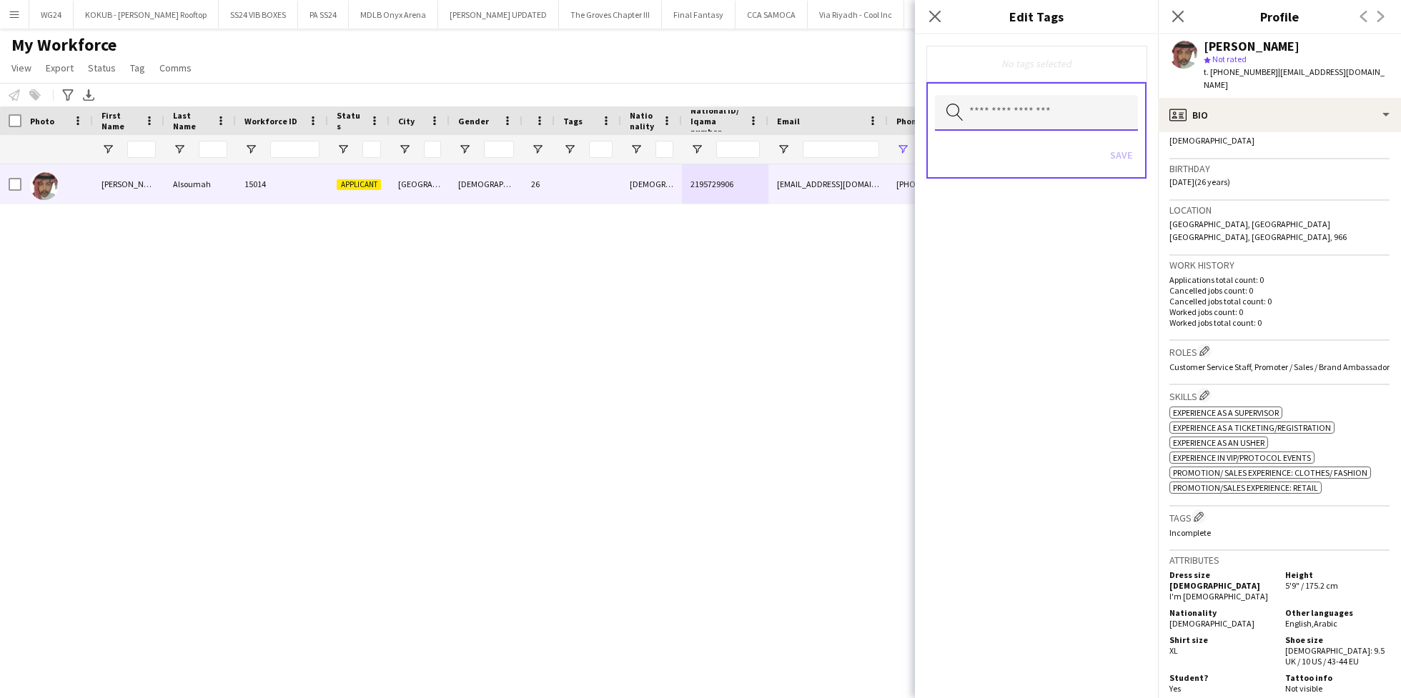
click at [1042, 121] on input "text" at bounding box center [1036, 113] width 203 height 36
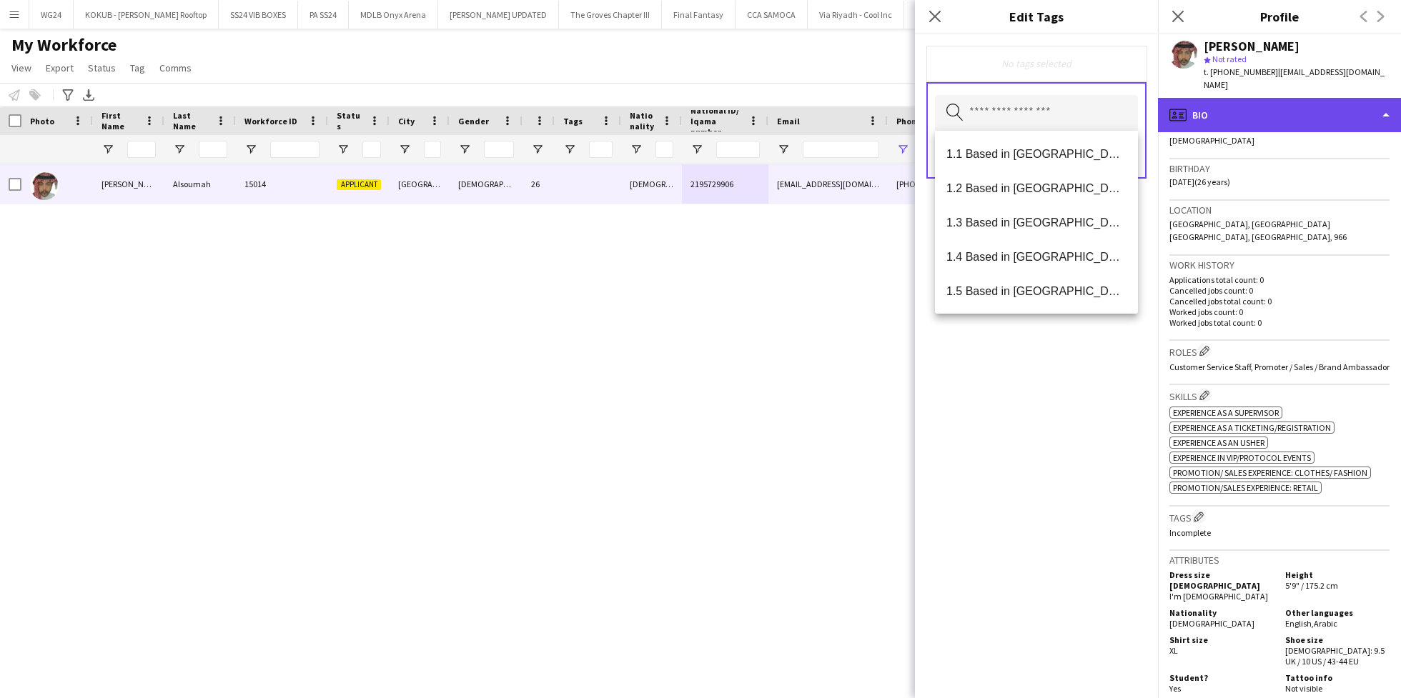
click at [1287, 115] on div "profile Bio" at bounding box center [1279, 115] width 243 height 34
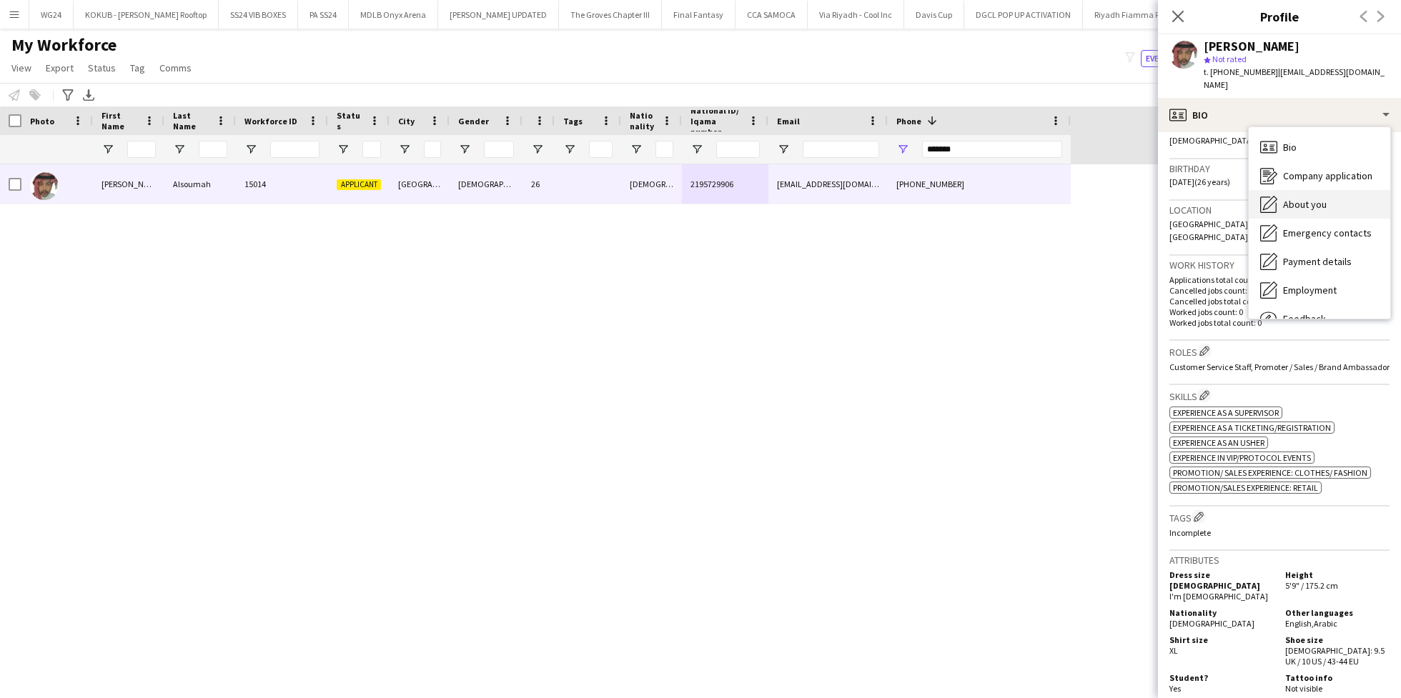
click at [1301, 190] on div "About you About you" at bounding box center [1320, 204] width 142 height 29
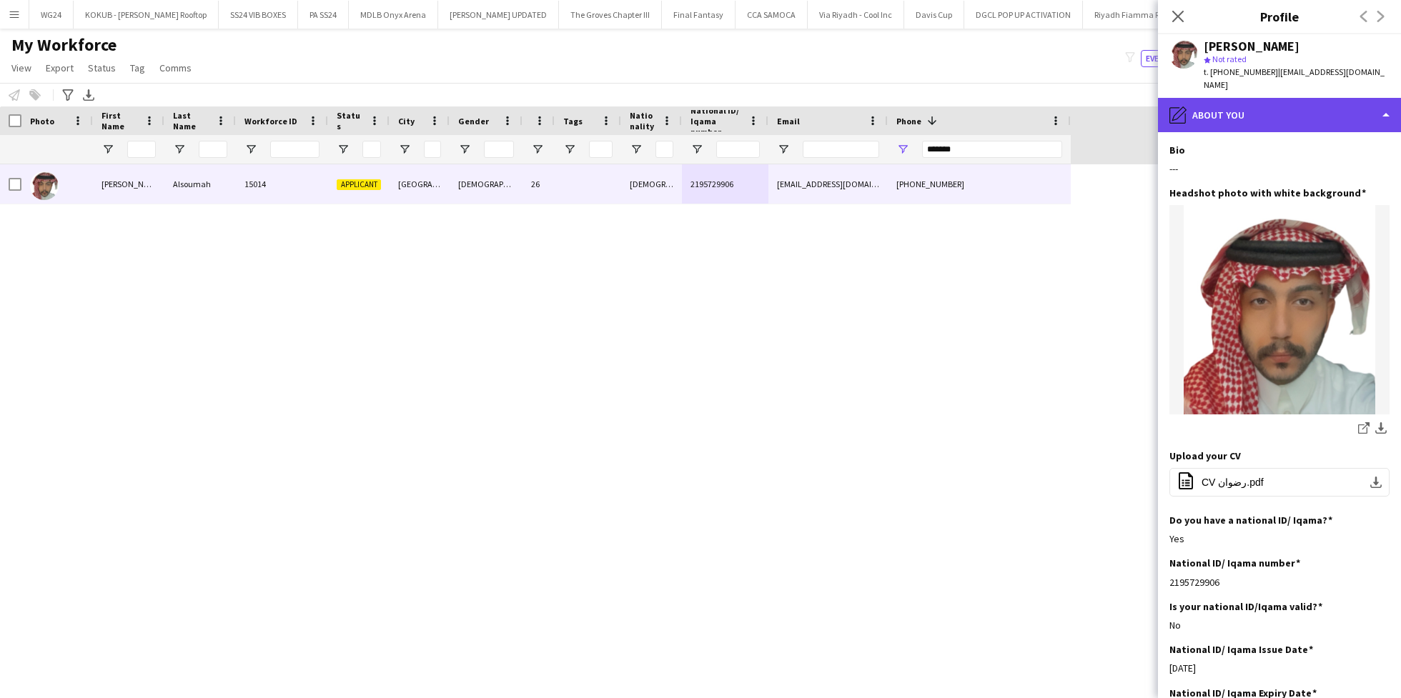
click at [1268, 107] on div "pencil4 About you" at bounding box center [1279, 115] width 243 height 34
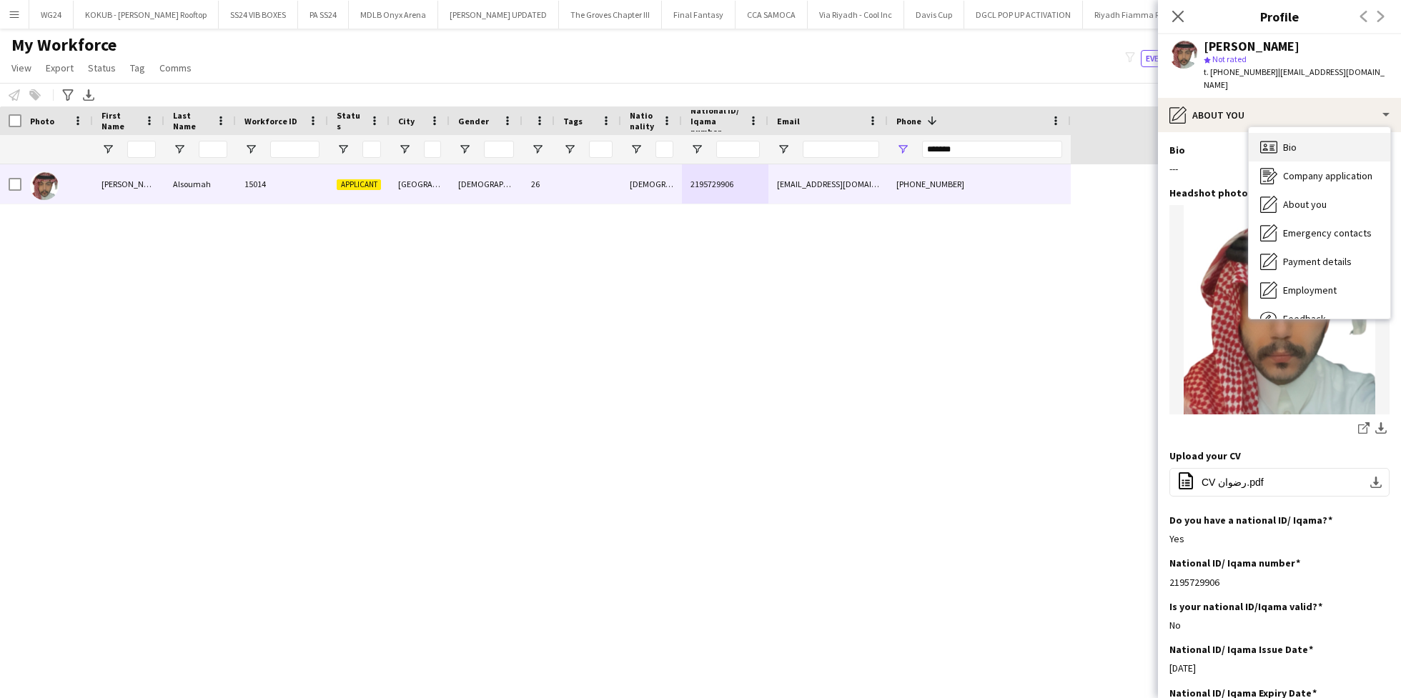
click at [1293, 141] on span "Bio" at bounding box center [1290, 147] width 14 height 13
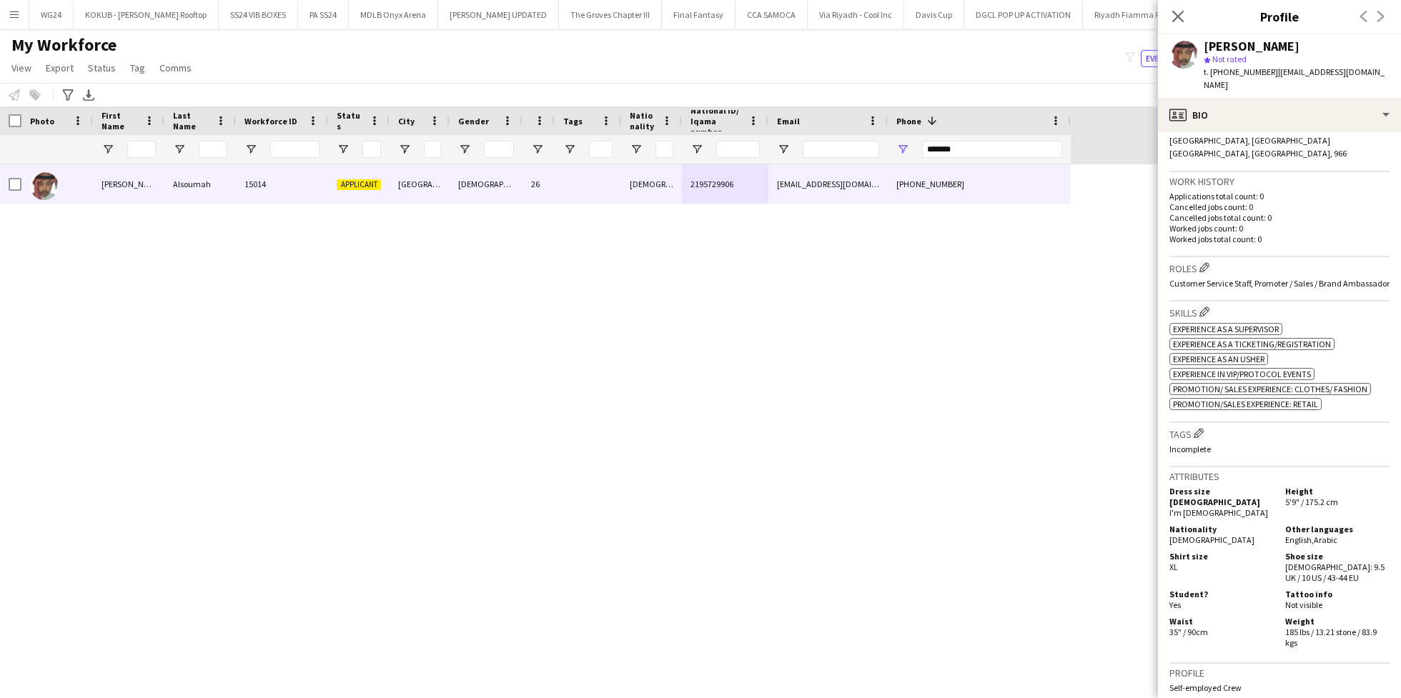
scroll to position [326, 0]
click at [1205, 424] on button "Edit crew company tags" at bounding box center [1199, 431] width 14 height 14
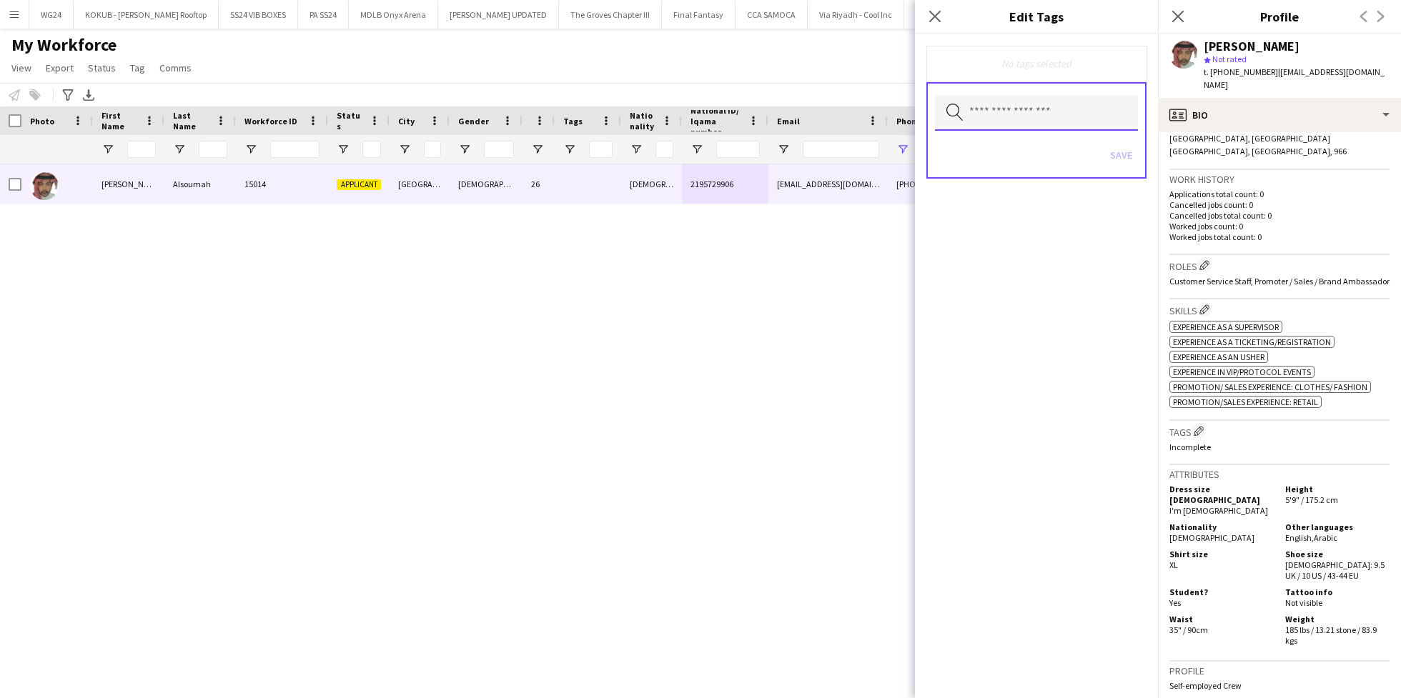
click at [1021, 112] on input "text" at bounding box center [1036, 113] width 203 height 36
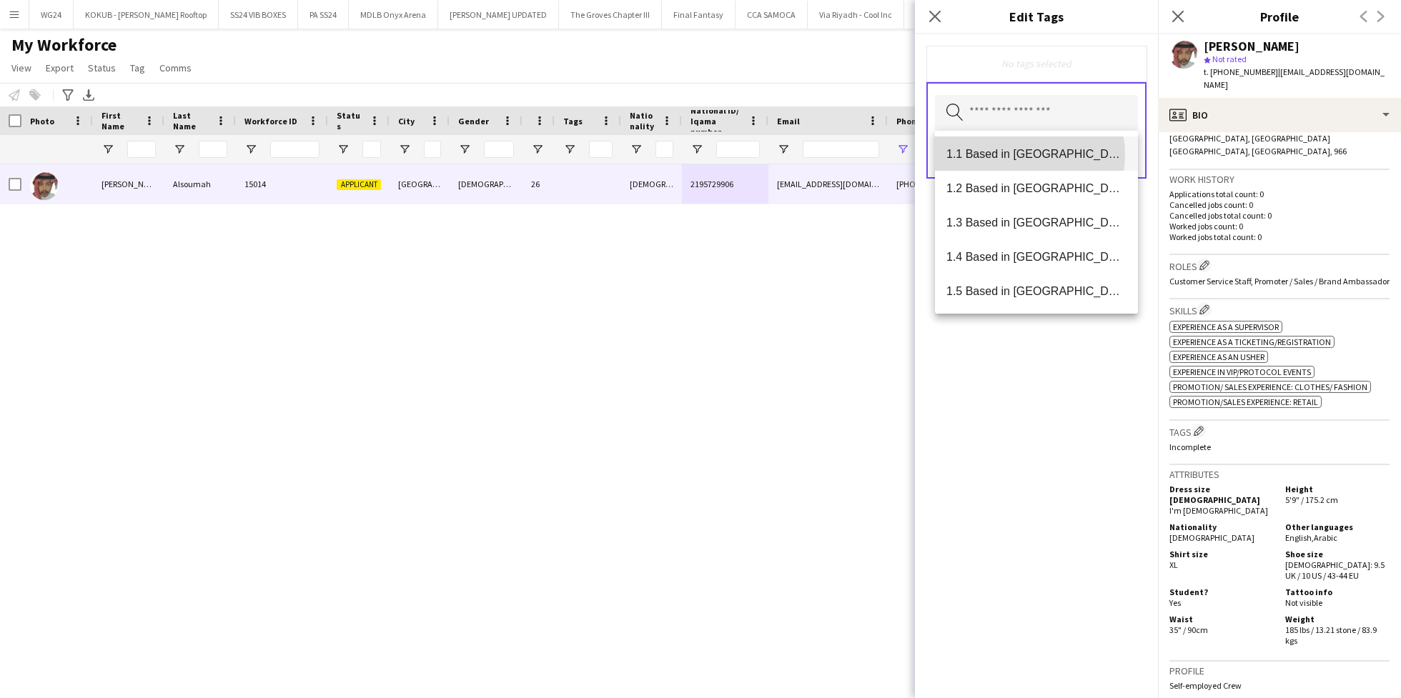
click at [1023, 154] on span "1.1 Based in [GEOGRAPHIC_DATA]" at bounding box center [1037, 154] width 180 height 14
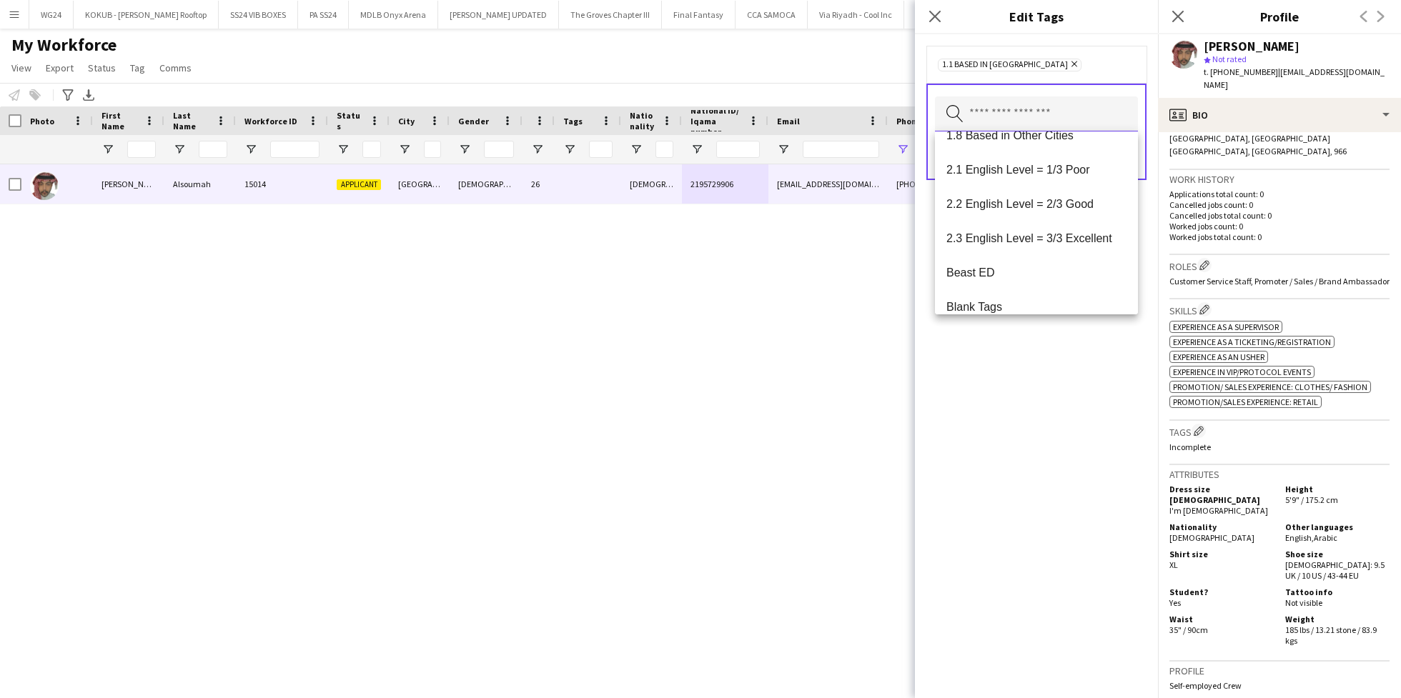
scroll to position [230, 0]
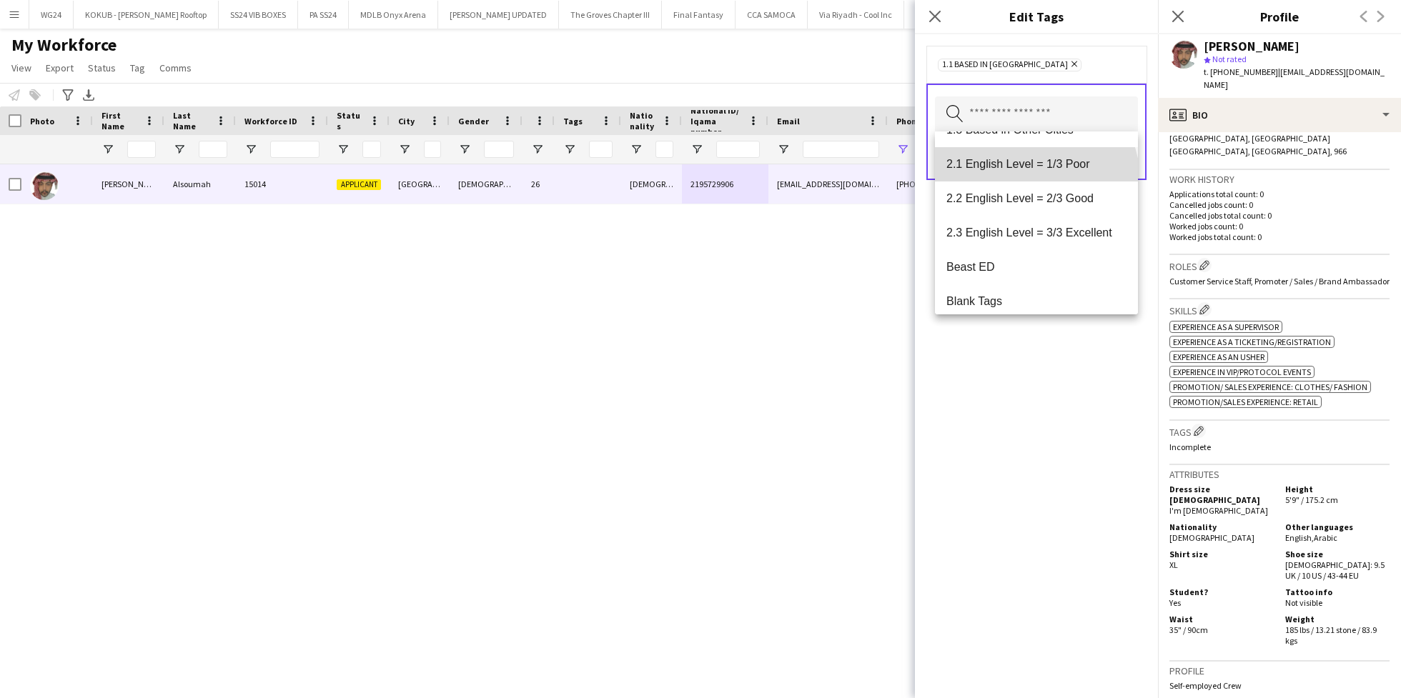
click at [1035, 179] on mat-option "2.1 English Level = 1/3 Poor" at bounding box center [1036, 164] width 203 height 34
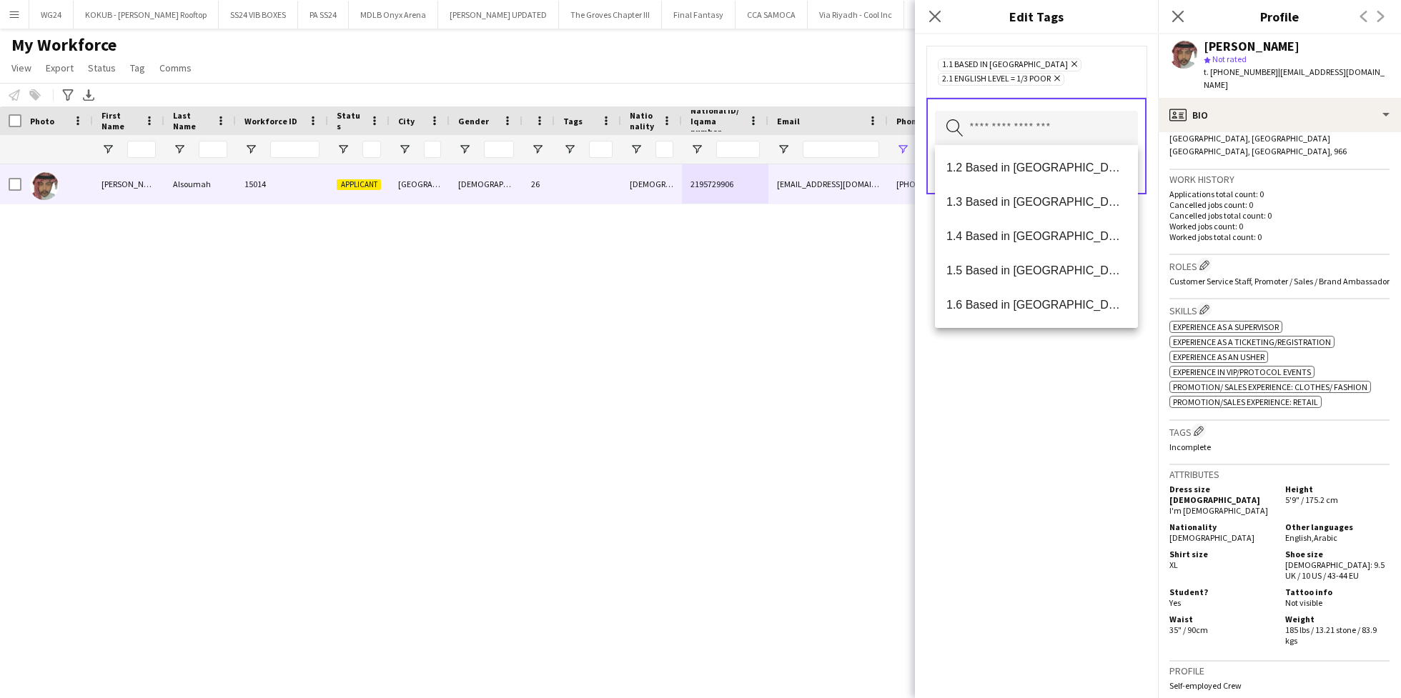
click at [1035, 484] on div "1.1 Based in [GEOGRAPHIC_DATA] Remove 2.1 English Level = 1/3 Poor Remove Searc…" at bounding box center [1036, 366] width 243 height 664
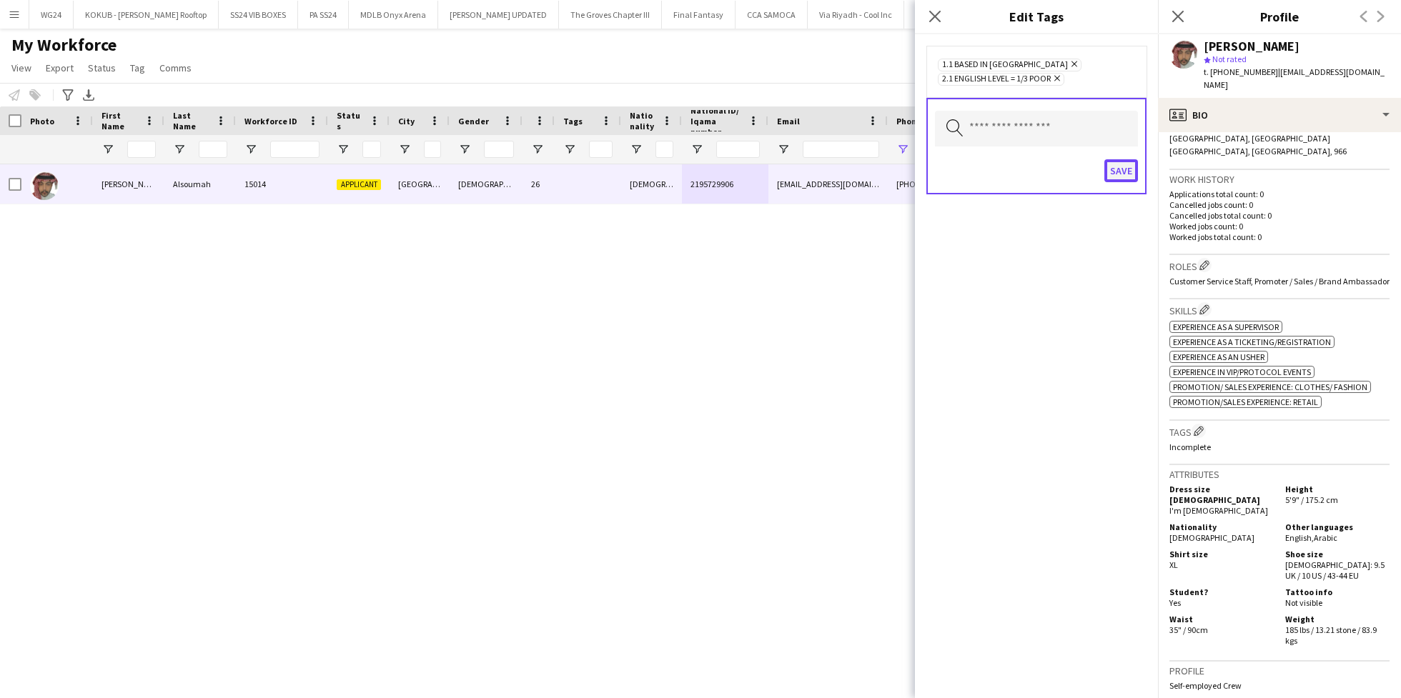
click at [1115, 172] on button "Save" at bounding box center [1122, 170] width 34 height 23
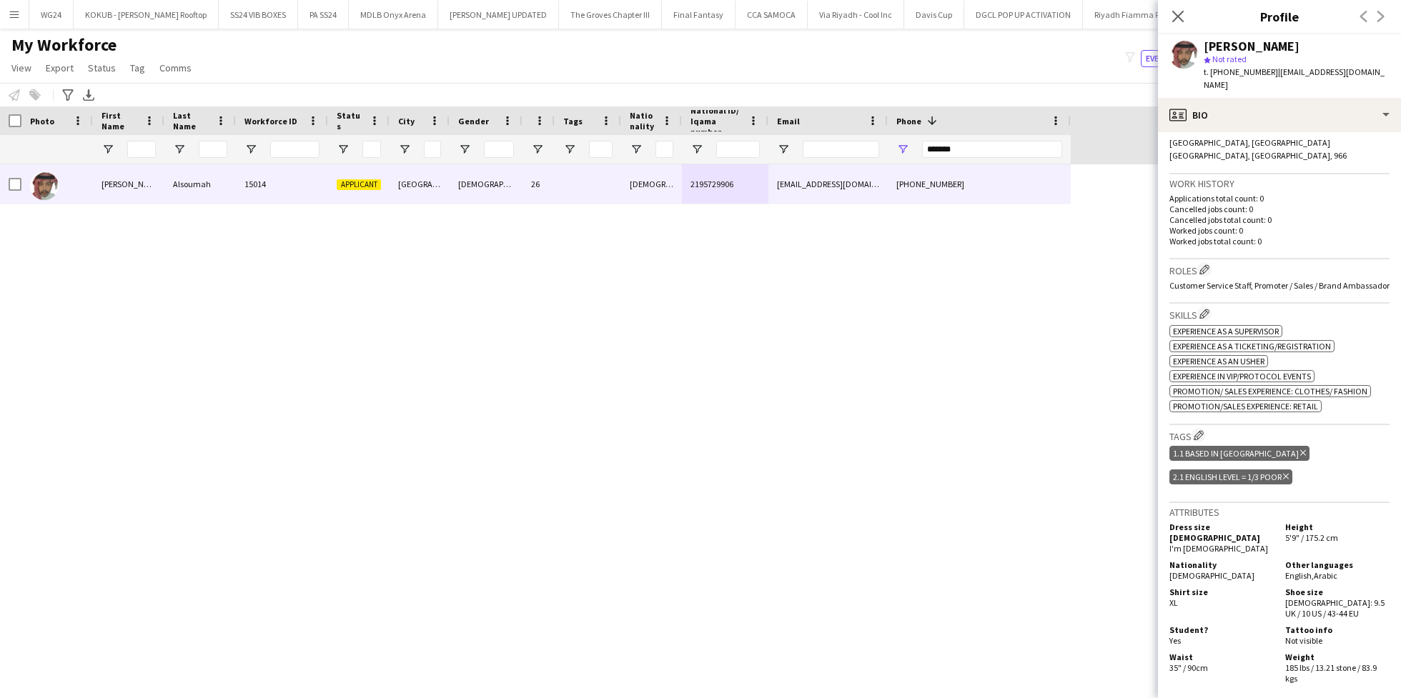
scroll to position [0, 0]
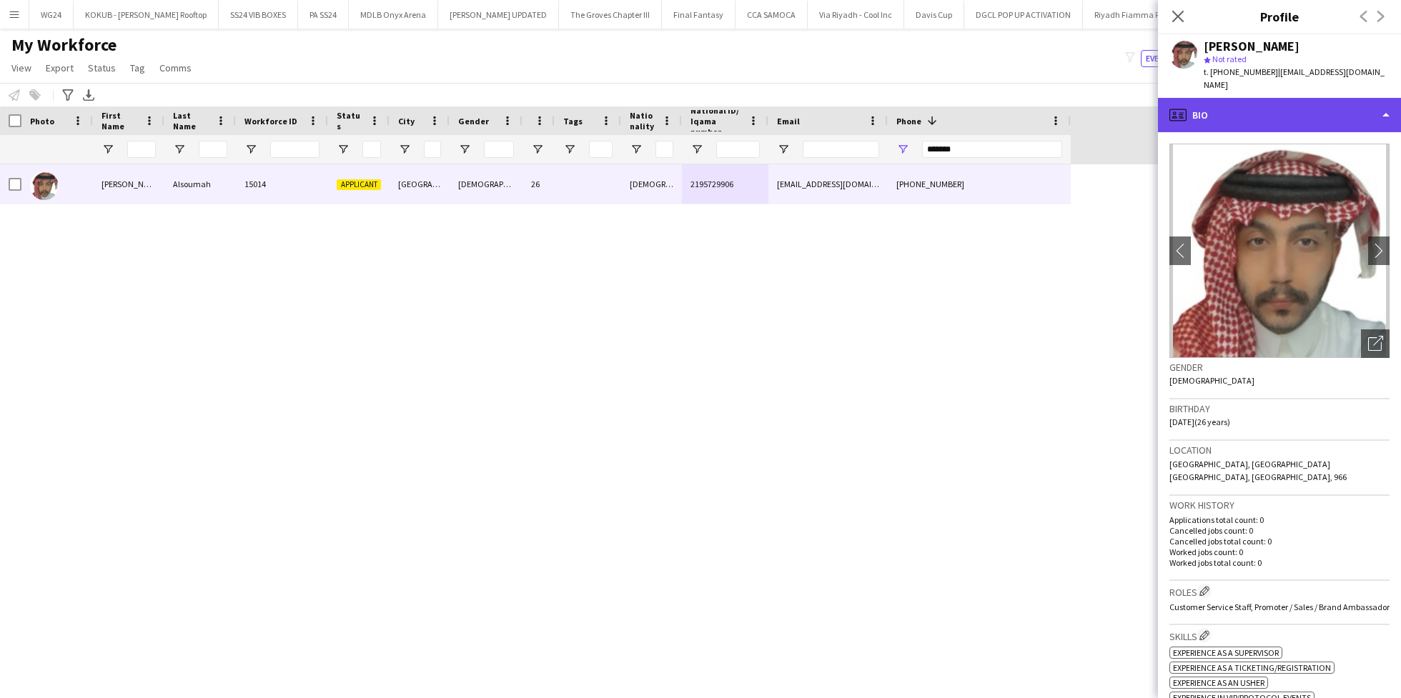
click at [1255, 98] on div "profile Bio" at bounding box center [1279, 115] width 243 height 34
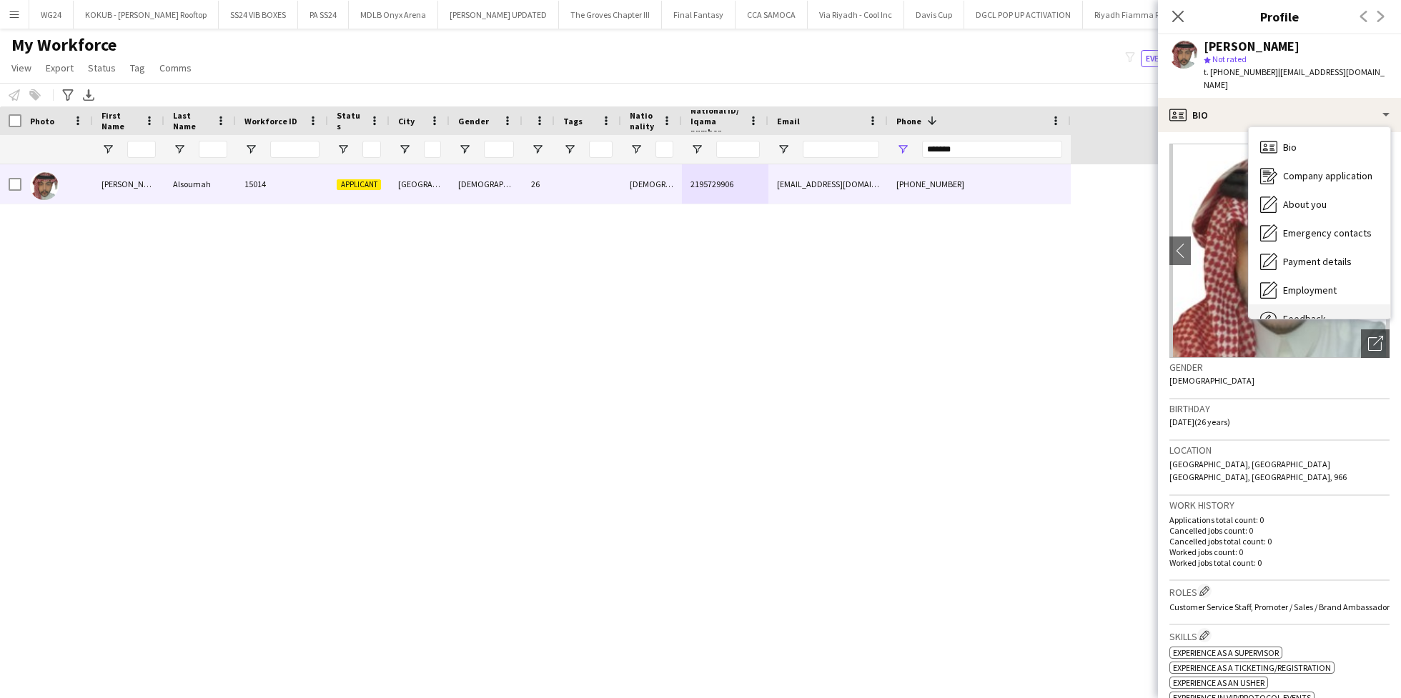
click at [1318, 305] on div "Feedback Feedback" at bounding box center [1320, 319] width 142 height 29
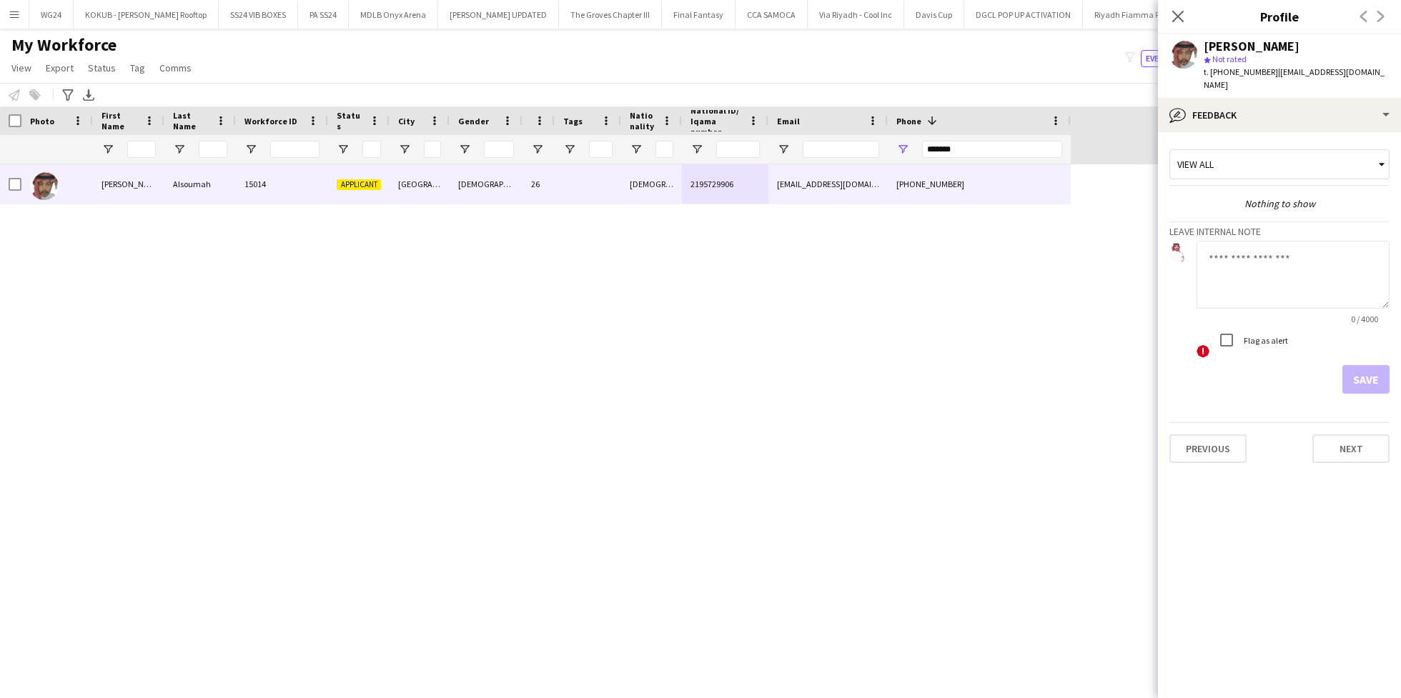
click at [1268, 326] on div "Flag as alert" at bounding box center [1251, 340] width 76 height 29
click at [1261, 270] on textarea at bounding box center [1293, 275] width 193 height 68
type textarea "**********"
click at [1365, 365] on button "Save" at bounding box center [1366, 379] width 47 height 29
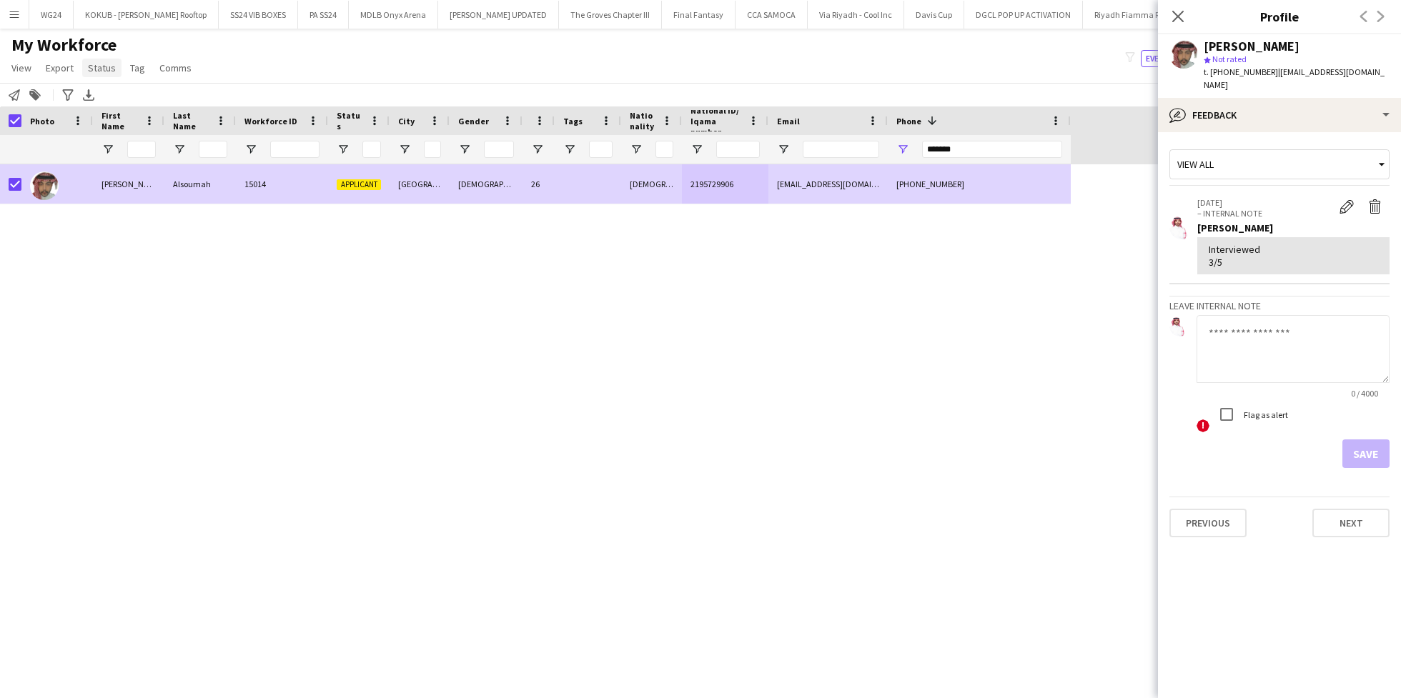
click at [104, 72] on span "Status" at bounding box center [102, 67] width 28 height 13
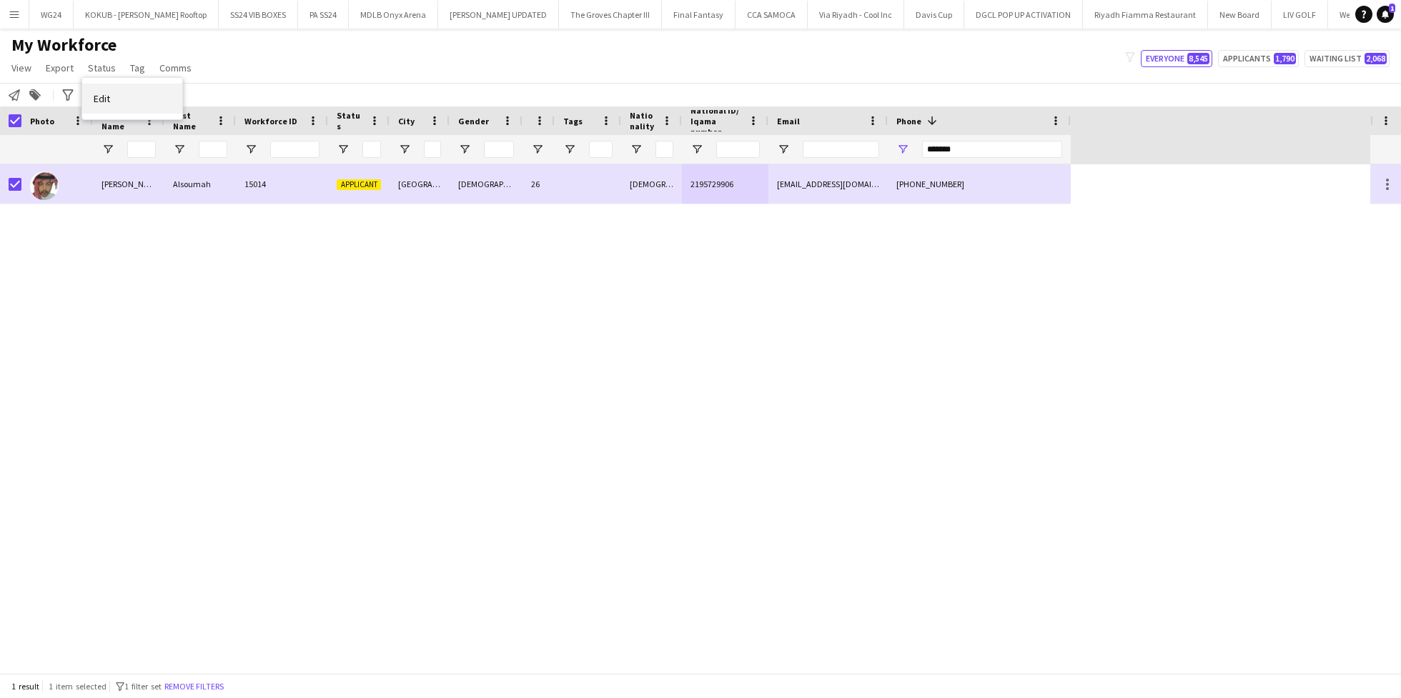
click at [132, 95] on link "Edit" at bounding box center [132, 99] width 100 height 30
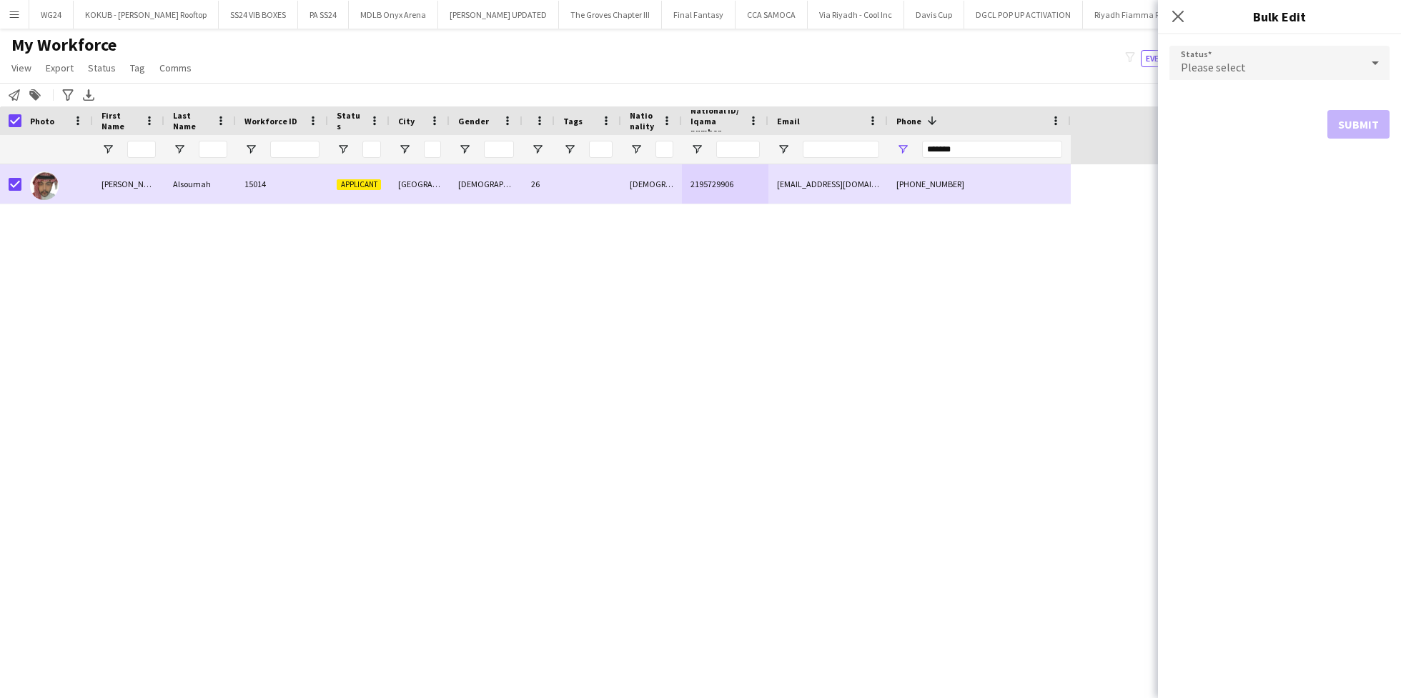
click at [1301, 74] on div "Please select" at bounding box center [1266, 63] width 192 height 34
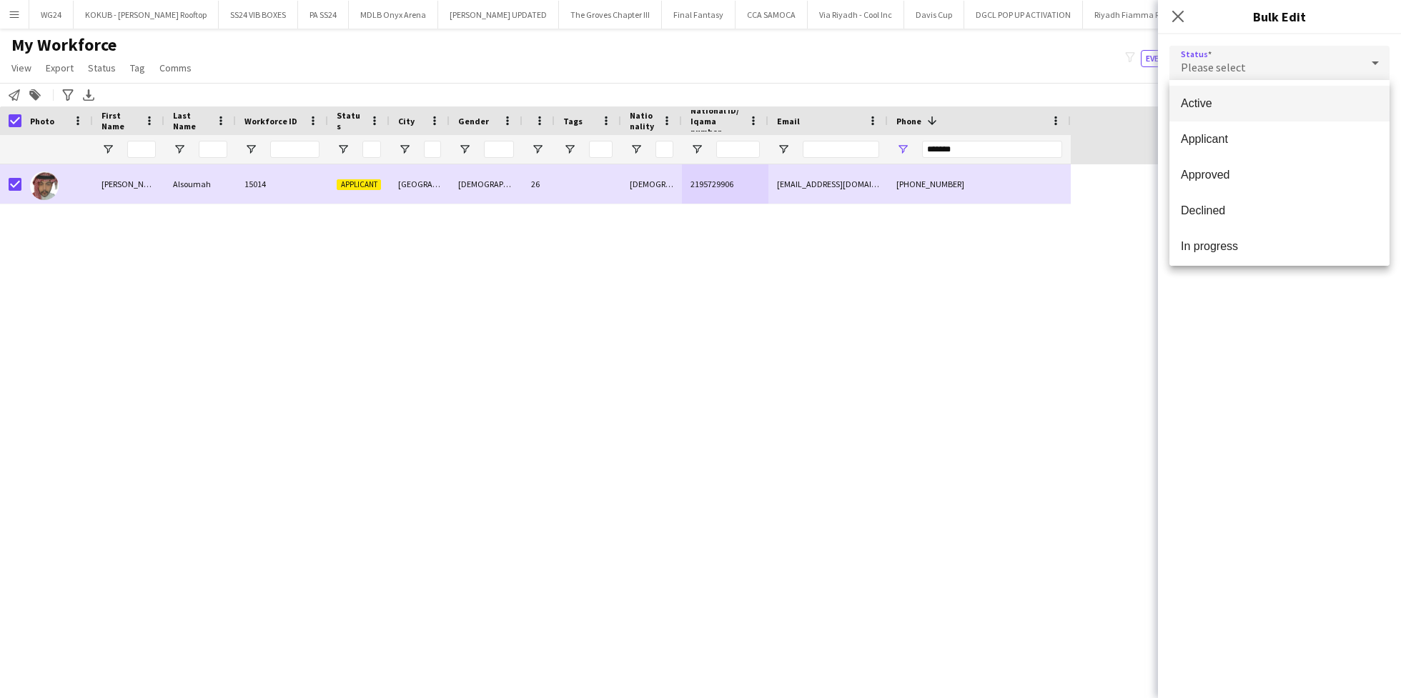
click at [1264, 102] on span "Active" at bounding box center [1279, 104] width 197 height 14
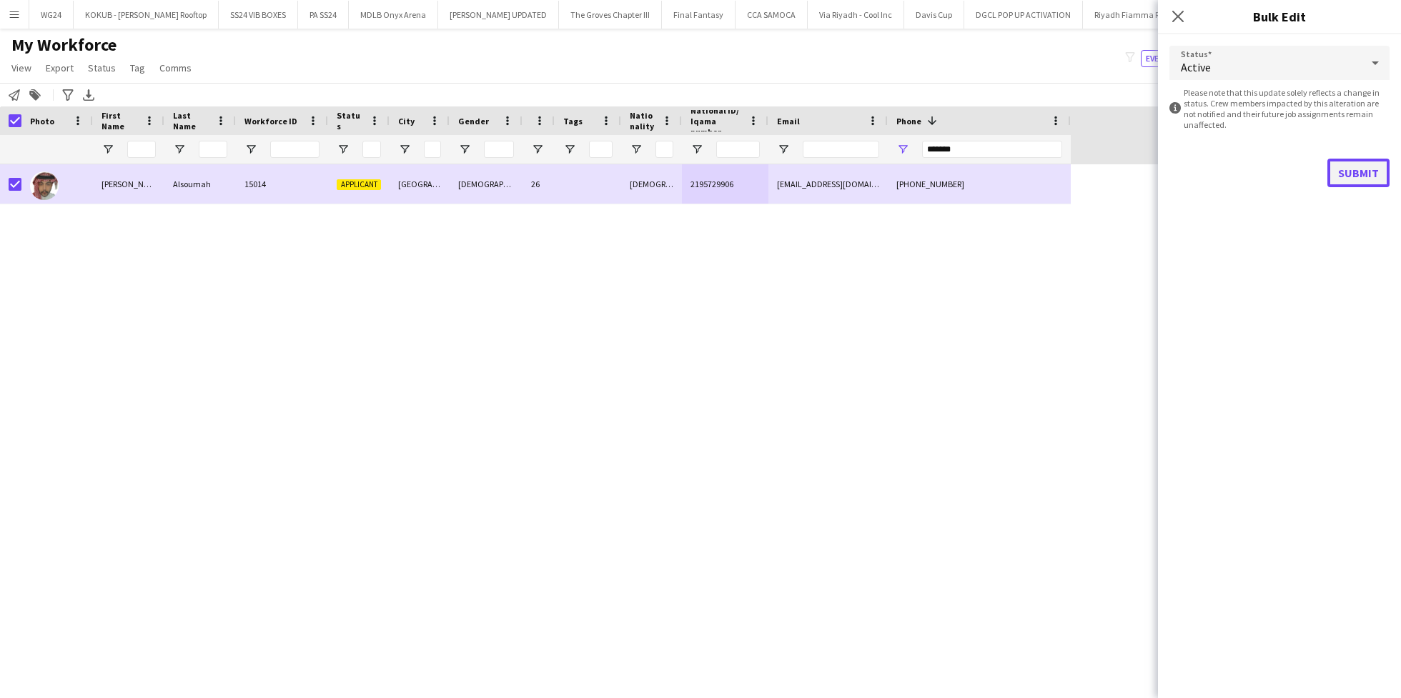
click at [1370, 179] on button "Submit" at bounding box center [1359, 173] width 62 height 29
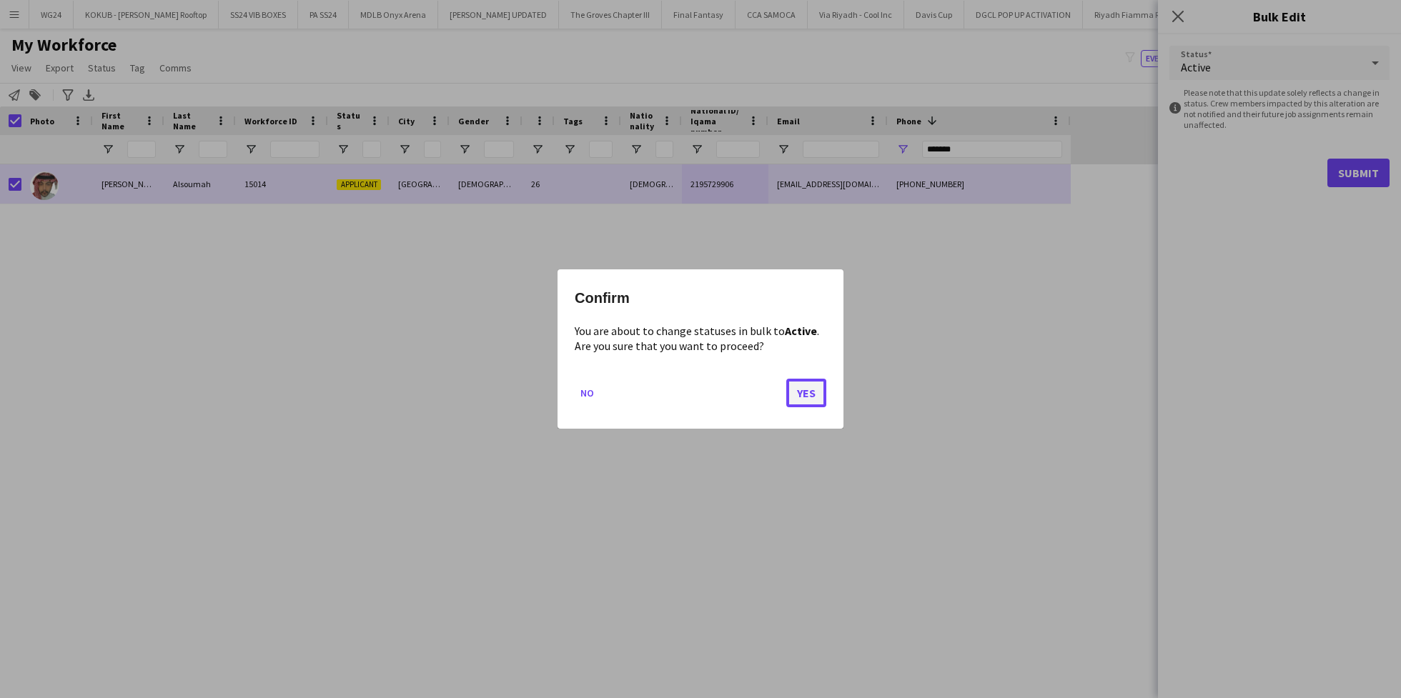
click at [805, 393] on button "Yes" at bounding box center [806, 393] width 40 height 29
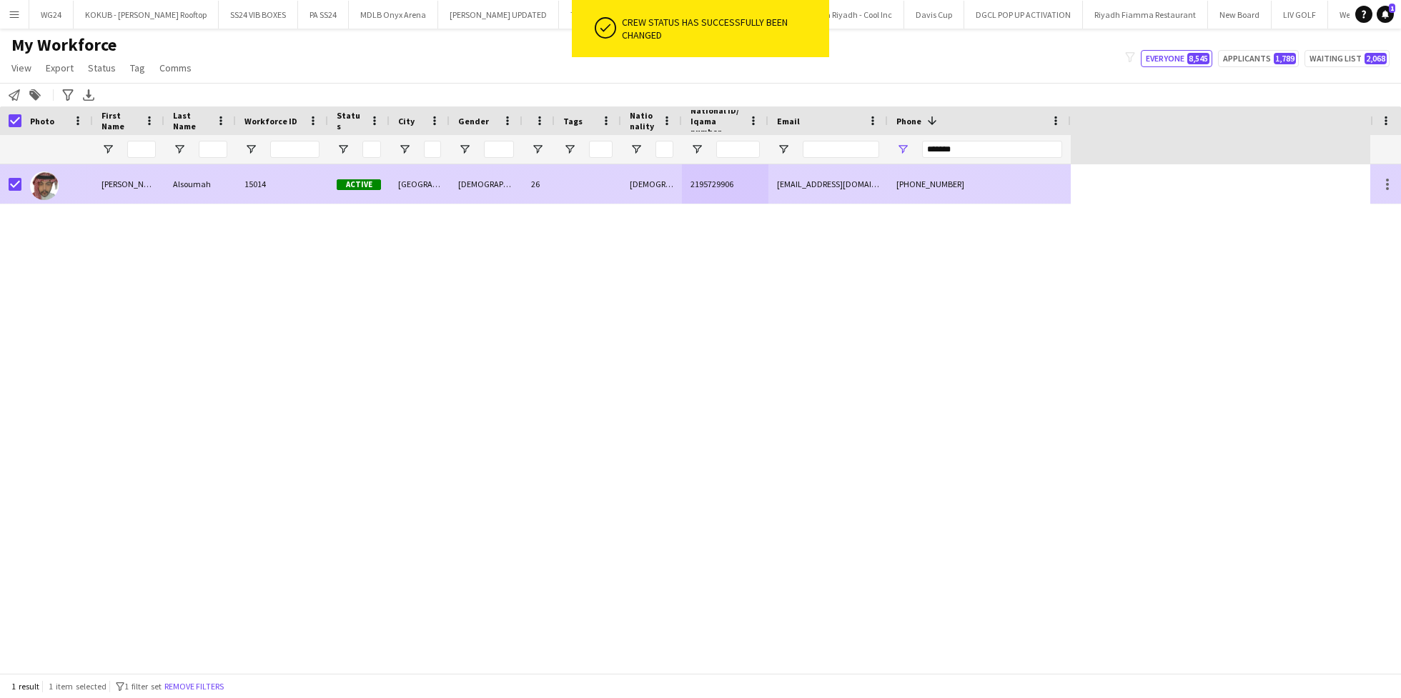
click at [177, 187] on div "Alsoumah" at bounding box center [199, 183] width 71 height 39
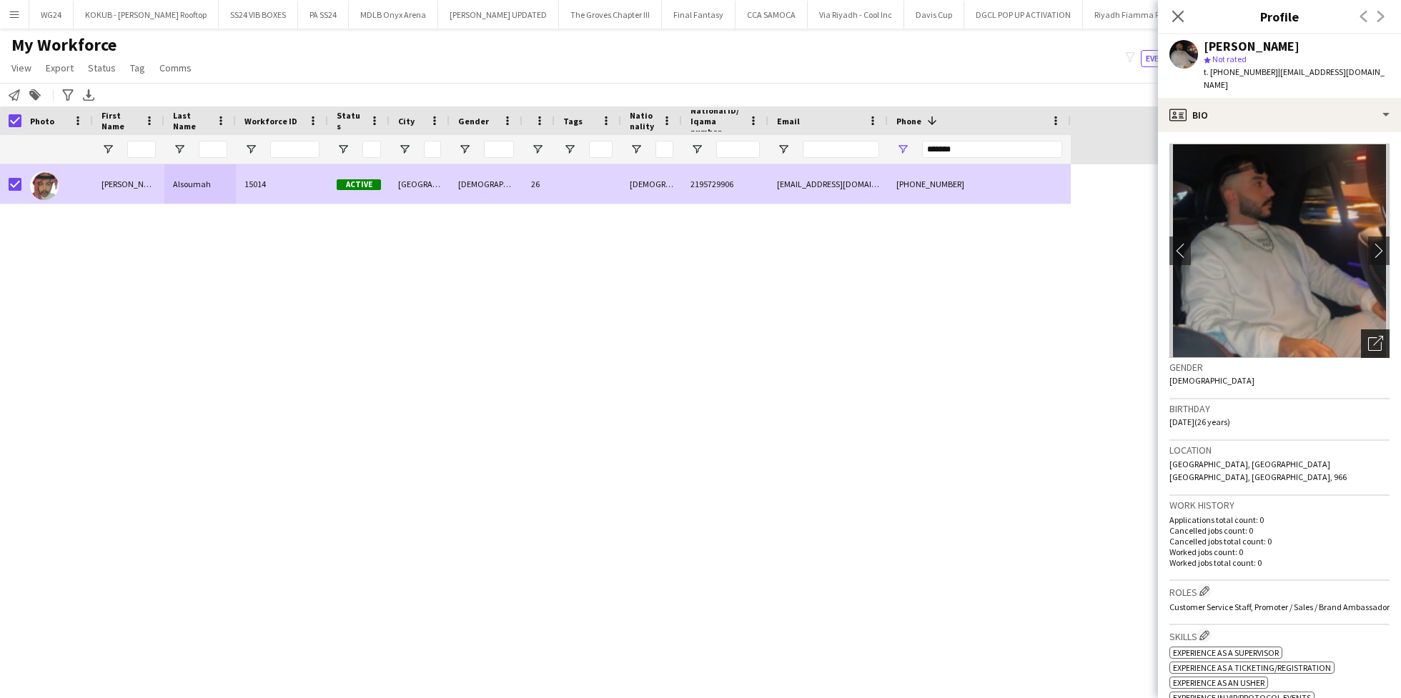
click at [1361, 340] on div "Open photos pop-in" at bounding box center [1375, 344] width 29 height 29
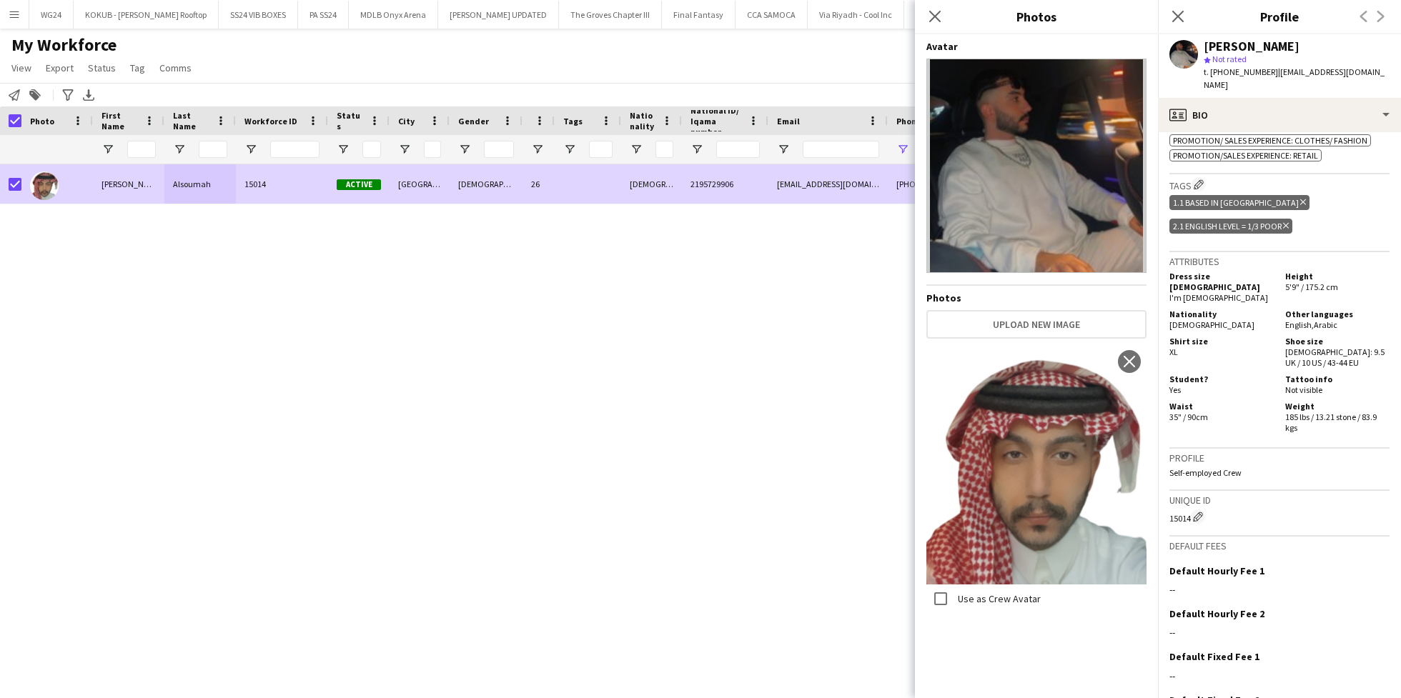
scroll to position [596, 0]
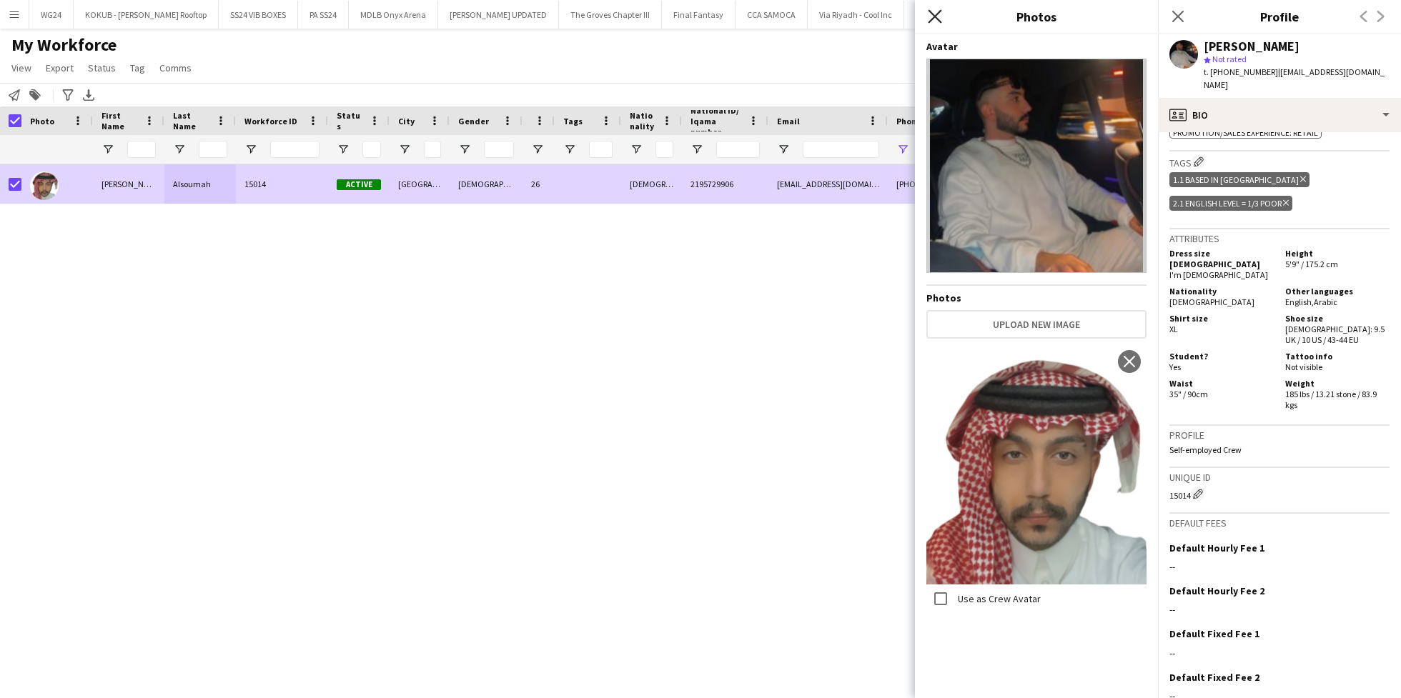
click at [940, 19] on icon "Close pop-in" at bounding box center [935, 16] width 14 height 14
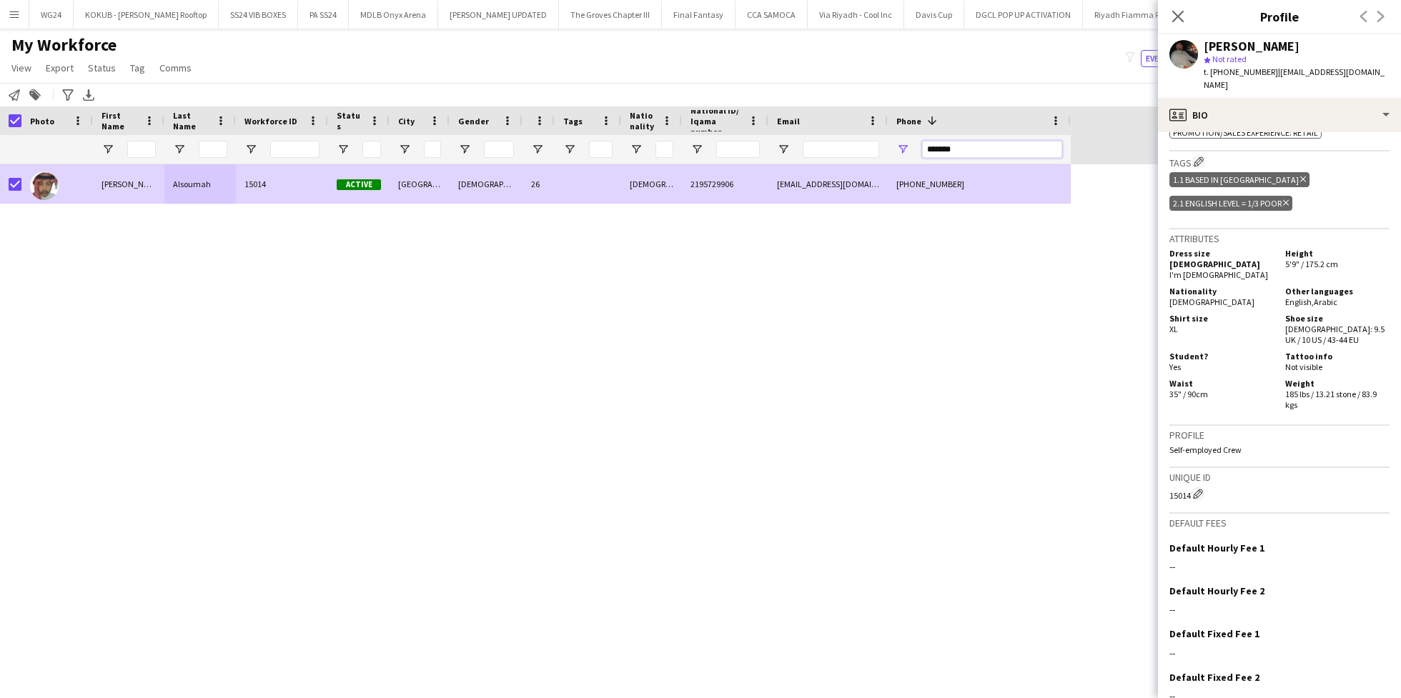
click at [998, 154] on input "*******" at bounding box center [992, 149] width 140 height 17
paste input "Phone Filter Input"
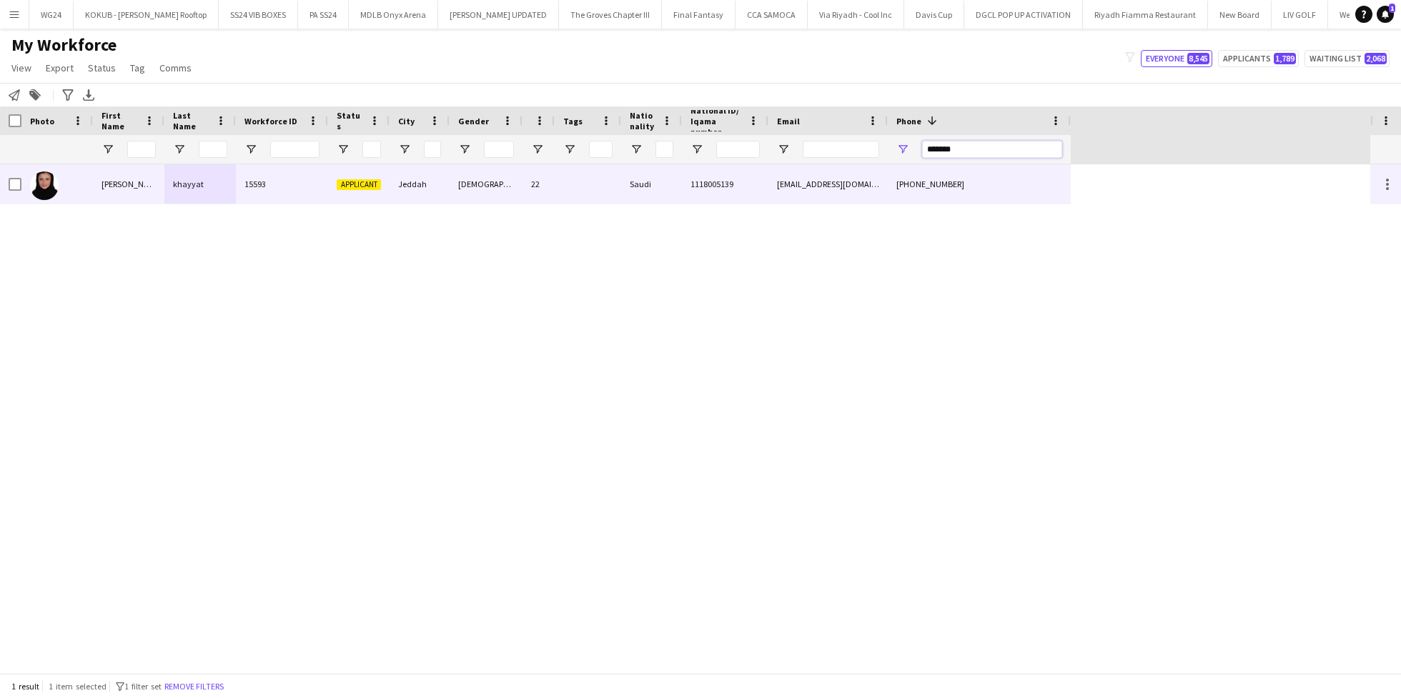
type input "*******"
click at [676, 182] on div "Saudi" at bounding box center [651, 183] width 61 height 39
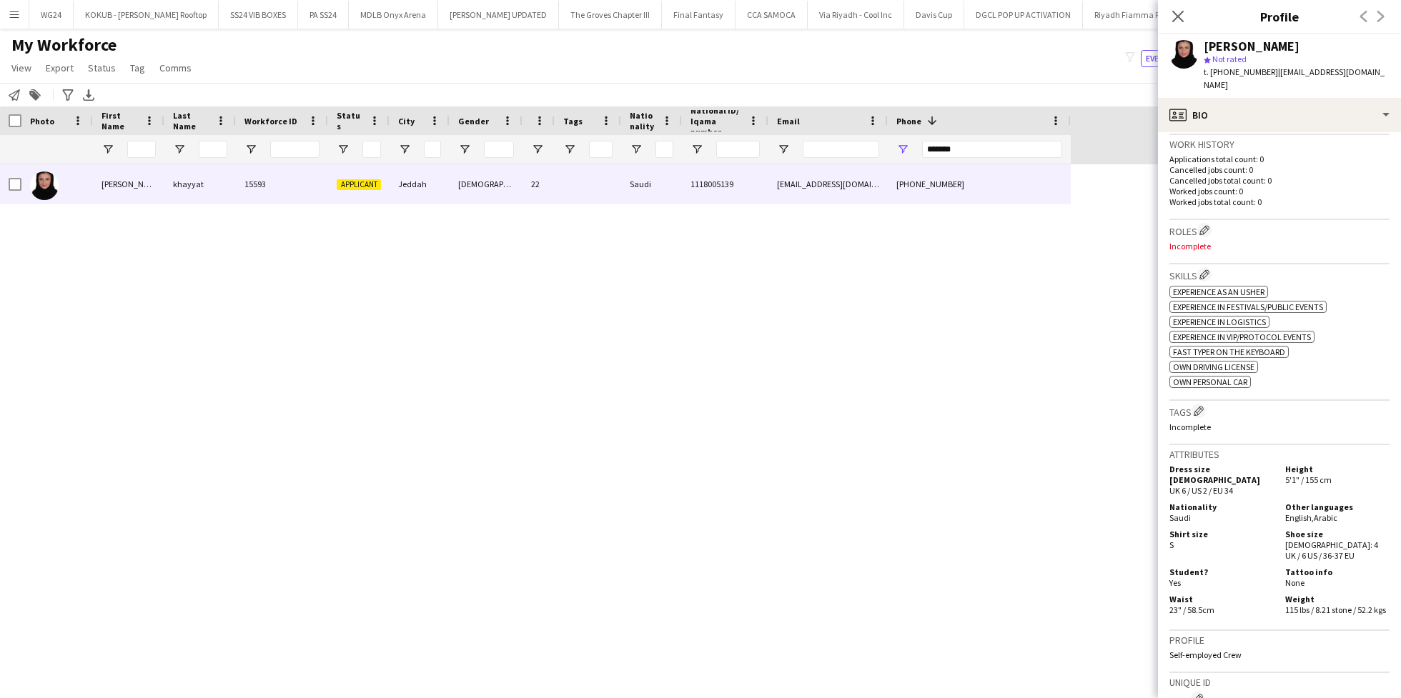
scroll to position [390, 0]
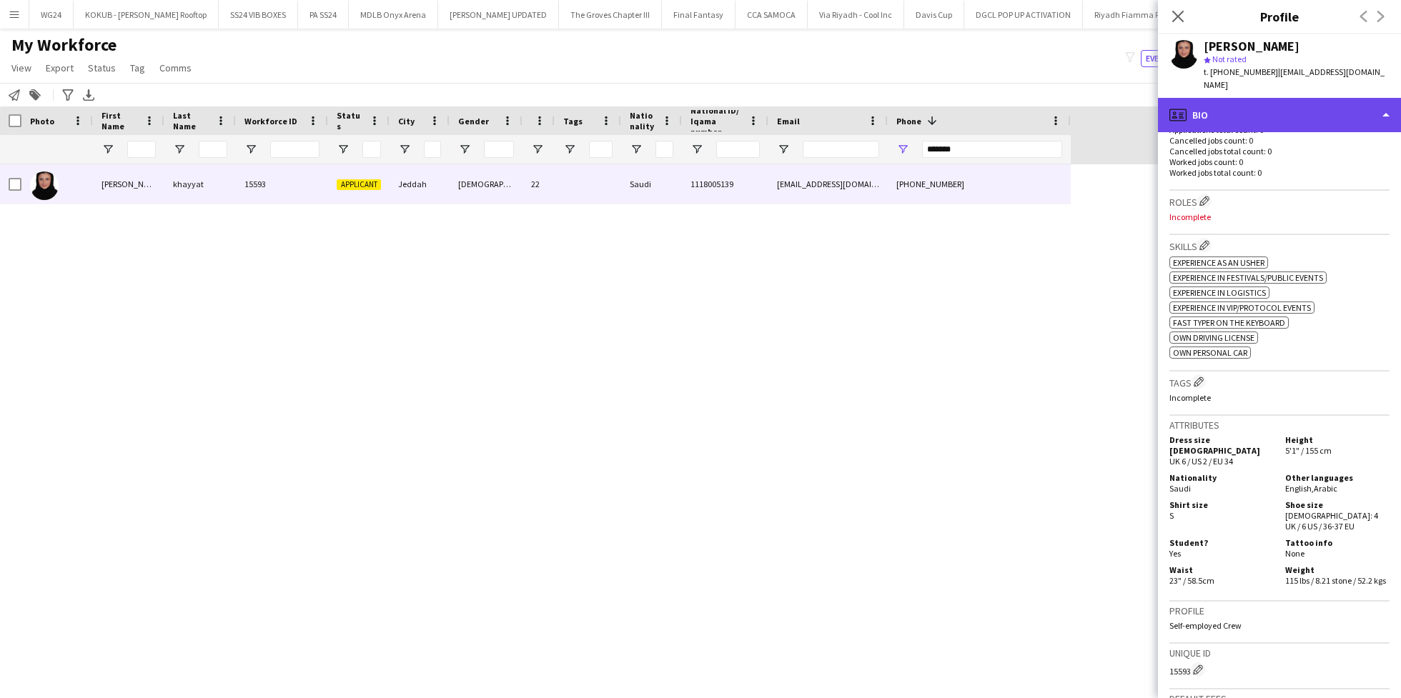
click at [1249, 98] on div "profile Bio" at bounding box center [1279, 115] width 243 height 34
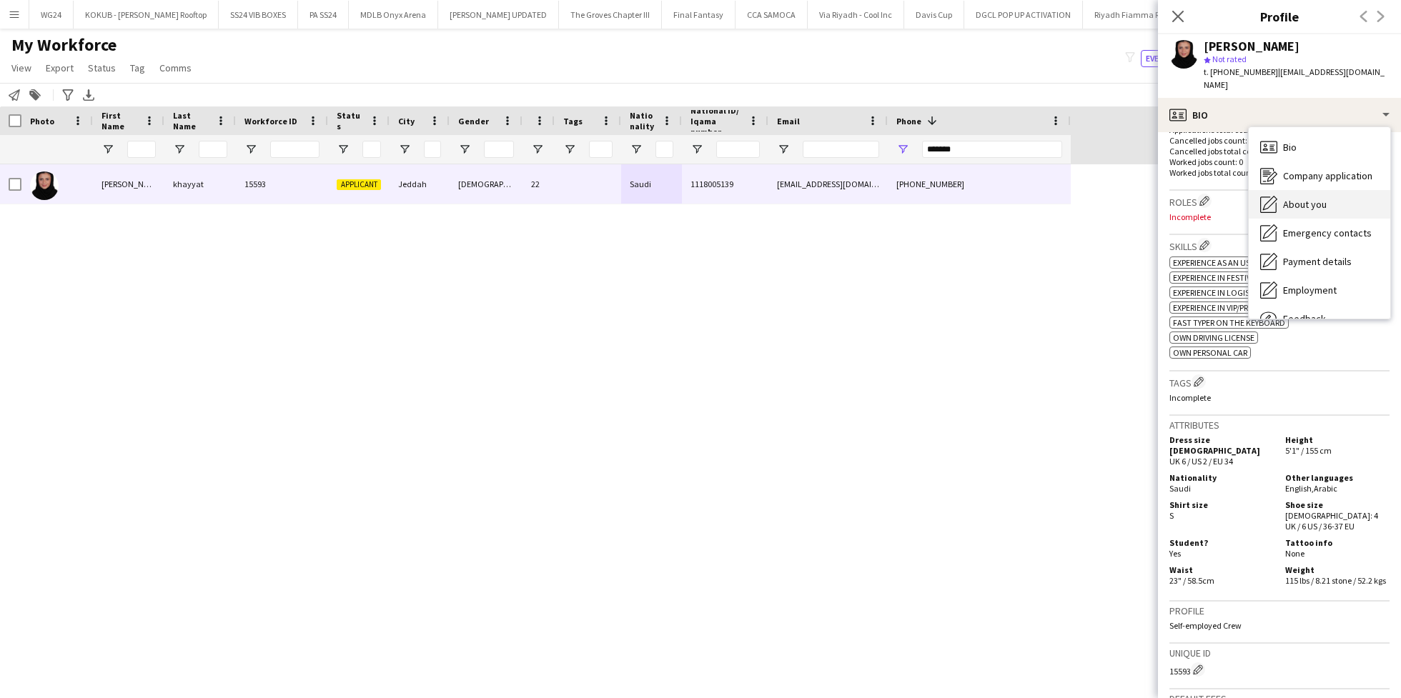
click at [1300, 198] on span "About you" at bounding box center [1305, 204] width 44 height 13
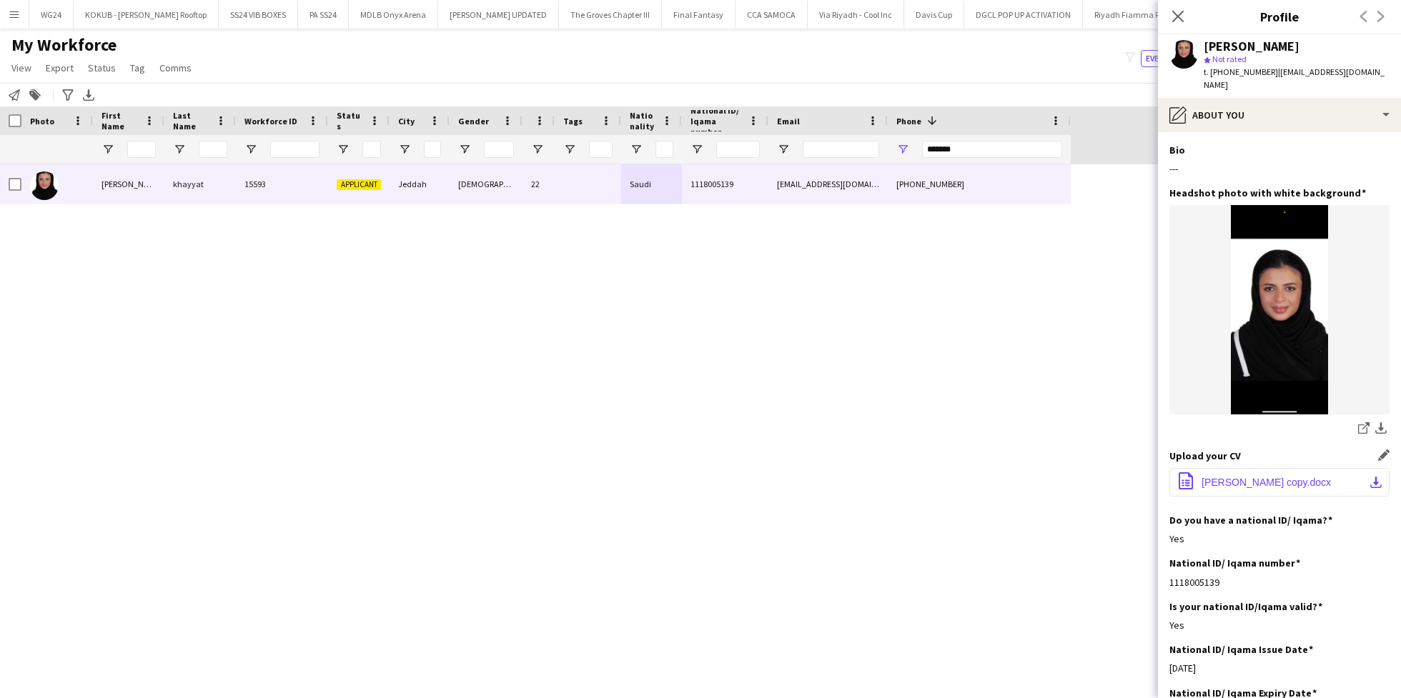
click at [1263, 477] on span "[PERSON_NAME] copy.docx" at bounding box center [1266, 482] width 129 height 11
click at [1221, 477] on span "[PERSON_NAME] copy.docx" at bounding box center [1266, 482] width 129 height 11
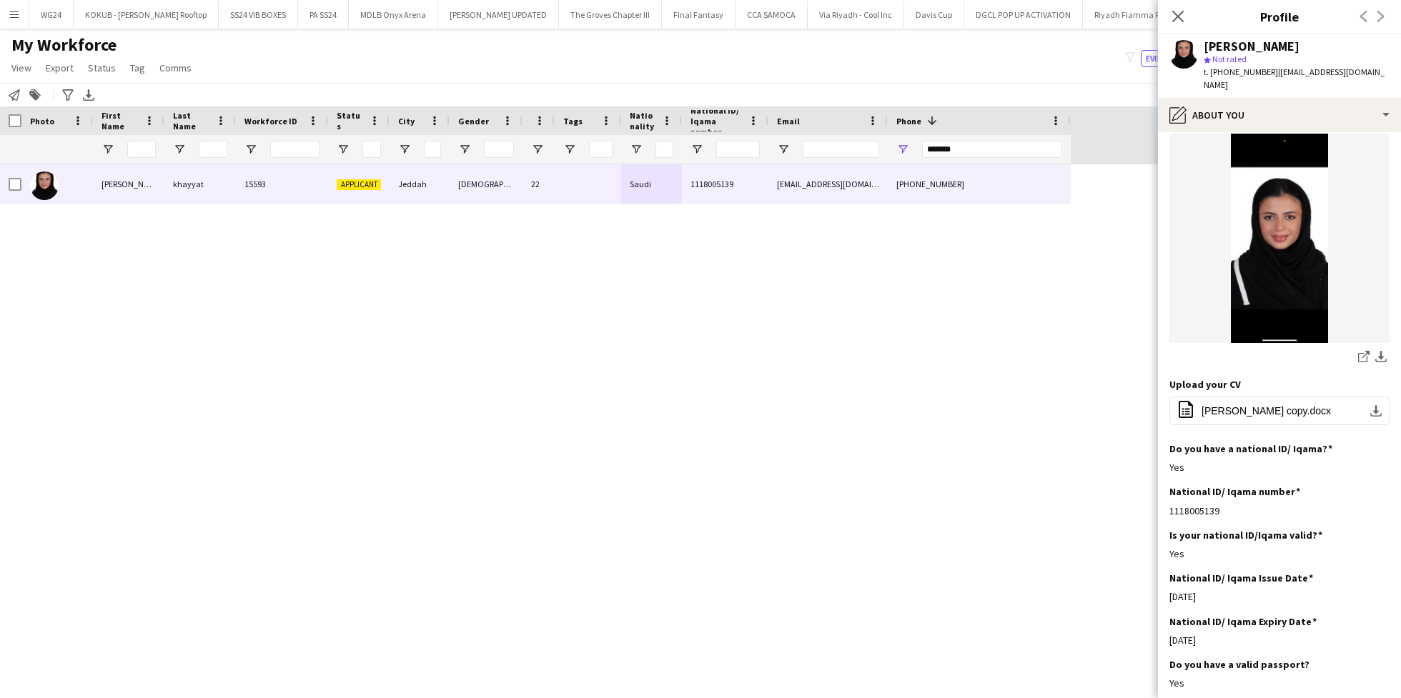
scroll to position [0, 0]
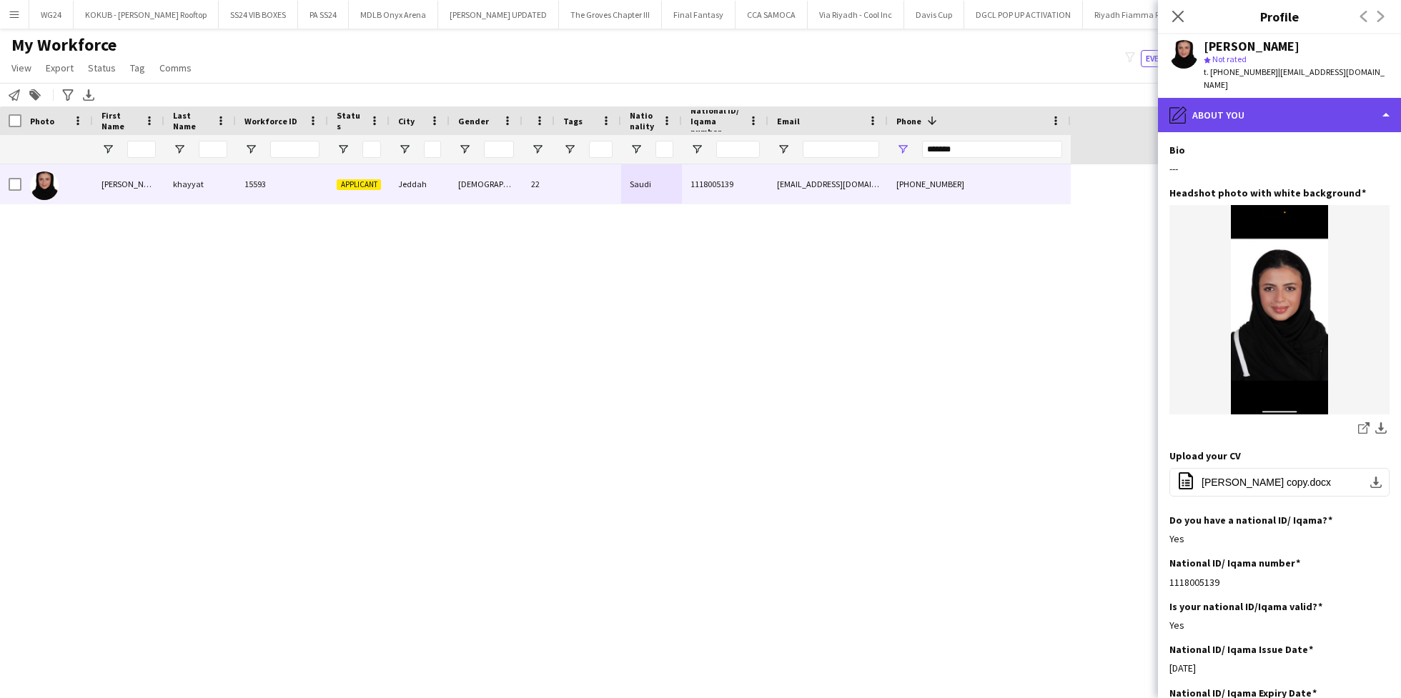
click at [1294, 103] on div "pencil4 About you" at bounding box center [1279, 115] width 243 height 34
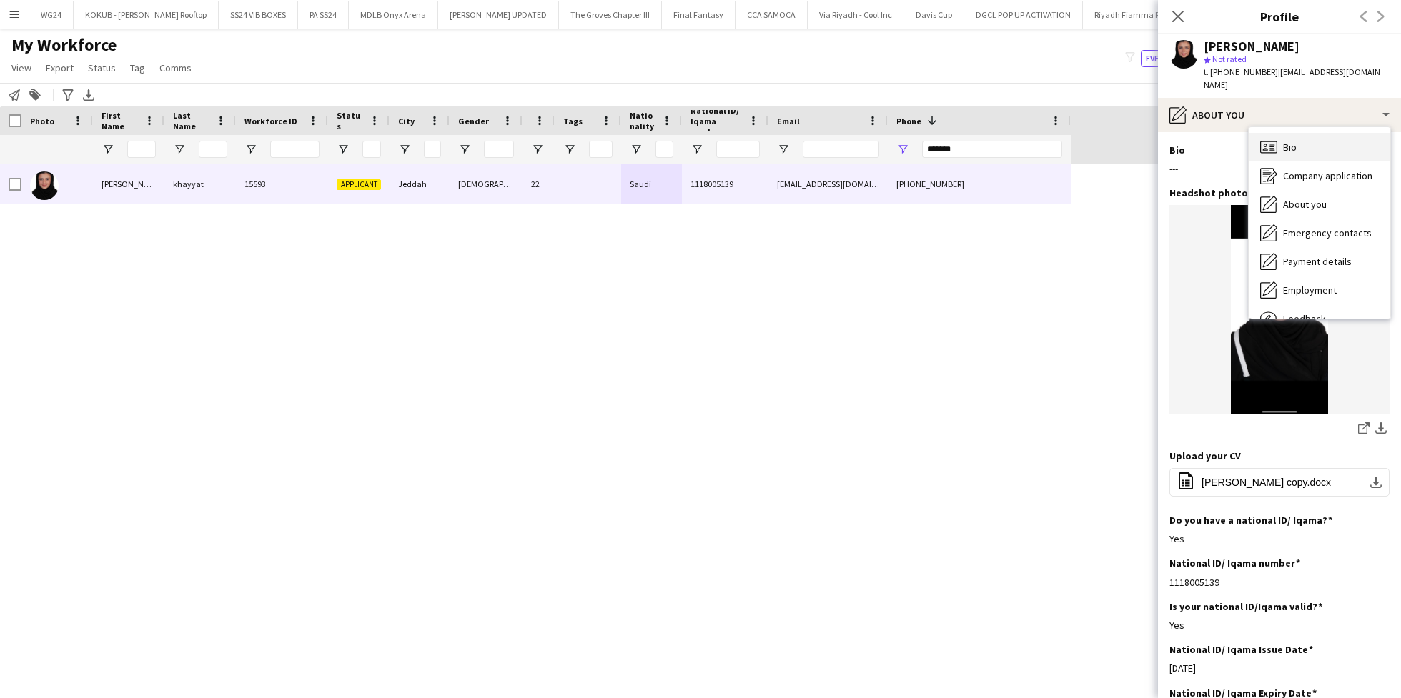
click at [1308, 140] on div "Bio Bio" at bounding box center [1320, 147] width 142 height 29
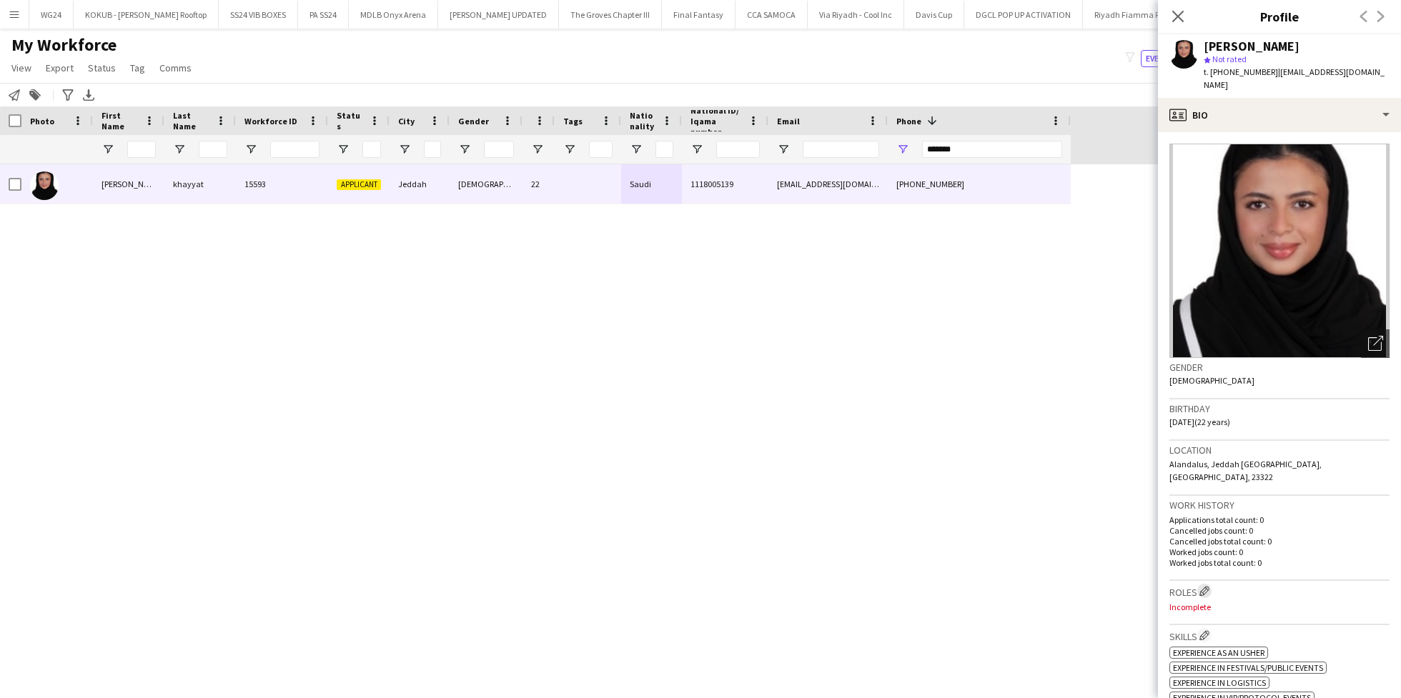
click at [1205, 586] on app-icon "Edit crew company roles" at bounding box center [1205, 591] width 10 height 10
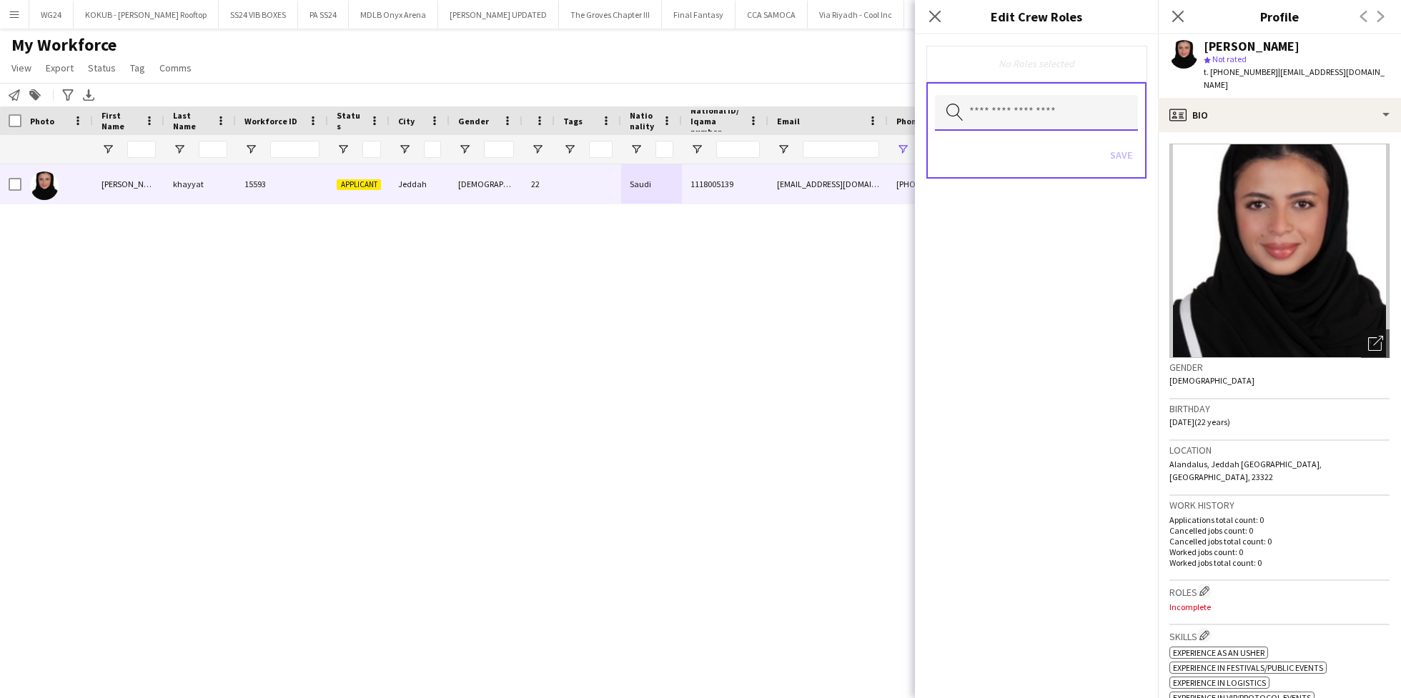
click at [1011, 116] on input "text" at bounding box center [1036, 113] width 203 height 36
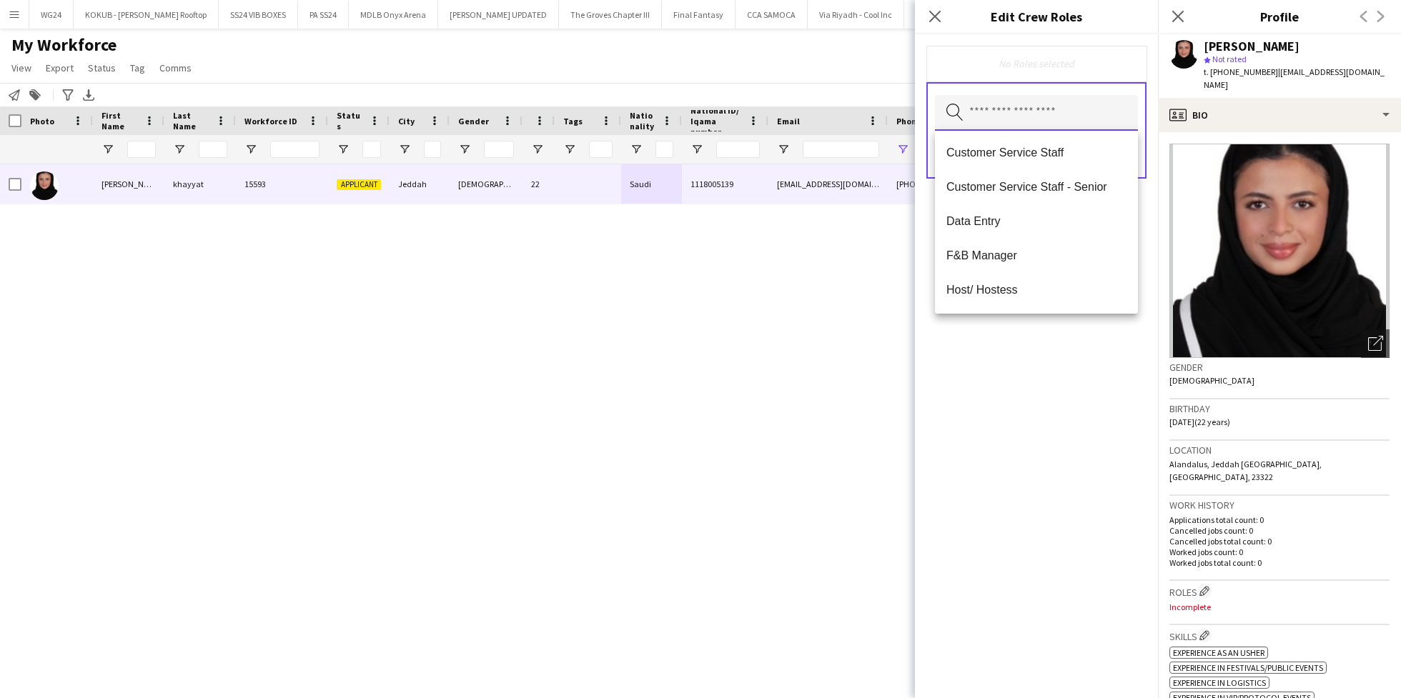
scroll to position [243, 0]
click at [1021, 157] on span "Customer Service Staff" at bounding box center [1037, 151] width 180 height 14
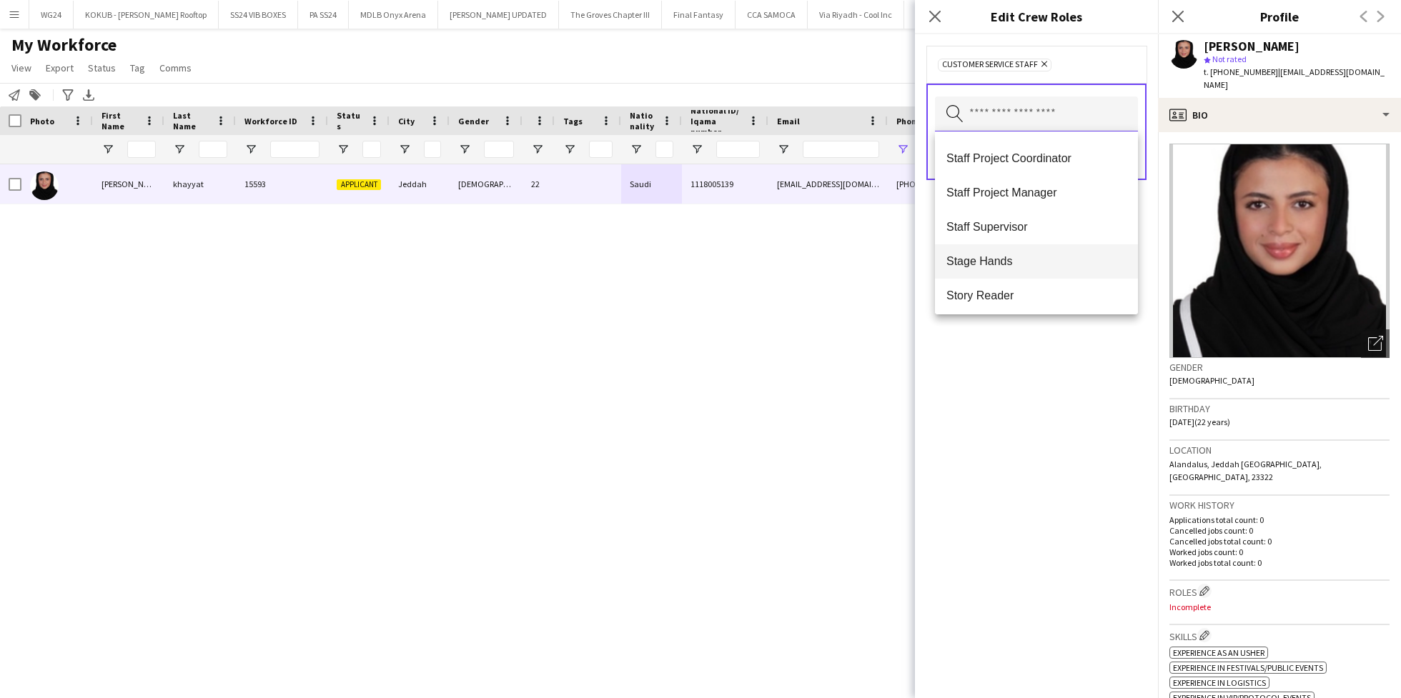
scroll to position [1441, 0]
click at [1055, 352] on div "Customer Service Staff Remove Search by role type Save" at bounding box center [1036, 366] width 243 height 664
click at [1061, 109] on input "text" at bounding box center [1036, 115] width 203 height 36
type input "***"
click at [1042, 187] on span "Promoter / Sales / Brand Ambassador" at bounding box center [1037, 189] width 180 height 14
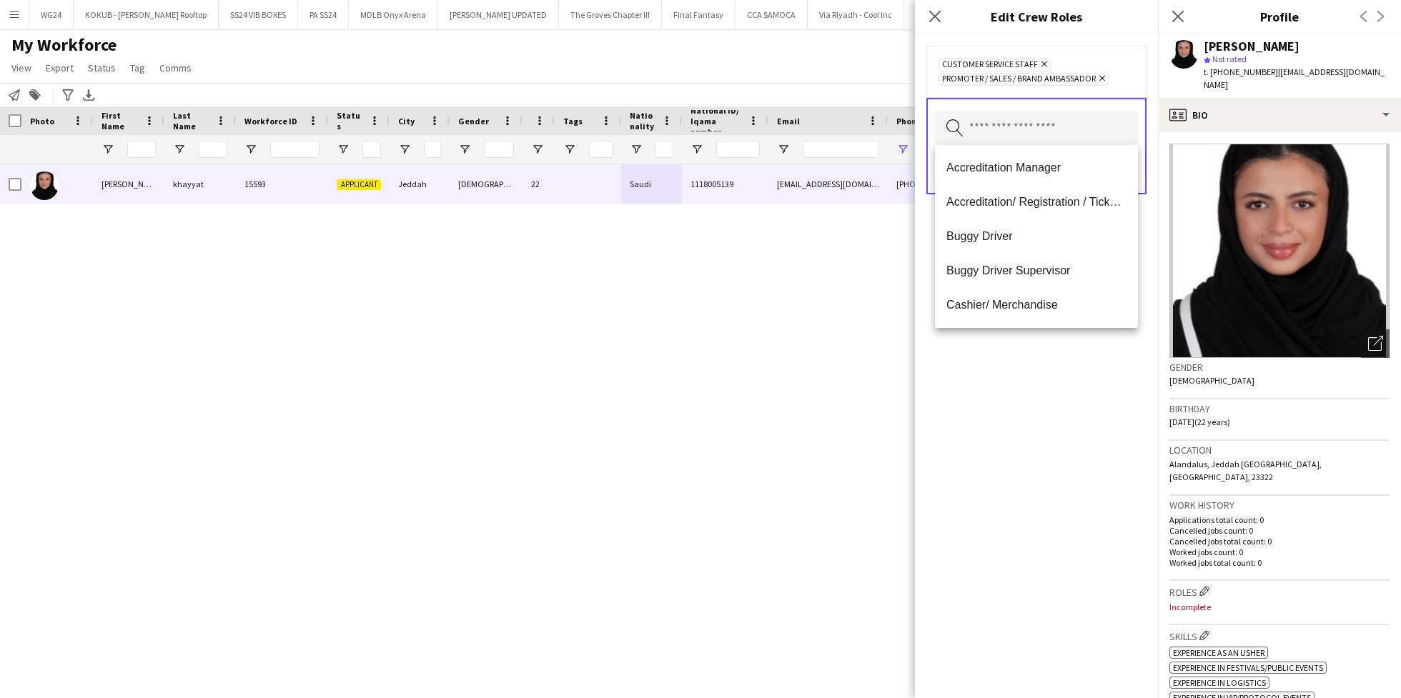
scroll to position [0, 0]
click at [1010, 425] on div "Customer Service Staff Remove Promoter / Sales / Brand Ambassador Remove Search…" at bounding box center [1036, 366] width 243 height 664
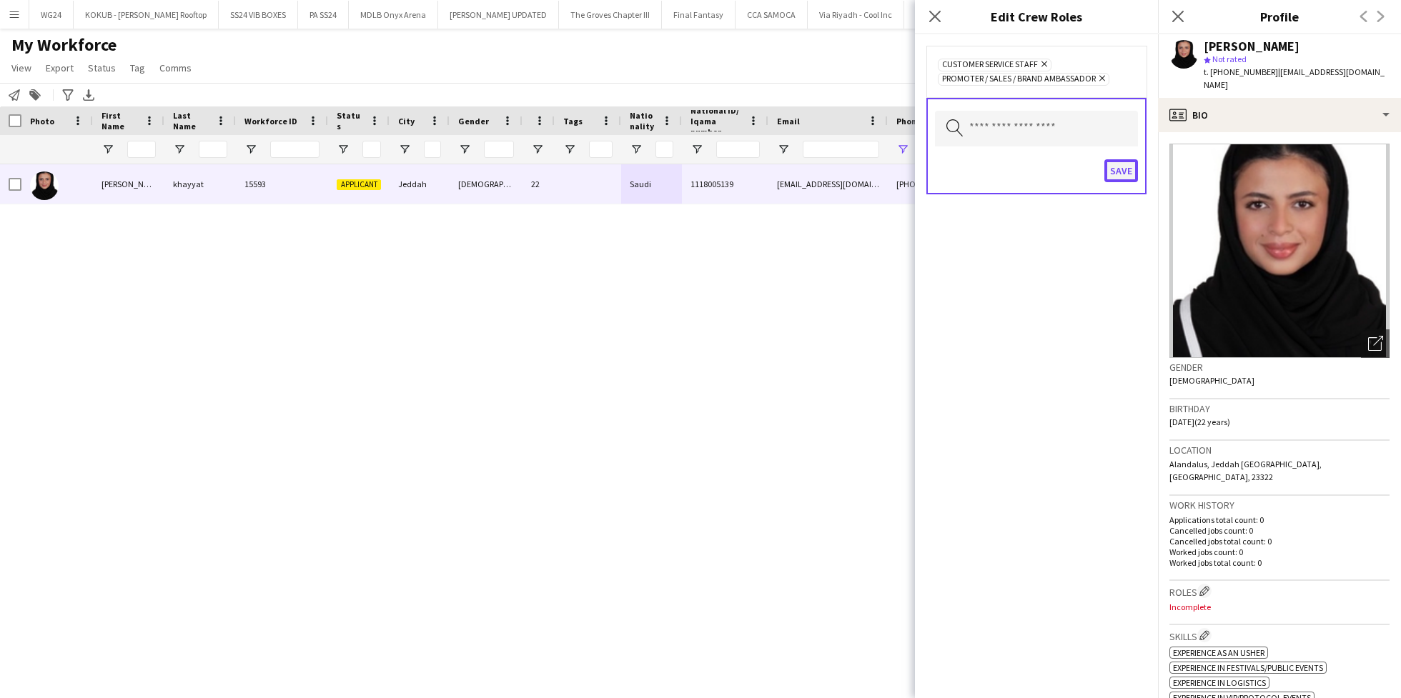
click at [1126, 170] on button "Save" at bounding box center [1122, 170] width 34 height 23
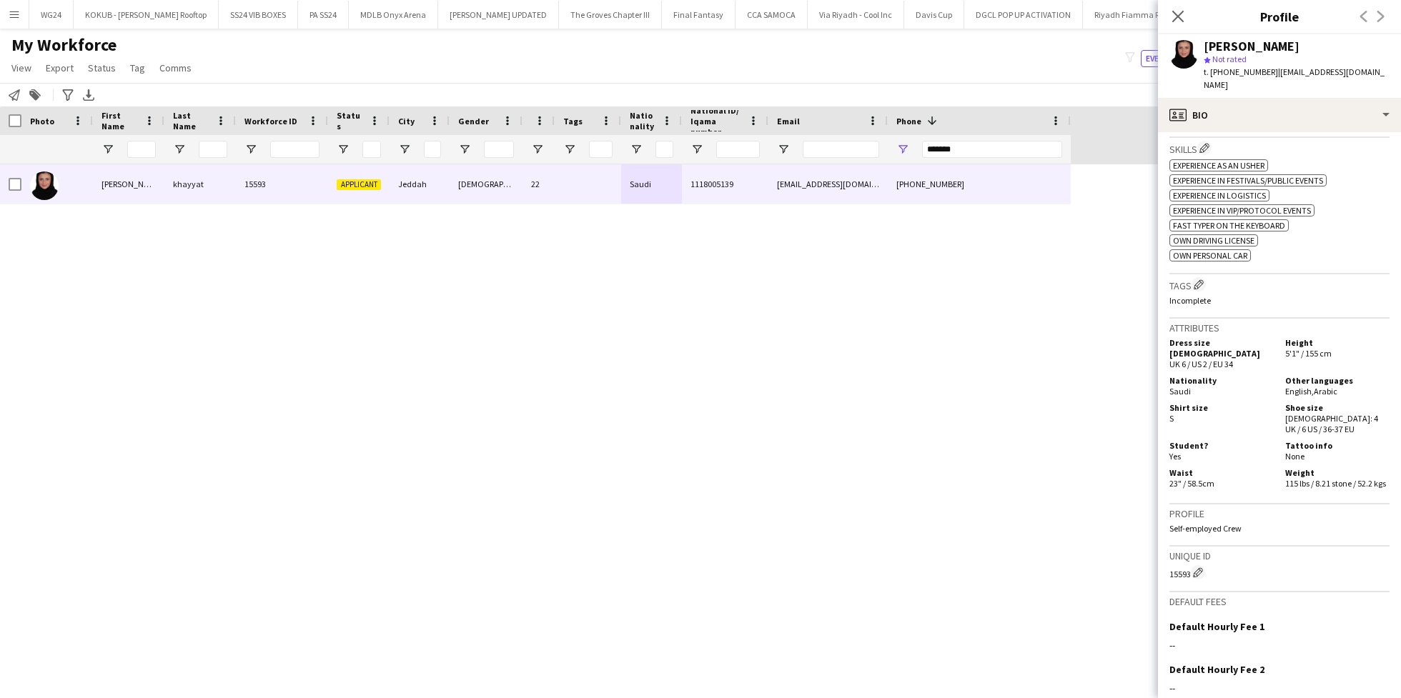
scroll to position [490, 0]
click at [1200, 277] on app-icon "Edit crew company tags" at bounding box center [1199, 282] width 10 height 10
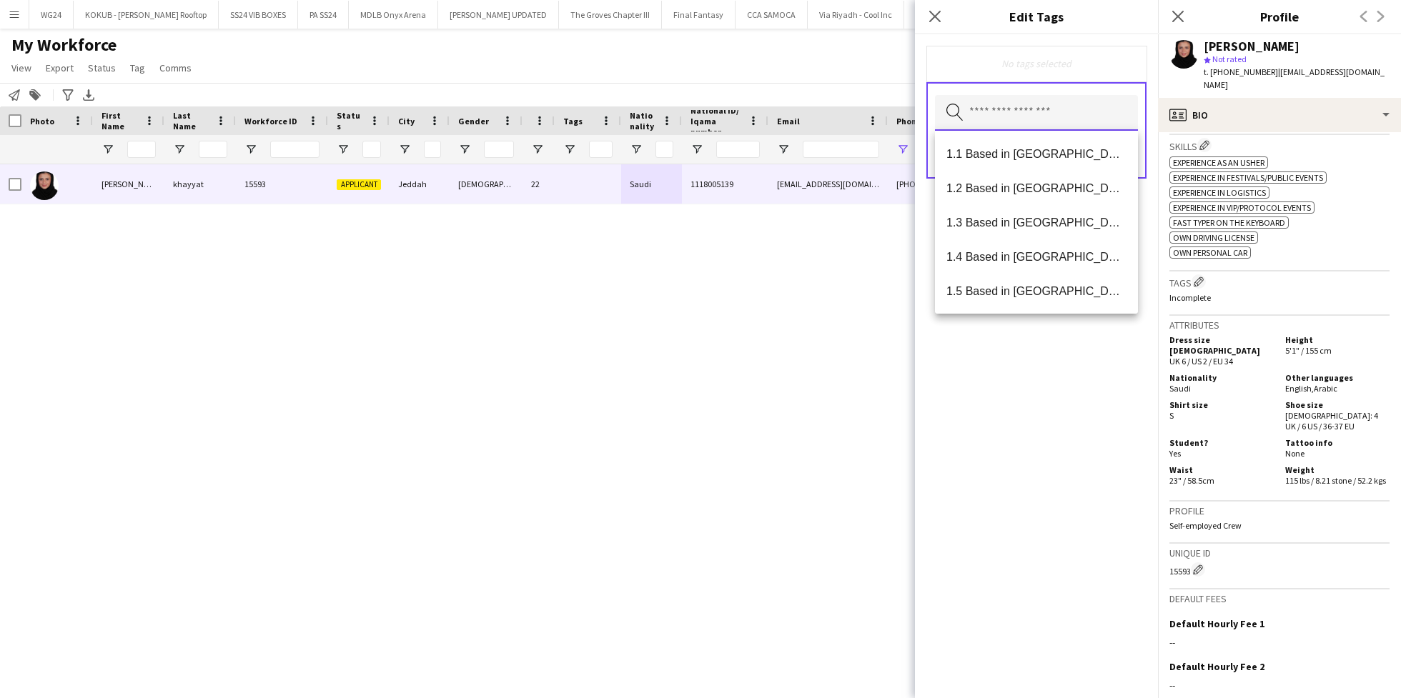
click at [1037, 106] on input "text" at bounding box center [1036, 113] width 203 height 36
click at [1022, 238] on mat-option "1.3 Based in [GEOGRAPHIC_DATA]" at bounding box center [1036, 222] width 203 height 34
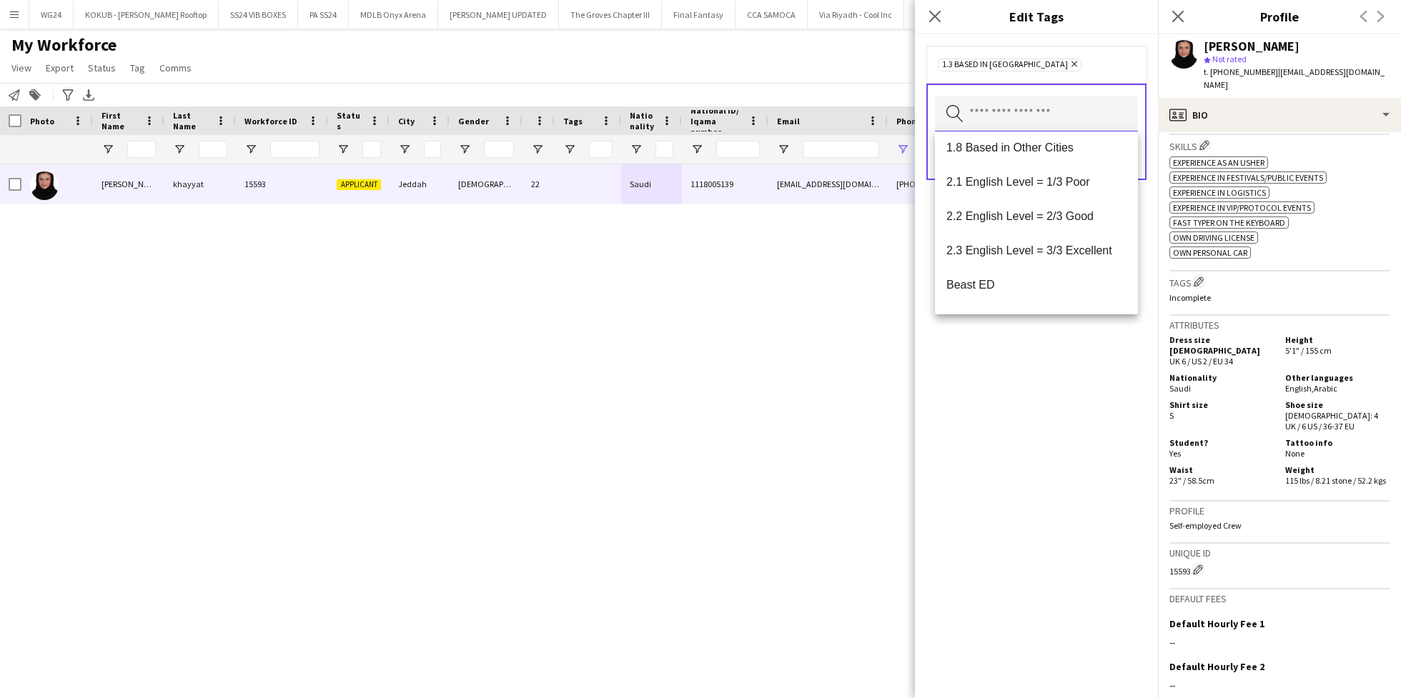
scroll to position [235, 0]
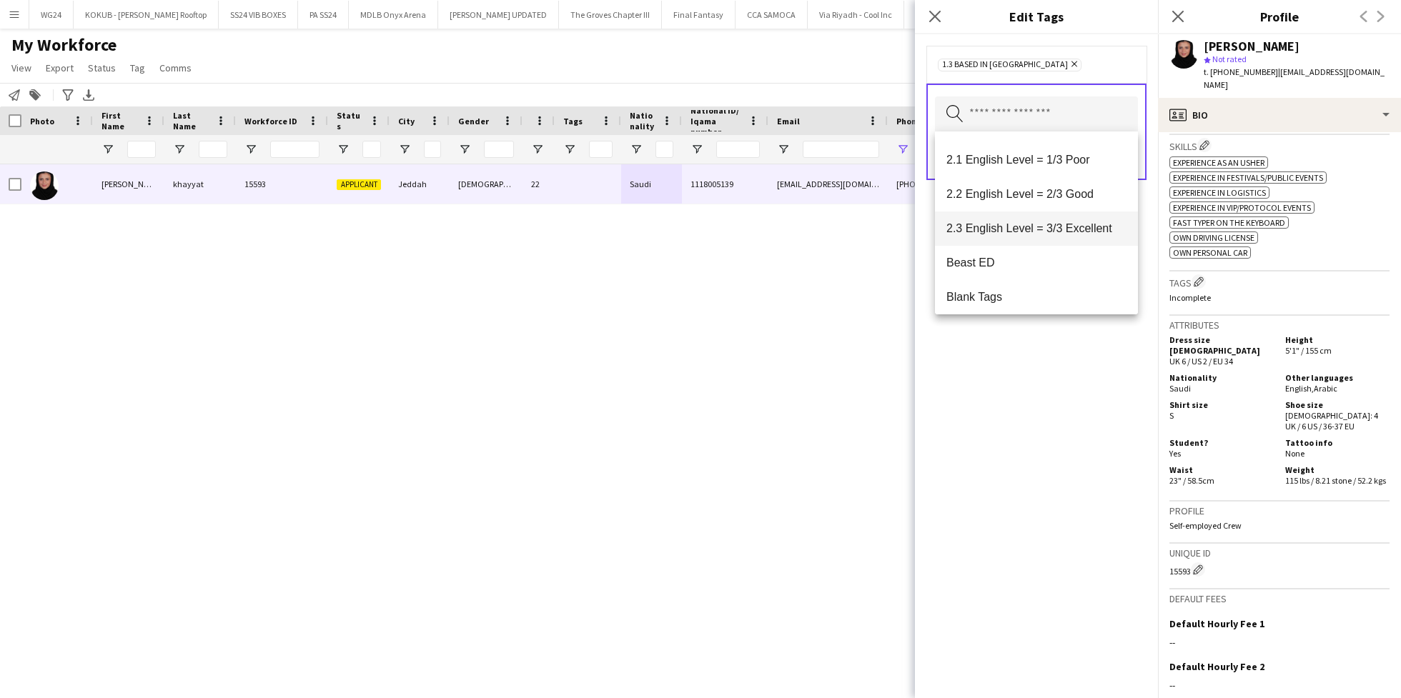
click at [1017, 234] on span "2.3 English Level = 3/3 Excellent" at bounding box center [1037, 229] width 180 height 14
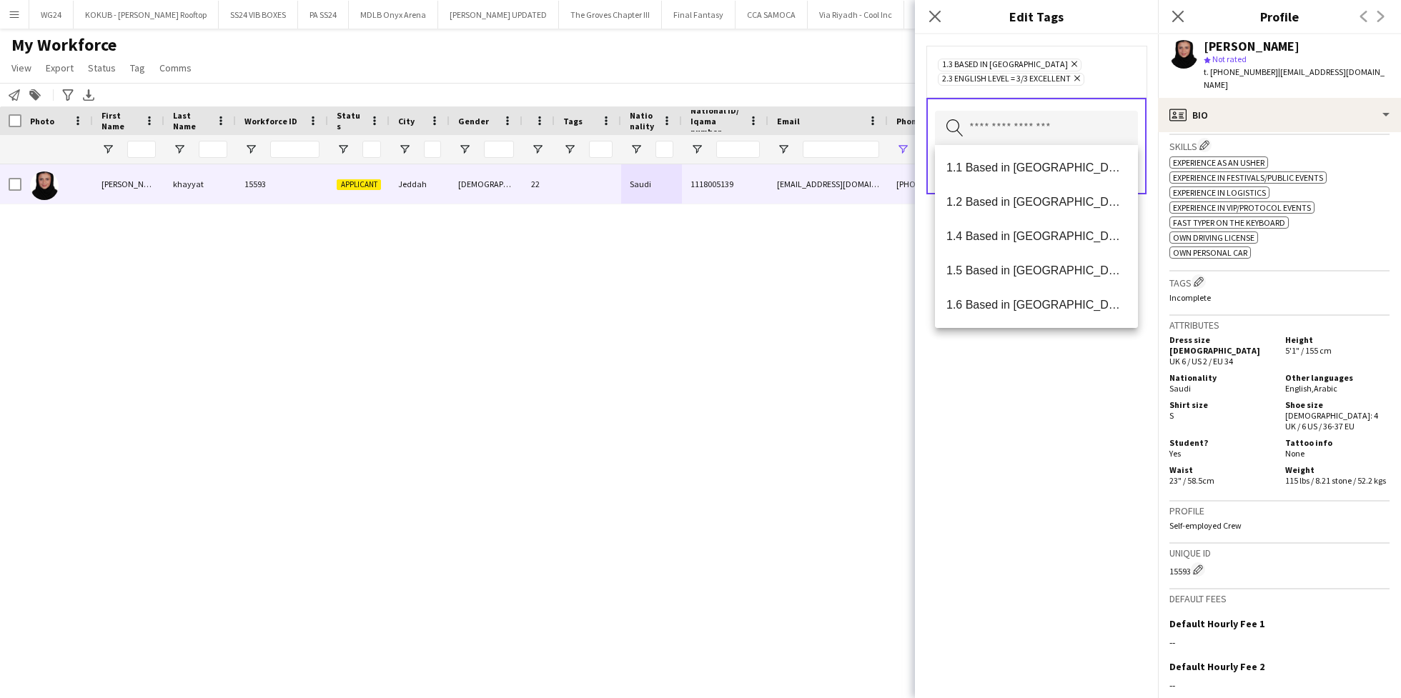
click at [1004, 399] on div "1.3 Based in [GEOGRAPHIC_DATA] Remove 2.3 English Level = 3/3 Excellent Remove …" at bounding box center [1036, 366] width 243 height 664
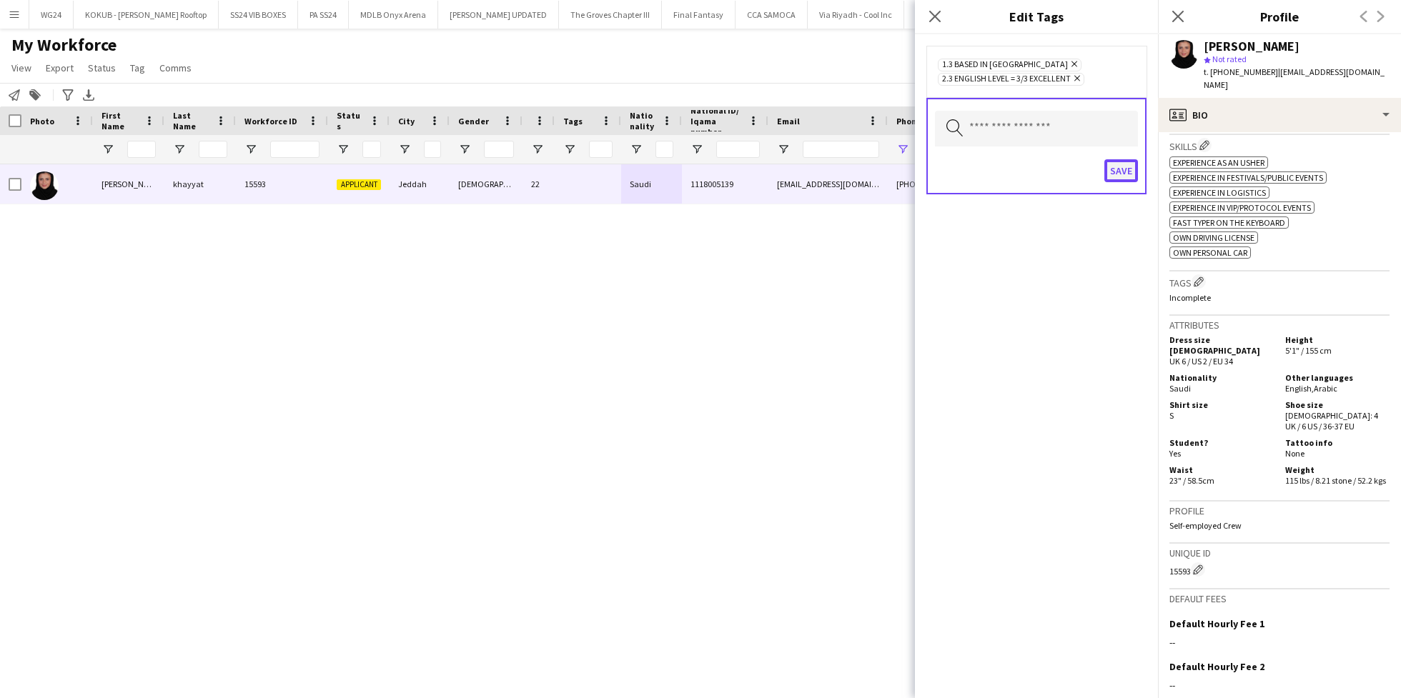
click at [1127, 167] on button "Save" at bounding box center [1122, 170] width 34 height 23
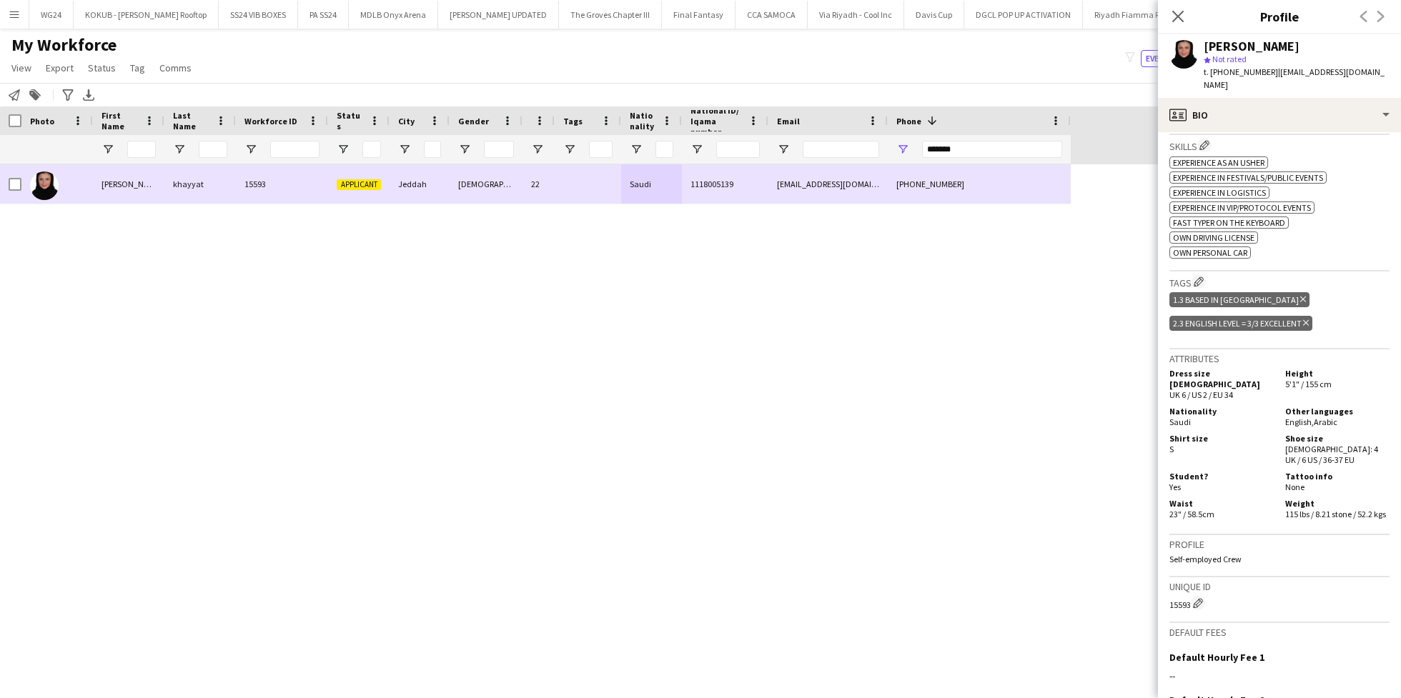
click at [15, 175] on div at bounding box center [15, 184] width 13 height 40
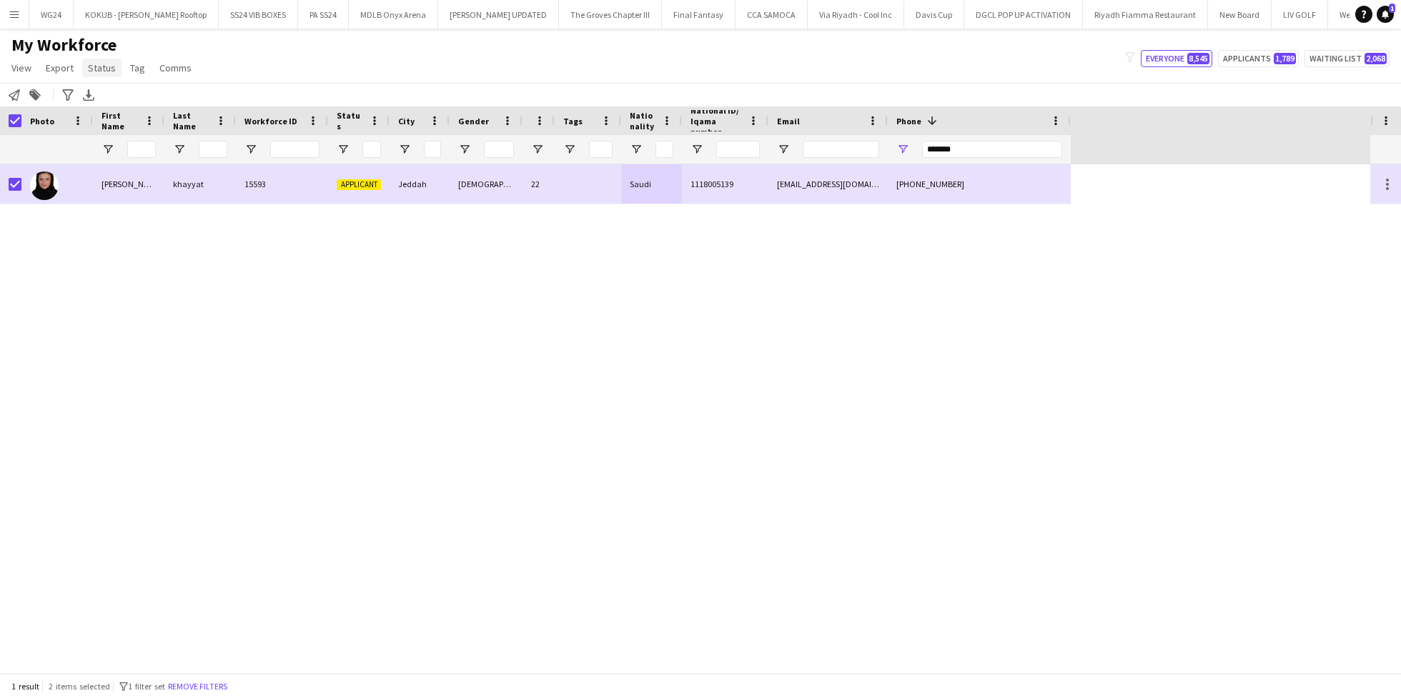
click at [102, 70] on span "Status" at bounding box center [102, 67] width 28 height 13
click at [124, 99] on link "Edit" at bounding box center [132, 99] width 100 height 30
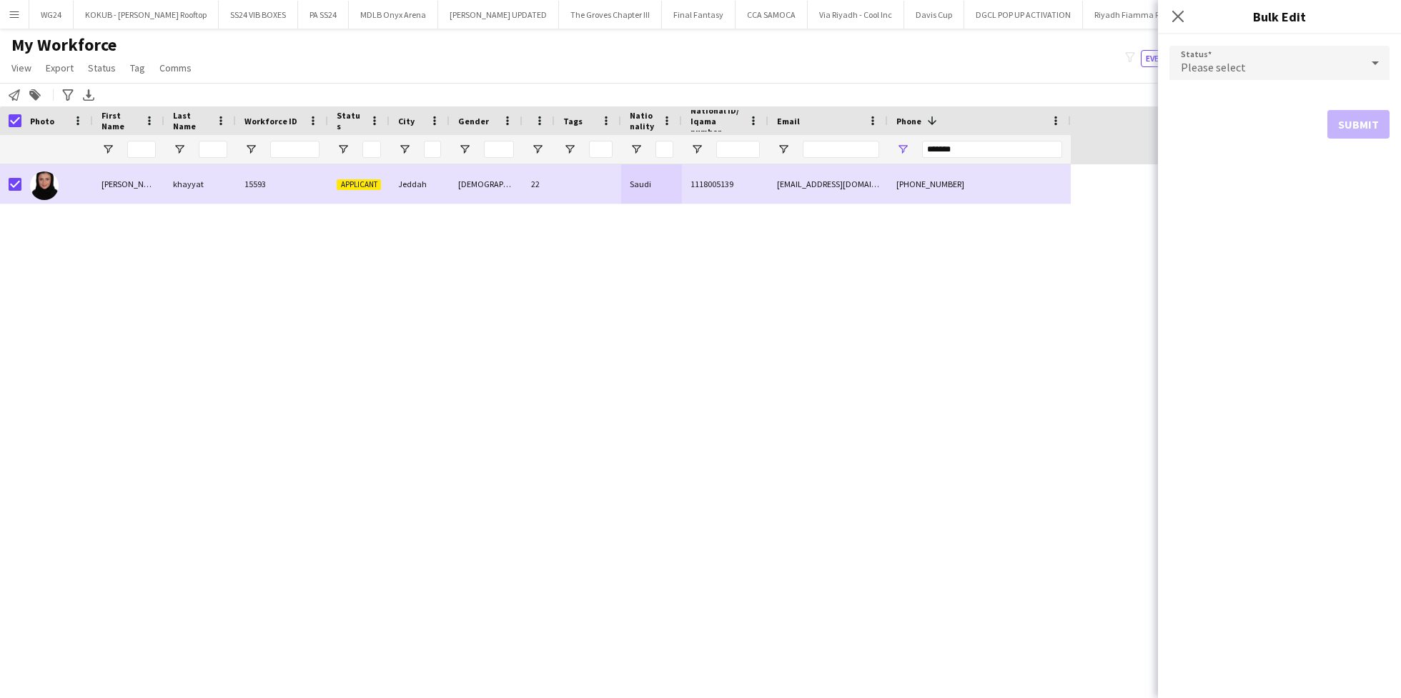
click at [1284, 66] on div "Please select" at bounding box center [1266, 63] width 192 height 34
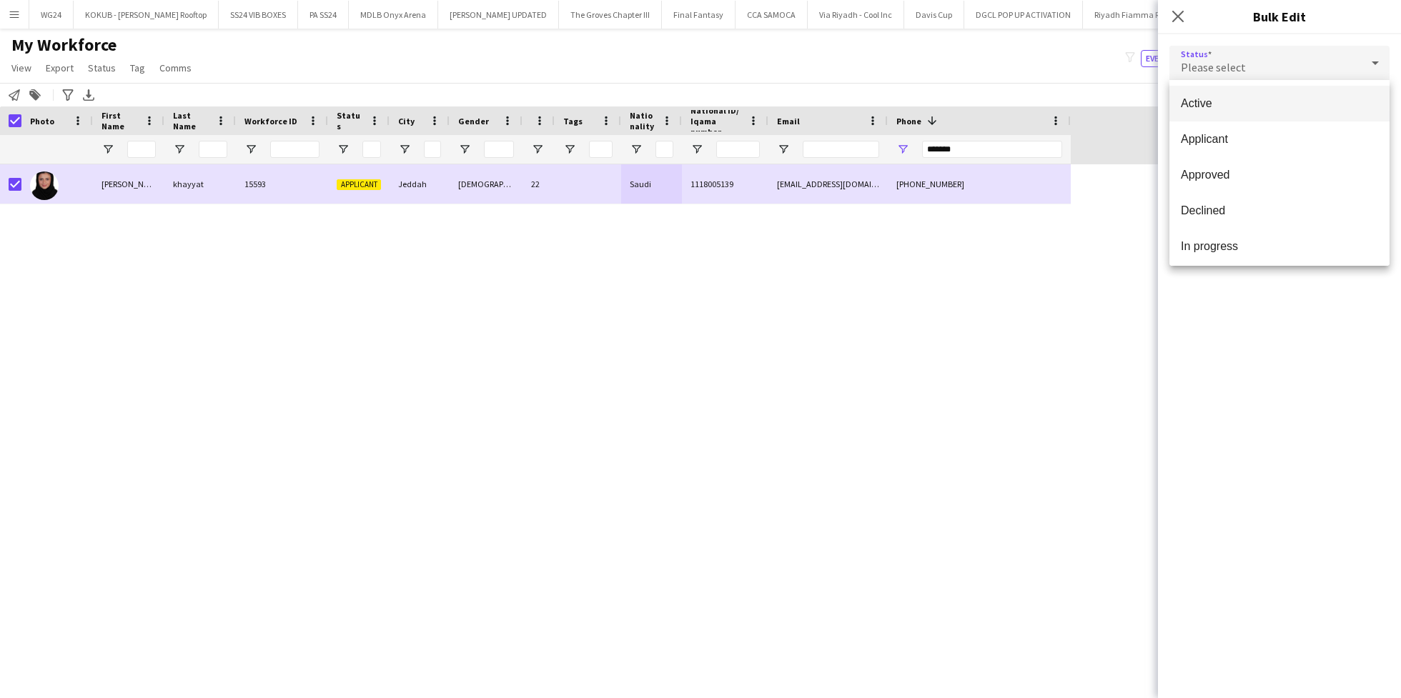
click at [1274, 98] on span "Active" at bounding box center [1279, 104] width 197 height 14
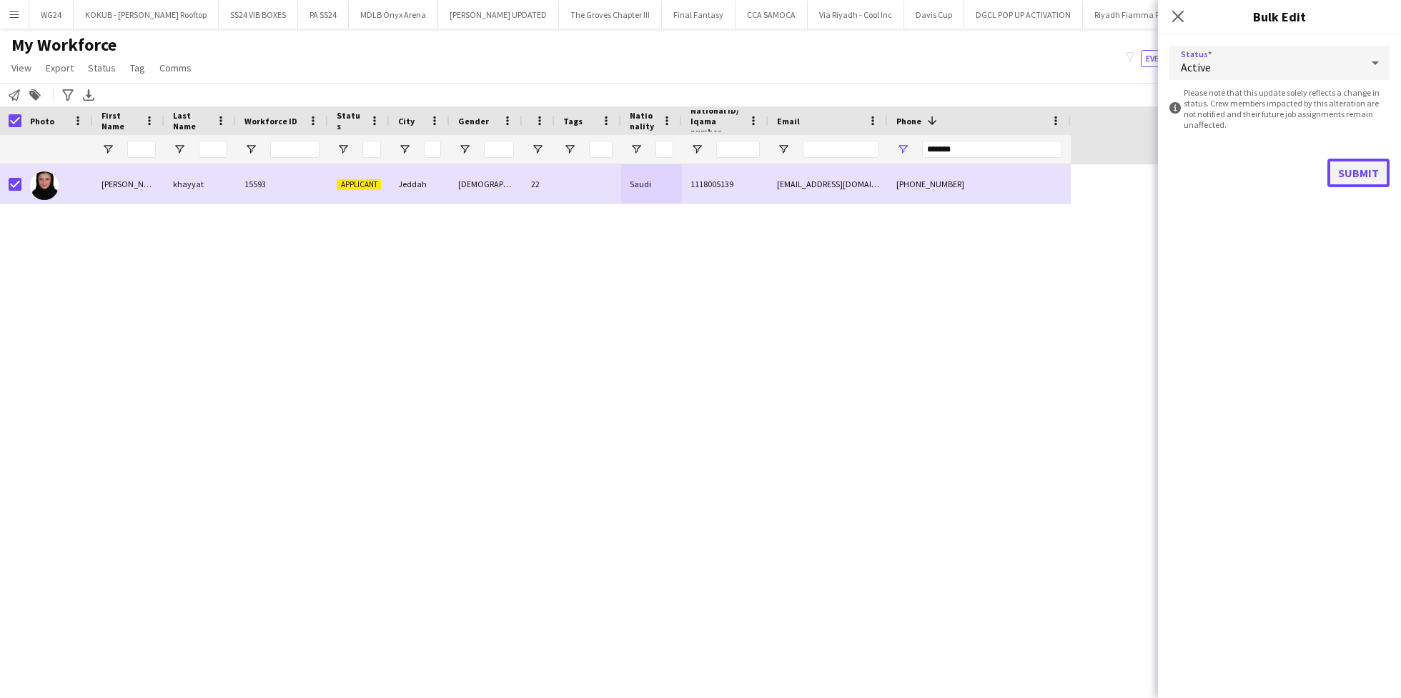
click at [1365, 177] on button "Submit" at bounding box center [1359, 173] width 62 height 29
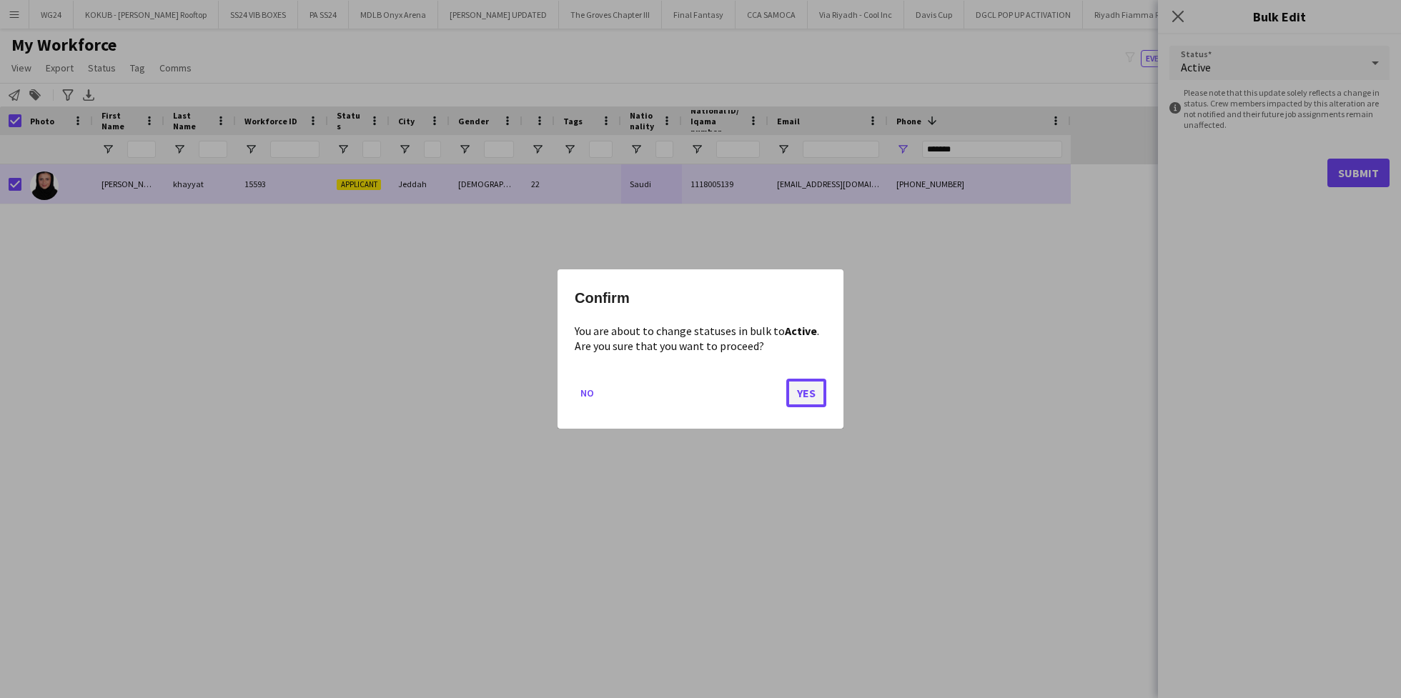
click at [798, 398] on button "Yes" at bounding box center [806, 393] width 40 height 29
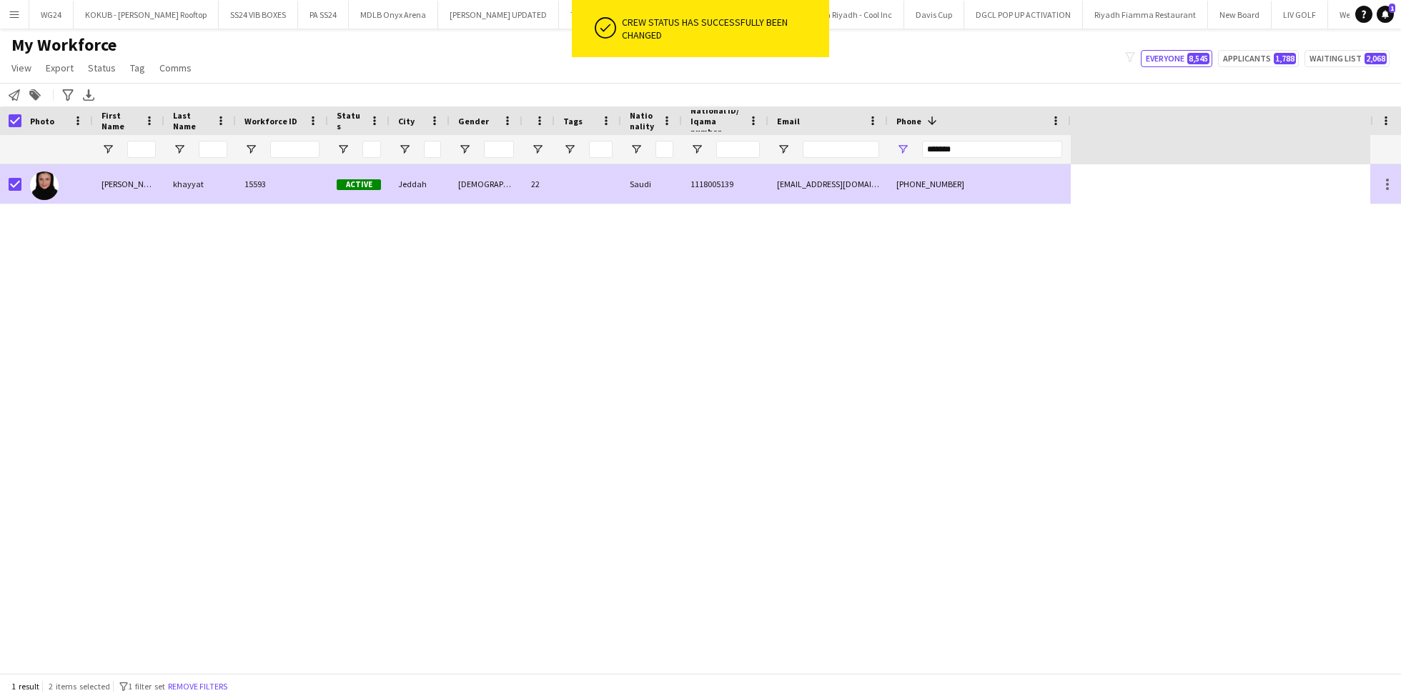
click at [232, 202] on div "khayyat" at bounding box center [199, 183] width 71 height 39
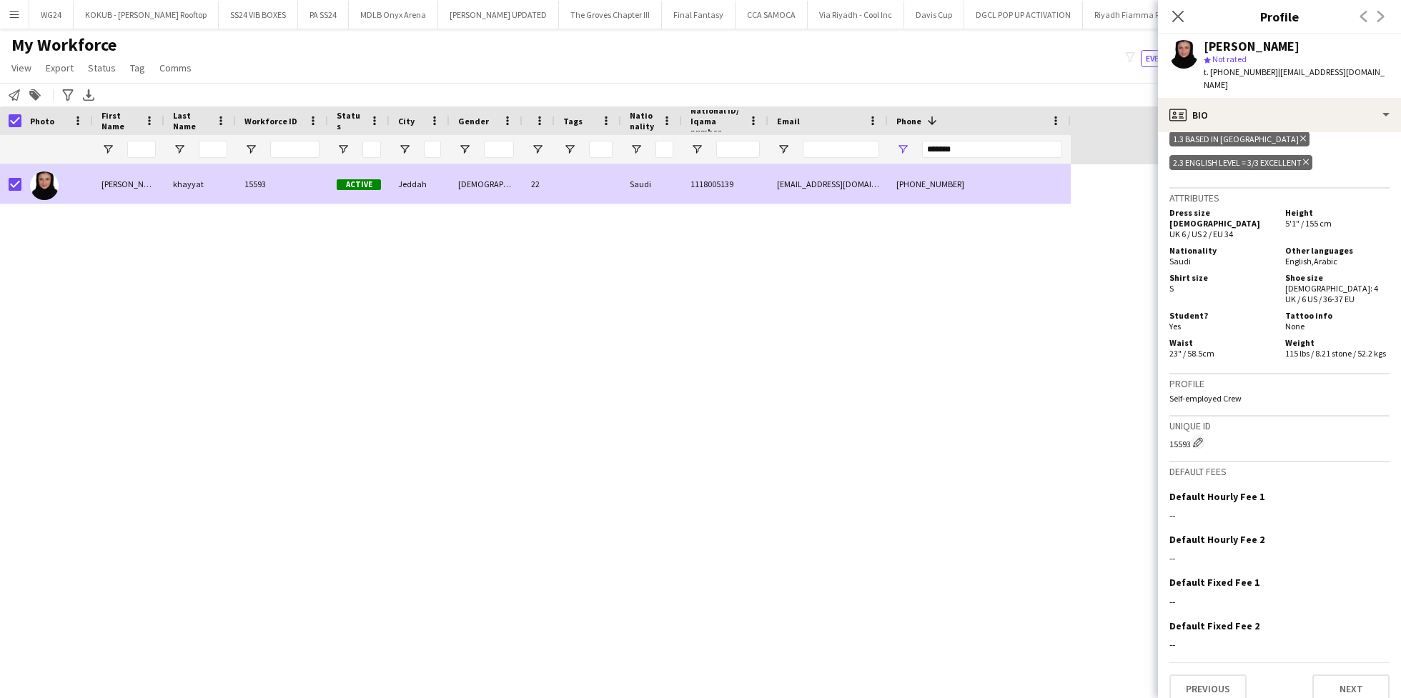
scroll to position [0, 0]
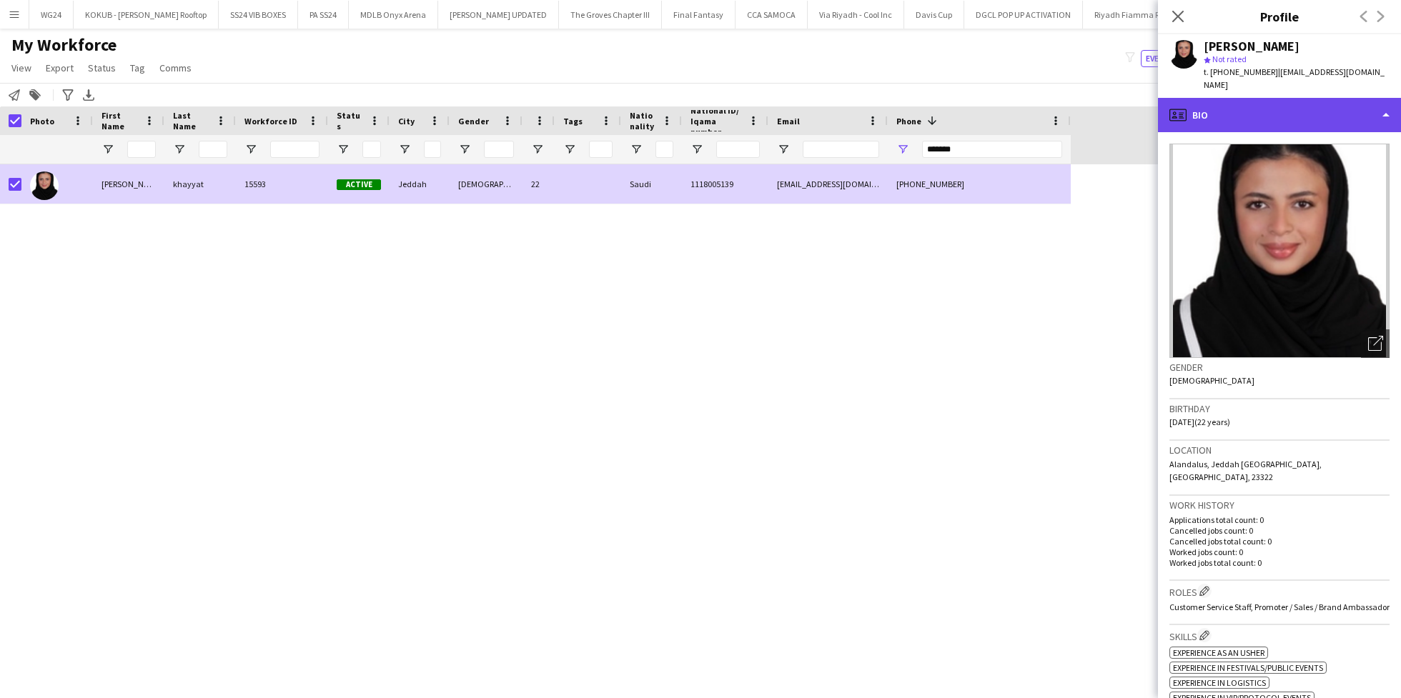
click at [1248, 112] on div "profile Bio" at bounding box center [1279, 115] width 243 height 34
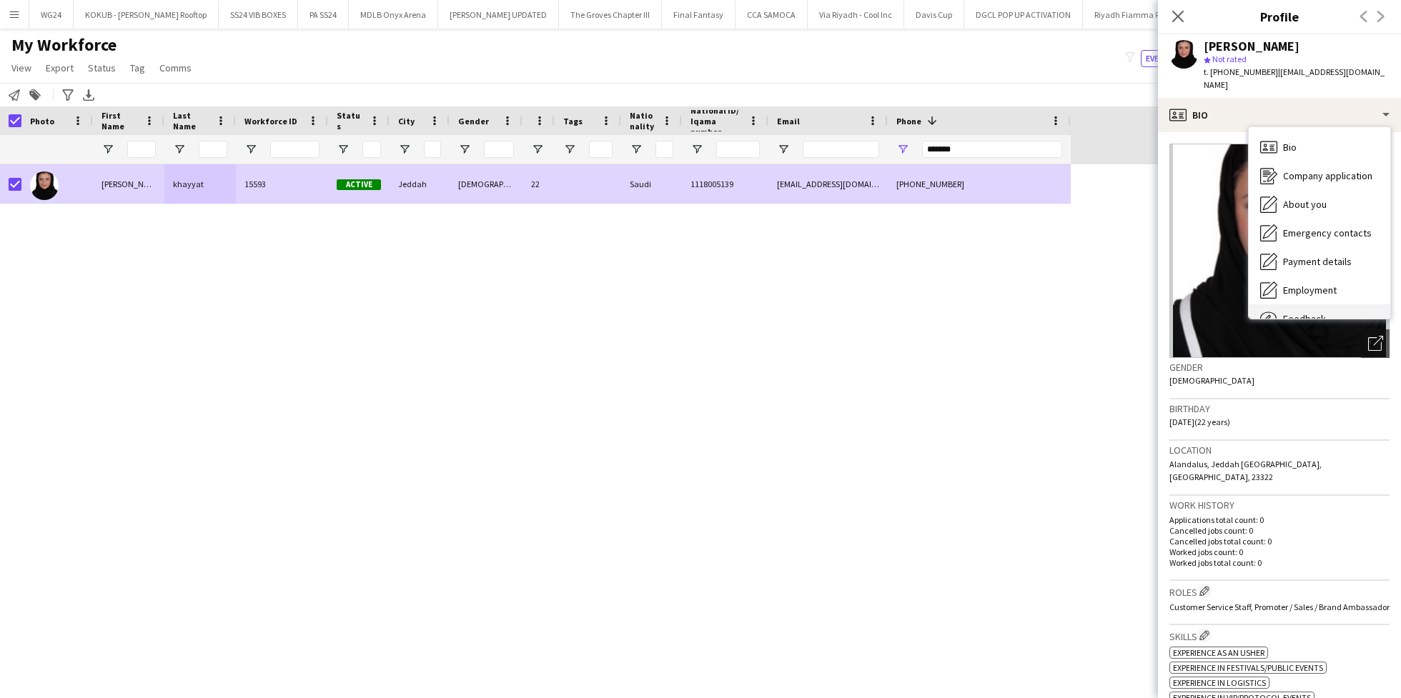
click at [1307, 312] on span "Feedback" at bounding box center [1304, 318] width 43 height 13
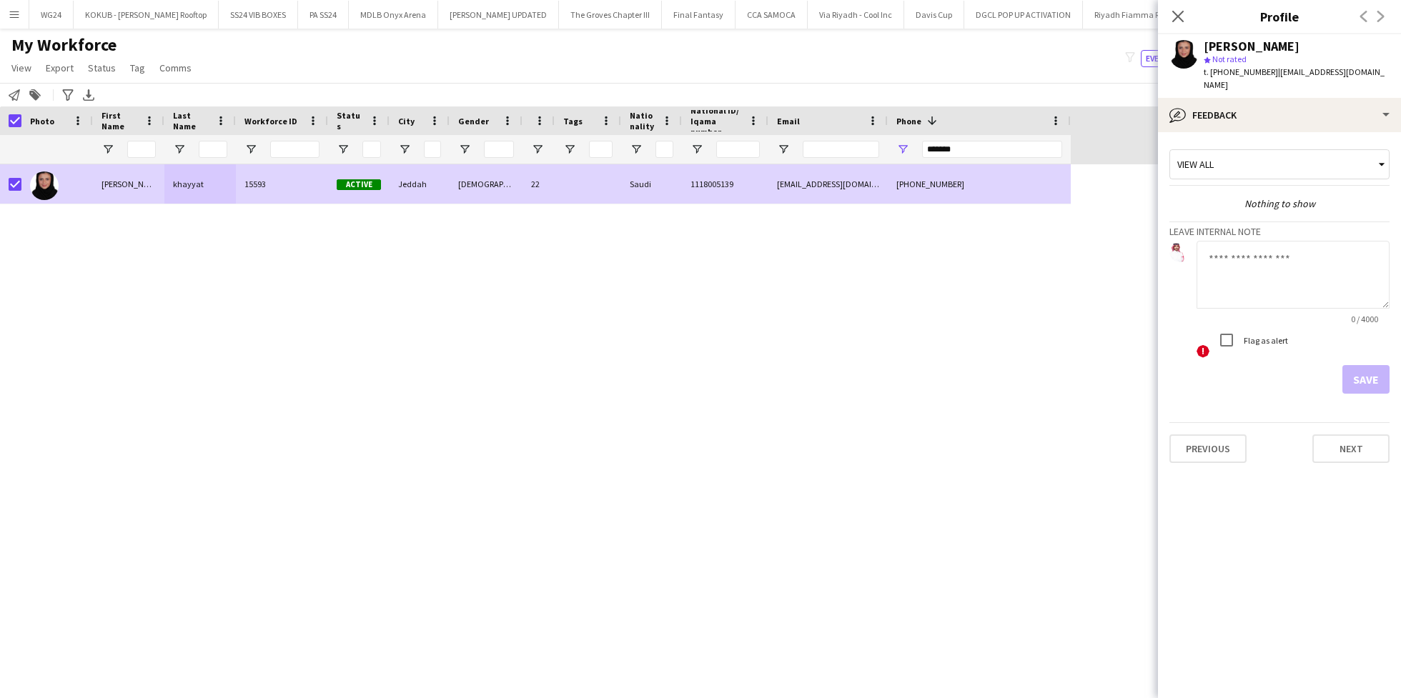
click at [1257, 265] on textarea at bounding box center [1293, 275] width 193 height 68
type textarea "**********"
click at [1376, 365] on button "Save" at bounding box center [1366, 379] width 47 height 29
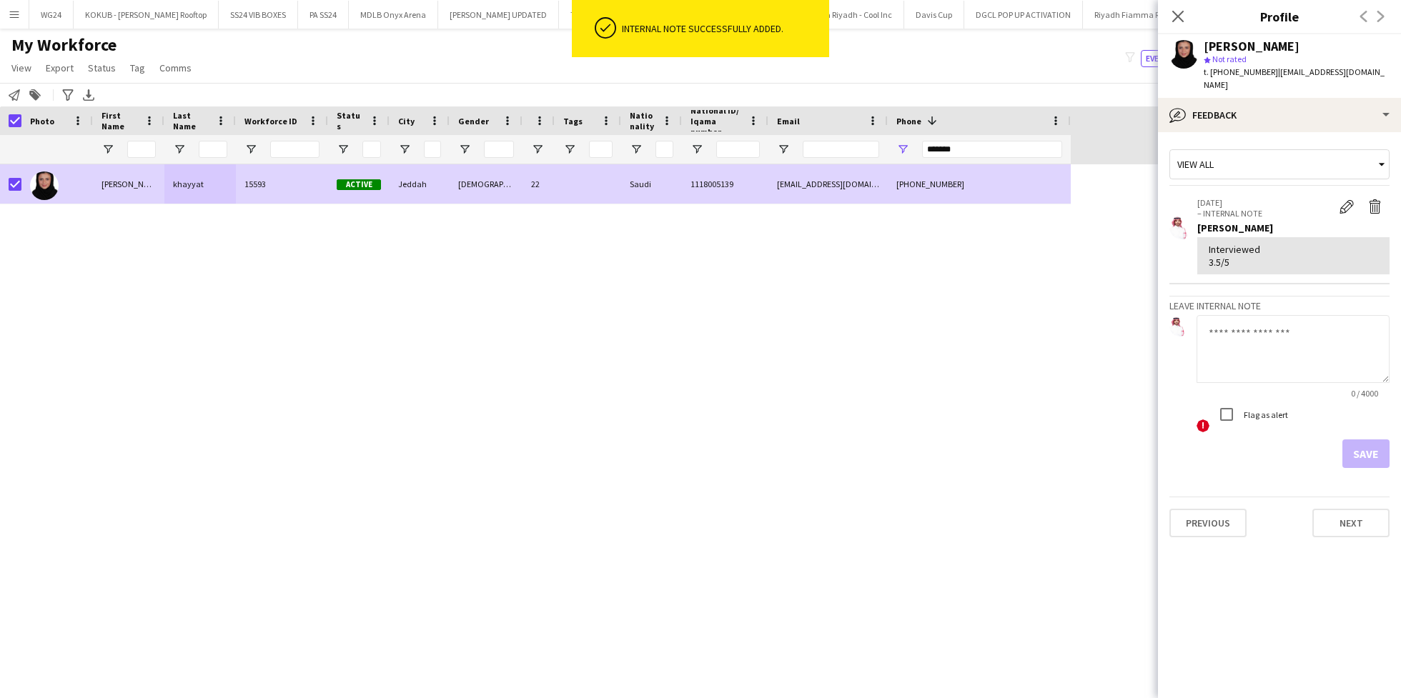
click at [1181, 26] on div "Close pop-in" at bounding box center [1178, 16] width 40 height 33
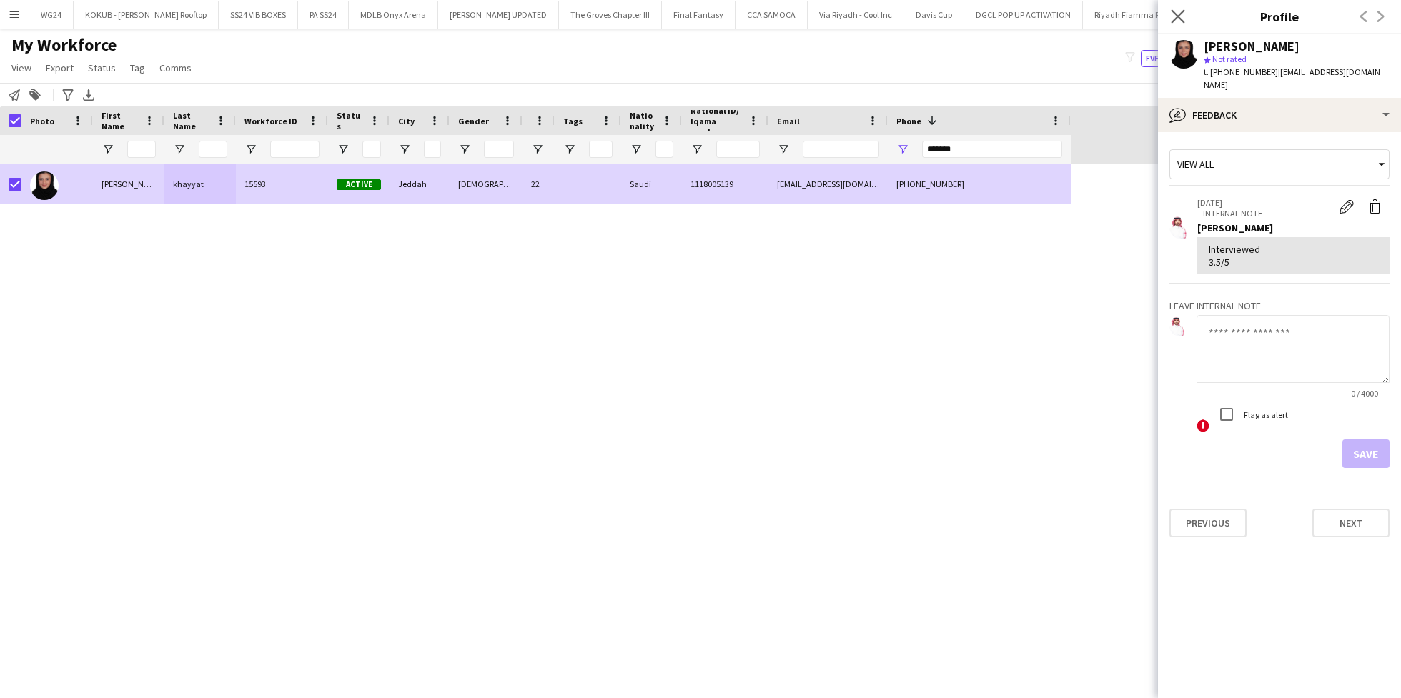
click at [1171, 8] on app-icon "Close pop-in" at bounding box center [1178, 16] width 21 height 21
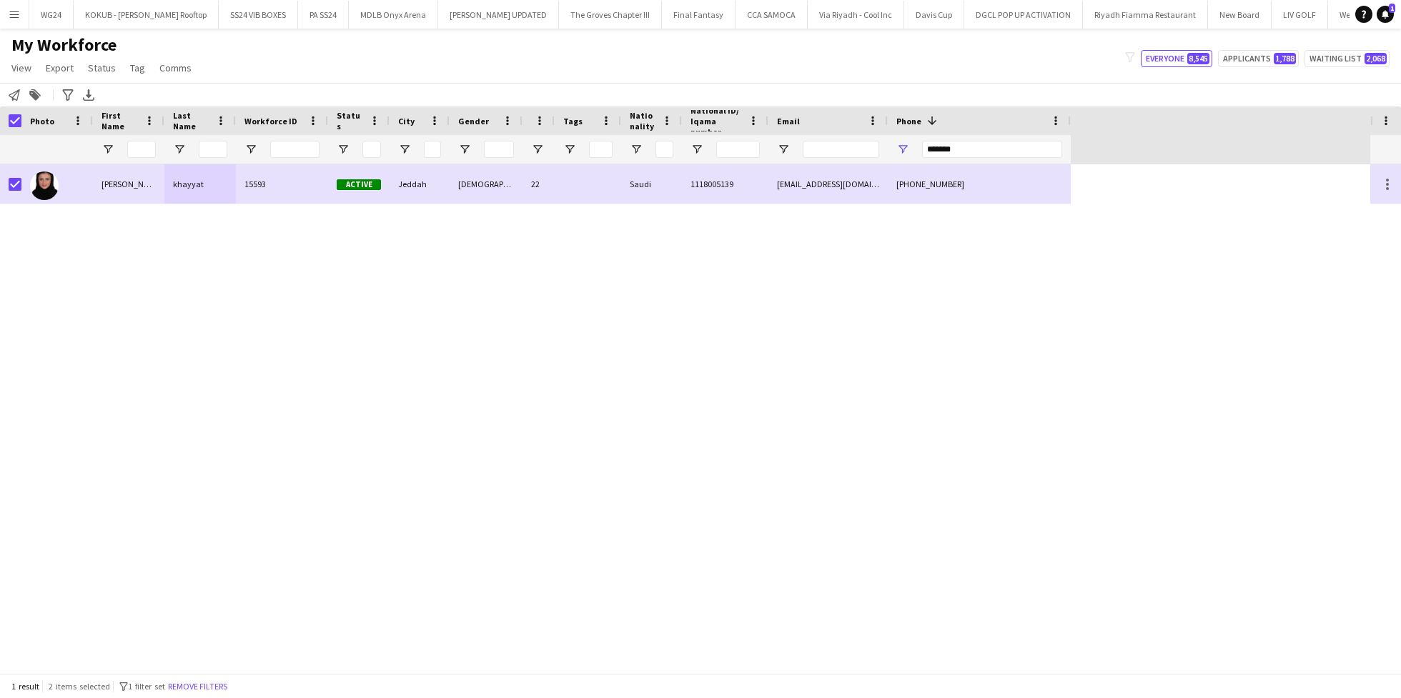
click at [204, 676] on div "1 result 2 items selected filter-1 1 filter set Remove filters" at bounding box center [700, 686] width 1401 height 24
click at [217, 681] on button "Remove filters" at bounding box center [197, 687] width 65 height 16
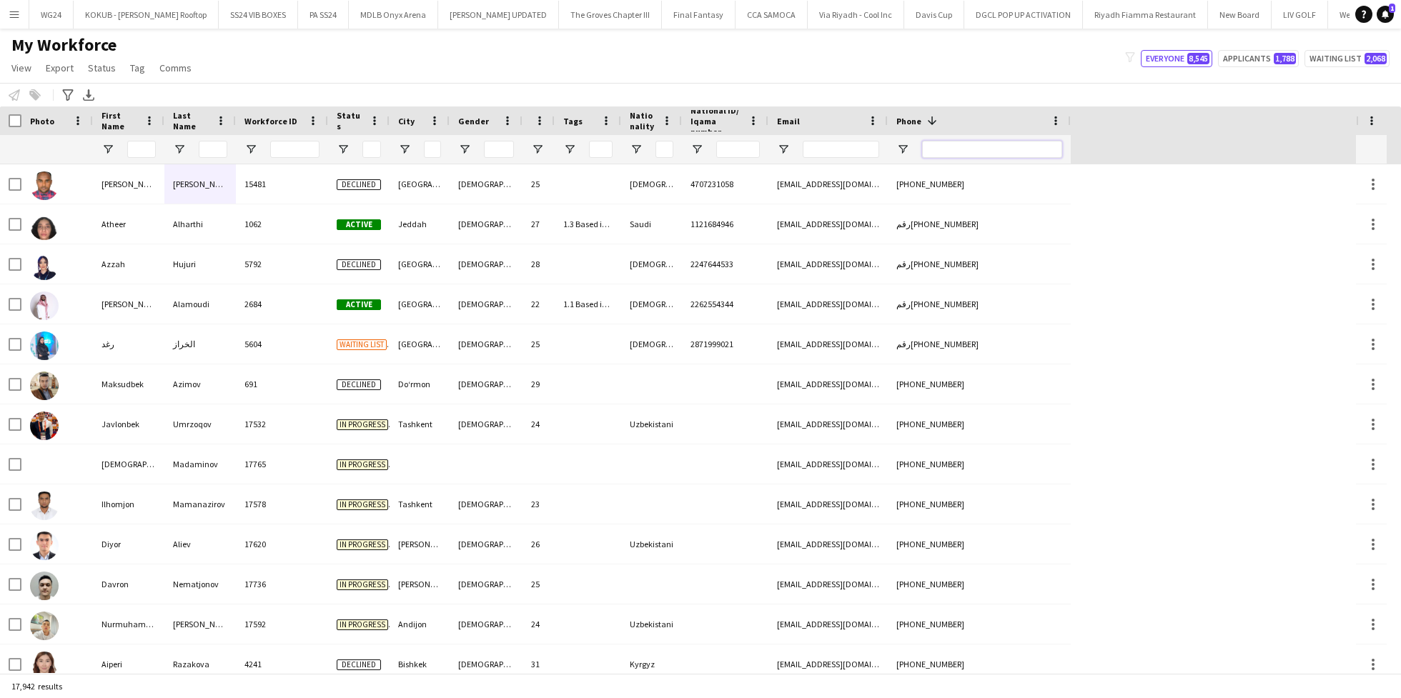
click at [973, 151] on input "Phone Filter Input" at bounding box center [992, 149] width 140 height 17
paste input "*******"
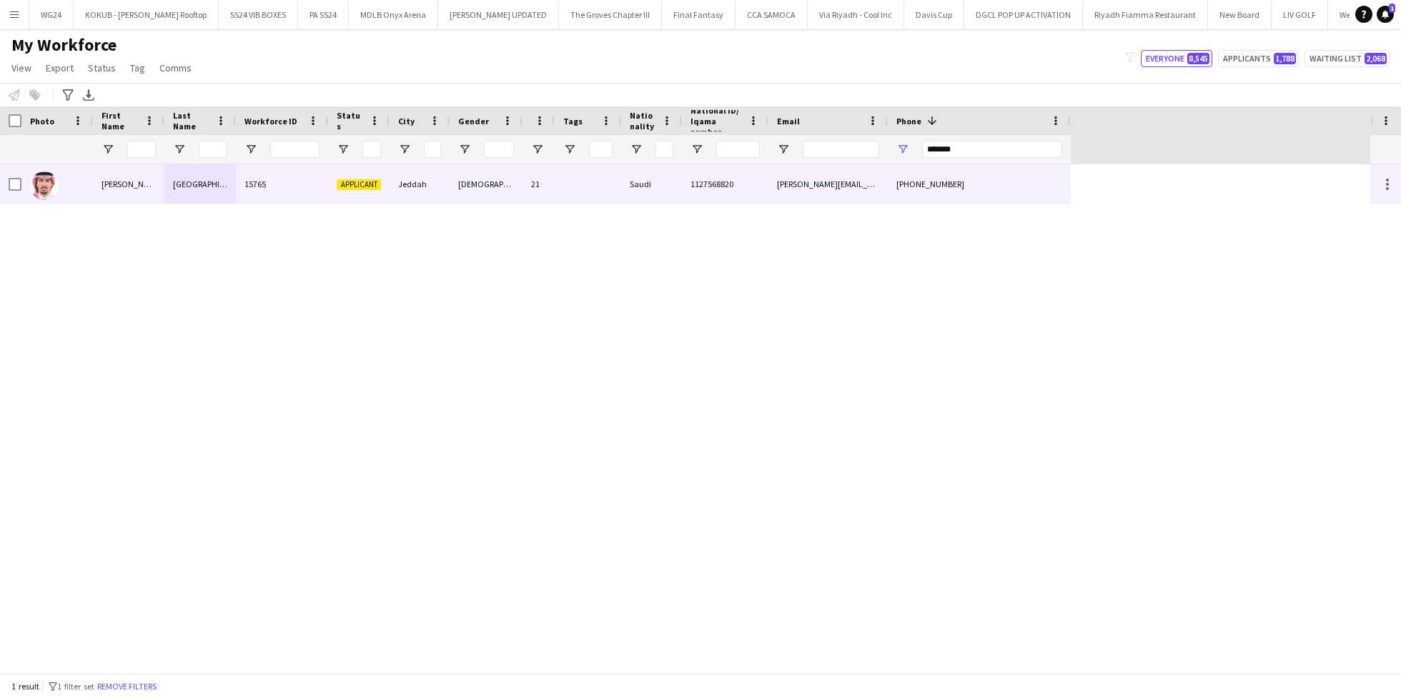
click at [398, 187] on div "Jeddah" at bounding box center [420, 183] width 60 height 39
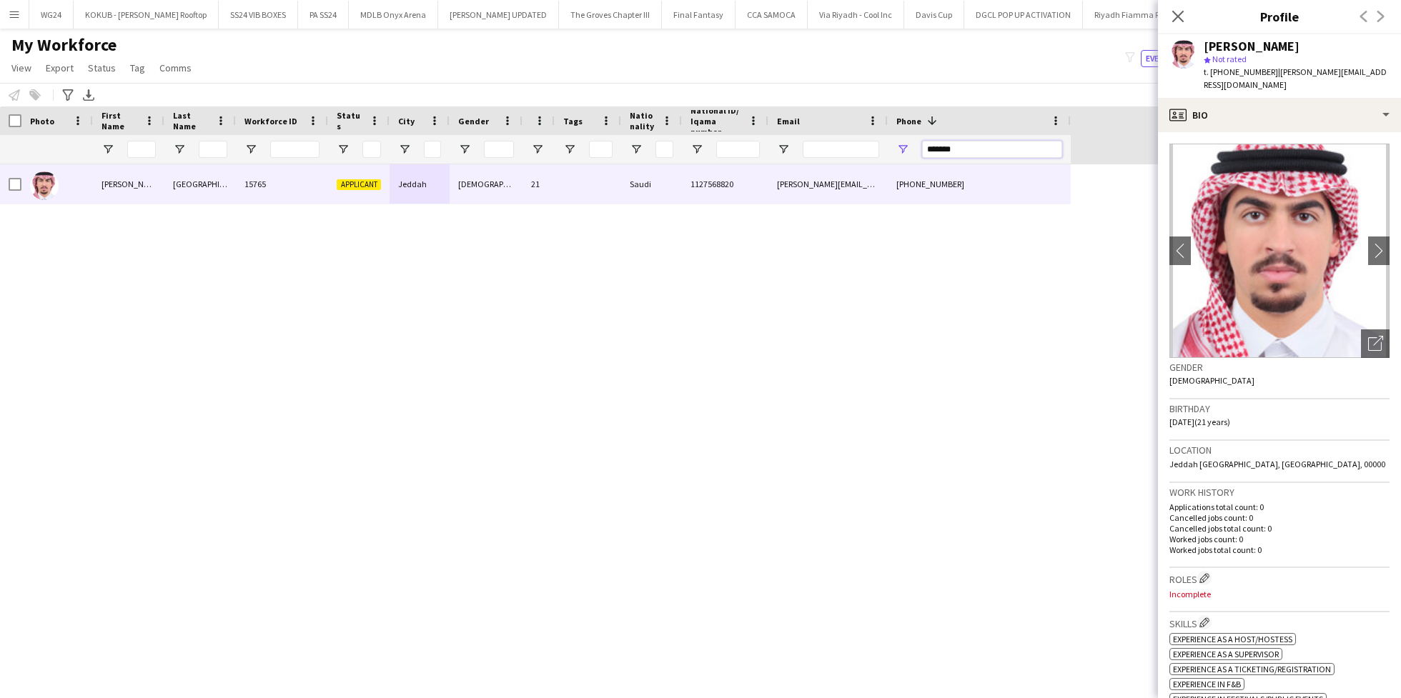
click at [972, 141] on input "*******" at bounding box center [992, 149] width 140 height 17
paste input "Phone Filter Input"
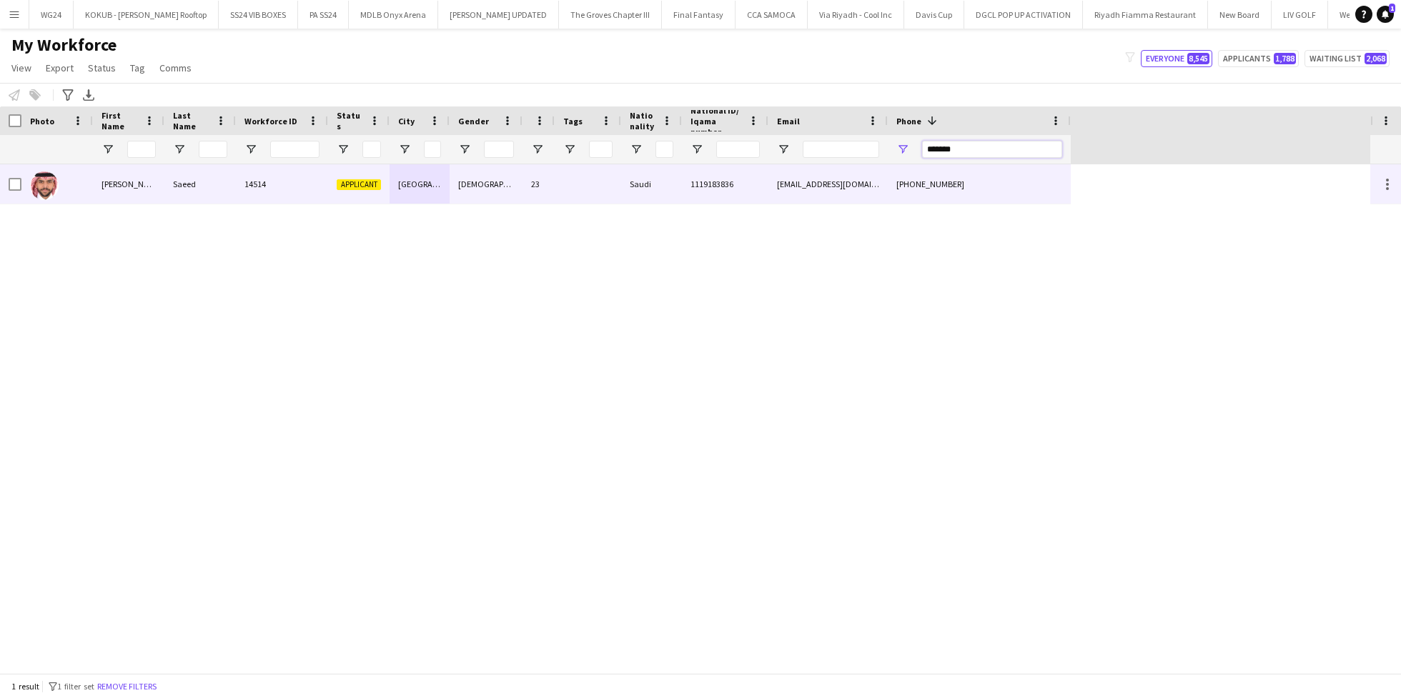
type input "*******"
click at [884, 172] on div "[EMAIL_ADDRESS][DOMAIN_NAME]" at bounding box center [828, 183] width 119 height 39
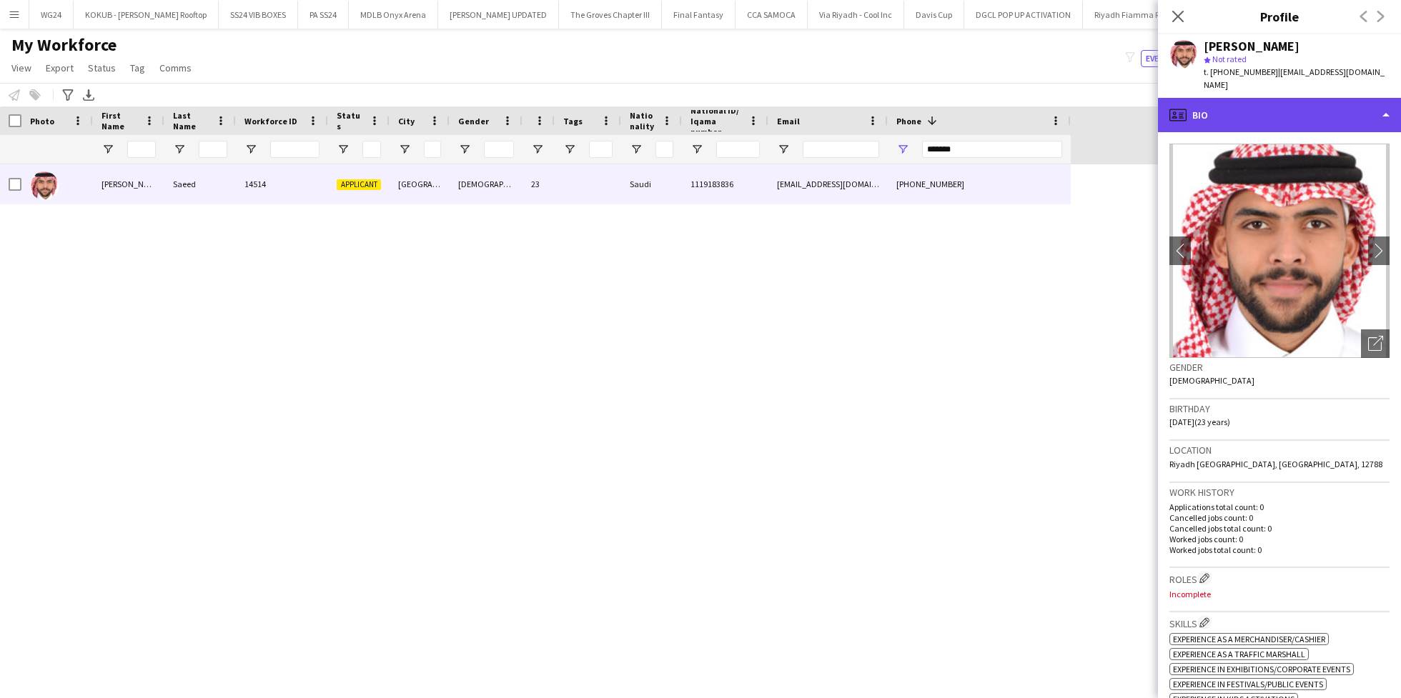
click at [1261, 107] on div "profile Bio" at bounding box center [1279, 115] width 243 height 34
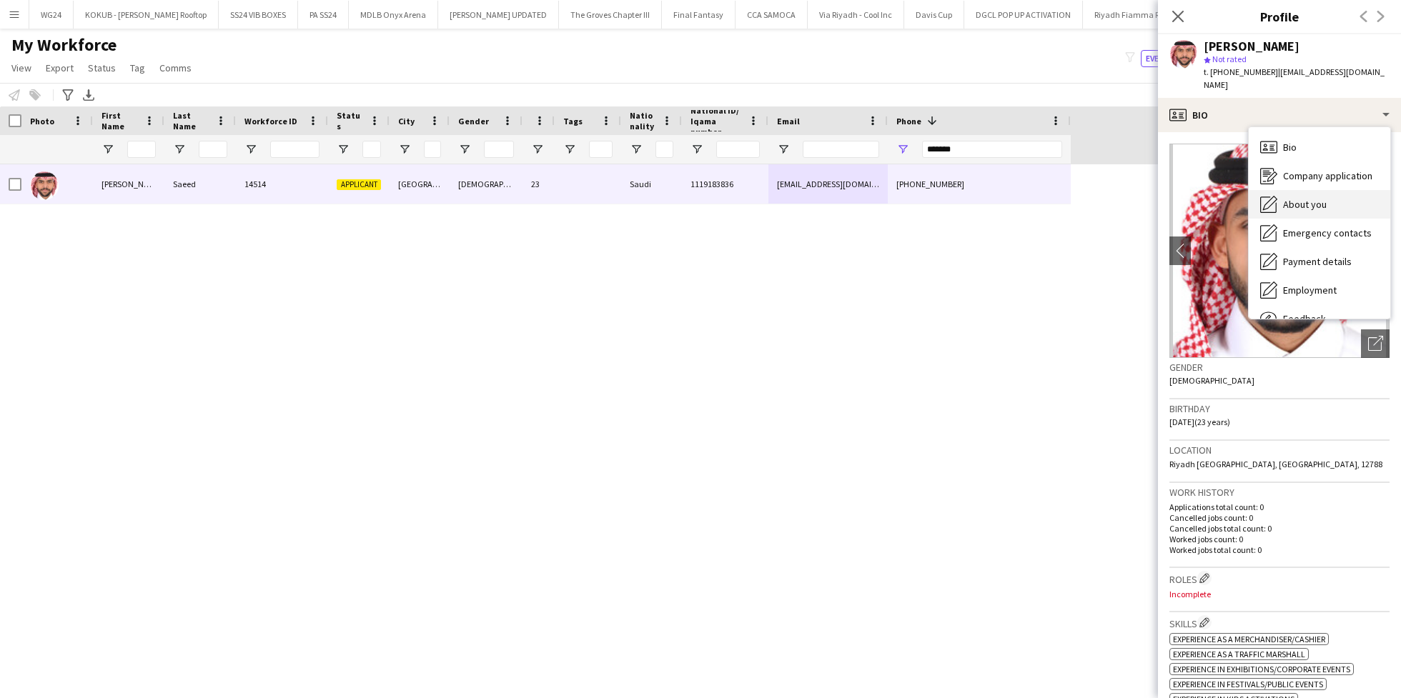
click at [1298, 198] on span "About you" at bounding box center [1305, 204] width 44 height 13
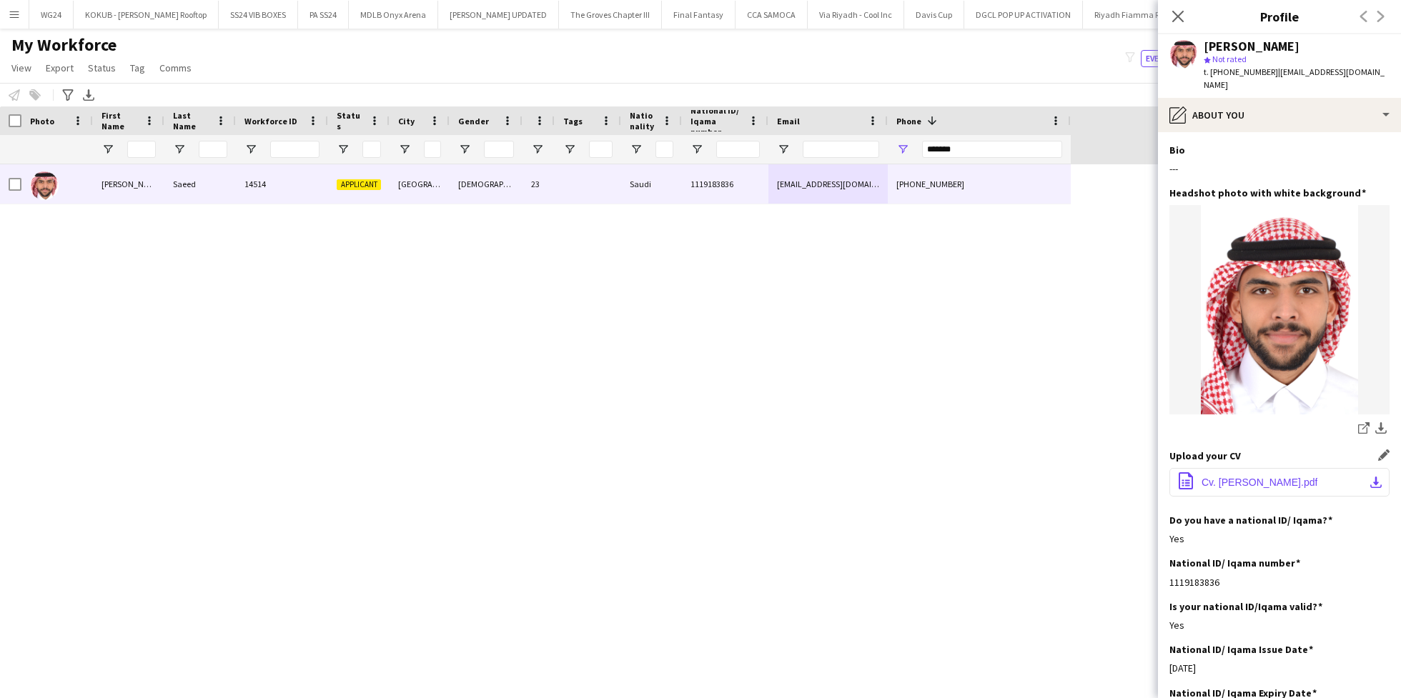
click at [1238, 477] on span "Cv. [PERSON_NAME].pdf" at bounding box center [1260, 482] width 116 height 11
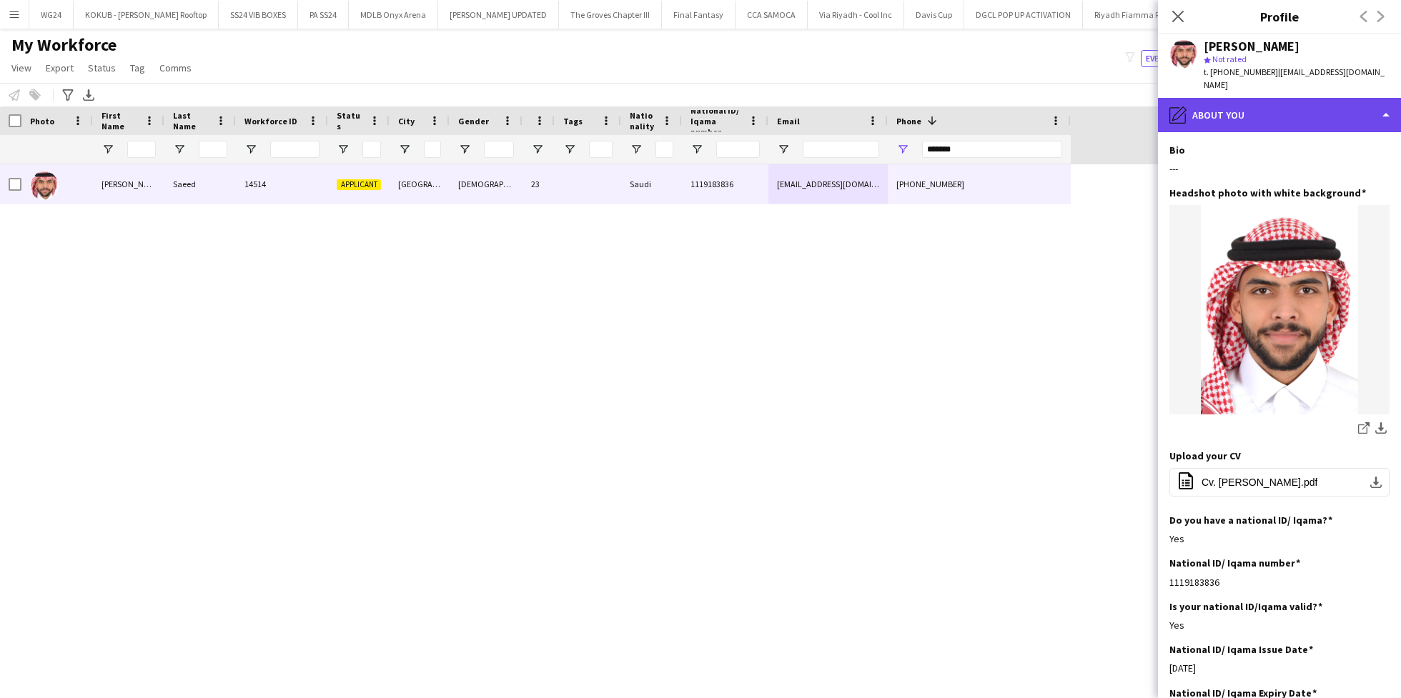
click at [1230, 98] on div "pencil4 About you" at bounding box center [1279, 115] width 243 height 34
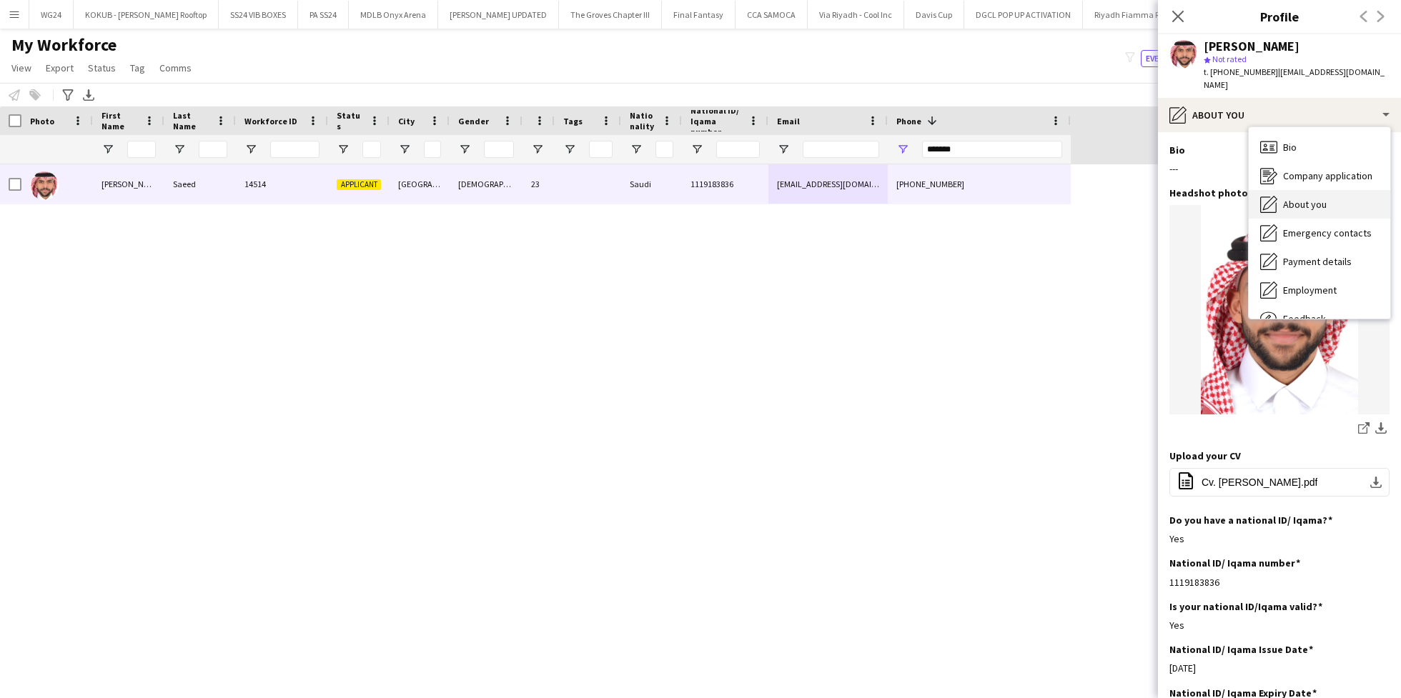
click at [1334, 196] on div "About you About you" at bounding box center [1320, 204] width 142 height 29
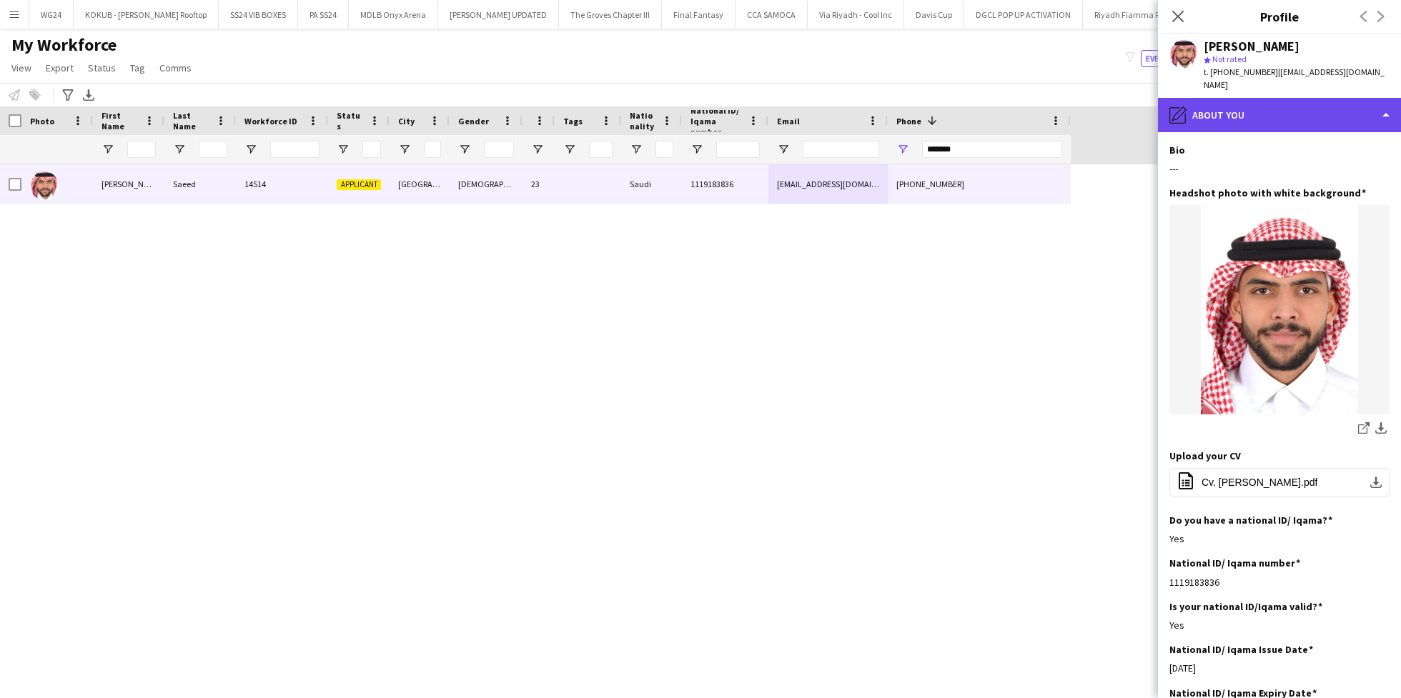
click at [1257, 105] on div "pencil4 About you" at bounding box center [1279, 115] width 243 height 34
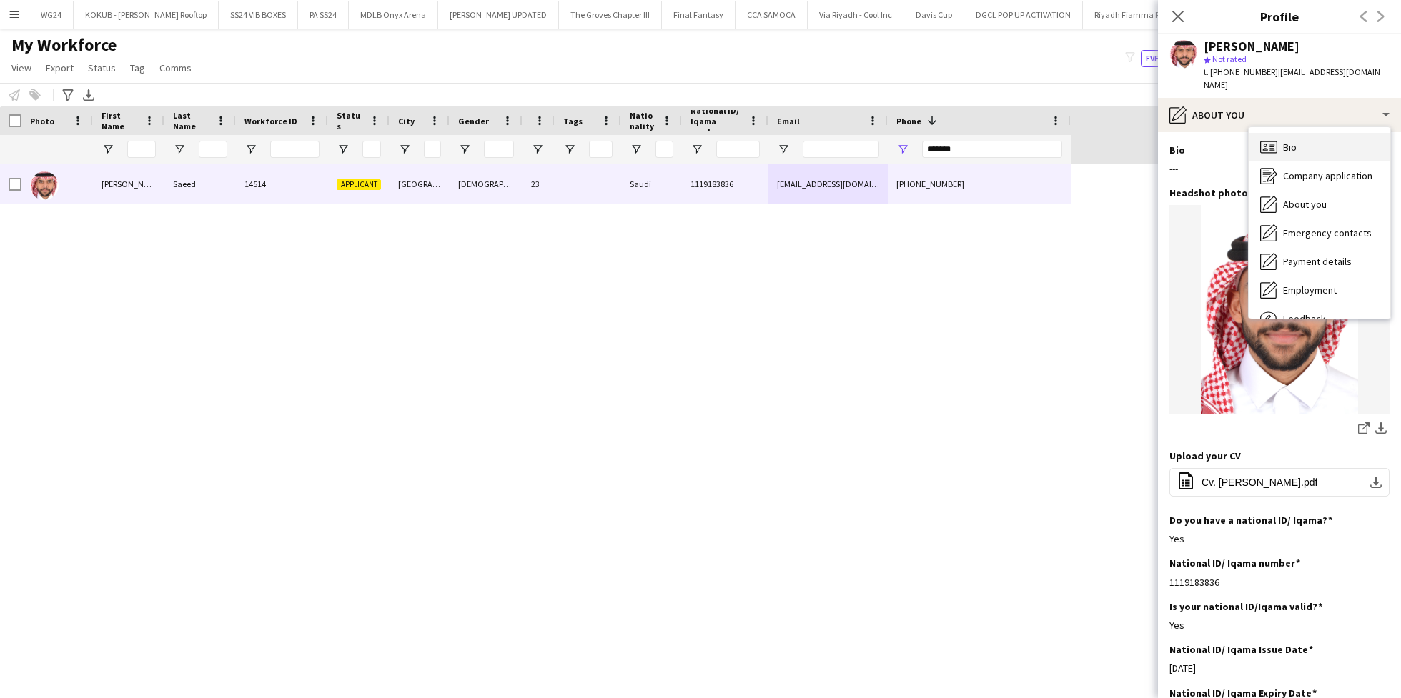
click at [1289, 141] on span "Bio" at bounding box center [1290, 147] width 14 height 13
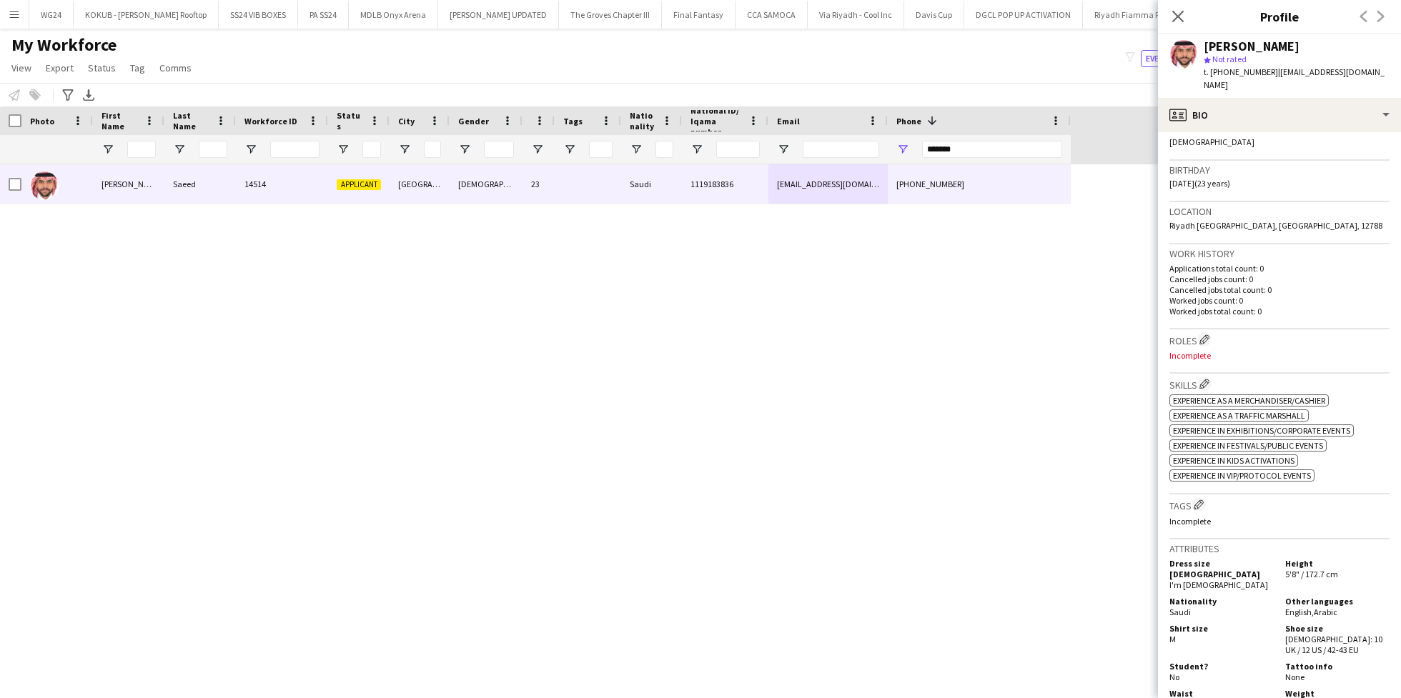
scroll to position [247, 0]
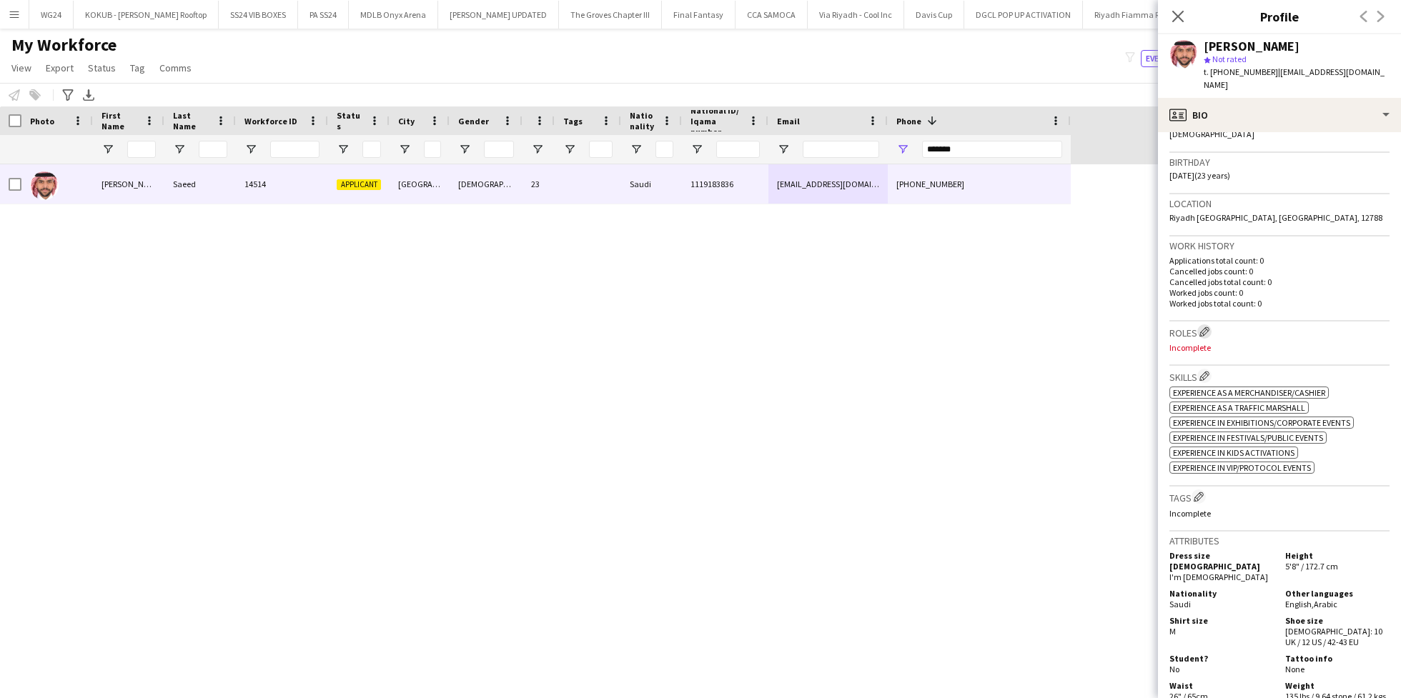
click at [1208, 327] on app-icon "Edit crew company roles" at bounding box center [1205, 332] width 10 height 10
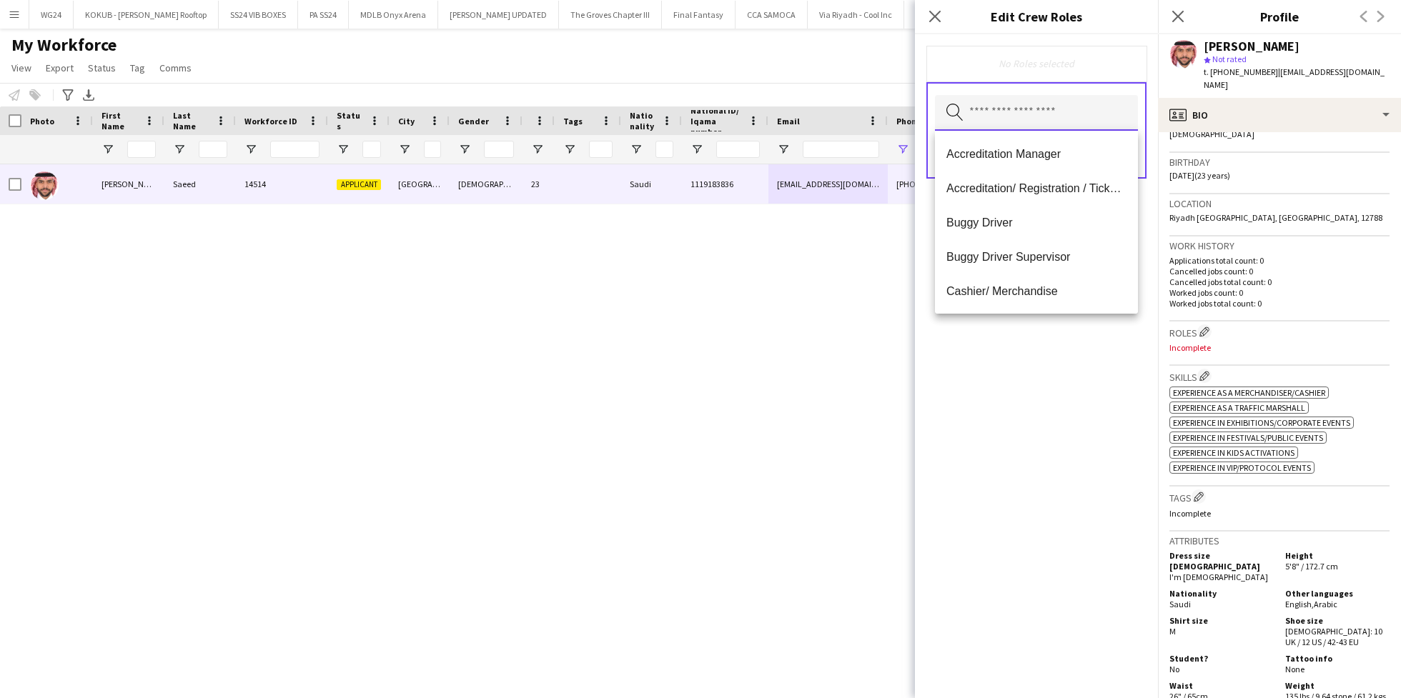
click at [1009, 121] on input "text" at bounding box center [1036, 113] width 203 height 36
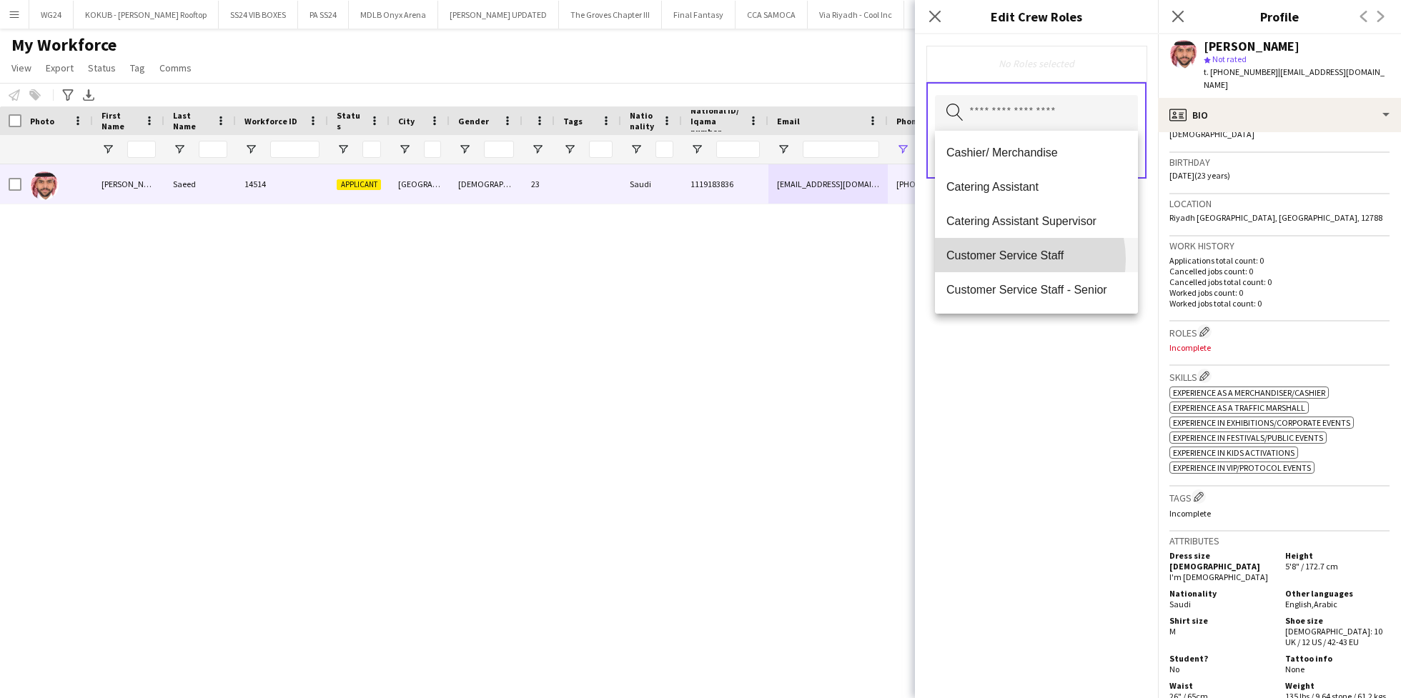
click at [1016, 259] on span "Customer Service Staff" at bounding box center [1037, 256] width 180 height 14
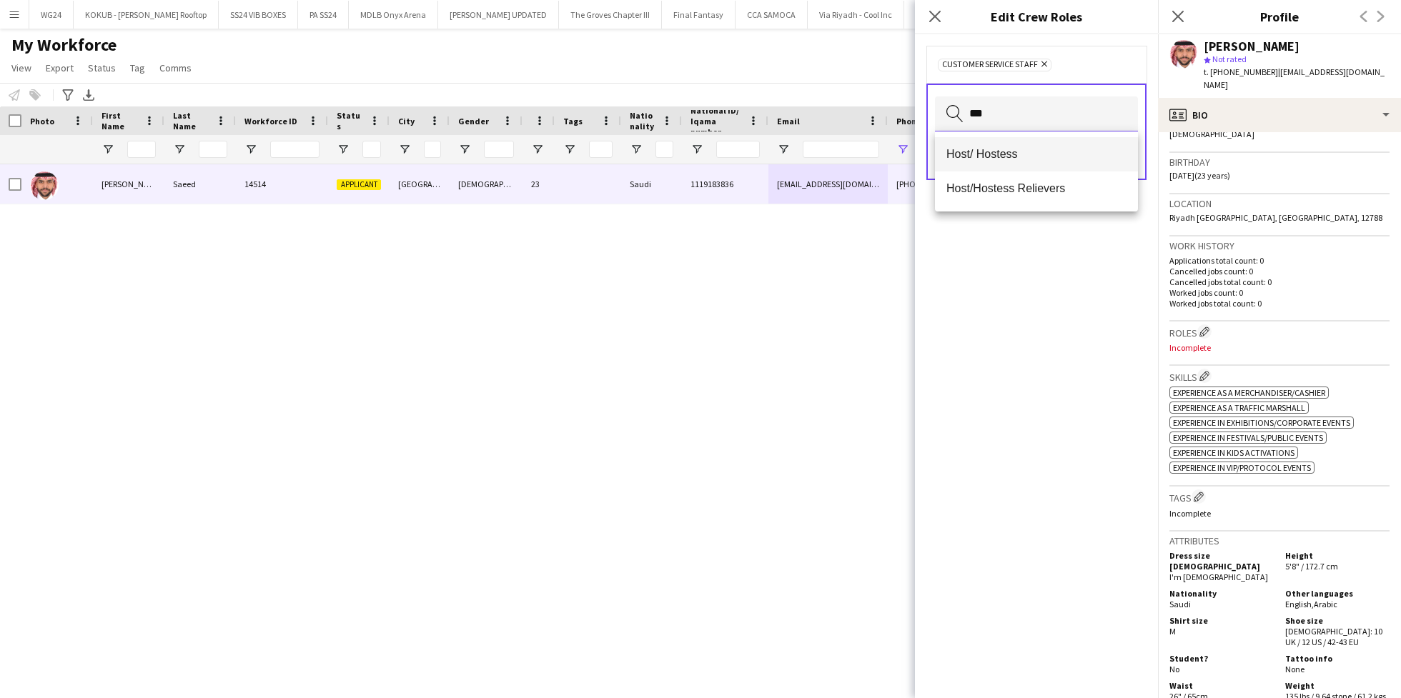
type input "***"
click at [1035, 162] on mat-option "Host/ Hostess" at bounding box center [1036, 154] width 203 height 34
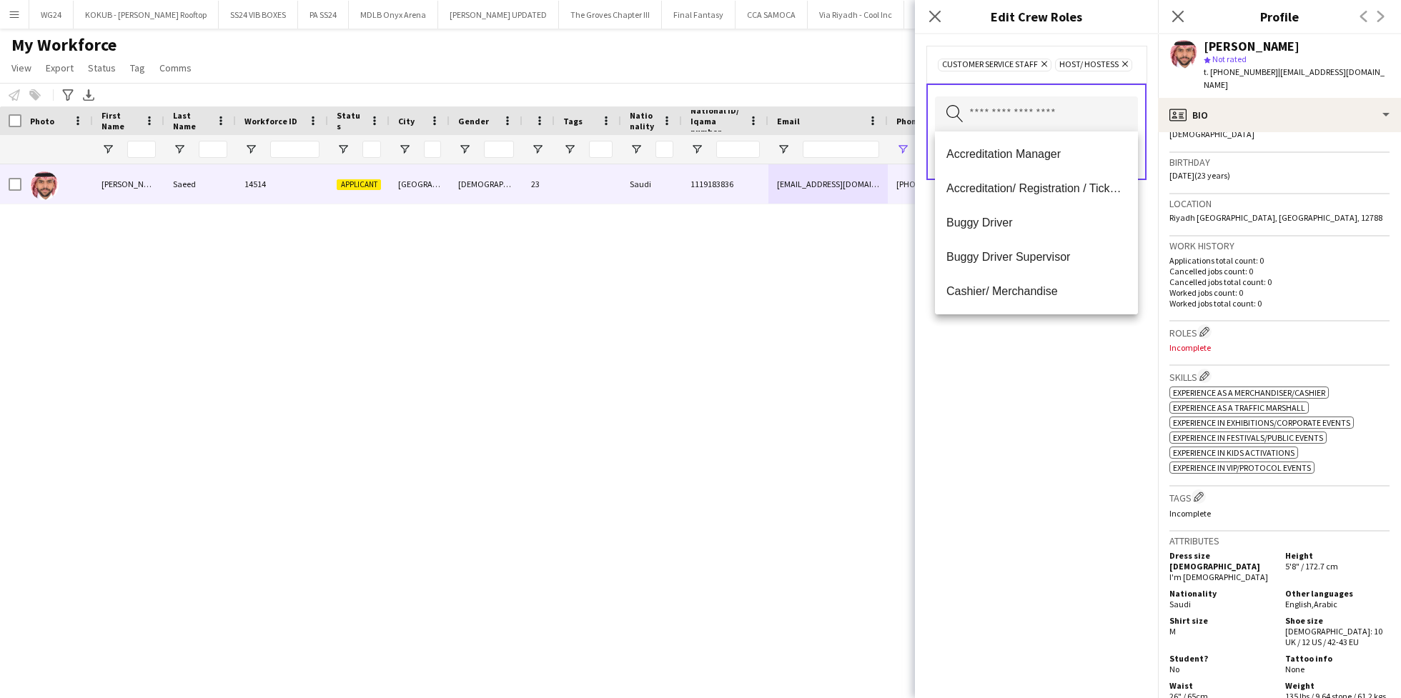
click at [1028, 386] on div "Customer Service Staff Remove Host/ Hostess Remove Search by role type Save" at bounding box center [1036, 366] width 243 height 664
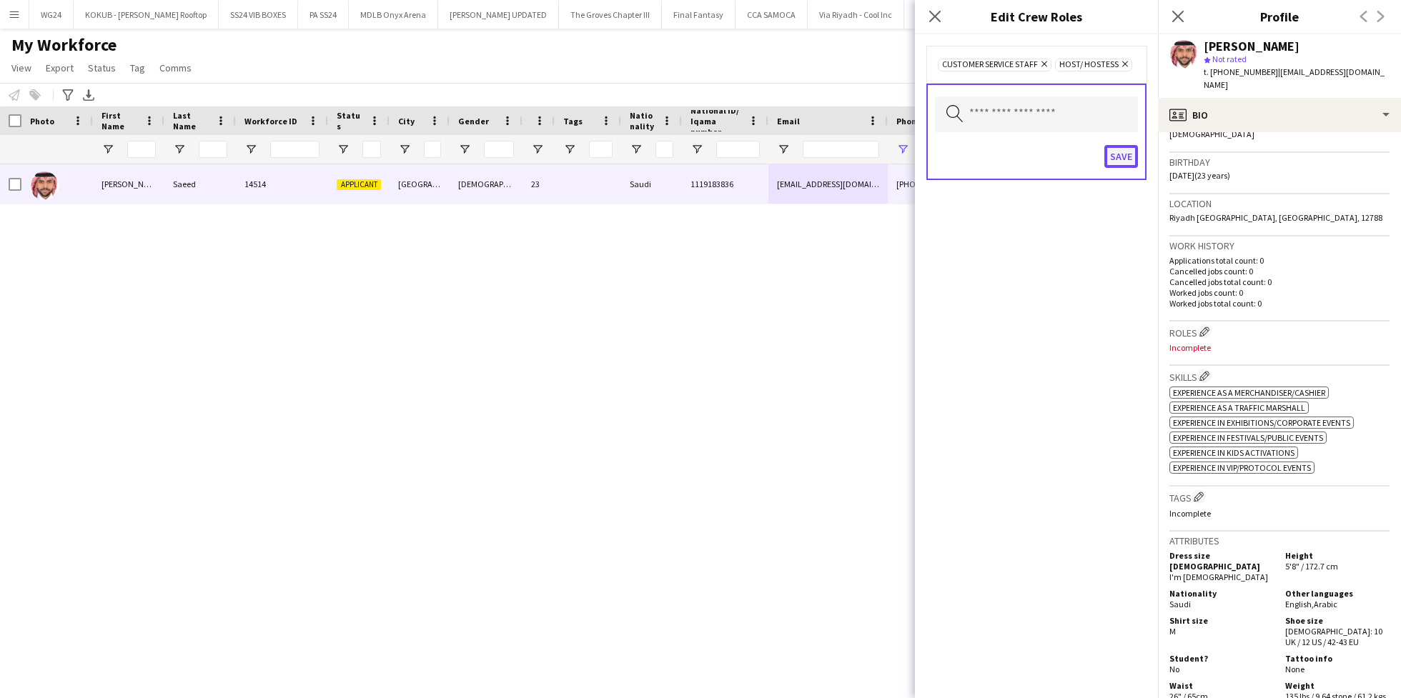
click at [1125, 152] on button "Save" at bounding box center [1122, 156] width 34 height 23
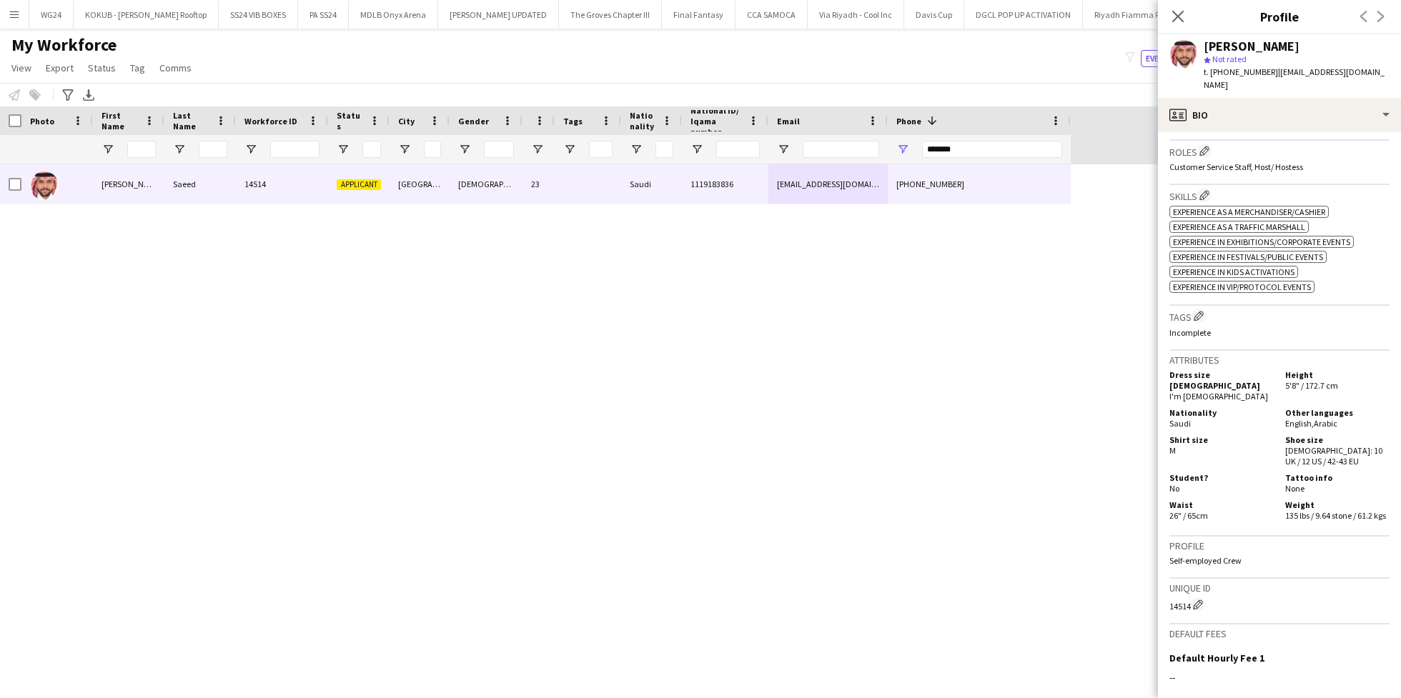
scroll to position [425, 0]
click at [1200, 313] on app-icon "Edit crew company tags" at bounding box center [1199, 318] width 10 height 10
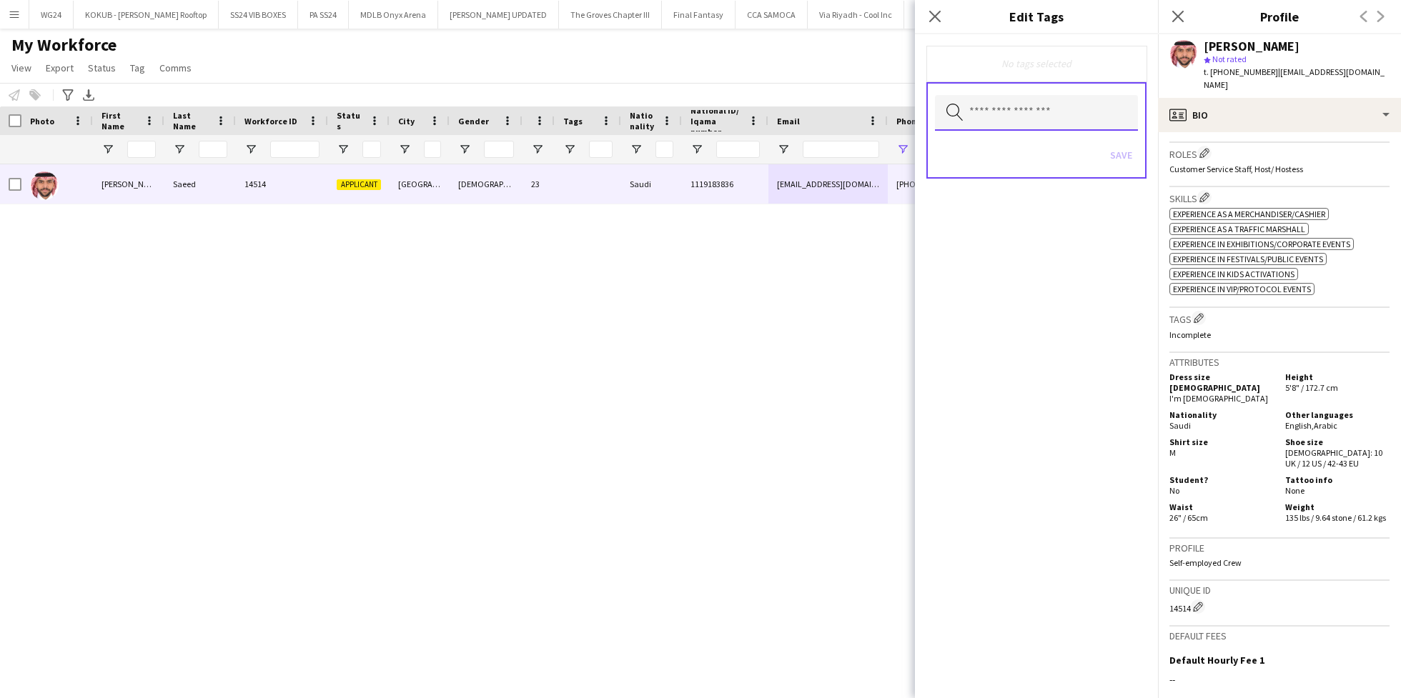
click at [995, 112] on input "text" at bounding box center [1036, 113] width 203 height 36
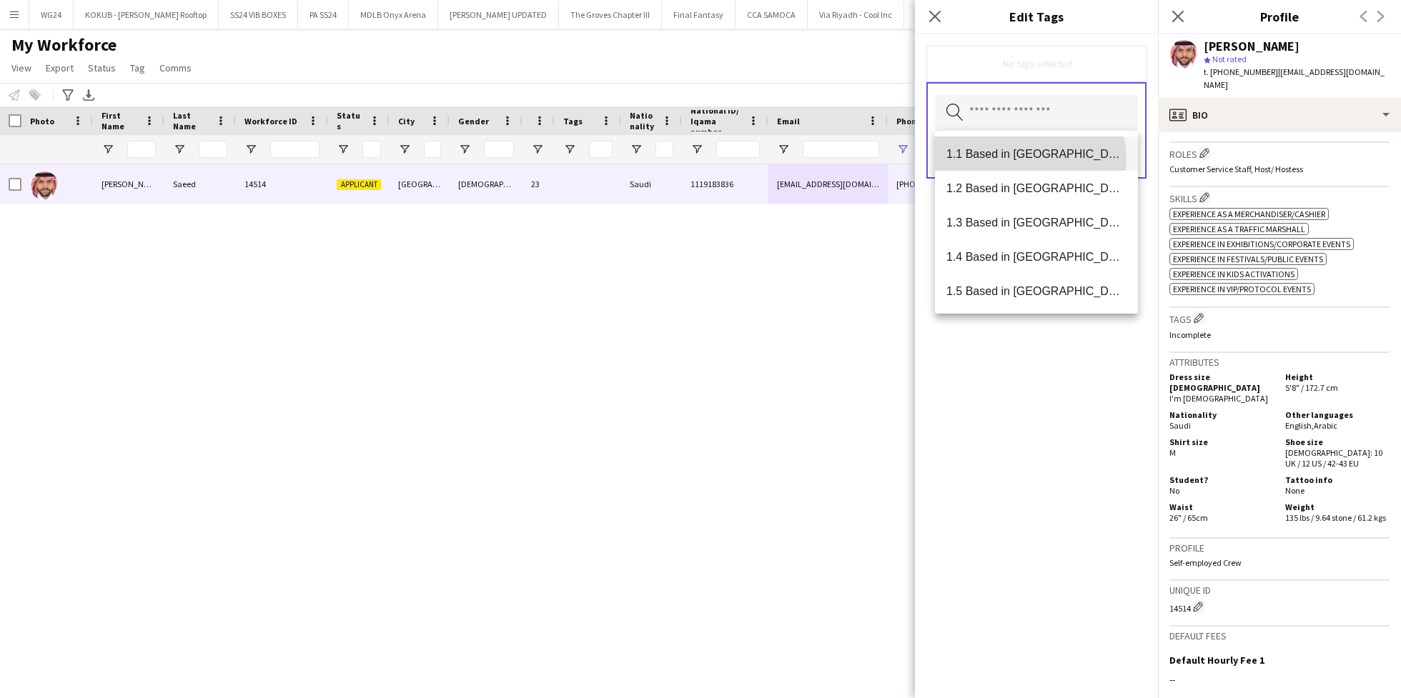
click at [1030, 159] on span "1.1 Based in [GEOGRAPHIC_DATA]" at bounding box center [1037, 154] width 180 height 14
click at [1030, 162] on mat-option "1.2 Based in [GEOGRAPHIC_DATA]" at bounding box center [1036, 154] width 203 height 34
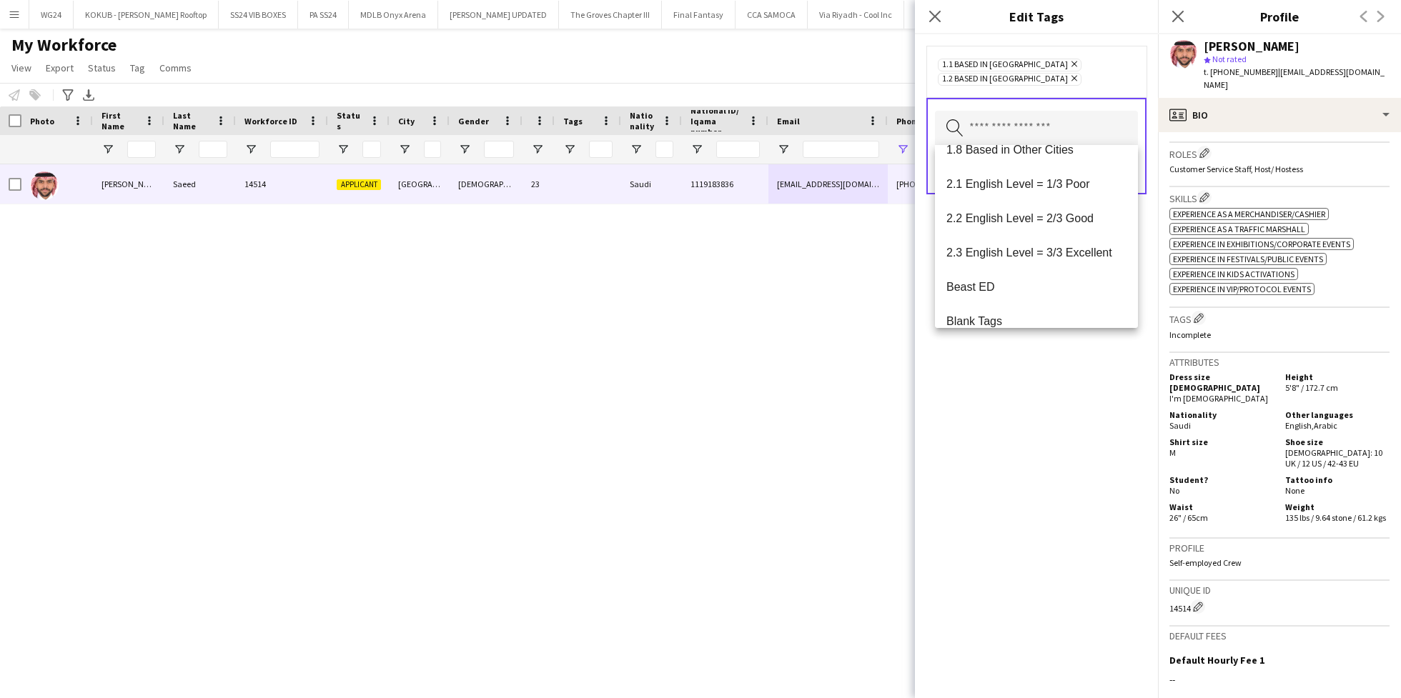
scroll to position [192, 0]
click at [1031, 229] on mat-option "2.2 English Level = 2/3 Good" at bounding box center [1036, 216] width 203 height 34
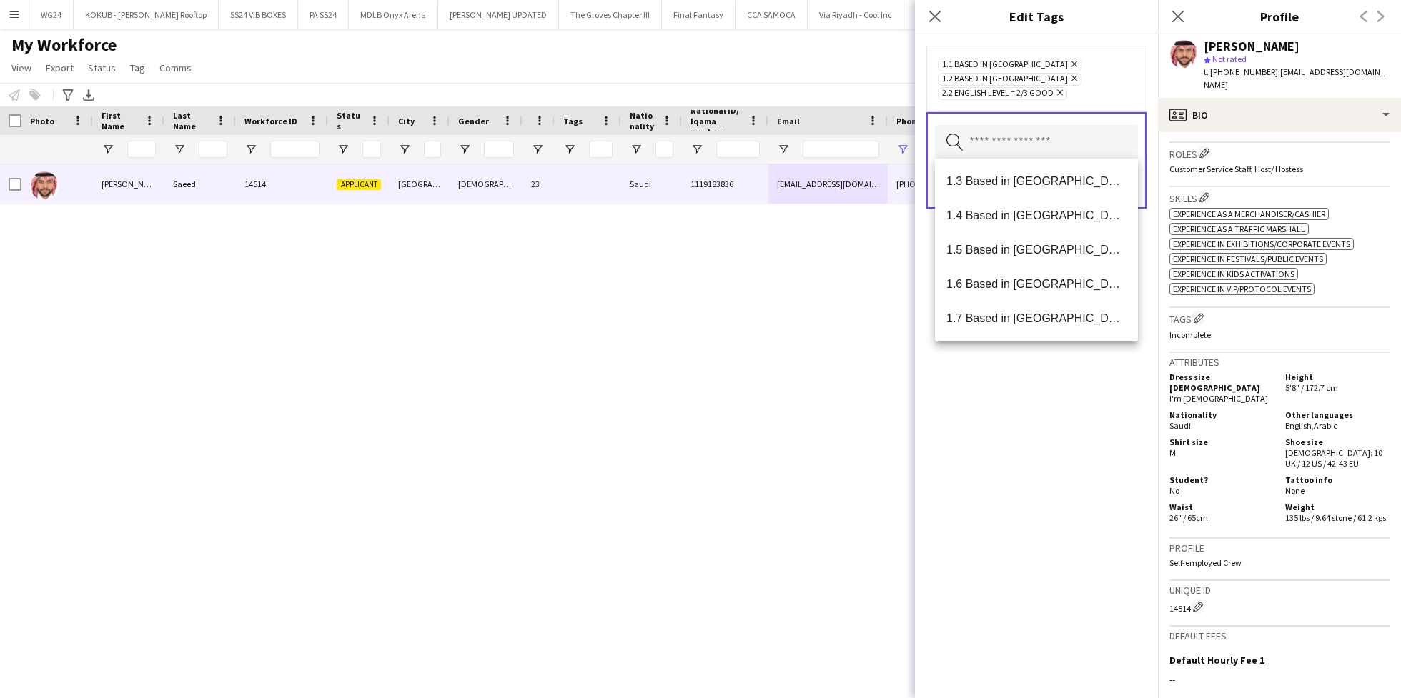
click at [1050, 430] on div "1.1 Based in [GEOGRAPHIC_DATA] Remove 1.2 Based in [GEOGRAPHIC_DATA] Remove 2.2…" at bounding box center [1036, 366] width 243 height 664
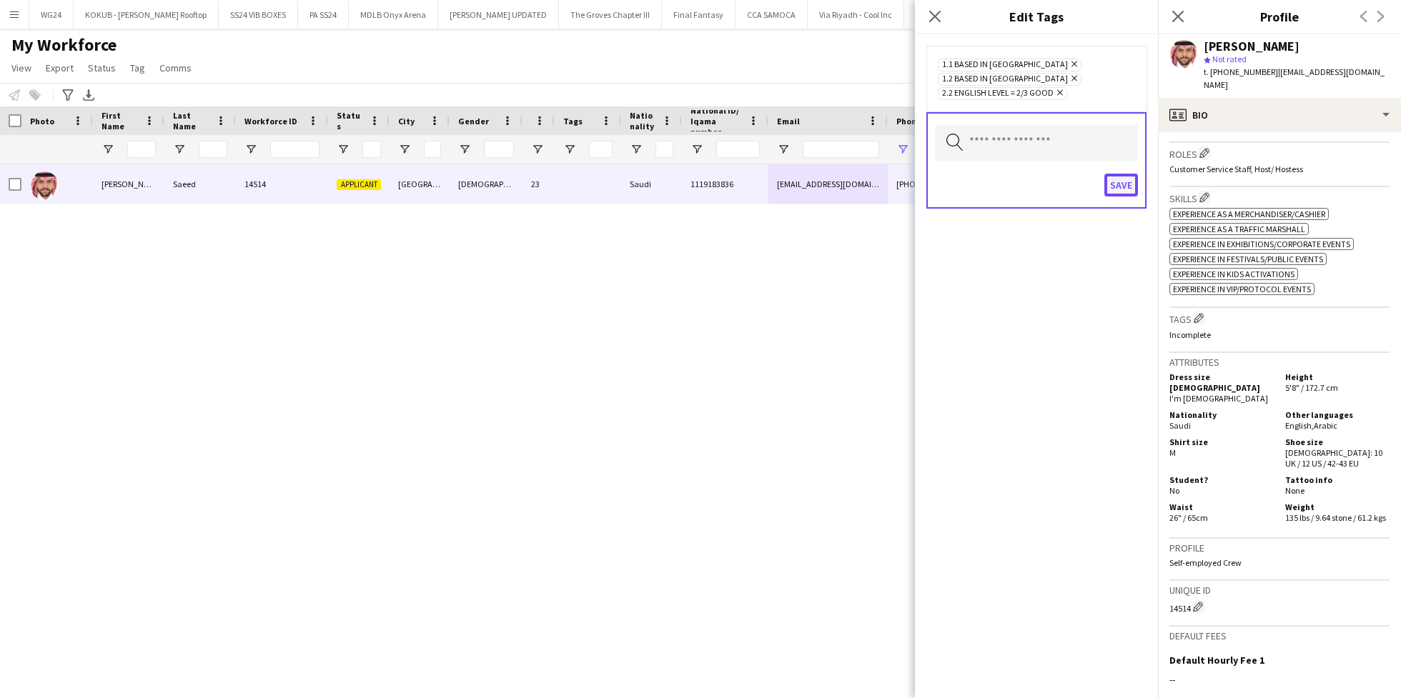
click at [1117, 188] on button "Save" at bounding box center [1122, 185] width 34 height 23
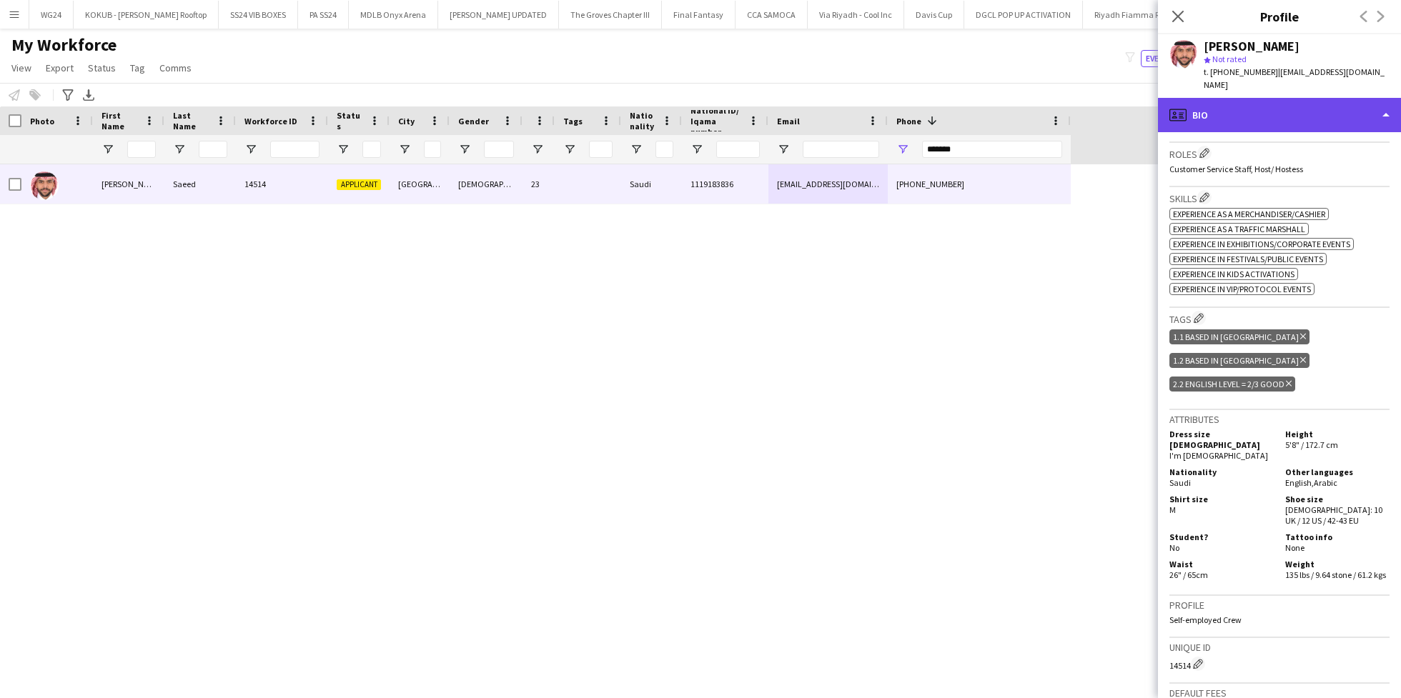
click at [1231, 98] on div "profile Bio" at bounding box center [1279, 115] width 243 height 34
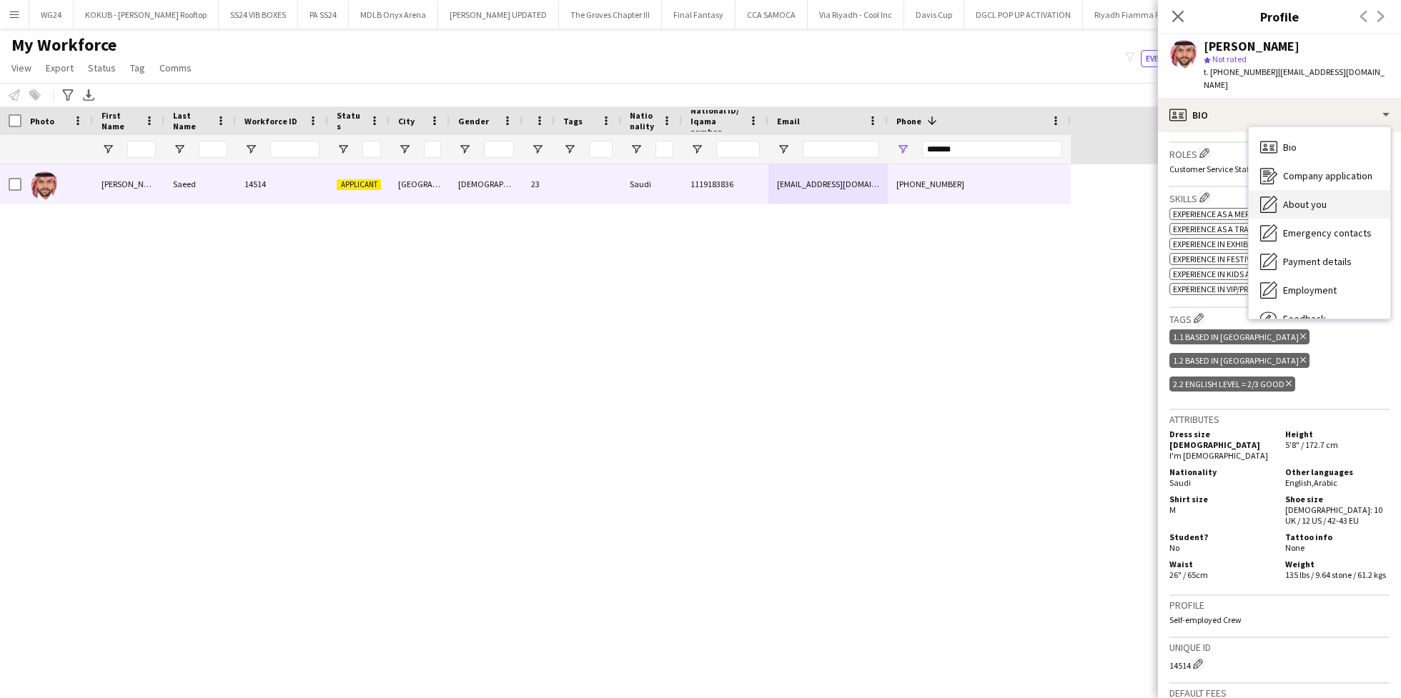
click at [1315, 198] on span "About you" at bounding box center [1305, 204] width 44 height 13
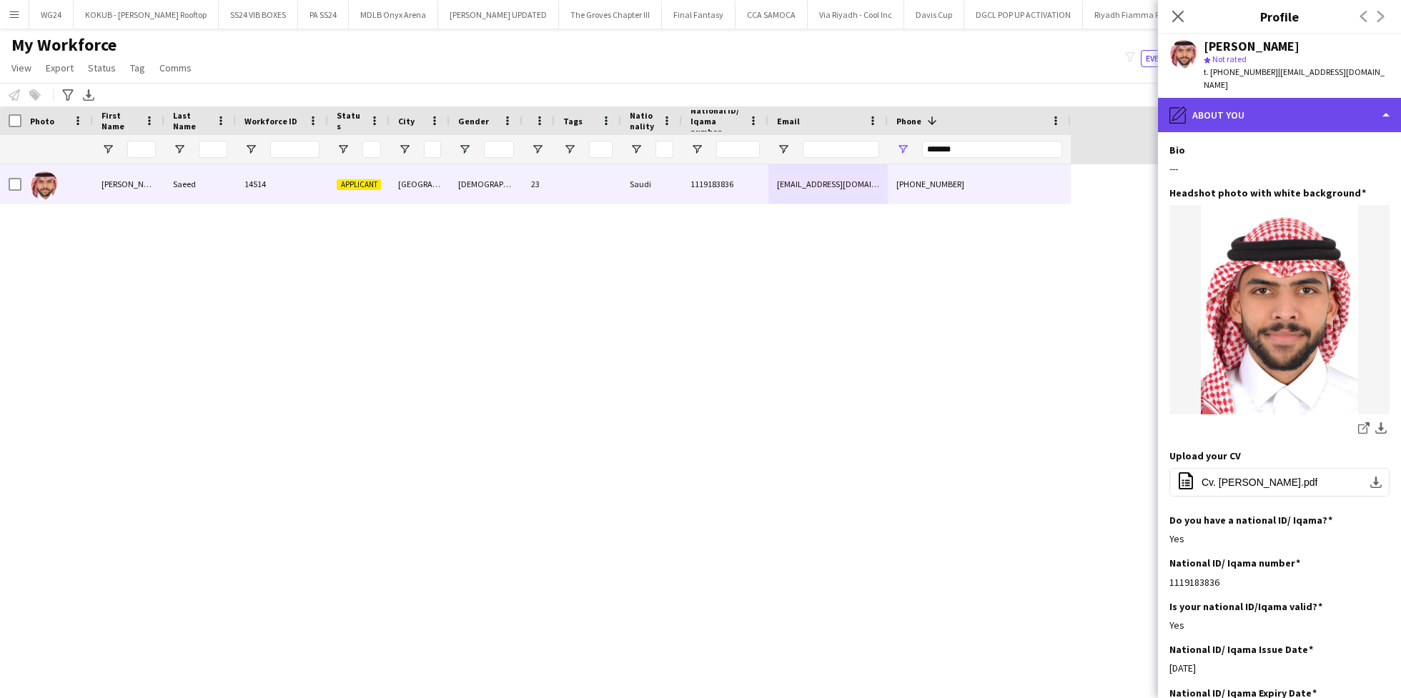
click at [1289, 100] on div "pencil4 About you" at bounding box center [1279, 115] width 243 height 34
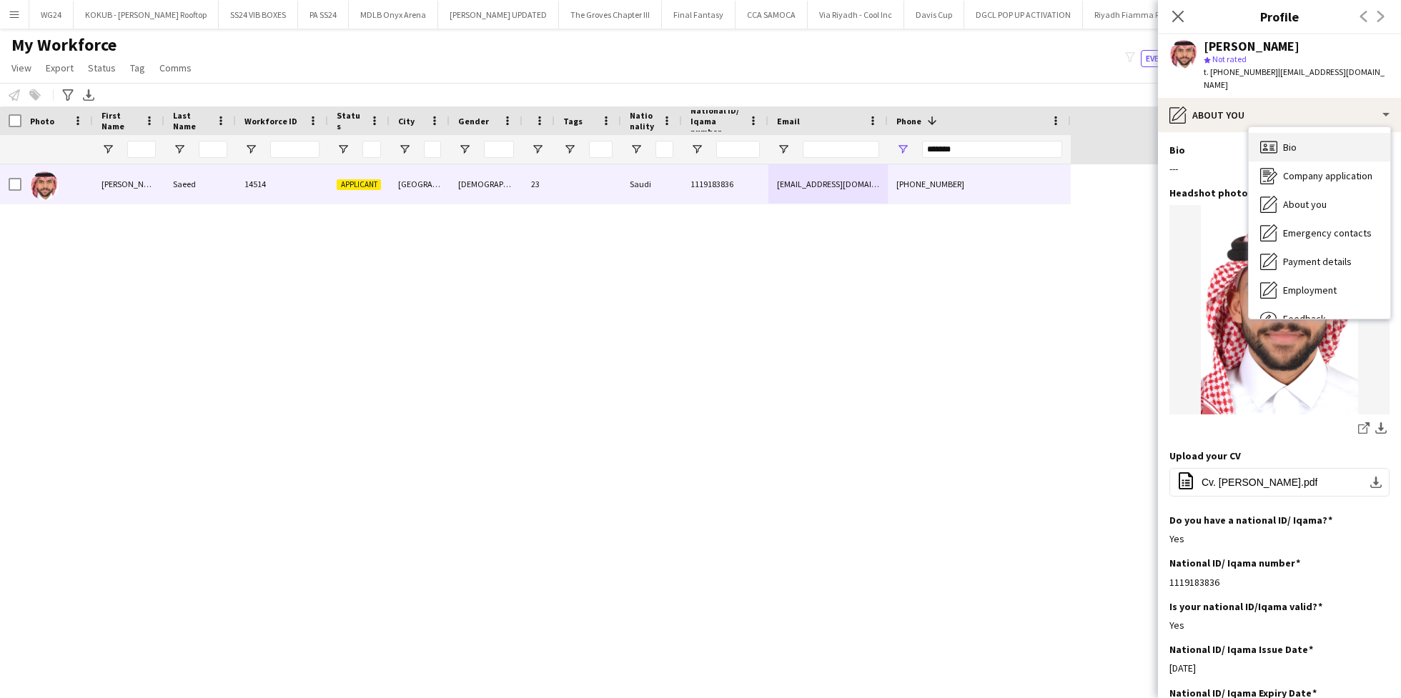
click at [1307, 133] on div "Bio Bio" at bounding box center [1320, 147] width 142 height 29
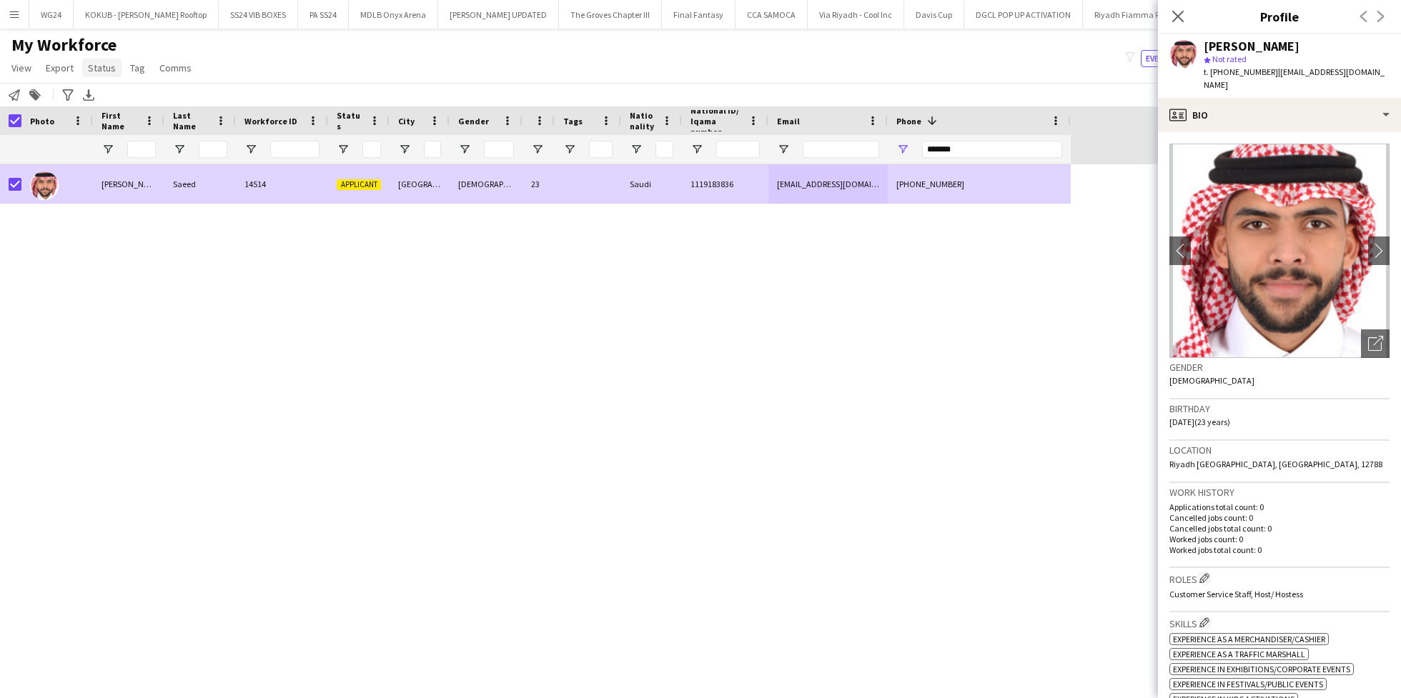
click at [108, 69] on span "Status" at bounding box center [102, 67] width 28 height 13
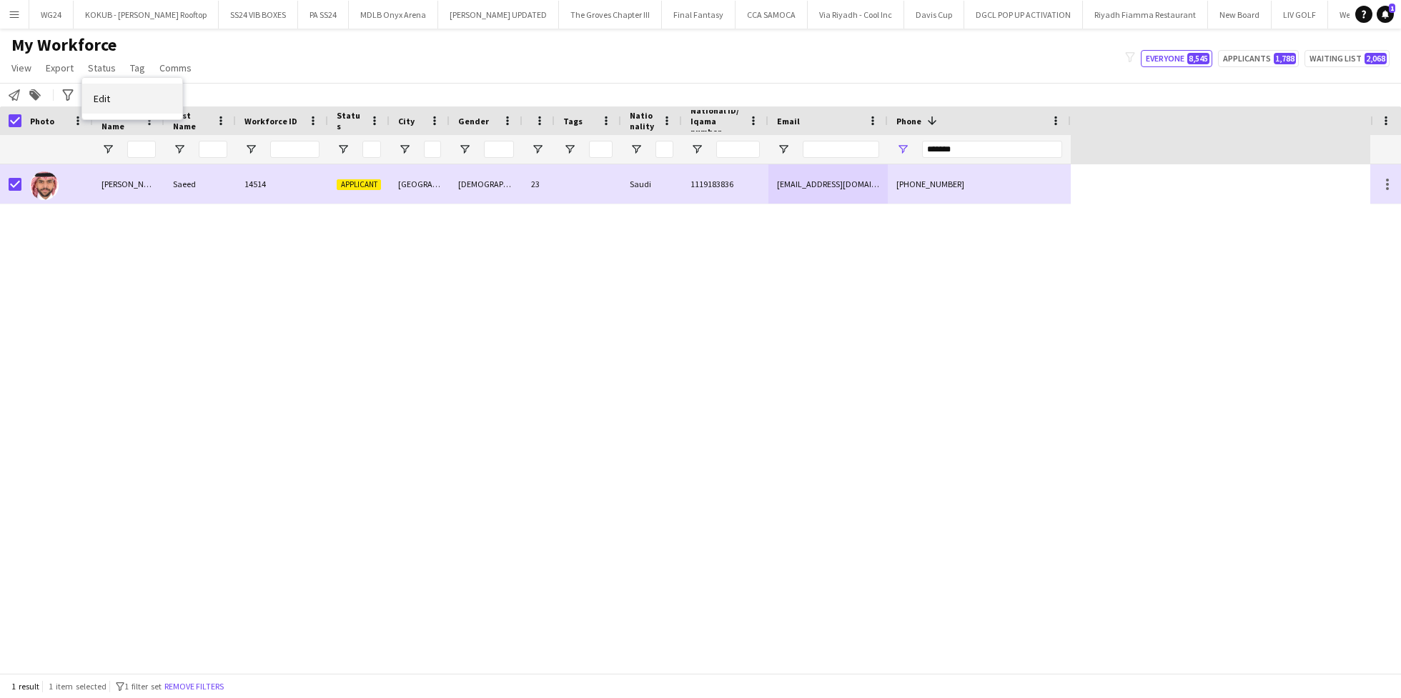
click at [118, 97] on link "Edit" at bounding box center [132, 99] width 100 height 30
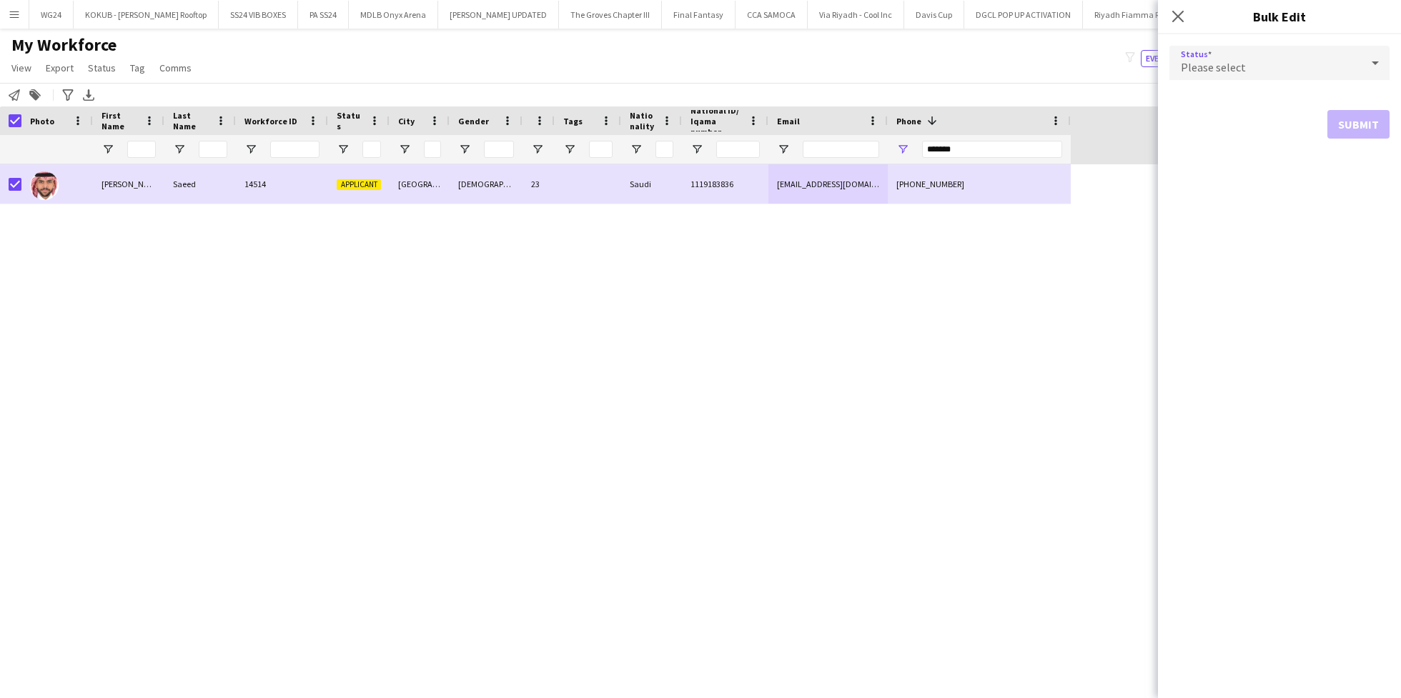
click at [1316, 64] on div "Please select" at bounding box center [1266, 63] width 192 height 34
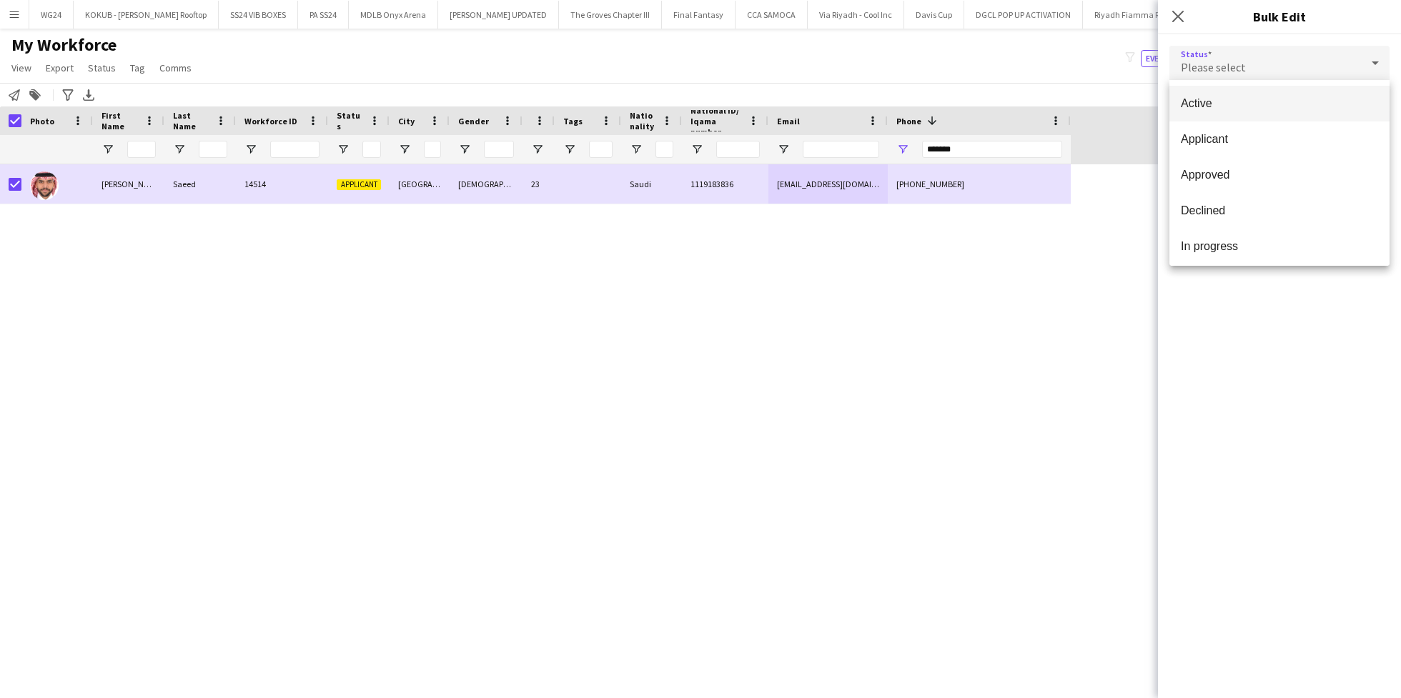
click at [1301, 105] on span "Active" at bounding box center [1279, 104] width 197 height 14
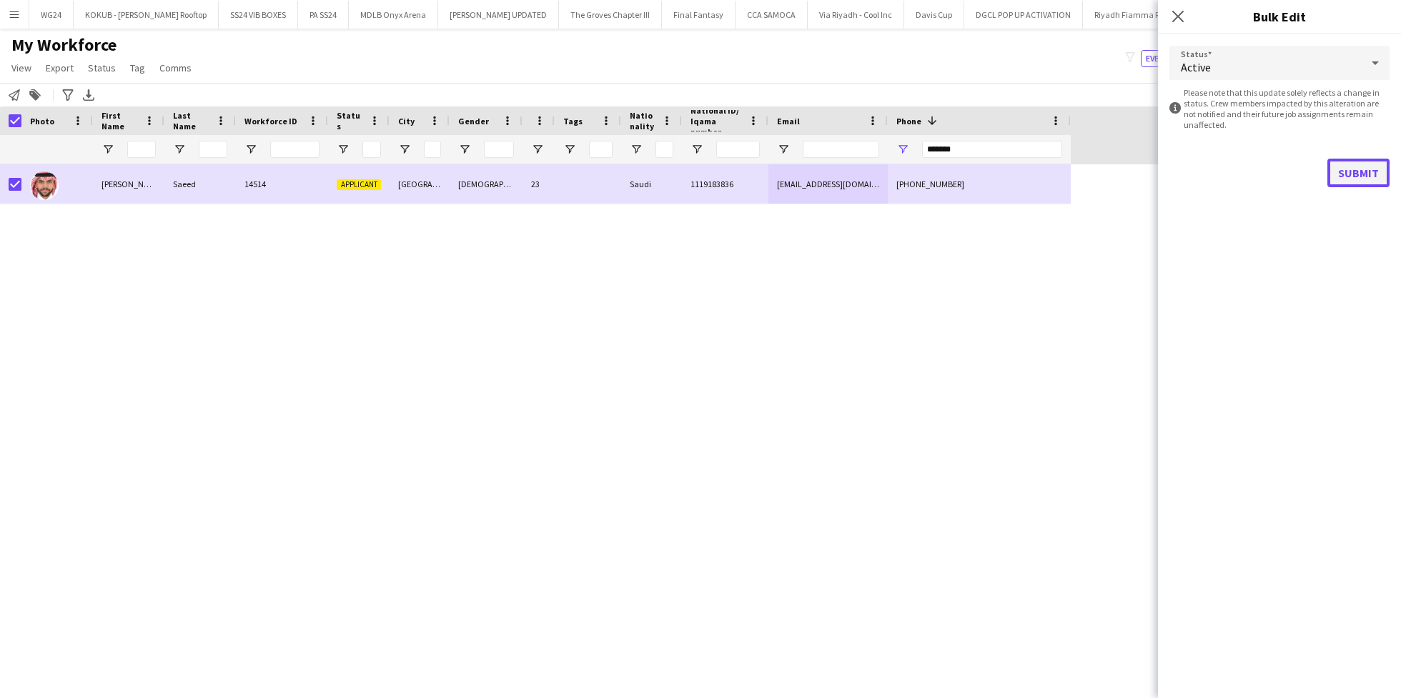
click at [1342, 173] on button "Submit" at bounding box center [1359, 173] width 62 height 29
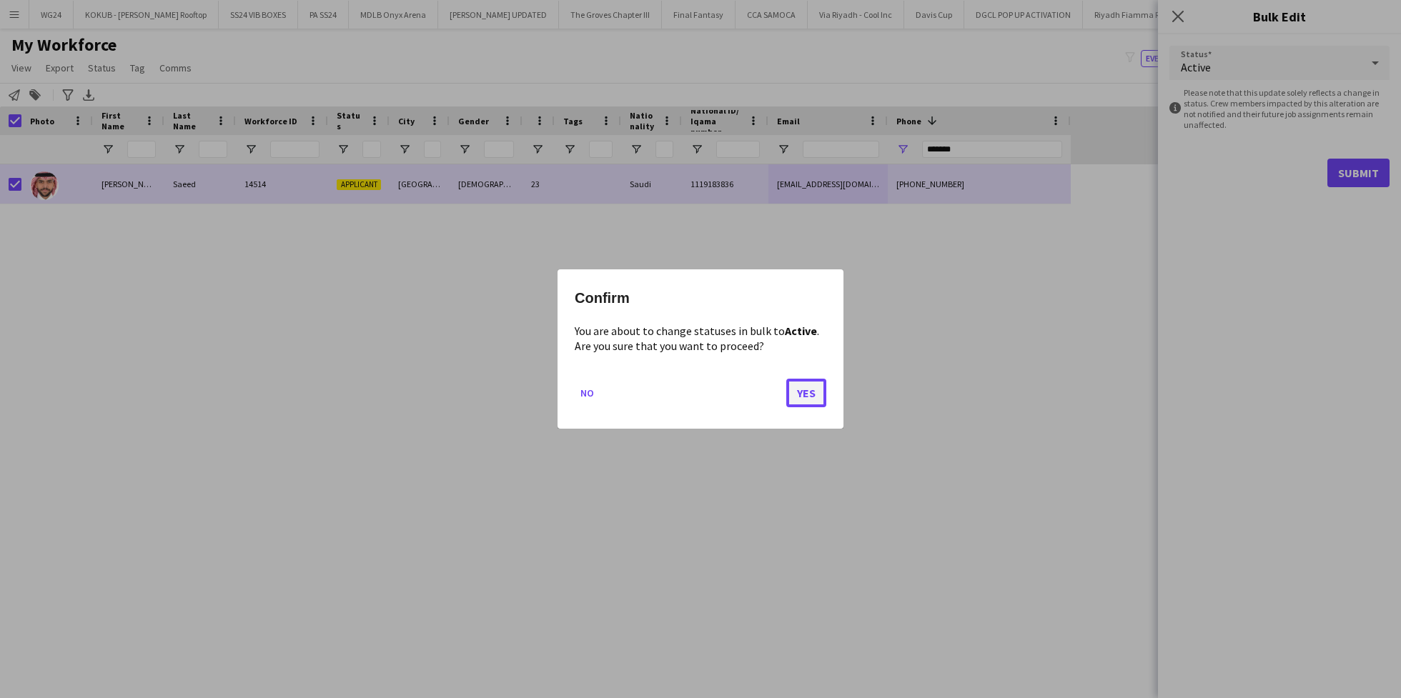
click at [811, 393] on button "Yes" at bounding box center [806, 393] width 40 height 29
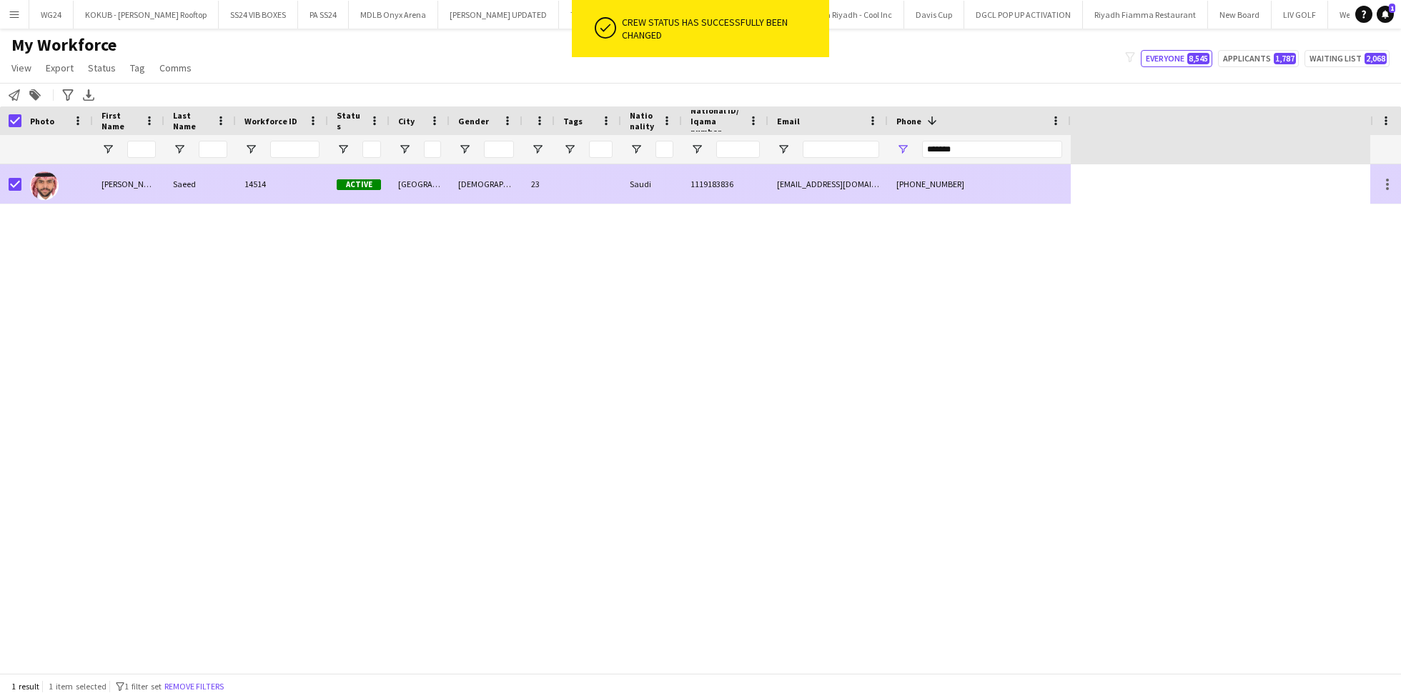
click at [227, 192] on div "Saeed" at bounding box center [199, 183] width 71 height 39
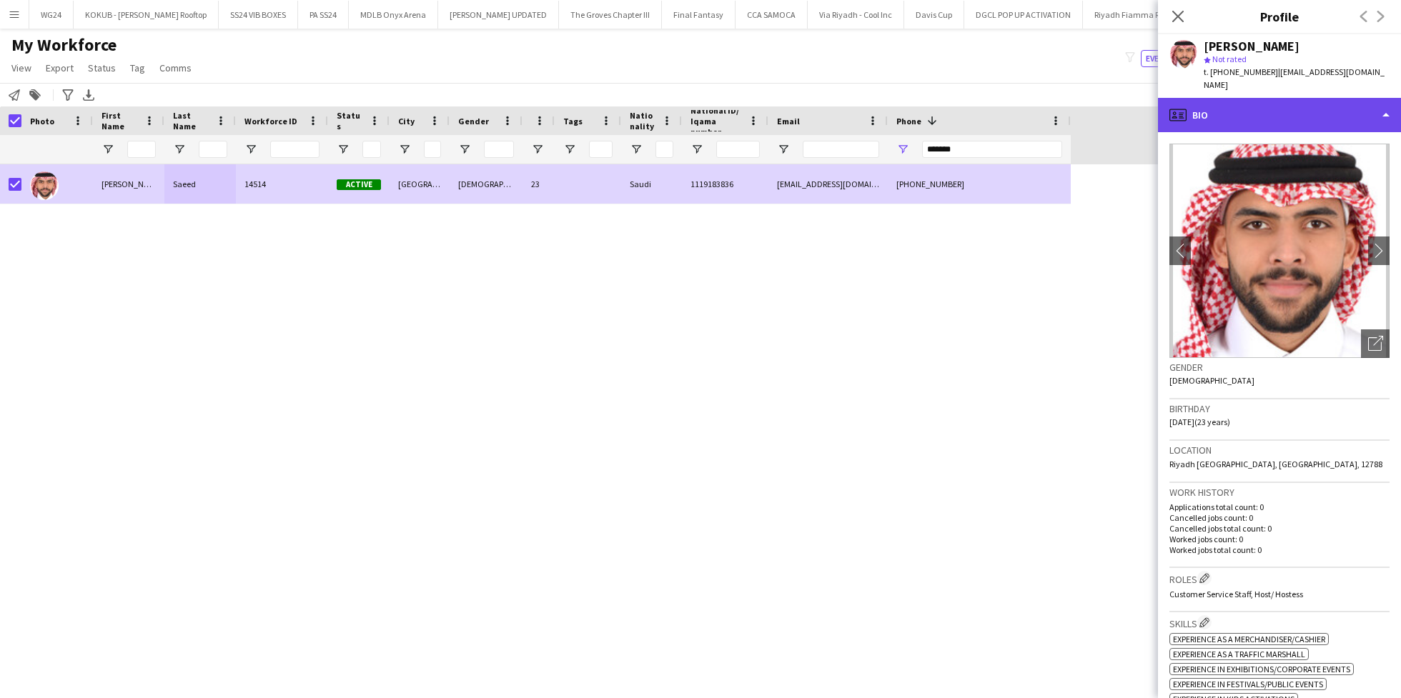
click at [1292, 98] on div "profile Bio" at bounding box center [1279, 115] width 243 height 34
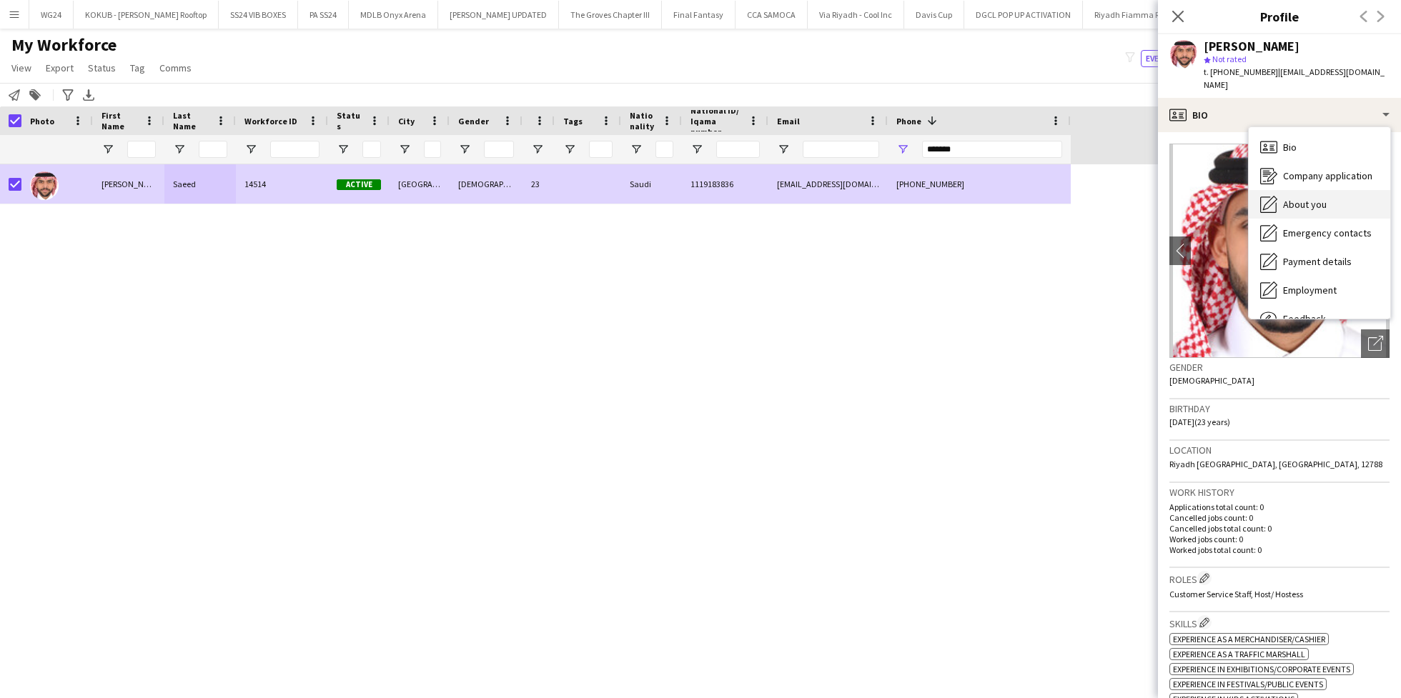
click at [1316, 198] on span "About you" at bounding box center [1305, 204] width 44 height 13
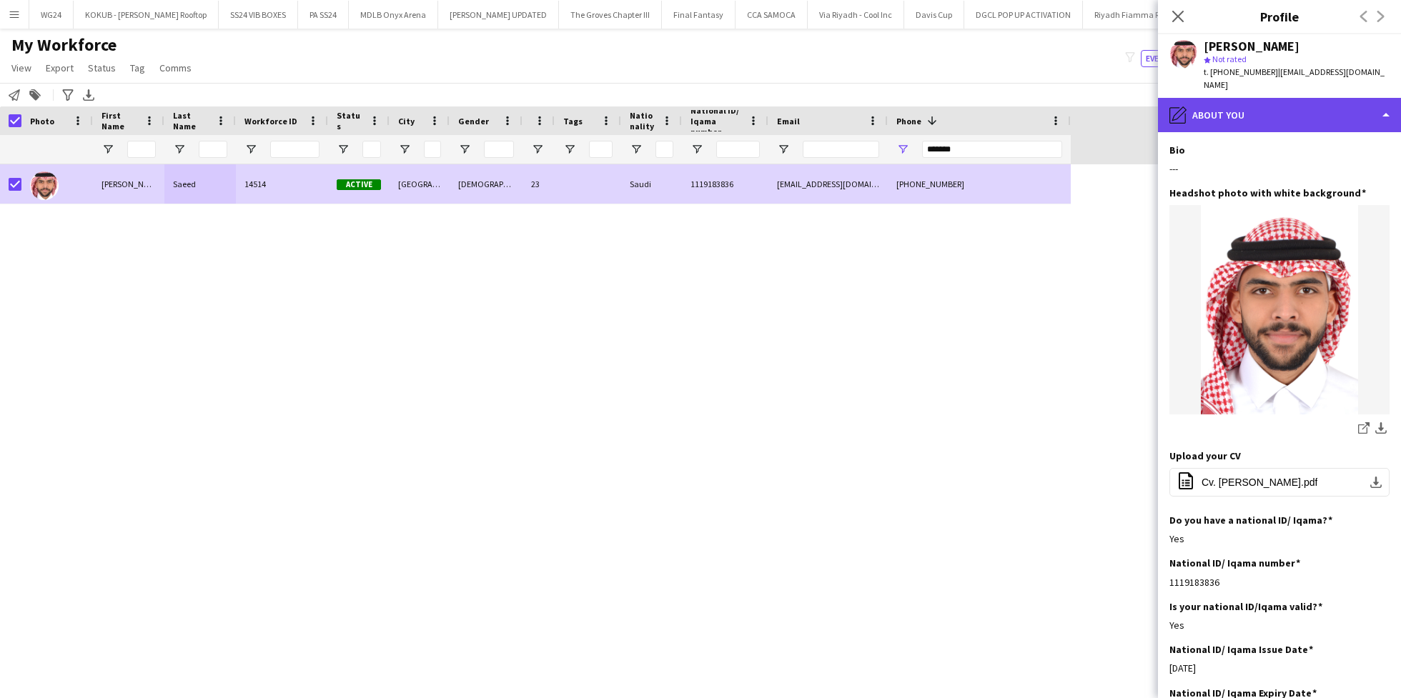
click at [1288, 100] on div "pencil4 About you" at bounding box center [1279, 115] width 243 height 34
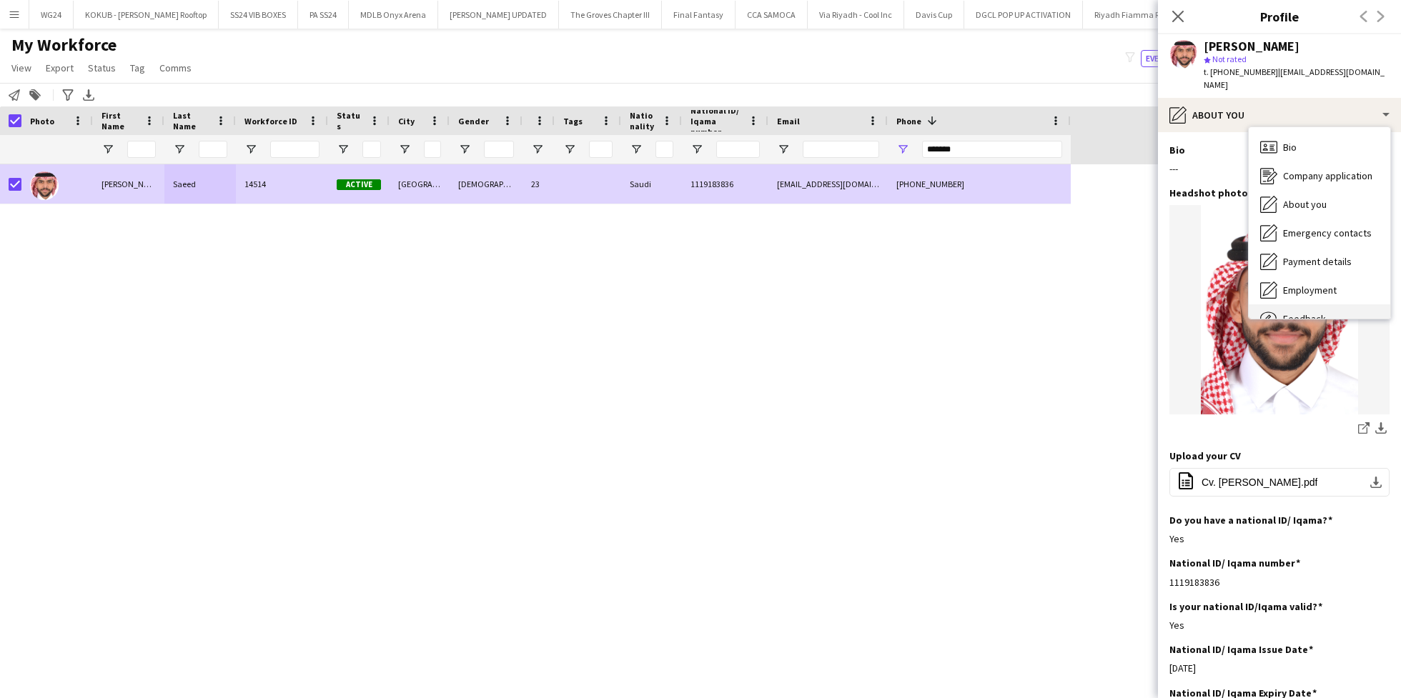
click at [1318, 305] on div "Feedback Feedback" at bounding box center [1320, 319] width 142 height 29
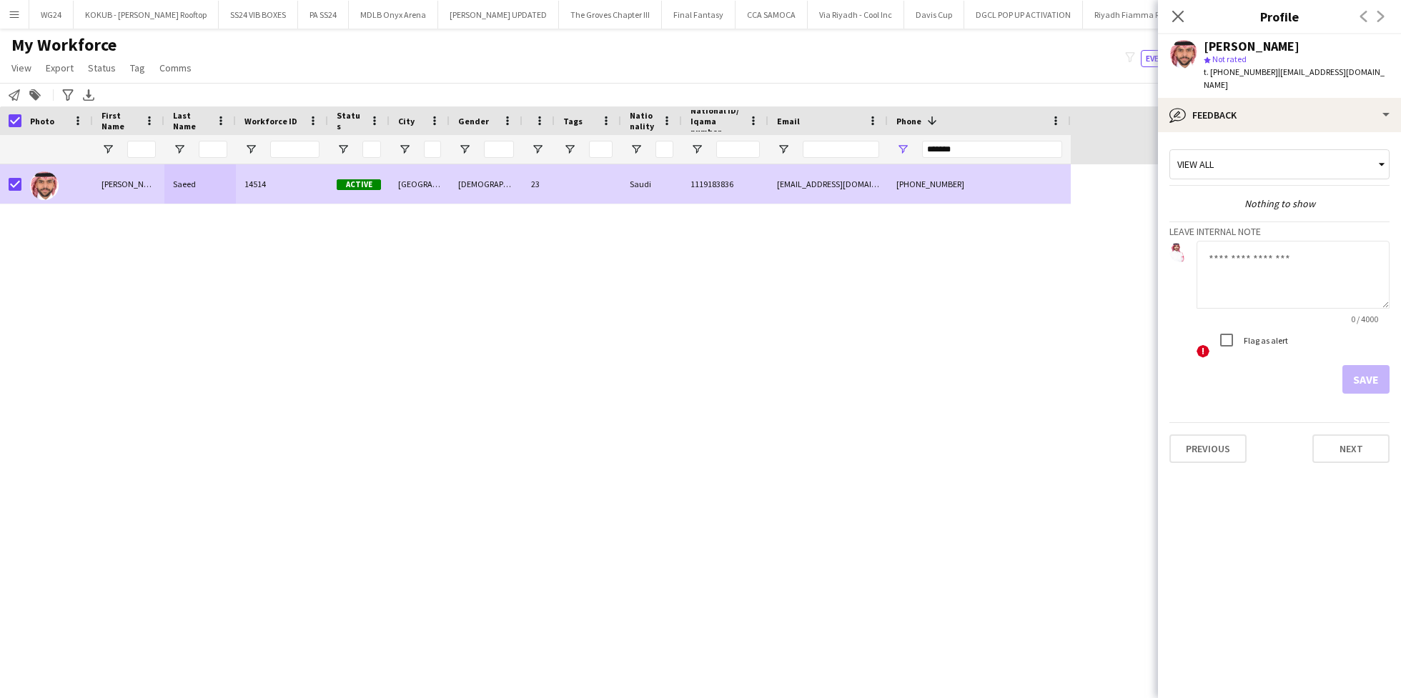
click at [1235, 252] on textarea at bounding box center [1293, 275] width 193 height 68
type textarea "**********"
click at [1363, 365] on button "Save" at bounding box center [1366, 379] width 47 height 29
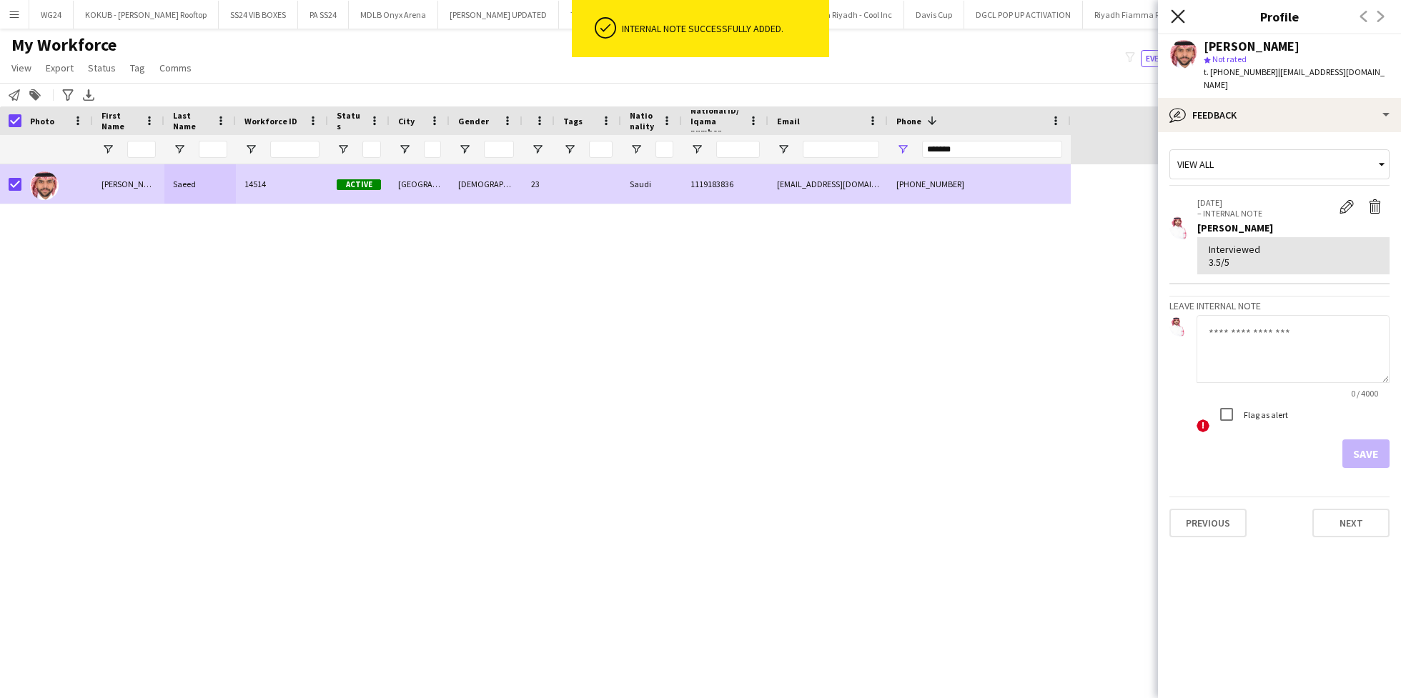
click at [1178, 14] on icon "Close pop-in" at bounding box center [1178, 16] width 14 height 14
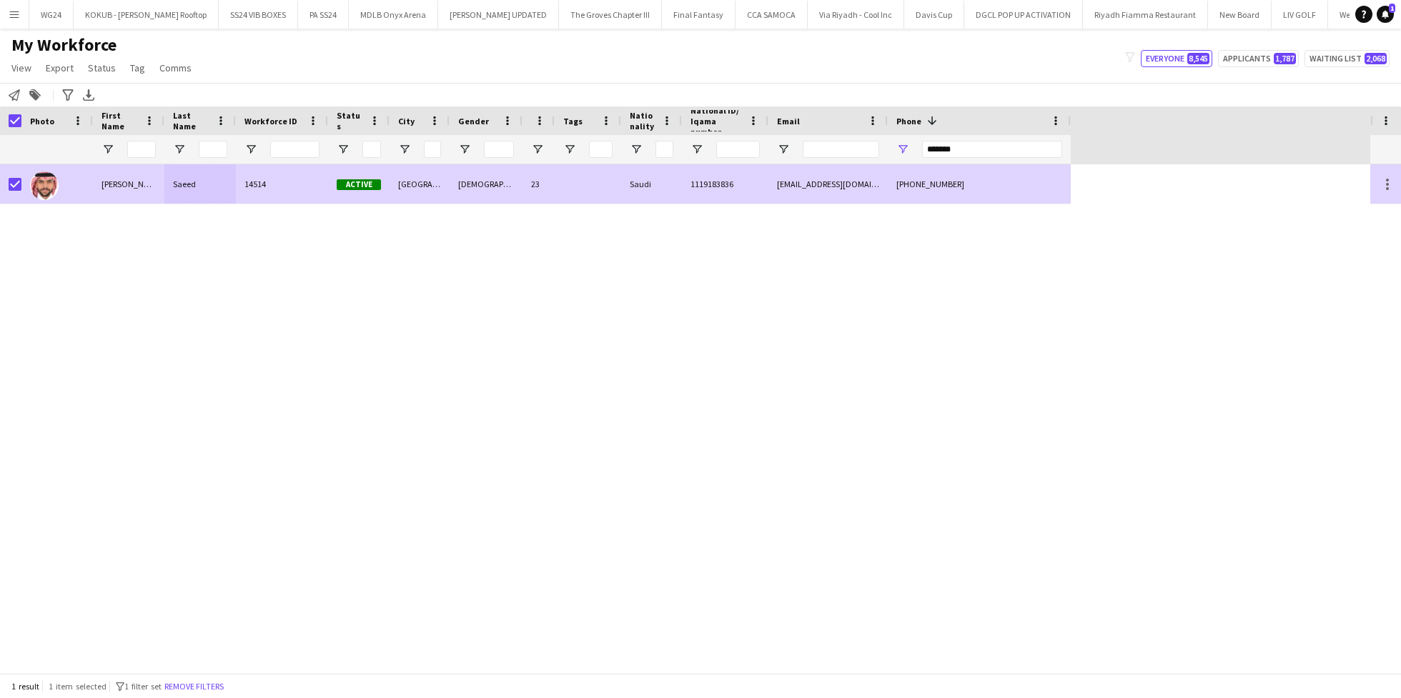
click at [232, 177] on div "Saeed" at bounding box center [199, 183] width 71 height 39
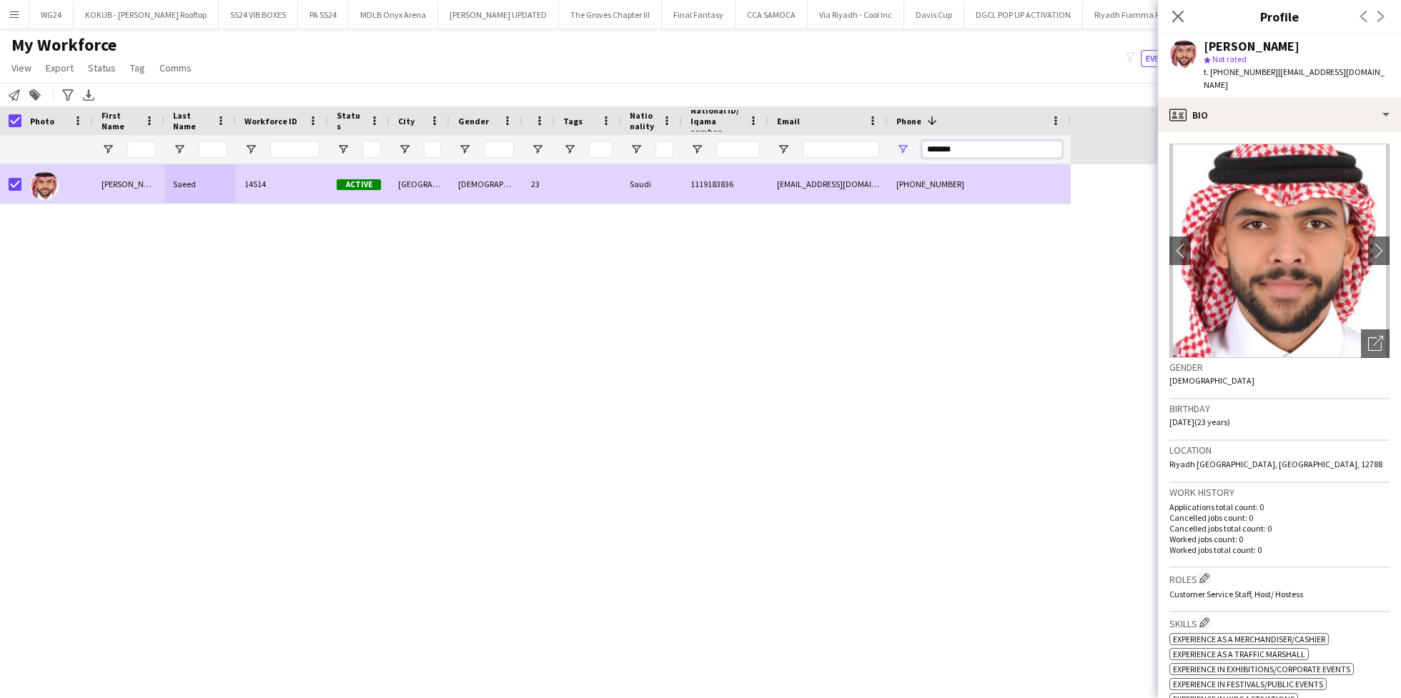
click at [970, 146] on input "*******" at bounding box center [992, 149] width 140 height 17
paste input "**"
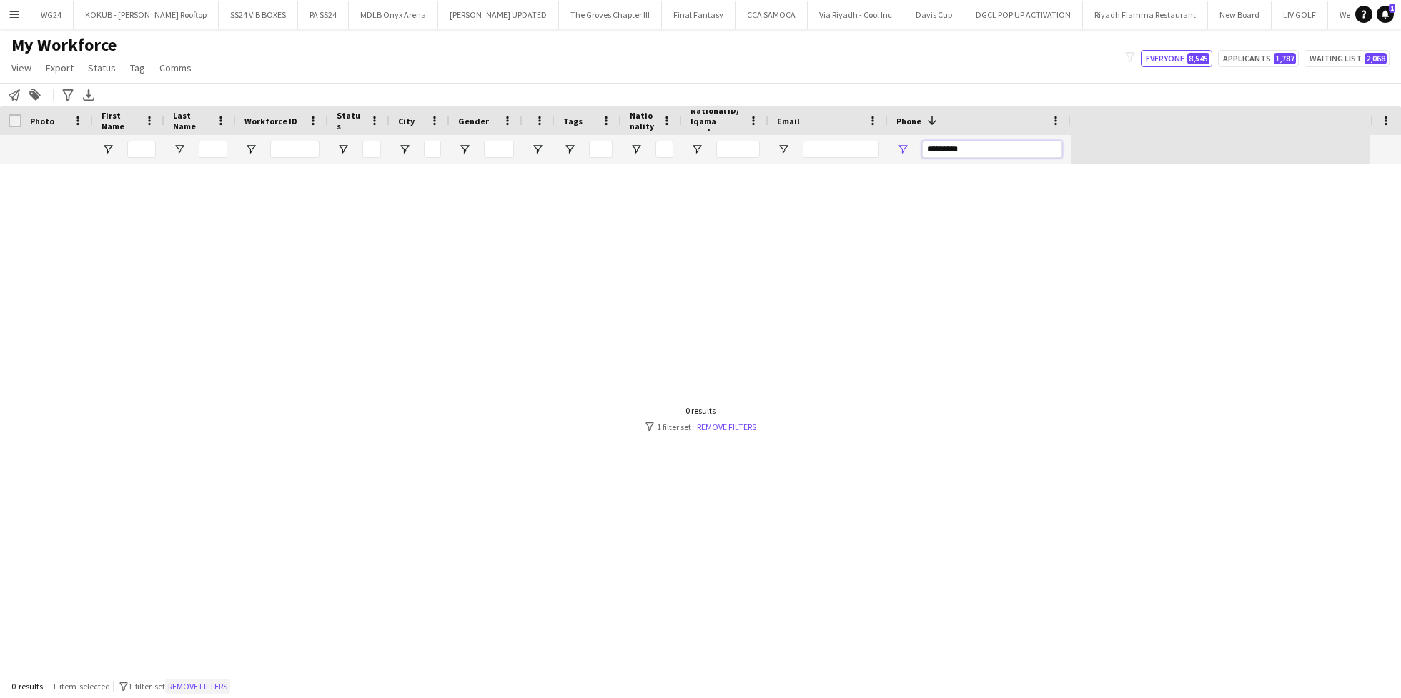
type input "*********"
click at [230, 679] on button "Remove filters" at bounding box center [197, 687] width 65 height 16
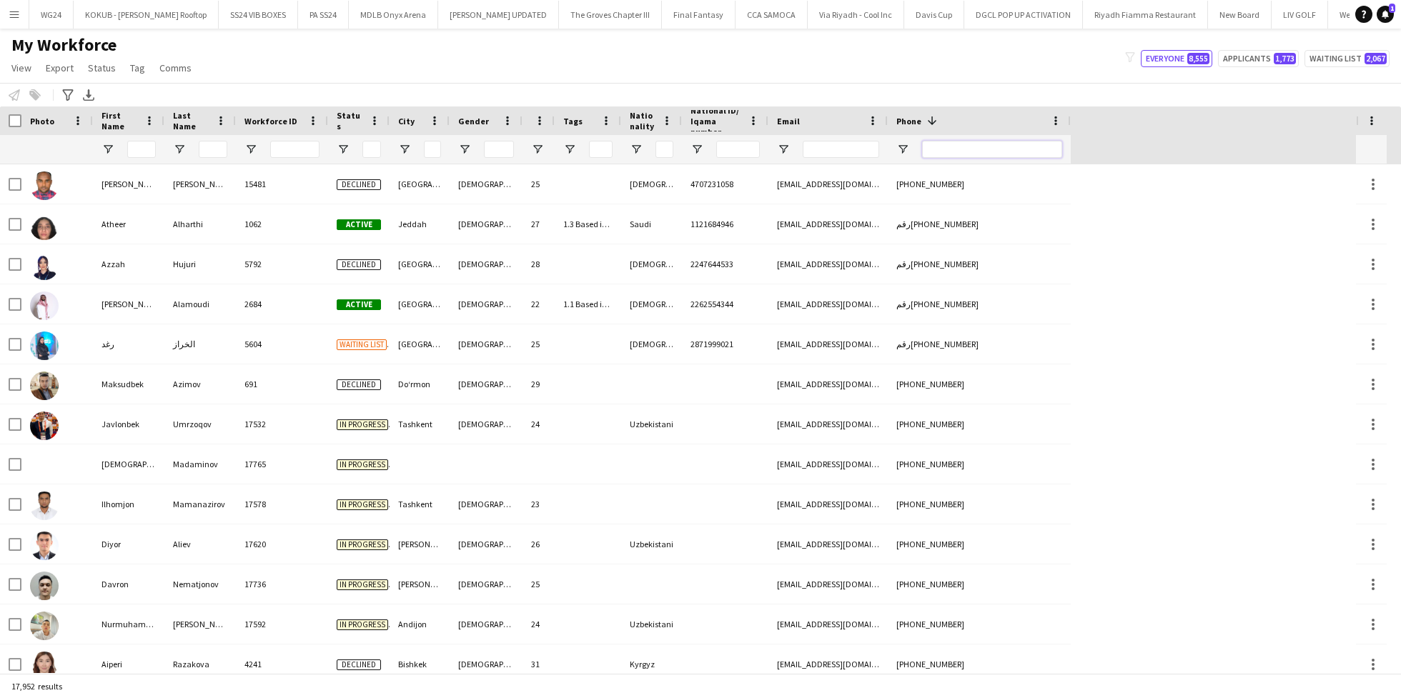
click at [967, 151] on input "Phone Filter Input" at bounding box center [992, 149] width 140 height 17
paste input "*********"
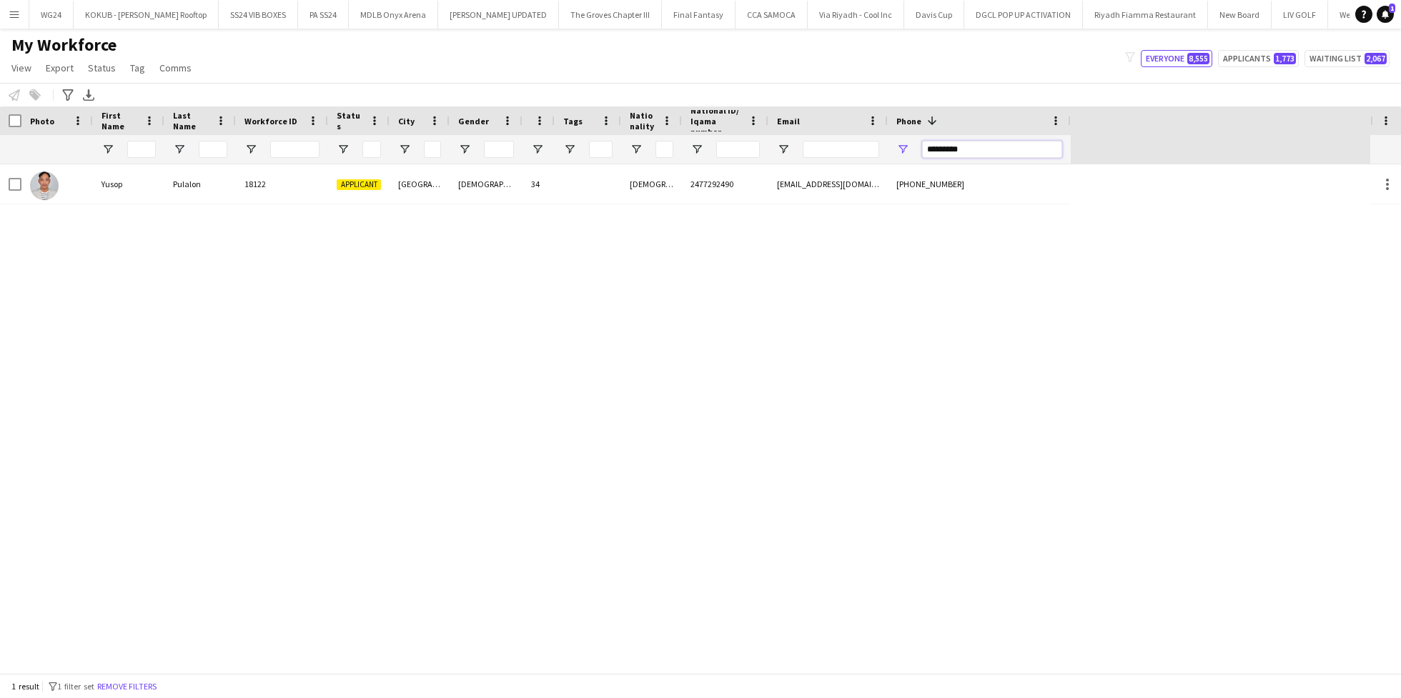
type input "*********"
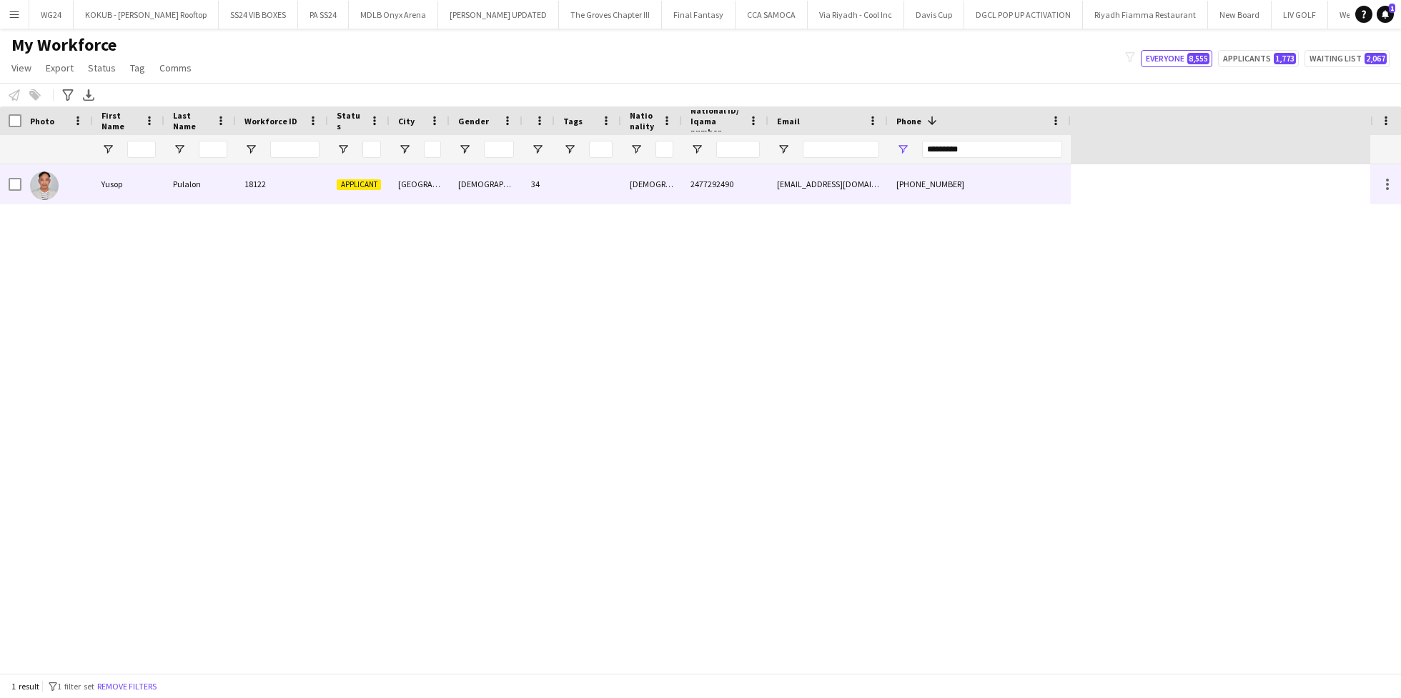
click at [443, 174] on div "[GEOGRAPHIC_DATA]" at bounding box center [420, 183] width 60 height 39
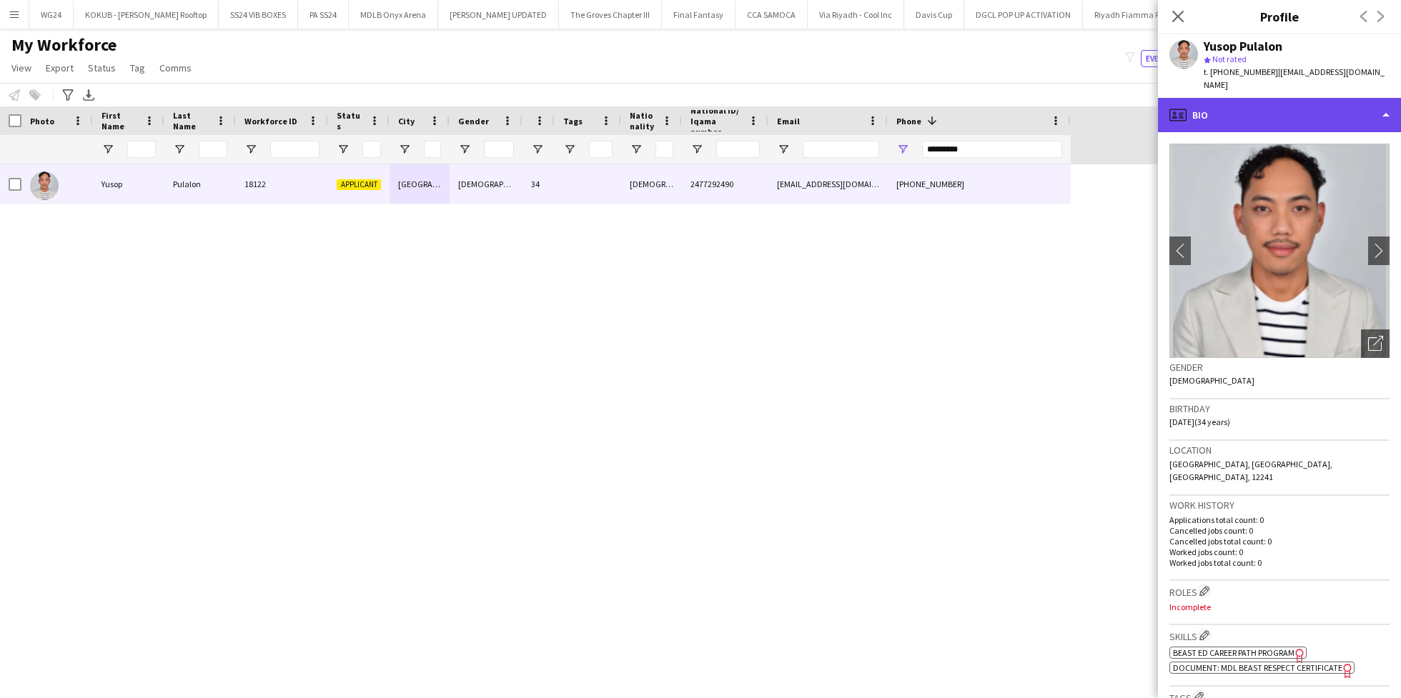
click at [1310, 98] on div "profile Bio" at bounding box center [1279, 115] width 243 height 34
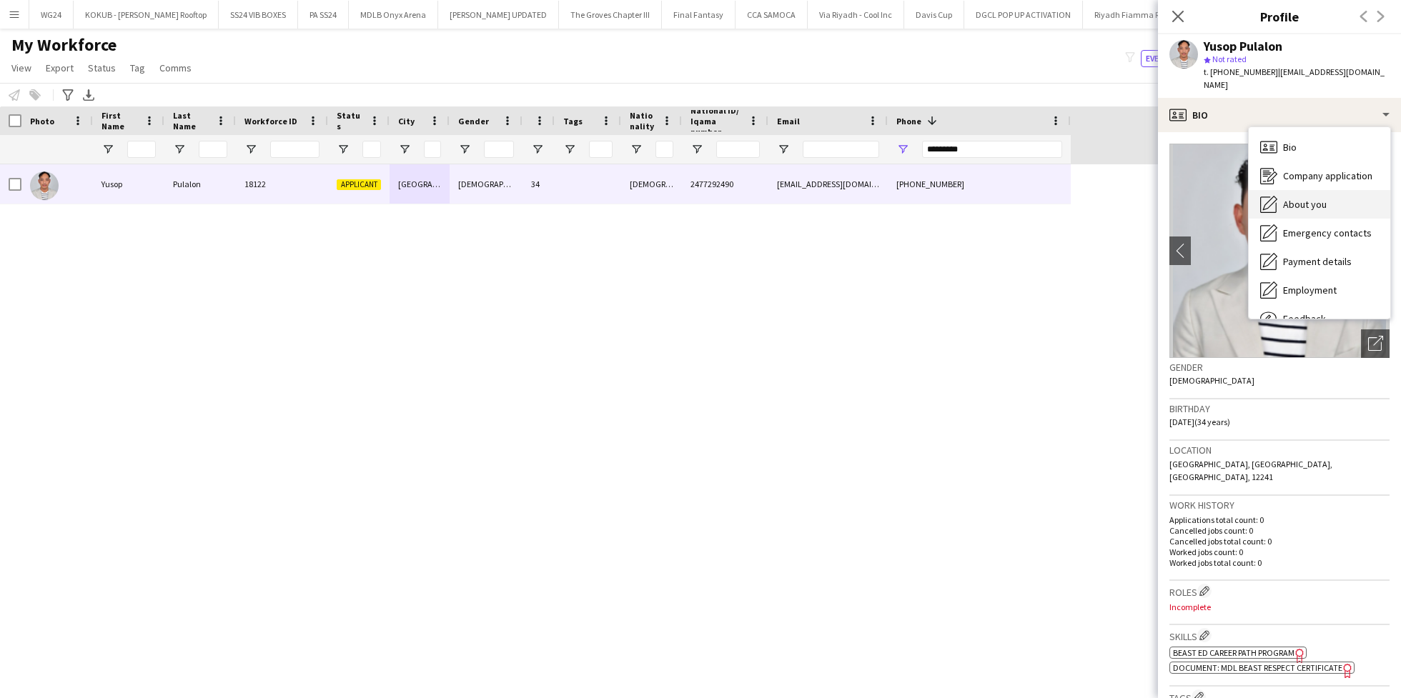
click at [1322, 198] on span "About you" at bounding box center [1305, 204] width 44 height 13
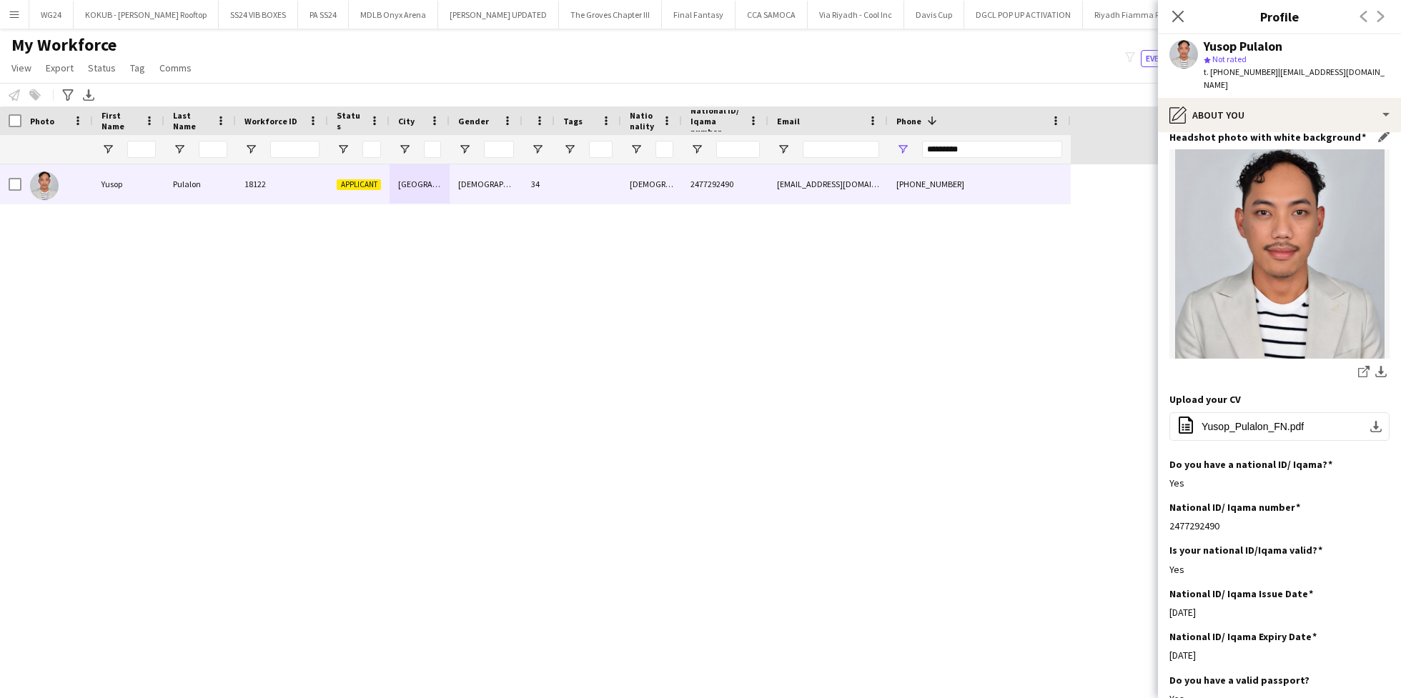
scroll to position [167, 0]
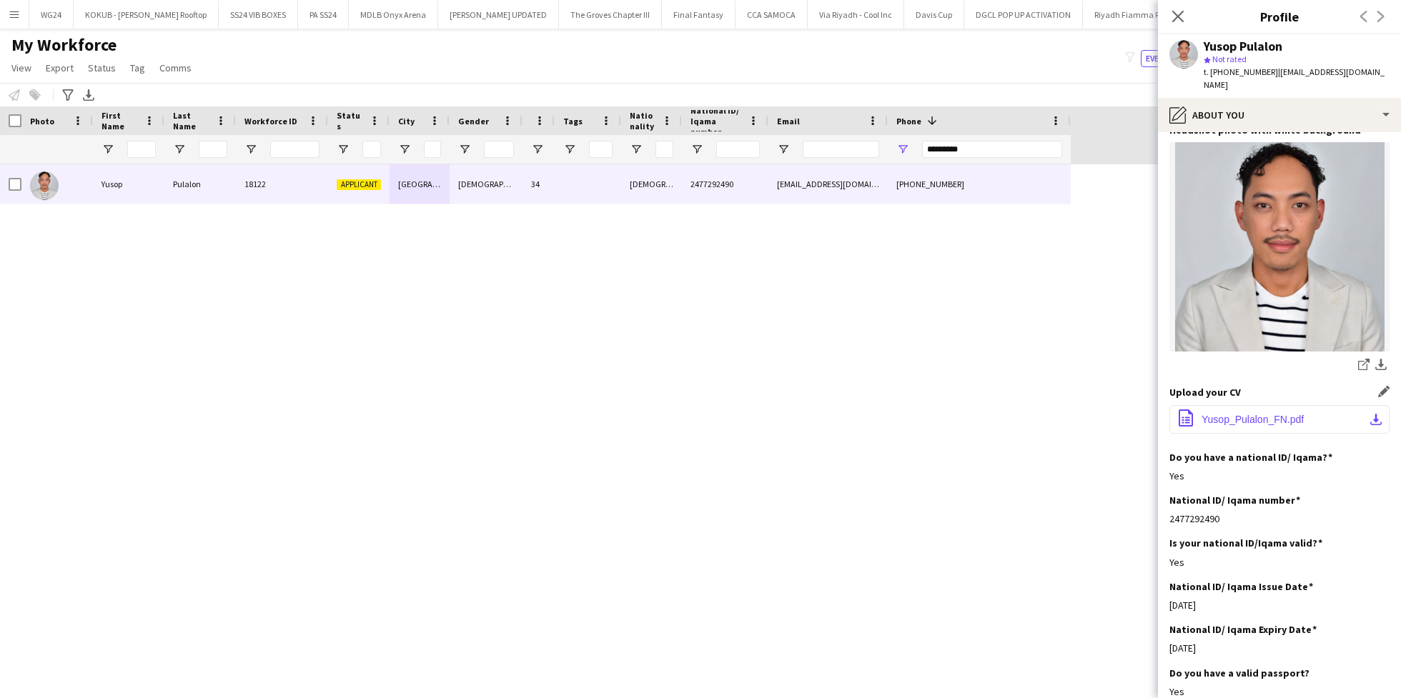
click at [1261, 425] on button "office-file-sheet Yusop_Pulalon_FN.pdf download-bottom" at bounding box center [1280, 419] width 220 height 29
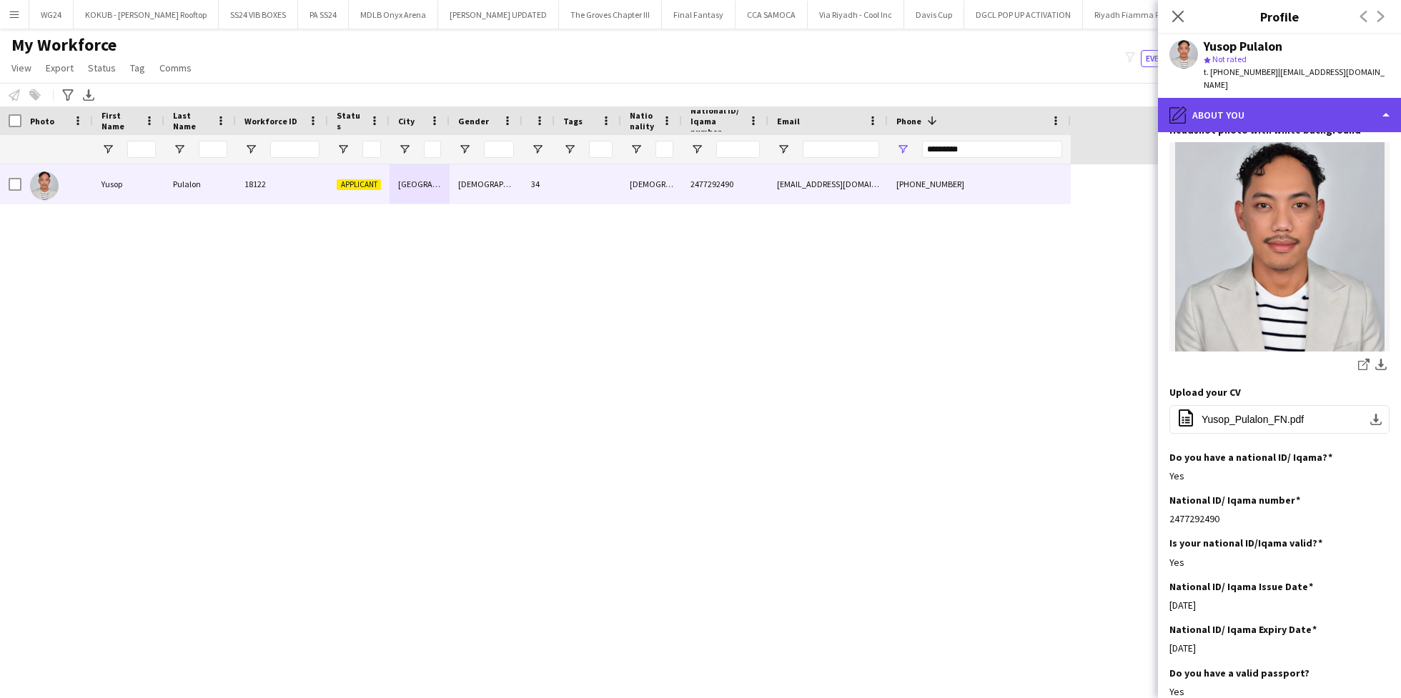
click at [1297, 112] on div "pencil4 About you" at bounding box center [1279, 115] width 243 height 34
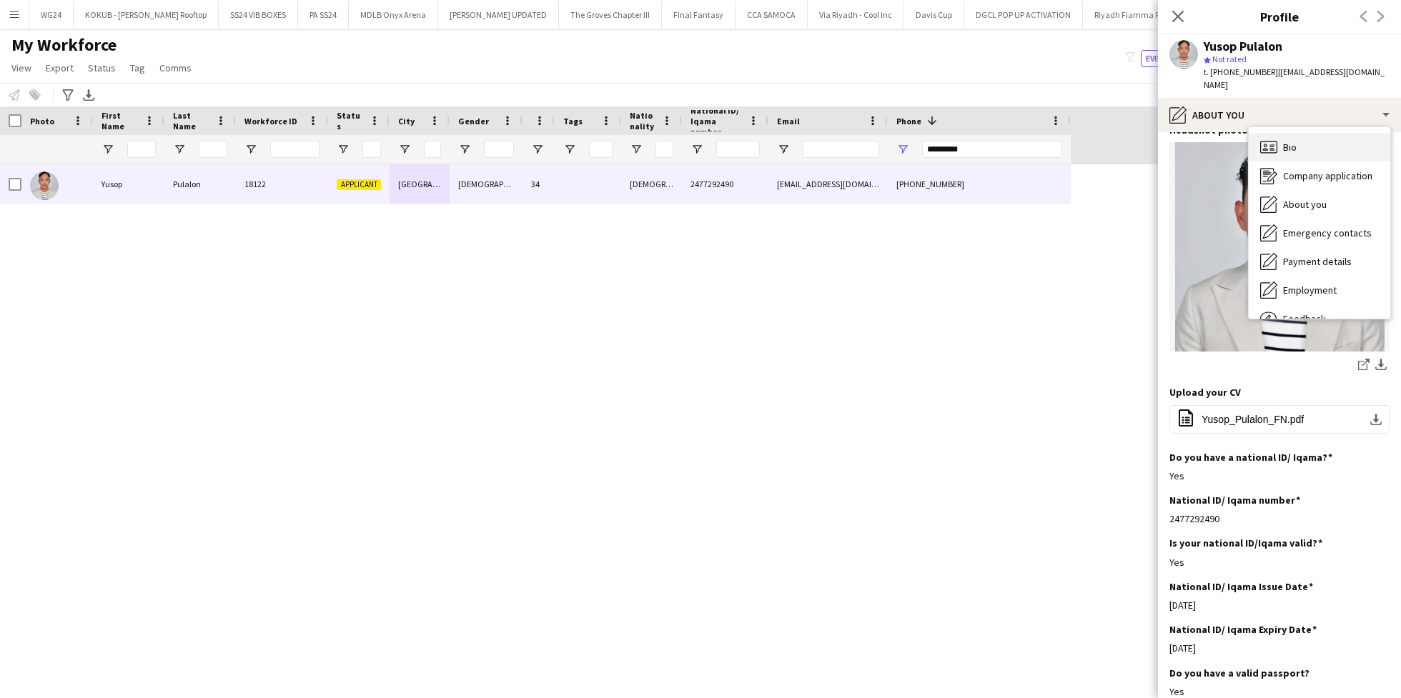
click at [1304, 139] on div "Bio Bio" at bounding box center [1320, 147] width 142 height 29
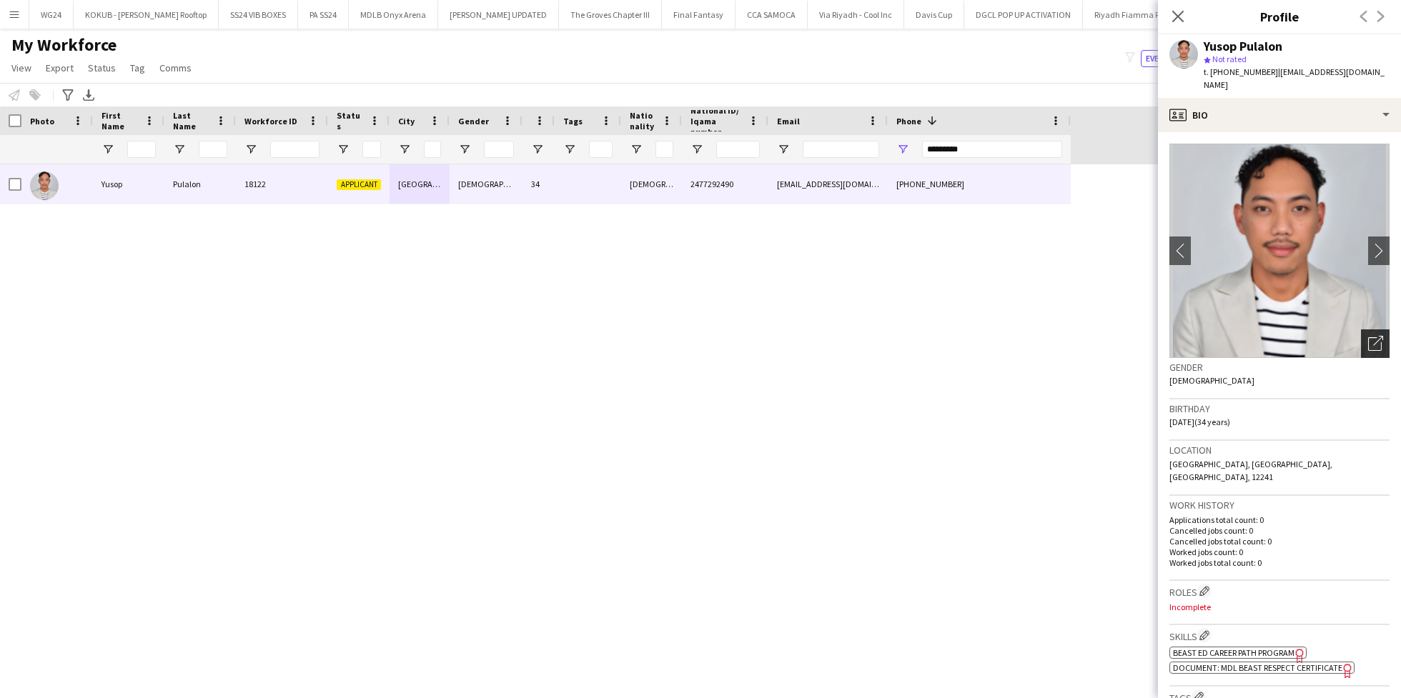
click at [1368, 336] on icon "Open photos pop-in" at bounding box center [1375, 343] width 15 height 15
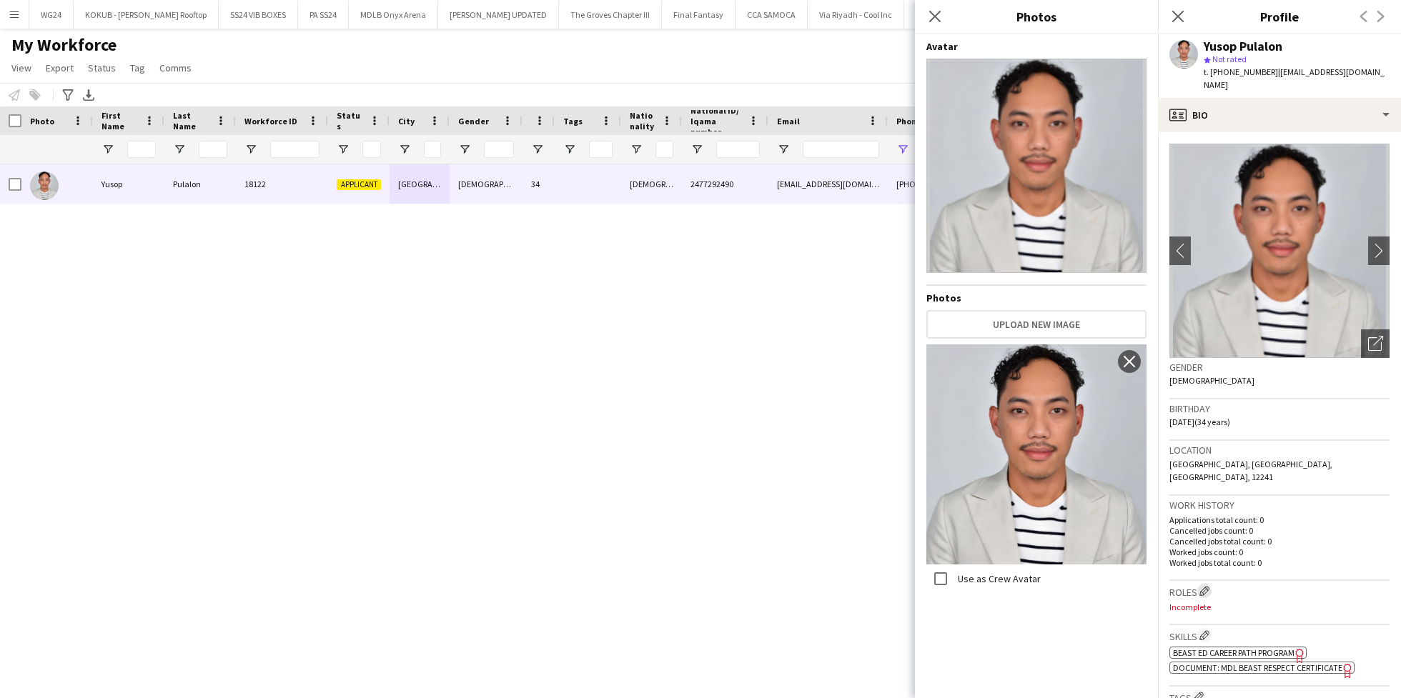
click at [1206, 586] on app-icon "Edit crew company roles" at bounding box center [1205, 591] width 10 height 10
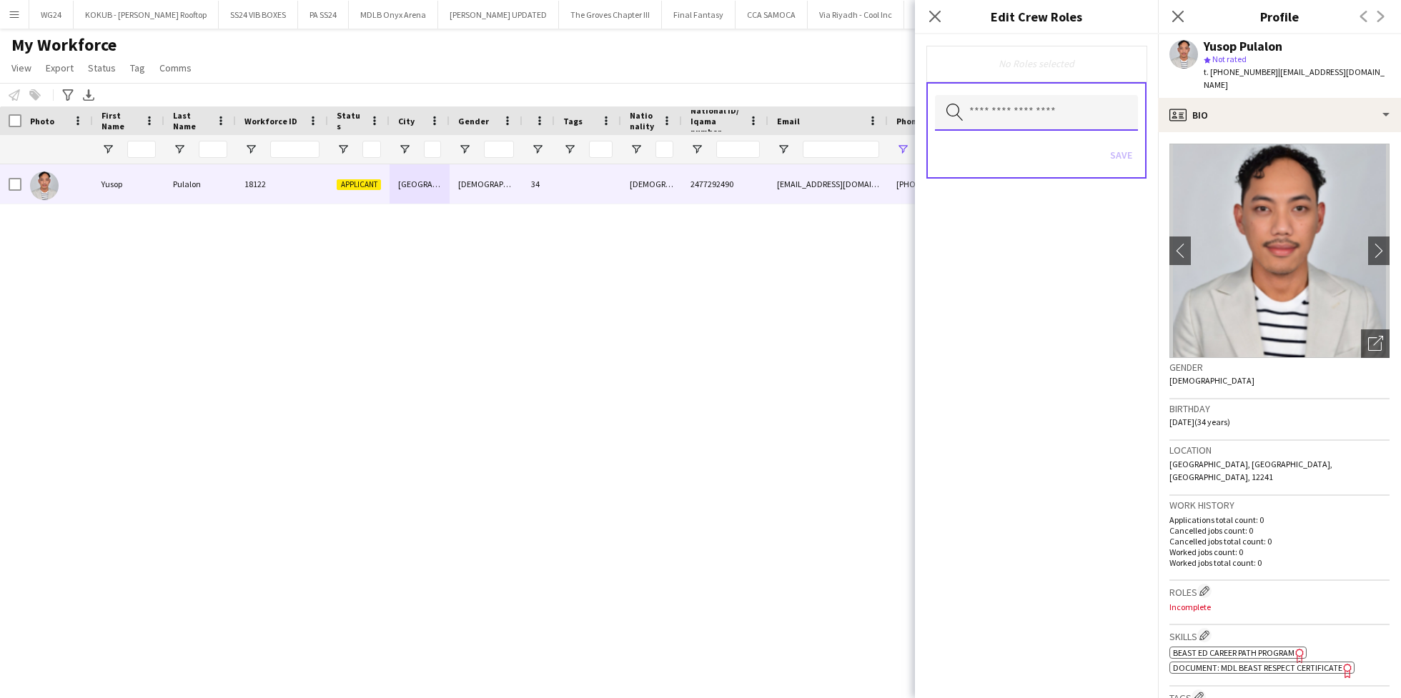
click at [1025, 109] on input "text" at bounding box center [1036, 113] width 203 height 36
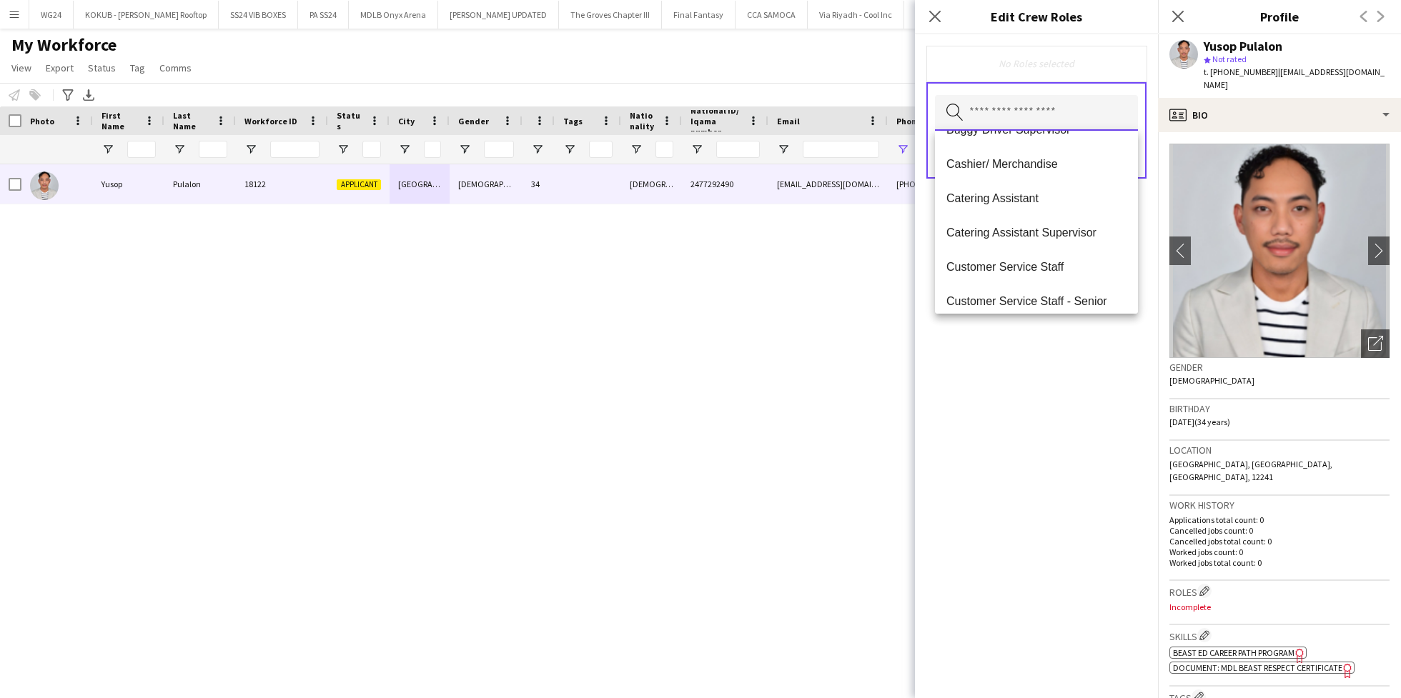
scroll to position [267, 0]
click at [1030, 253] on mat-option "Customer Service Staff" at bounding box center [1036, 264] width 203 height 34
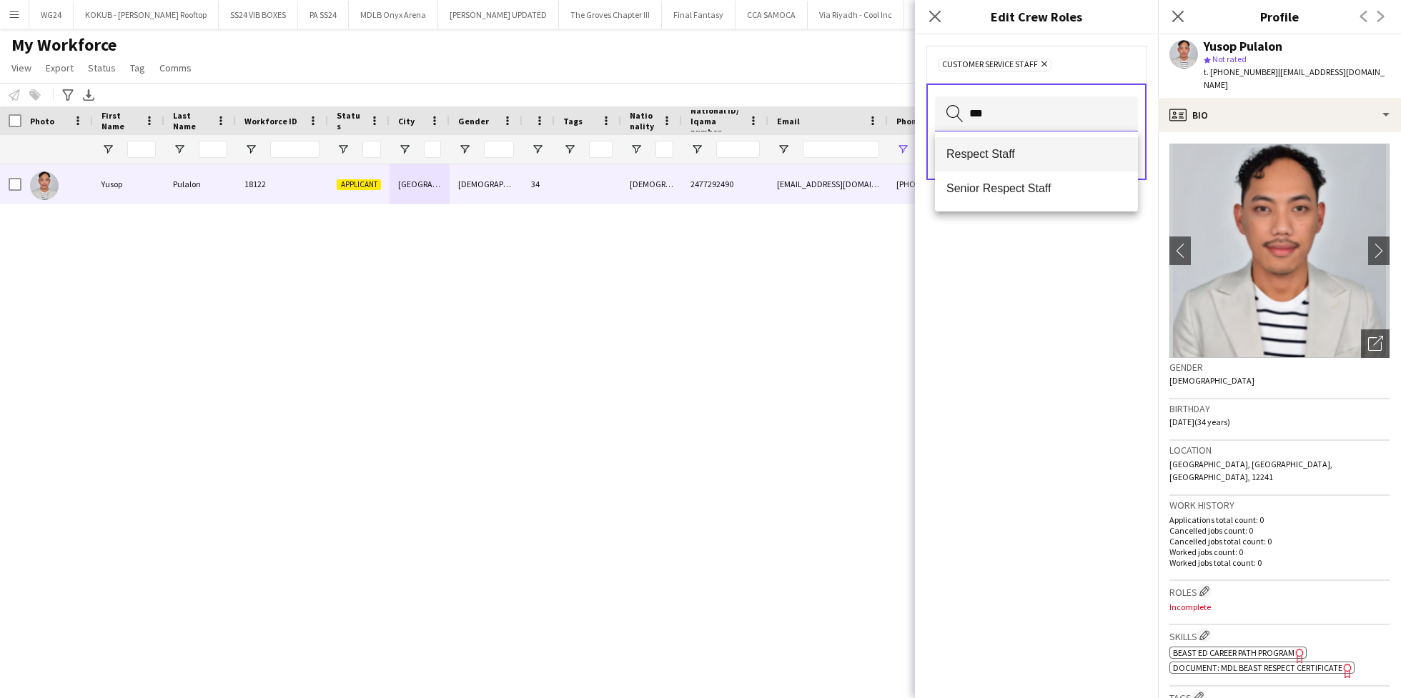
type input "***"
click at [1012, 157] on span "Respect Staff" at bounding box center [1037, 154] width 180 height 14
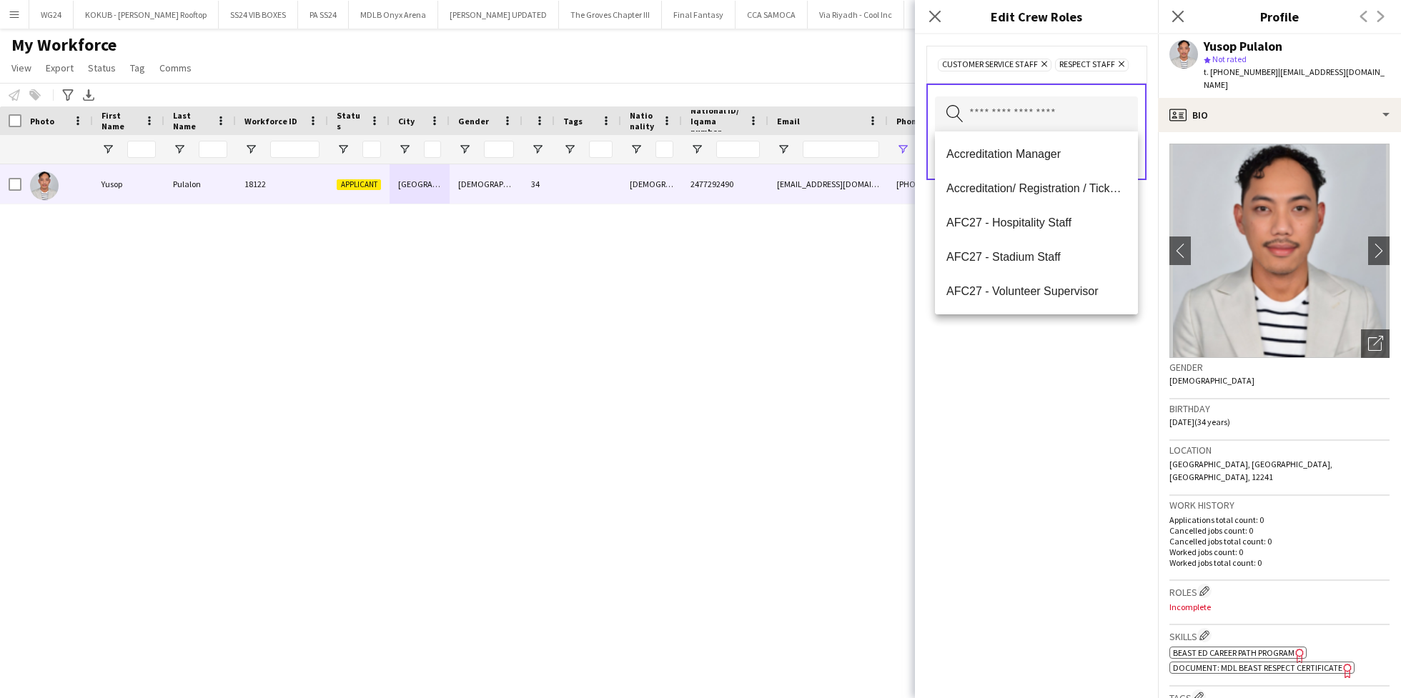
click at [1030, 401] on div "Customer Service Staff Remove Respect Staff Remove Search by role type Save" at bounding box center [1036, 366] width 243 height 664
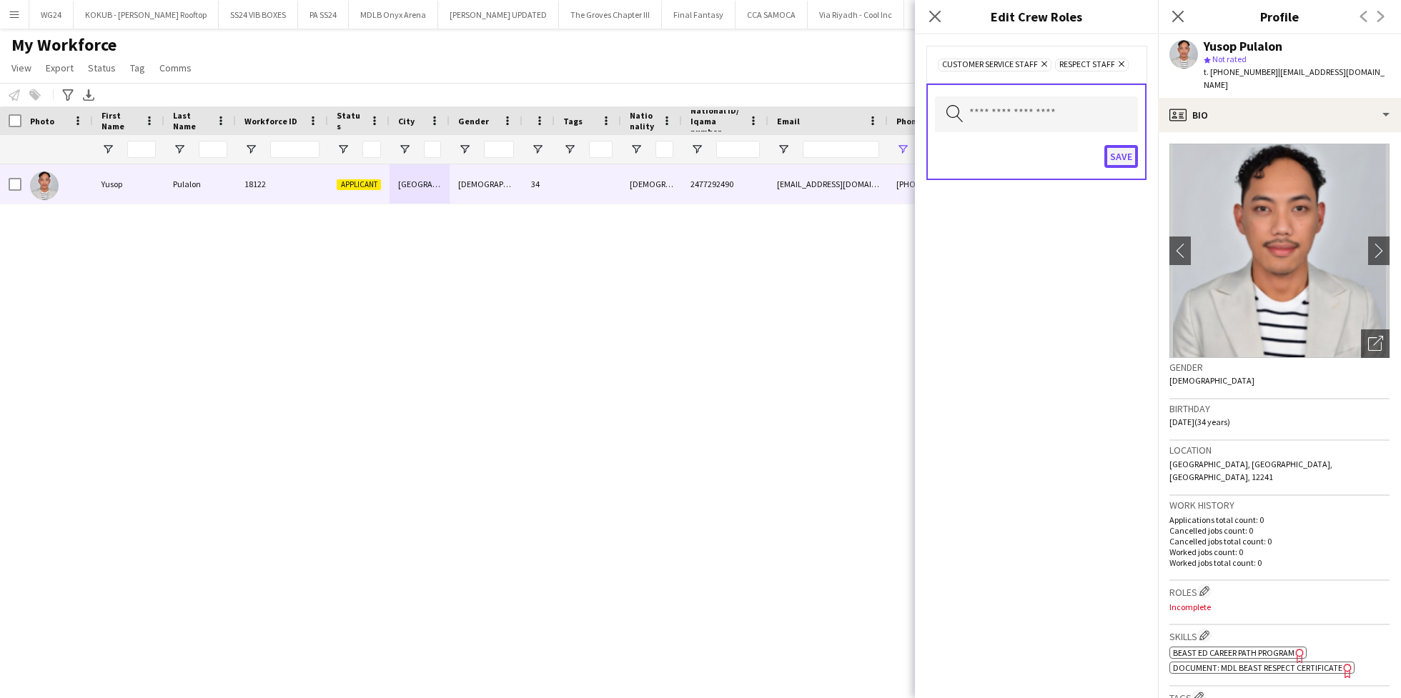
click at [1124, 154] on button "Save" at bounding box center [1122, 156] width 34 height 23
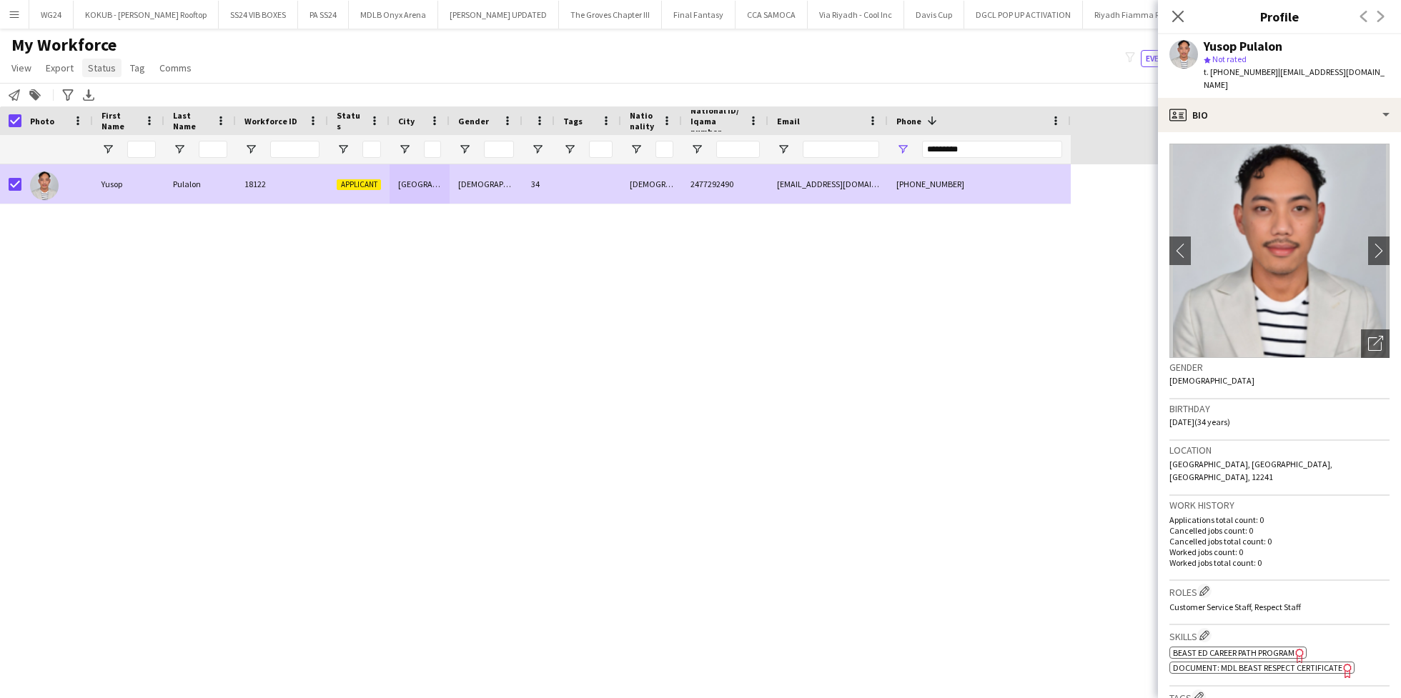
click at [89, 71] on span "Status" at bounding box center [102, 67] width 28 height 13
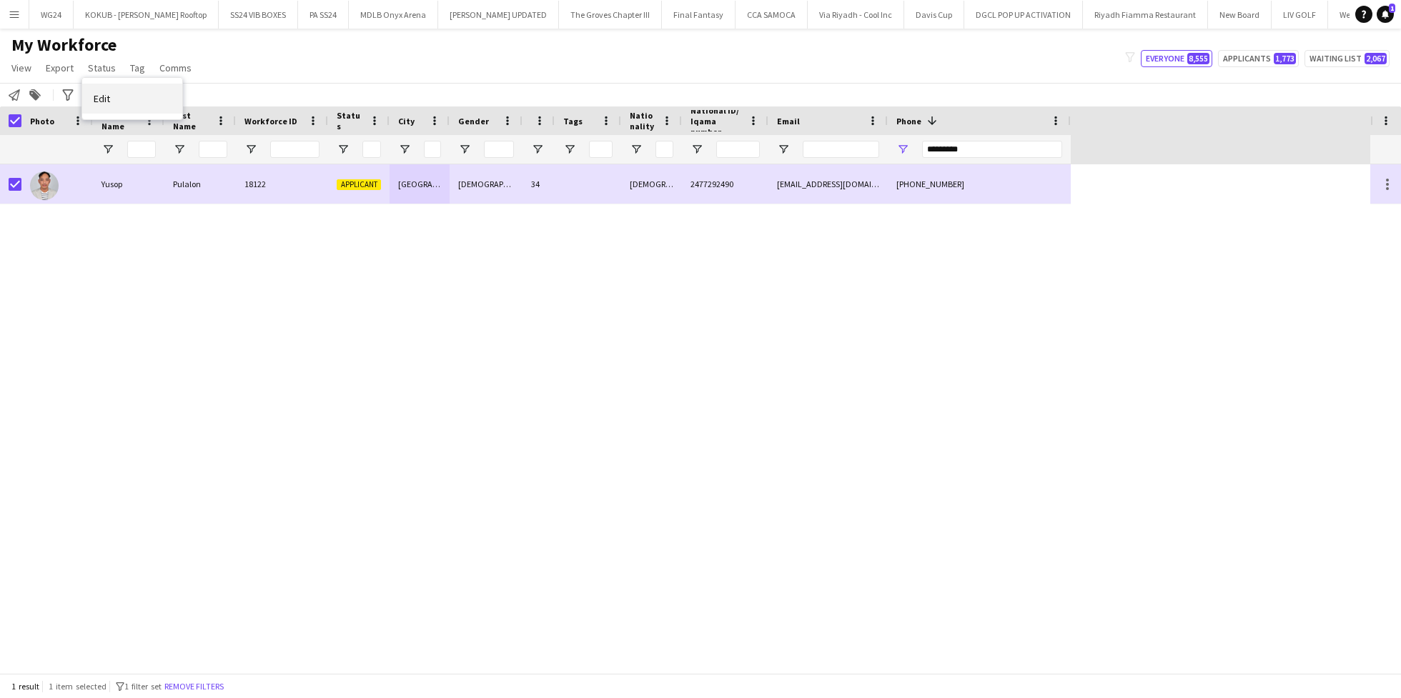
click at [118, 103] on link "Edit" at bounding box center [132, 99] width 100 height 30
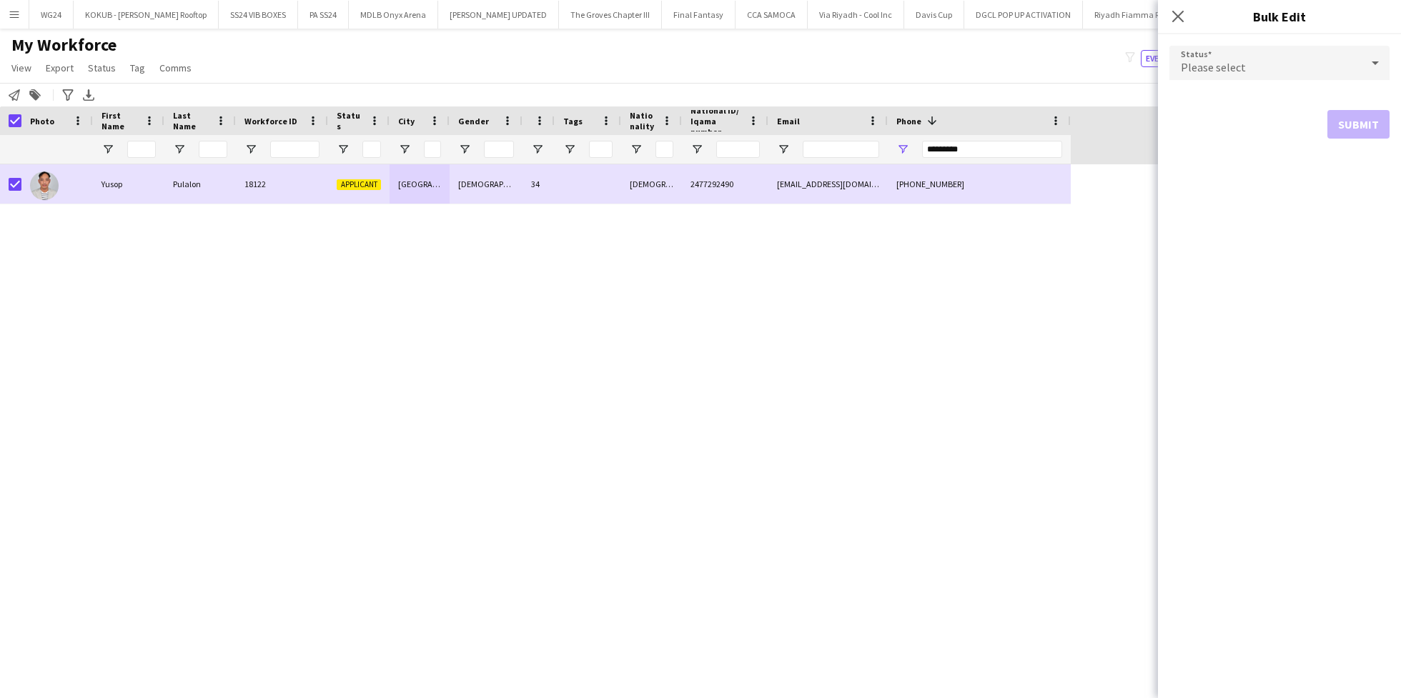
click at [1308, 74] on div "Please select" at bounding box center [1266, 63] width 192 height 34
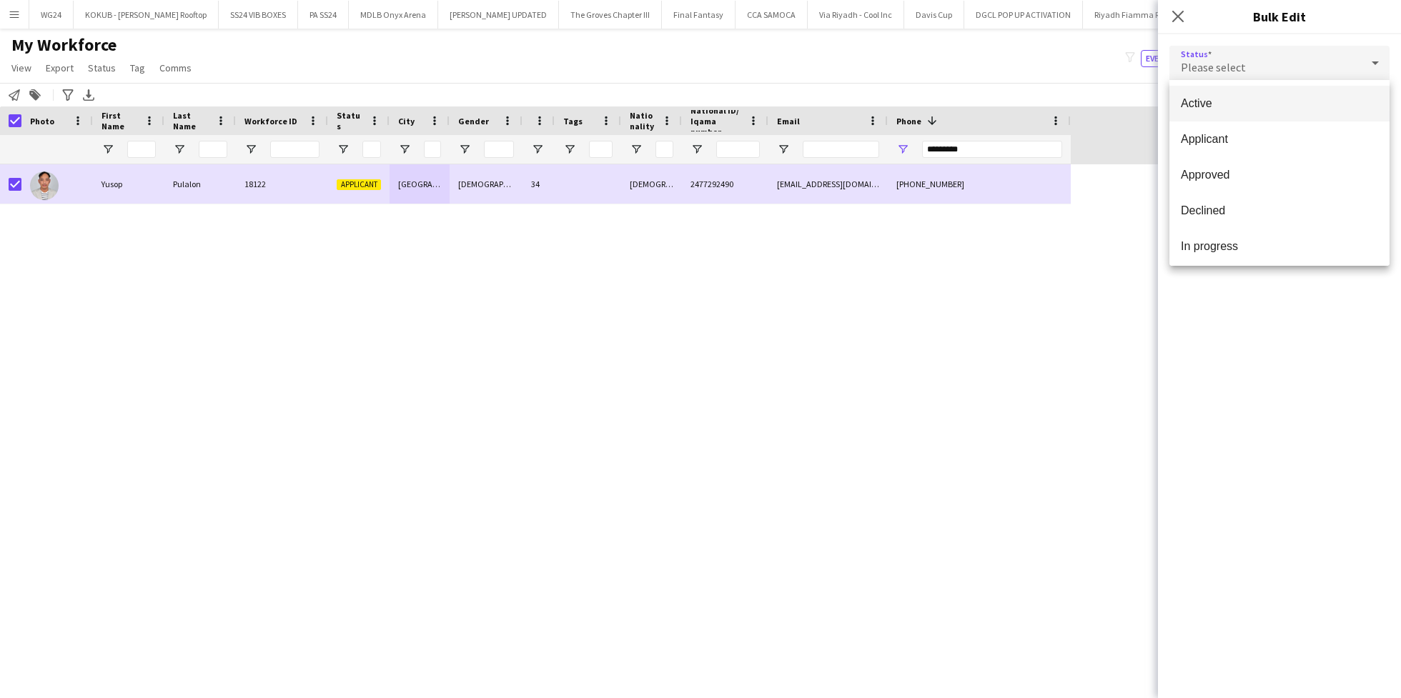
click at [1290, 98] on span "Active" at bounding box center [1279, 104] width 197 height 14
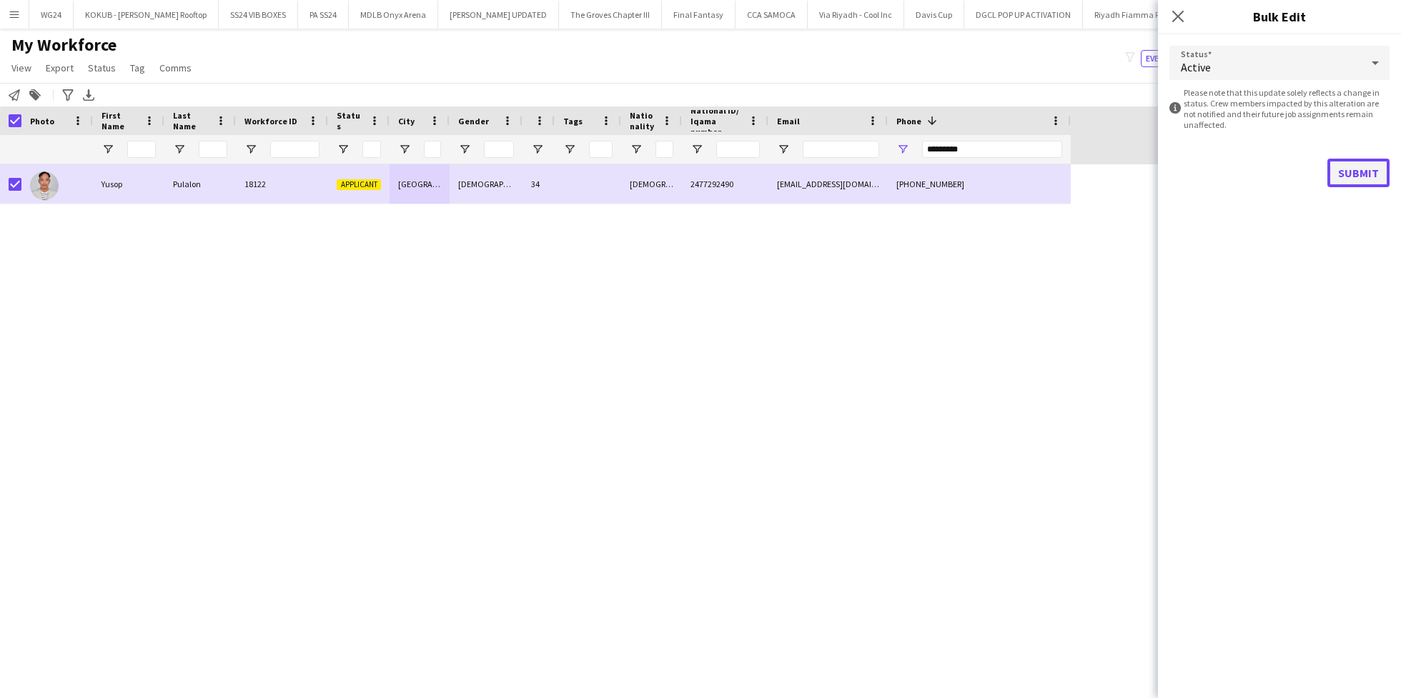
click at [1356, 171] on button "Submit" at bounding box center [1359, 173] width 62 height 29
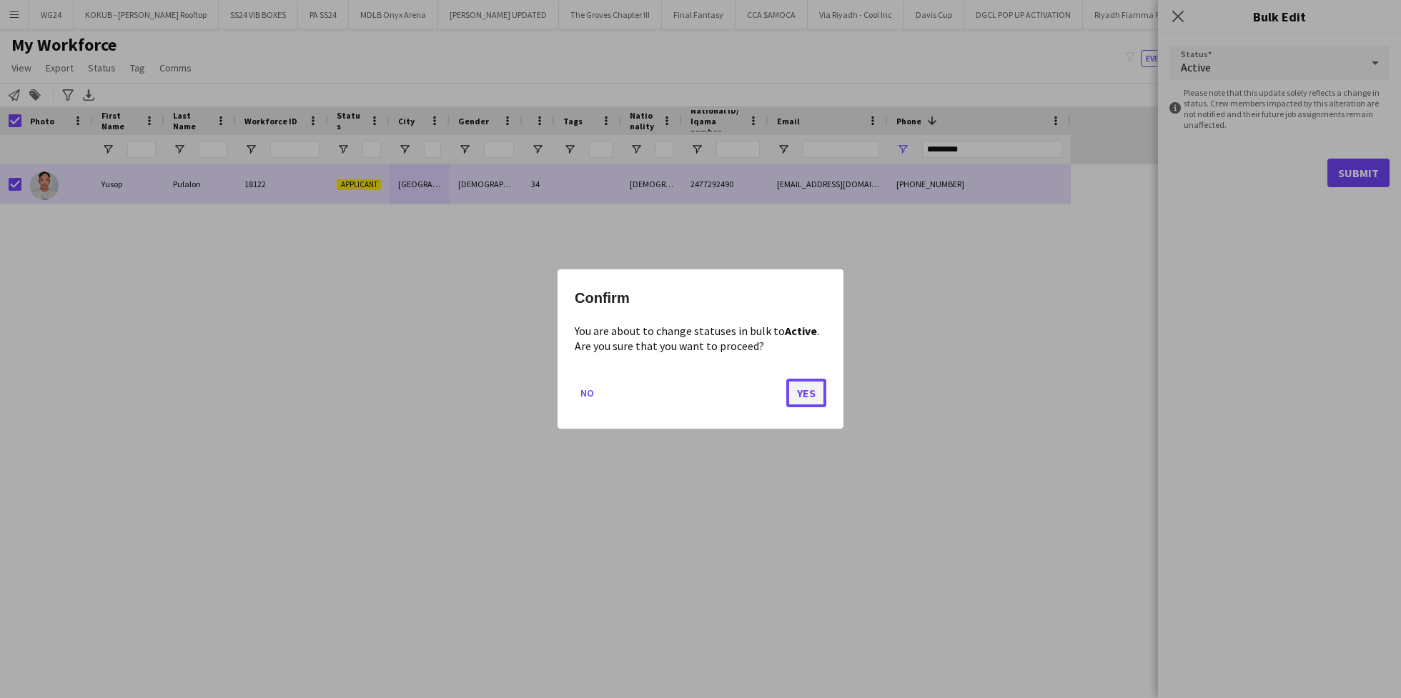
click at [792, 384] on button "Yes" at bounding box center [806, 393] width 40 height 29
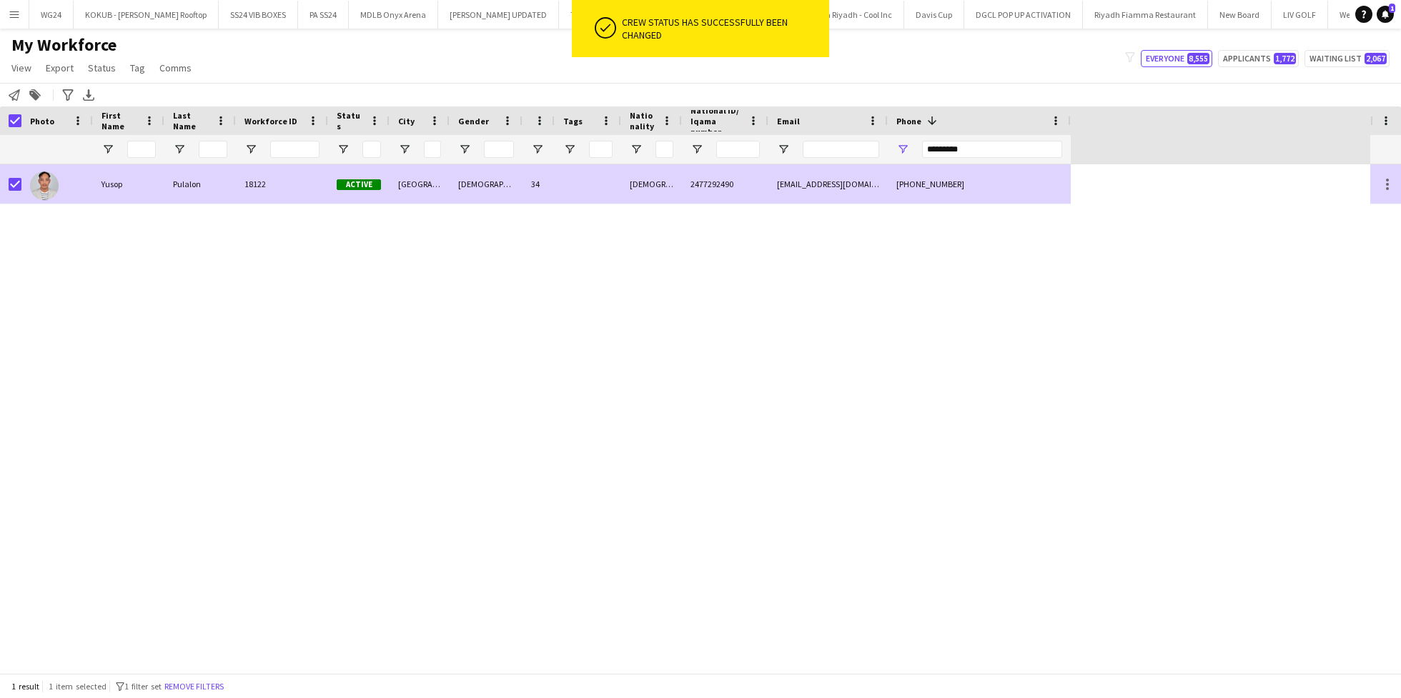
click at [498, 176] on div "[DEMOGRAPHIC_DATA]" at bounding box center [486, 183] width 73 height 39
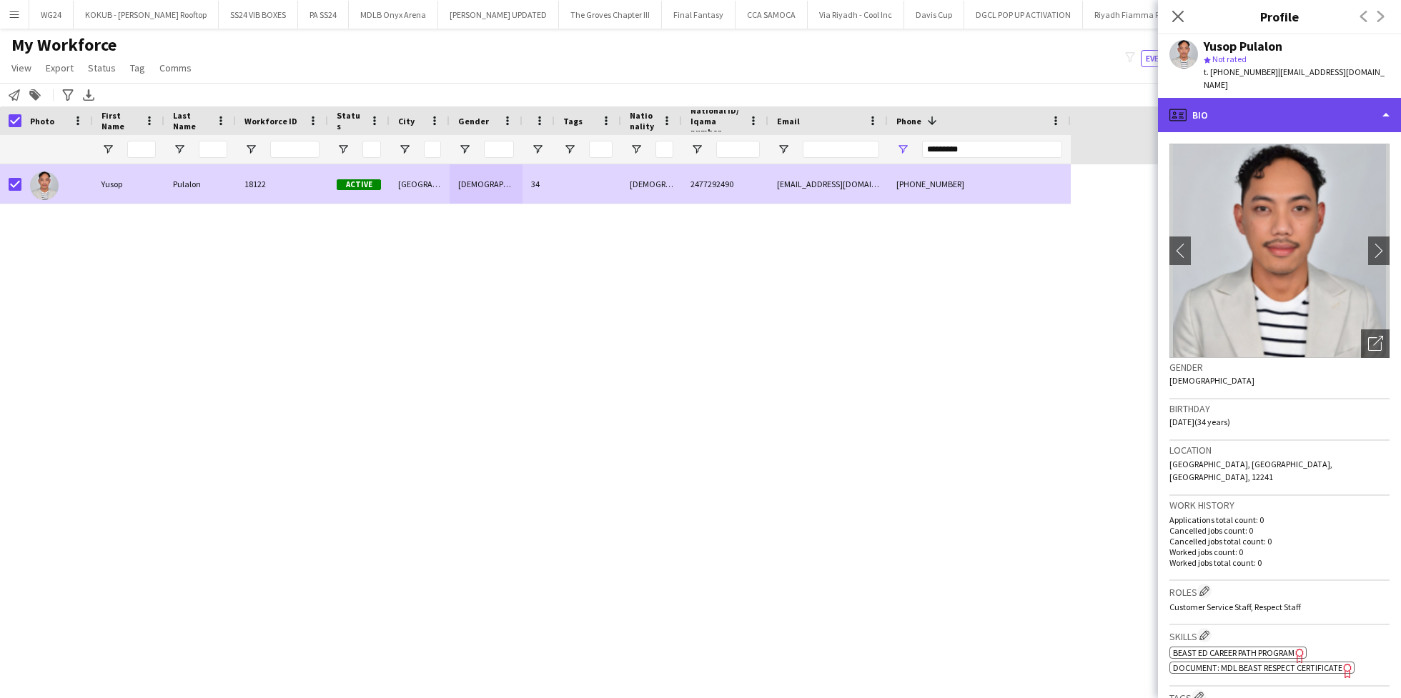
click at [1254, 98] on div "profile Bio" at bounding box center [1279, 115] width 243 height 34
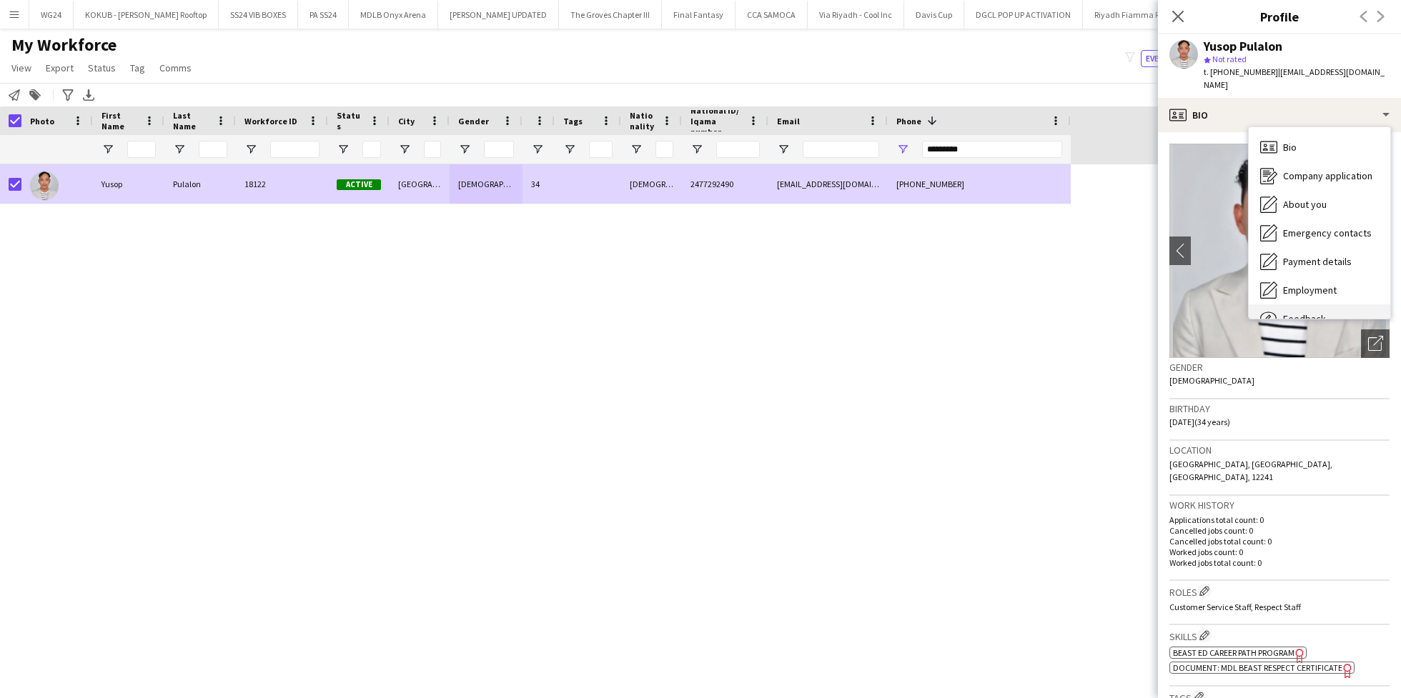
click at [1327, 305] on div "Feedback Feedback" at bounding box center [1320, 319] width 142 height 29
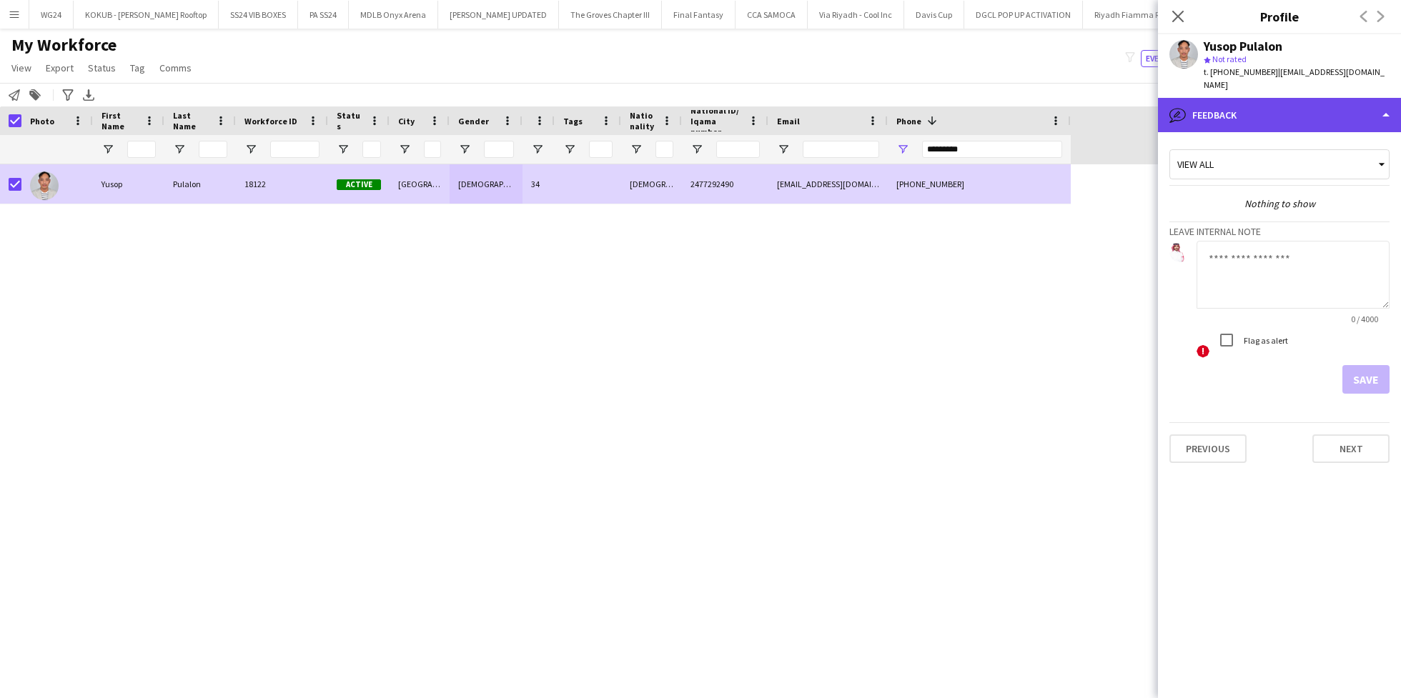
click at [1261, 102] on div "bubble-pencil Feedback" at bounding box center [1279, 115] width 243 height 34
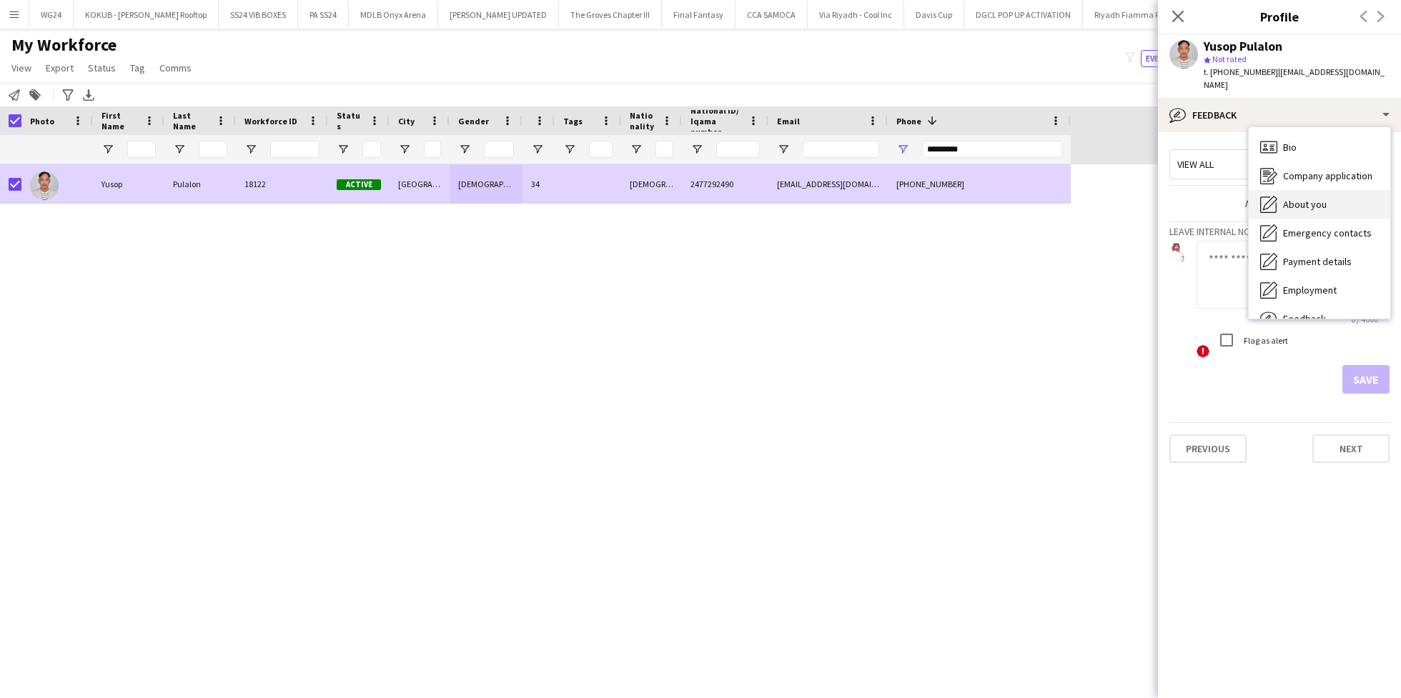
click at [1324, 198] on span "About you" at bounding box center [1305, 204] width 44 height 13
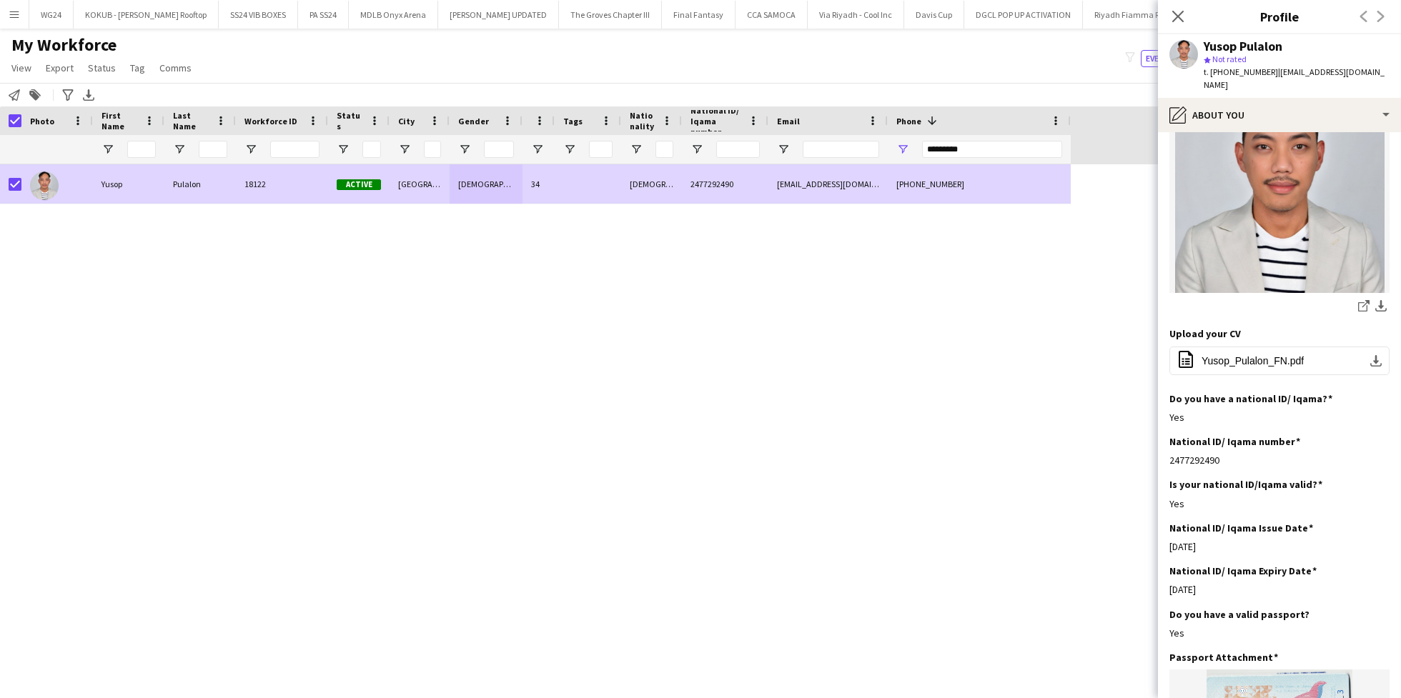
scroll to position [227, 0]
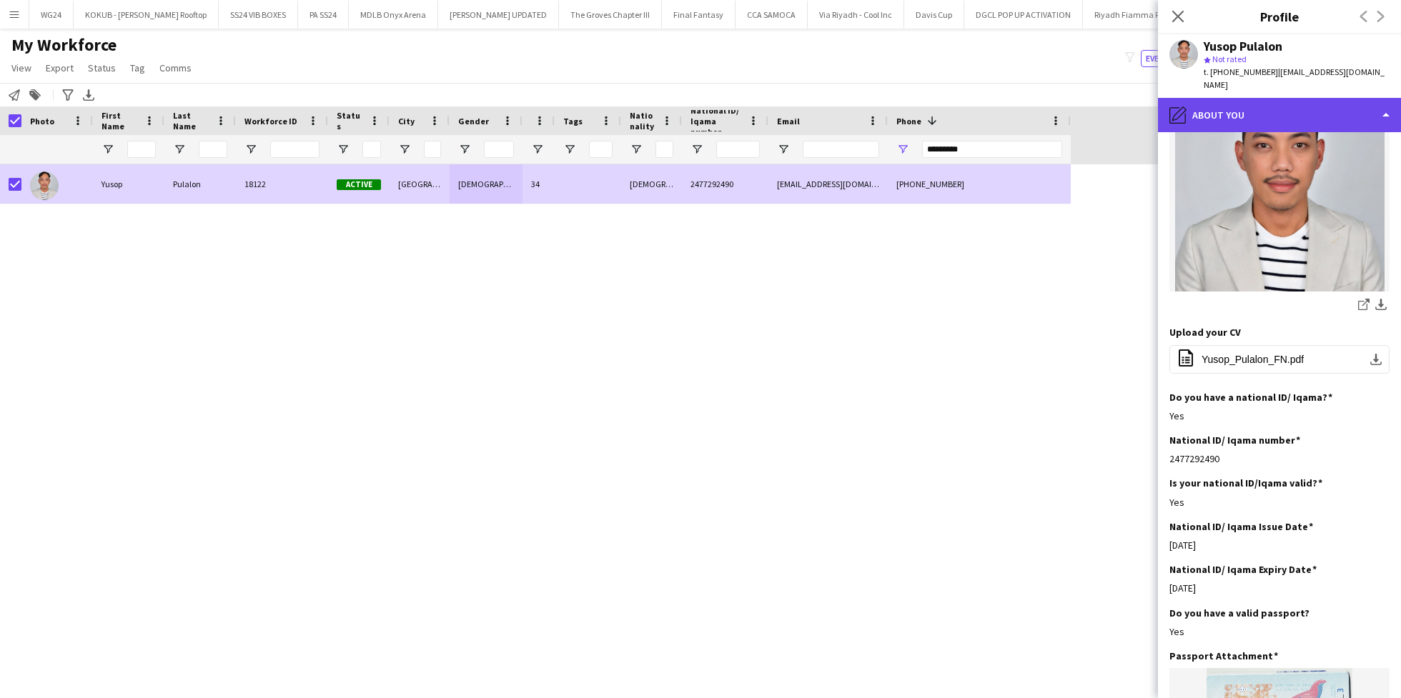
click at [1311, 108] on div "pencil4 About you" at bounding box center [1279, 115] width 243 height 34
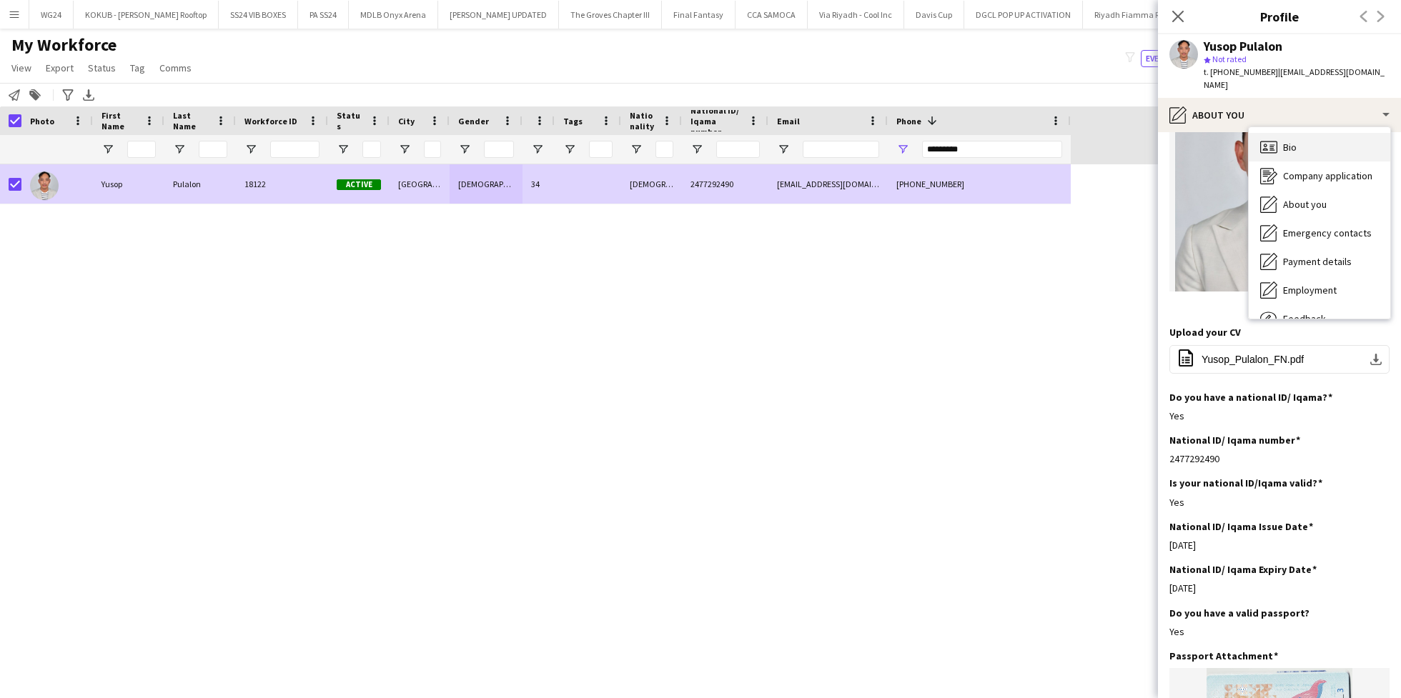
click at [1323, 136] on div "Bio Bio" at bounding box center [1320, 147] width 142 height 29
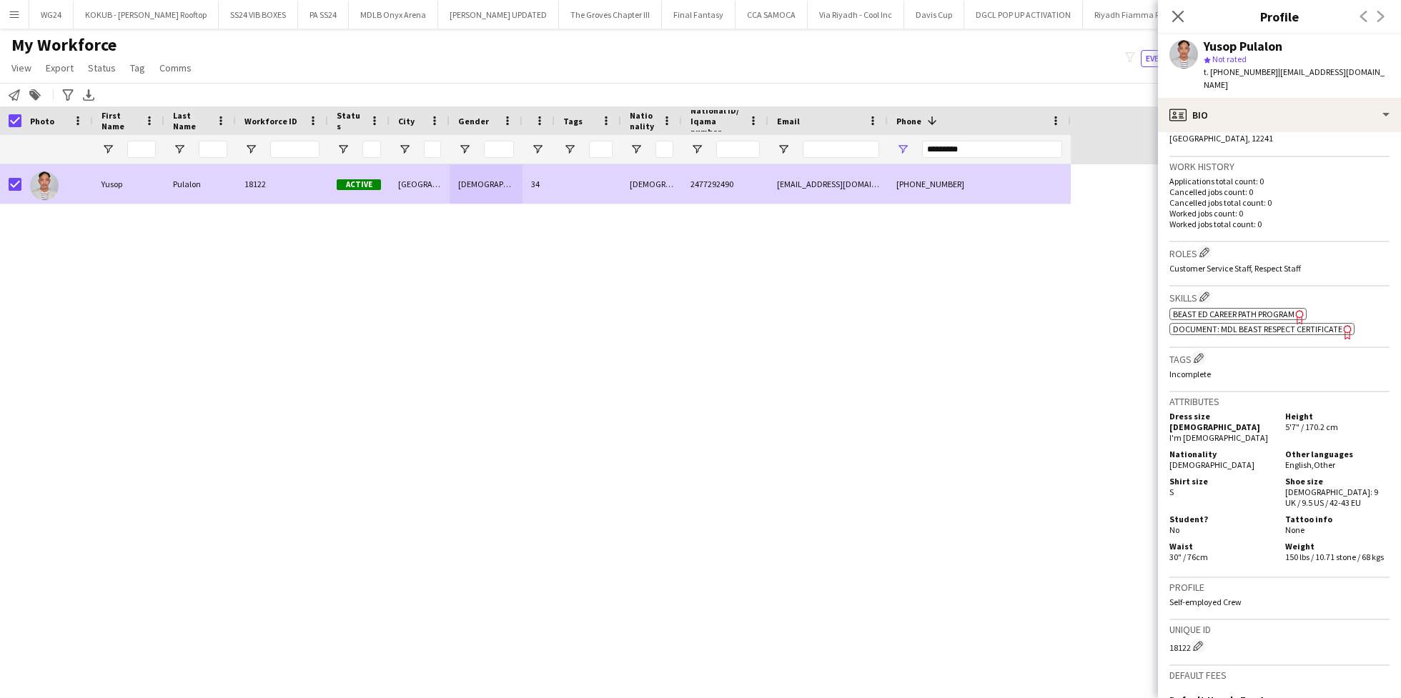
scroll to position [341, 0]
click at [1207, 349] on h3 "Tags Edit crew company tags" at bounding box center [1280, 356] width 220 height 15
click at [1205, 349] on button "Edit crew company tags" at bounding box center [1199, 356] width 14 height 14
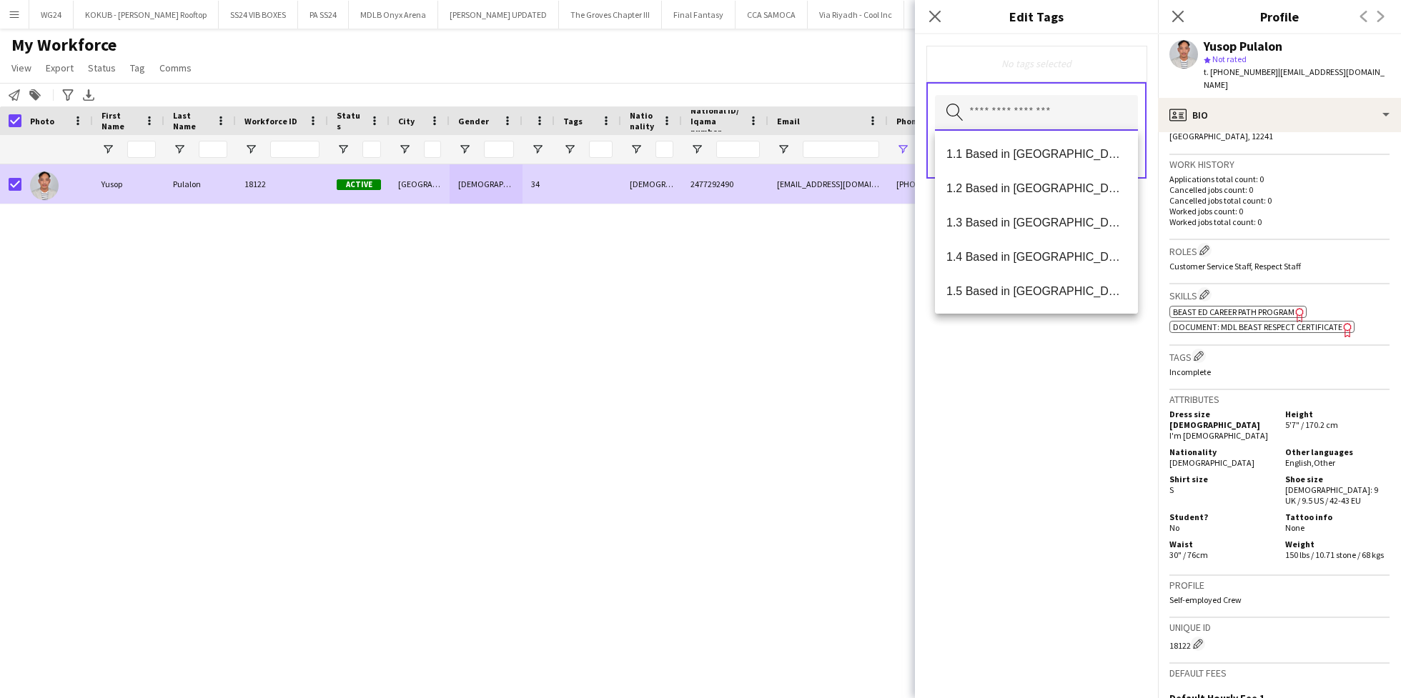
click at [1020, 100] on input "text" at bounding box center [1036, 113] width 203 height 36
click at [1017, 153] on span "1.1 Based in [GEOGRAPHIC_DATA]" at bounding box center [1037, 154] width 180 height 14
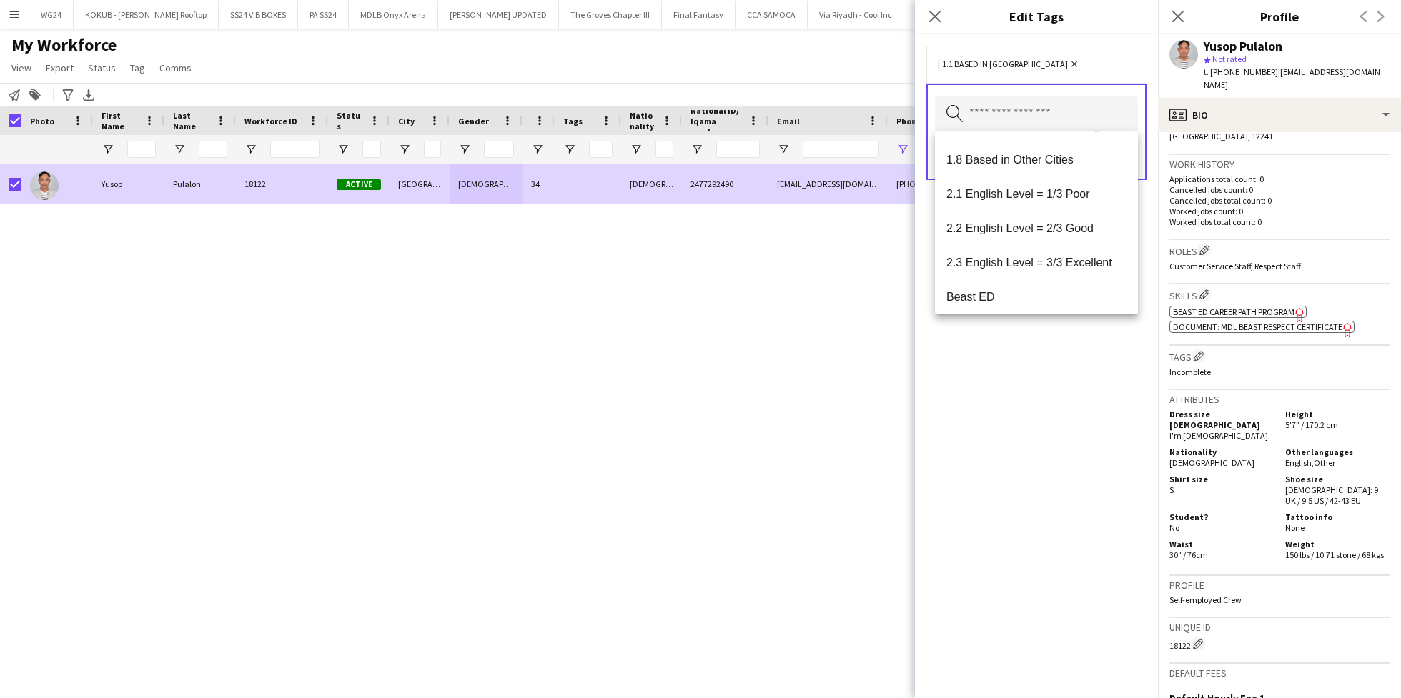
scroll to position [202, 0]
click at [1012, 257] on span "2.3 English Level = 3/3 Excellent" at bounding box center [1037, 262] width 180 height 14
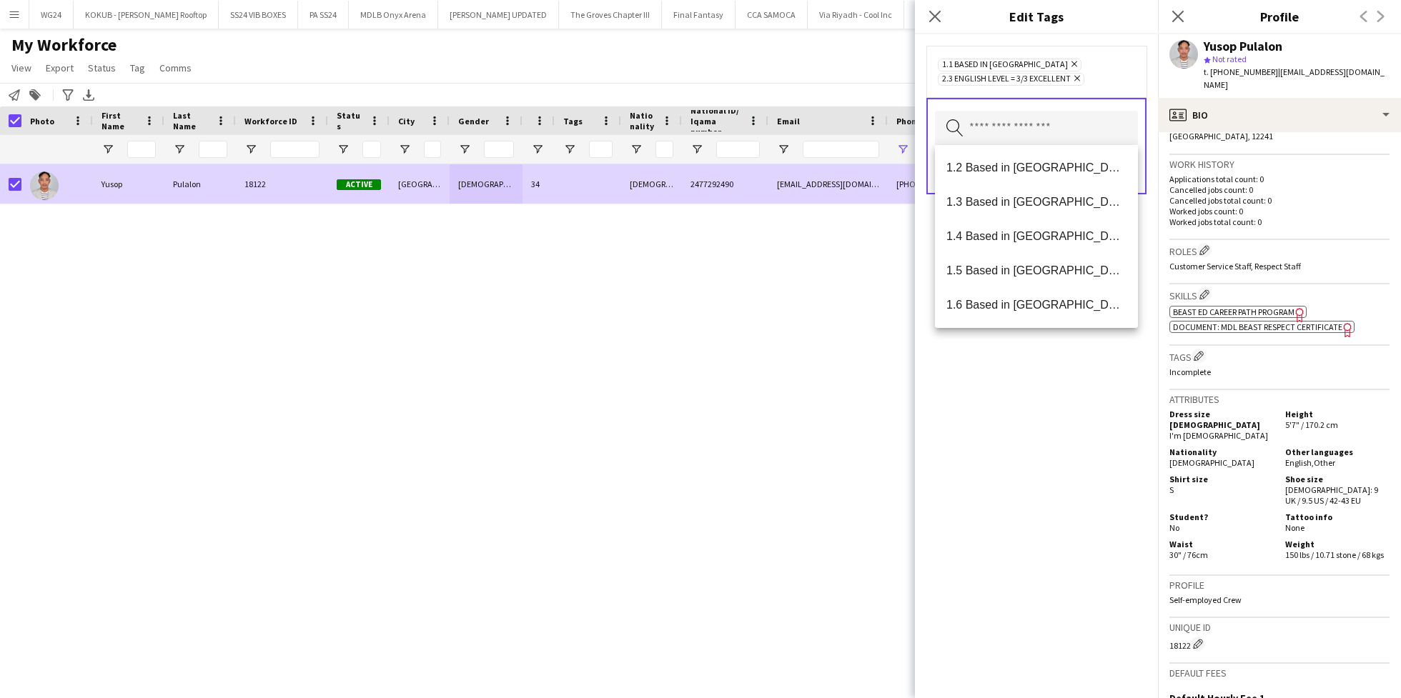
click at [1011, 401] on div "1.1 Based in [GEOGRAPHIC_DATA] Remove 2.3 English Level = 3/3 Excellent Remove …" at bounding box center [1036, 366] width 243 height 664
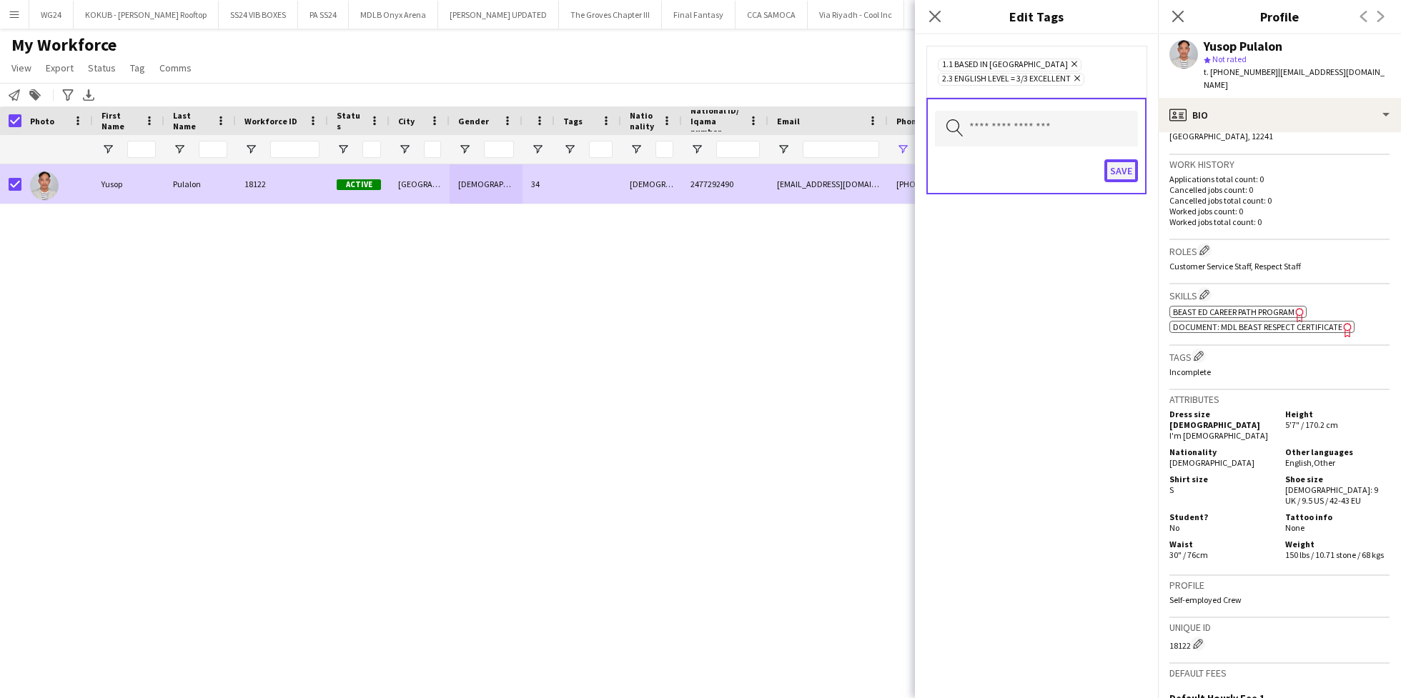
click at [1112, 168] on button "Save" at bounding box center [1122, 170] width 34 height 23
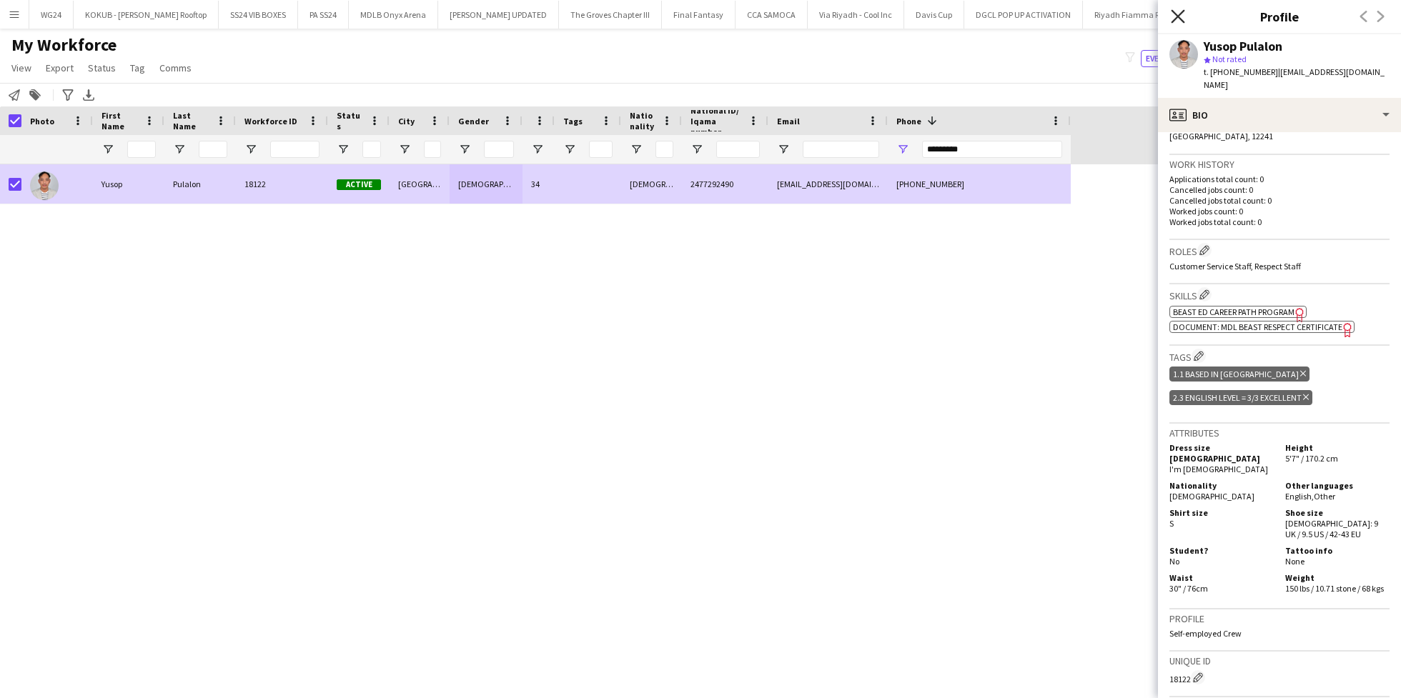
click at [1179, 18] on icon at bounding box center [1178, 16] width 14 height 14
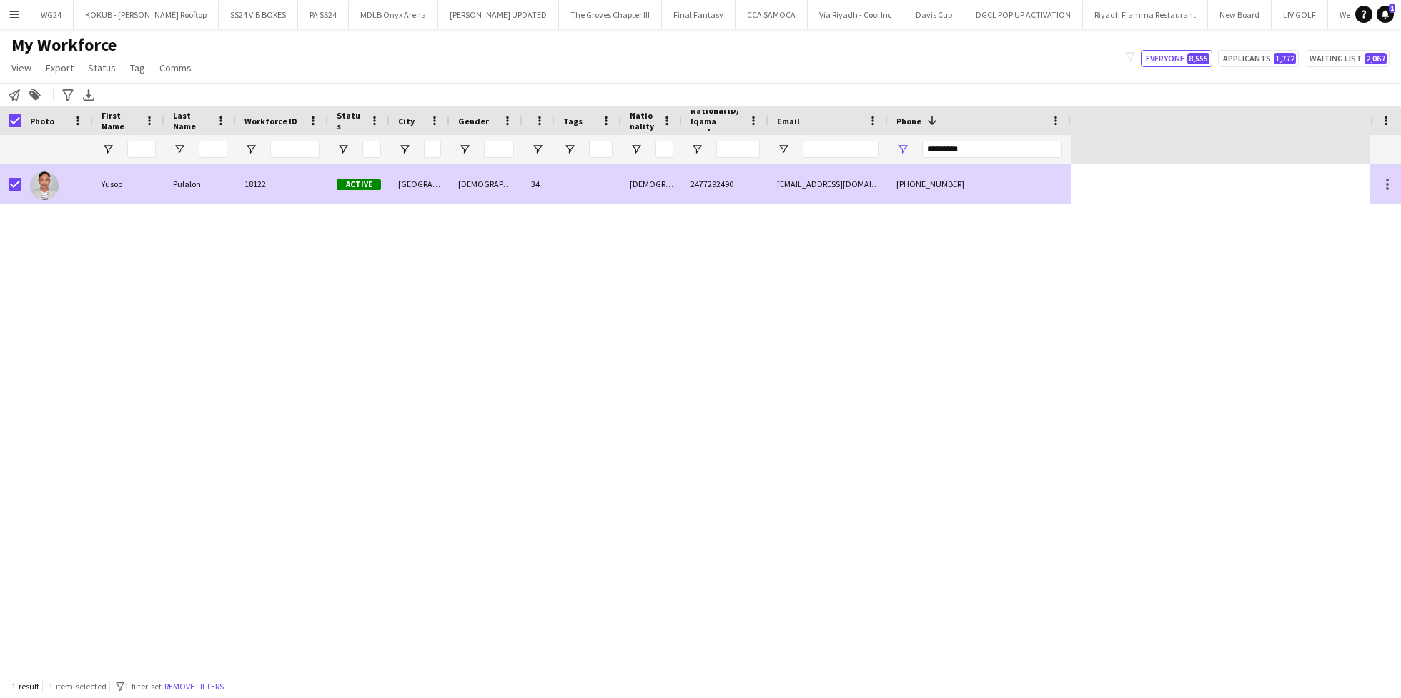
click at [526, 182] on div "34" at bounding box center [539, 183] width 32 height 39
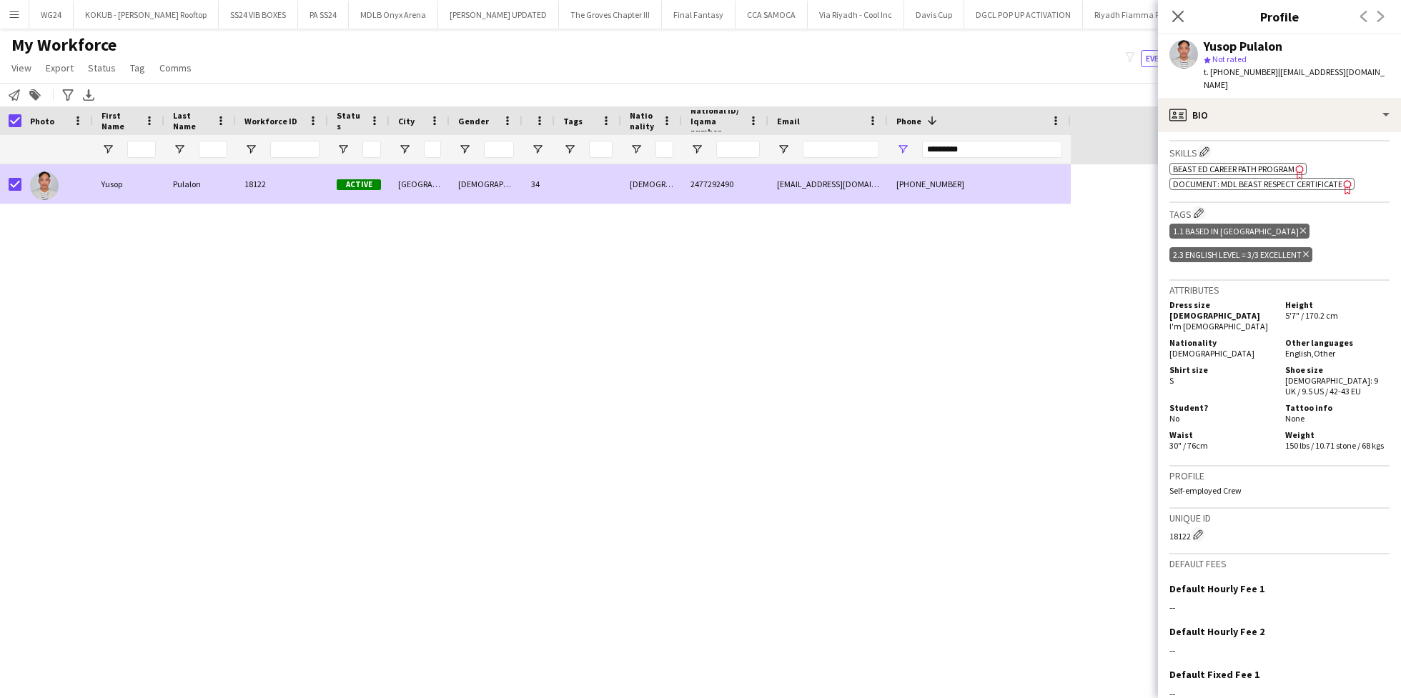
scroll to position [496, 0]
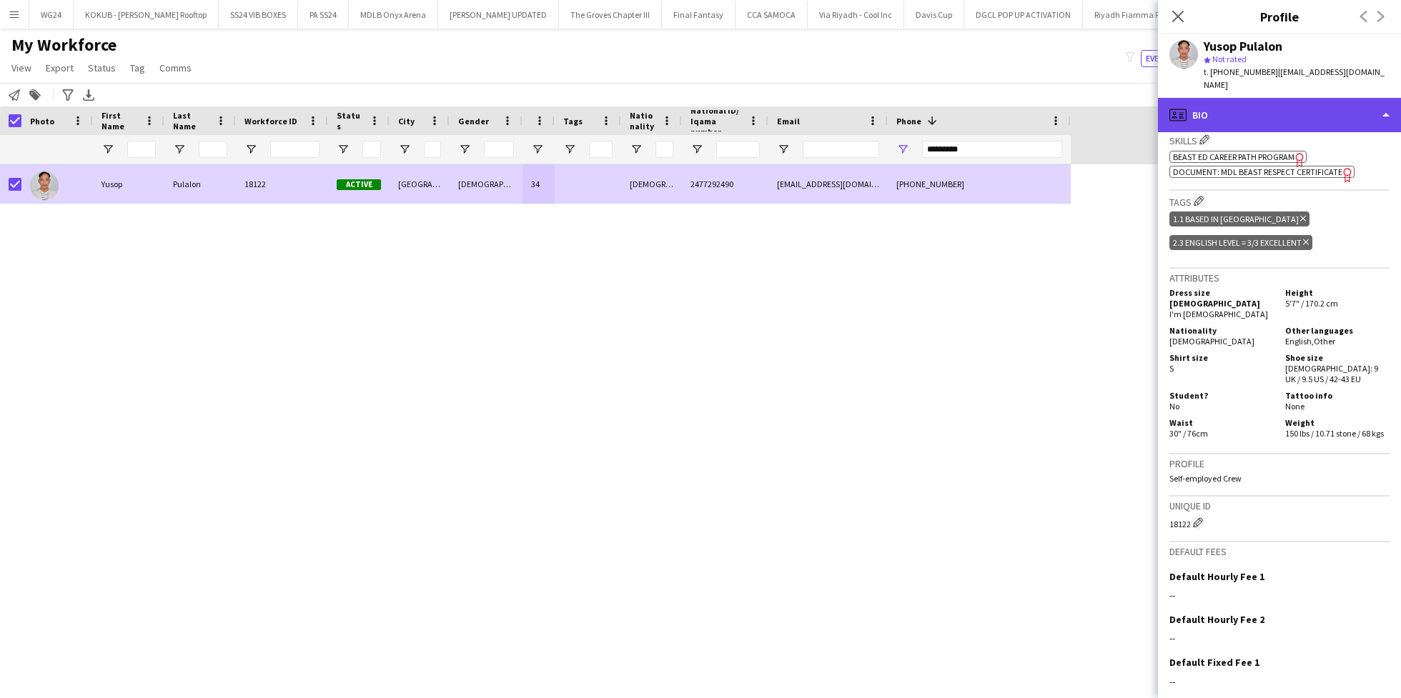
click at [1288, 107] on div "profile Bio" at bounding box center [1279, 115] width 243 height 34
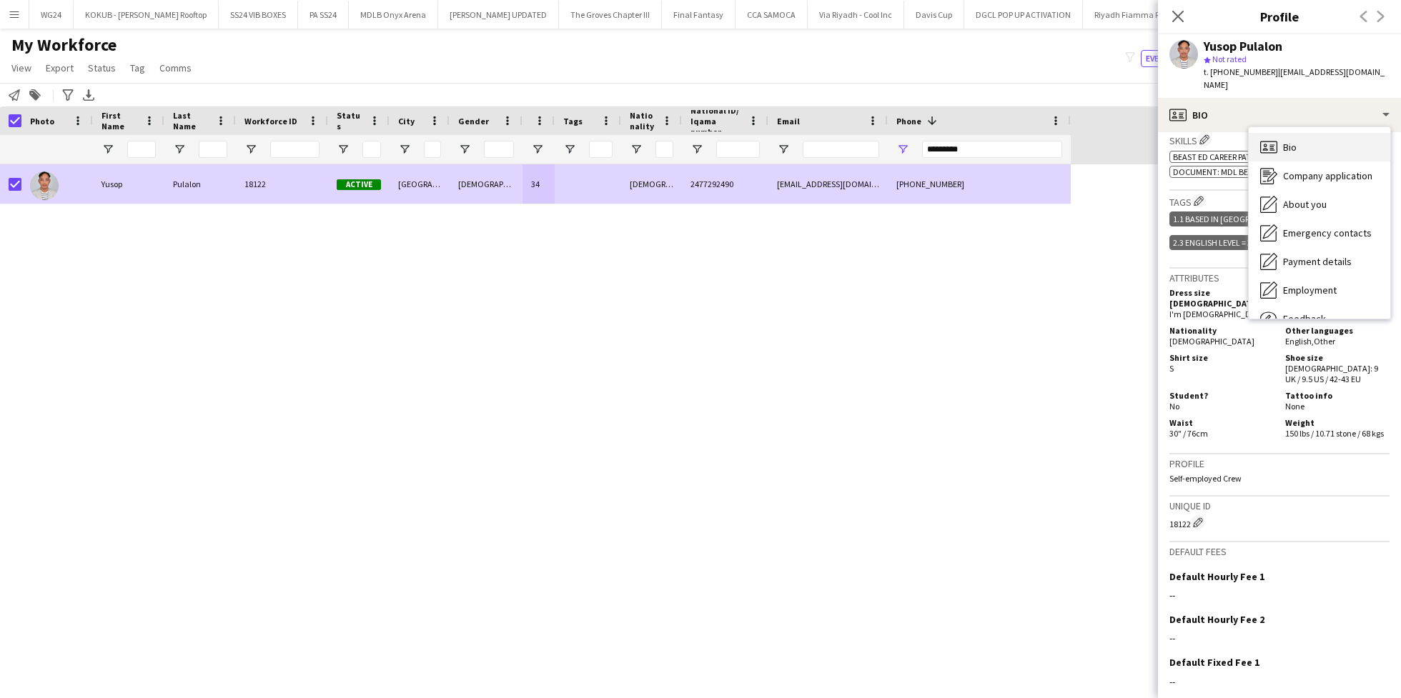
click at [1321, 139] on div "Bio Bio" at bounding box center [1320, 147] width 142 height 29
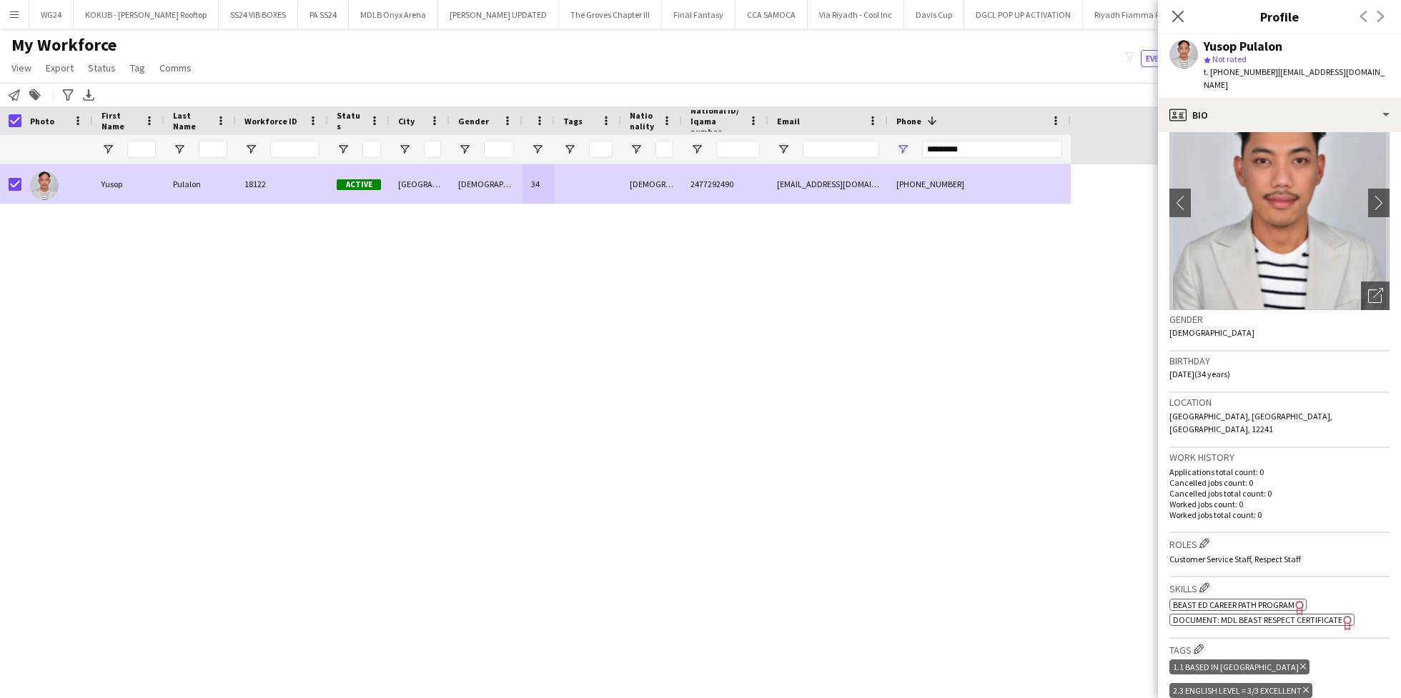
scroll to position [0, 0]
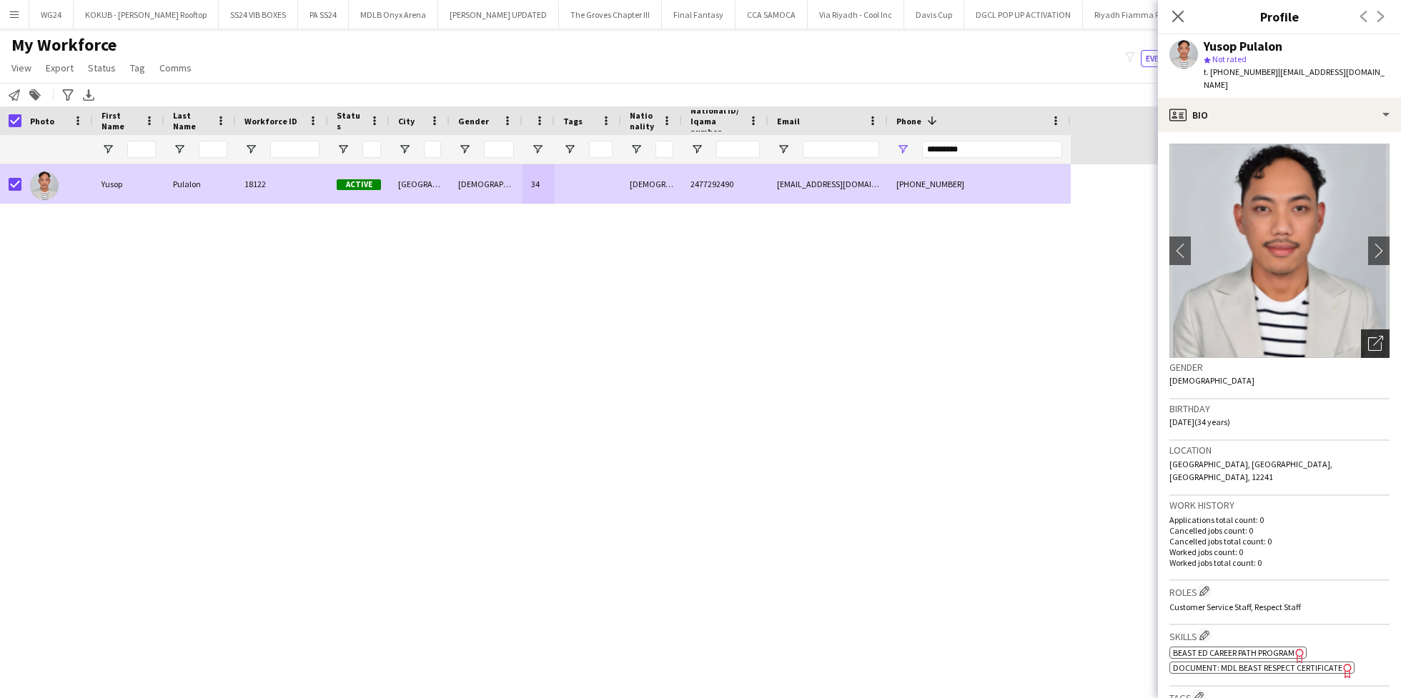
click at [1361, 335] on div "Open photos pop-in" at bounding box center [1375, 344] width 29 height 29
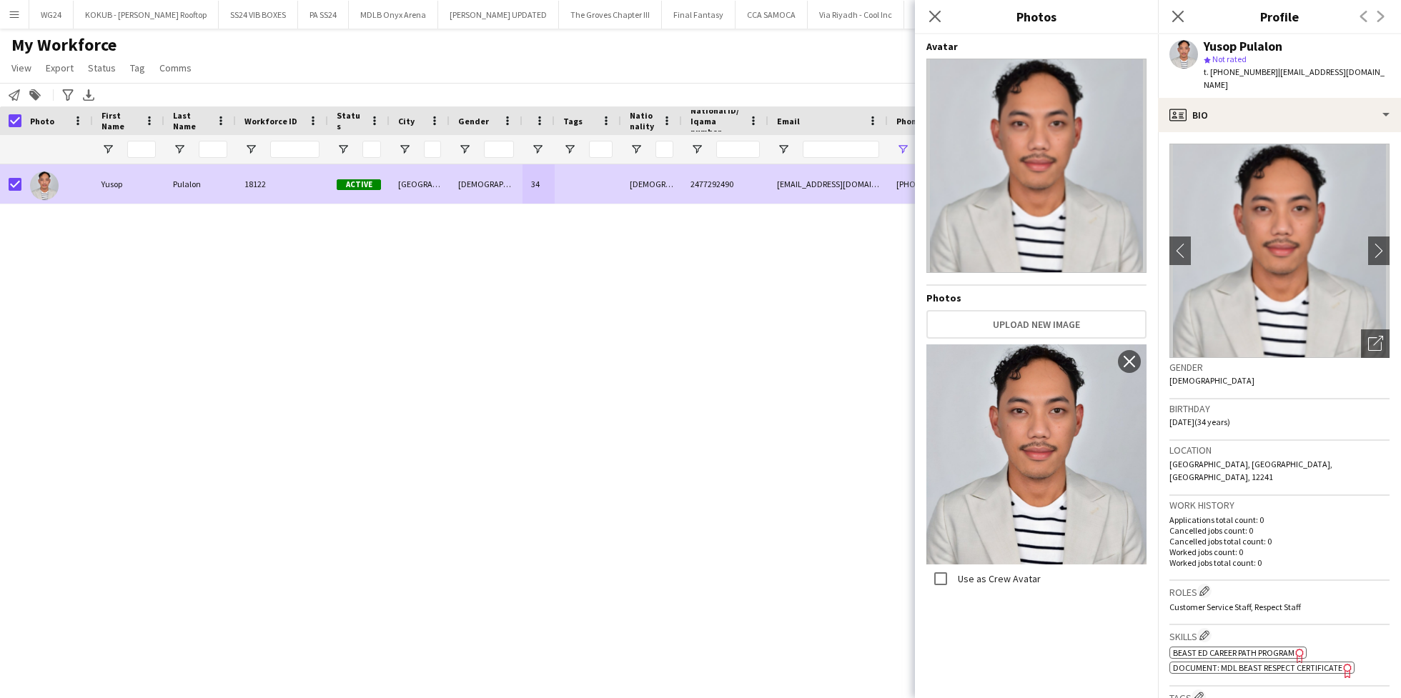
click at [871, 405] on div "Yusop Pulalon 18122 Active Riyadh Male 34 Filipino 2477292490 pulalonsop@gmail.…" at bounding box center [685, 418] width 1371 height 509
click at [937, 24] on app-icon "Close pop-in" at bounding box center [935, 16] width 21 height 21
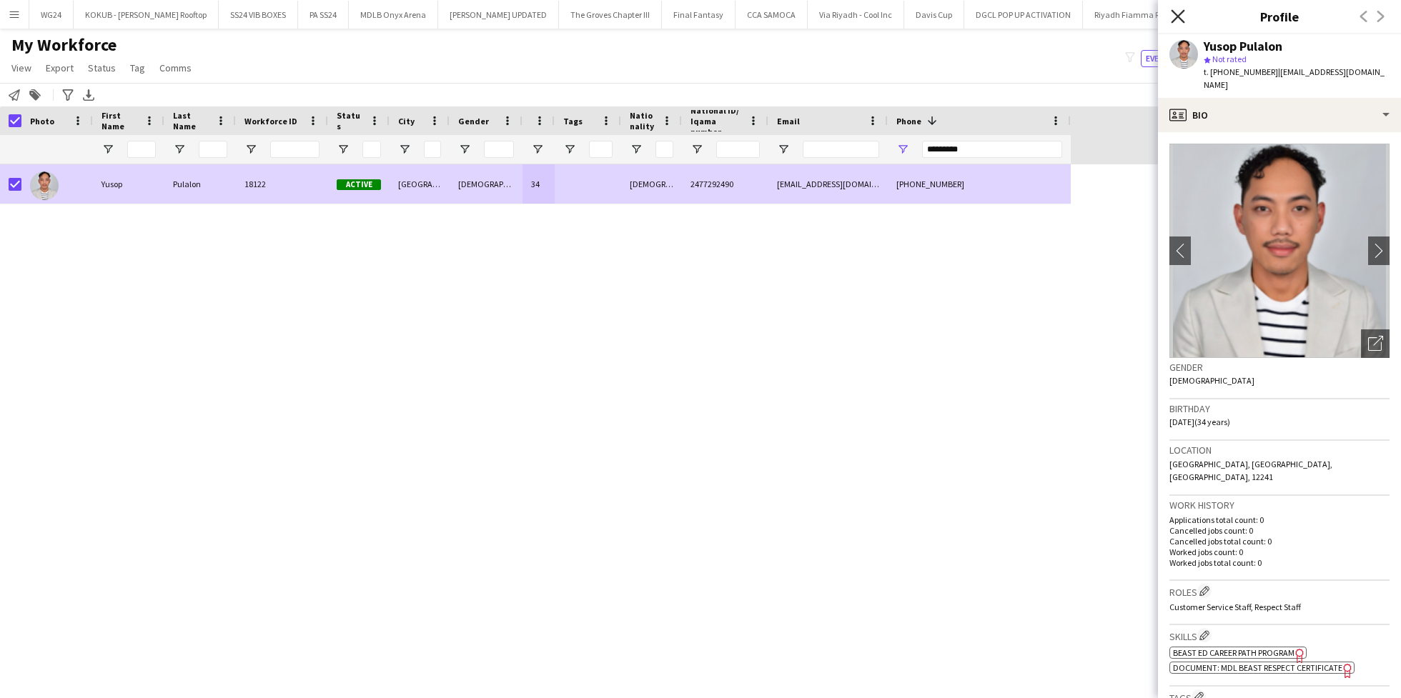
click at [1180, 15] on icon at bounding box center [1178, 16] width 14 height 14
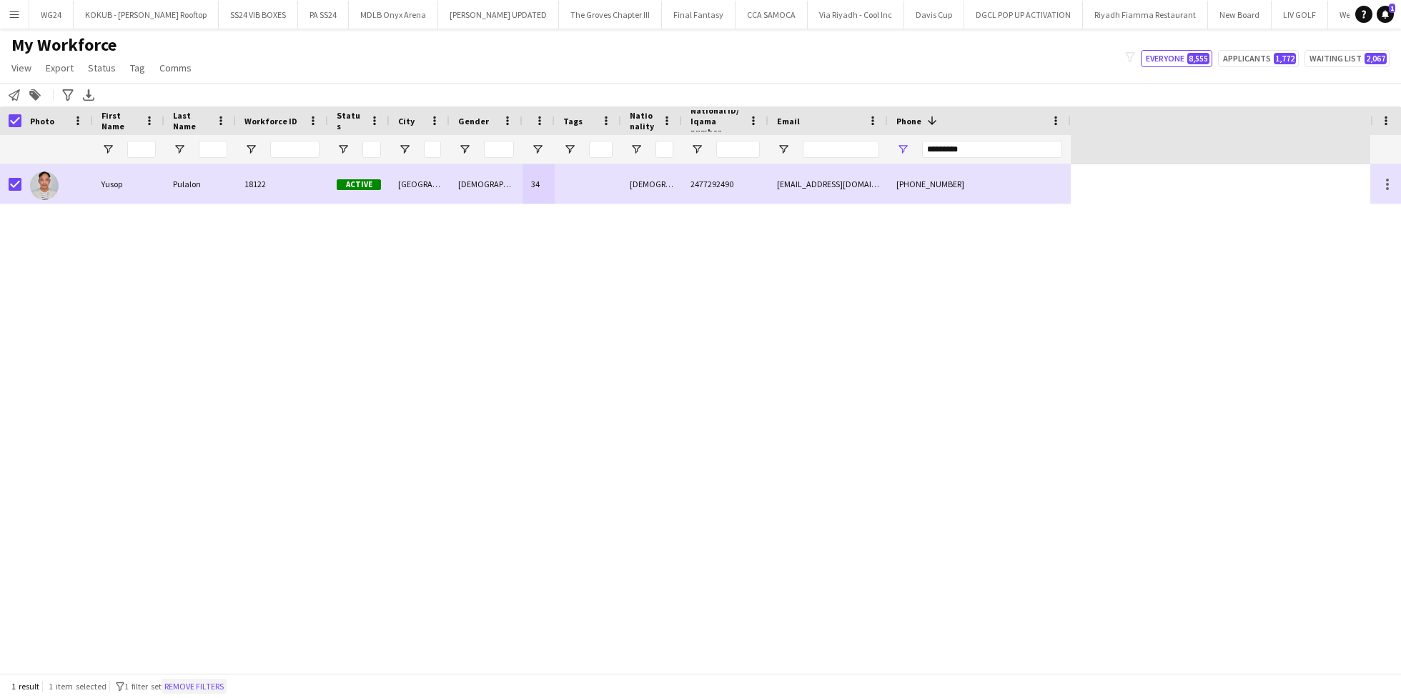
click at [212, 693] on button "Remove filters" at bounding box center [194, 687] width 65 height 16
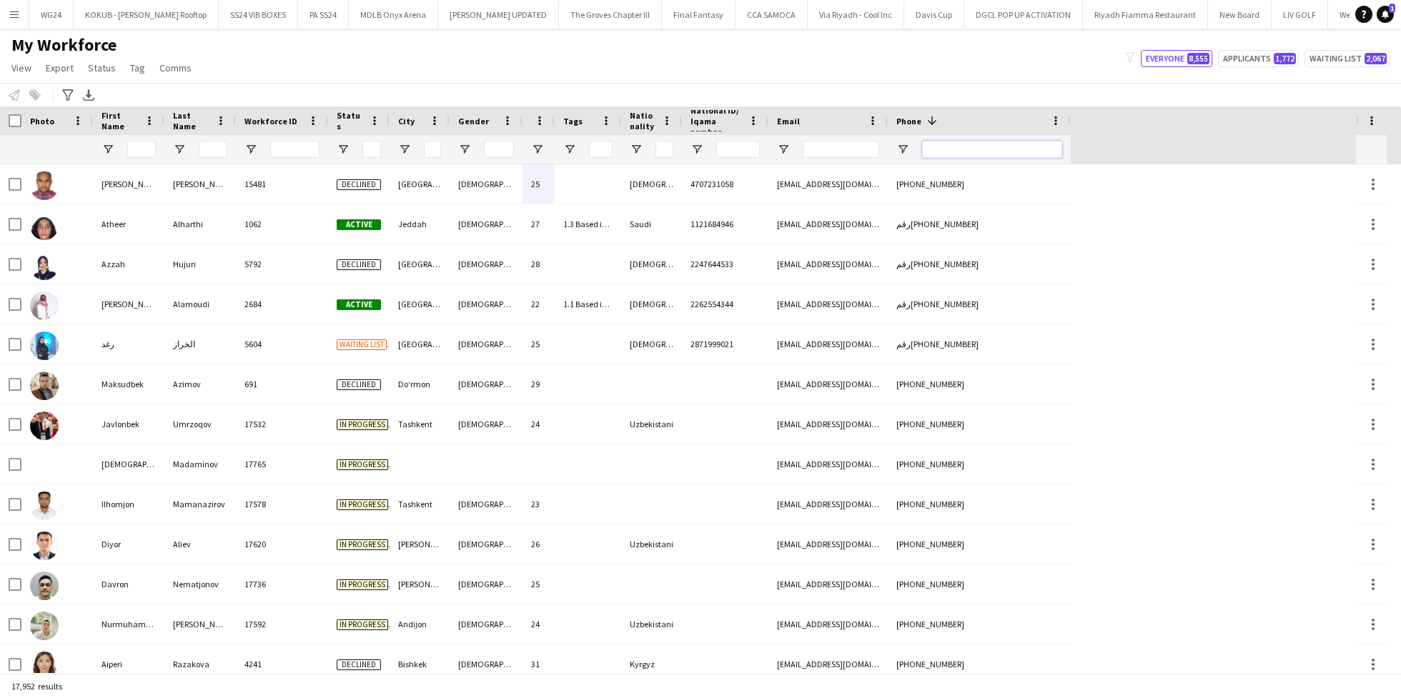
click at [970, 149] on input "Phone Filter Input" at bounding box center [992, 149] width 140 height 17
paste input "********"
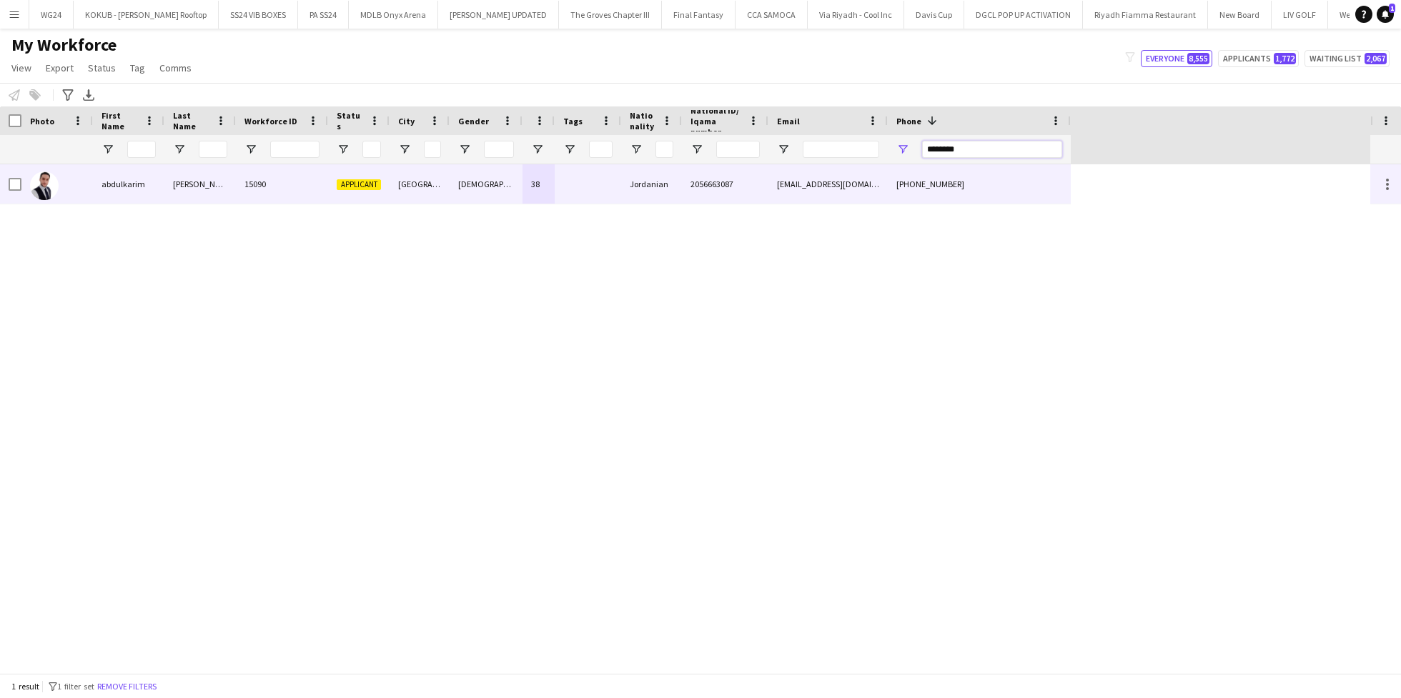
type input "********"
click at [406, 188] on div "[GEOGRAPHIC_DATA]" at bounding box center [420, 183] width 60 height 39
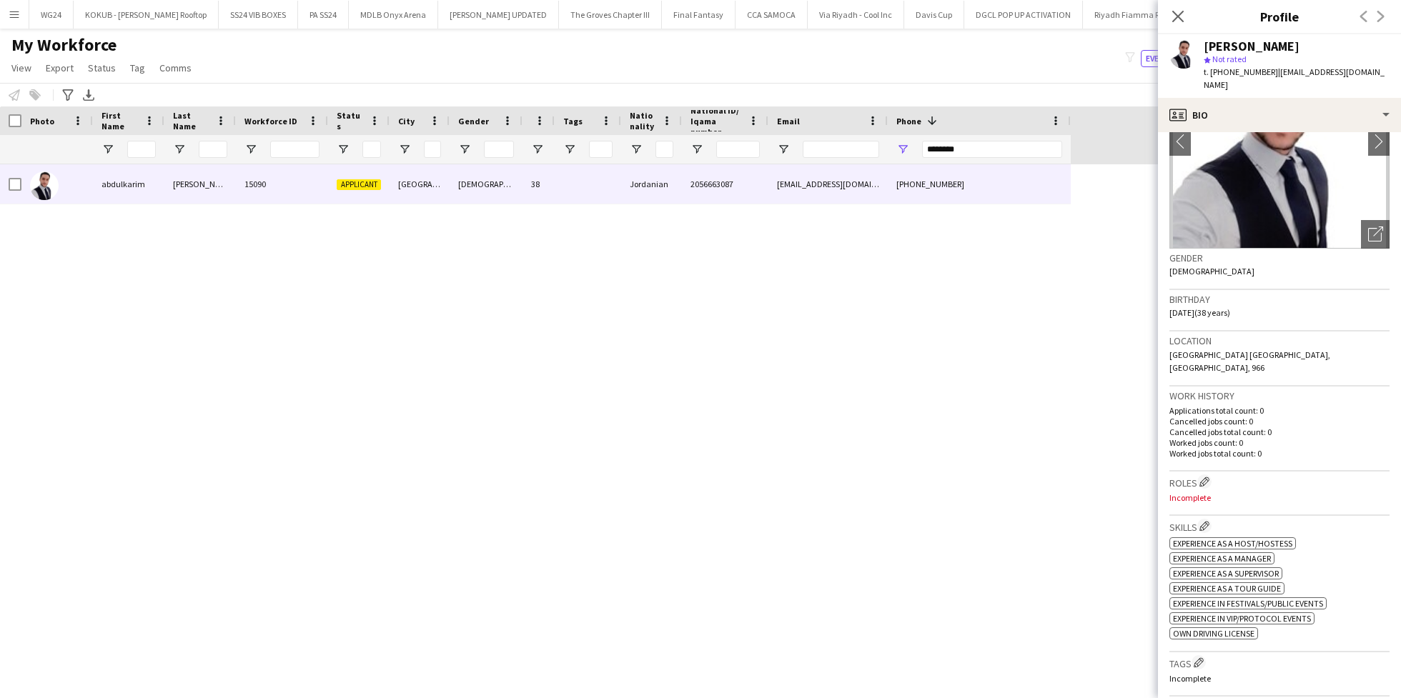
scroll to position [184, 0]
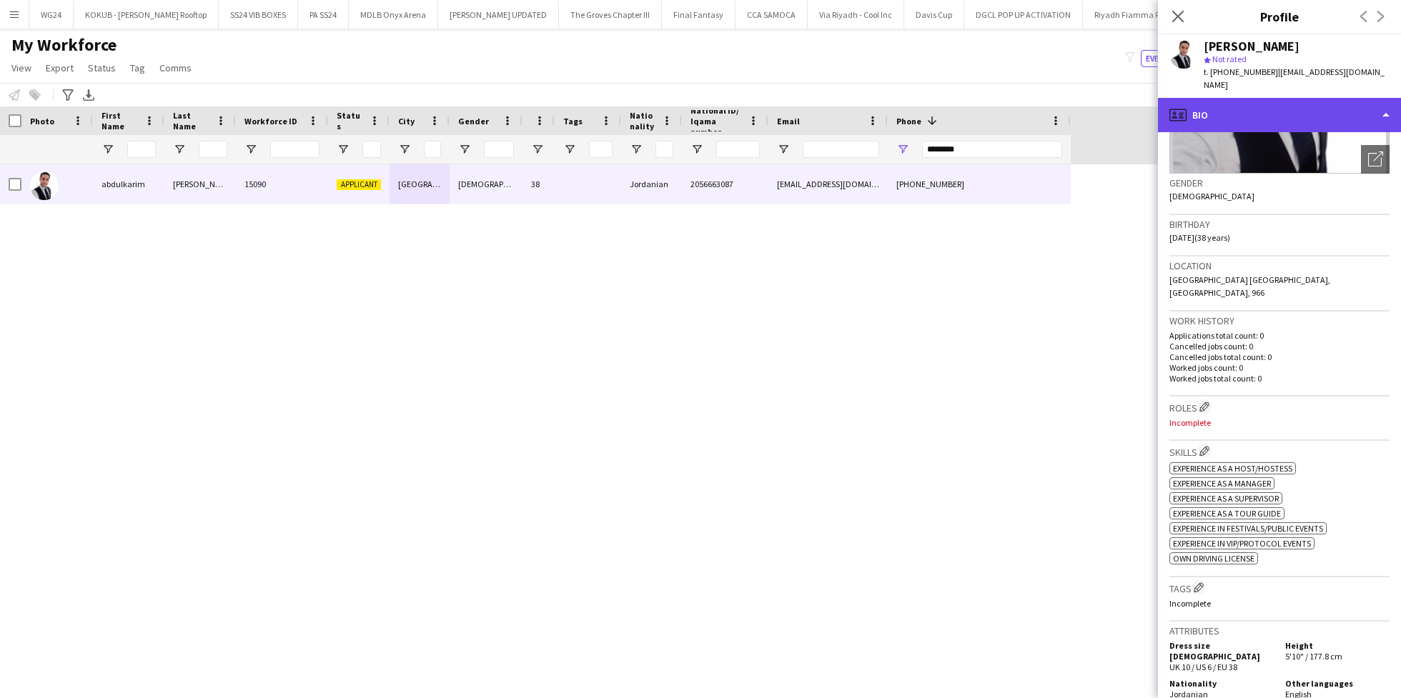
click at [1276, 106] on div "profile Bio" at bounding box center [1279, 115] width 243 height 34
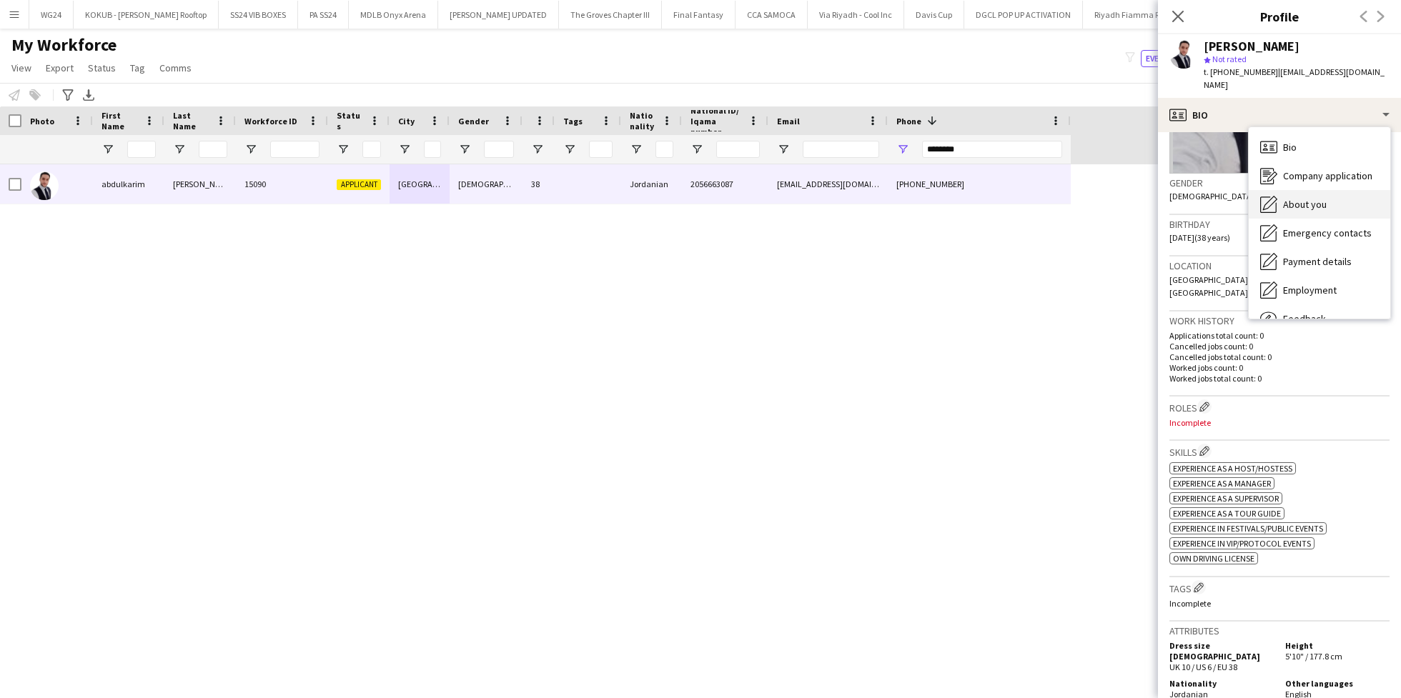
click at [1310, 197] on div "About you About you" at bounding box center [1320, 204] width 142 height 29
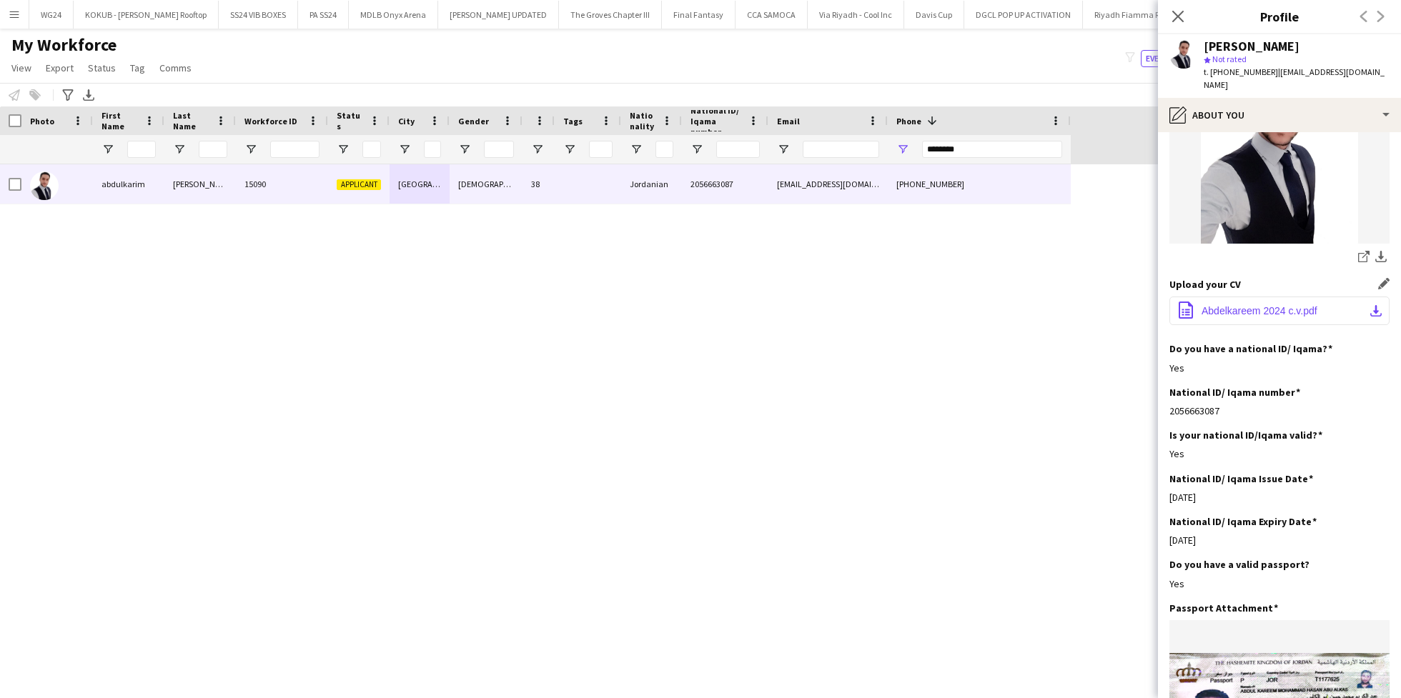
scroll to position [198, 0]
click at [1270, 305] on button "office-file-sheet Abdelkareem 2024 c.v.pdf download-bottom" at bounding box center [1280, 310] width 220 height 29
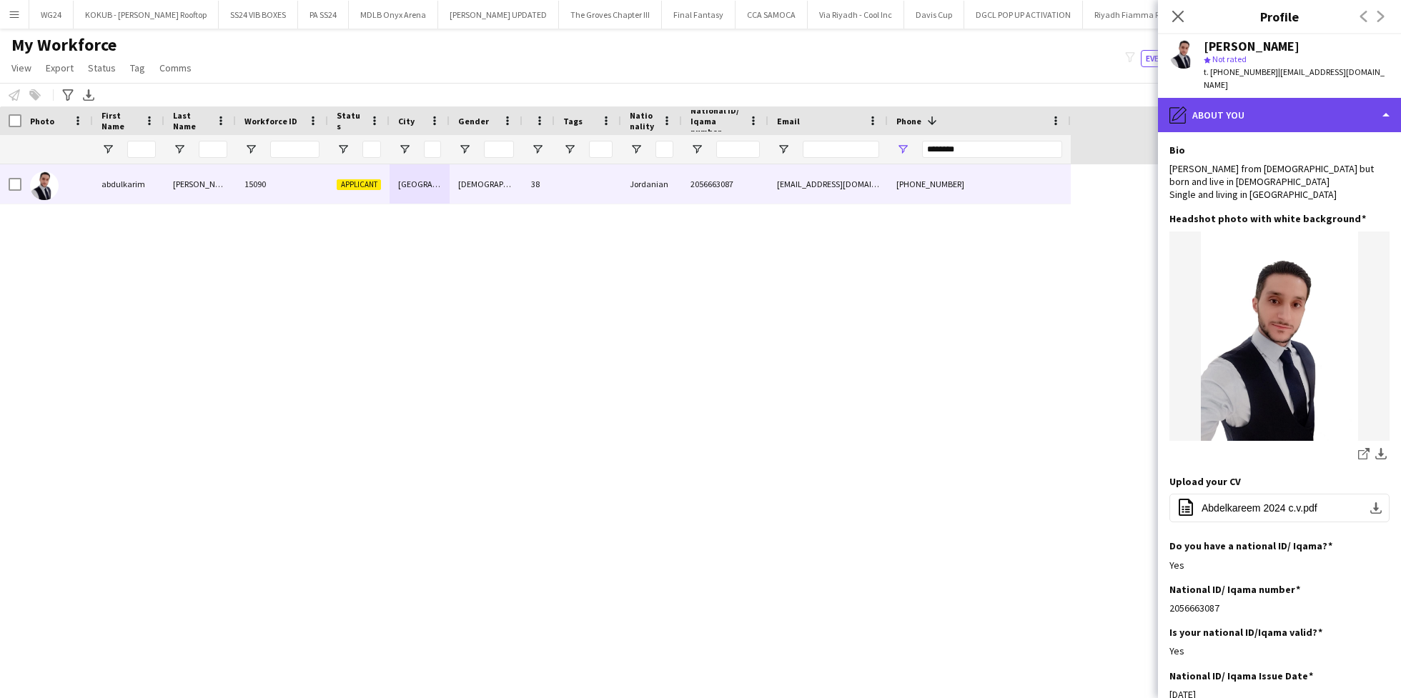
click at [1241, 98] on div "pencil4 About you" at bounding box center [1279, 115] width 243 height 34
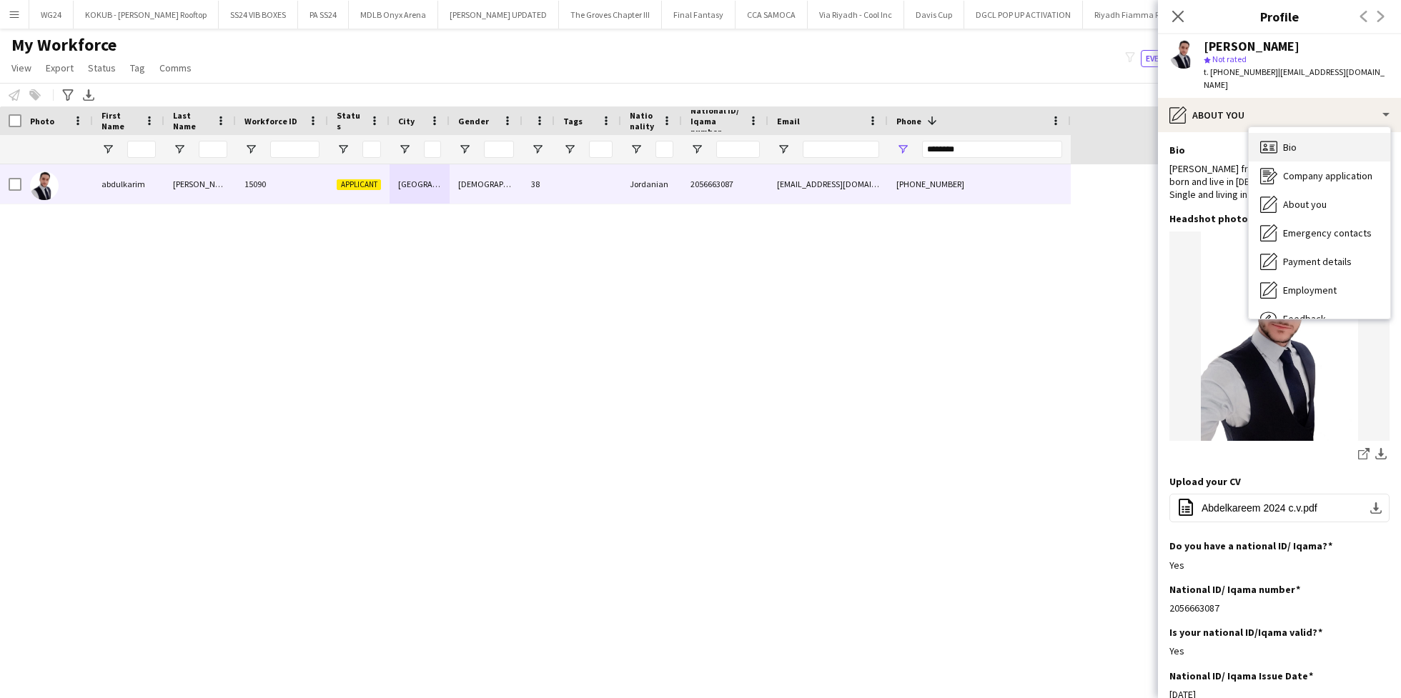
click at [1290, 141] on span "Bio" at bounding box center [1290, 147] width 14 height 13
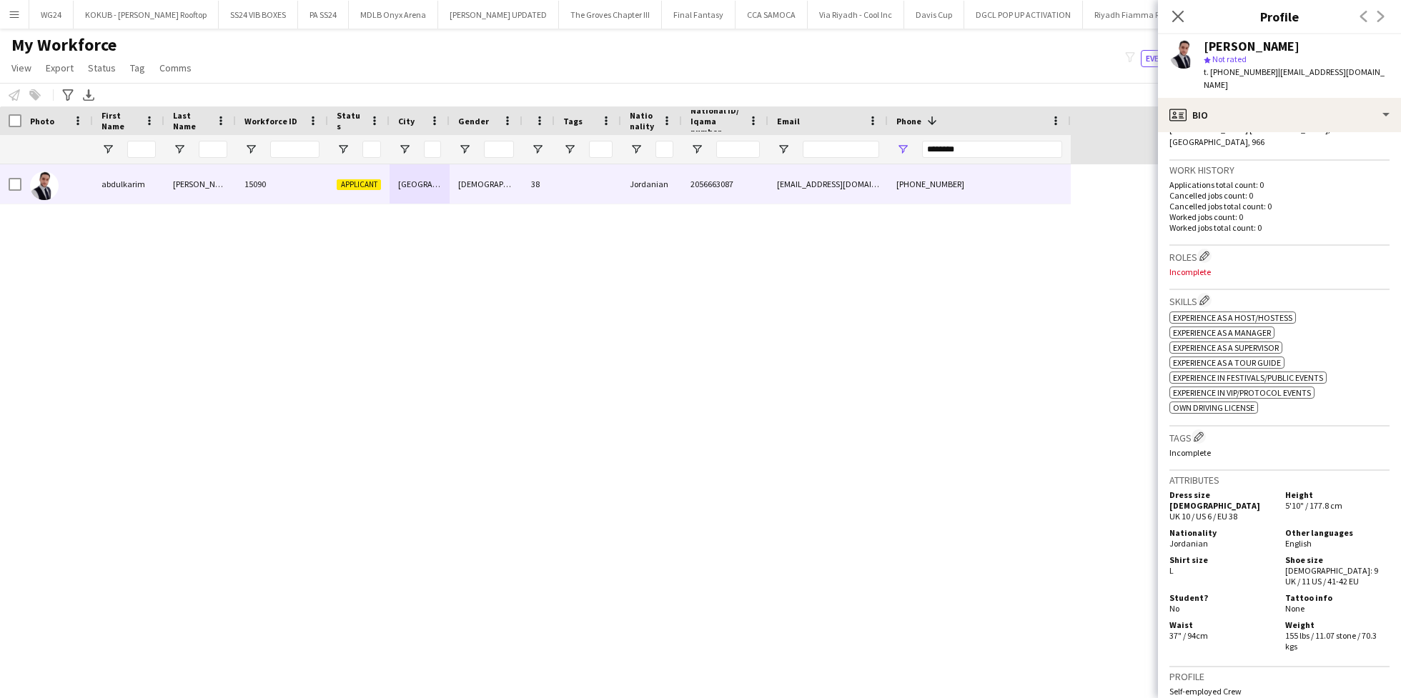
scroll to position [339, 0]
click at [1204, 247] on app-icon "Edit crew company roles" at bounding box center [1205, 252] width 10 height 10
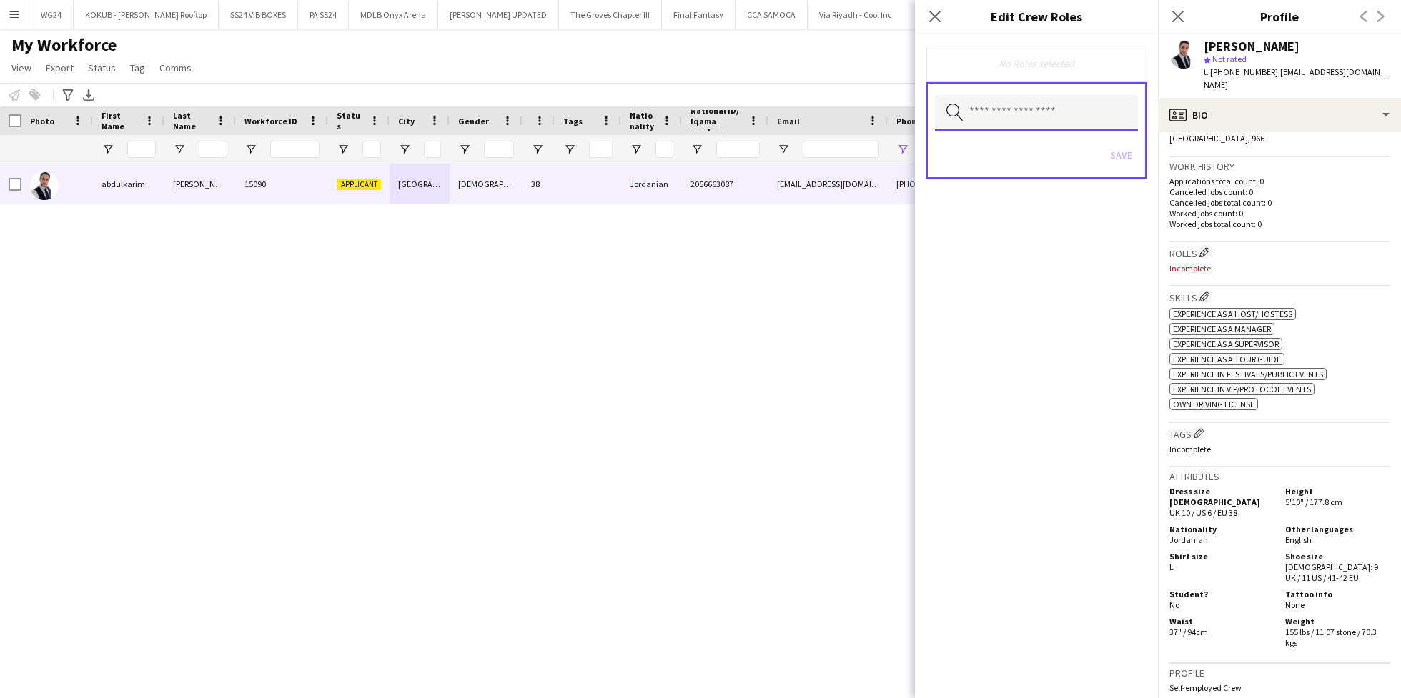
click at [1030, 124] on input "text" at bounding box center [1036, 113] width 203 height 36
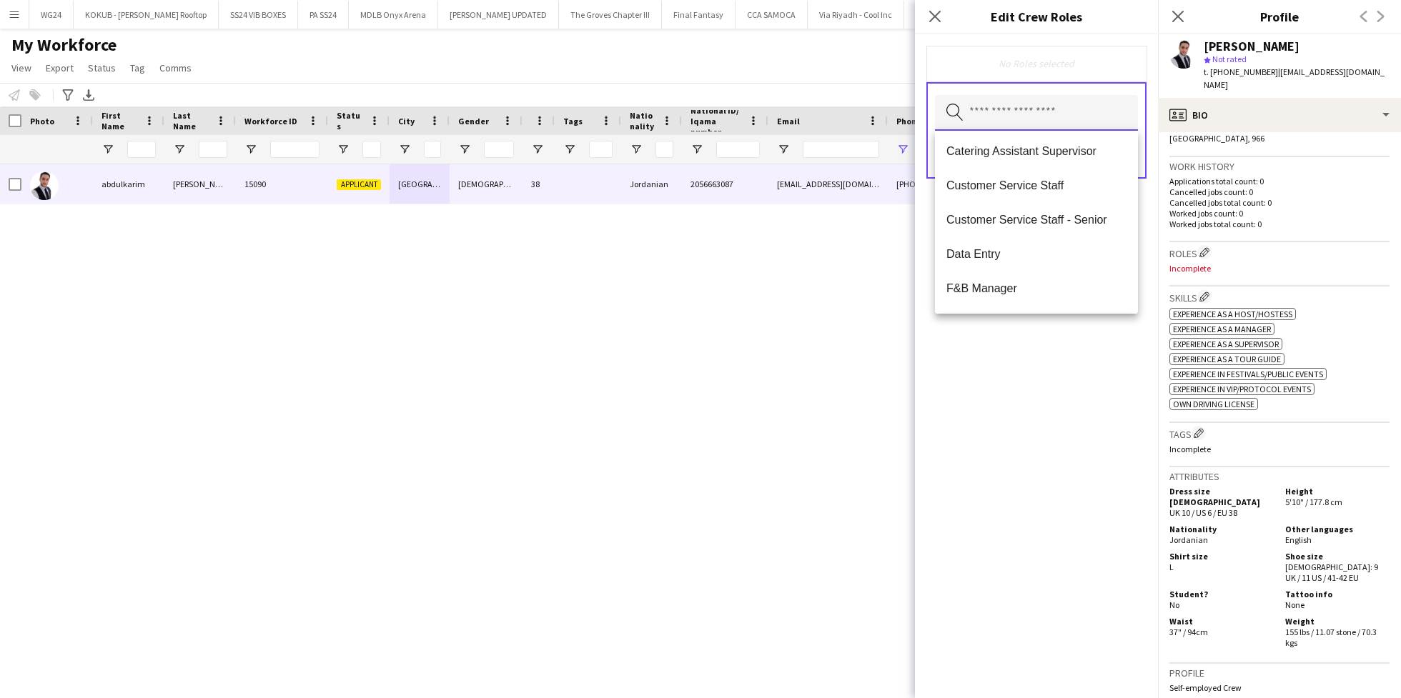
scroll to position [347, 0]
click at [1027, 186] on span "Customer Service Staff" at bounding box center [1037, 185] width 180 height 14
type input "**"
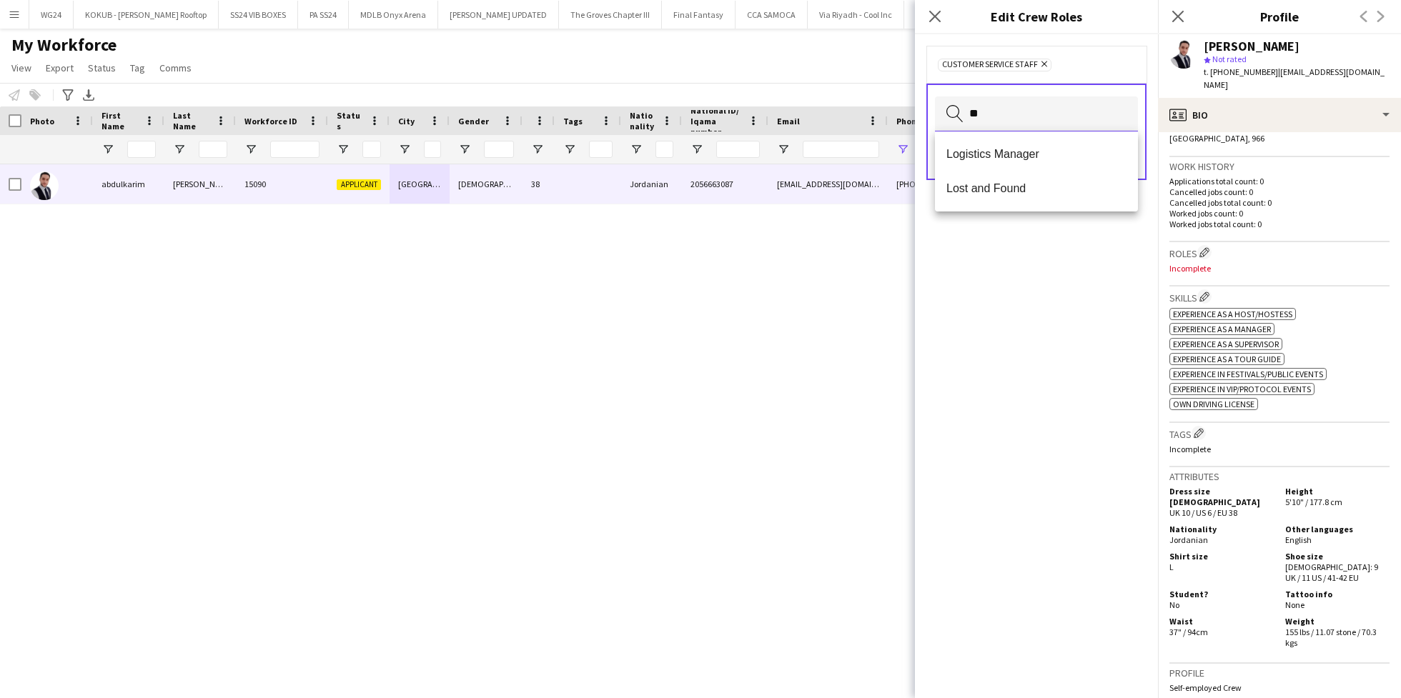
click at [1068, 121] on input "**" at bounding box center [1036, 115] width 203 height 36
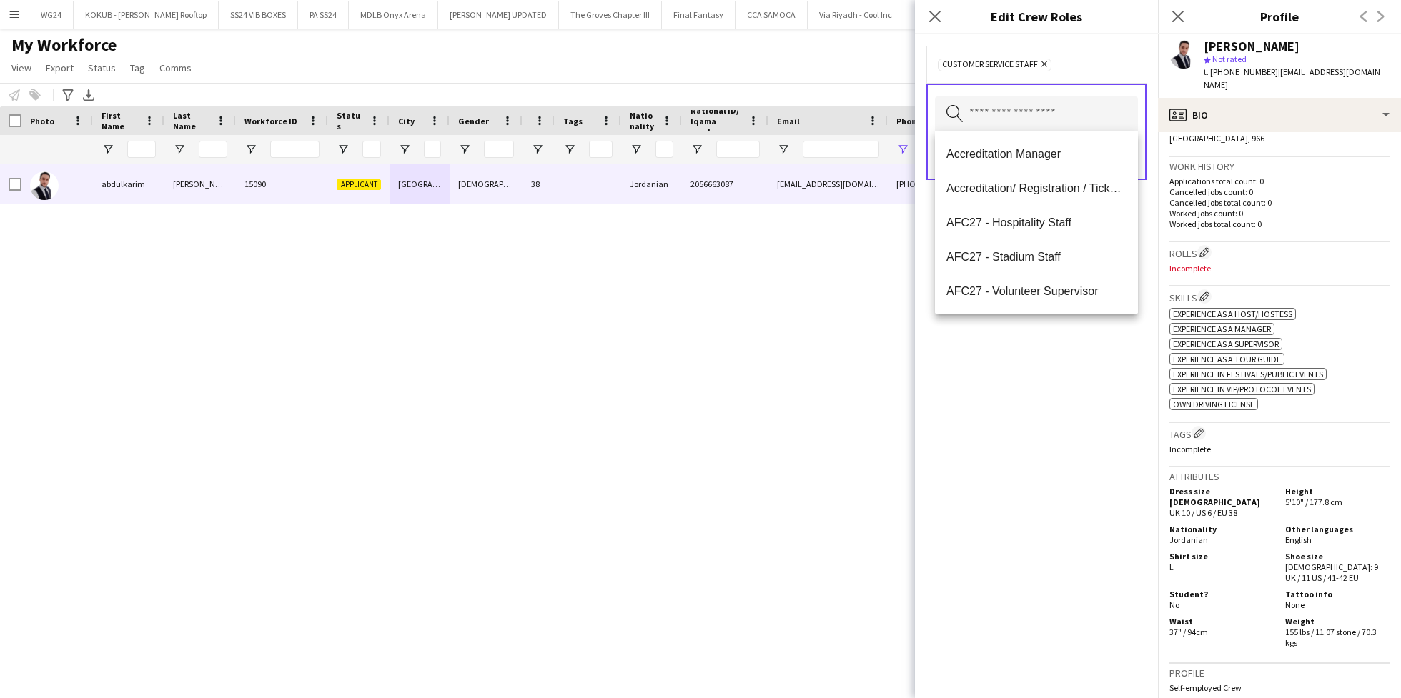
click at [1058, 407] on div "Customer Service Staff Remove Search by role type Save" at bounding box center [1036, 366] width 243 height 664
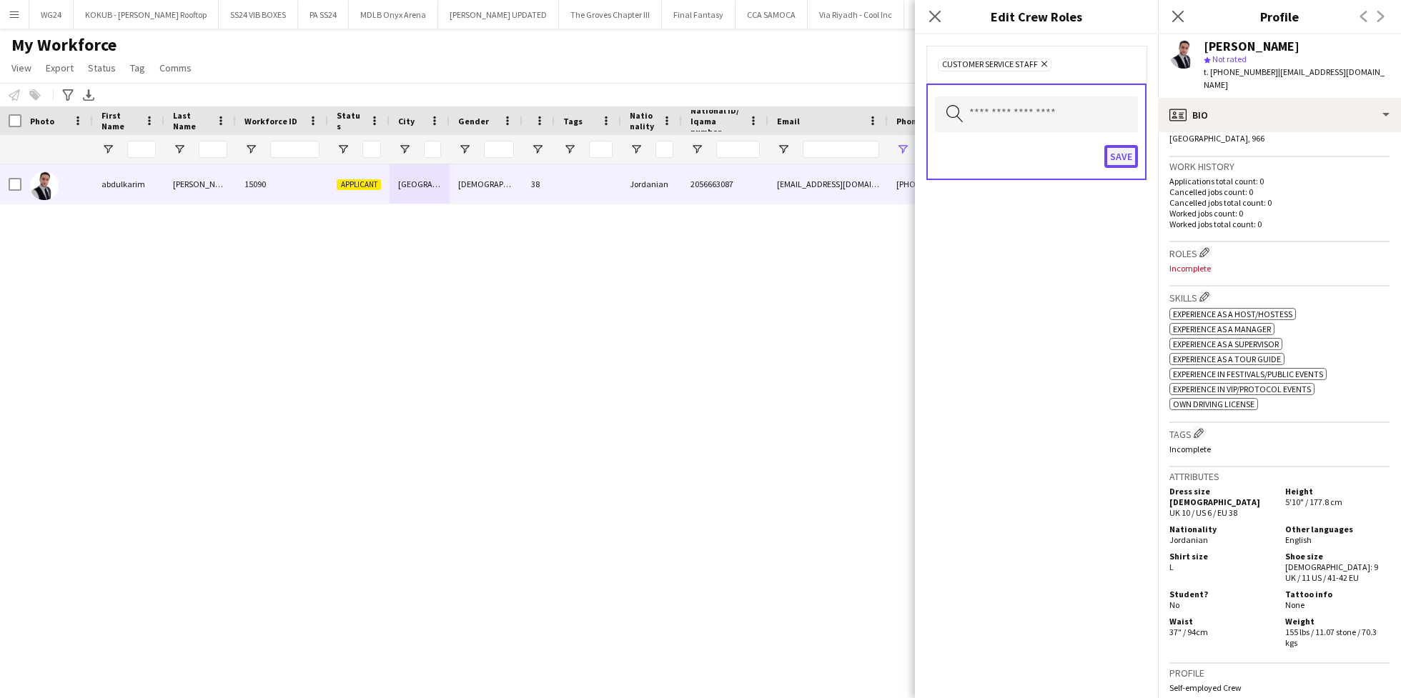
click at [1118, 162] on button "Save" at bounding box center [1122, 156] width 34 height 23
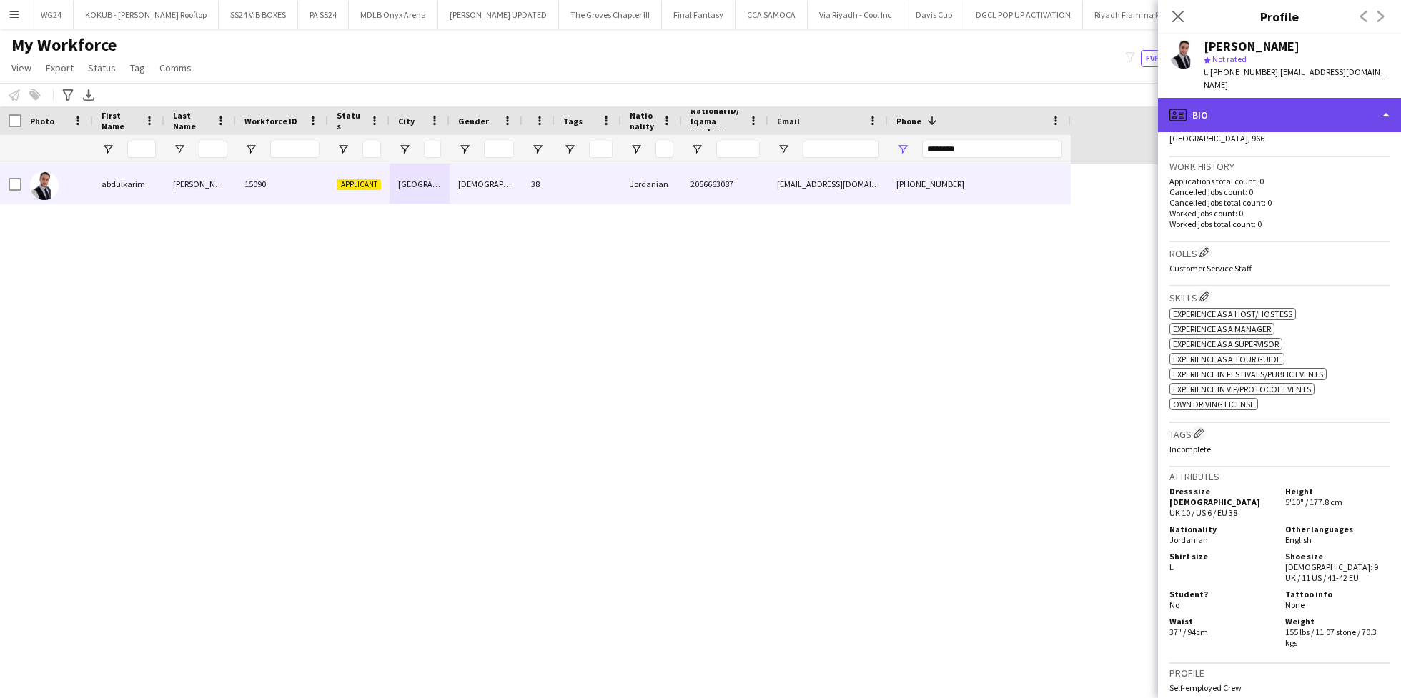
click at [1247, 104] on div "profile Bio" at bounding box center [1279, 115] width 243 height 34
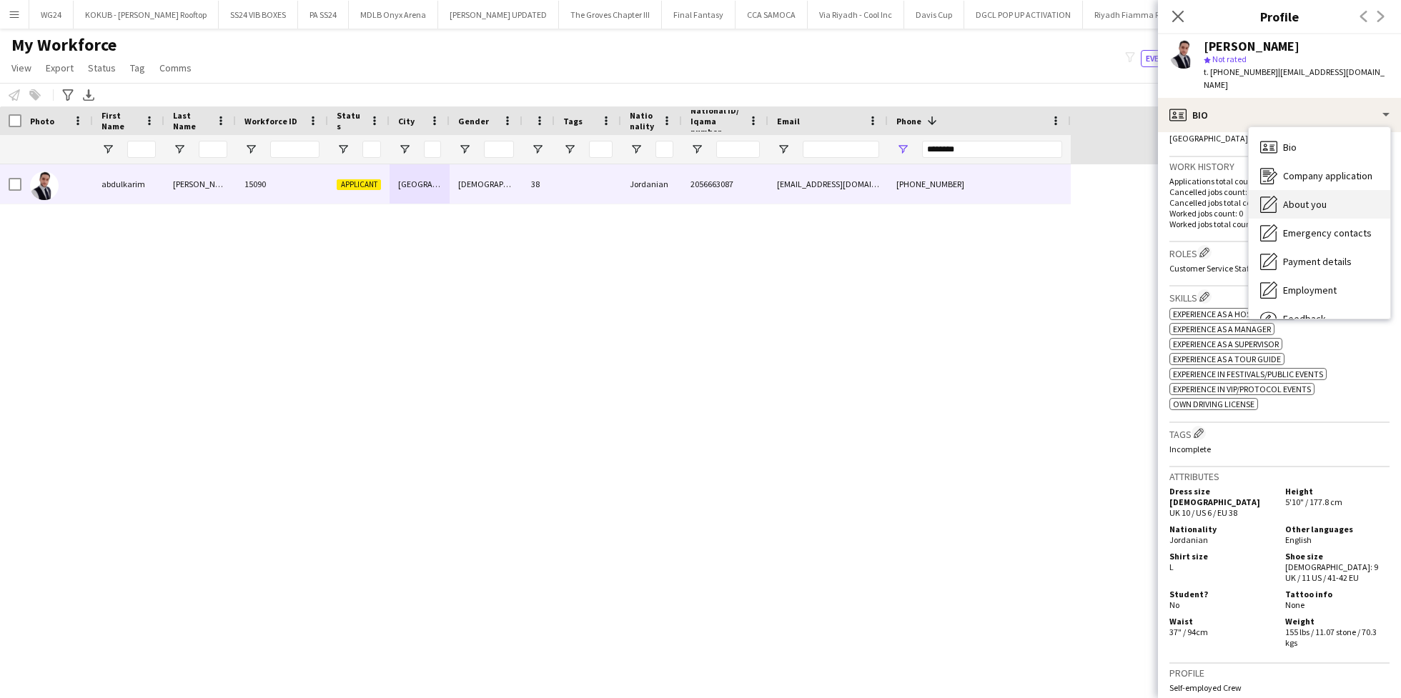
click at [1291, 198] on span "About you" at bounding box center [1305, 204] width 44 height 13
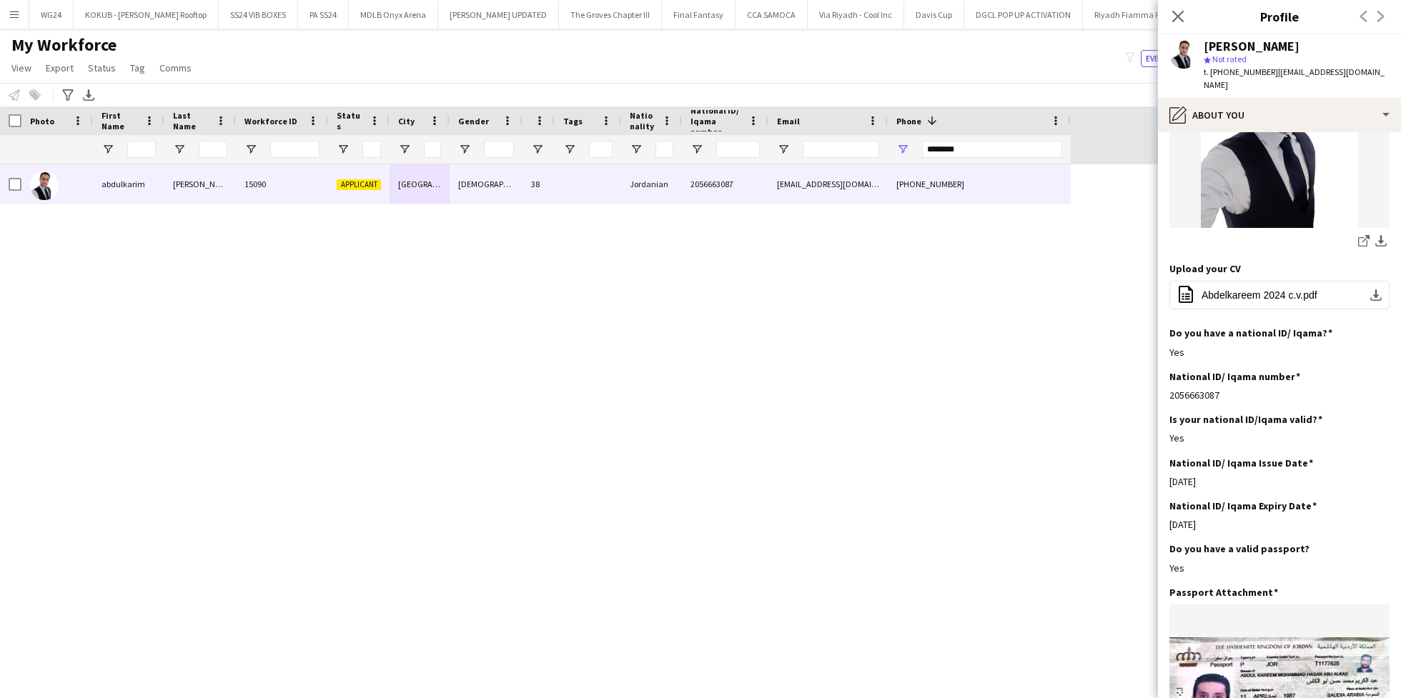
scroll to position [0, 0]
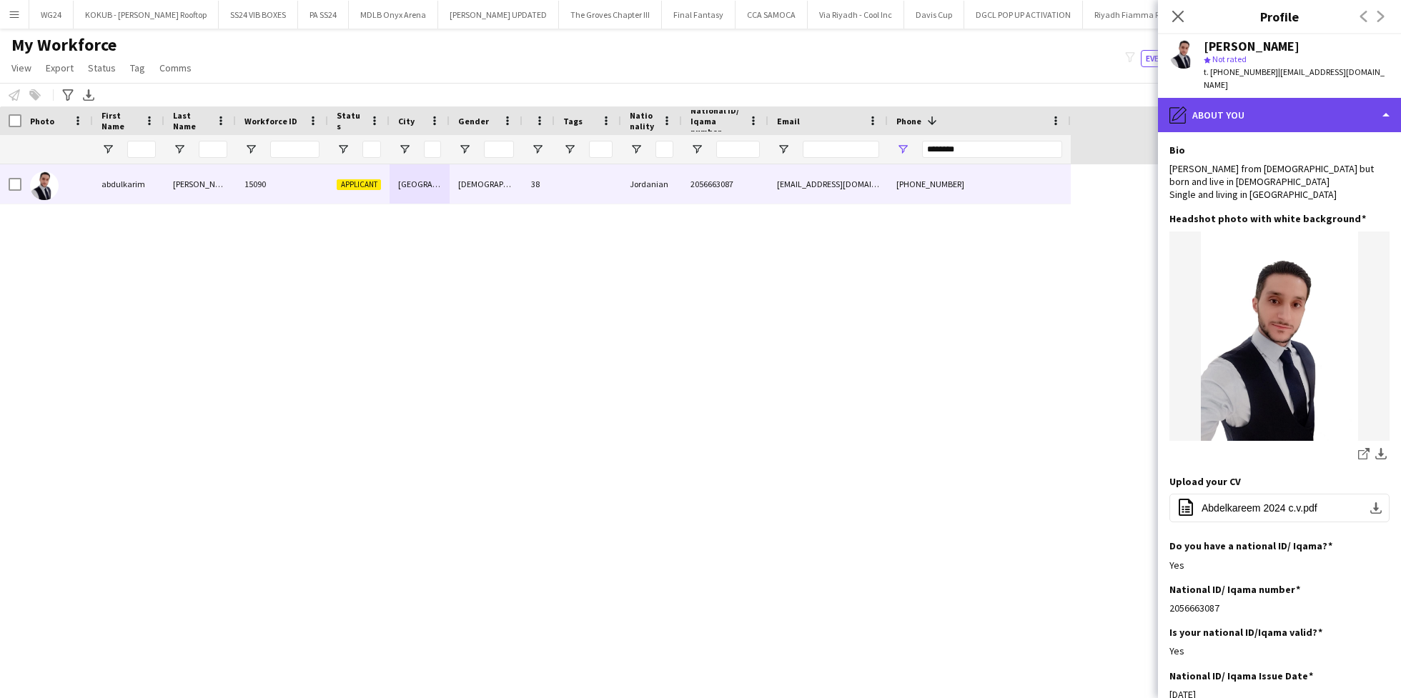
click at [1288, 107] on div "pencil4 About you" at bounding box center [1279, 115] width 243 height 34
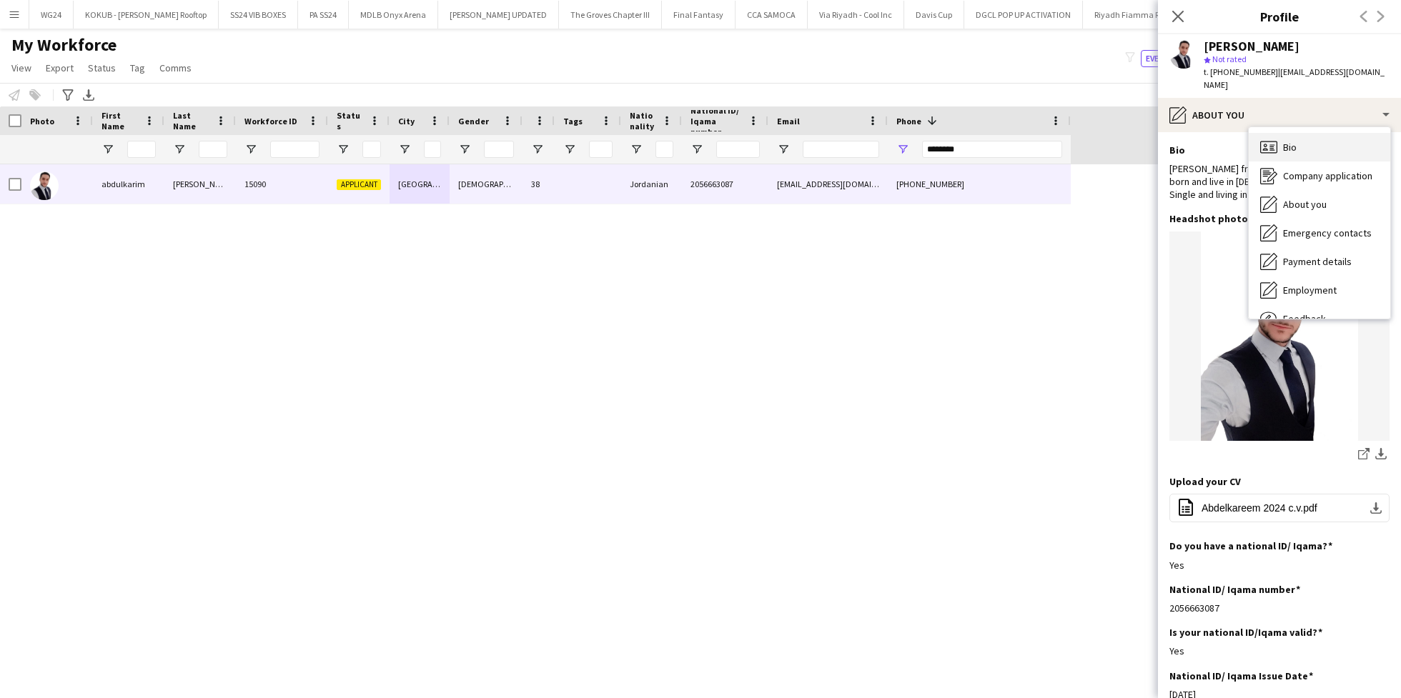
click at [1324, 144] on div "Bio Bio" at bounding box center [1320, 147] width 142 height 29
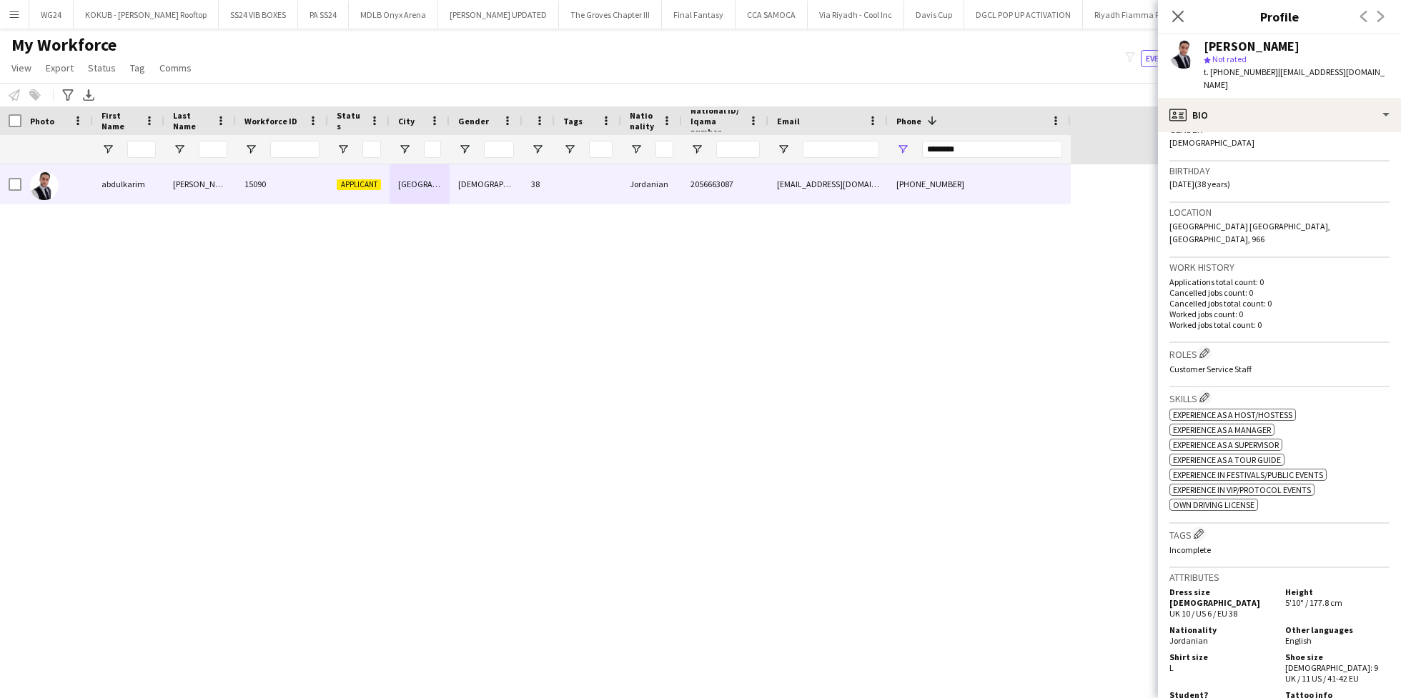
scroll to position [243, 0]
click at [1203, 524] on app-icon "Edit crew company tags" at bounding box center [1199, 529] width 10 height 10
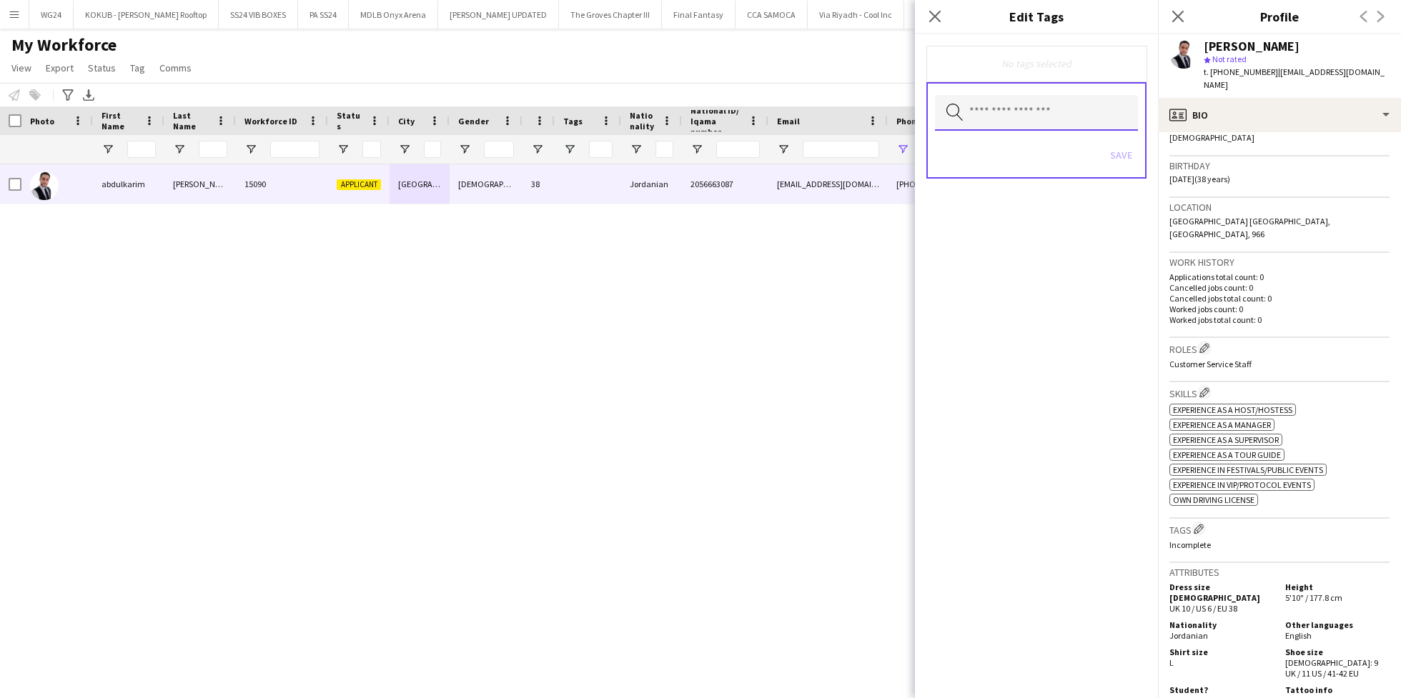
click at [1054, 124] on input "text" at bounding box center [1036, 113] width 203 height 36
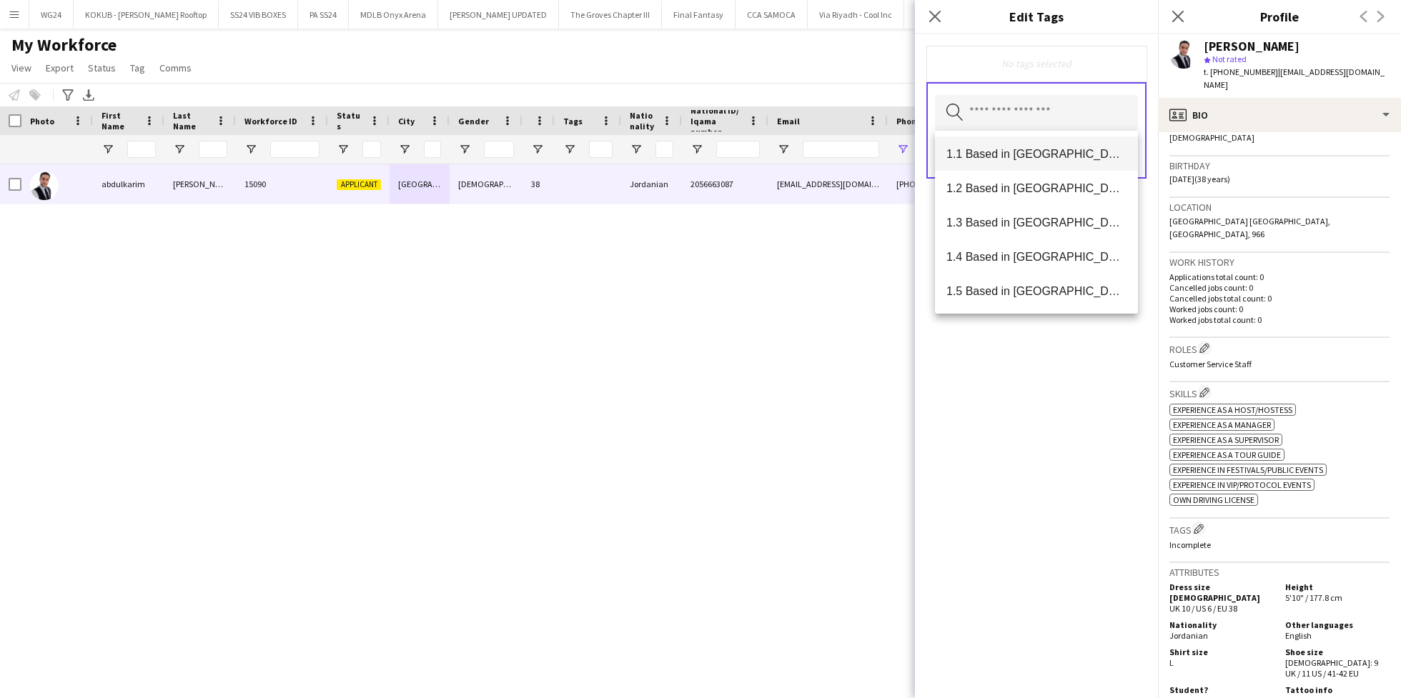
click at [1025, 149] on span "1.1 Based in [GEOGRAPHIC_DATA]" at bounding box center [1037, 154] width 180 height 14
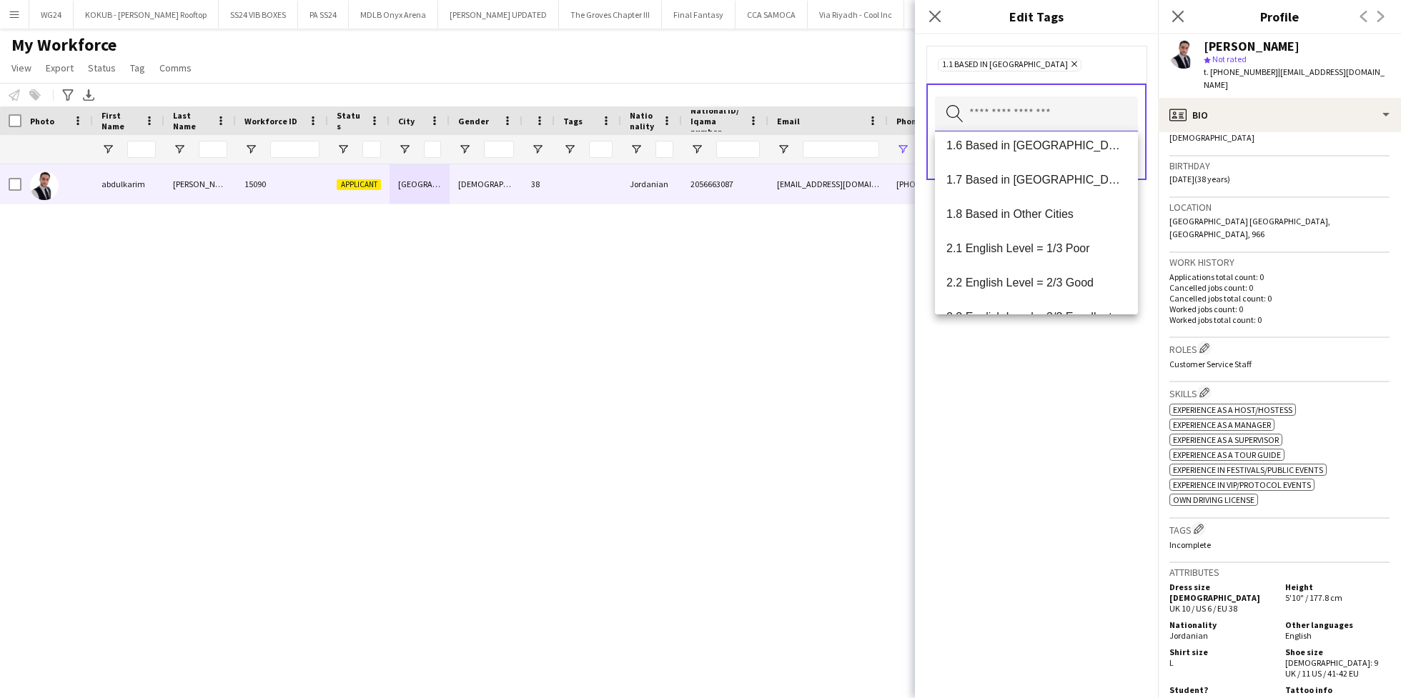
scroll to position [149, 0]
click at [1047, 293] on mat-option "2.2 English Level = 2/3 Good" at bounding box center [1036, 280] width 203 height 34
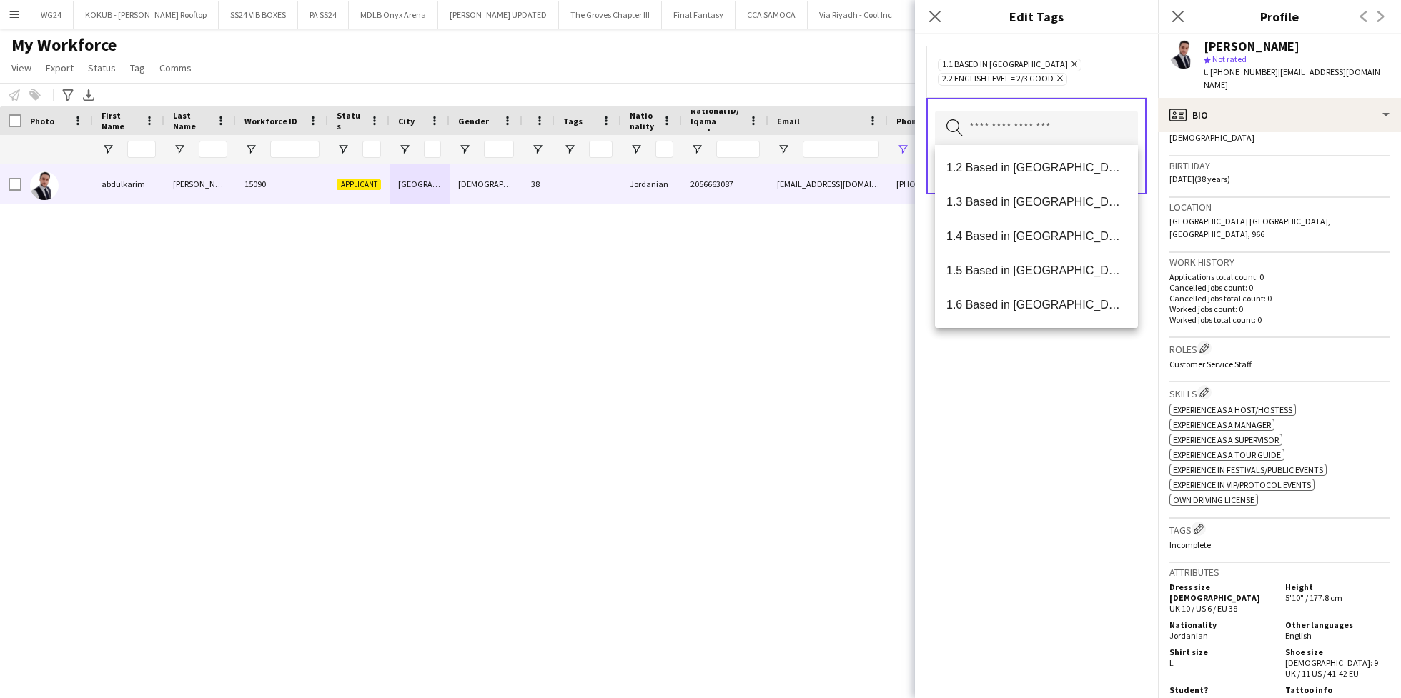
click at [1032, 383] on div "1.1 Based in [GEOGRAPHIC_DATA] Remove 2.2 English Level = 2/3 Good Remove Searc…" at bounding box center [1036, 366] width 243 height 664
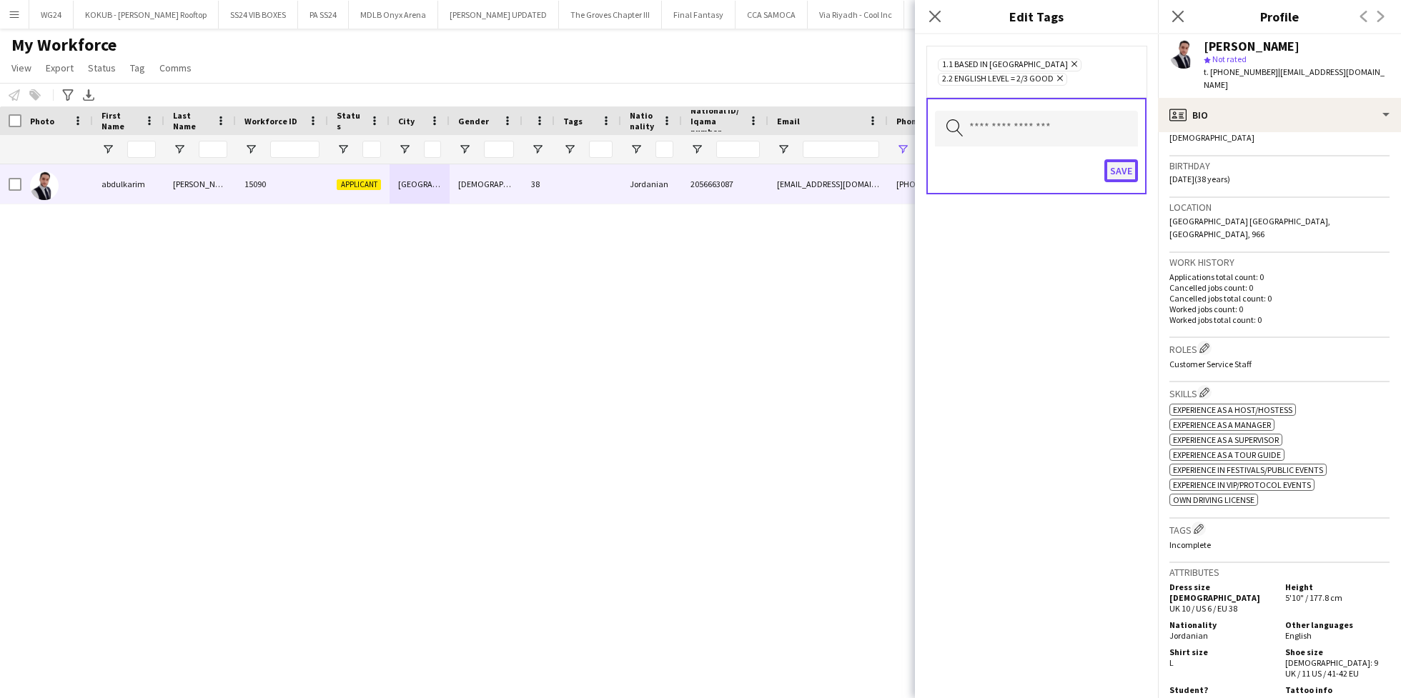
click at [1116, 169] on button "Save" at bounding box center [1122, 170] width 34 height 23
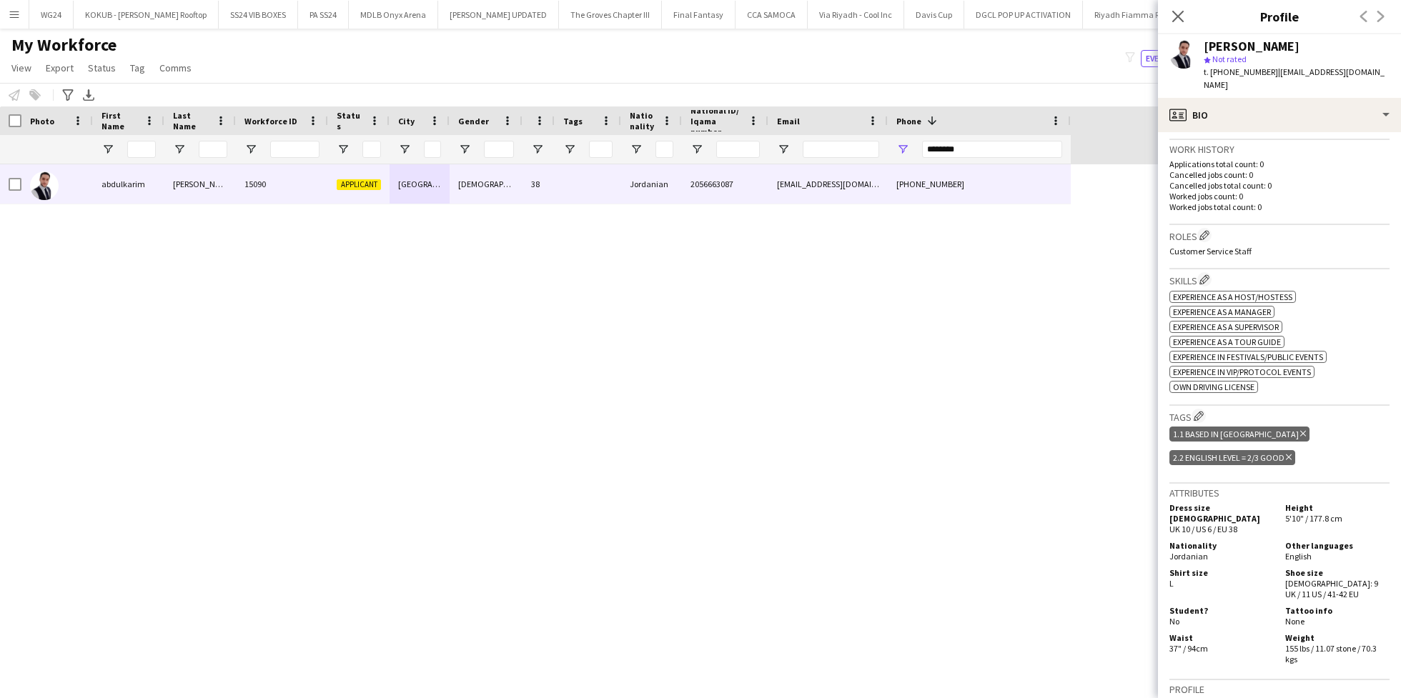
scroll to position [0, 0]
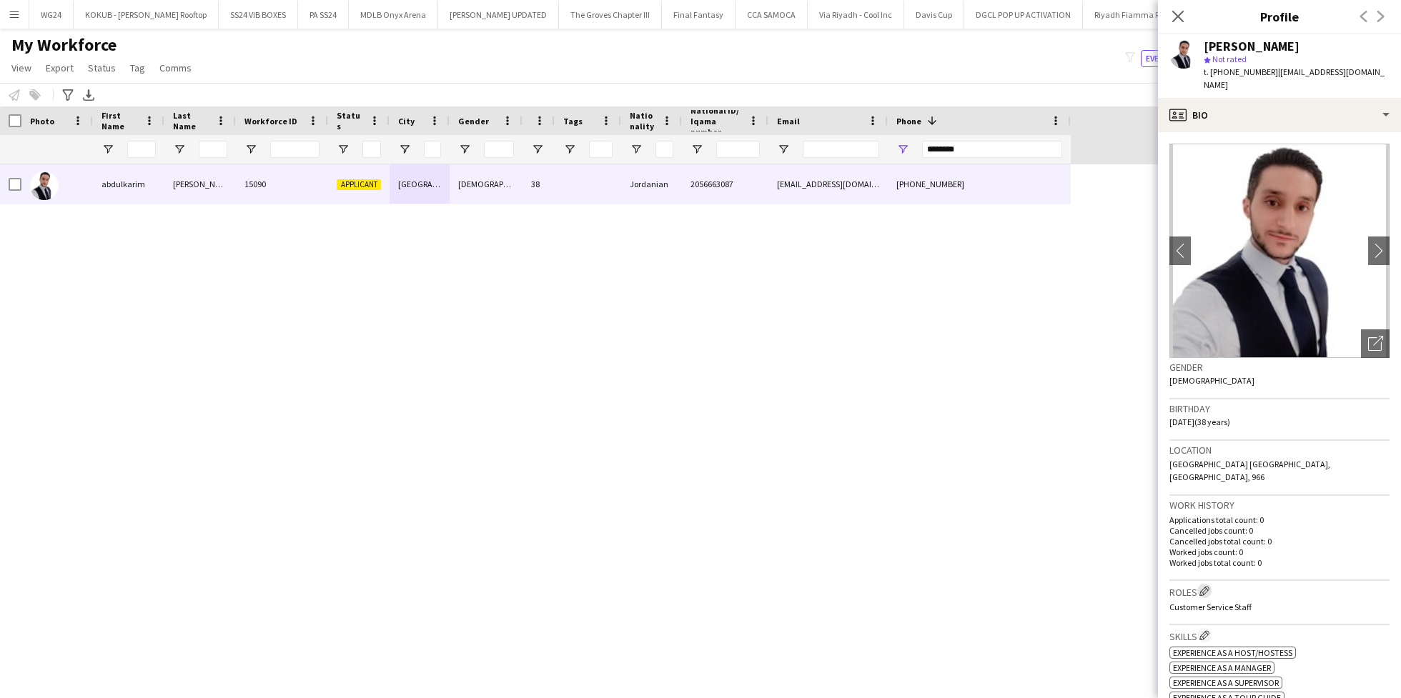
click at [1208, 586] on app-icon "Edit crew company roles" at bounding box center [1205, 591] width 10 height 10
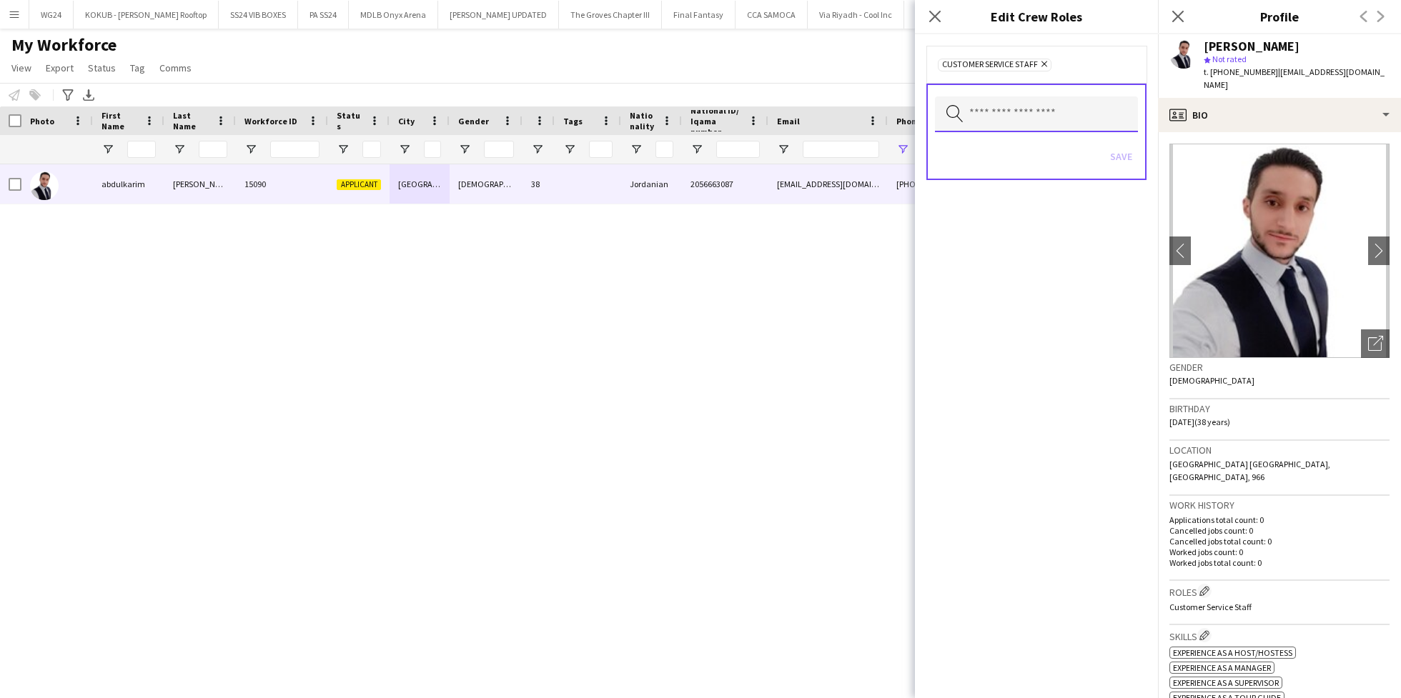
click at [1048, 115] on input "text" at bounding box center [1036, 115] width 203 height 36
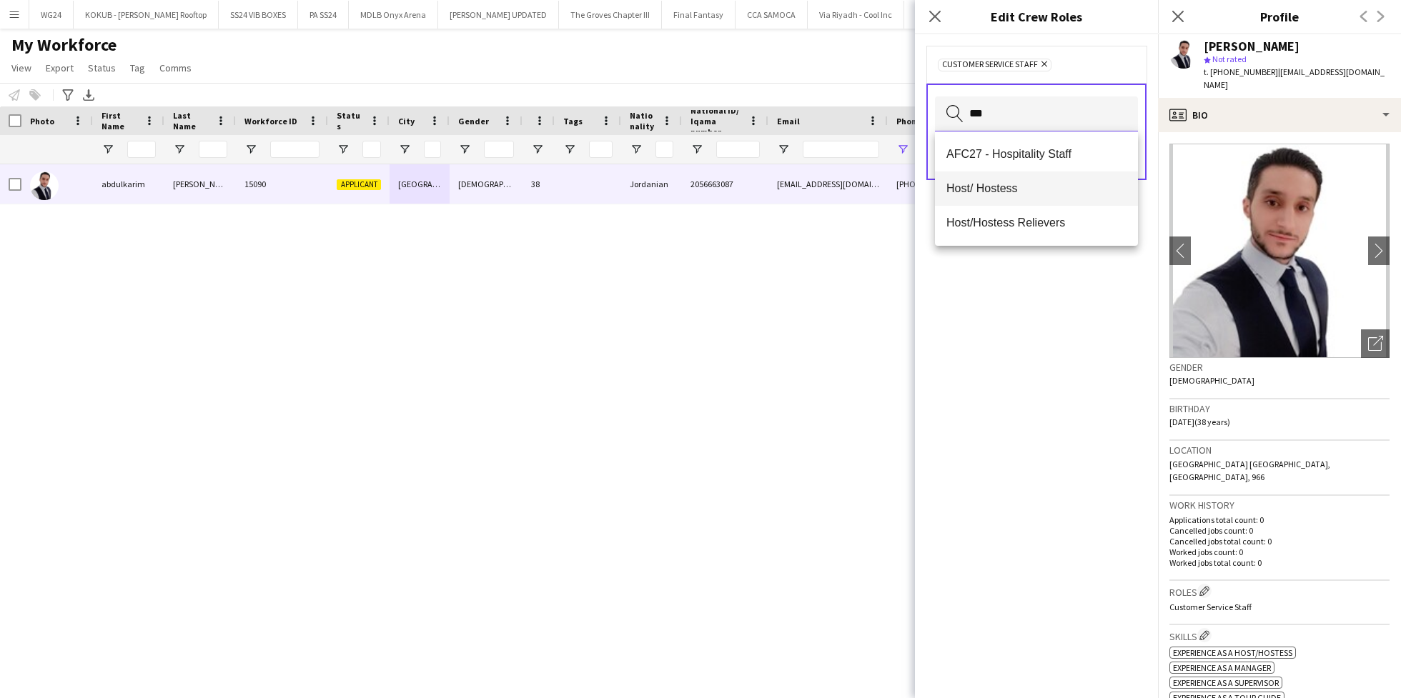
type input "***"
click at [1016, 200] on mat-option "Host/ Hostess" at bounding box center [1036, 189] width 203 height 34
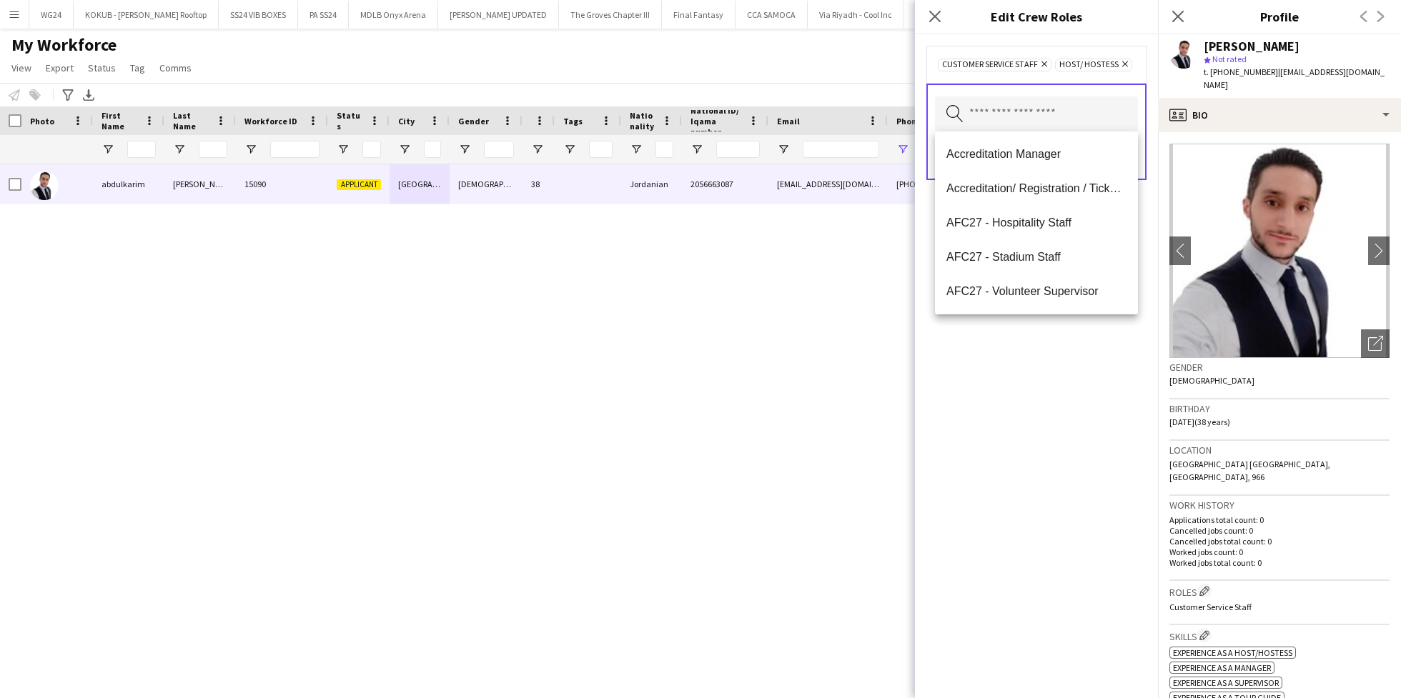
click at [987, 375] on div "Customer Service Staff Remove Host/ Hostess Remove Search by role type Save" at bounding box center [1036, 366] width 243 height 664
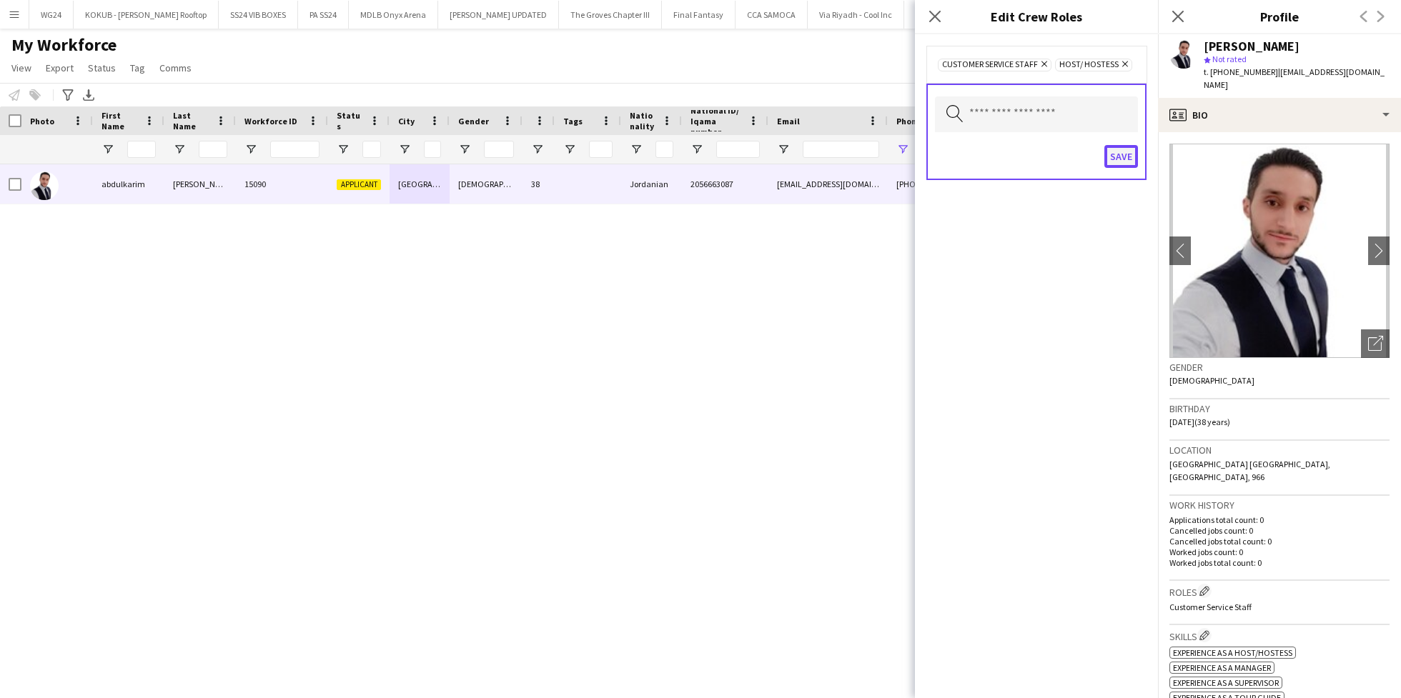
click at [1123, 160] on button "Save" at bounding box center [1122, 156] width 34 height 23
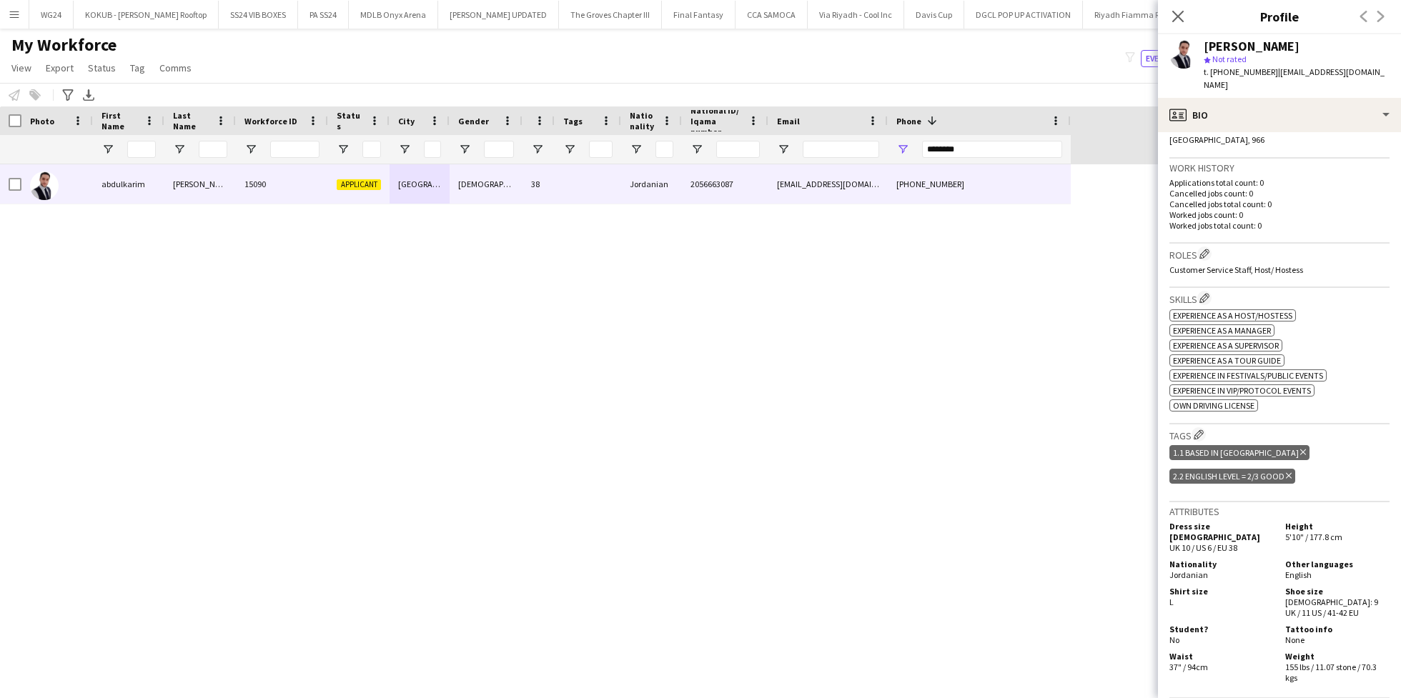
scroll to position [359, 0]
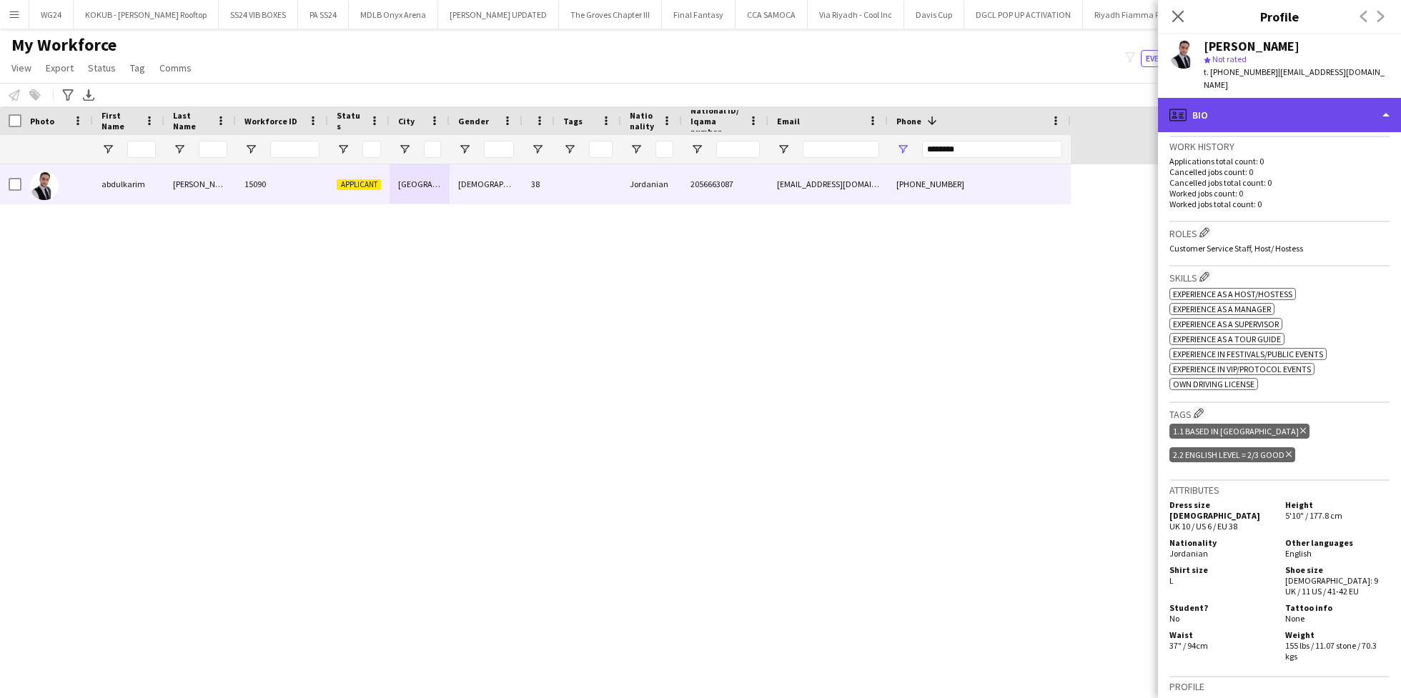
click at [1268, 103] on div "profile Bio" at bounding box center [1279, 115] width 243 height 34
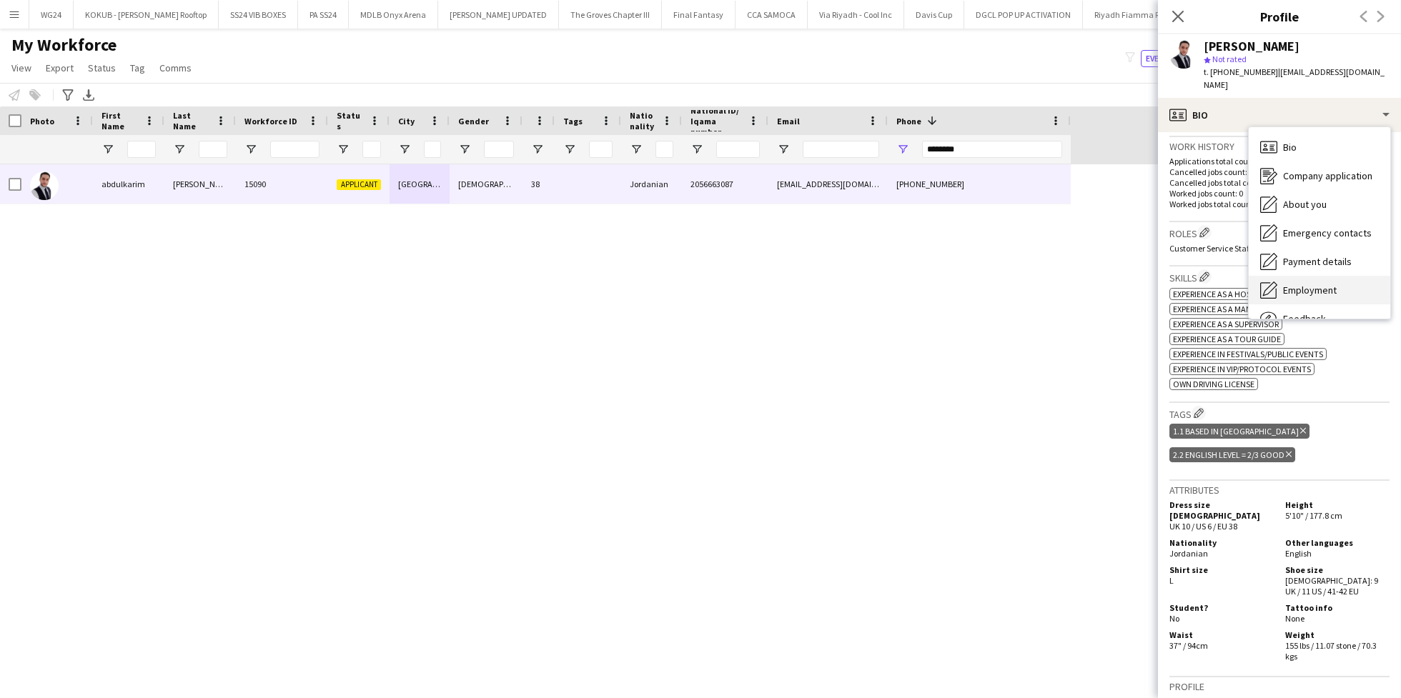
click at [1302, 290] on div "Employment Employment" at bounding box center [1320, 290] width 142 height 29
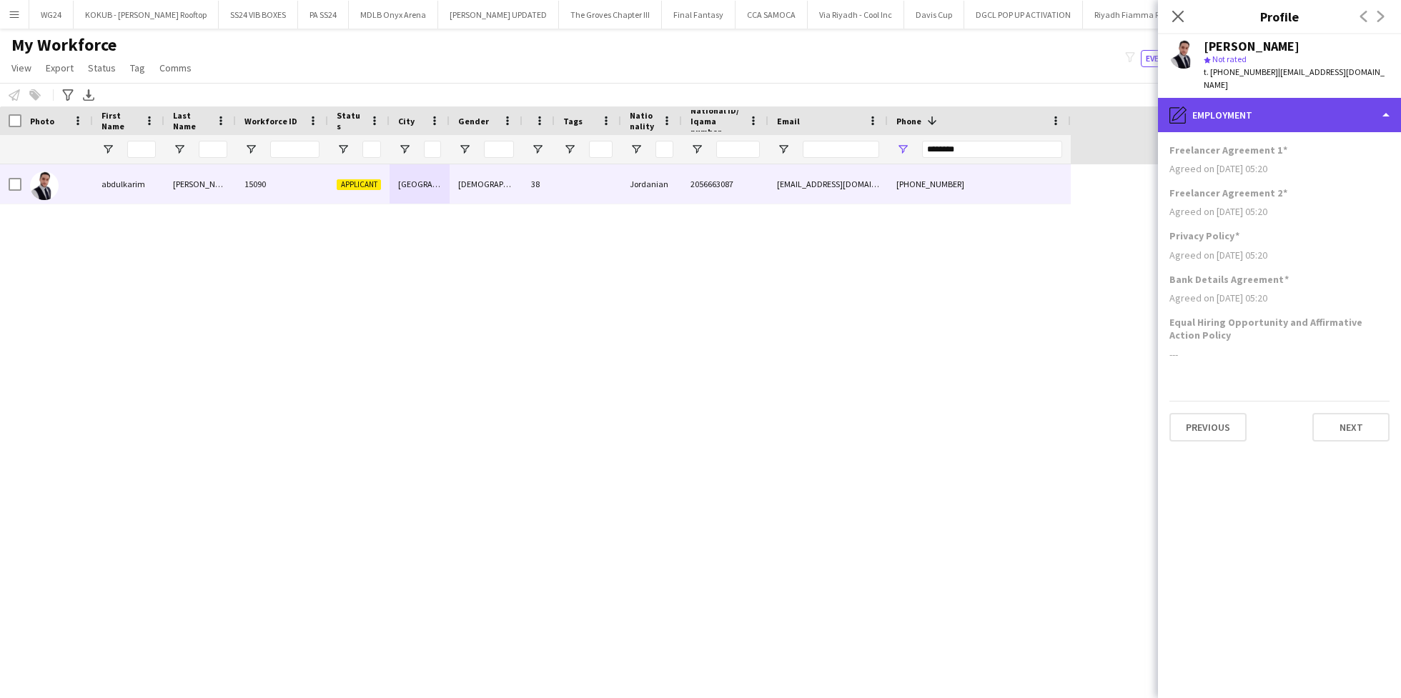
click at [1260, 115] on div "pencil4 Employment" at bounding box center [1279, 115] width 243 height 34
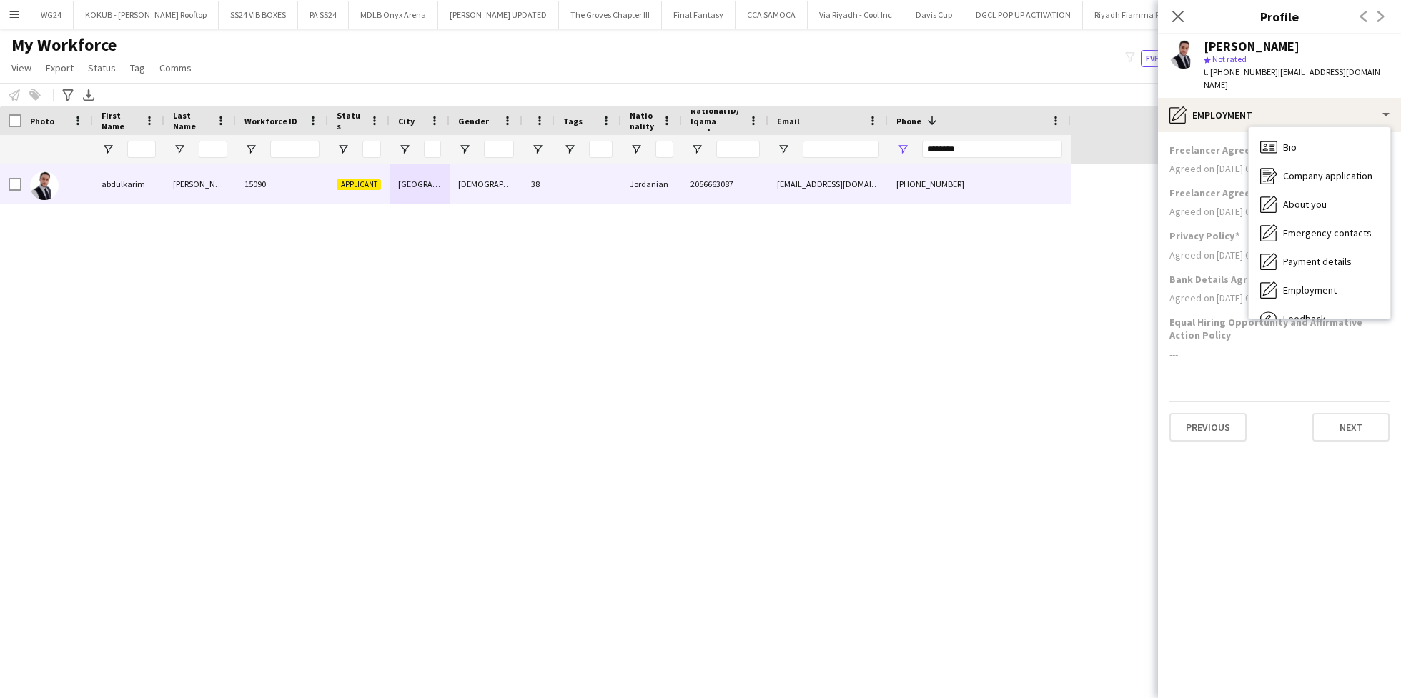
click at [1285, 348] on div "---" at bounding box center [1280, 354] width 220 height 13
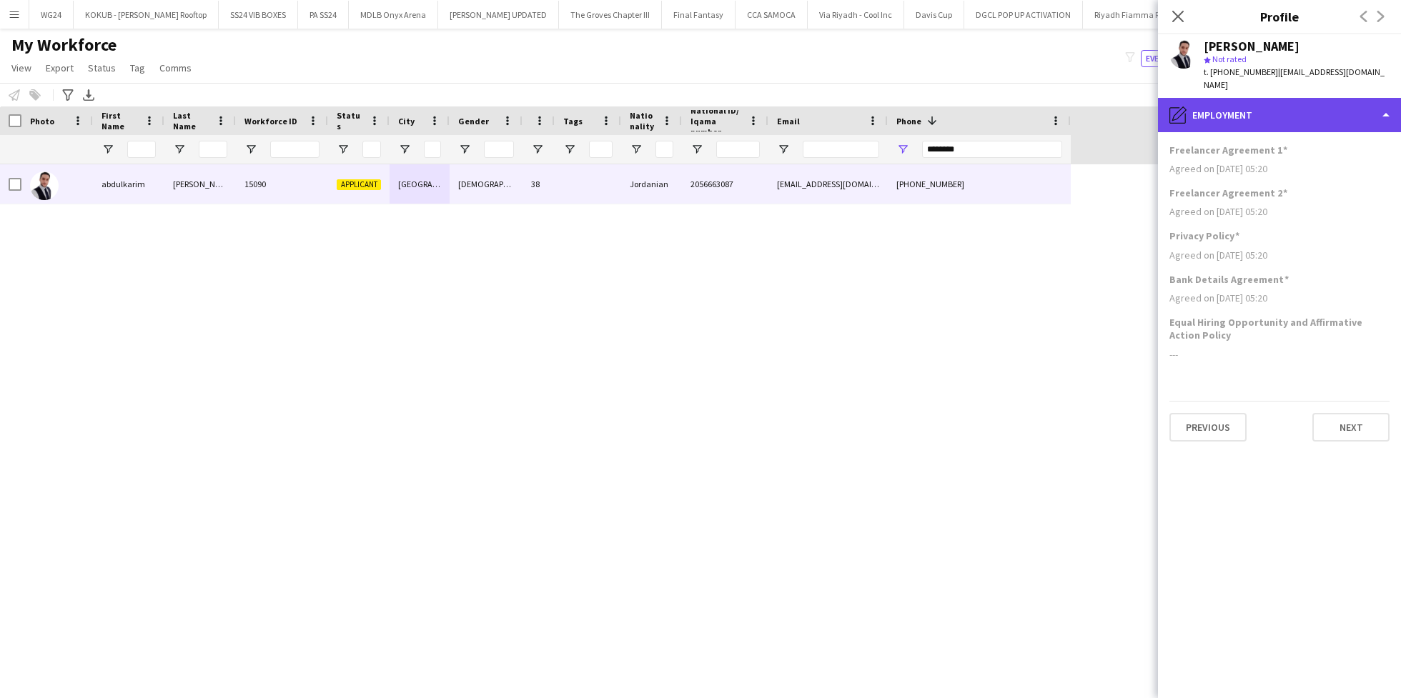
click at [1278, 102] on div "pencil4 Employment" at bounding box center [1279, 115] width 243 height 34
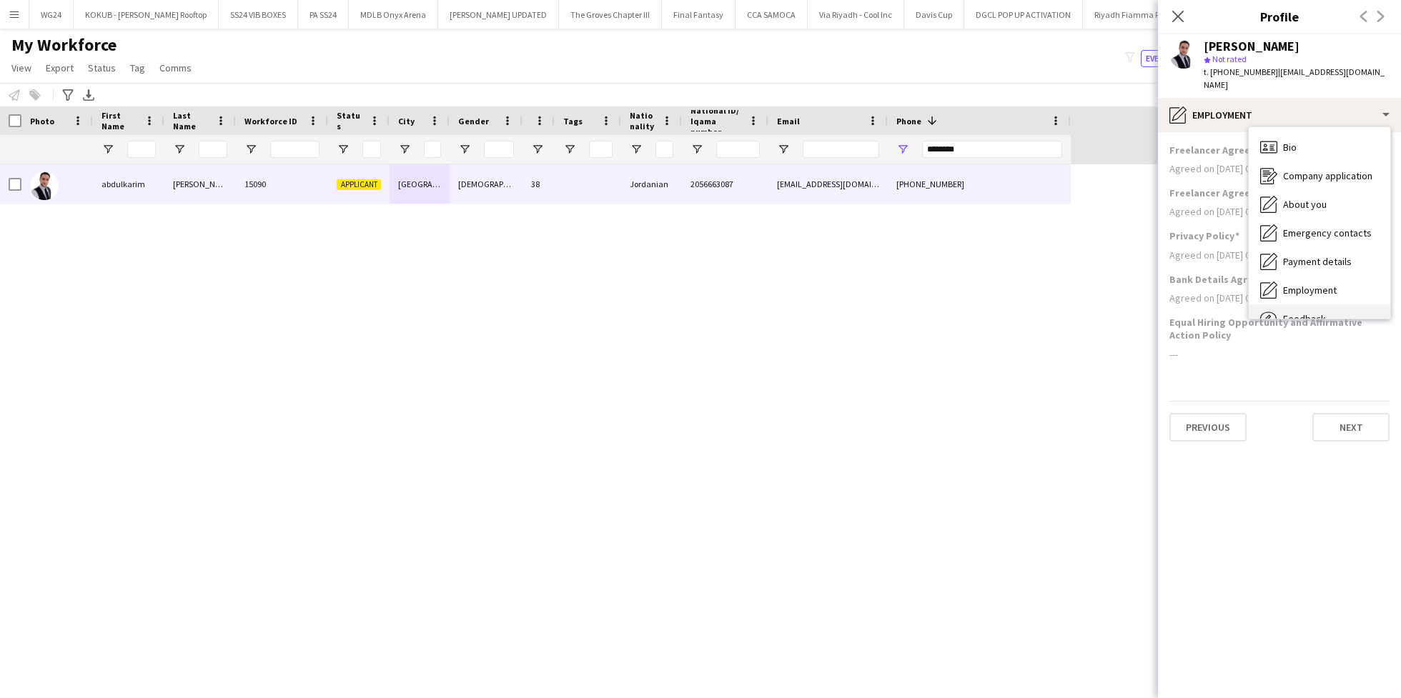
click at [1310, 305] on div "Feedback Feedback" at bounding box center [1320, 319] width 142 height 29
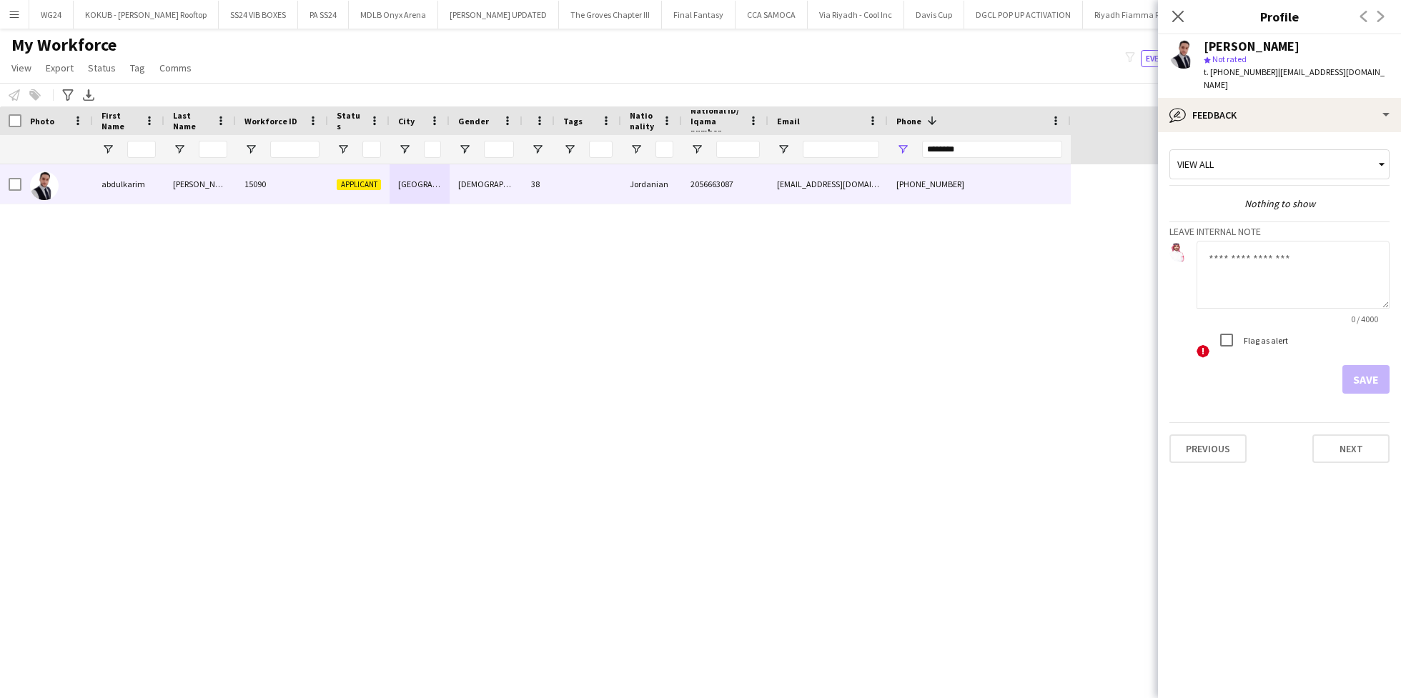
click at [1254, 262] on textarea at bounding box center [1293, 275] width 193 height 68
type textarea "**********"
click at [1376, 365] on button "Save" at bounding box center [1366, 379] width 47 height 29
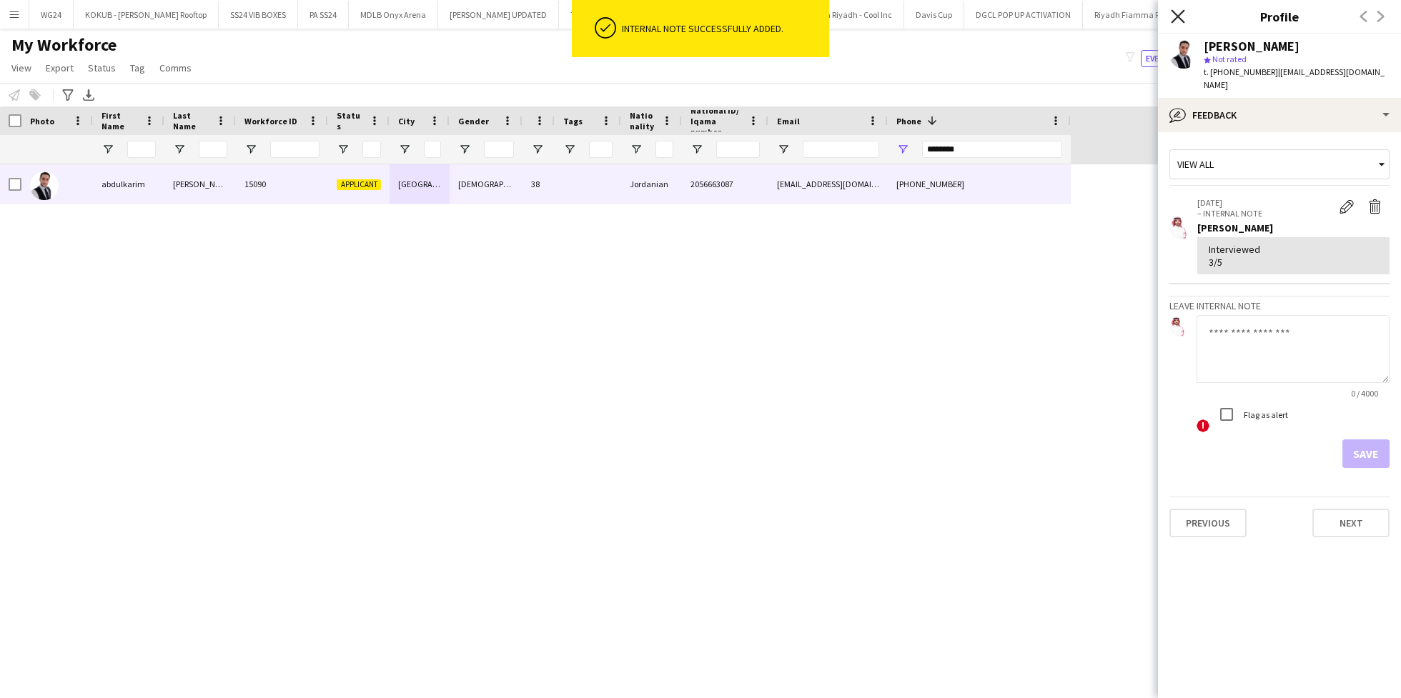
click at [1182, 11] on icon "Close pop-in" at bounding box center [1178, 16] width 14 height 14
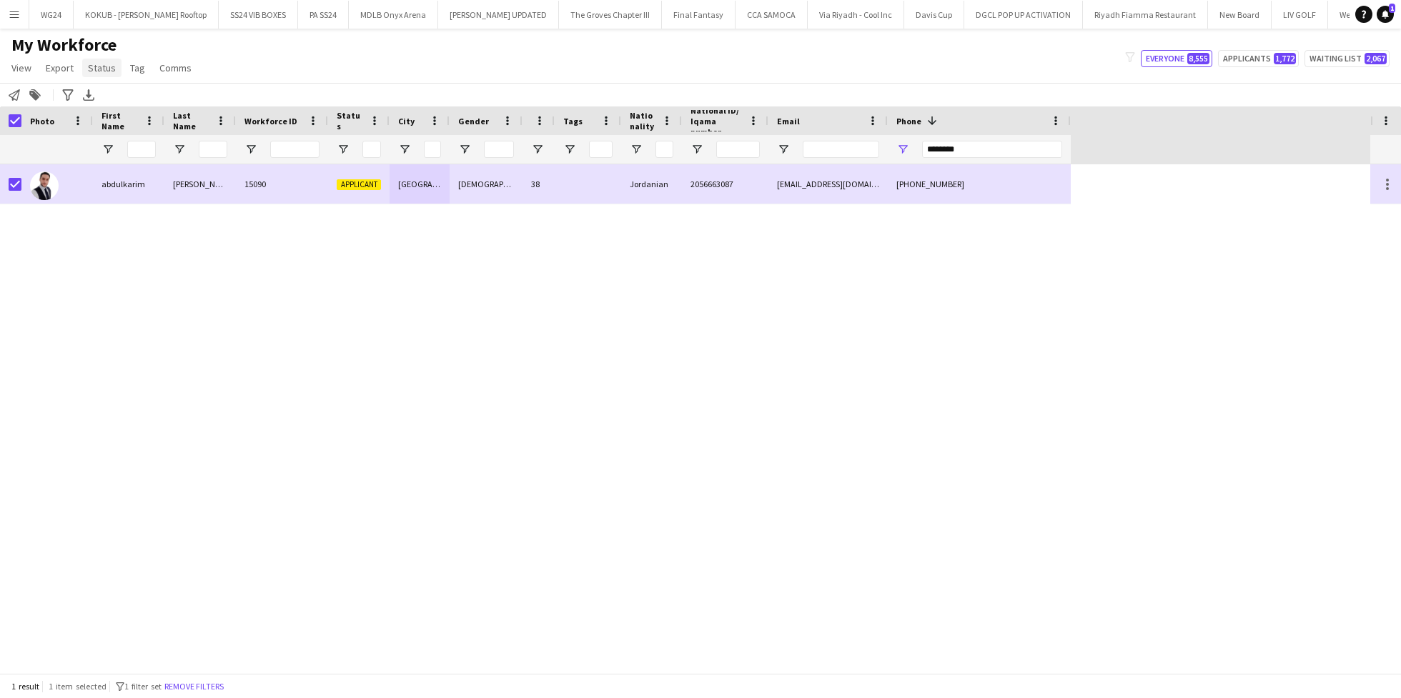
click at [106, 69] on span "Status" at bounding box center [102, 67] width 28 height 13
click at [122, 90] on link "Edit" at bounding box center [132, 99] width 100 height 30
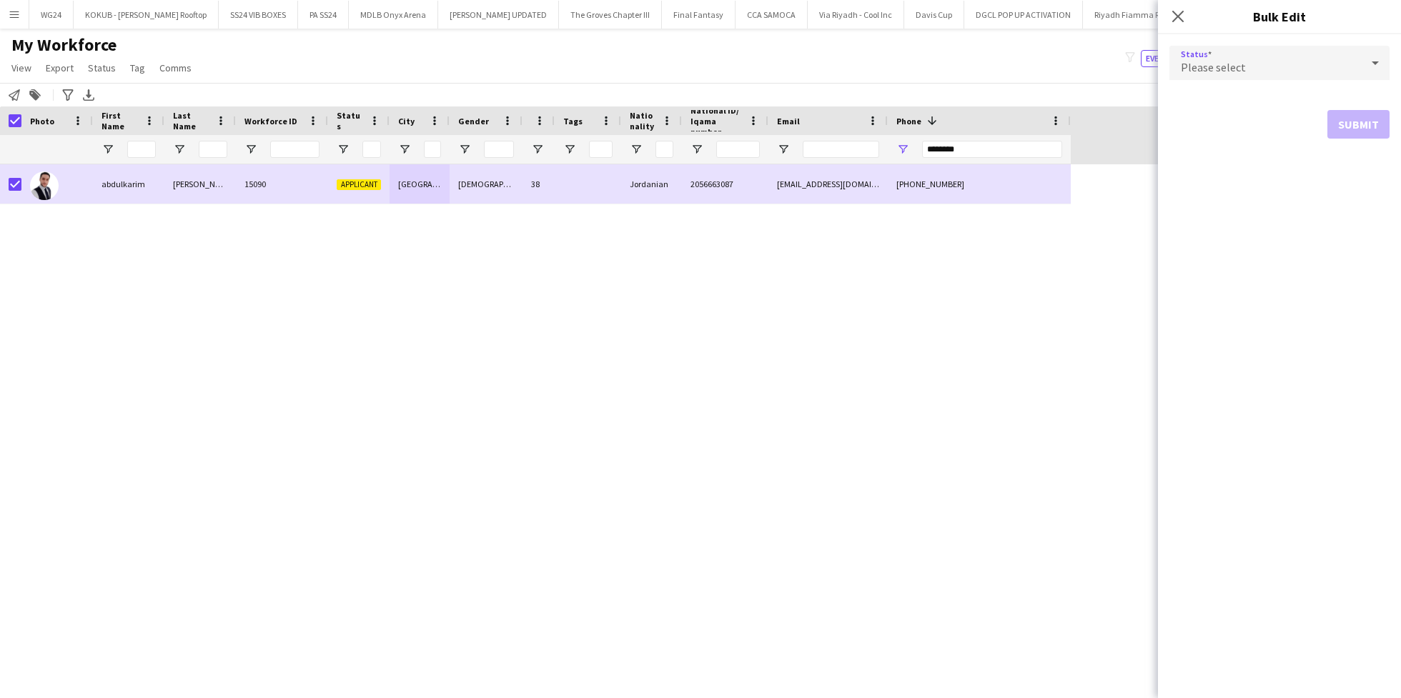
click at [1283, 56] on div "Please select" at bounding box center [1266, 63] width 192 height 34
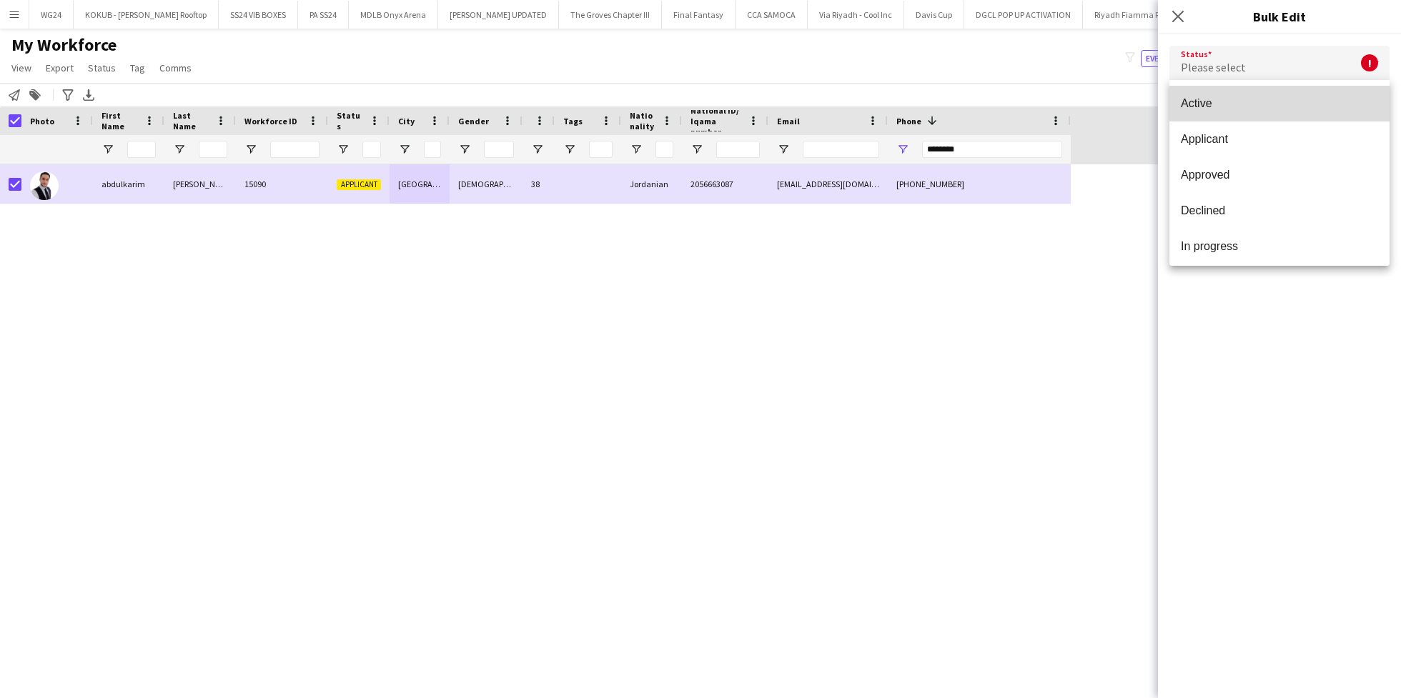
click at [1307, 104] on span "Active" at bounding box center [1279, 104] width 197 height 14
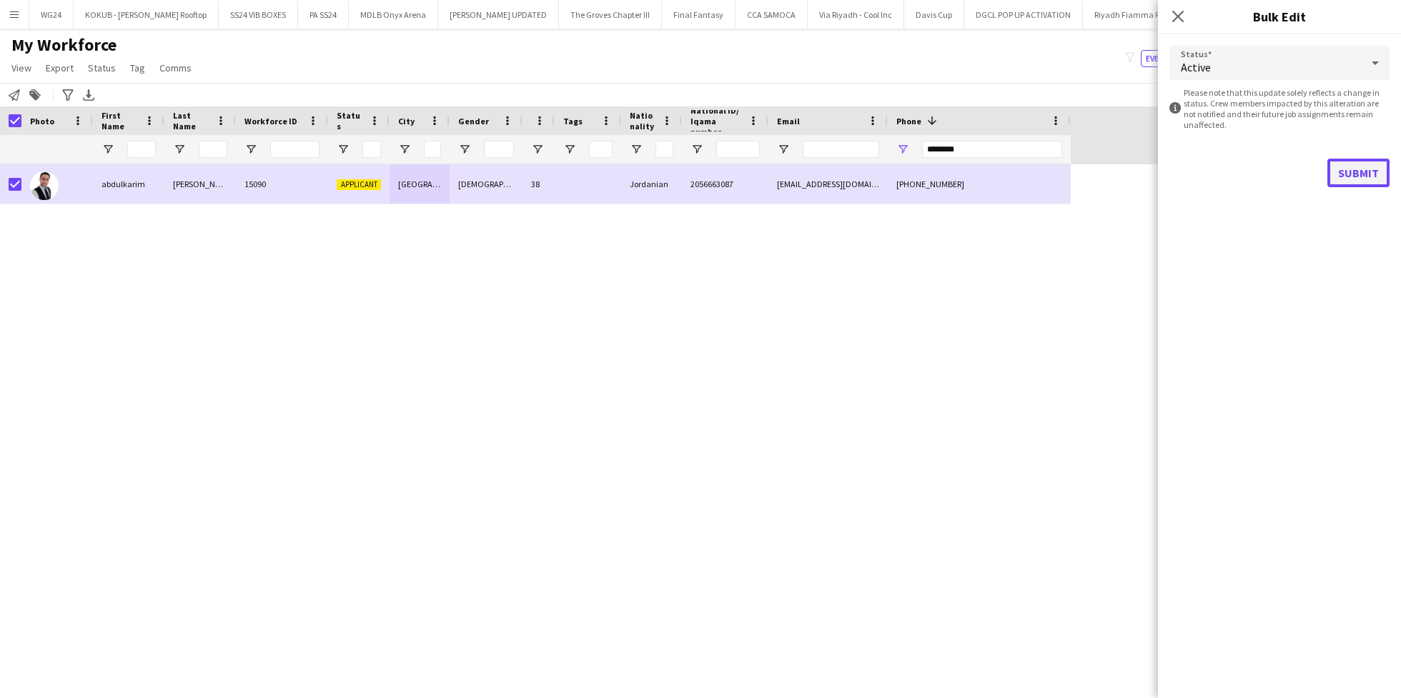
click at [1359, 163] on button "Submit" at bounding box center [1359, 173] width 62 height 29
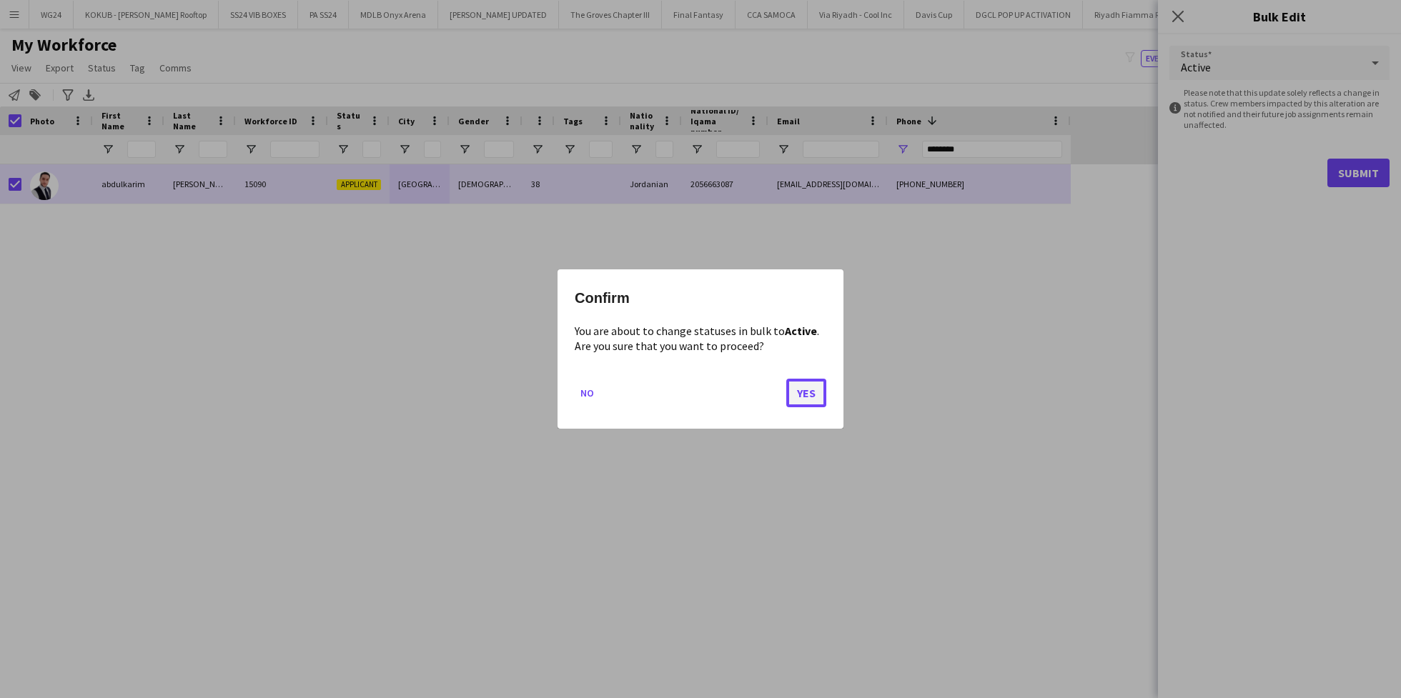
click at [809, 393] on button "Yes" at bounding box center [806, 393] width 40 height 29
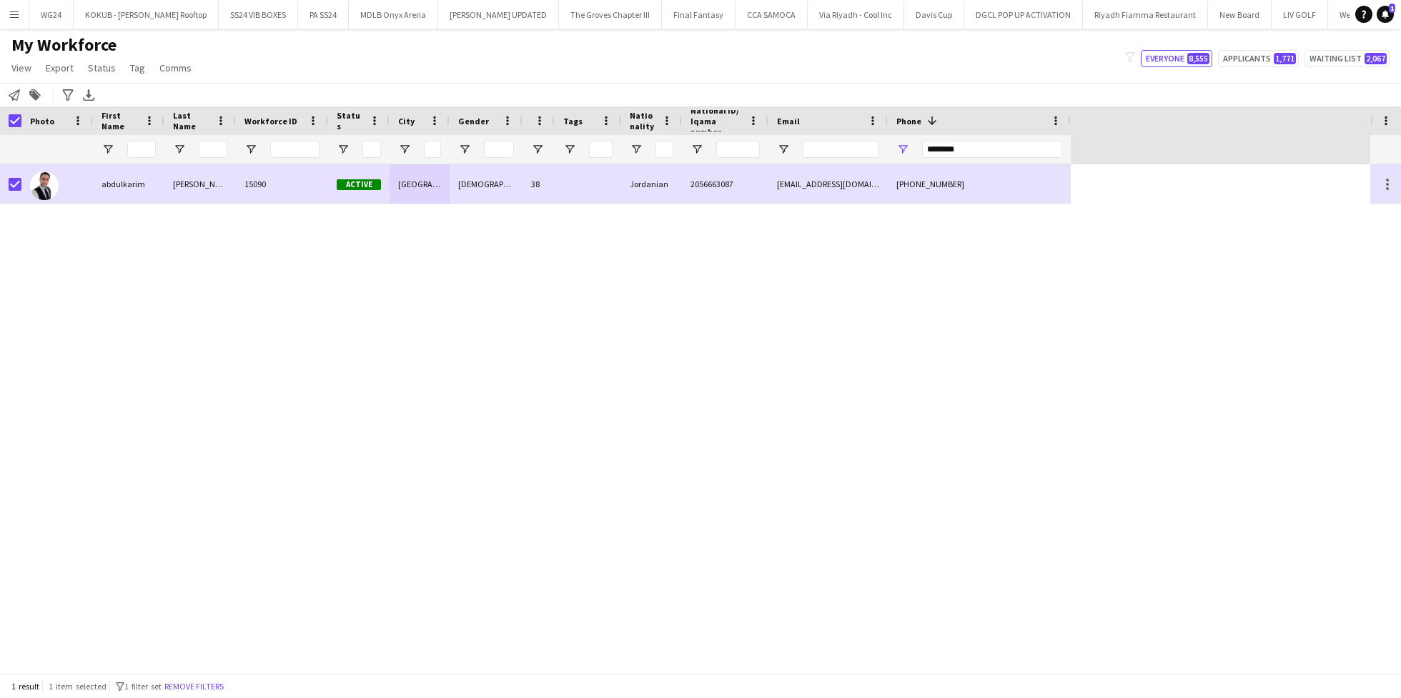
click at [199, 675] on div "1 result 1 item selected filter-1 1 filter set Remove filters" at bounding box center [700, 686] width 1401 height 24
click at [201, 684] on button "Remove filters" at bounding box center [194, 687] width 65 height 16
